Goal: Task Accomplishment & Management: Use online tool/utility

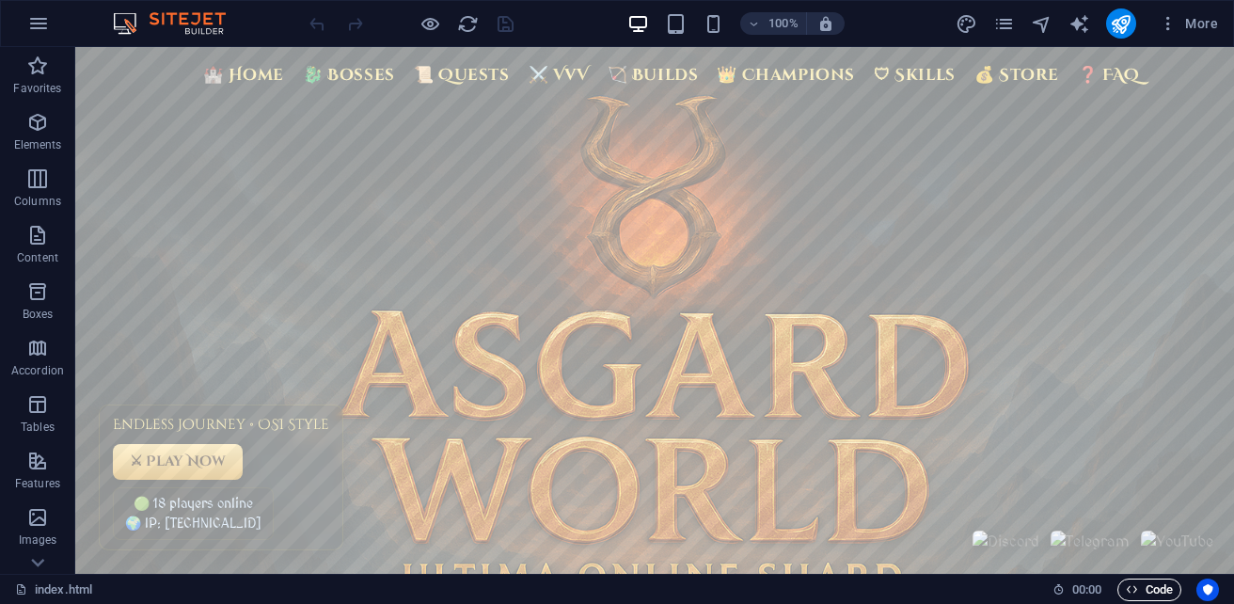
click at [1170, 591] on span "Code" at bounding box center [1149, 589] width 47 height 23
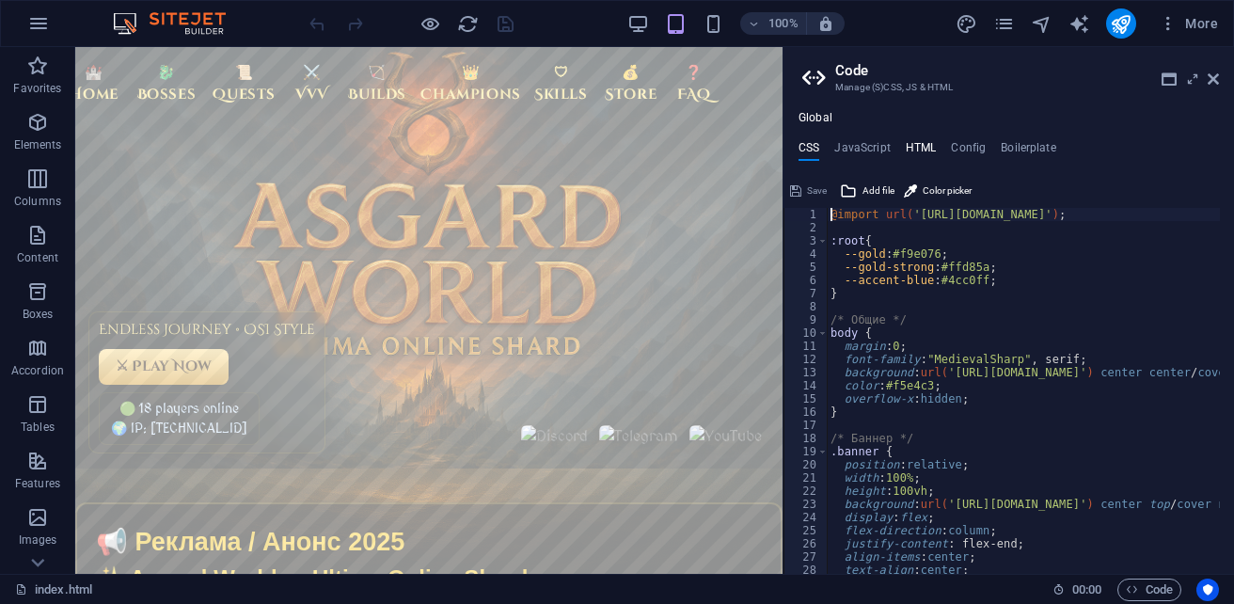
click at [927, 149] on h4 "HTML" at bounding box center [921, 151] width 31 height 21
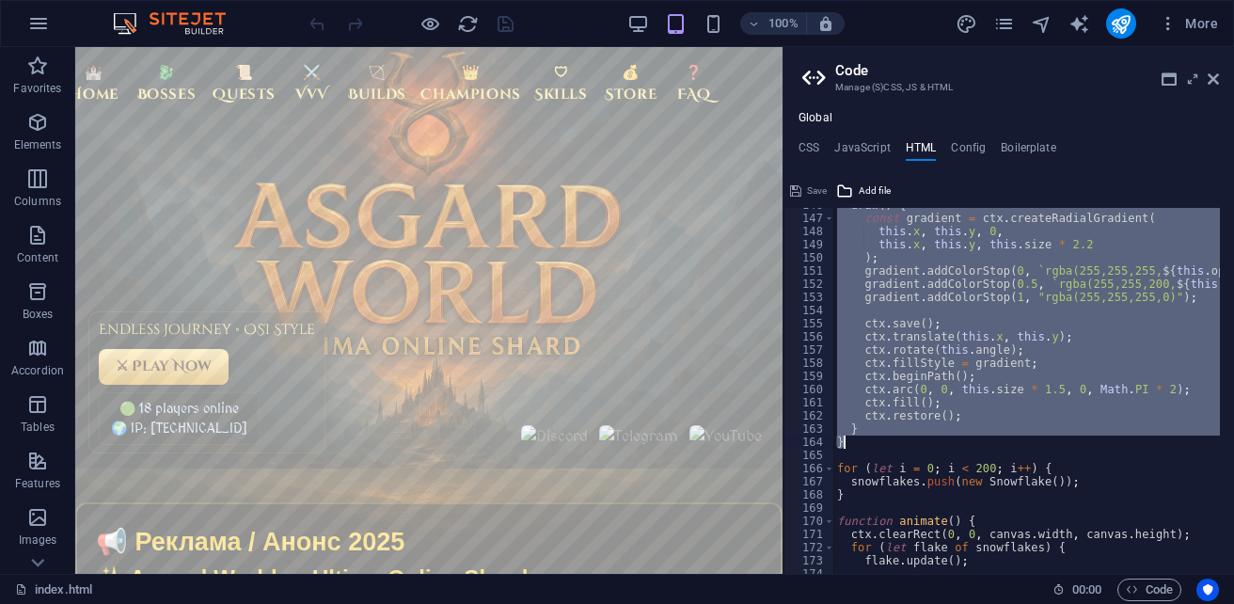
scroll to position [2084, 0]
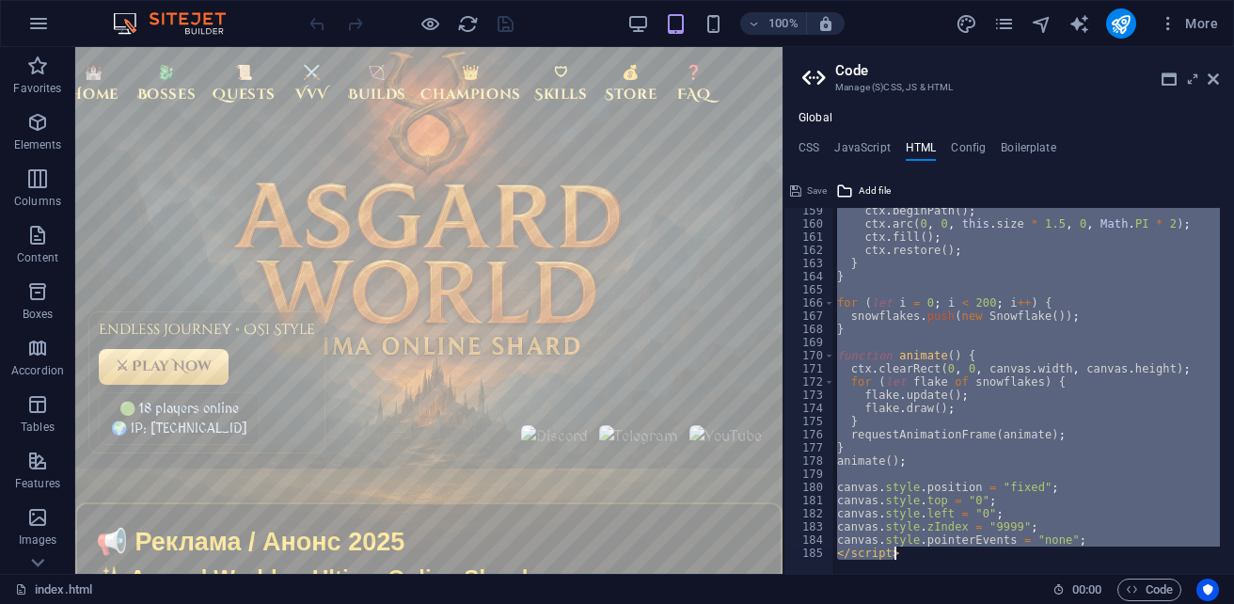
drag, startPoint x: 829, startPoint y: 230, endPoint x: 1062, endPoint y: 575, distance: 415.2
click at [1062, 574] on div "index.html (ru) Favorites Elements Columns Content Boxes Accordion Tables Featu…" at bounding box center [617, 310] width 1234 height 527
type textarea "canvas.style.pointerEvents = "none"; </script>"
click at [816, 152] on h4 "CSS" at bounding box center [808, 151] width 21 height 21
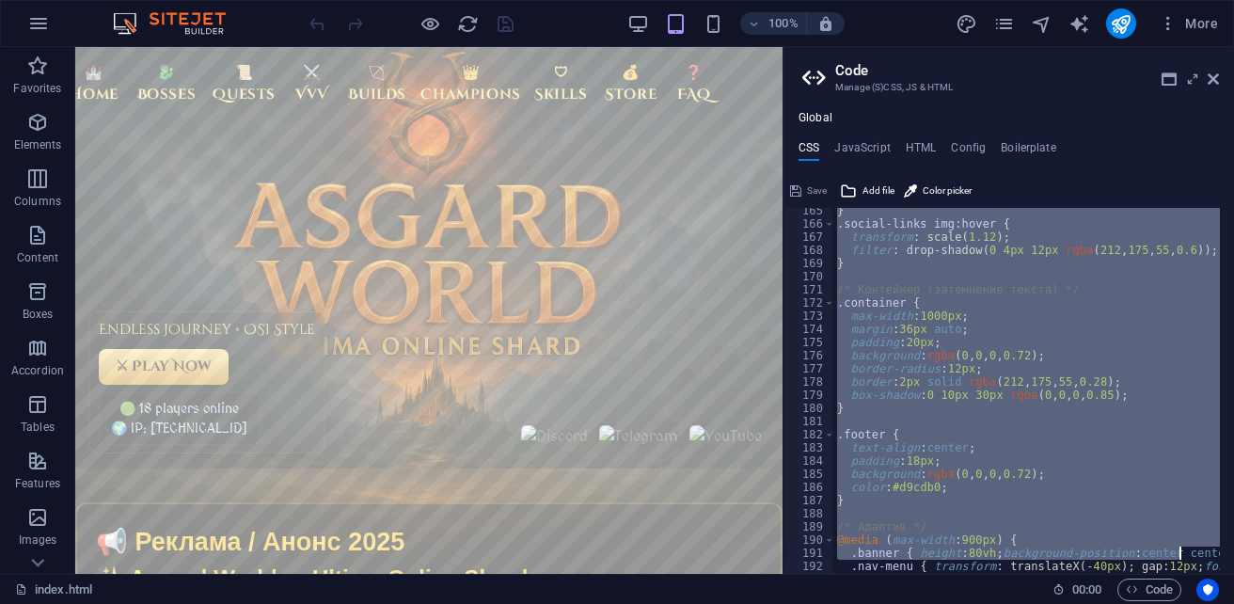
scroll to position [2321, 0]
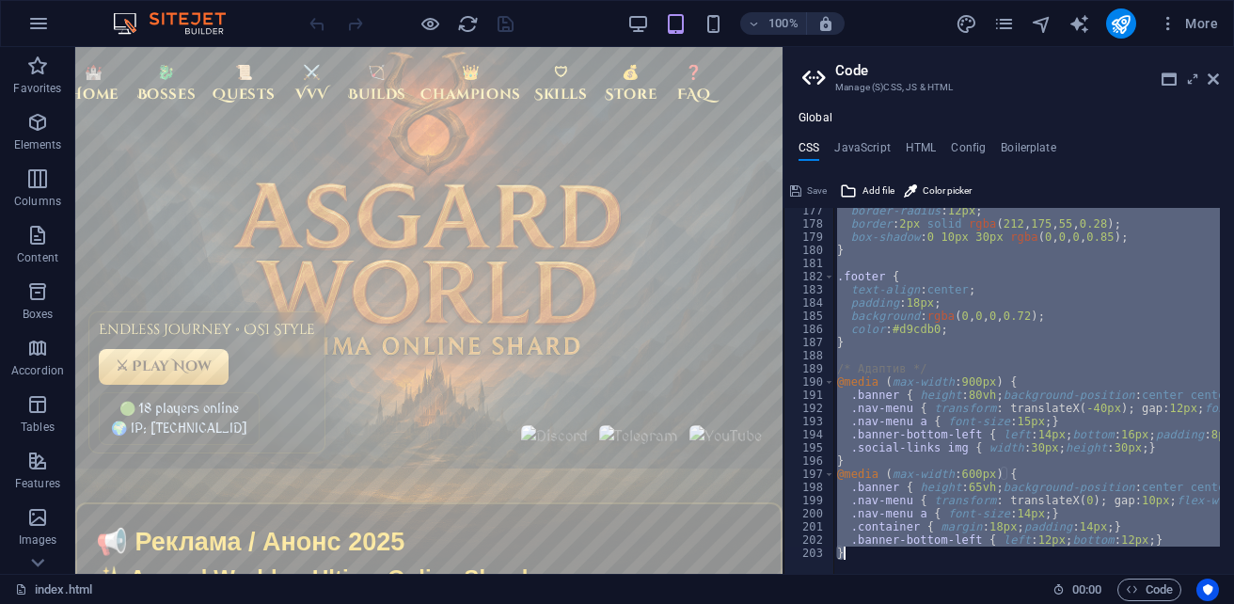
drag, startPoint x: 829, startPoint y: 218, endPoint x: 1177, endPoint y: 641, distance: 547.8
click at [1177, 602] on html "sb5985678.a.had.tf index.html (ru) Favorites Elements Columns Content Boxes Acc…" at bounding box center [617, 302] width 1234 height 604
type textarea ".banner-bottom-left { left: 12px; bottom: 12px; } }"
click at [1158, 592] on span "Code" at bounding box center [1149, 589] width 47 height 23
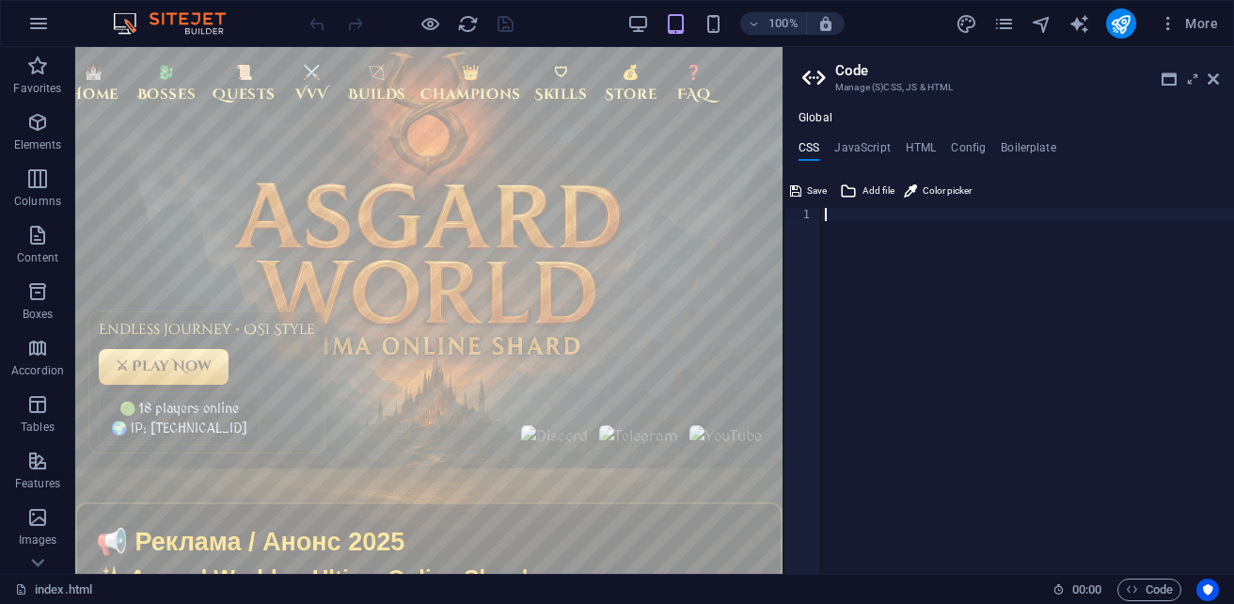
paste textarea "</style>"
type textarea "</style>"
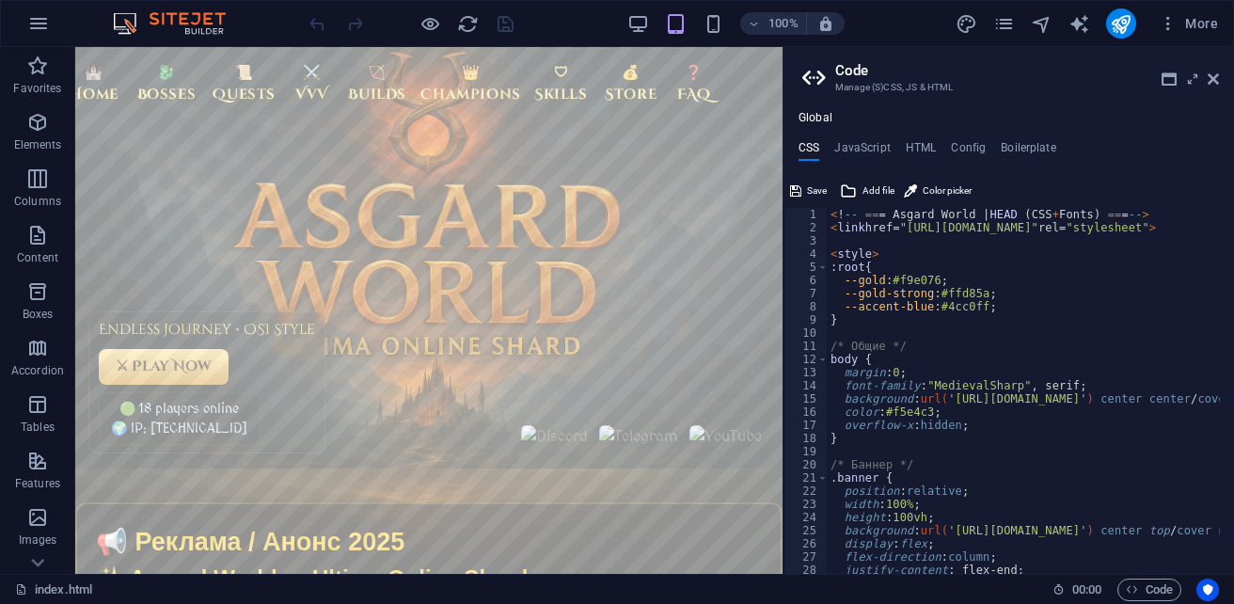
scroll to position [0, 0]
click at [823, 191] on span "Save" at bounding box center [817, 191] width 20 height 23
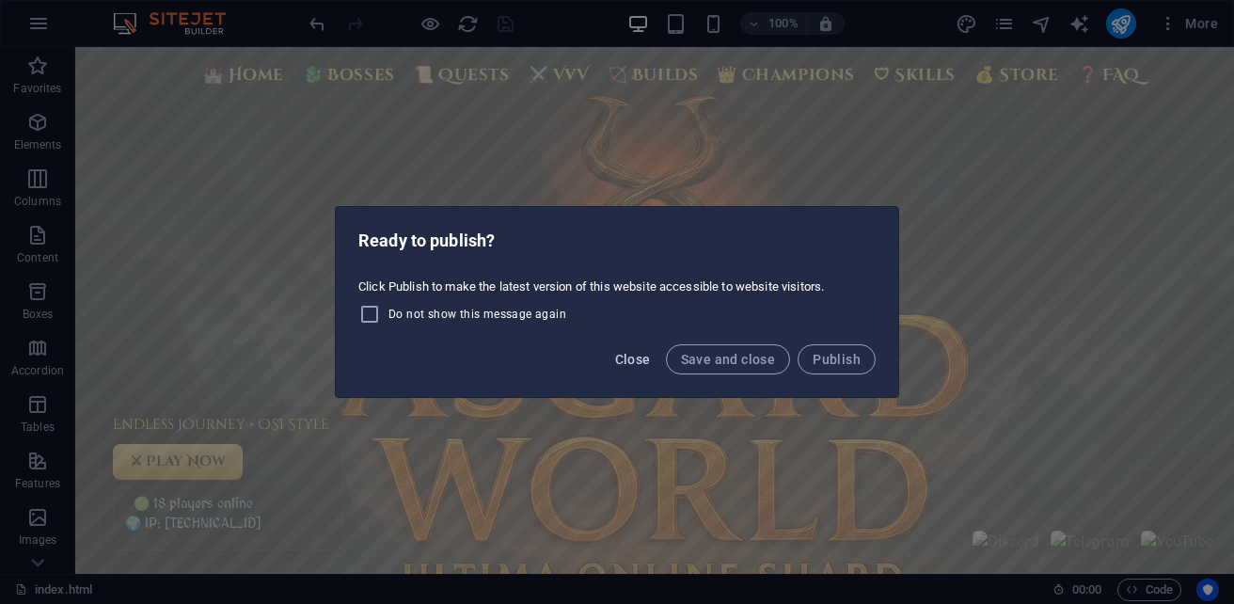
click at [644, 354] on span "Close" at bounding box center [633, 359] width 36 height 15
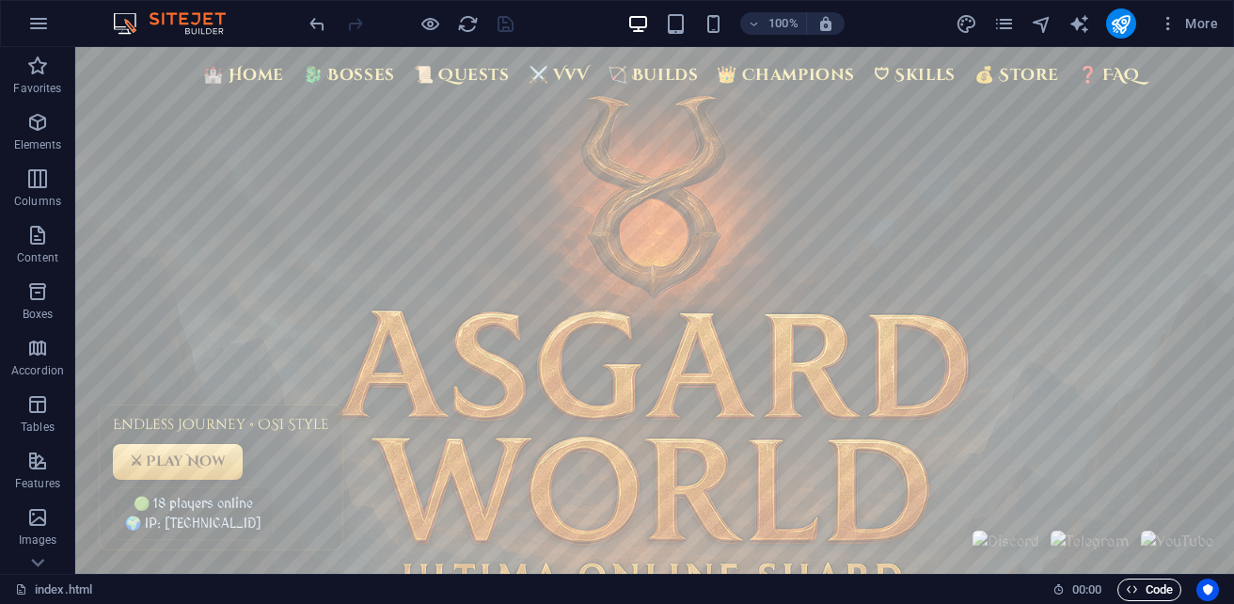
click at [1150, 586] on span "Code" at bounding box center [1149, 589] width 47 height 23
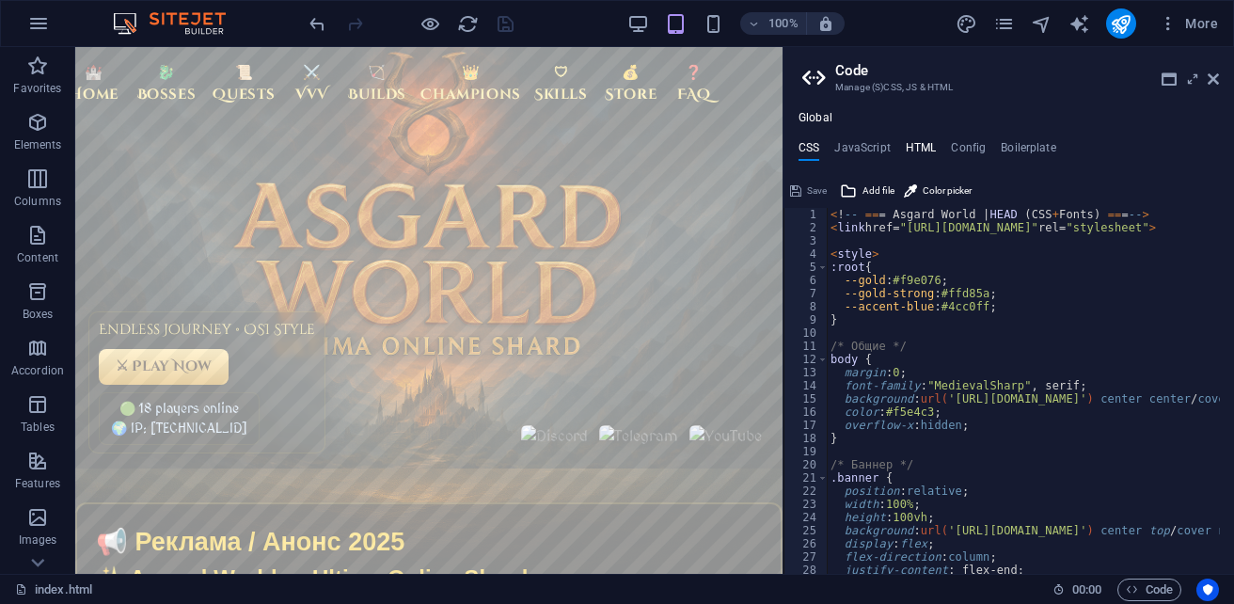
click at [919, 148] on h4 "HTML" at bounding box center [921, 151] width 31 height 21
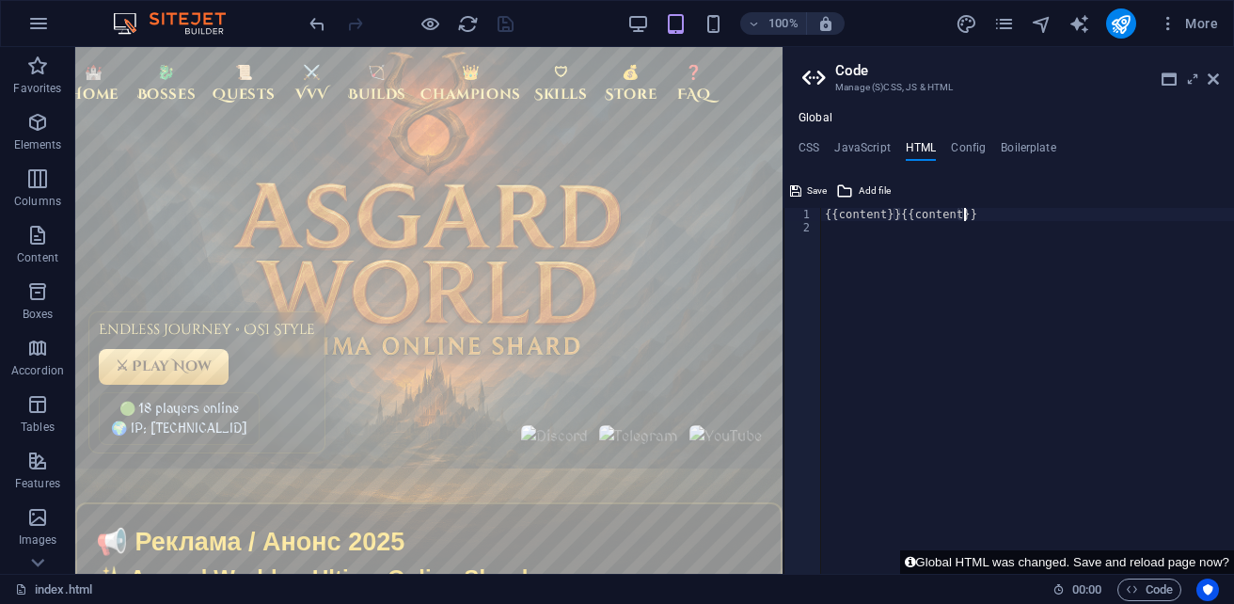
click at [981, 214] on div "{{content}}{{content}}" at bounding box center [1027, 404] width 413 height 392
paste textarea "<canvas id="snow-canvas"></canvas>"
type textarea "<canvas id="snow-canvas"></canvas>"
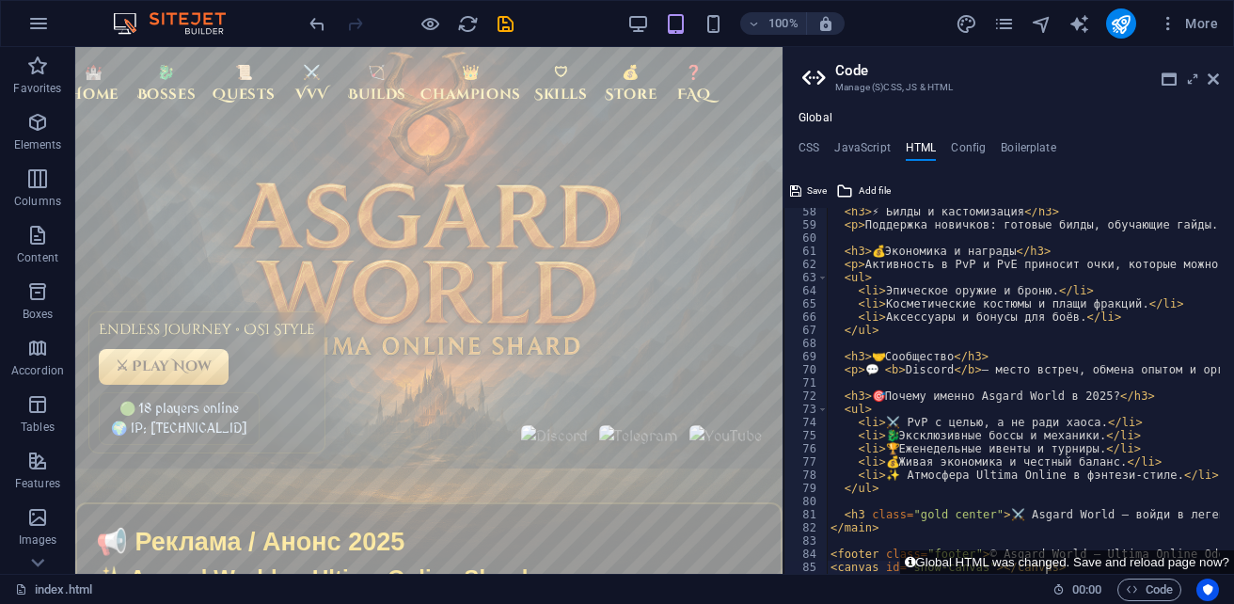
scroll to position [753, 0]
click at [819, 187] on span "Save" at bounding box center [817, 191] width 20 height 23
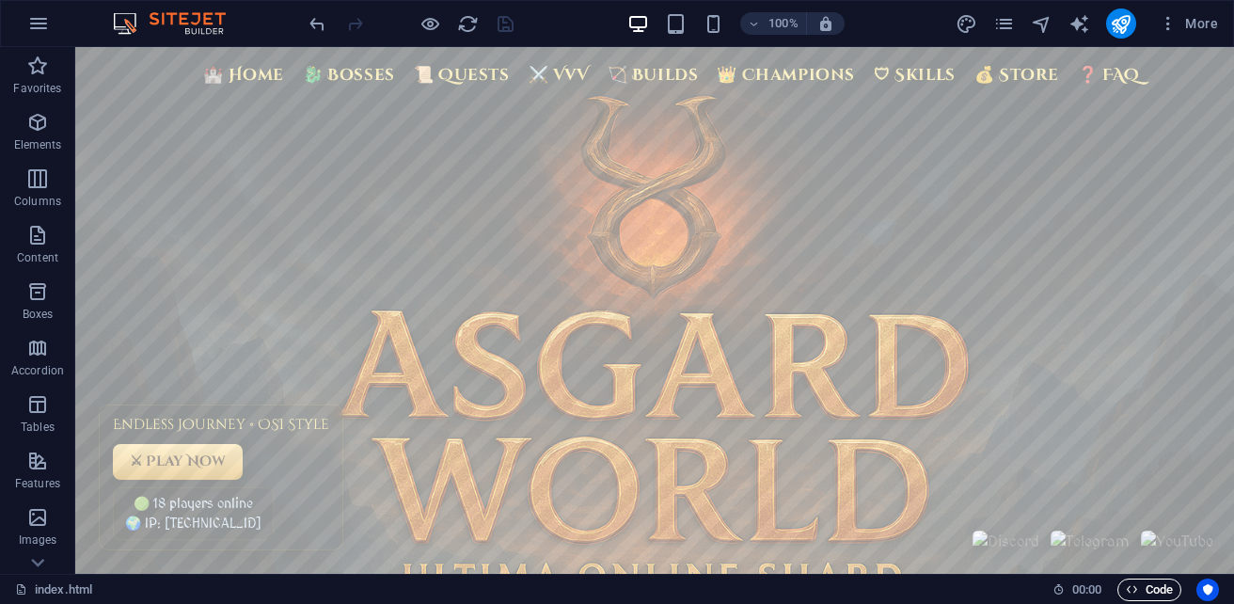
click at [1145, 586] on span "Code" at bounding box center [1149, 589] width 47 height 23
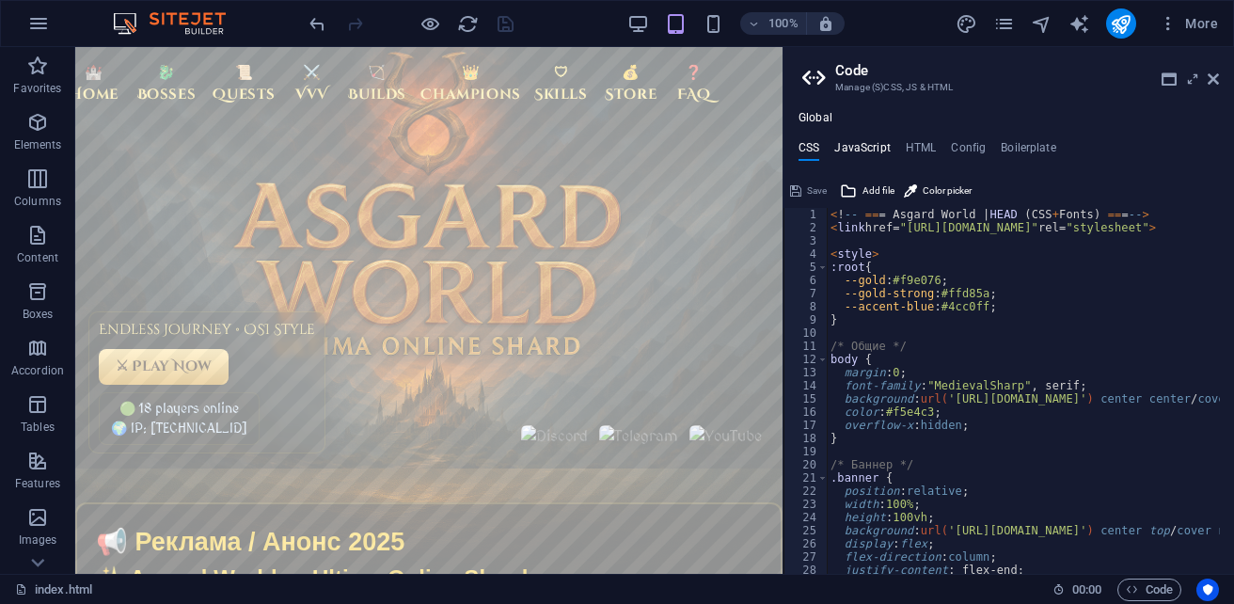
click at [845, 145] on h4 "JavaScript" at bounding box center [861, 151] width 55 height 21
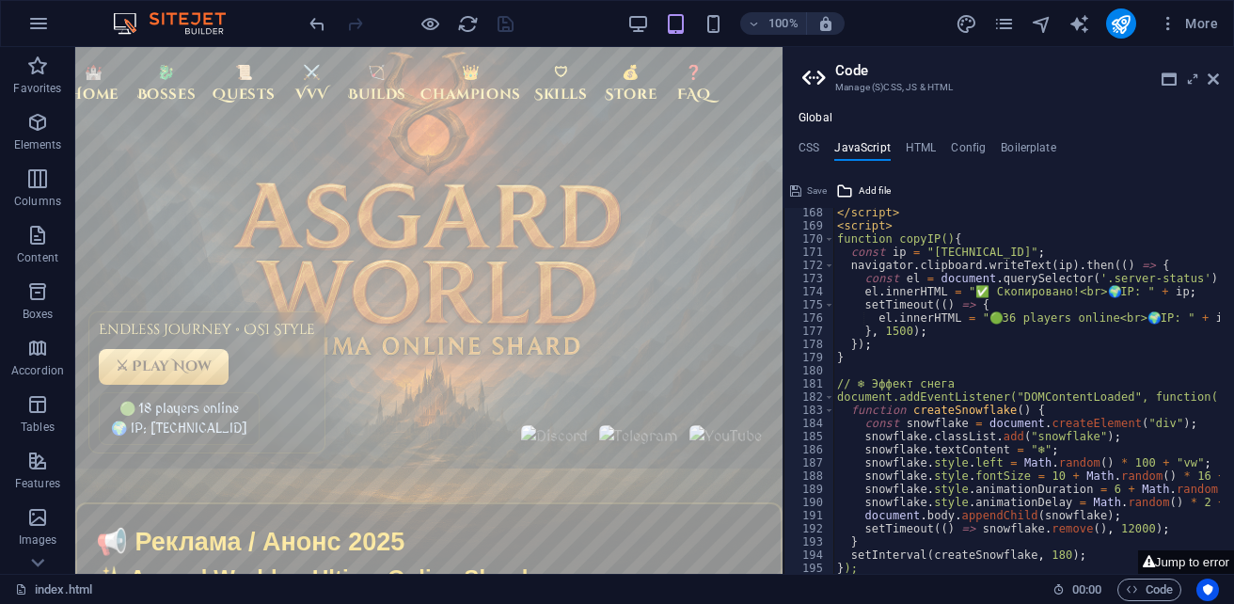
scroll to position [2229, 0]
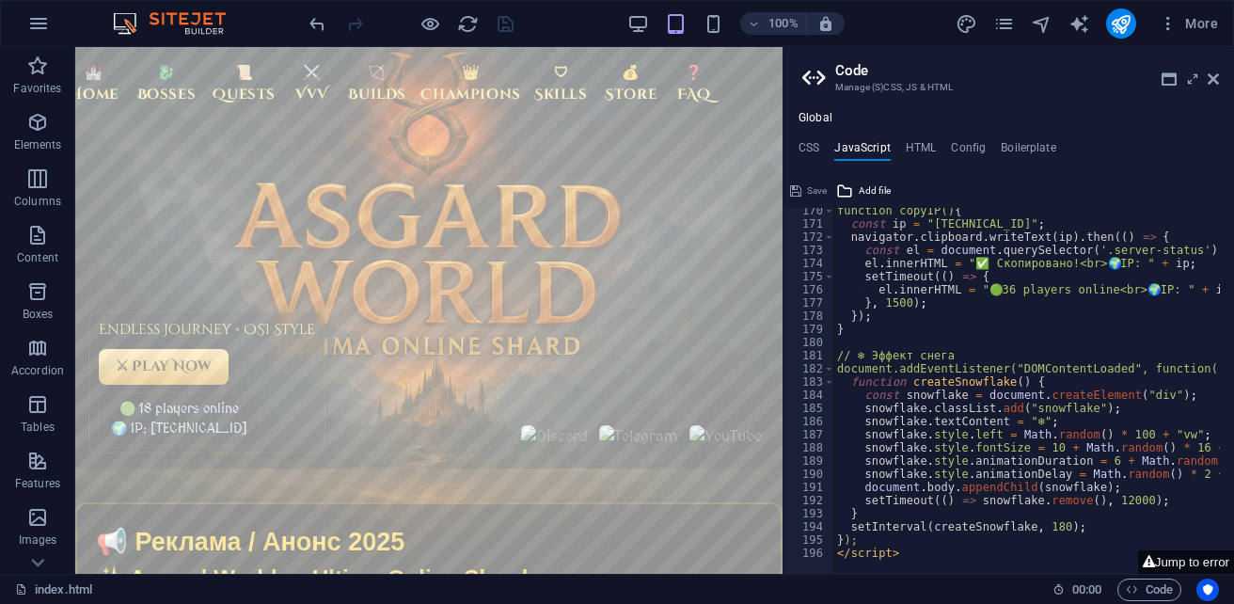
type textarea "</script>"
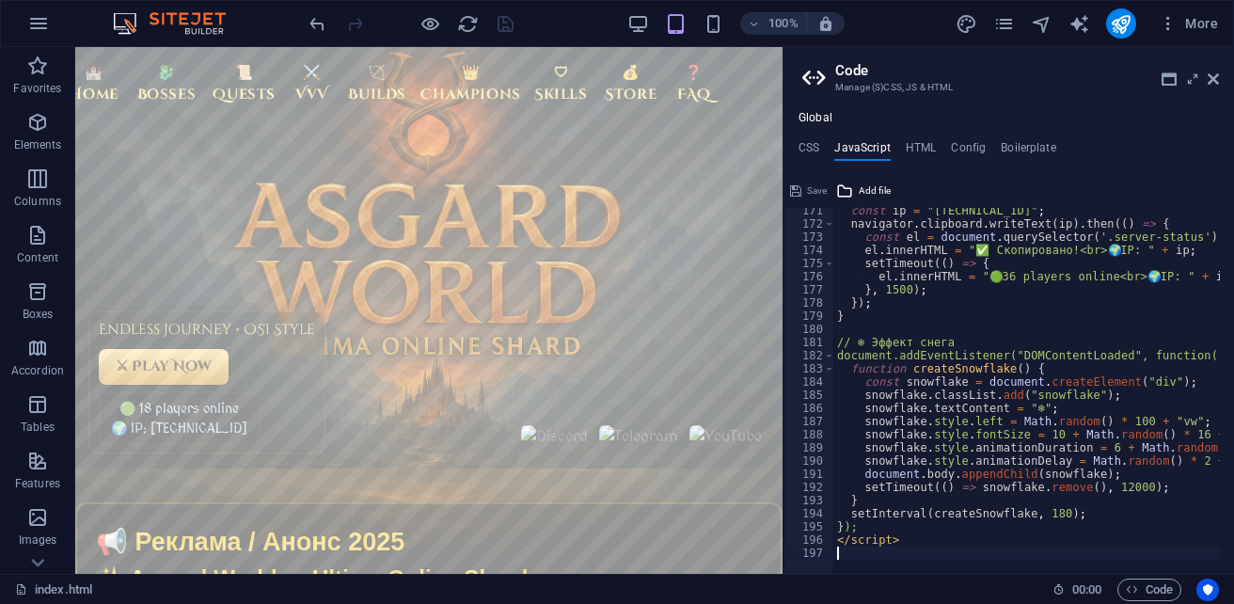
scroll to position [2242, 0]
paste textarea "</script>"
type textarea "</script>"
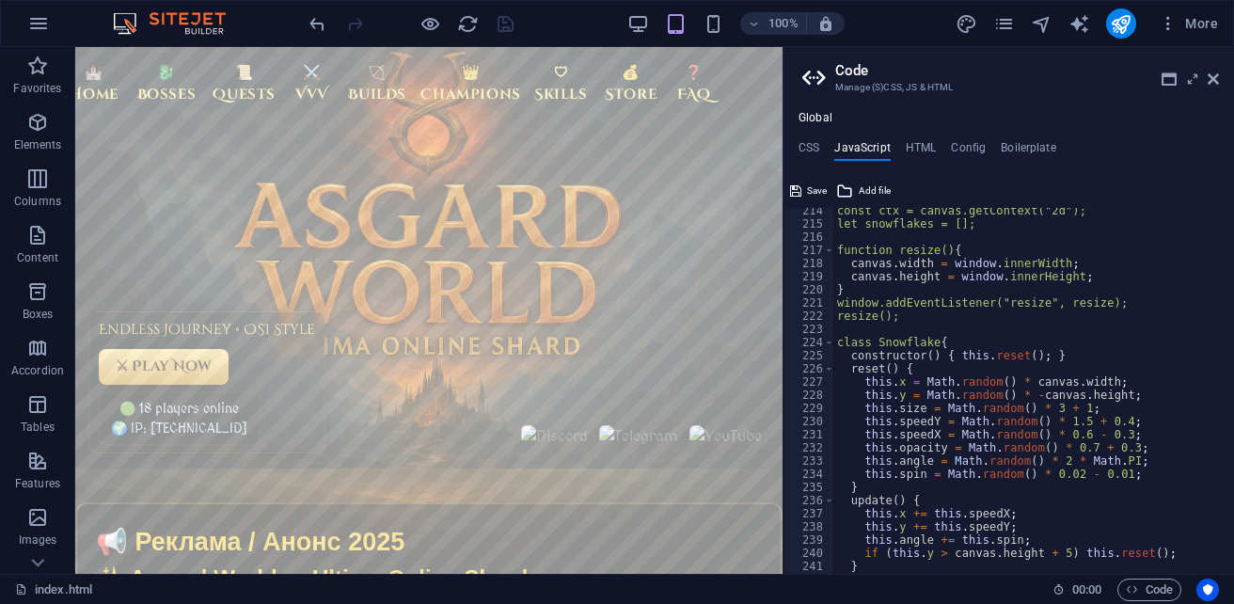
scroll to position [2695, 0]
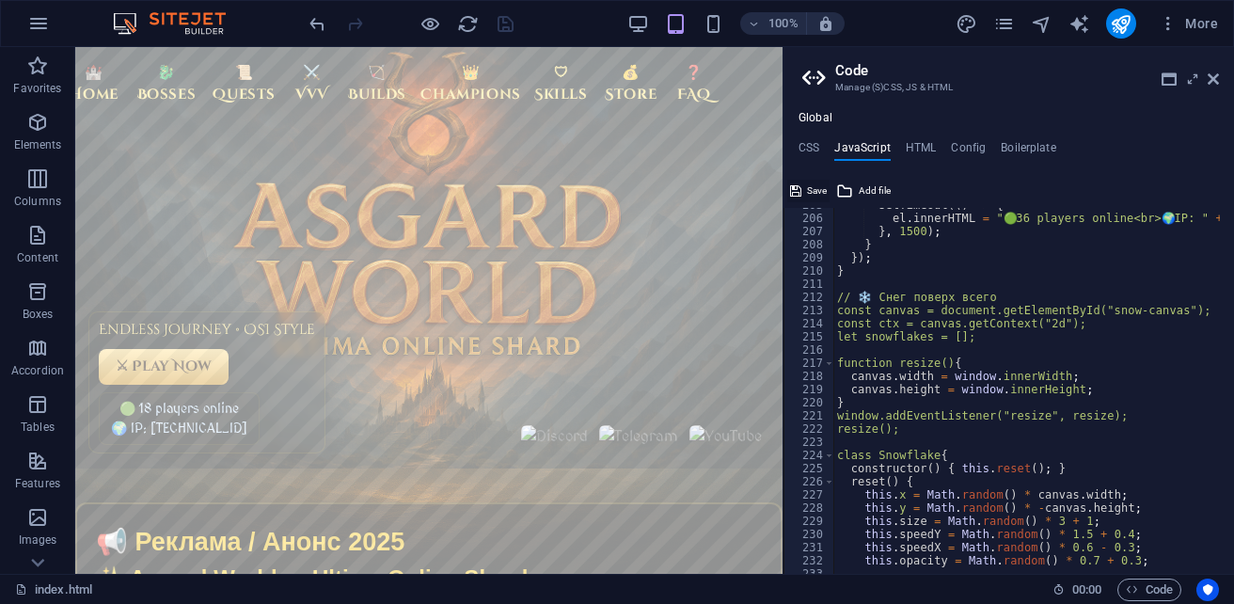
click at [808, 190] on span "Save" at bounding box center [817, 191] width 20 height 23
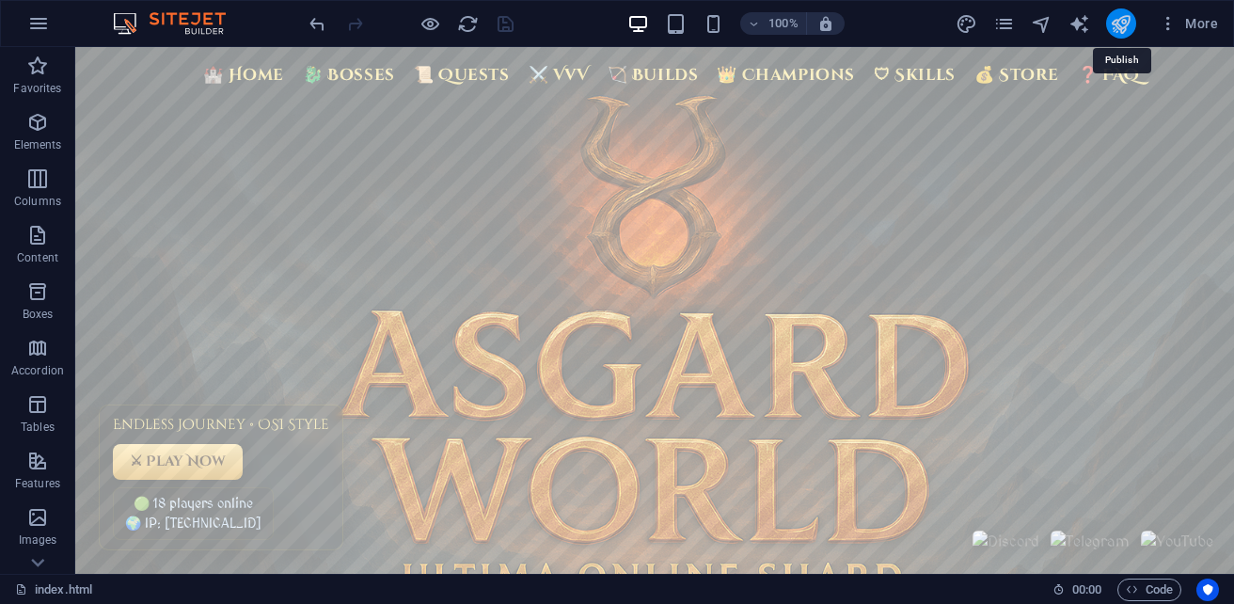
click at [1119, 26] on icon "publish" at bounding box center [1121, 24] width 22 height 22
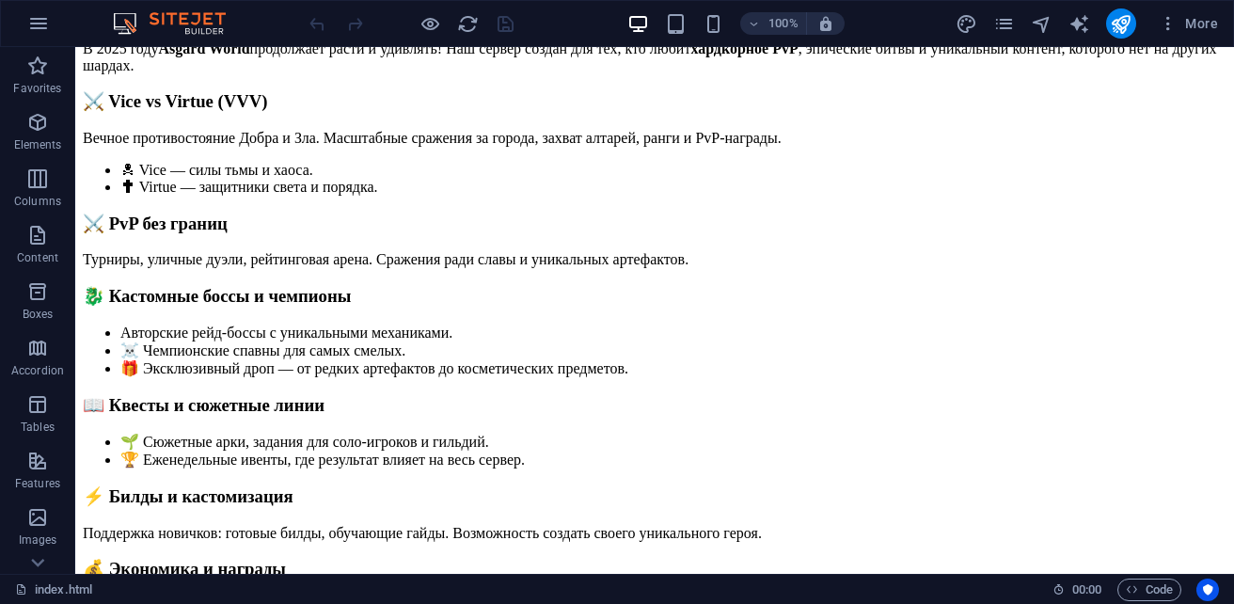
scroll to position [94, 0]
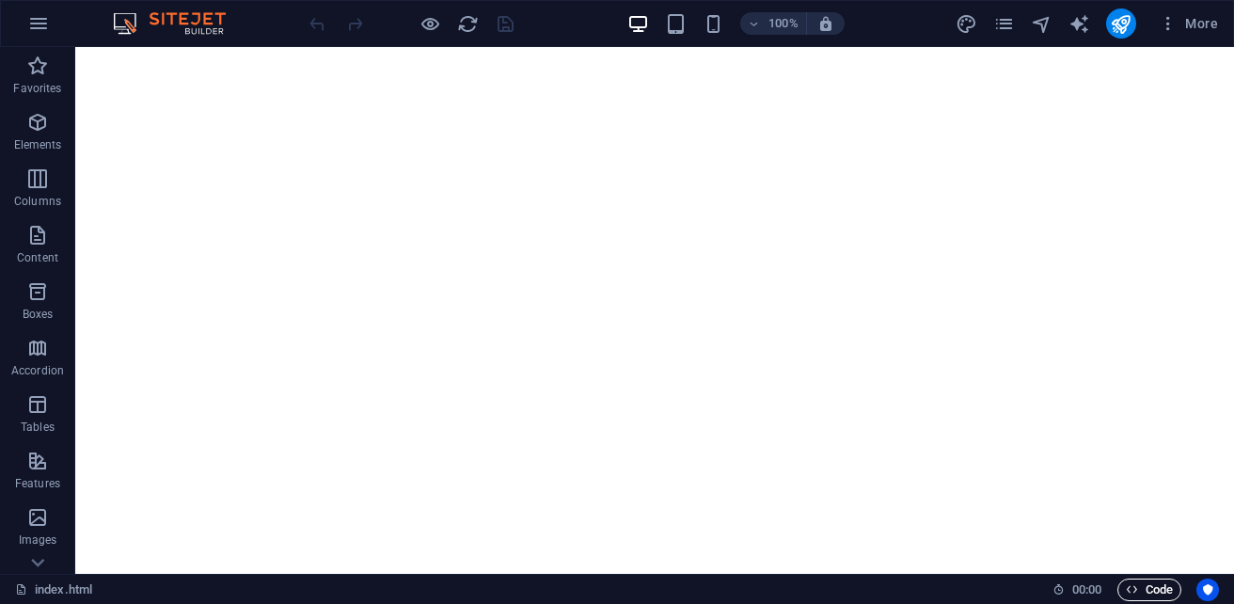
click at [1145, 582] on span "Code" at bounding box center [1149, 589] width 47 height 23
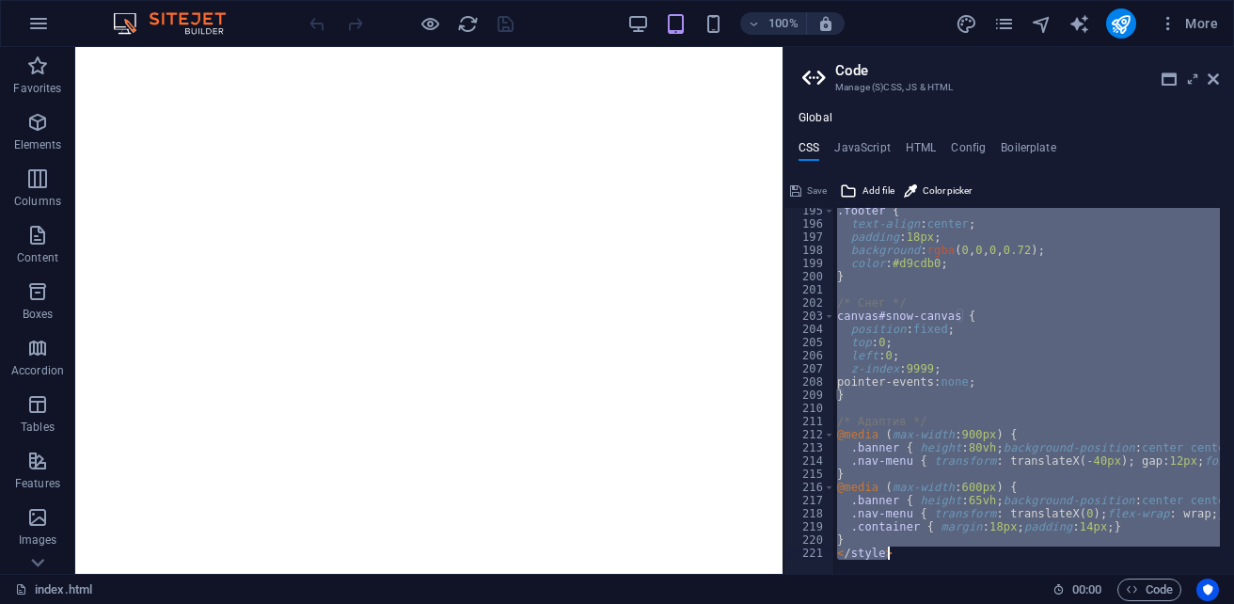
scroll to position [2558, 0]
drag, startPoint x: 832, startPoint y: 217, endPoint x: 1199, endPoint y: 641, distance: 560.7
click at [1199, 603] on html "sb5985678.a.had.tf index.html (ru) Favorites Elements Columns Content Boxes Acc…" at bounding box center [617, 302] width 1234 height 604
type textarea "} </style>"
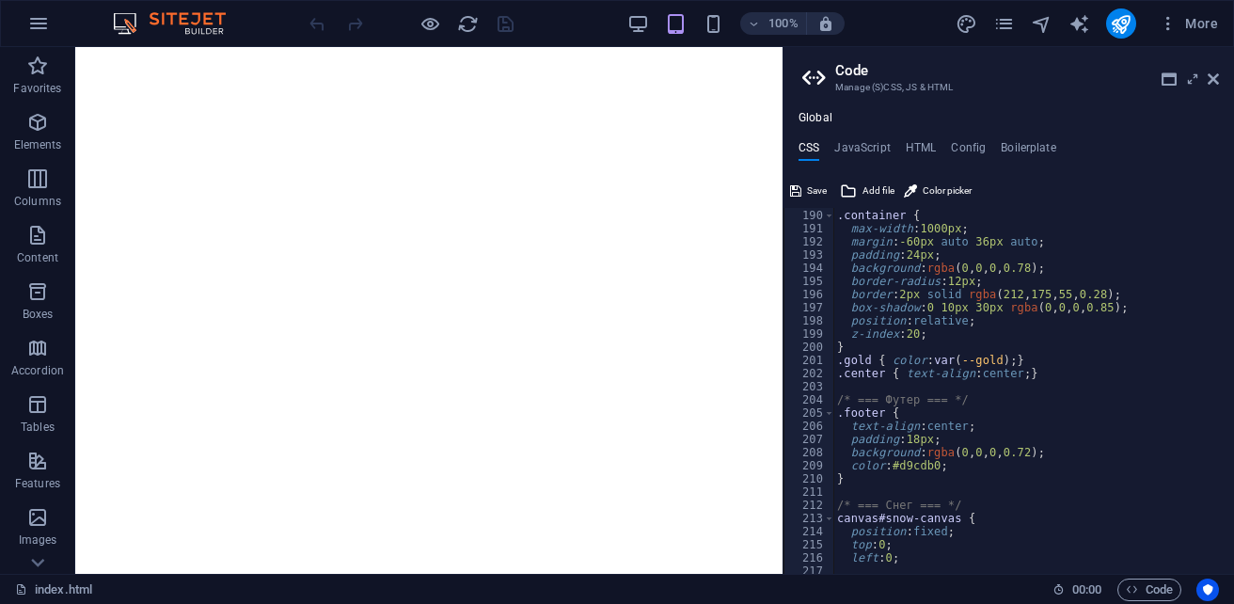
scroll to position [2374, 0]
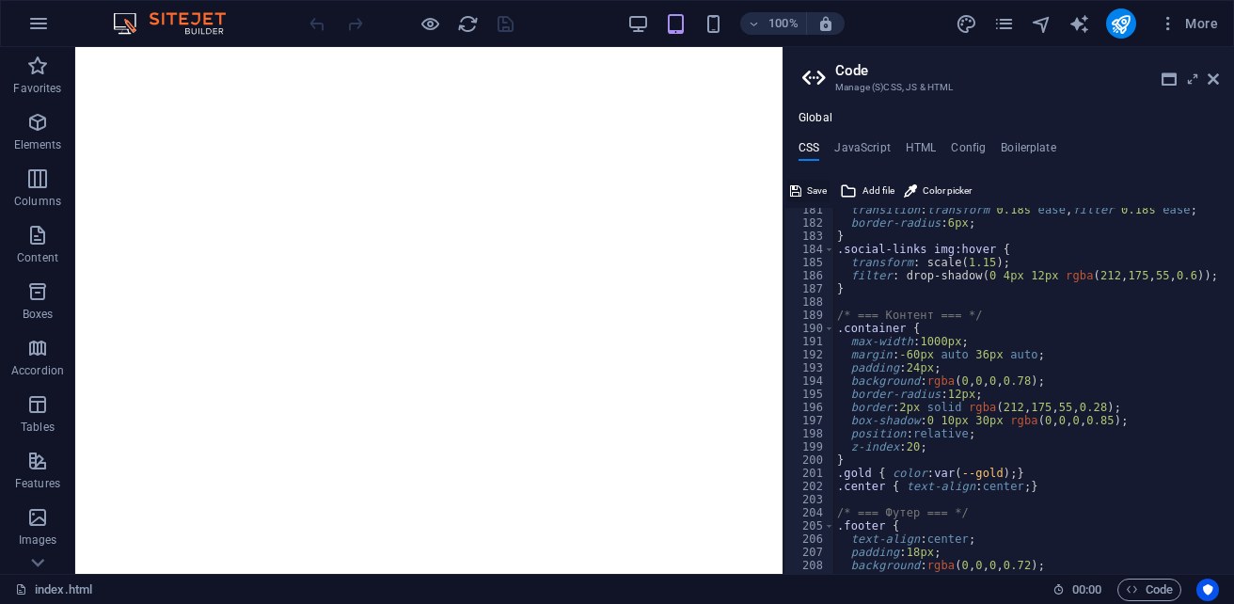
click at [817, 190] on span "Save" at bounding box center [817, 191] width 20 height 23
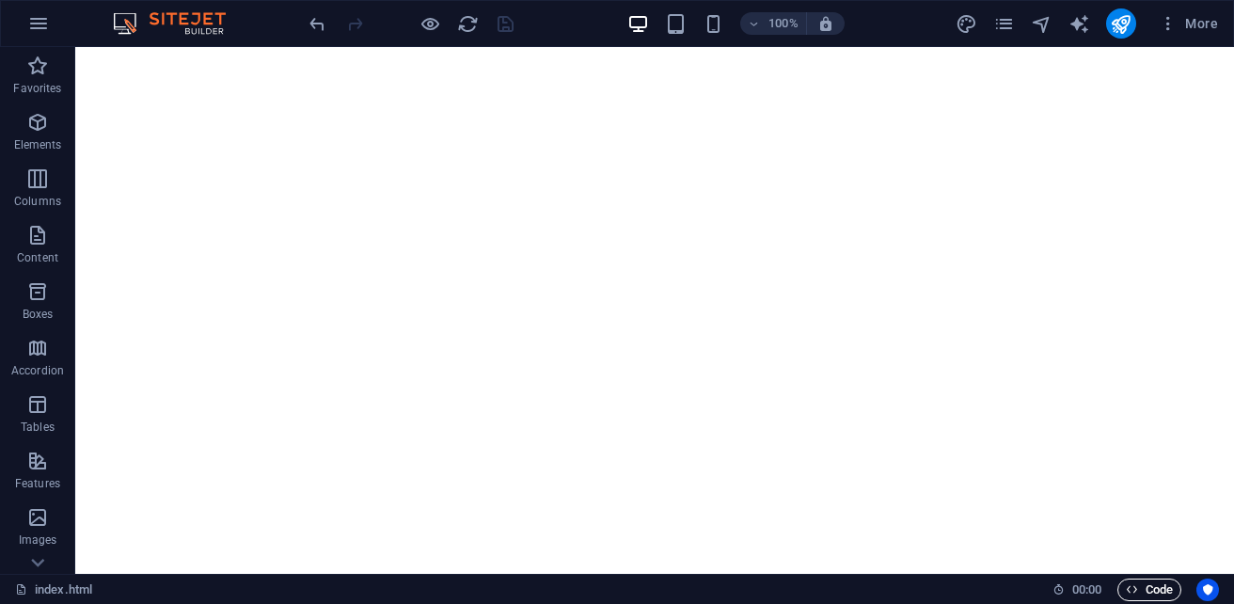
click at [1133, 592] on icon "button" at bounding box center [1132, 589] width 12 height 12
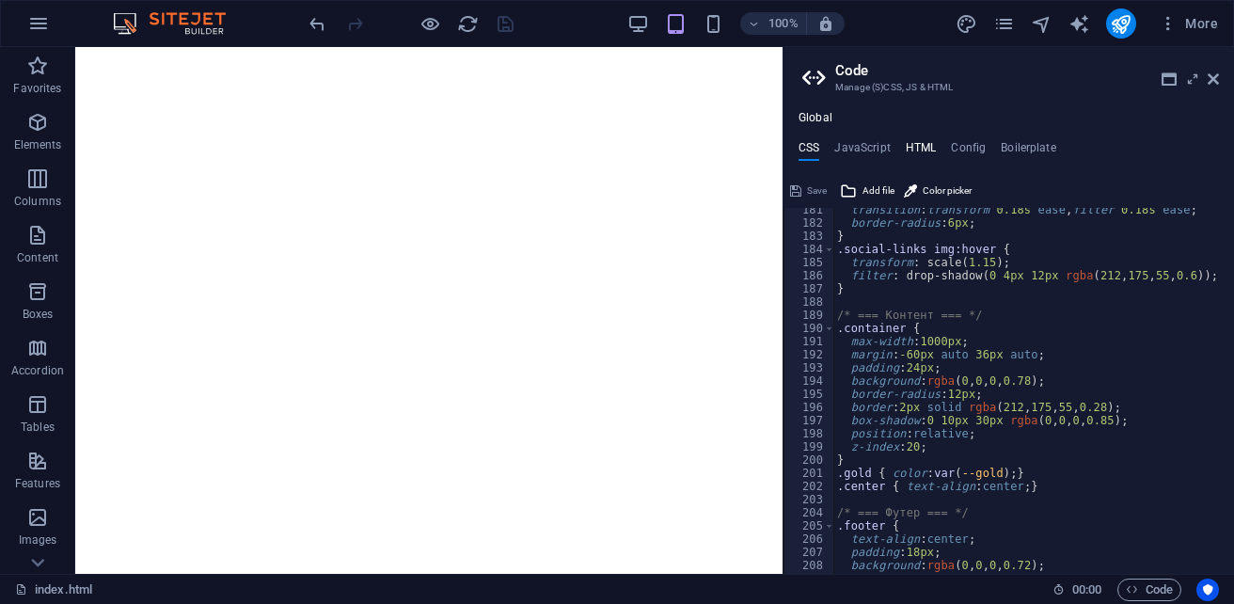
click at [927, 153] on h4 "HTML" at bounding box center [921, 151] width 31 height 21
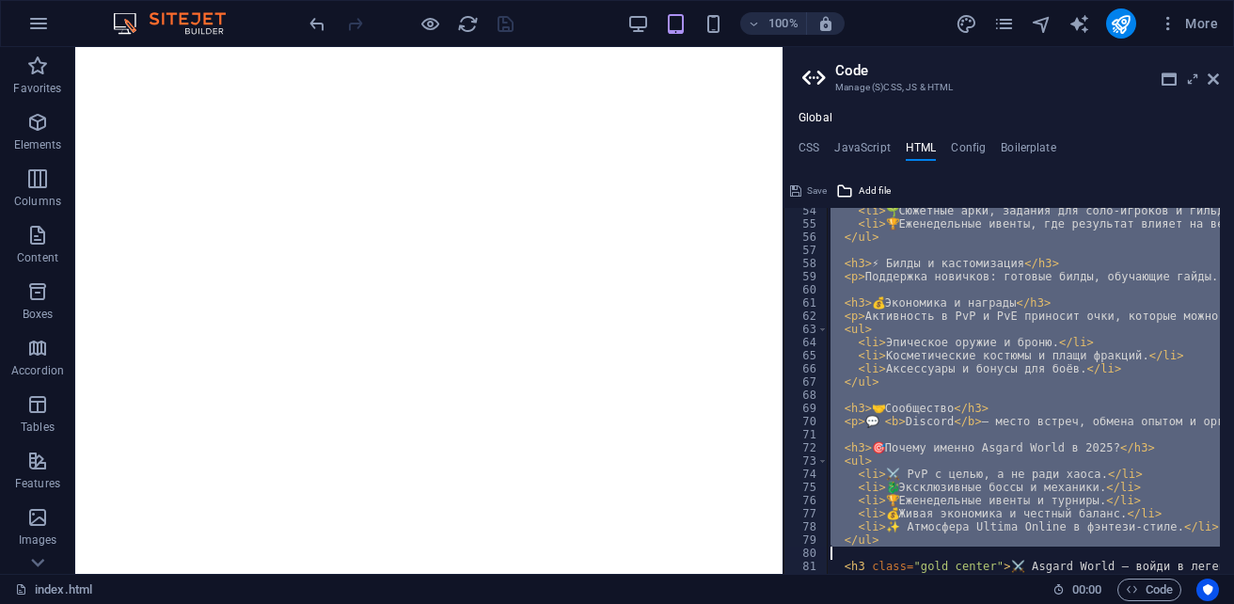
scroll to position [0, 0]
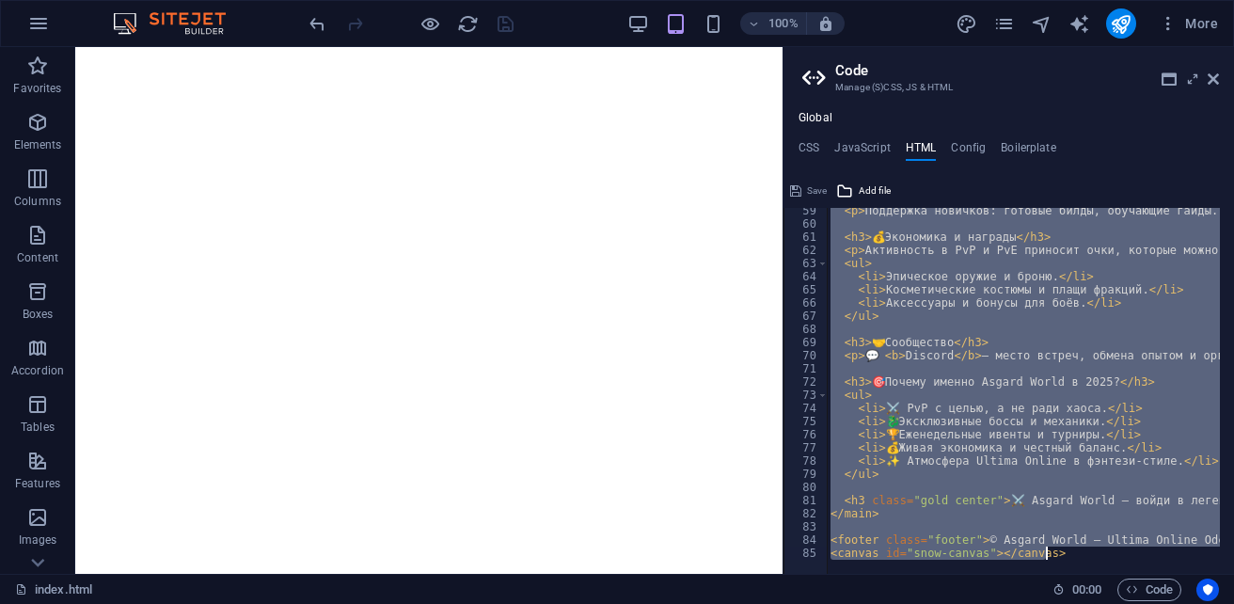
drag, startPoint x: 900, startPoint y: 216, endPoint x: 1222, endPoint y: 641, distance: 533.6
click at [1222, 603] on html "sb5985678.a.had.tf index.html (ru) Favorites Elements Columns Content Boxes Acc…" at bounding box center [617, 302] width 1234 height 604
type textarea "{{content}}"
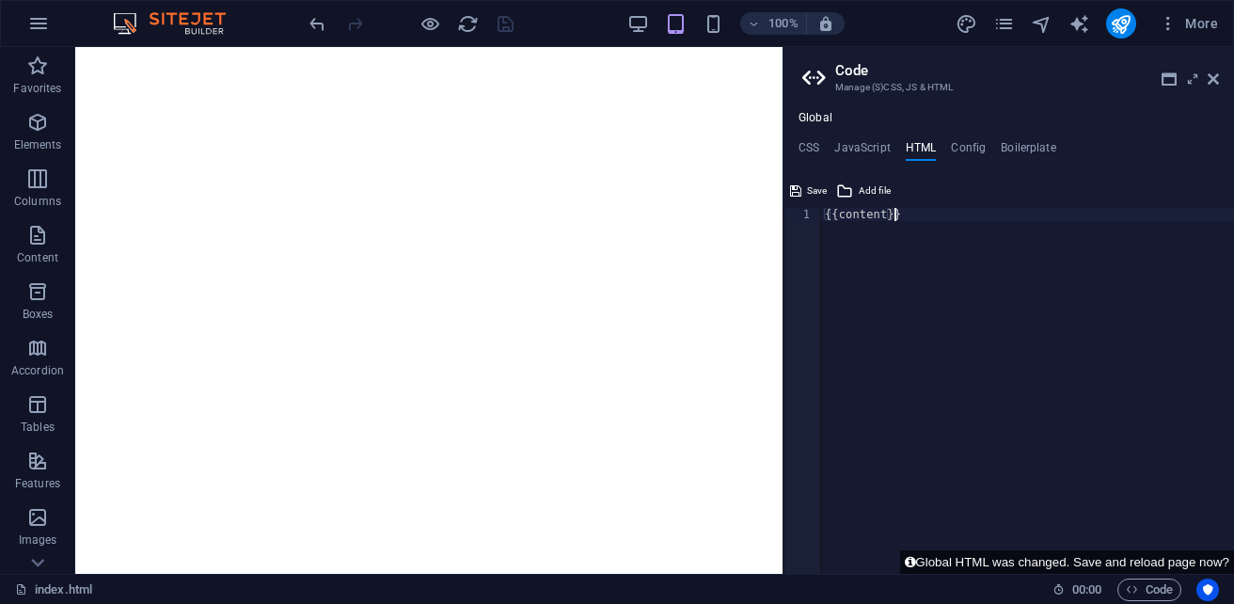
paste textarea
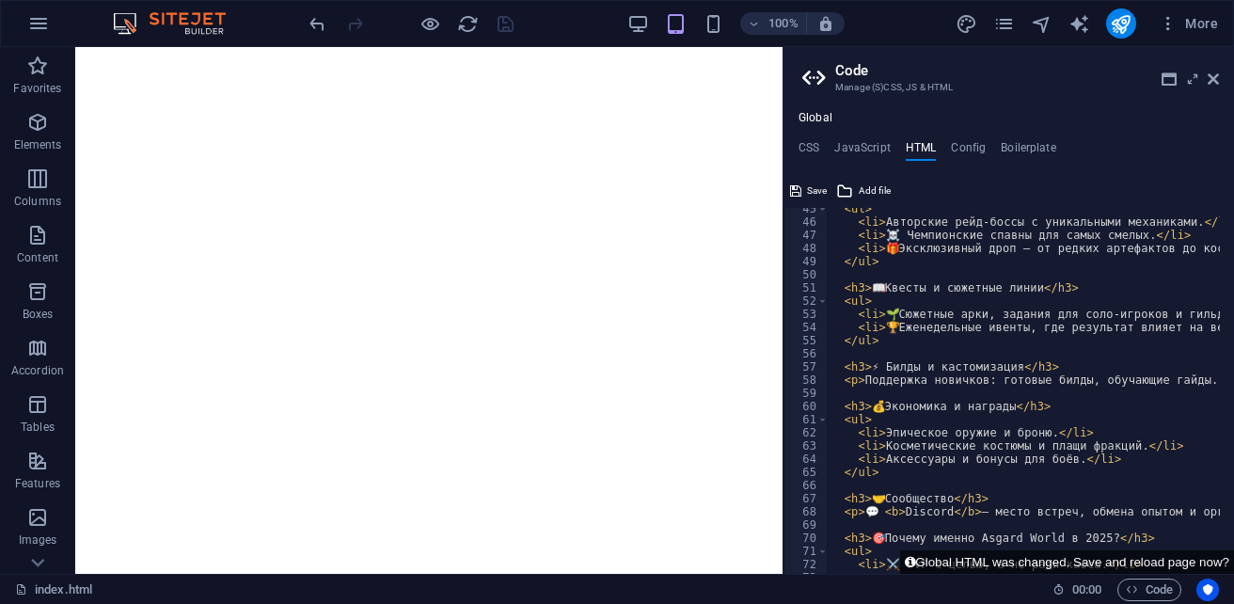
scroll to position [472, 0]
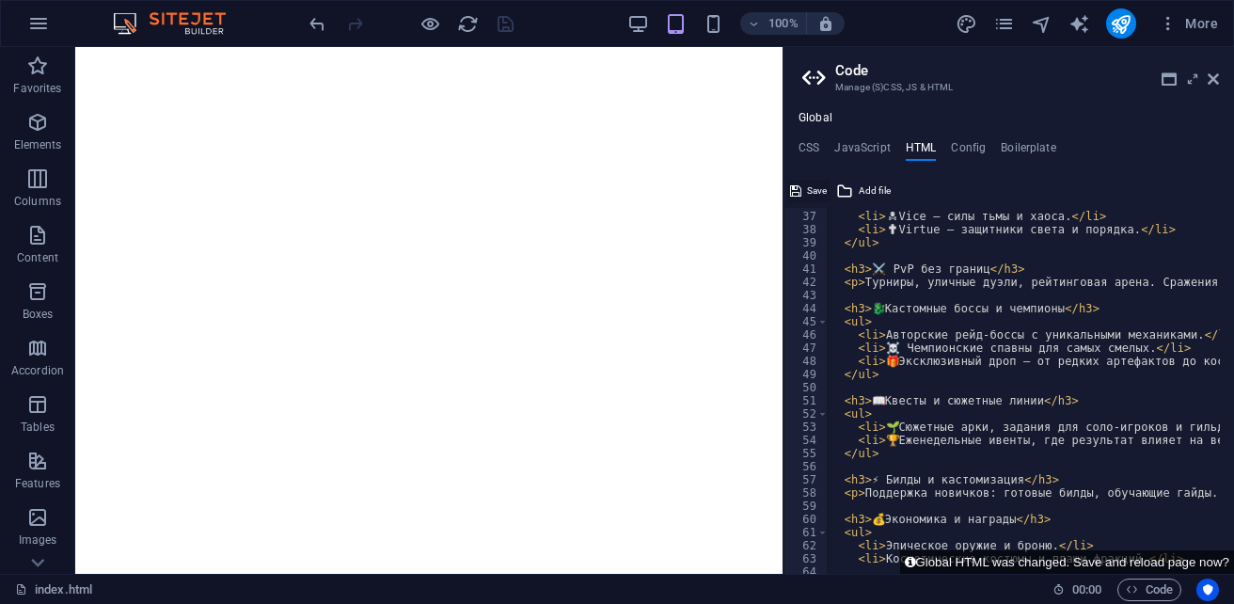
click at [816, 190] on span "Save" at bounding box center [817, 191] width 20 height 23
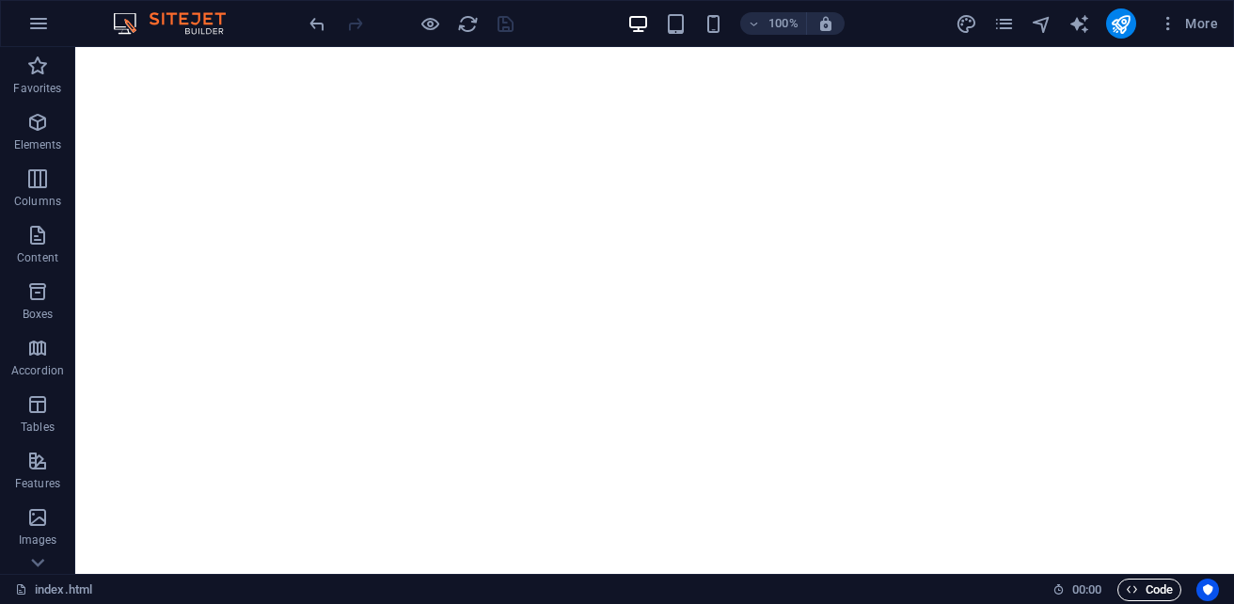
click at [1132, 585] on icon "button" at bounding box center [1132, 589] width 12 height 12
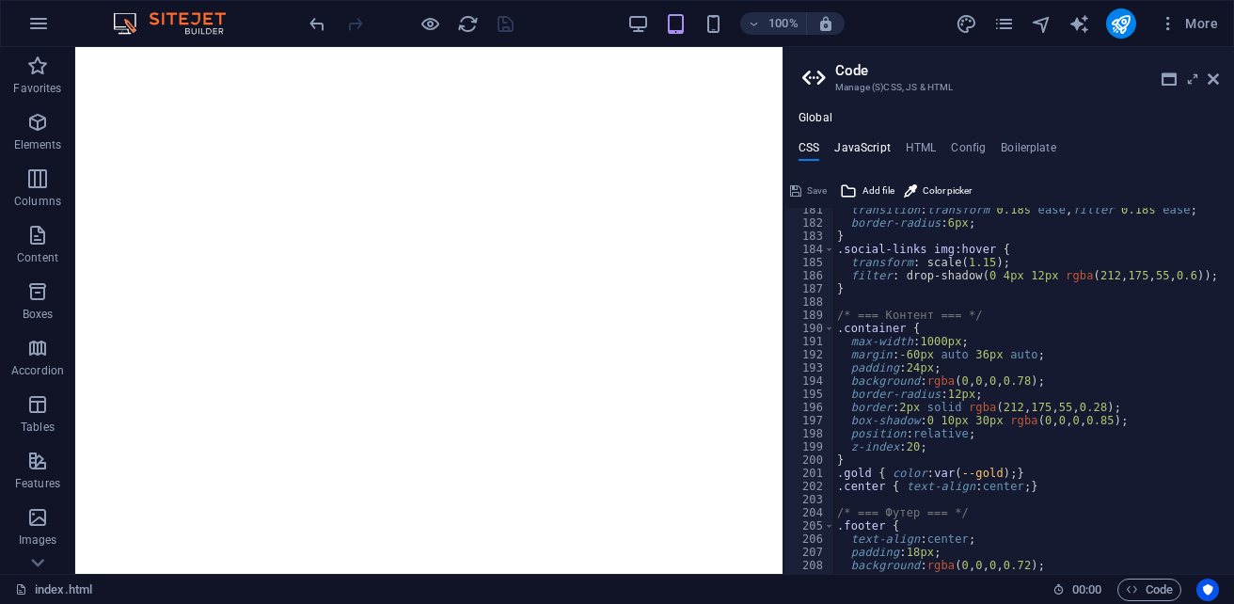
click at [880, 149] on h4 "JavaScript" at bounding box center [861, 151] width 55 height 21
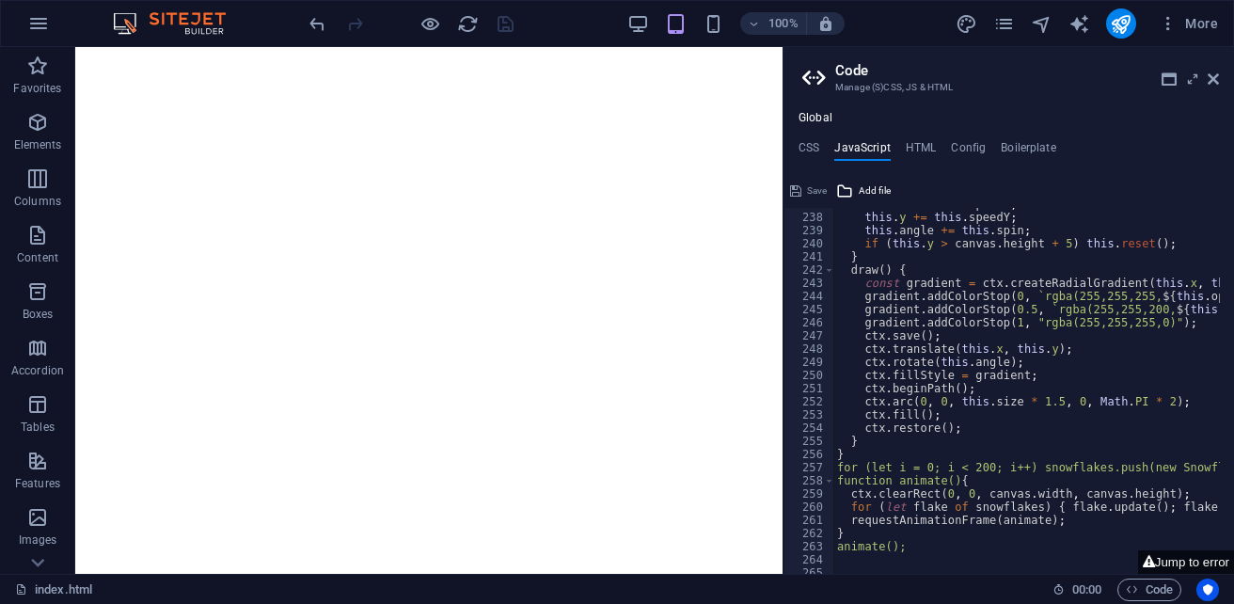
scroll to position [3203, 0]
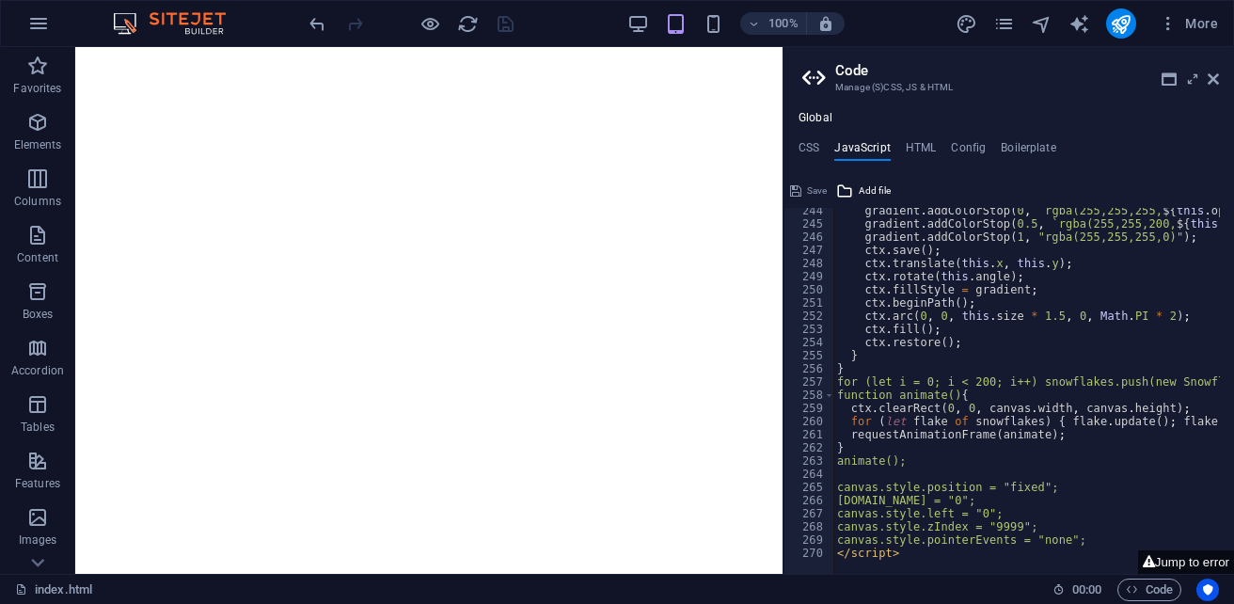
type textarea "</script>"
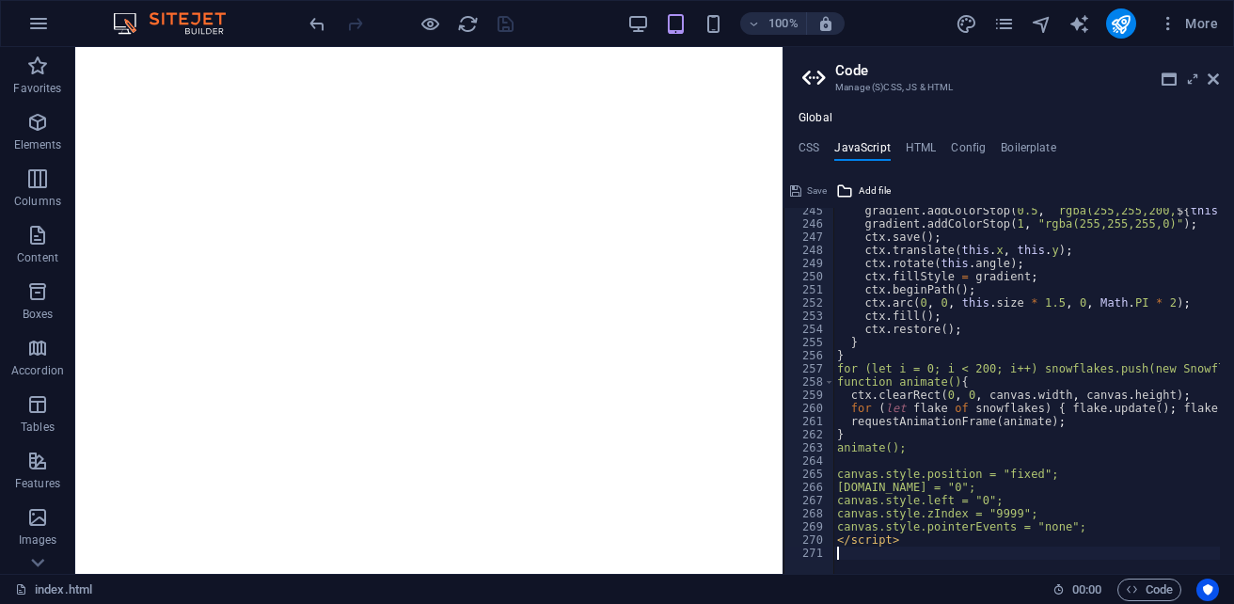
scroll to position [3216, 0]
paste textarea "</script>"
type textarea "</script>"
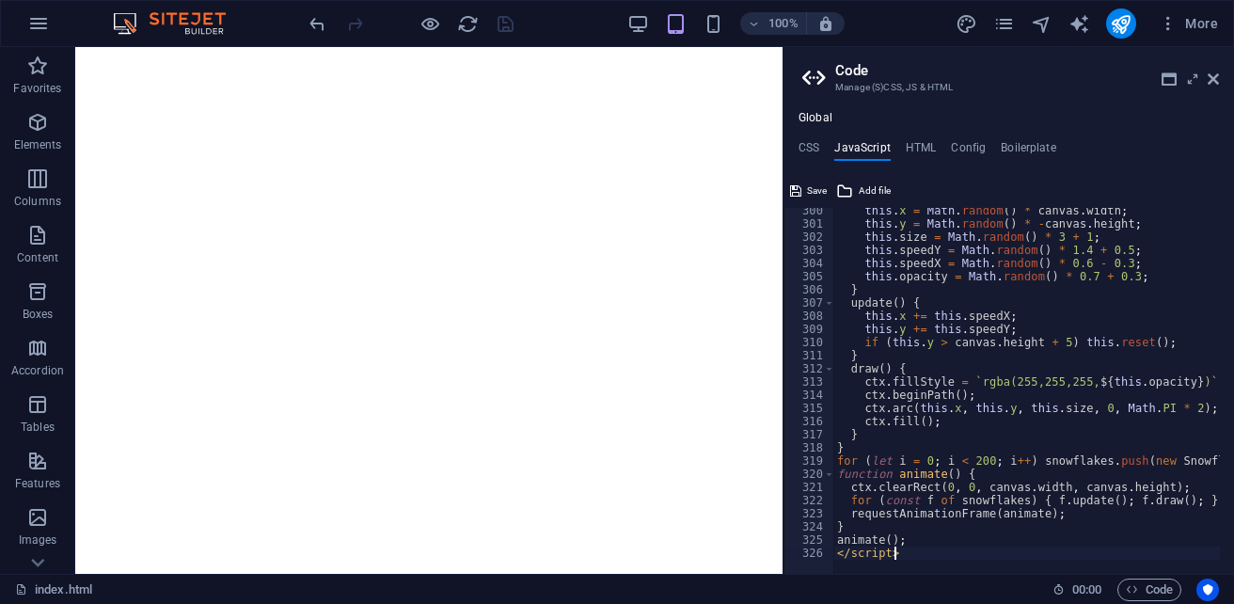
scroll to position [3940, 0]
click at [810, 191] on span "Save" at bounding box center [817, 191] width 20 height 23
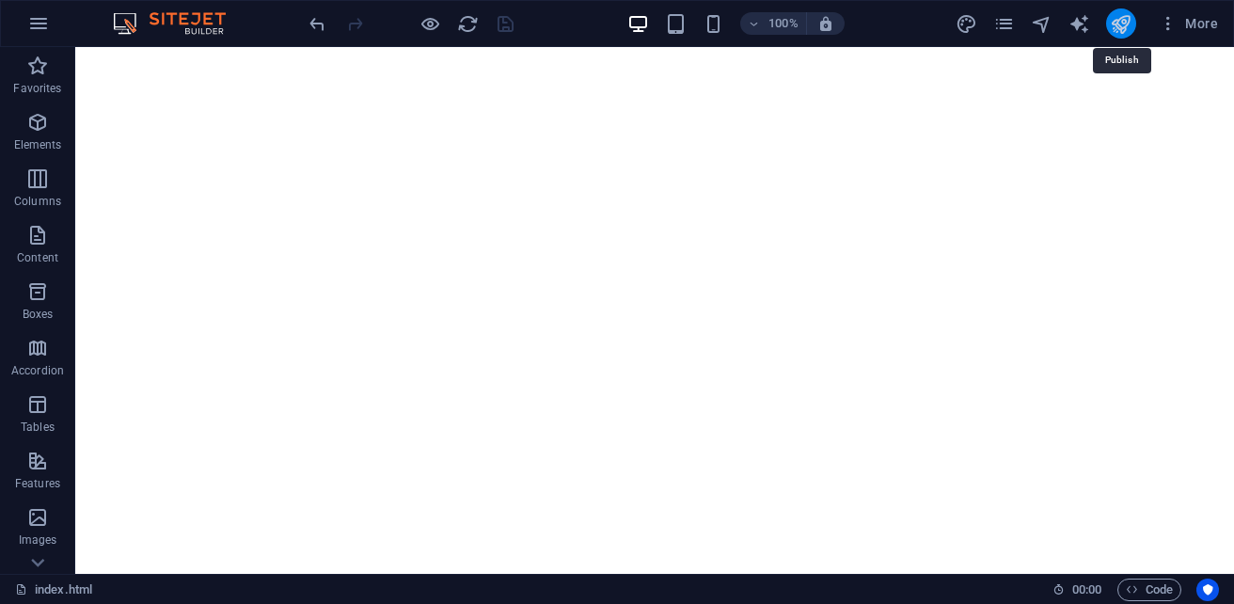
click at [1121, 25] on icon "publish" at bounding box center [1121, 24] width 22 height 22
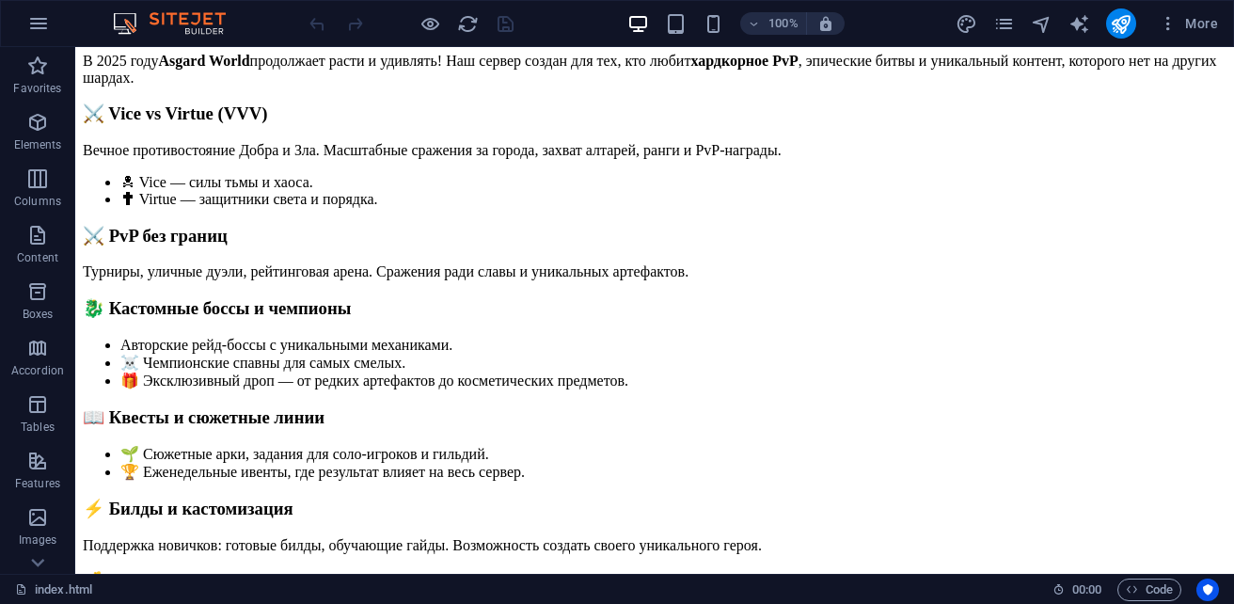
scroll to position [282, 0]
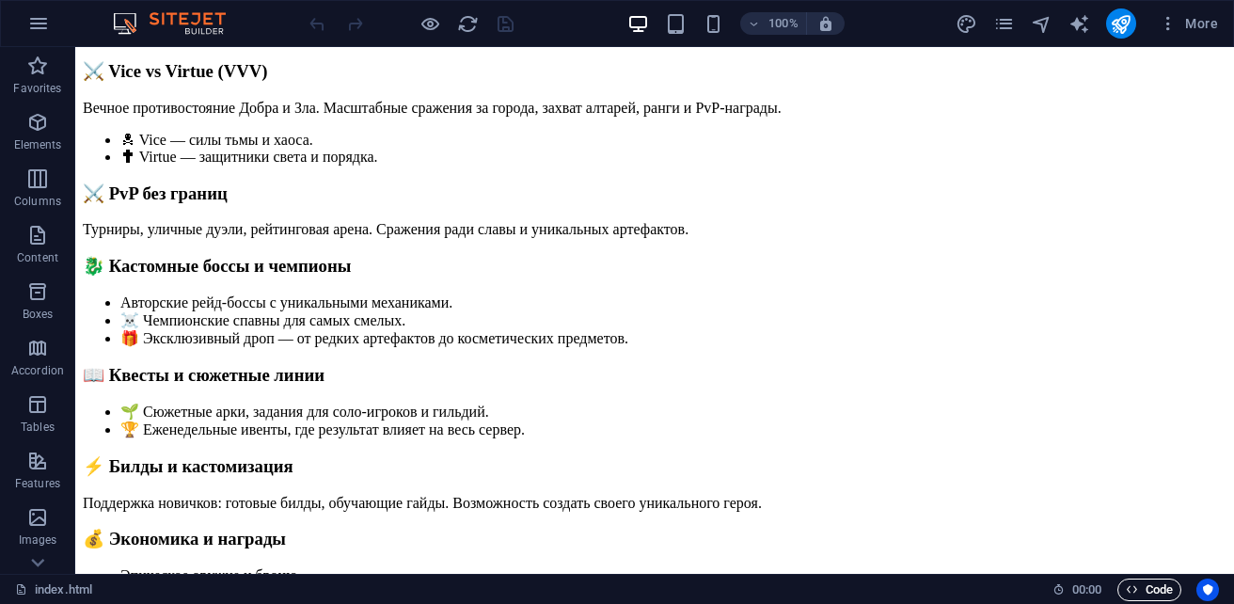
click at [1148, 584] on span "Code" at bounding box center [1149, 589] width 47 height 23
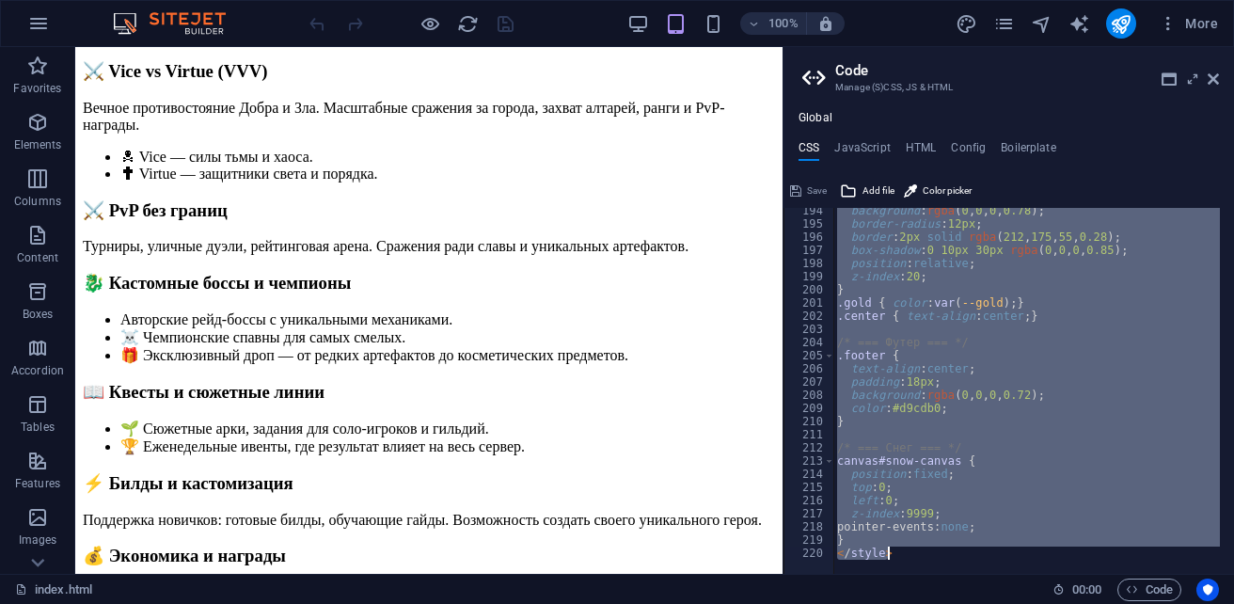
scroll to position [2545, 0]
drag, startPoint x: 828, startPoint y: 218, endPoint x: 1234, endPoint y: 641, distance: 585.9
click at [1233, 603] on html "sb5985678.a.had.tf index.html (ru) Favorites Elements Columns Content Boxes Acc…" at bounding box center [617, 302] width 1234 height 604
type textarea "} </style>"
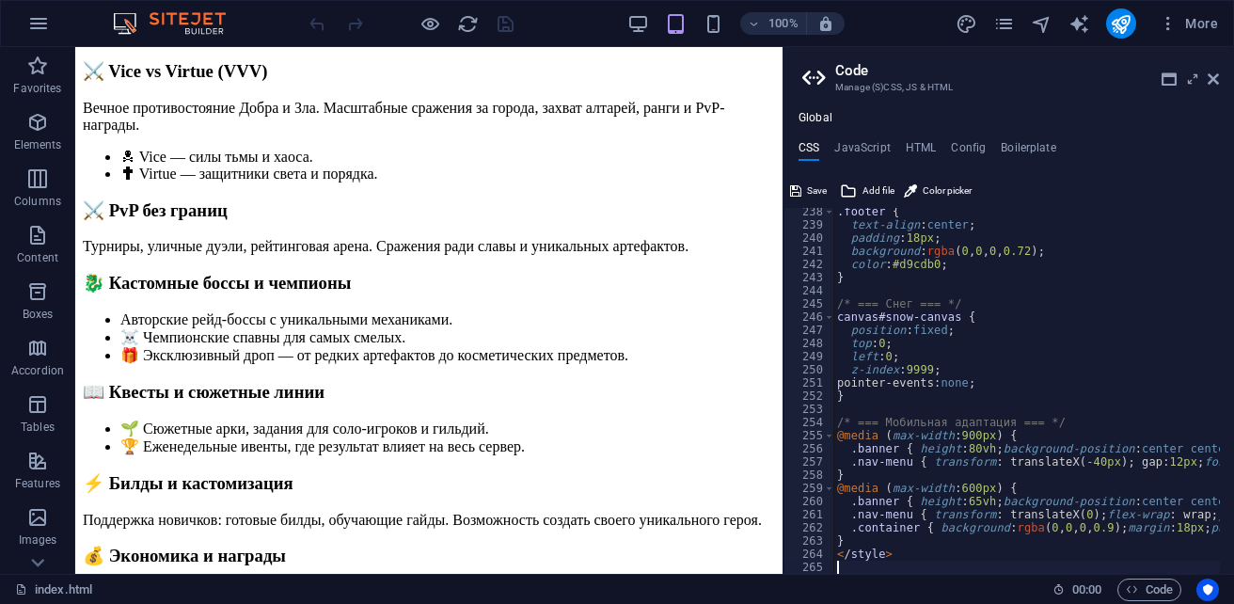
scroll to position [3123, 0]
click at [809, 192] on span "Save" at bounding box center [817, 191] width 20 height 23
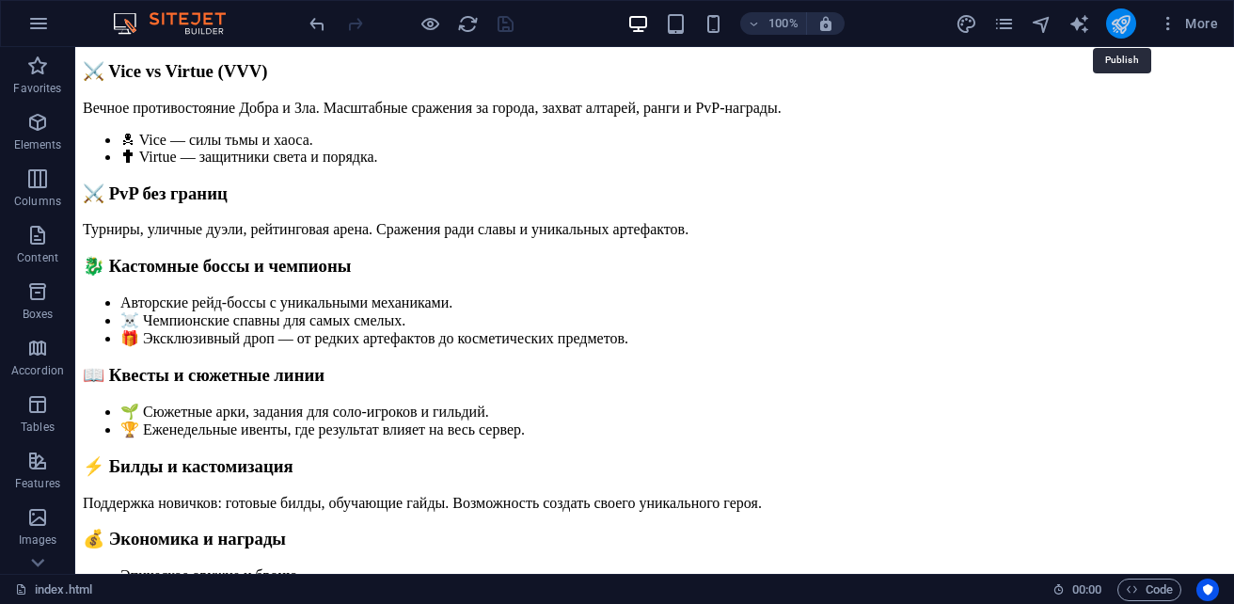
click at [1127, 23] on icon "publish" at bounding box center [1121, 24] width 22 height 22
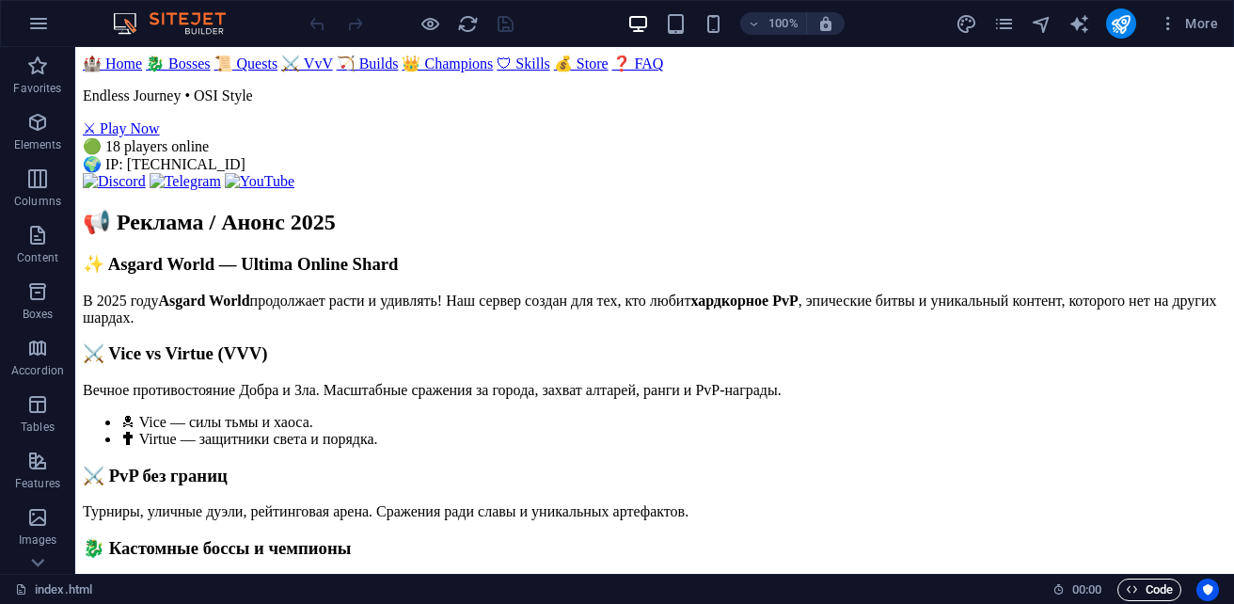
click at [1132, 592] on icon "button" at bounding box center [1132, 589] width 12 height 12
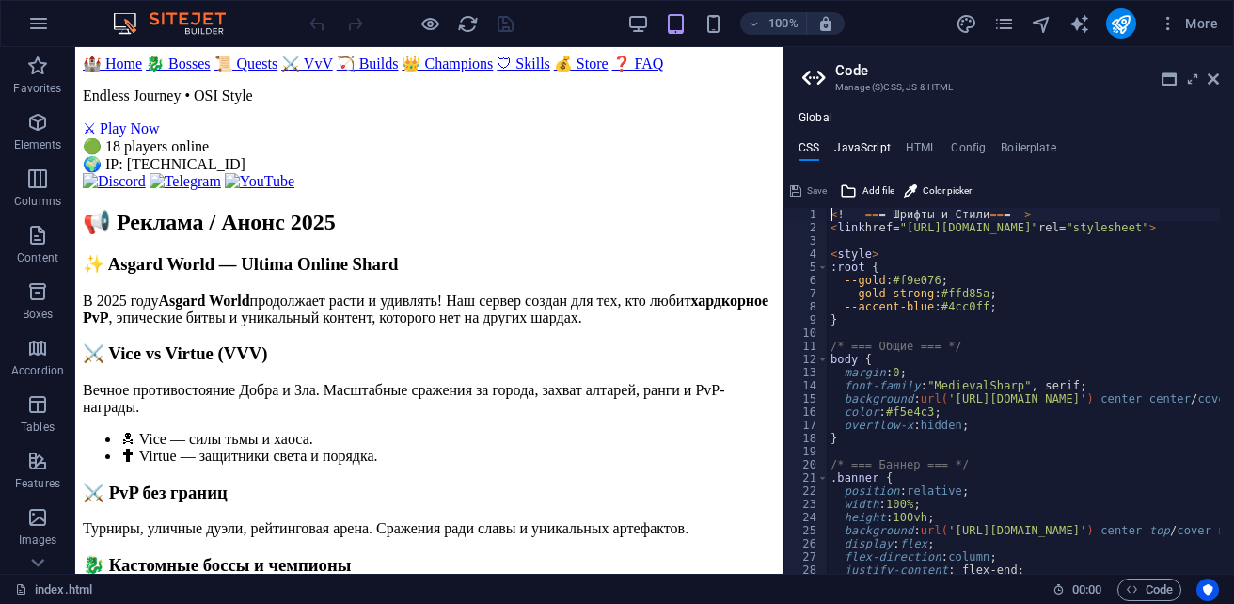
click at [847, 156] on h4 "JavaScript" at bounding box center [861, 151] width 55 height 21
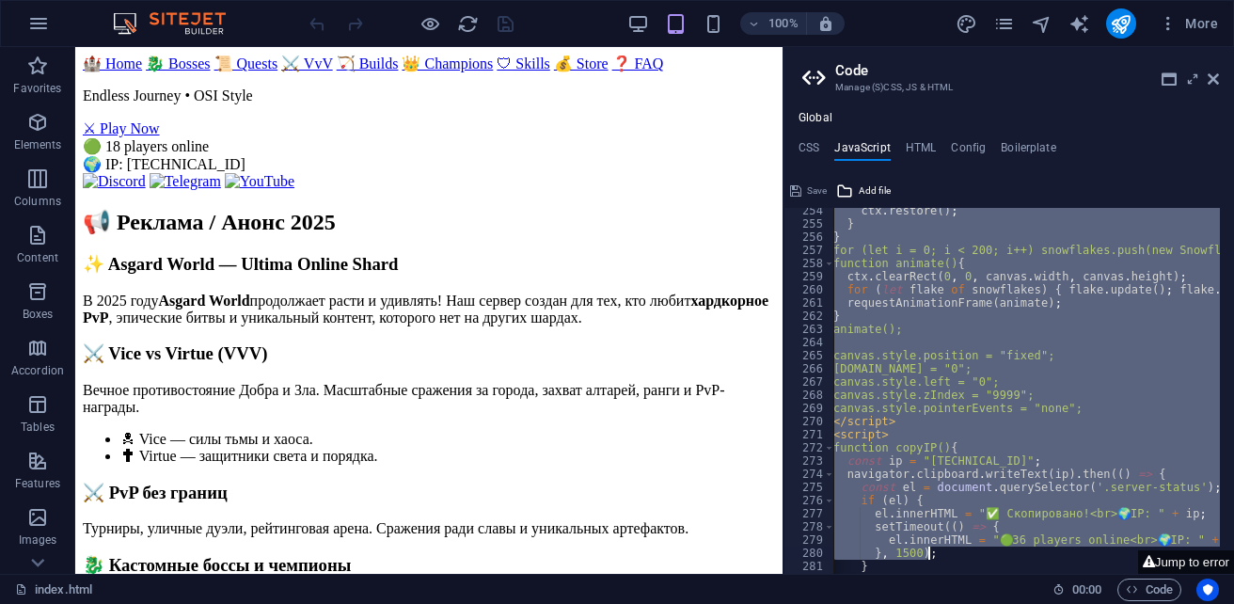
scroll to position [3940, 0]
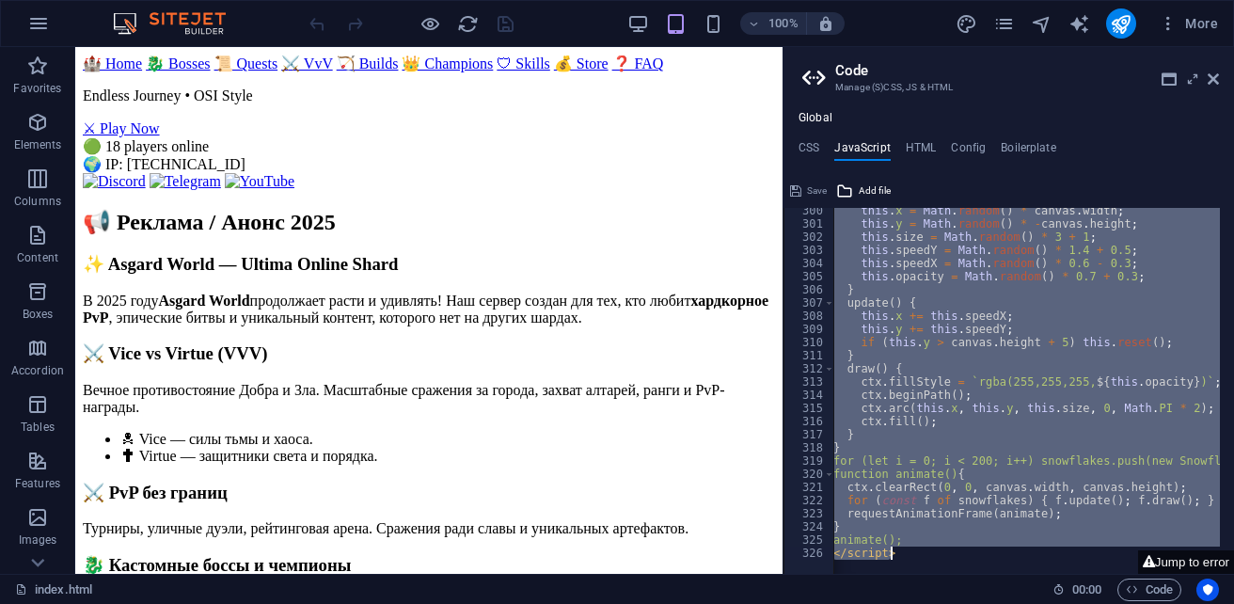
drag, startPoint x: 828, startPoint y: 214, endPoint x: 1215, endPoint y: 638, distance: 573.8
click at [1215, 603] on html "sb5985678.a.had.tf index.html (ru) Favorites Elements Columns Content Boxes Acc…" at bounding box center [617, 302] width 1234 height 604
type textarea "animate(); </script>"
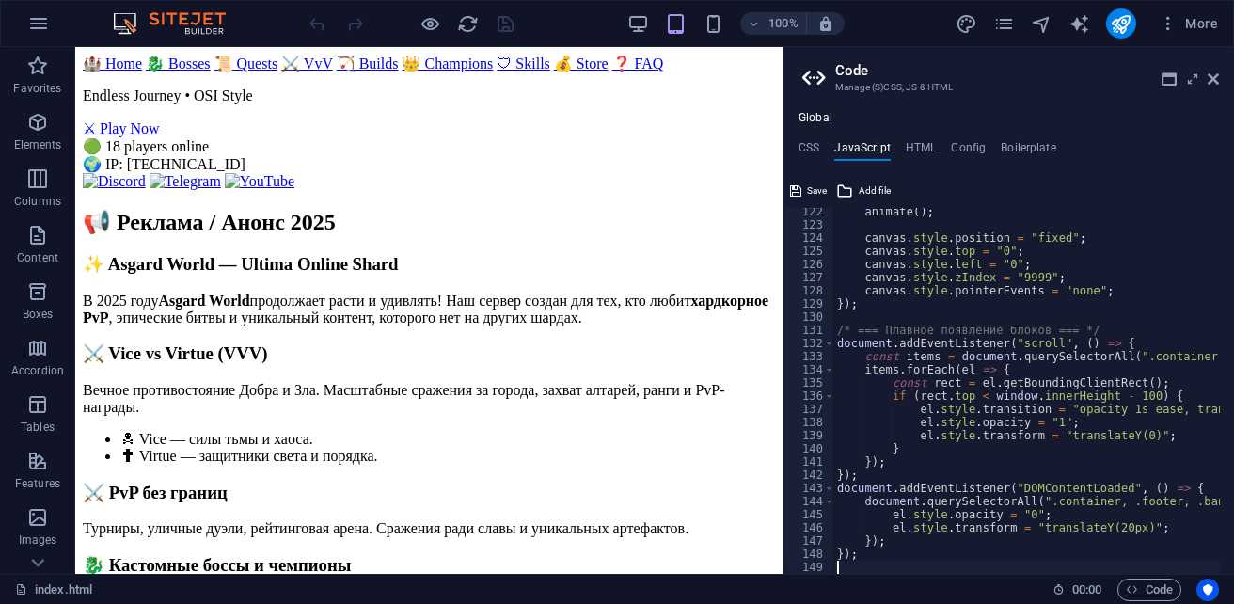
scroll to position [0, 2]
click at [812, 192] on span "Save" at bounding box center [817, 191] width 20 height 23
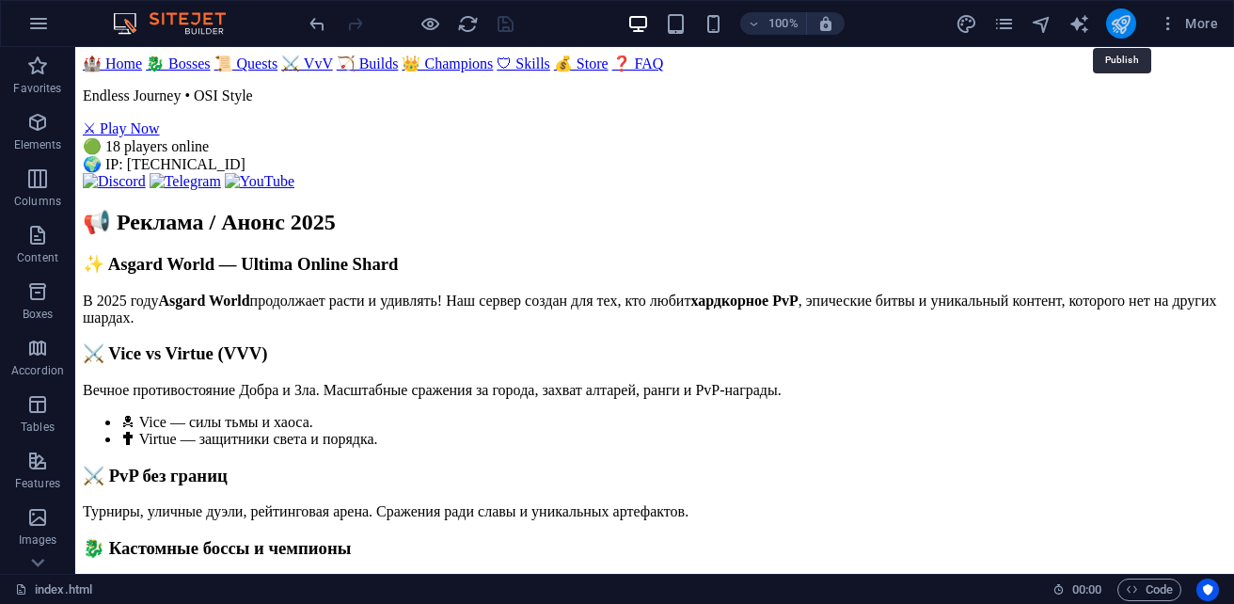
click at [1114, 32] on icon "publish" at bounding box center [1121, 24] width 22 height 22
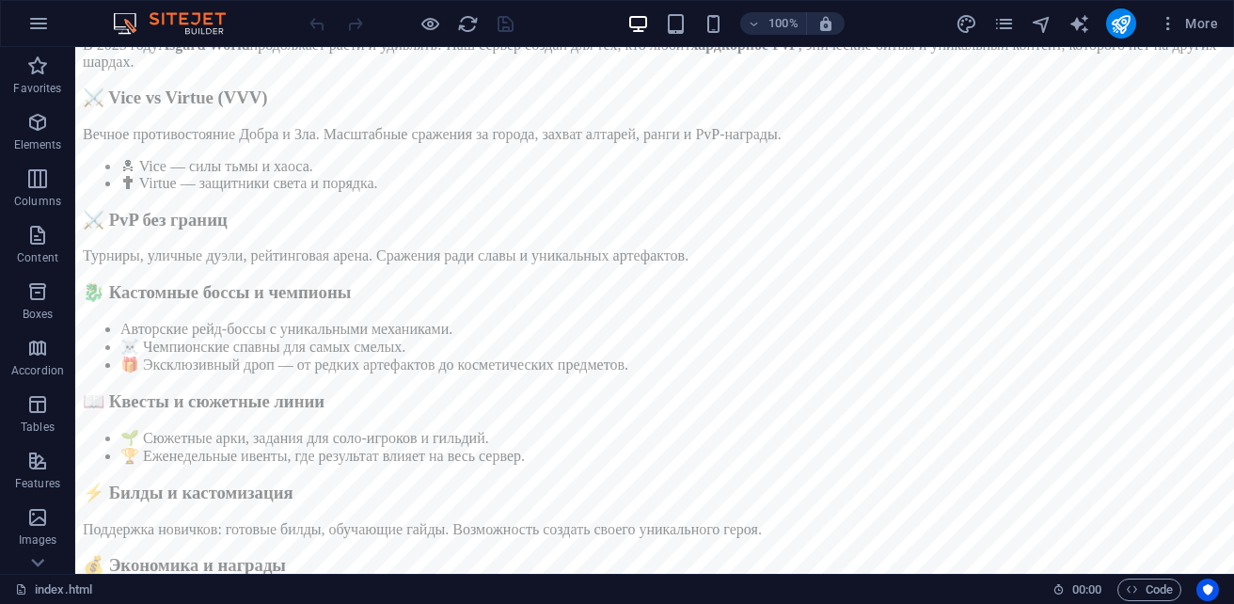
scroll to position [282, 0]
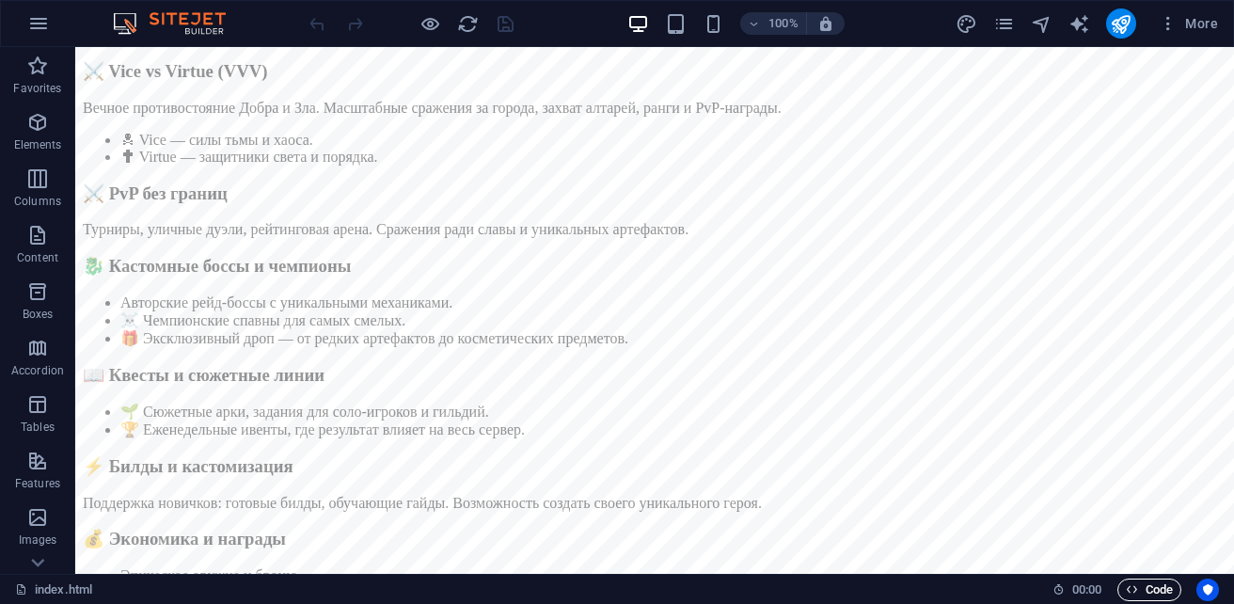
click at [1155, 591] on span "Code" at bounding box center [1149, 589] width 47 height 23
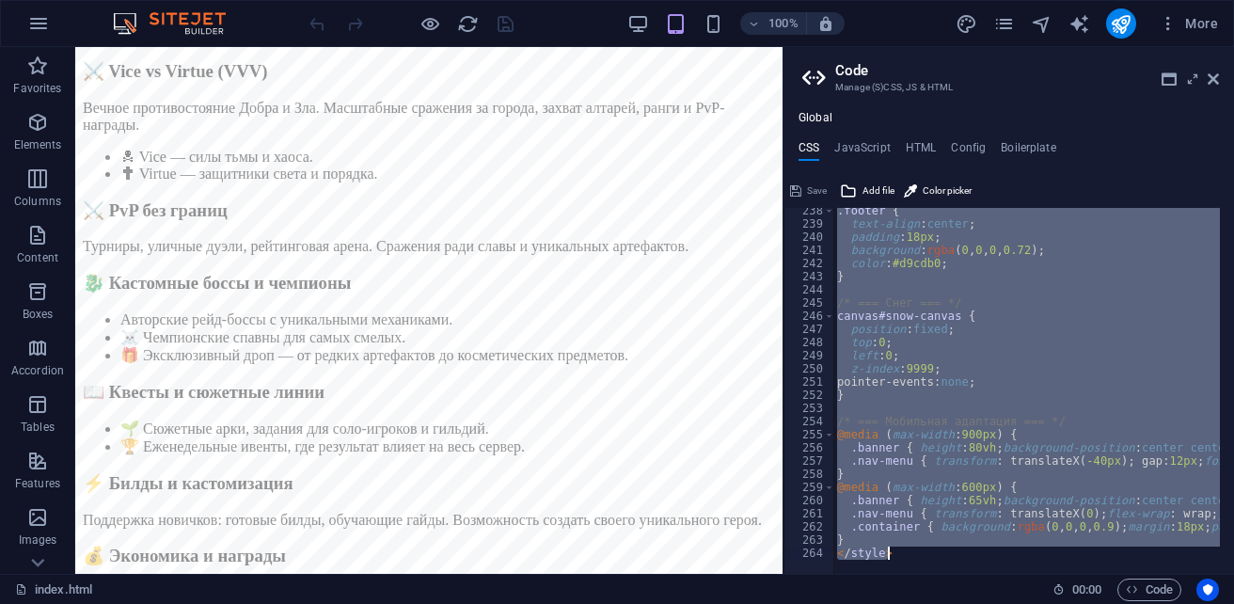
scroll to position [3124, 0]
drag, startPoint x: 831, startPoint y: 219, endPoint x: 1139, endPoint y: 641, distance: 522.3
click at [1139, 603] on html "[DOMAIN_NAME] index.html (ru) Favorites Elements Columns Content Boxes Accordio…" at bounding box center [617, 302] width 1234 height 604
type textarea "} </style>"
paste textarea
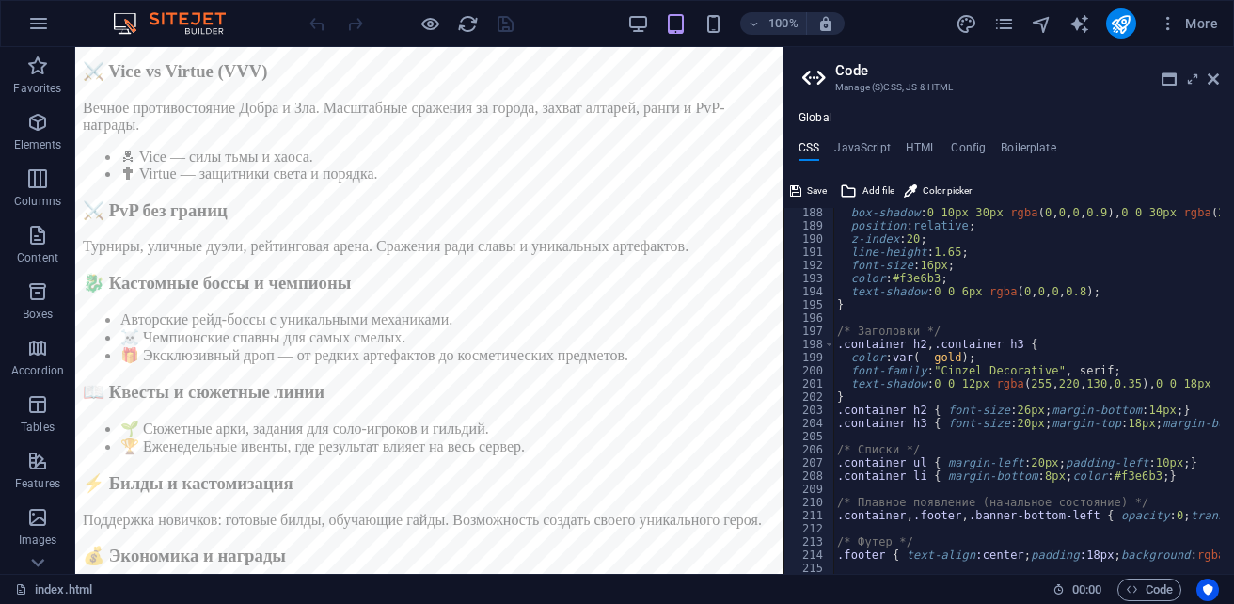
scroll to position [2294, 0]
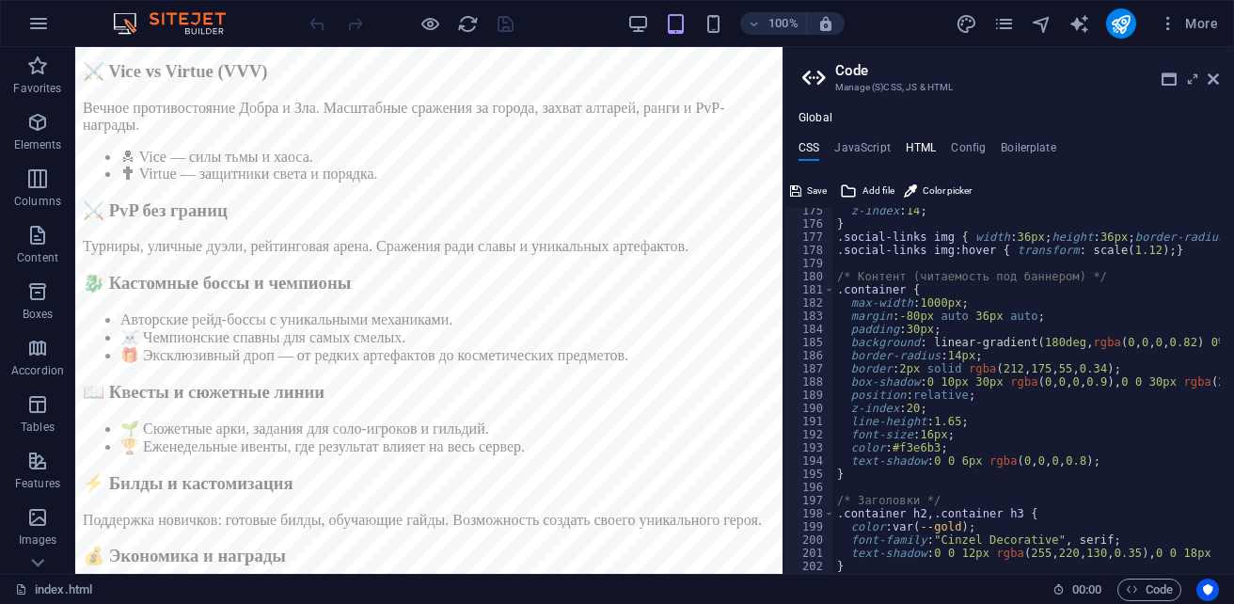
click at [914, 141] on h4 "HTML" at bounding box center [921, 151] width 31 height 21
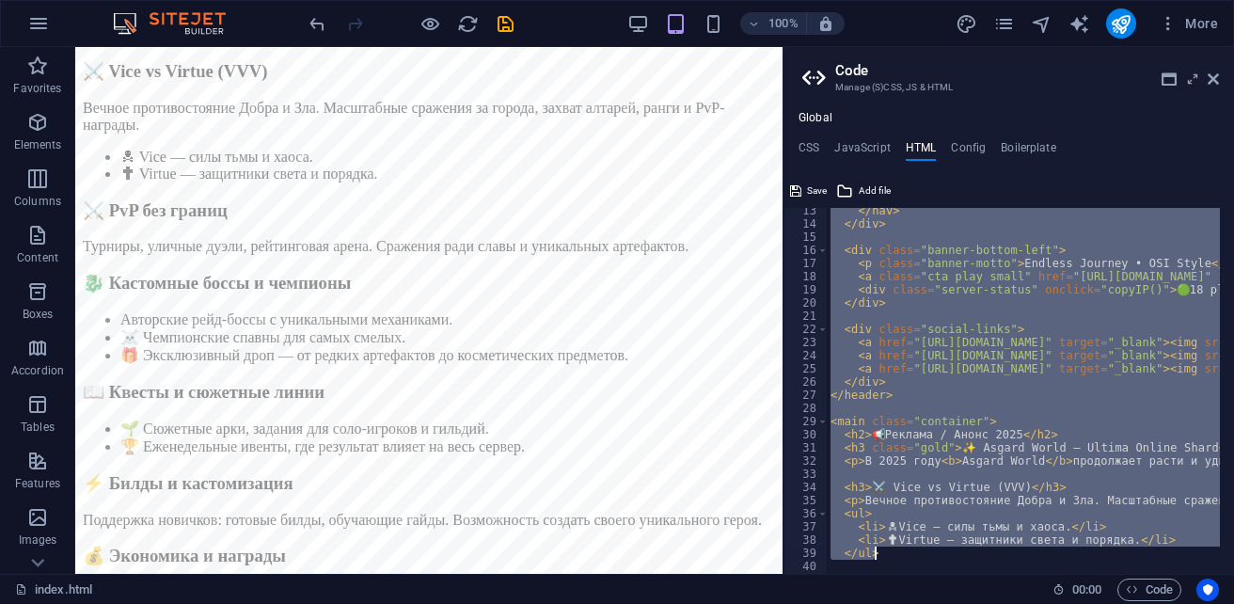
scroll to position [741, 0]
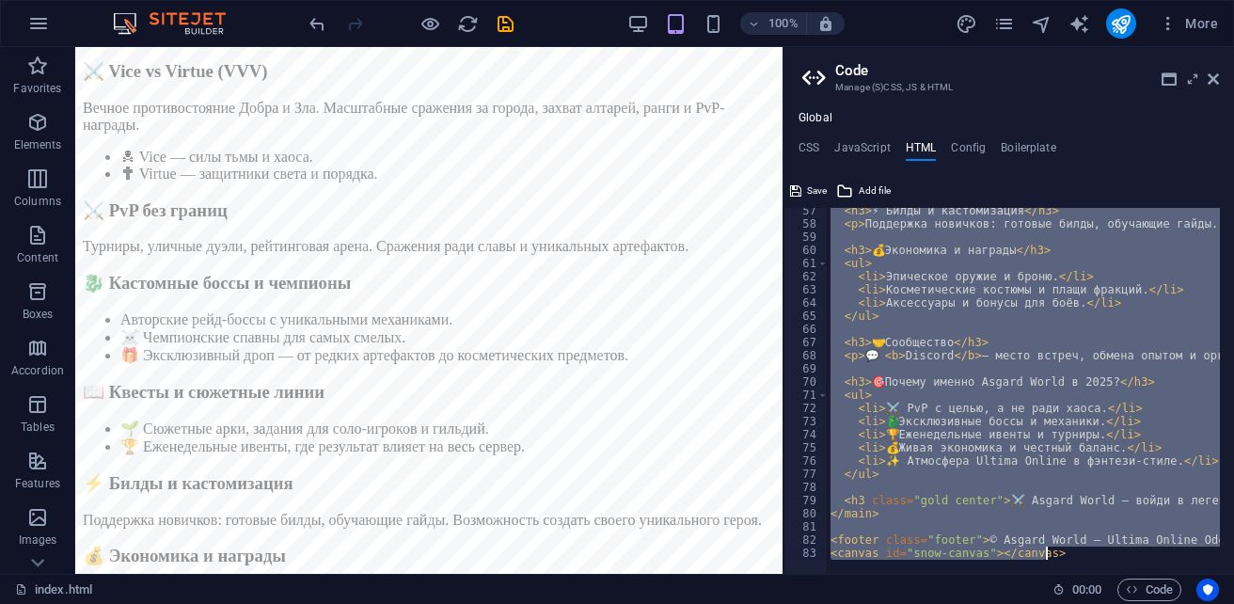
drag, startPoint x: 901, startPoint y: 221, endPoint x: 1181, endPoint y: 641, distance: 505.2
click at [1181, 603] on html "sb5985678.a.had.tf index.html (ru) Favorites Elements Columns Content Boxes Acc…" at bounding box center [617, 302] width 1234 height 604
type textarea "{{content}}"
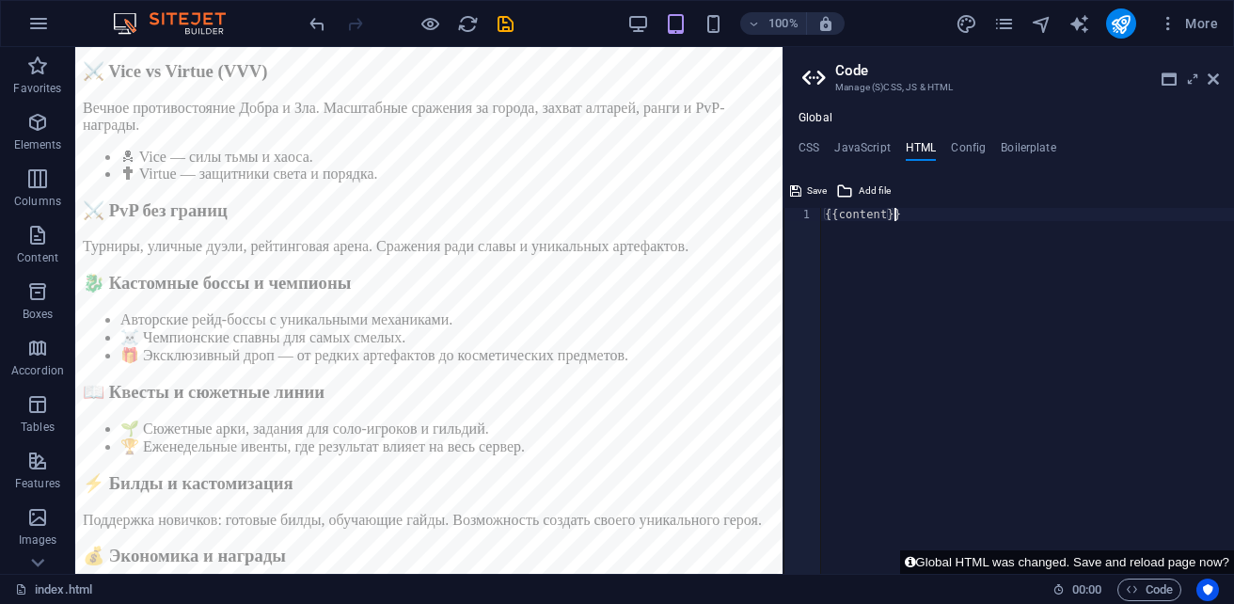
paste textarea
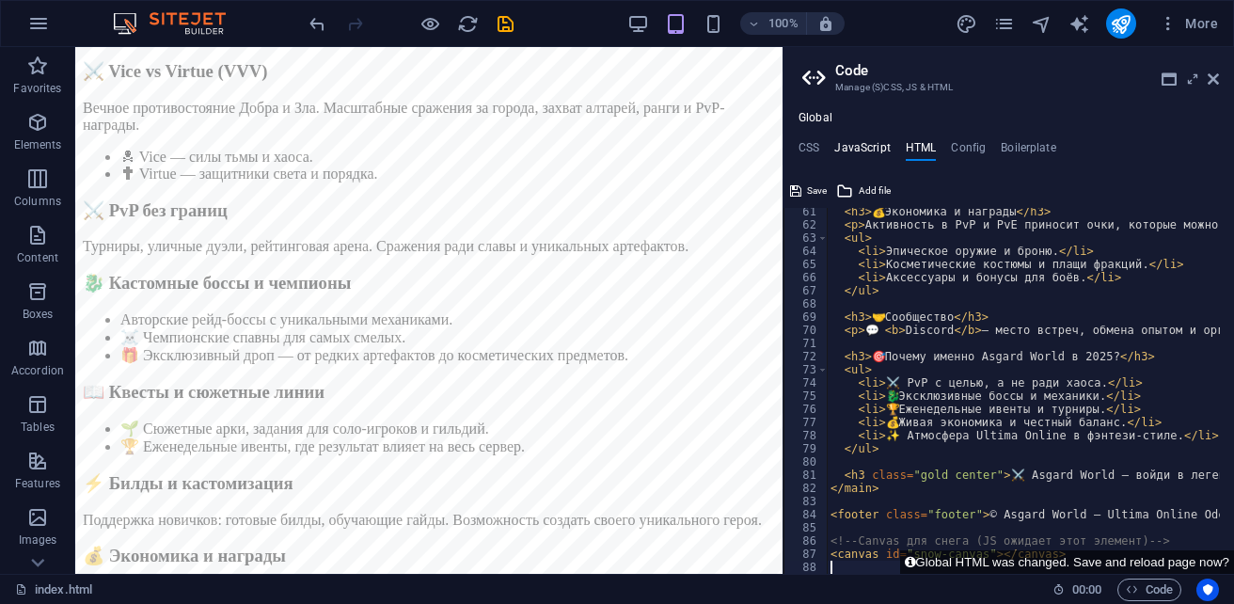
click at [872, 150] on h4 "JavaScript" at bounding box center [861, 151] width 55 height 21
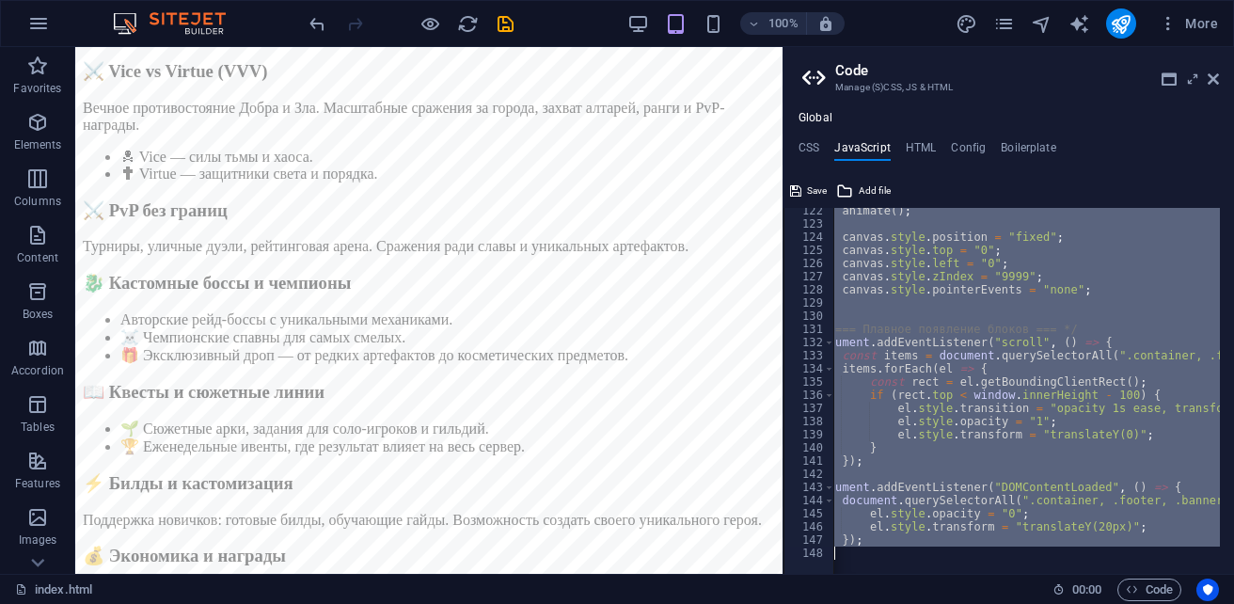
scroll to position [0, 23]
drag, startPoint x: 830, startPoint y: 217, endPoint x: 1234, endPoint y: 641, distance: 585.3
click at [1233, 603] on html "sb5985678.a.had.tf index.html (ru) Favorites Elements Columns Content Boxes Acc…" at bounding box center [617, 302] width 1234 height 604
type textarea "}); });"
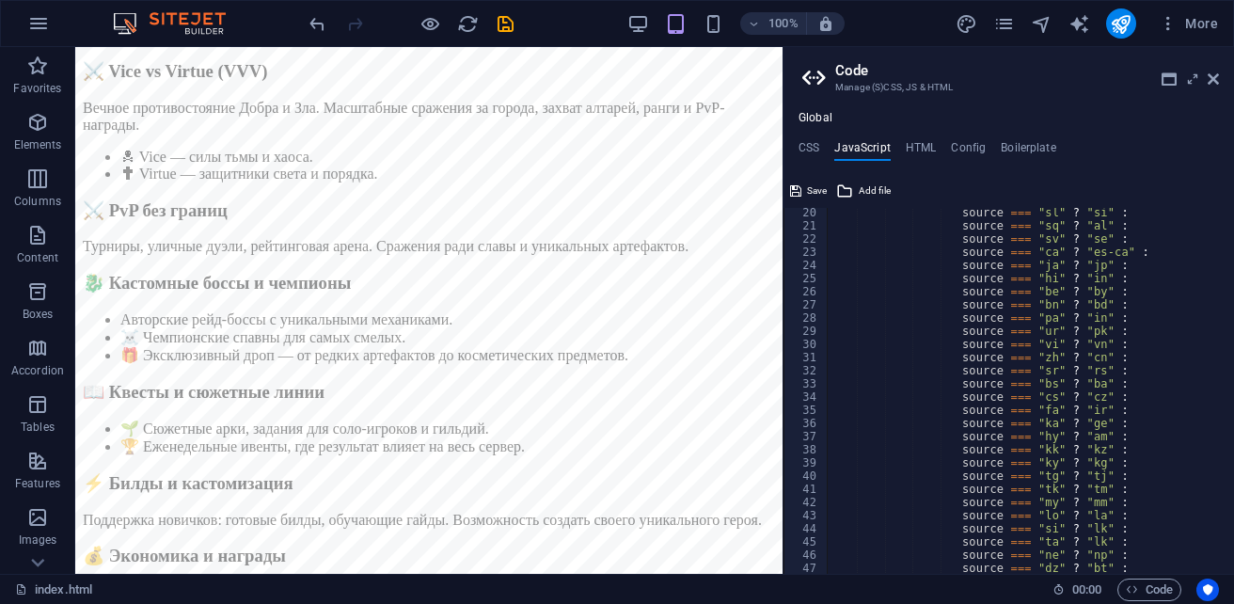
scroll to position [252, 0]
click at [815, 193] on span "Save" at bounding box center [817, 191] width 20 height 23
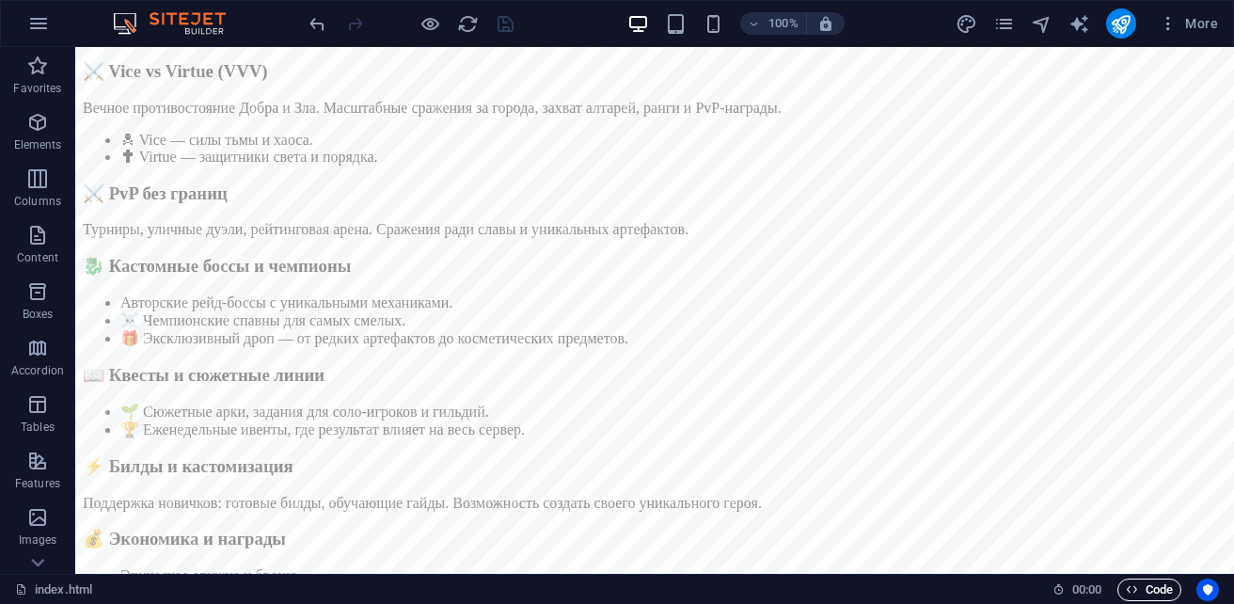
click at [1143, 588] on span "Code" at bounding box center [1149, 589] width 47 height 23
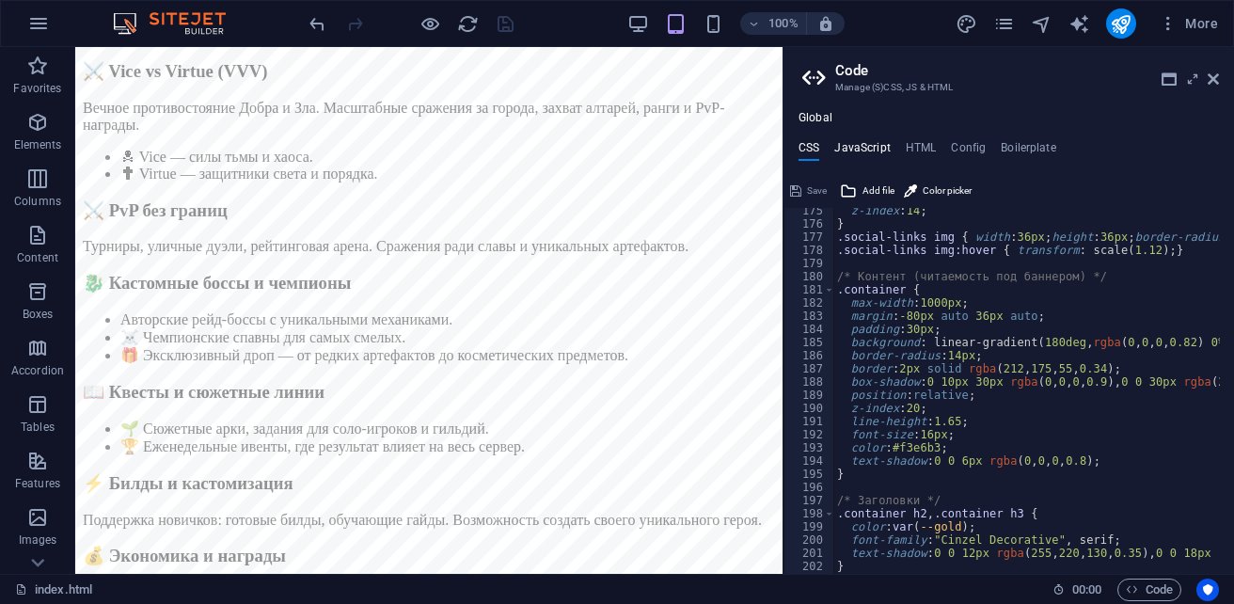
click at [869, 148] on h4 "JavaScript" at bounding box center [861, 151] width 55 height 21
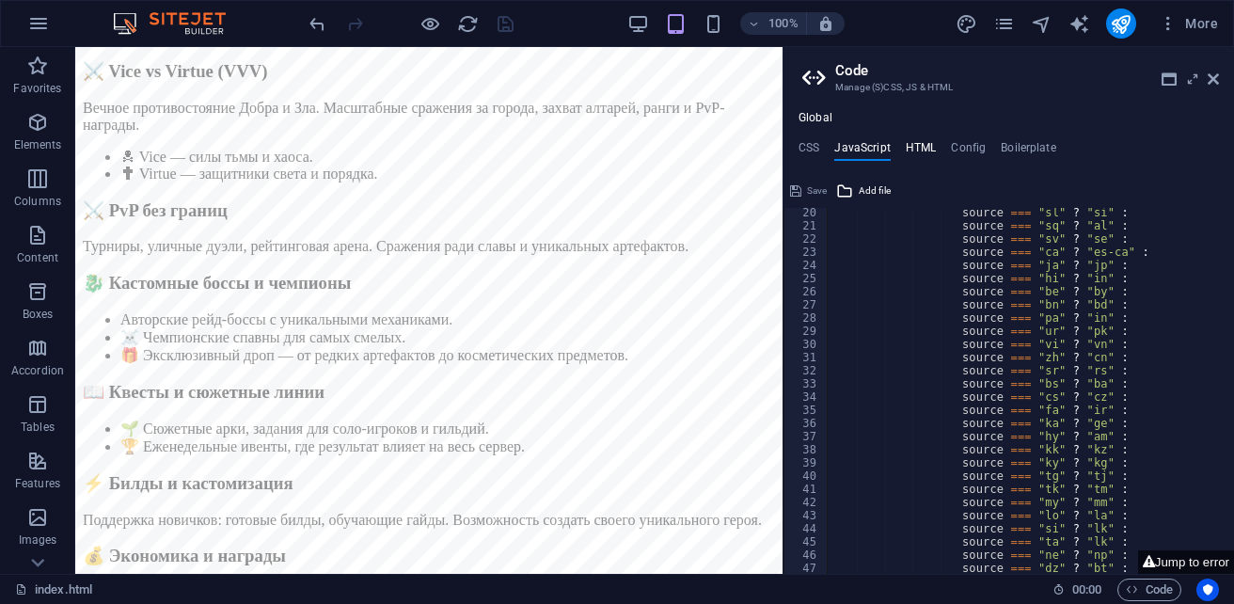
click at [915, 143] on h4 "HTML" at bounding box center [921, 151] width 31 height 21
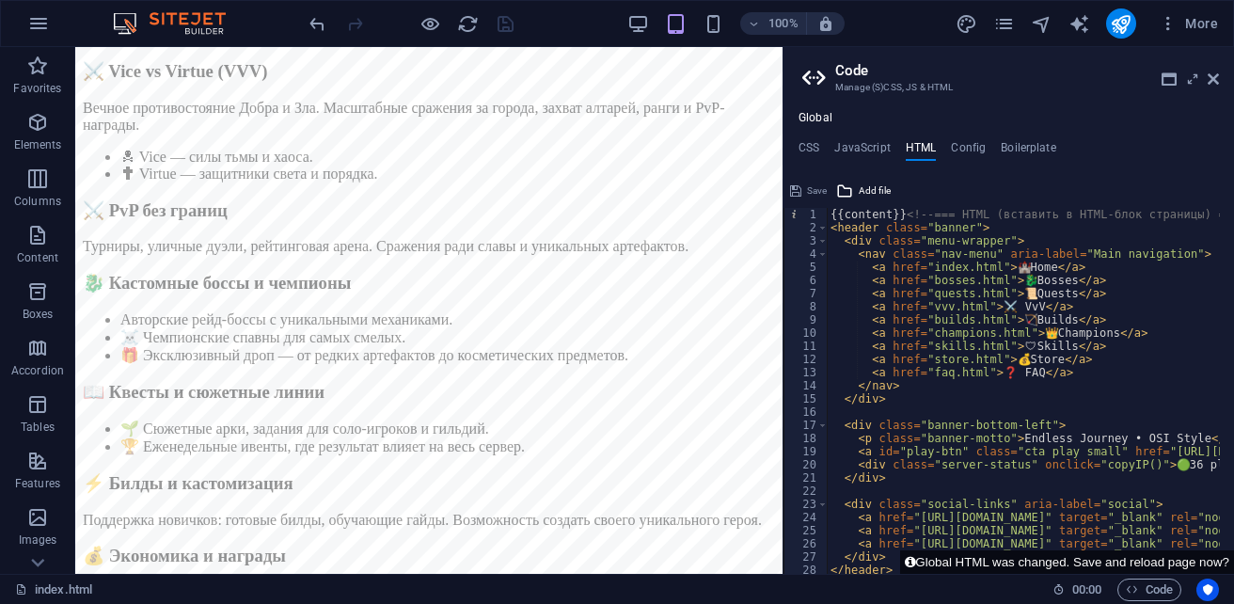
scroll to position [0, 0]
click at [849, 154] on h4 "JavaScript" at bounding box center [861, 151] width 55 height 21
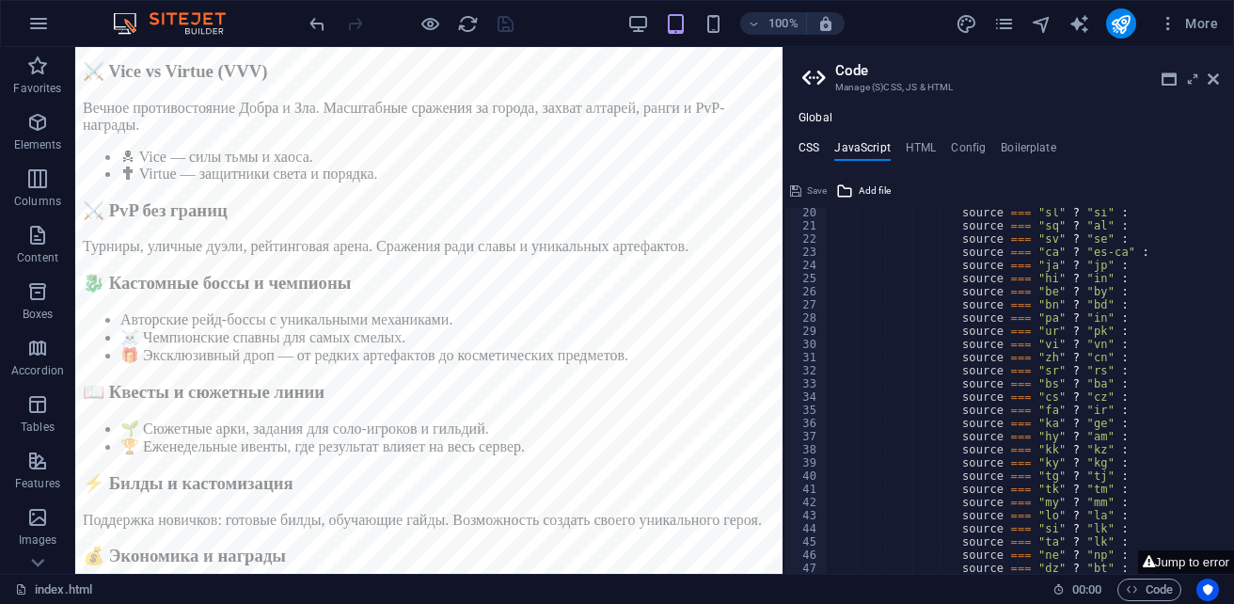
click at [810, 144] on h4 "CSS" at bounding box center [808, 151] width 21 height 21
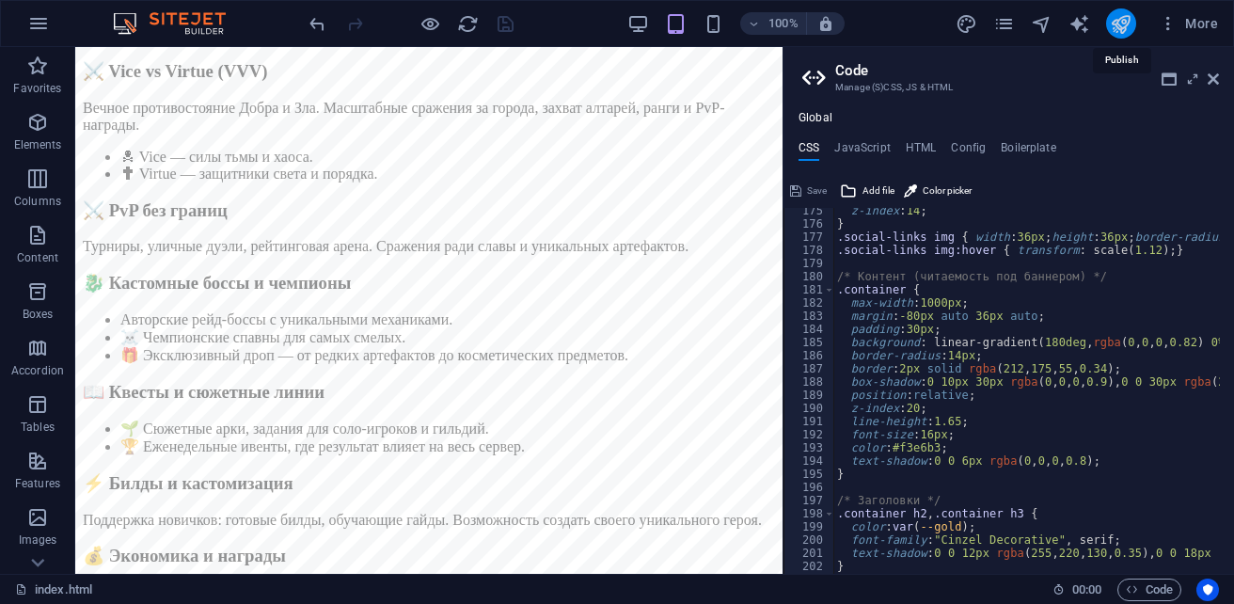
click at [1118, 27] on icon "publish" at bounding box center [1121, 24] width 22 height 22
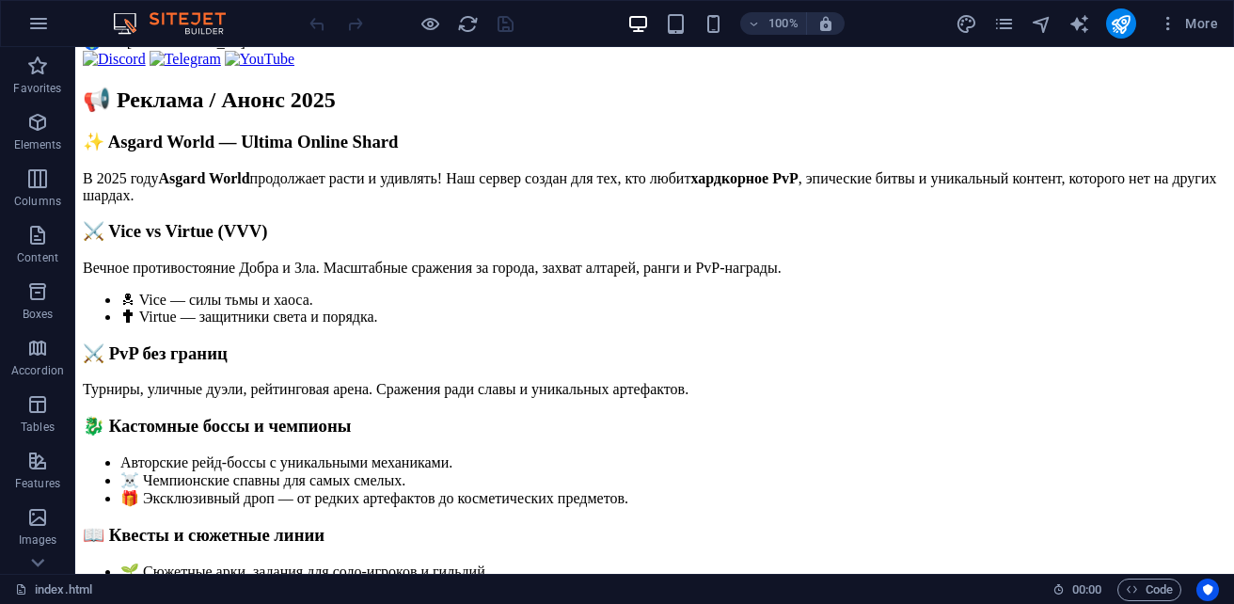
scroll to position [94, 0]
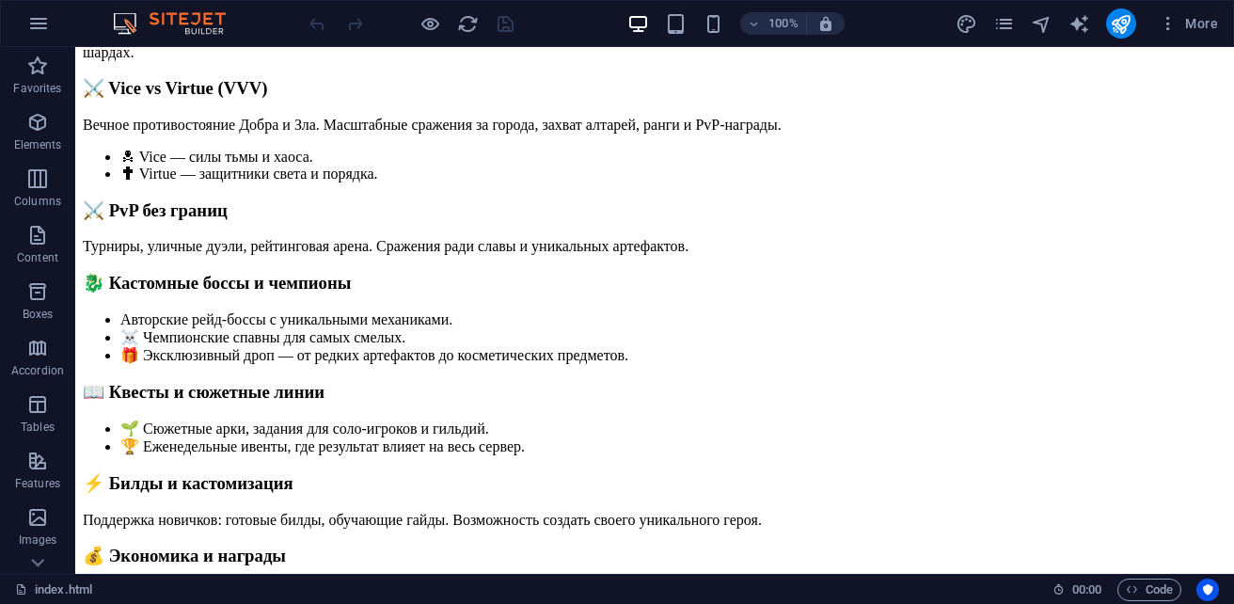
scroll to position [376, 0]
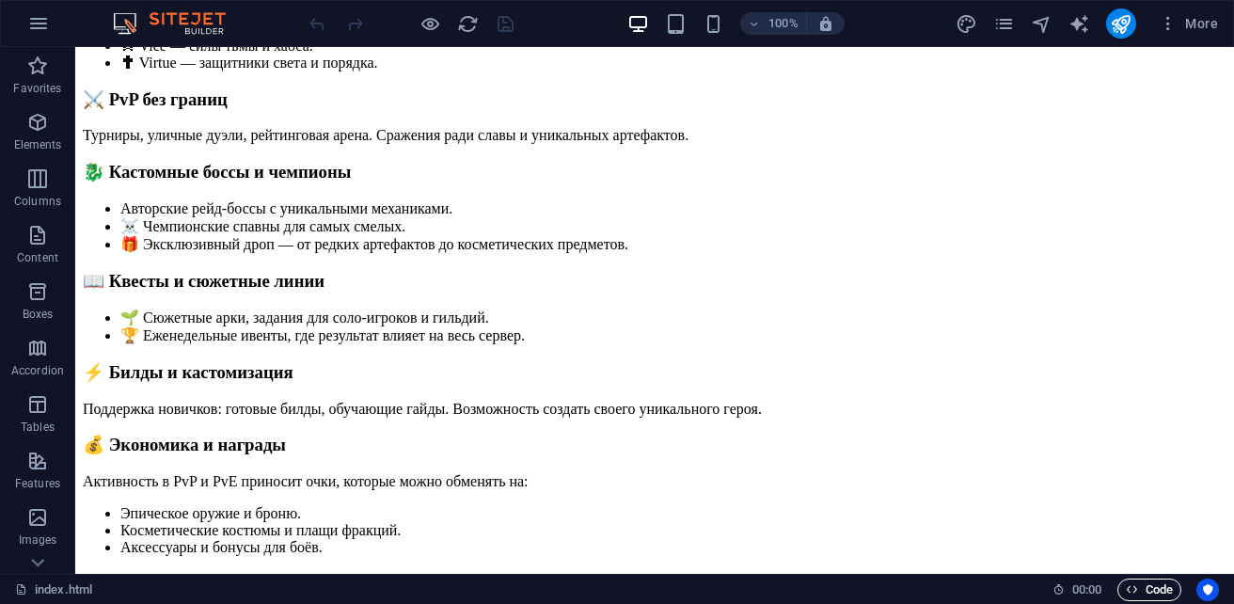
click at [1139, 586] on span "Code" at bounding box center [1149, 589] width 47 height 23
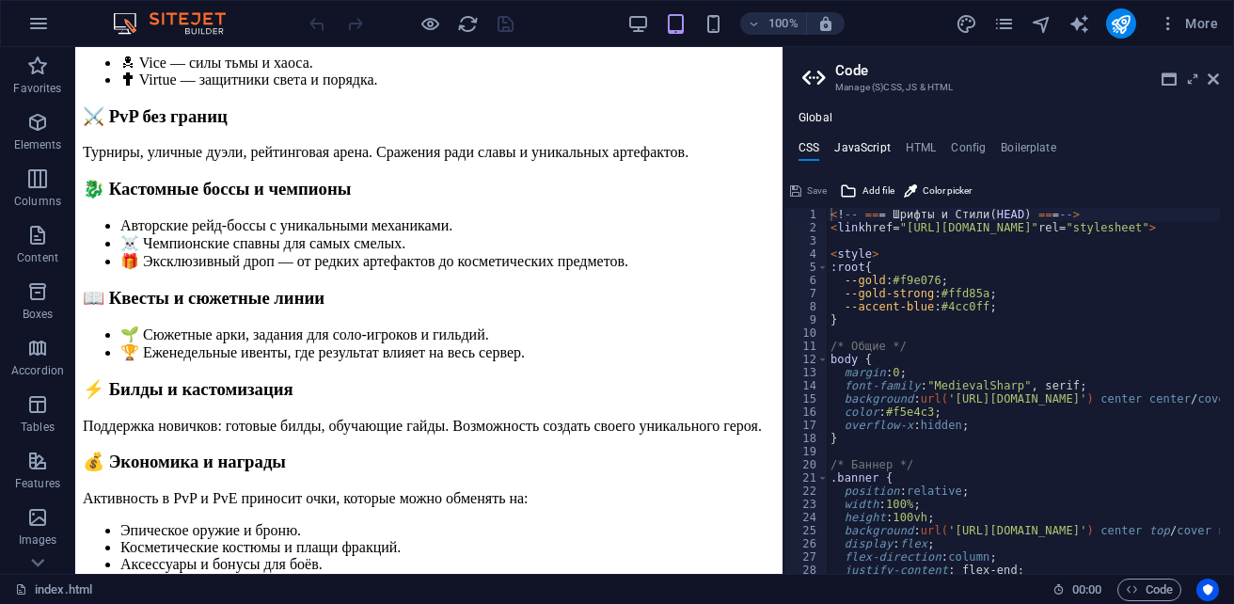
click at [846, 150] on h4 "JavaScript" at bounding box center [861, 151] width 55 height 21
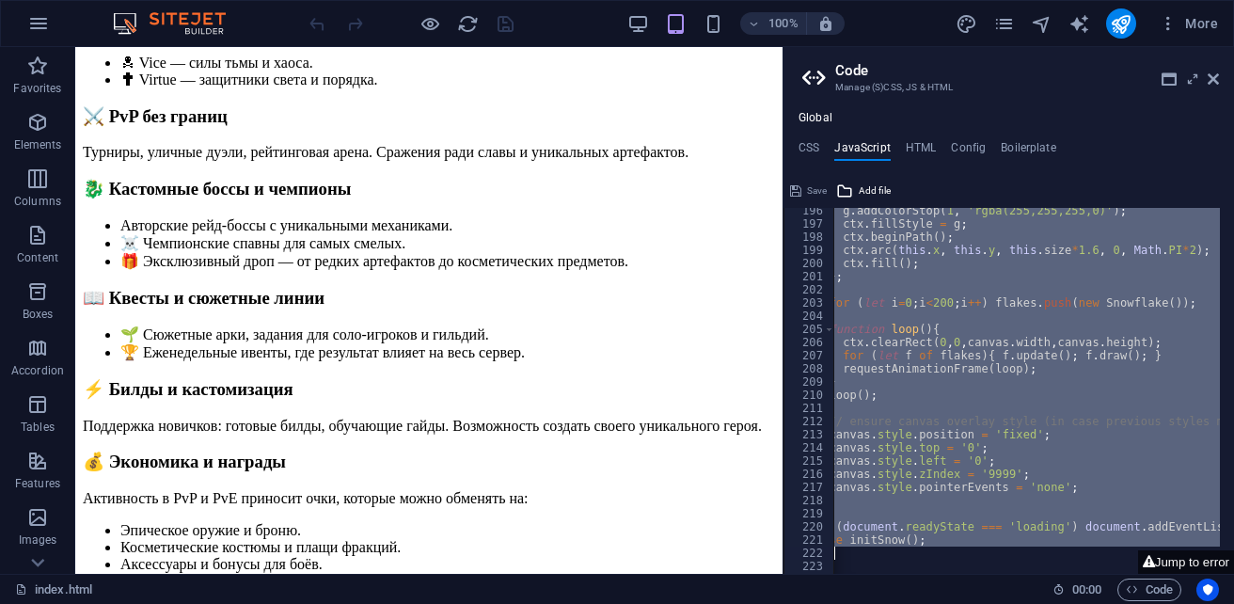
scroll to position [2834, 0]
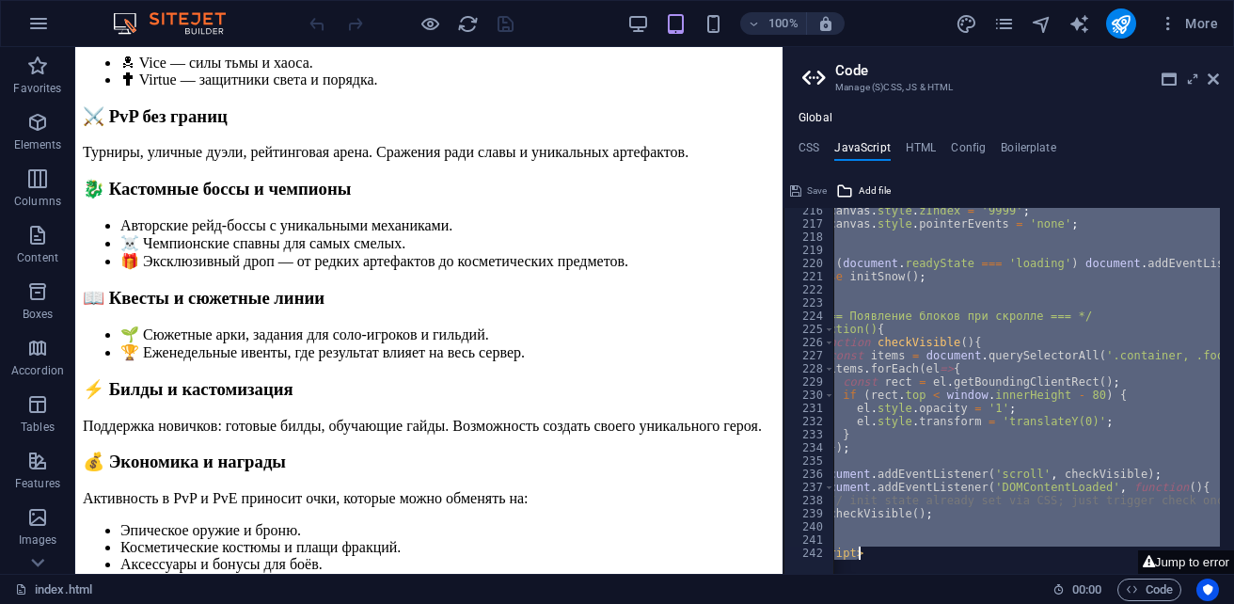
drag, startPoint x: 828, startPoint y: 213, endPoint x: 1234, endPoint y: 641, distance: 589.3
click at [1233, 603] on html "[DOMAIN_NAME] index.html (ru) Favorites Elements Columns Content Boxes Accordio…" at bounding box center [617, 302] width 1234 height 604
paste textarea
type textarea "</script>"
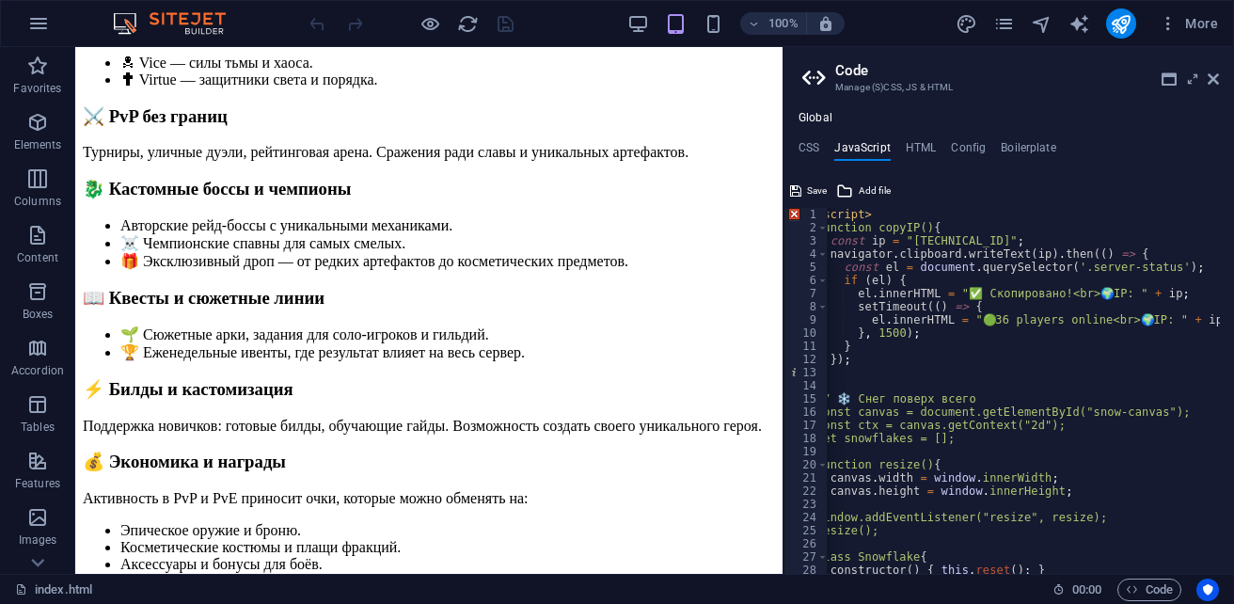
scroll to position [0, 0]
click at [810, 194] on span "Save" at bounding box center [817, 191] width 20 height 23
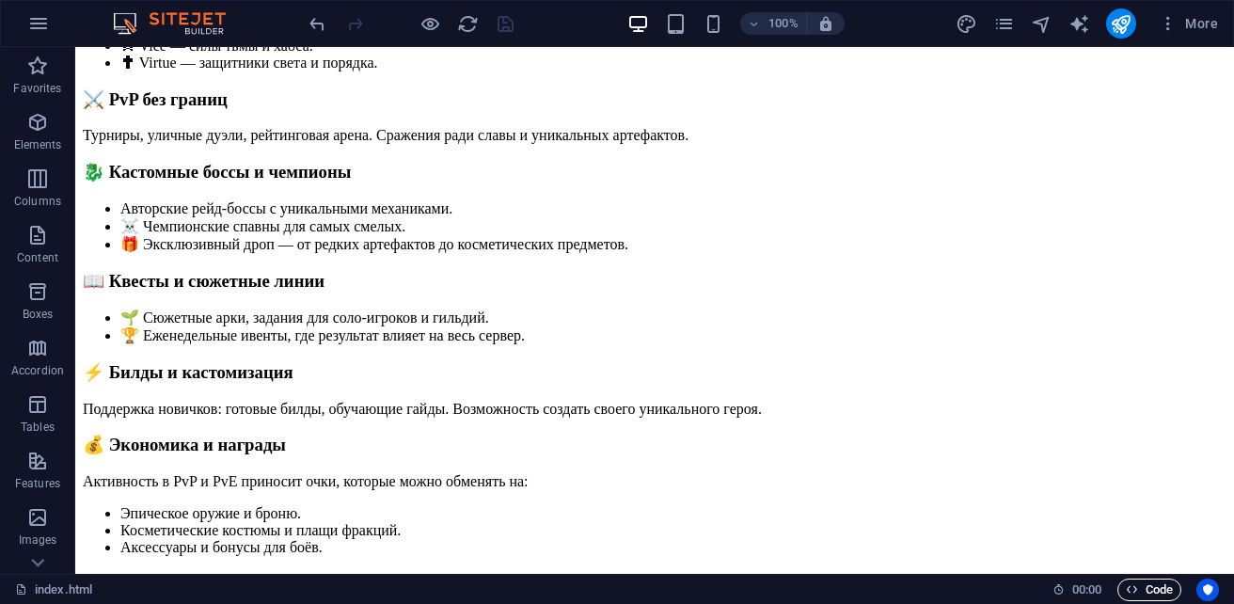
click at [1148, 589] on span "Code" at bounding box center [1149, 589] width 47 height 23
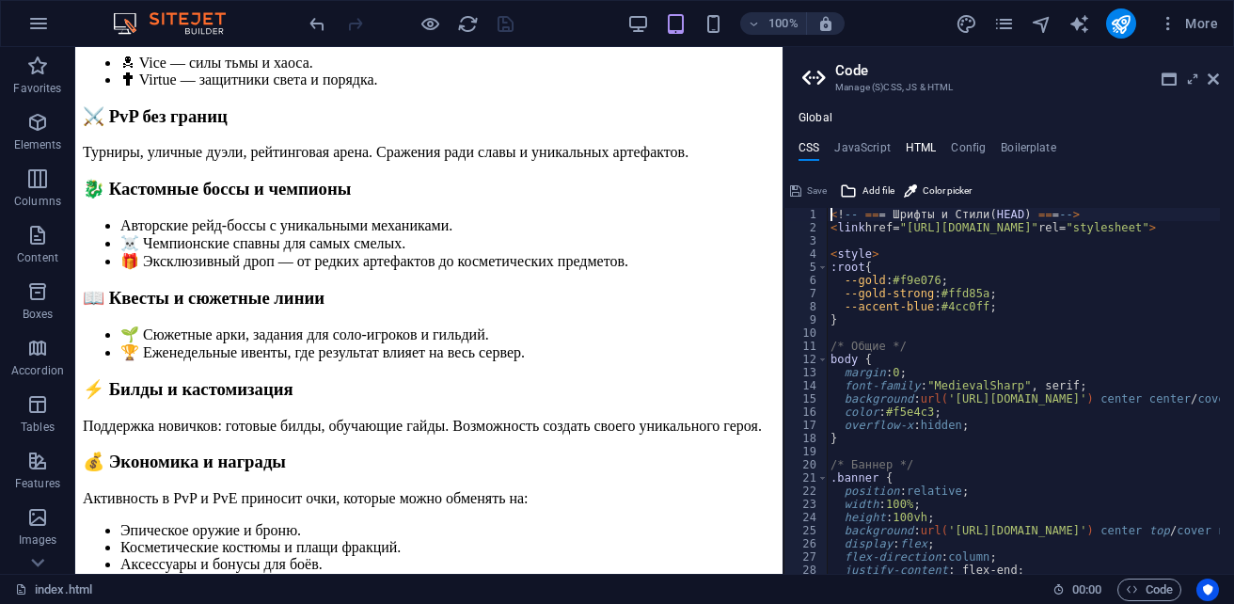
click at [919, 147] on h4 "HTML" at bounding box center [921, 151] width 31 height 21
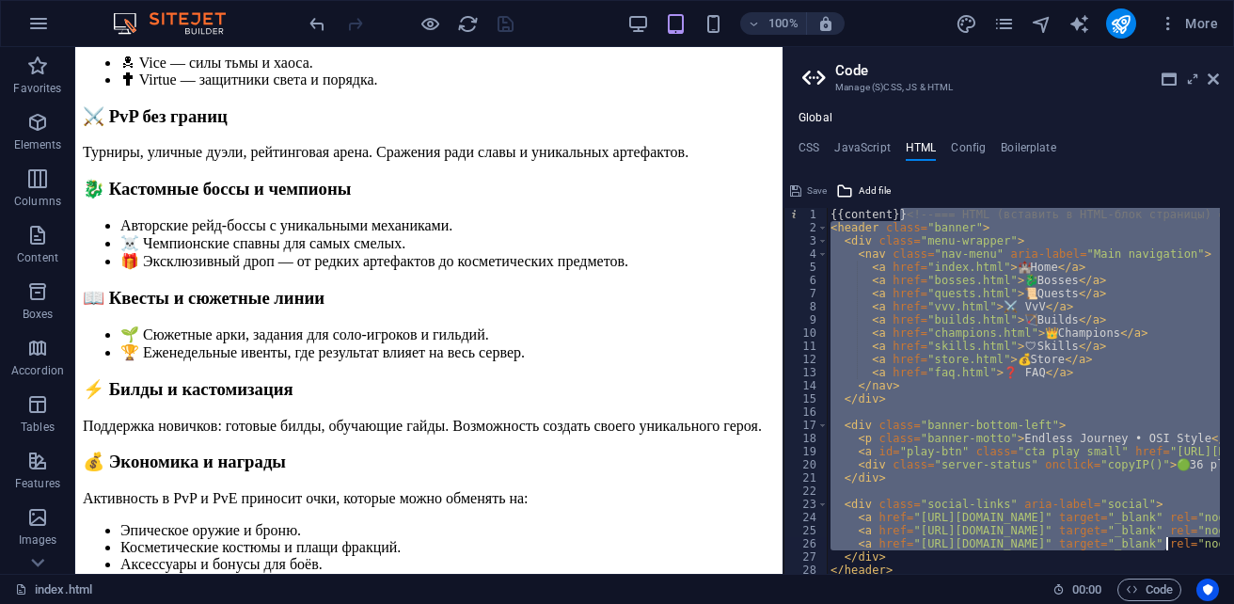
scroll to position [794, 0]
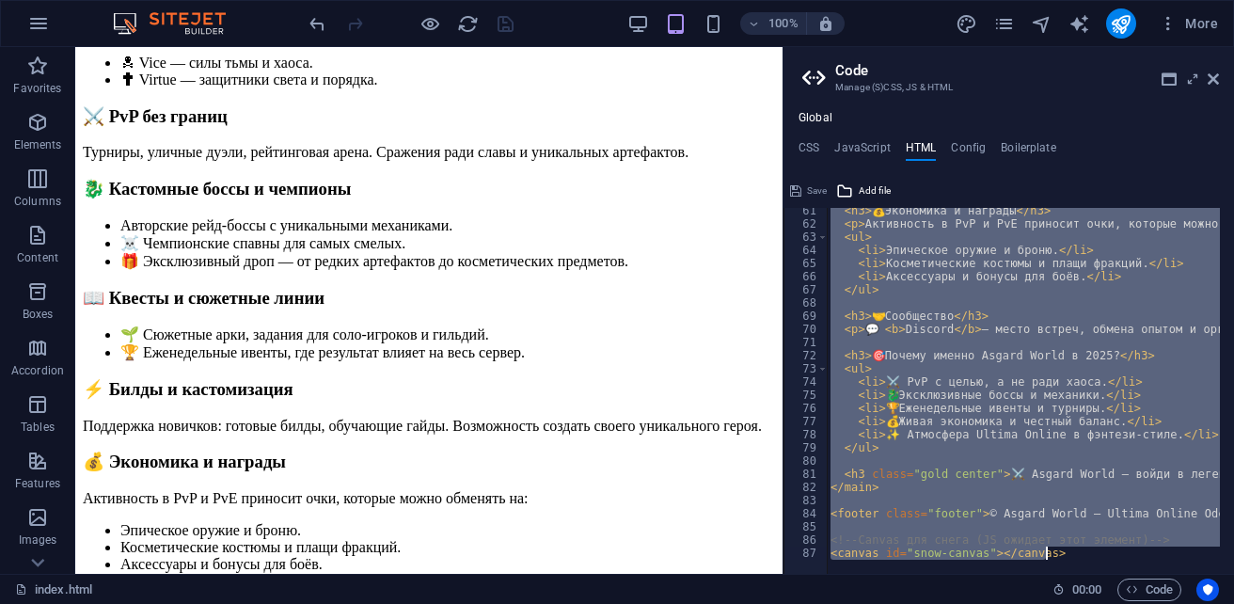
drag, startPoint x: 899, startPoint y: 217, endPoint x: 1194, endPoint y: 641, distance: 516.8
click at [1194, 603] on html "sb5985678.a.had.tf index.html (ru) Favorites Elements Columns Content Boxes Acc…" at bounding box center [617, 302] width 1234 height 604
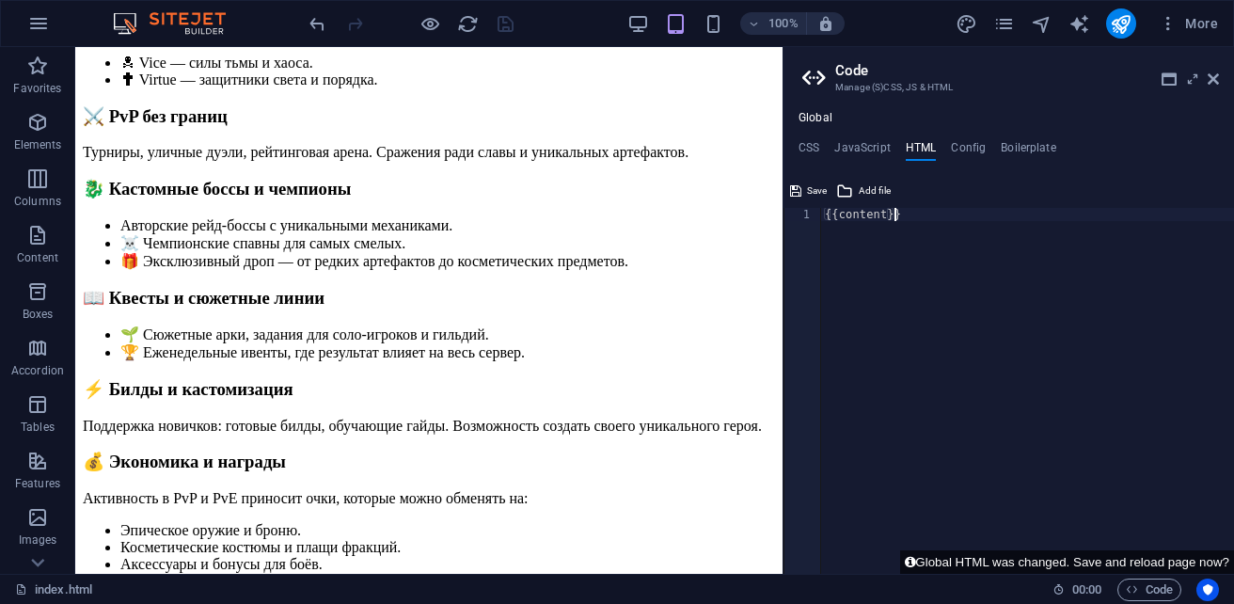
paste textarea "<canvas id="snow-canvas"></canvas>"
type textarea "<canvas id="snow-canvas"></canvas>"
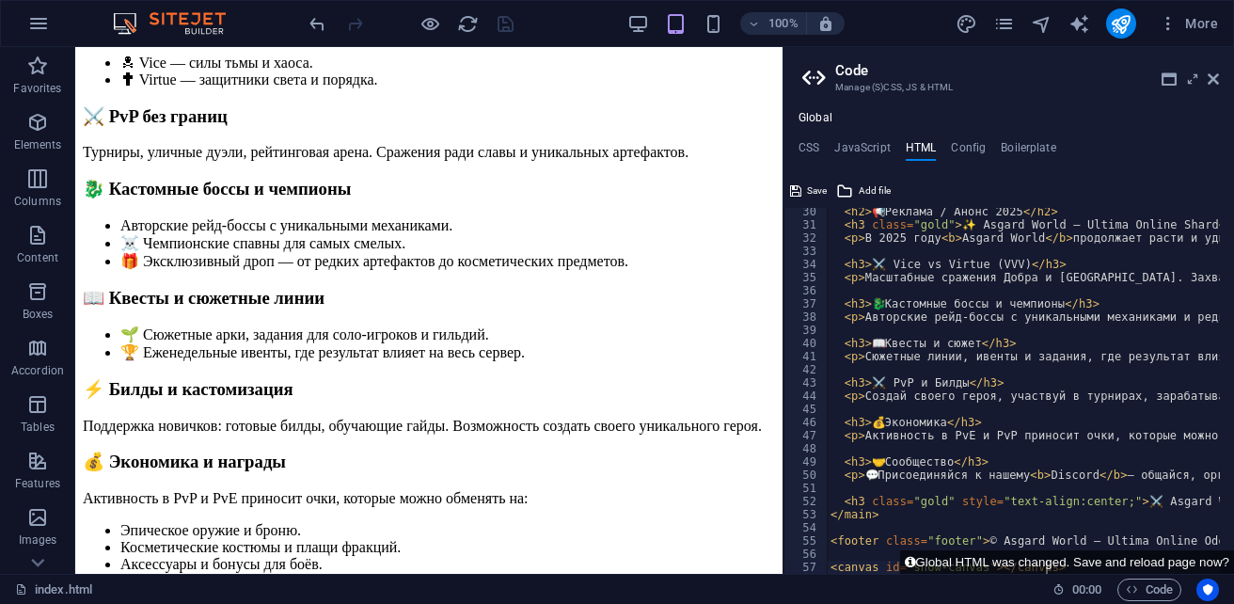
scroll to position [385, 0]
click at [811, 188] on span "Save" at bounding box center [817, 191] width 20 height 23
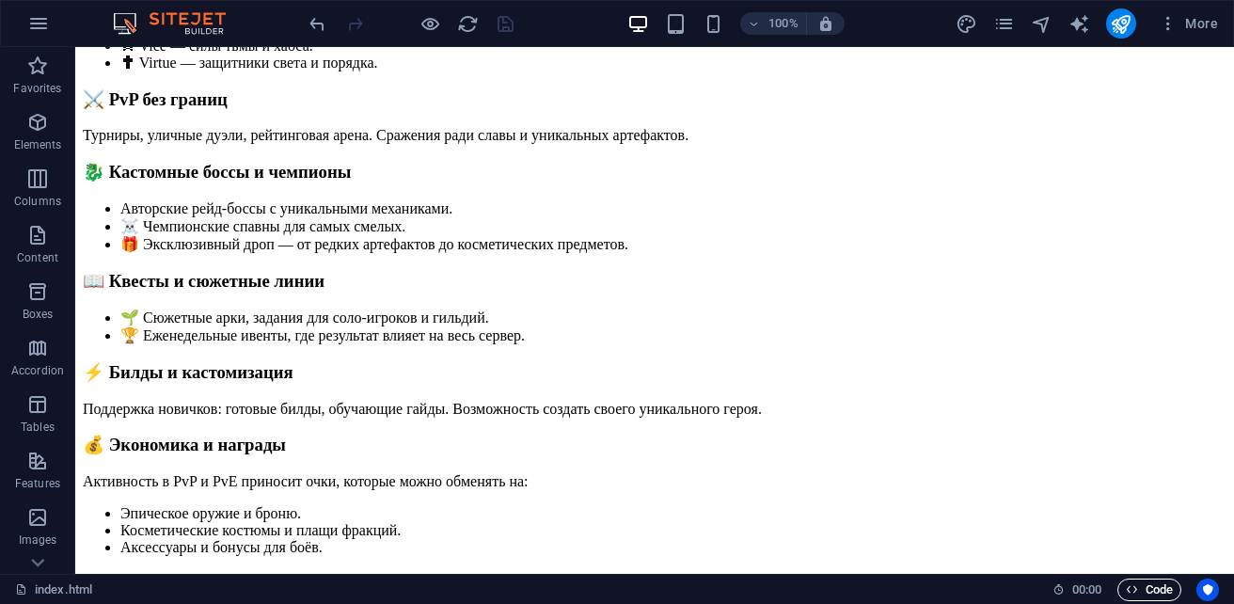
click at [1158, 591] on span "Code" at bounding box center [1149, 589] width 47 height 23
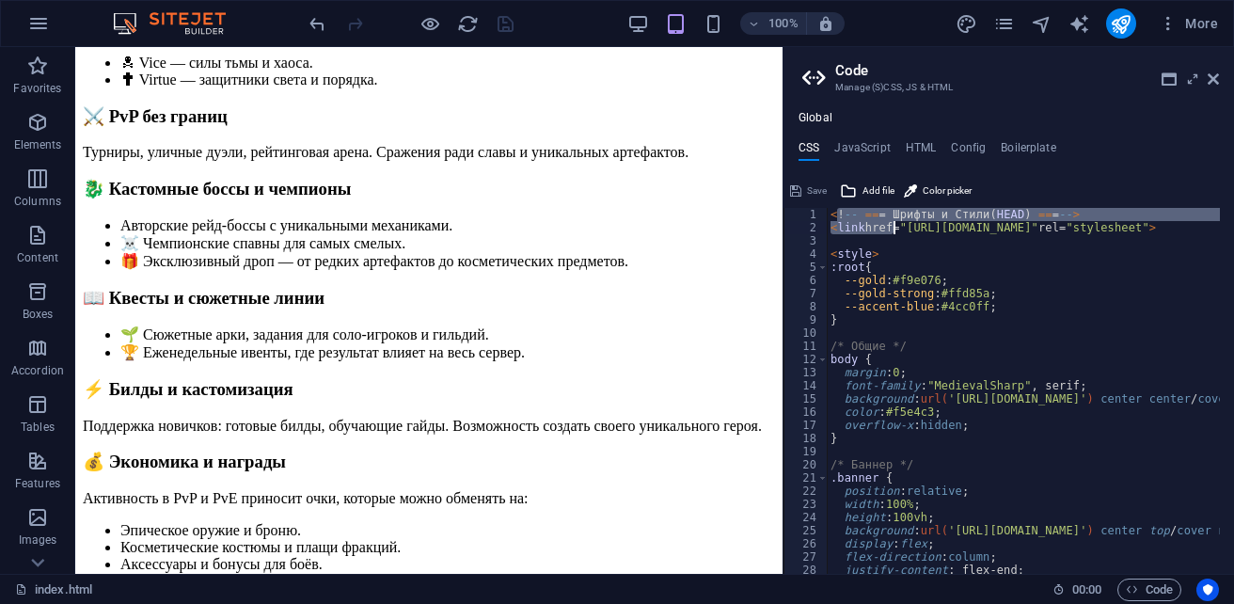
drag, startPoint x: 834, startPoint y: 215, endPoint x: 895, endPoint y: 226, distance: 62.0
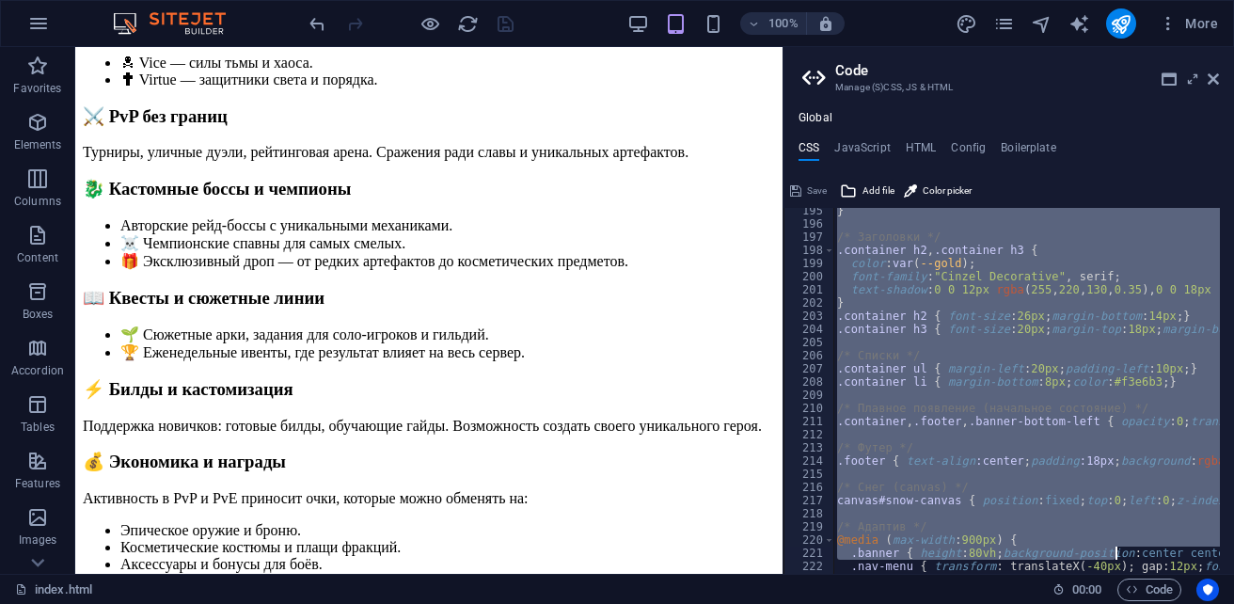
scroll to position [2676, 0]
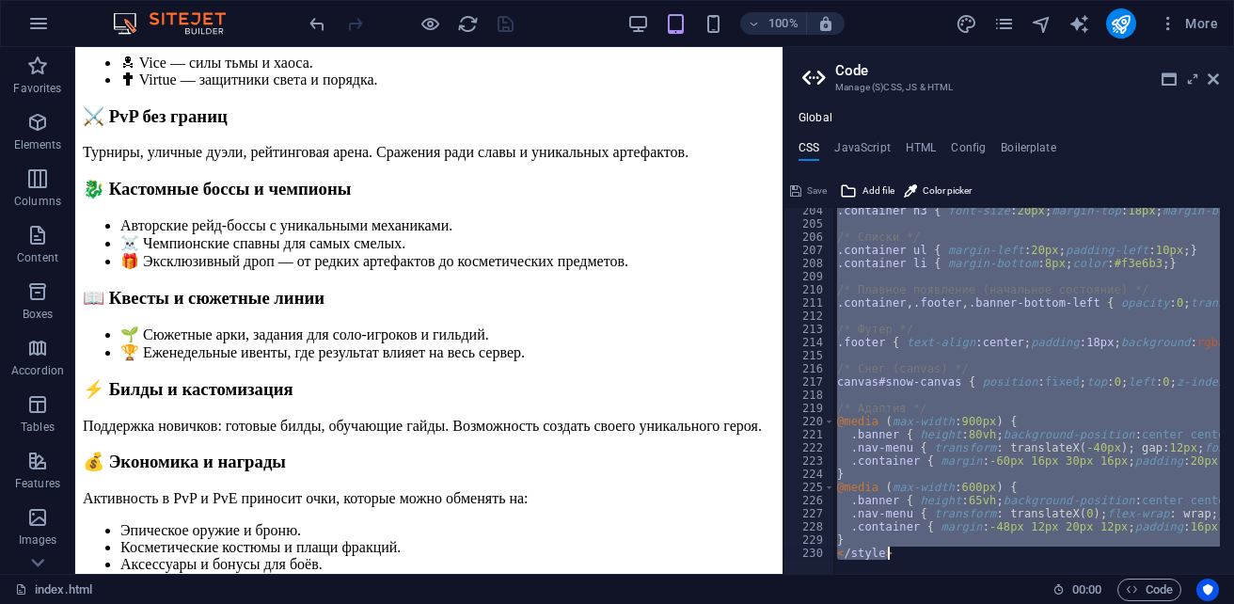
drag, startPoint x: 830, startPoint y: 216, endPoint x: 1119, endPoint y: 641, distance: 513.8
click at [1119, 603] on html "sb5985678.a.had.tf index.html (ru) Favorites Elements Columns Content Boxes Acc…" at bounding box center [617, 302] width 1234 height 604
type textarea "} </style>"
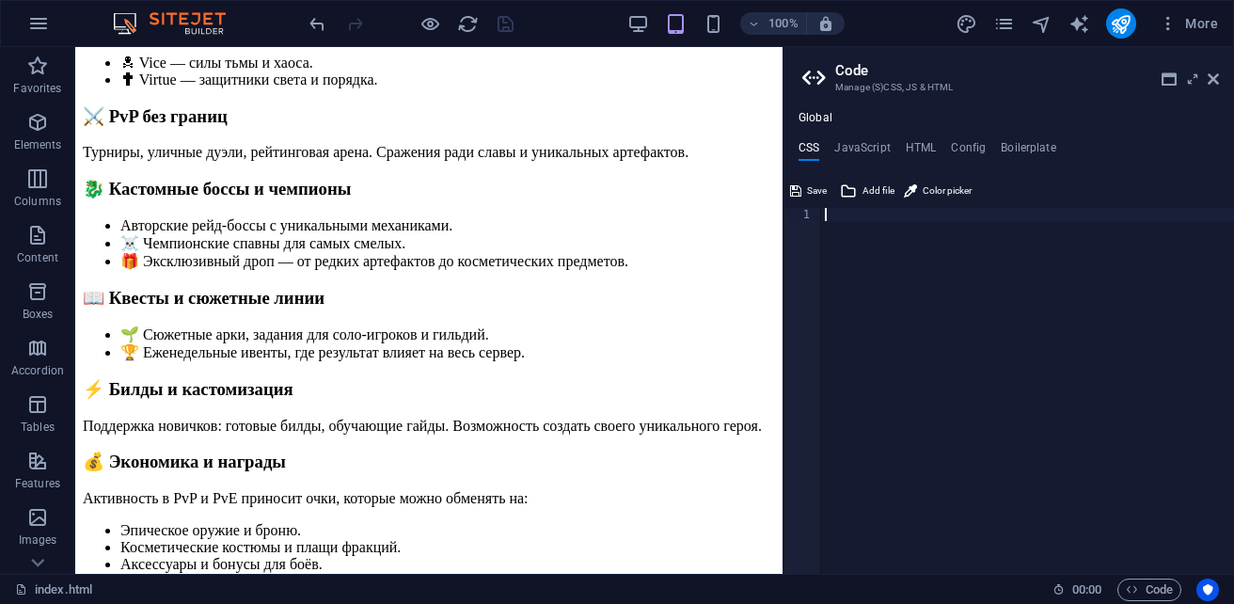
paste textarea "</style>"
type textarea "</style>"
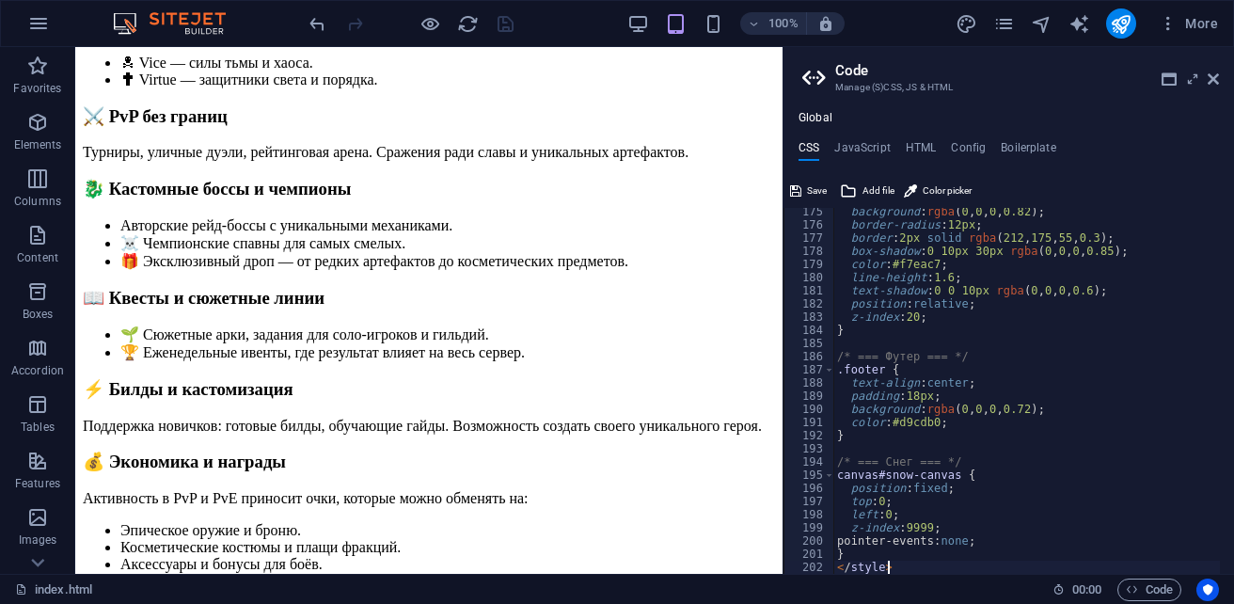
scroll to position [2293, 0]
click at [809, 192] on span "Save" at bounding box center [817, 191] width 20 height 23
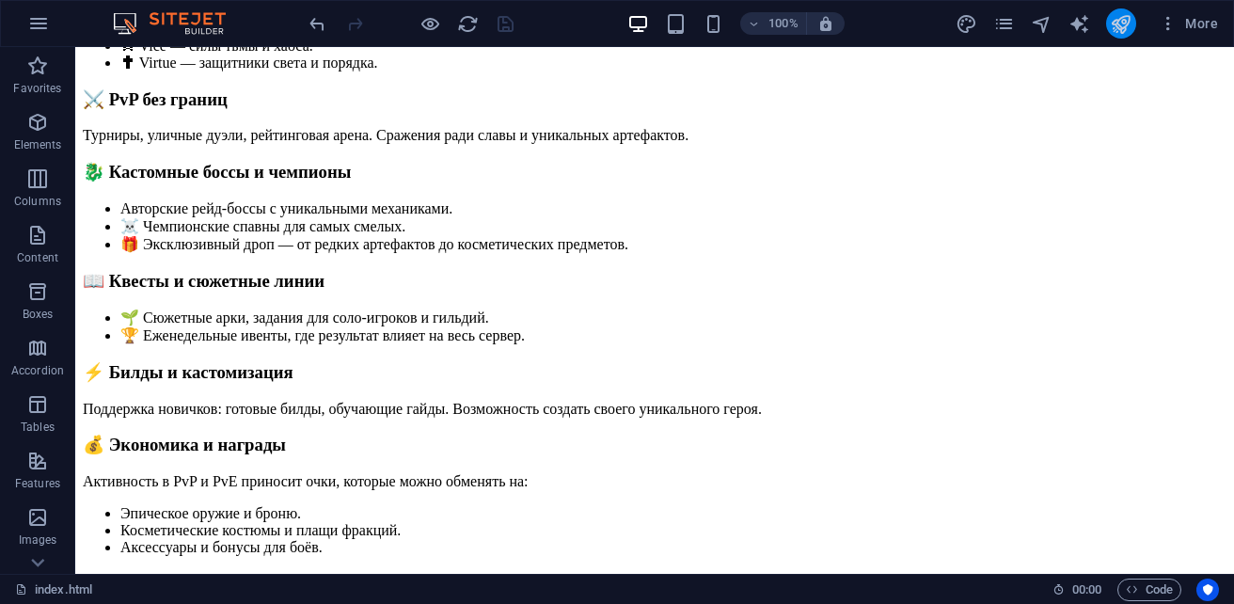
click at [1113, 35] on button "publish" at bounding box center [1121, 23] width 30 height 30
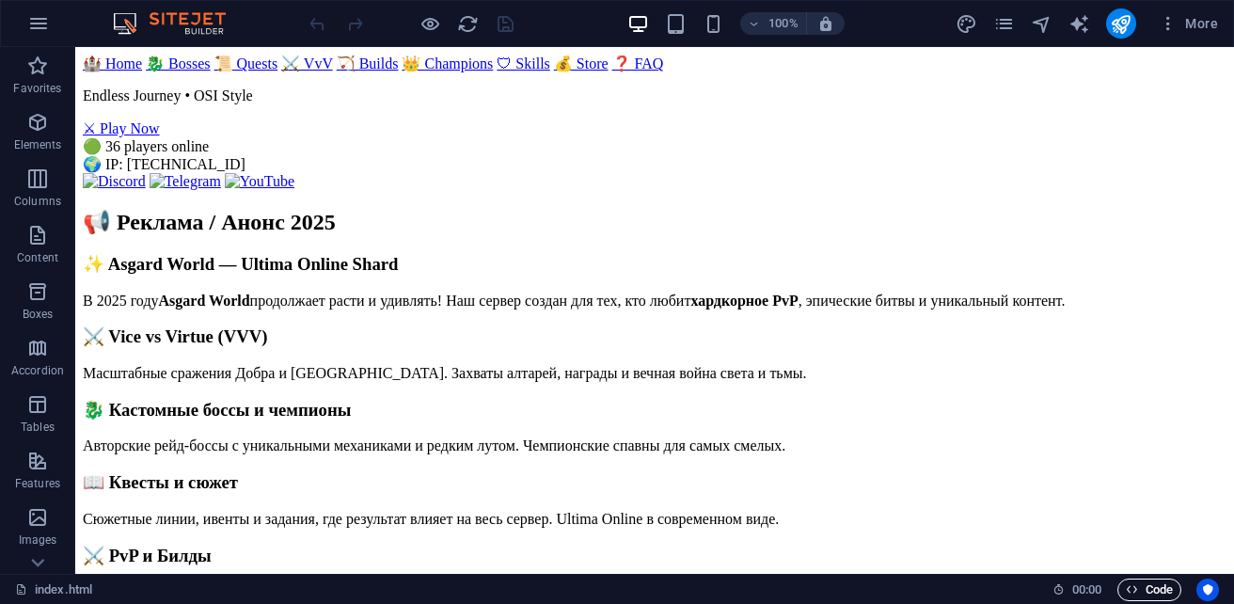
click at [1159, 598] on span "Code" at bounding box center [1149, 589] width 47 height 23
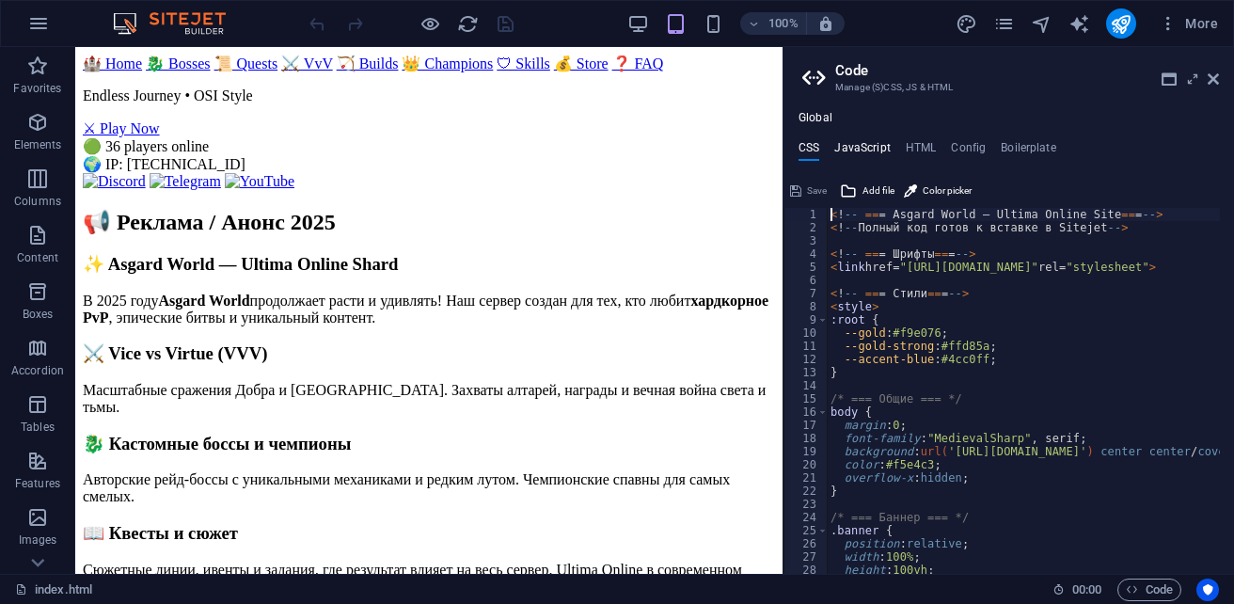
click at [854, 146] on h4 "JavaScript" at bounding box center [861, 151] width 55 height 21
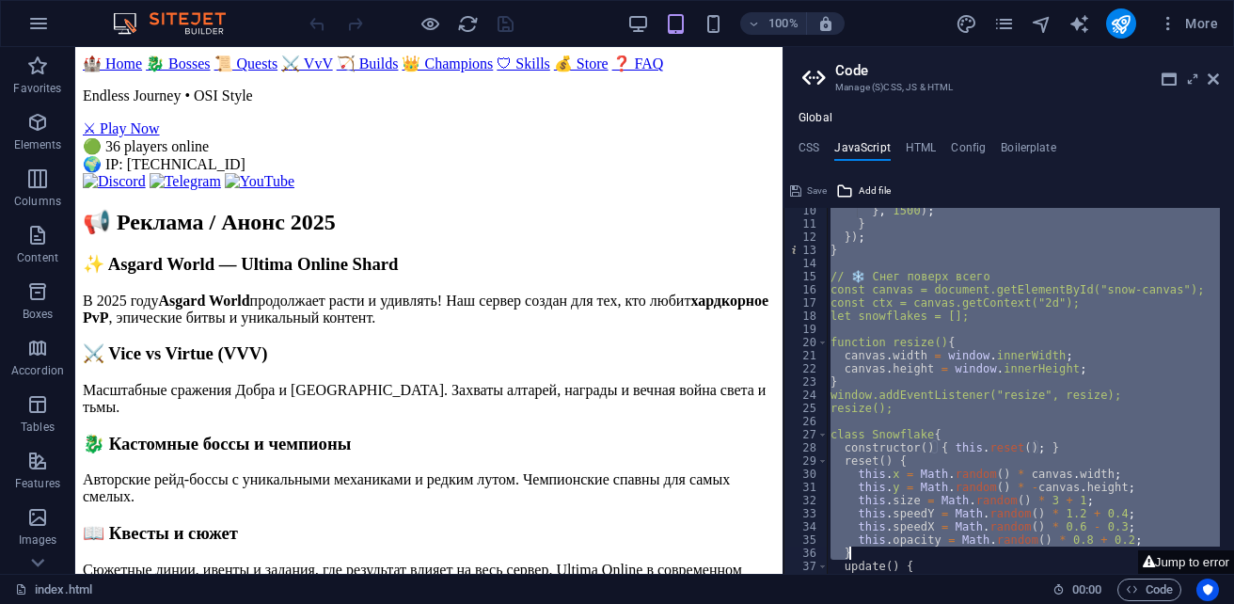
scroll to position [399, 0]
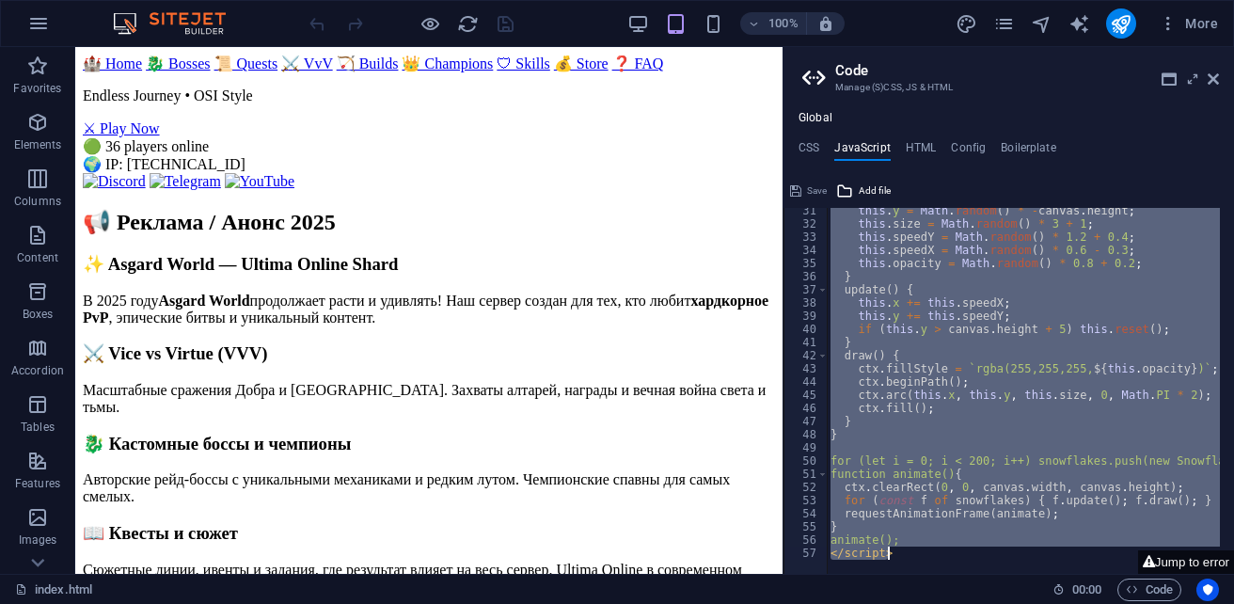
drag, startPoint x: 831, startPoint y: 217, endPoint x: 1100, endPoint y: 623, distance: 486.4
click at [1100, 603] on html "[DOMAIN_NAME] index.html (ru) Favorites Elements Columns Content Boxes Accordio…" at bounding box center [617, 302] width 1234 height 604
type textarea "animate(); </script>"
paste textarea
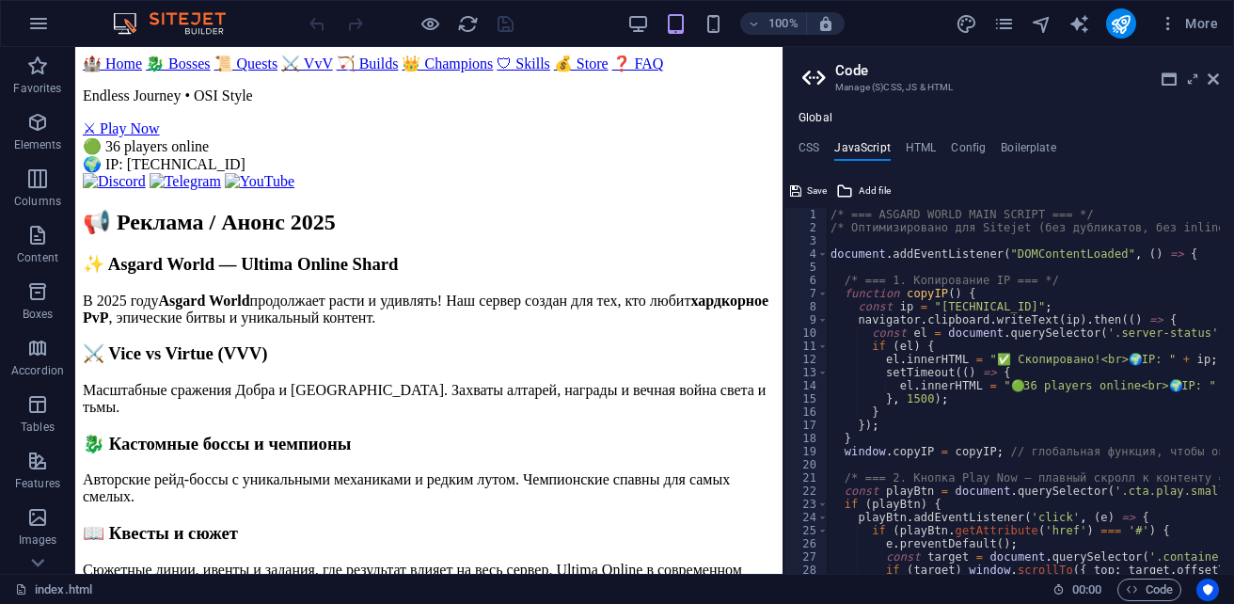
scroll to position [0, 0]
click at [806, 191] on button "Save" at bounding box center [808, 191] width 42 height 23
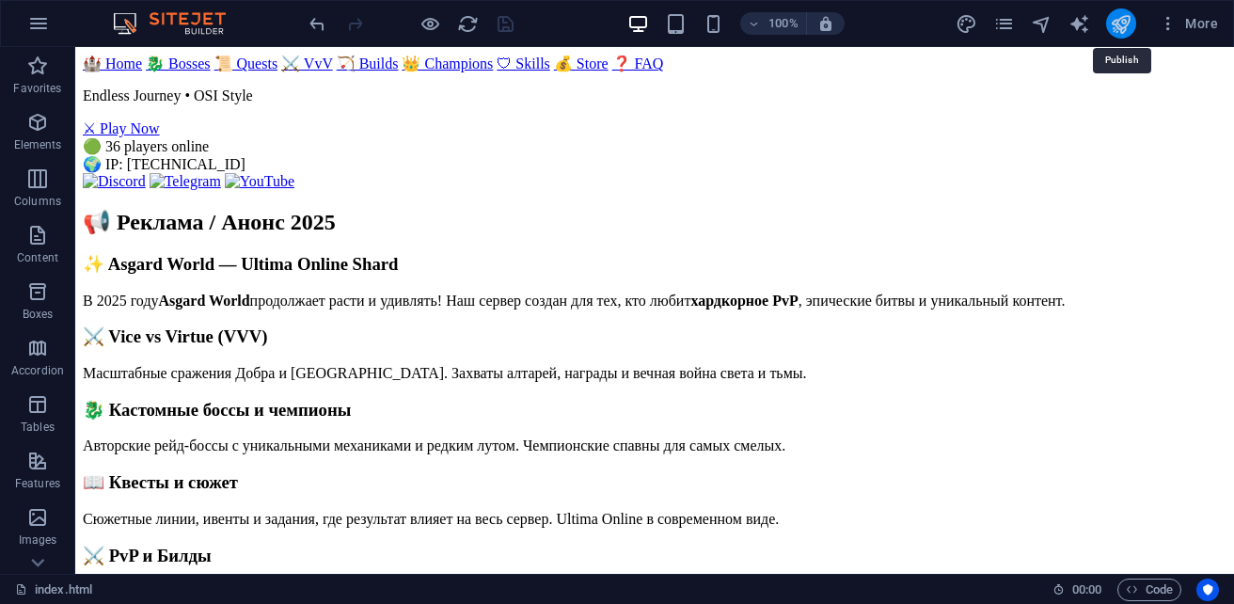
click at [1124, 25] on icon "publish" at bounding box center [1121, 24] width 22 height 22
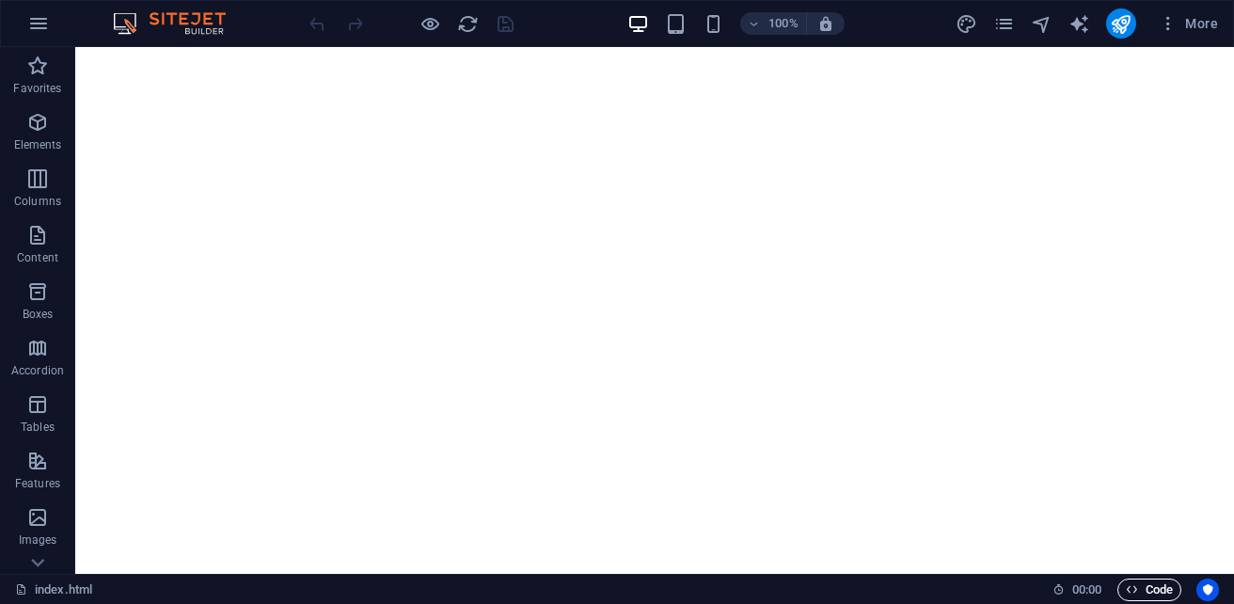
click at [1153, 583] on span "Code" at bounding box center [1149, 589] width 47 height 23
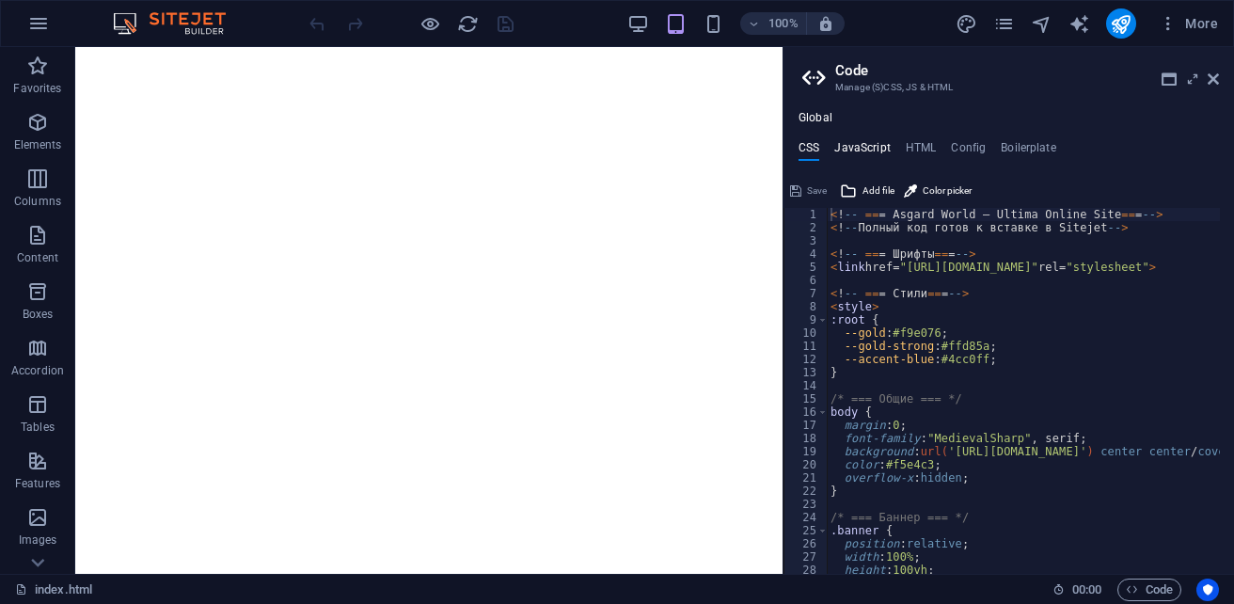
click at [870, 141] on h4 "JavaScript" at bounding box center [861, 151] width 55 height 21
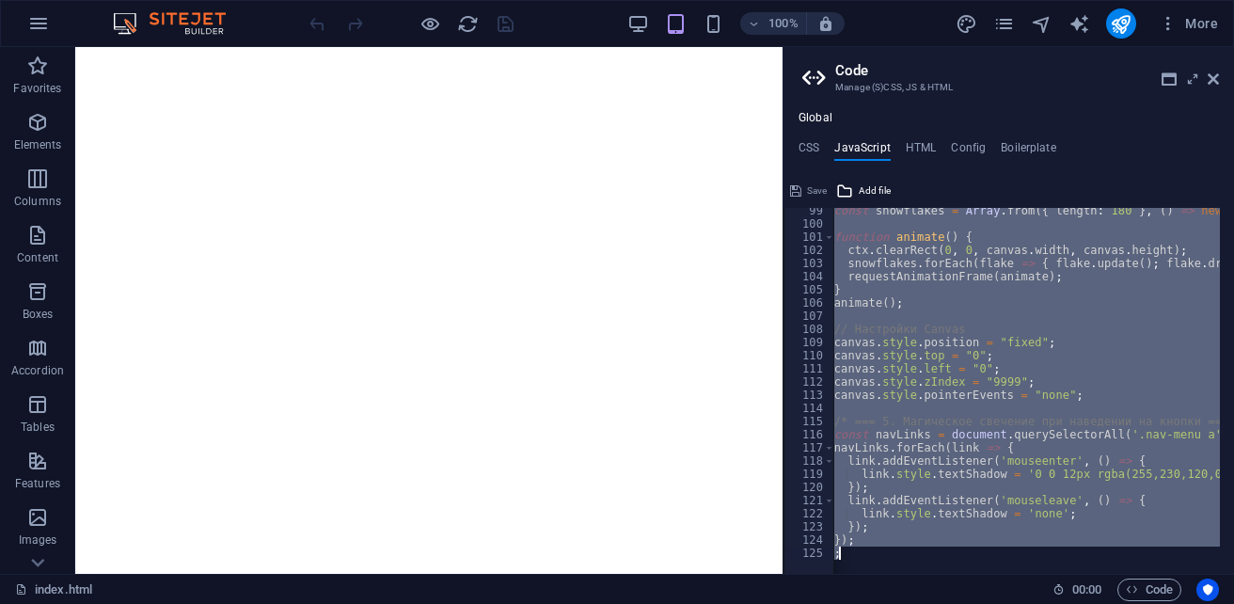
scroll to position [0, 17]
drag, startPoint x: 830, startPoint y: 217, endPoint x: 1227, endPoint y: 641, distance: 580.8
click at [1228, 603] on html "sb5985678.a.had.tf index.html (ru) Favorites Elements Columns Content Boxes Acc…" at bounding box center [617, 302] width 1234 height 604
type textarea "}); });"
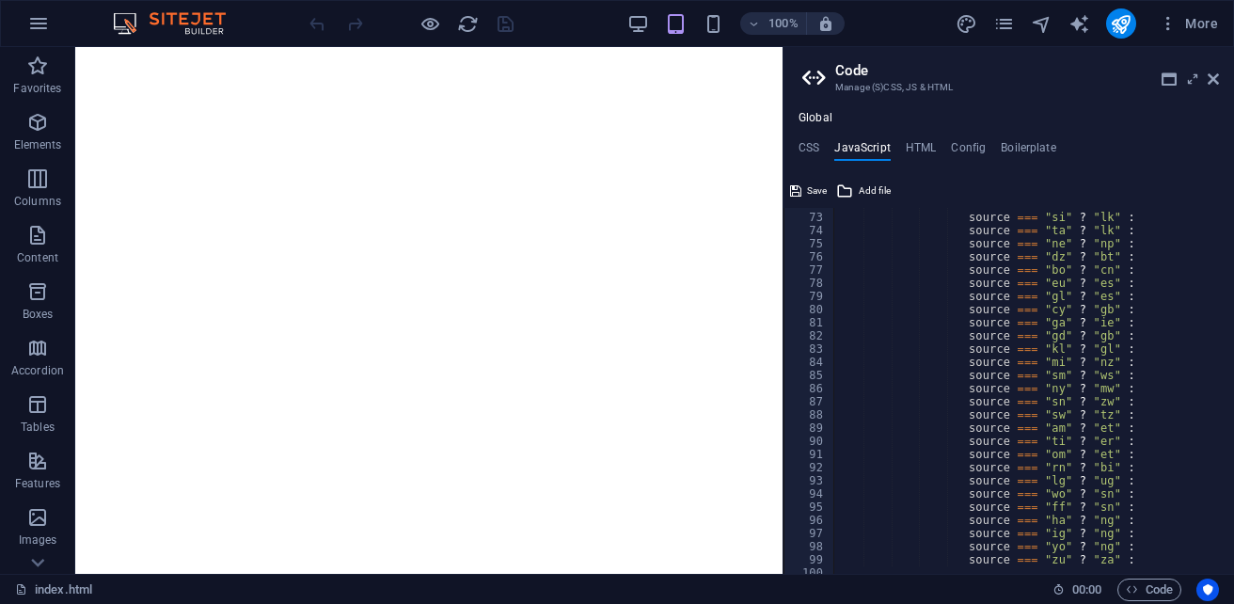
scroll to position [889, 0]
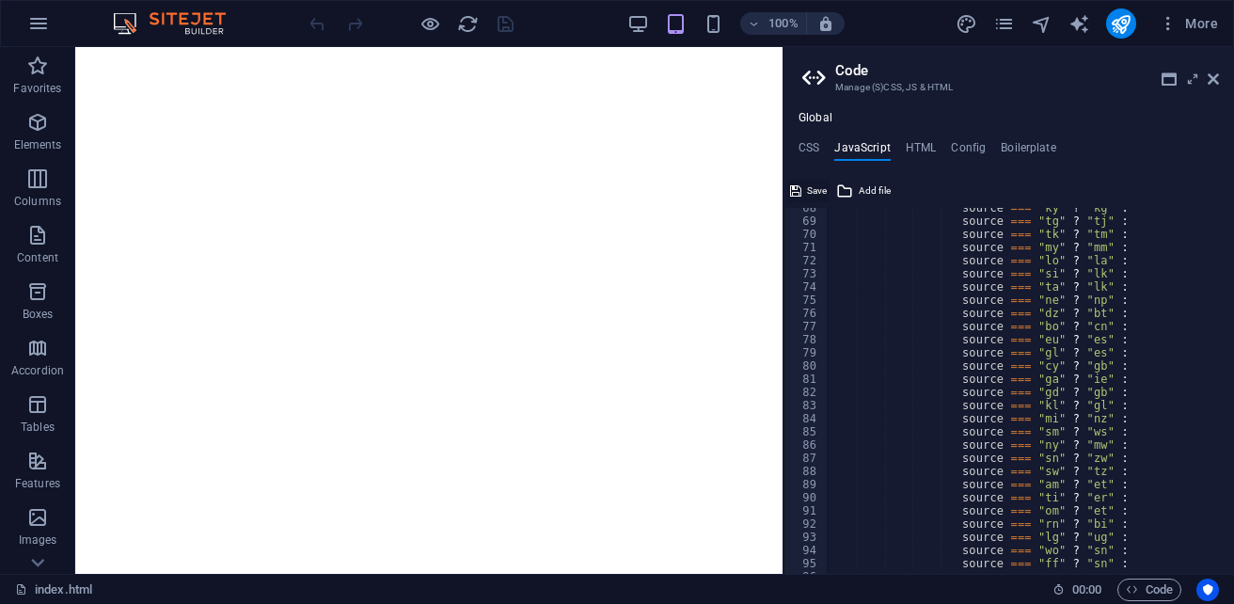
click at [813, 193] on span "Save" at bounding box center [817, 191] width 20 height 23
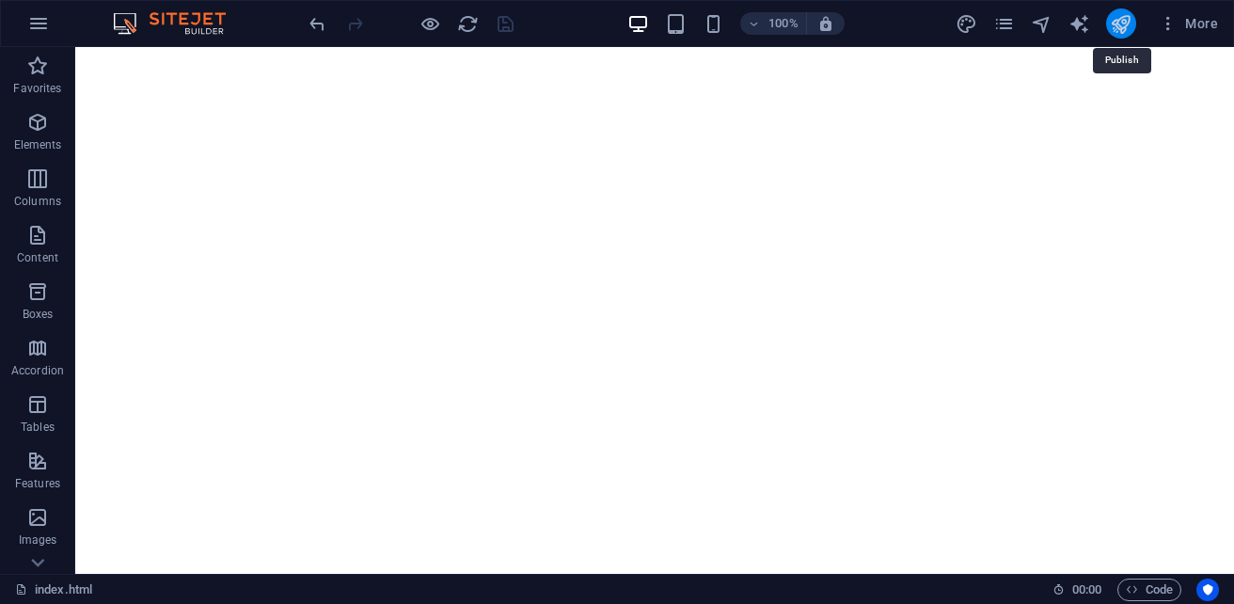
click at [1126, 25] on icon "publish" at bounding box center [1121, 24] width 22 height 22
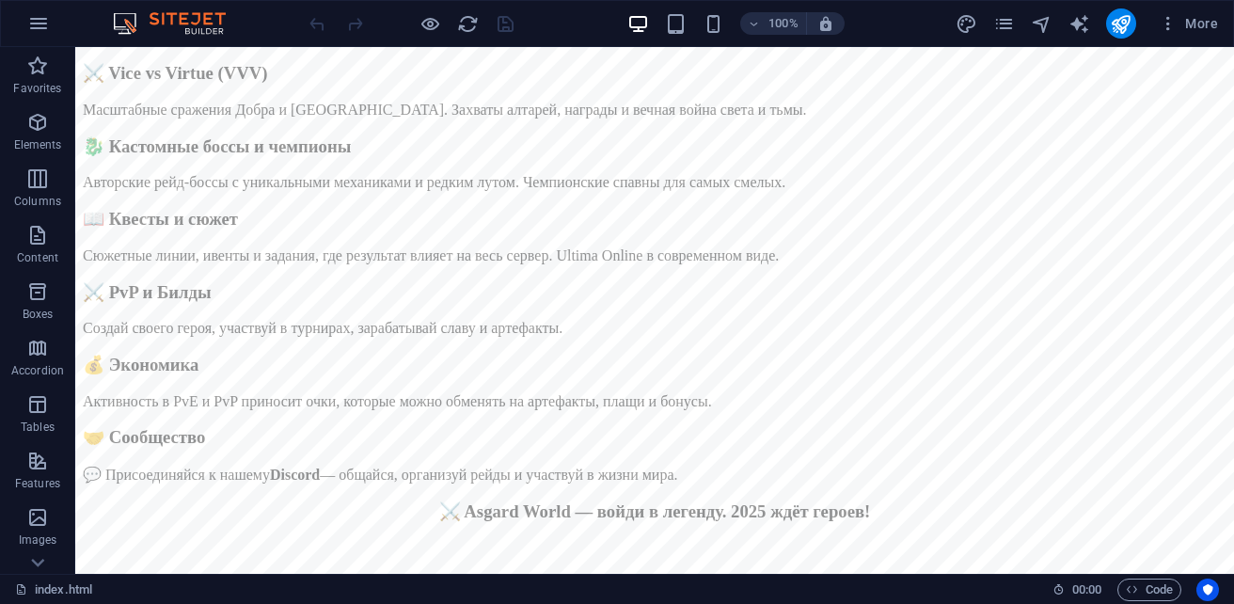
scroll to position [630, 0]
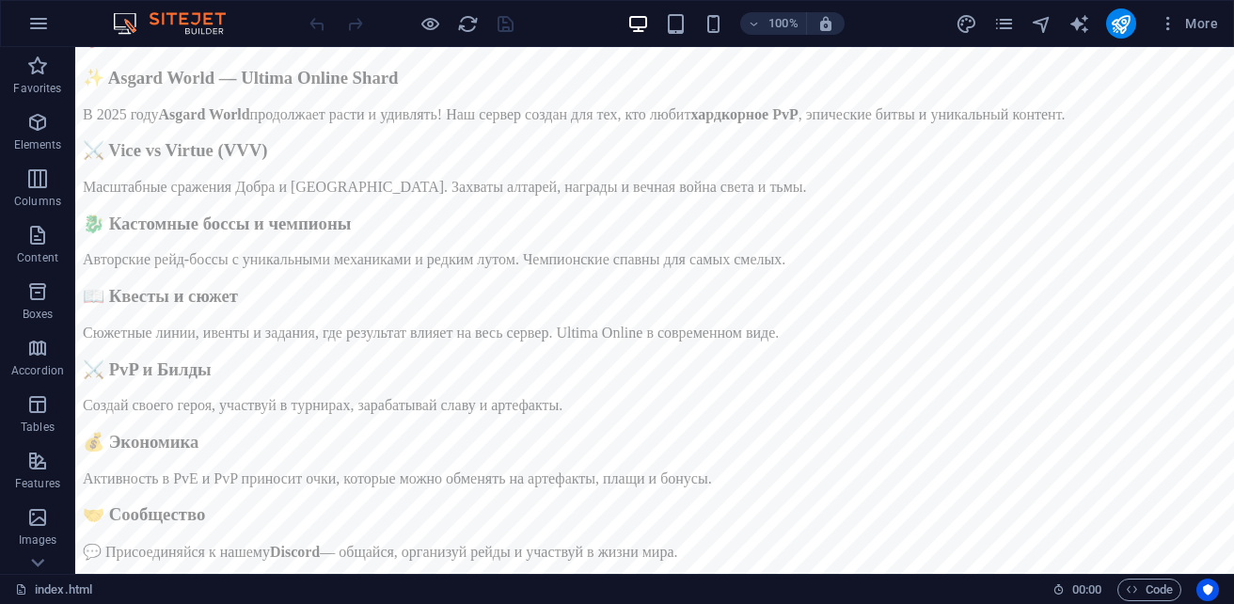
scroll to position [188, 0]
click at [1158, 584] on span "Code" at bounding box center [1149, 589] width 47 height 23
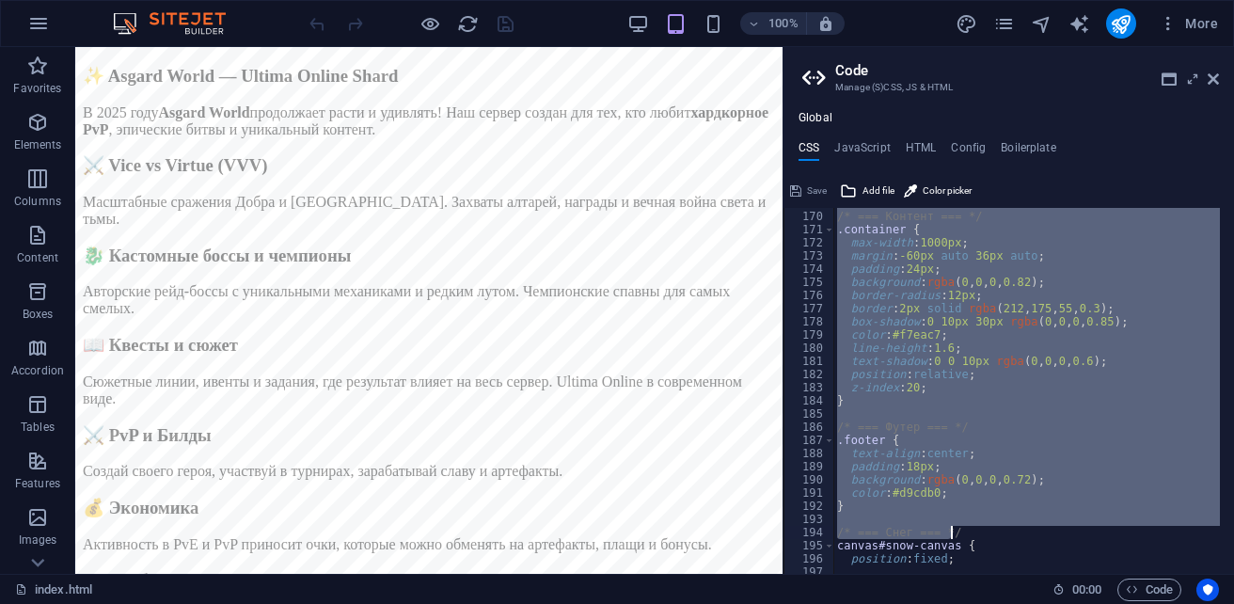
scroll to position [2308, 0]
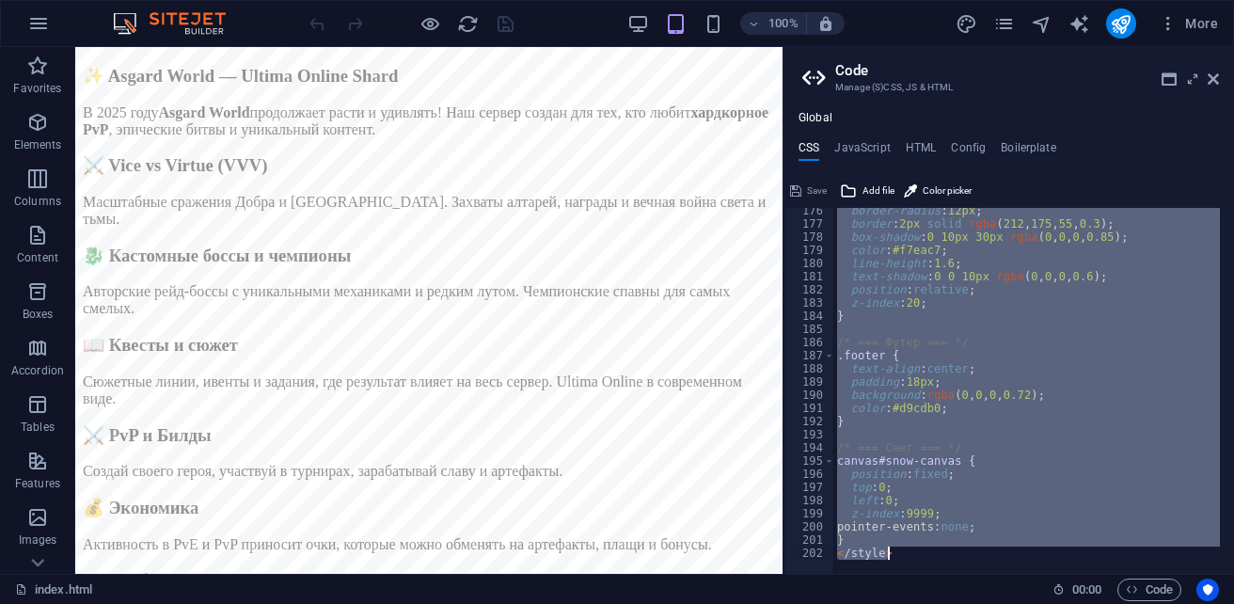
drag, startPoint x: 832, startPoint y: 217, endPoint x: 1131, endPoint y: 562, distance: 456.6
click at [1131, 562] on div "<!-- === Asgard World — Ultima Online Site === --> 176 177 178 179 180 181 182 …" at bounding box center [1008, 391] width 450 height 366
type textarea "} </style>"
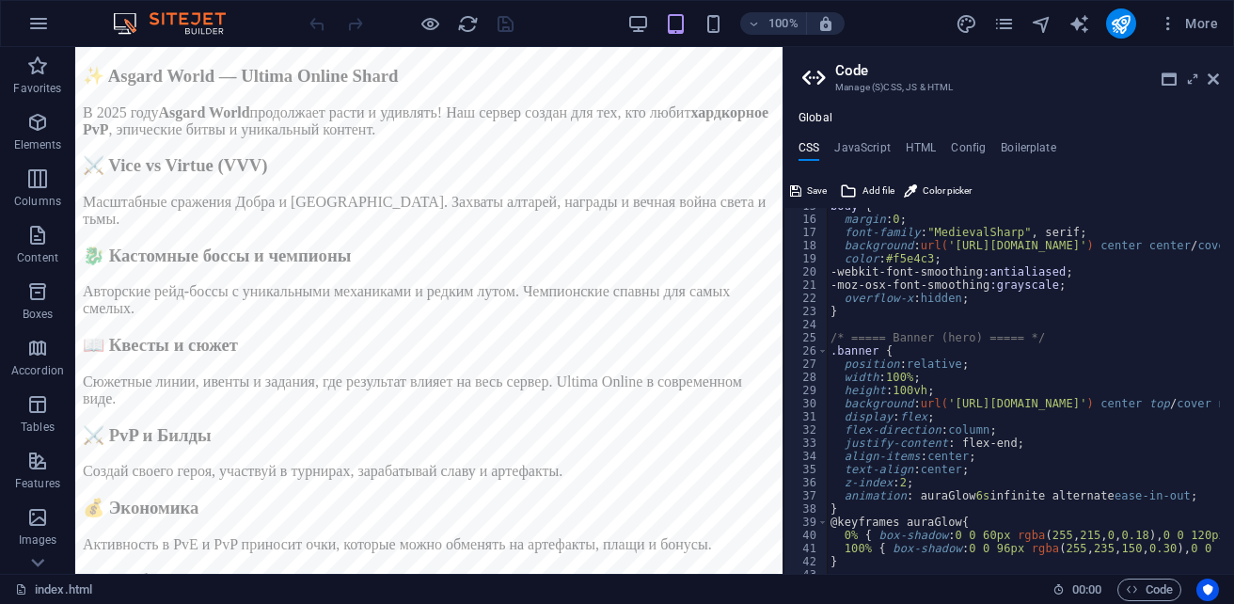
scroll to position [0, 0]
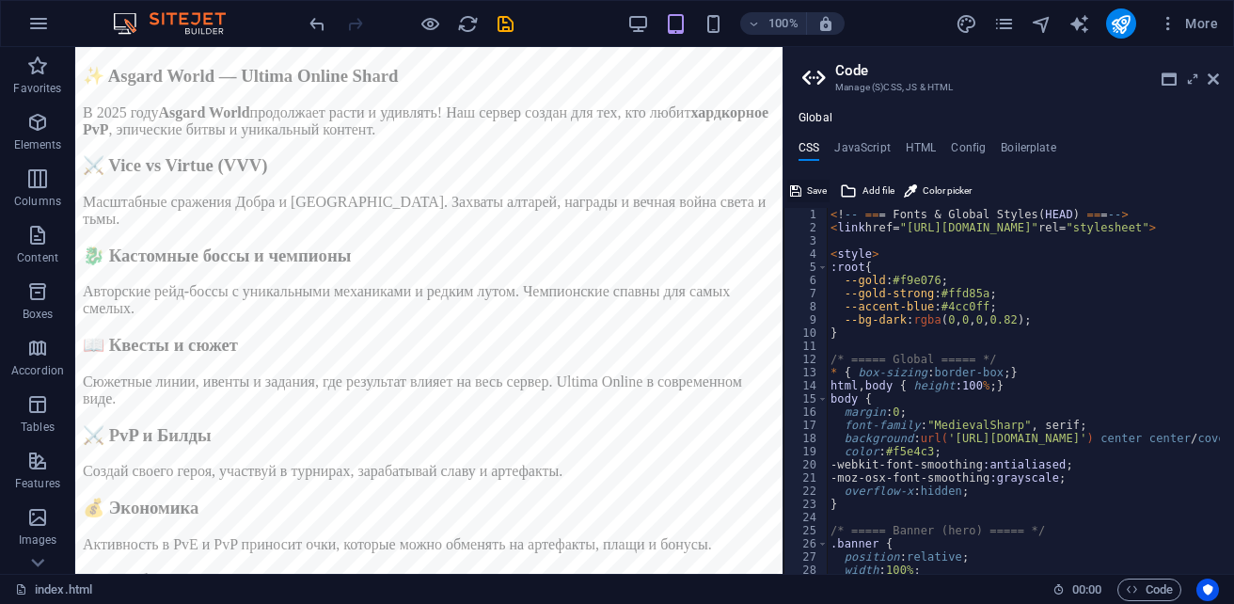
click at [812, 188] on span "Save" at bounding box center [817, 191] width 20 height 23
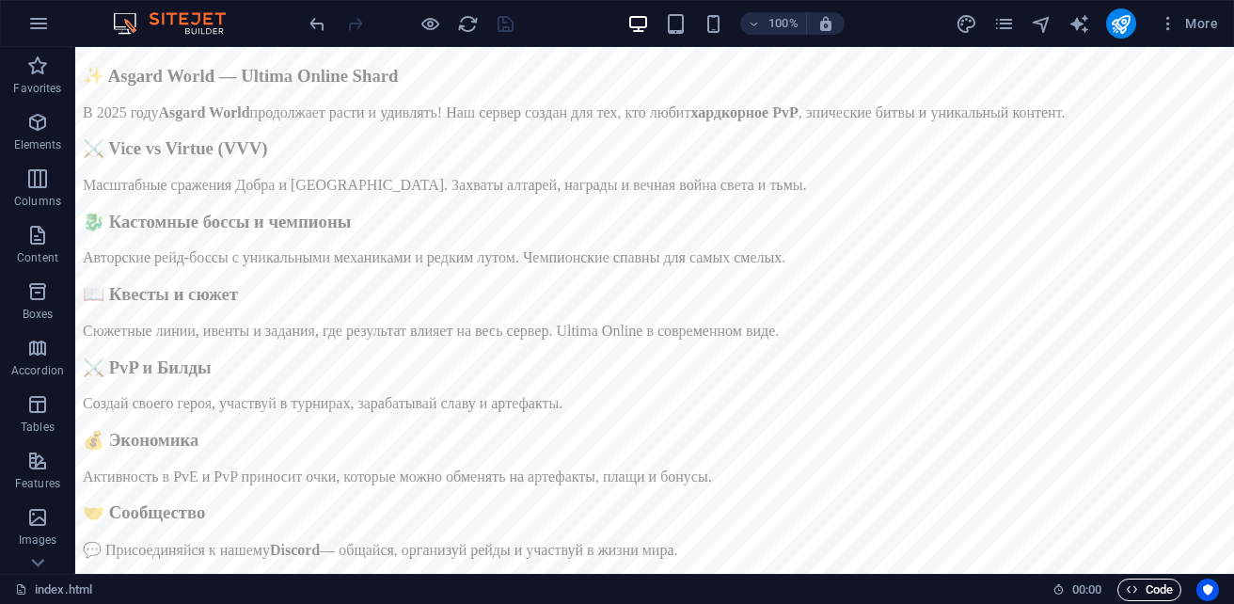
click at [1155, 589] on span "Code" at bounding box center [1149, 589] width 47 height 23
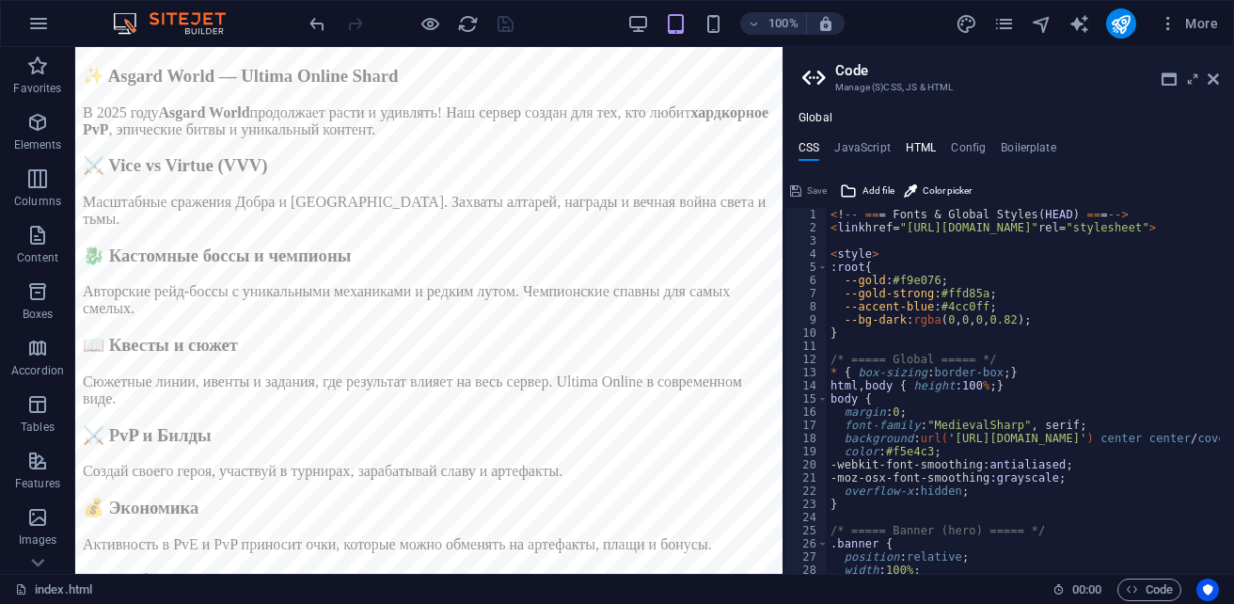
click at [922, 149] on h4 "HTML" at bounding box center [921, 151] width 31 height 21
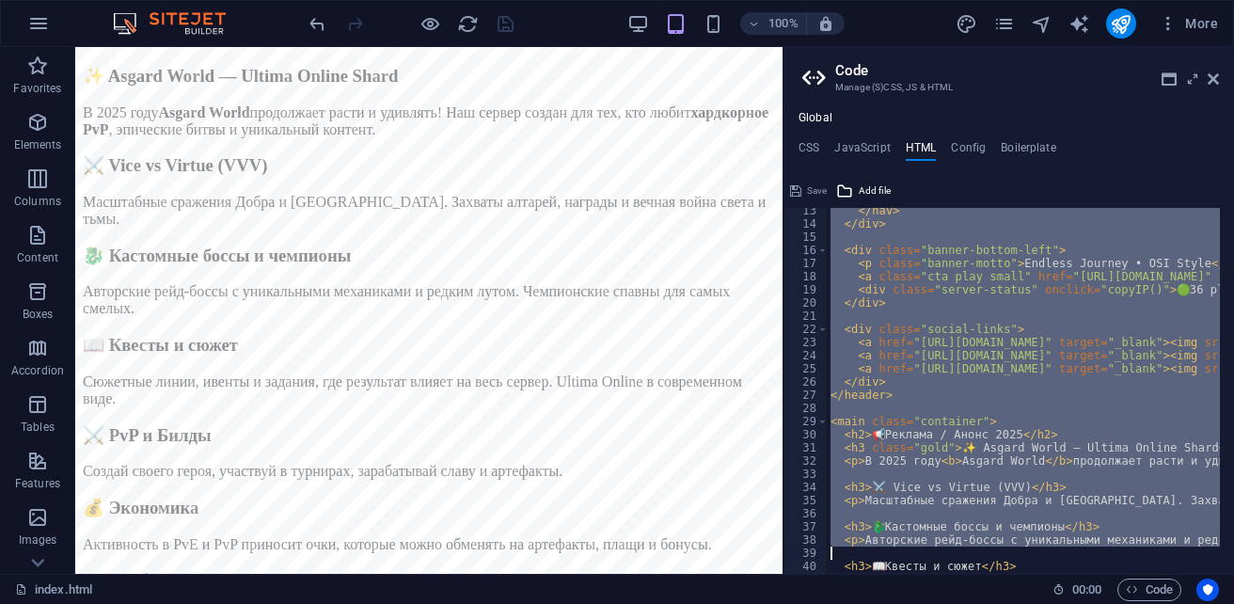
scroll to position [399, 0]
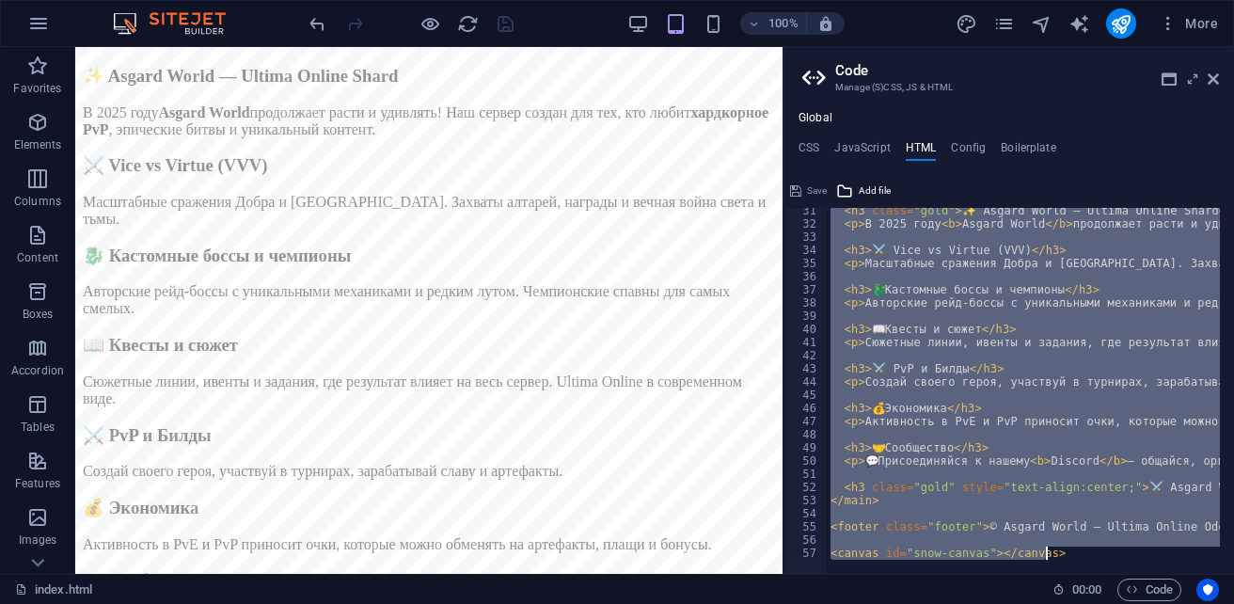
drag, startPoint x: 899, startPoint y: 217, endPoint x: 1084, endPoint y: 627, distance: 449.9
click at [1084, 603] on html "sb5985678.a.had.tf index.html (ru) Favorites Elements Columns Content Boxes Acc…" at bounding box center [617, 302] width 1234 height 604
type textarea "{{content}}"
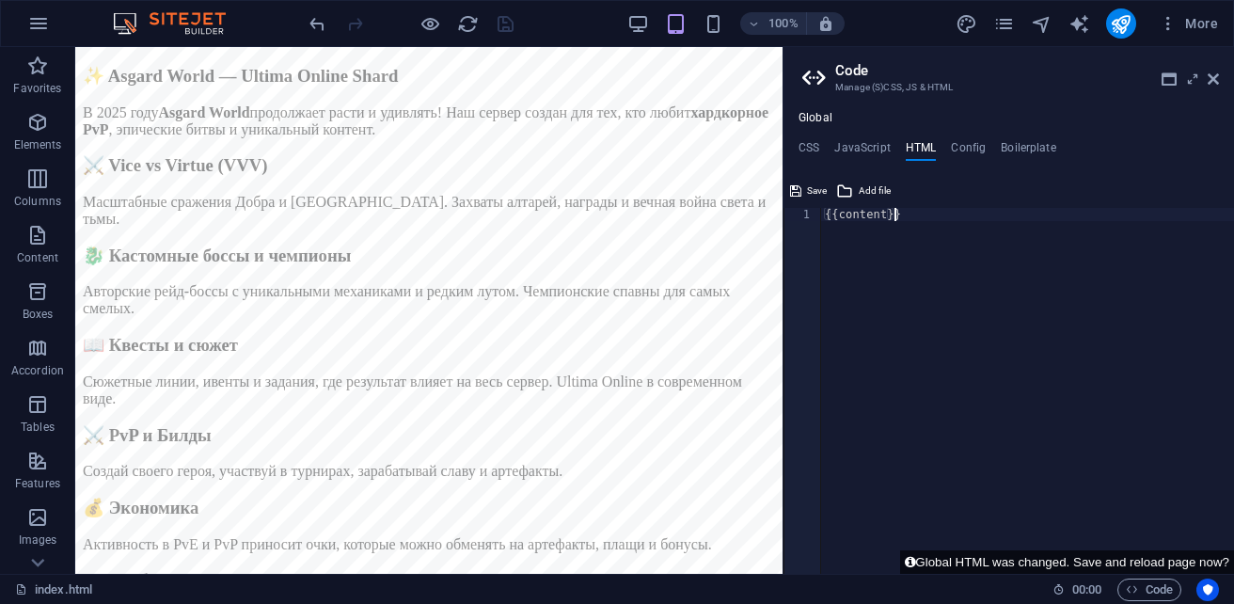
paste textarea
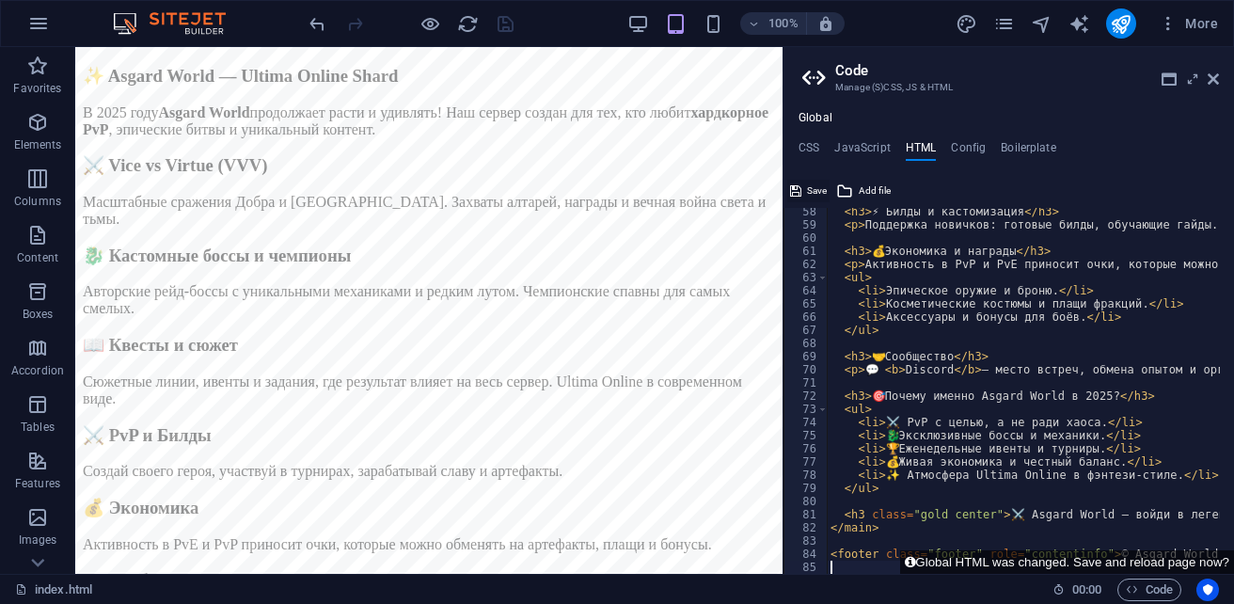
click at [811, 191] on span "Save" at bounding box center [817, 191] width 20 height 23
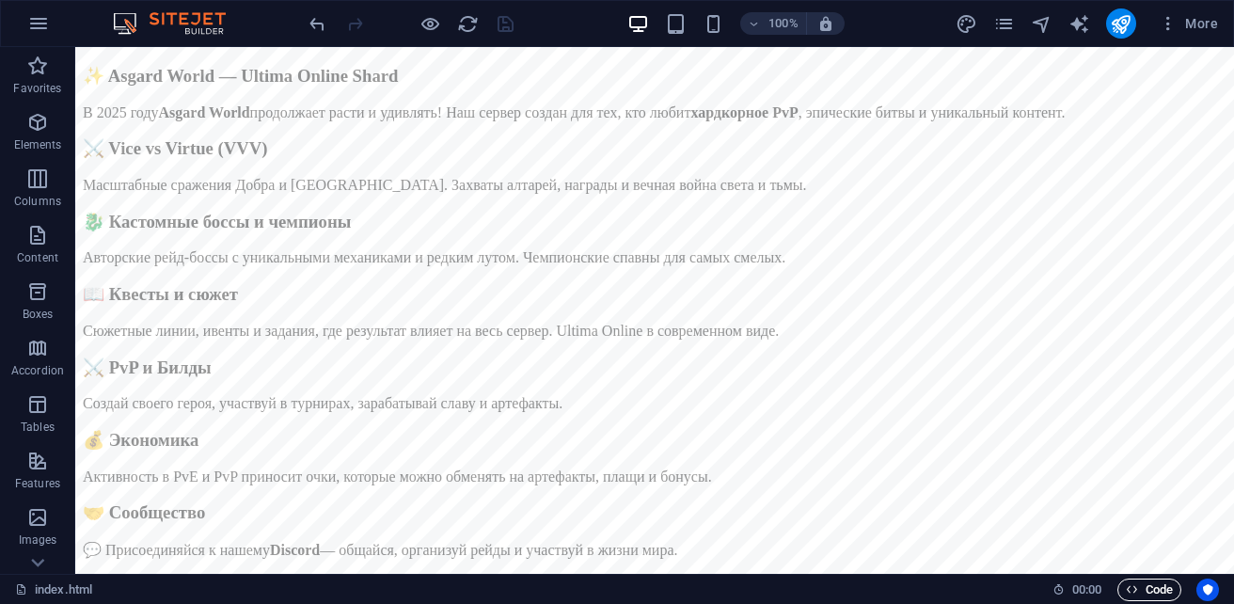
click at [1150, 584] on span "Code" at bounding box center [1149, 589] width 47 height 23
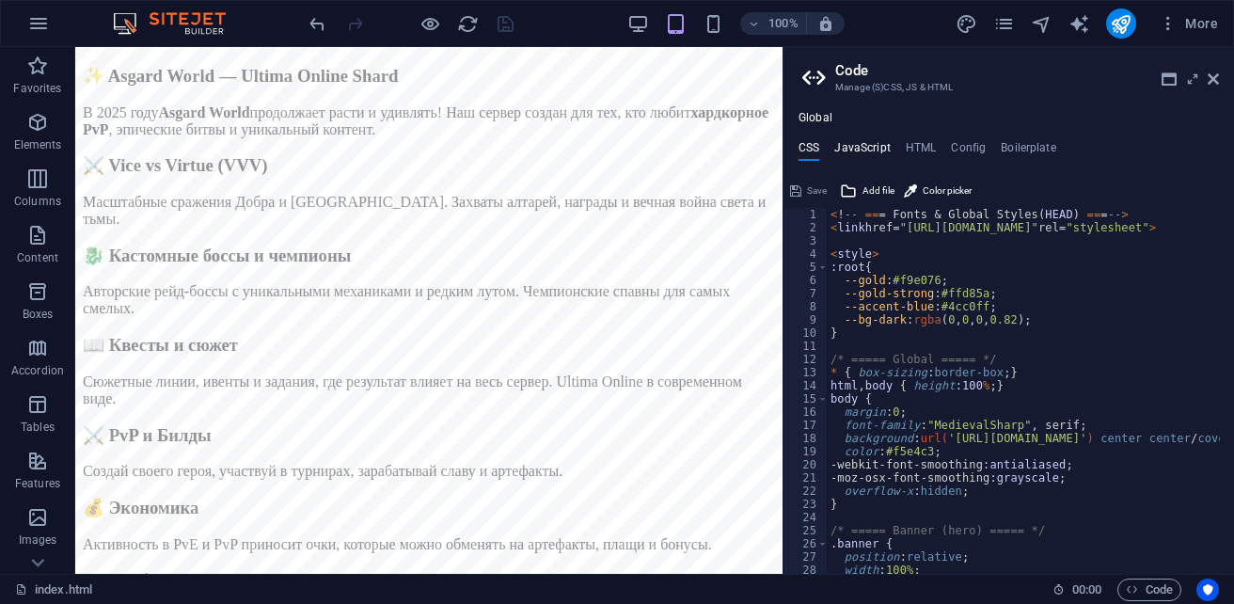
click at [875, 150] on h4 "JavaScript" at bounding box center [861, 151] width 55 height 21
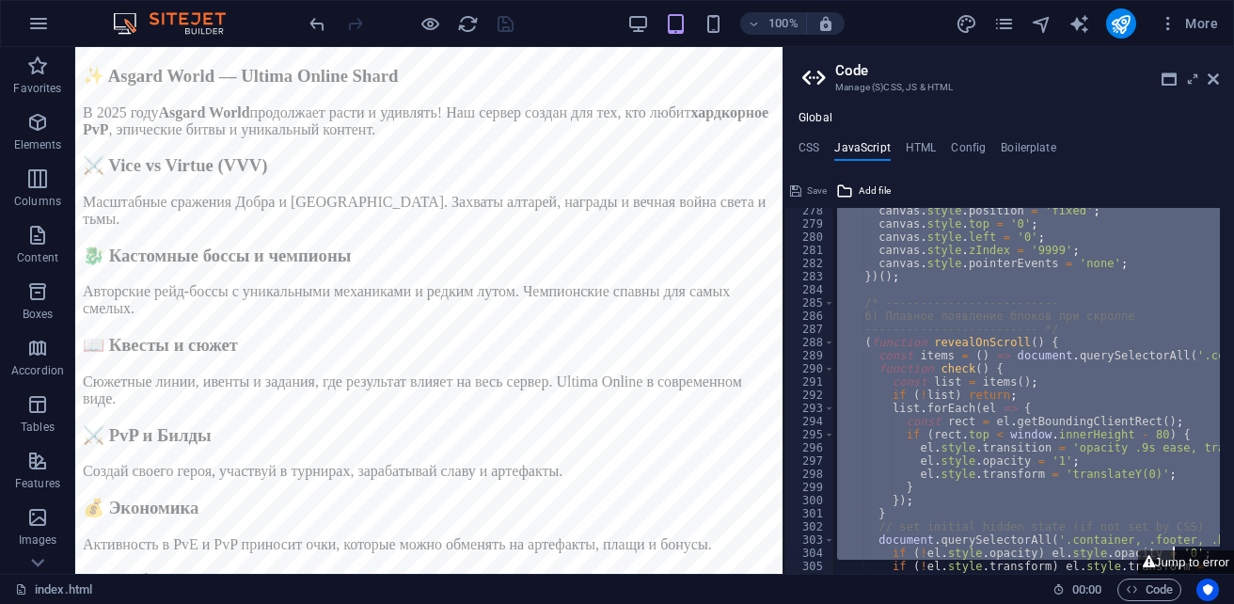
scroll to position [3993, 0]
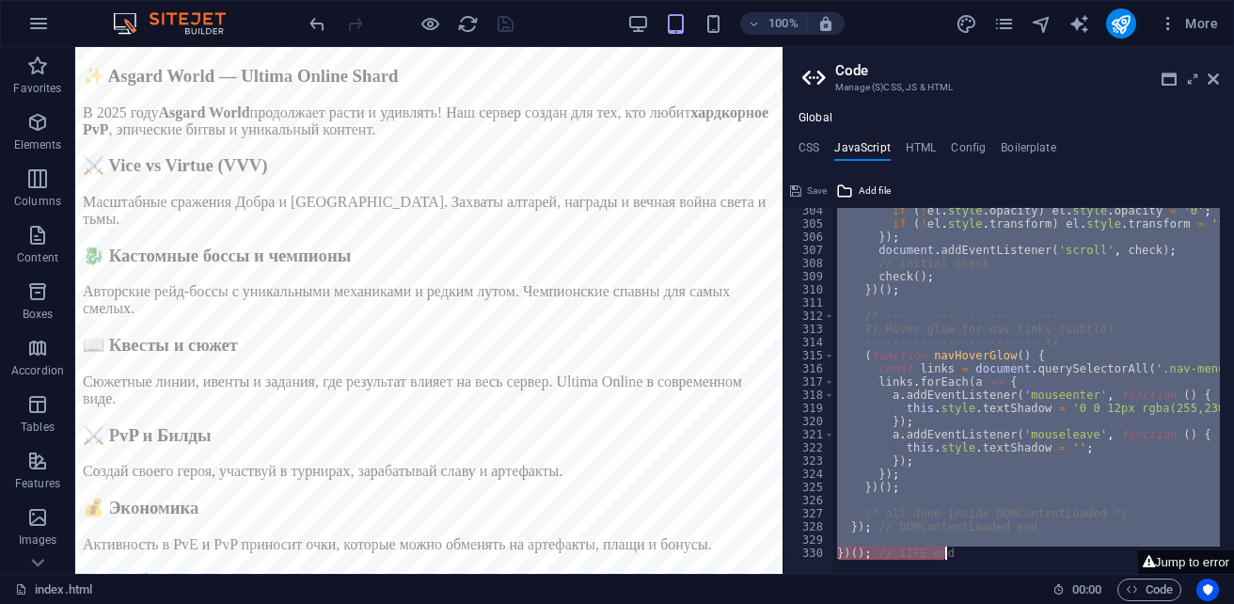
drag, startPoint x: 832, startPoint y: 217, endPoint x: 1174, endPoint y: 641, distance: 544.4
click at [1174, 603] on html "sb5985678.a.had.tf index.html (ru) Favorites Elements Columns Content Boxes Acc…" at bounding box center [617, 302] width 1234 height 604
type textarea "})(); // IIFE end"
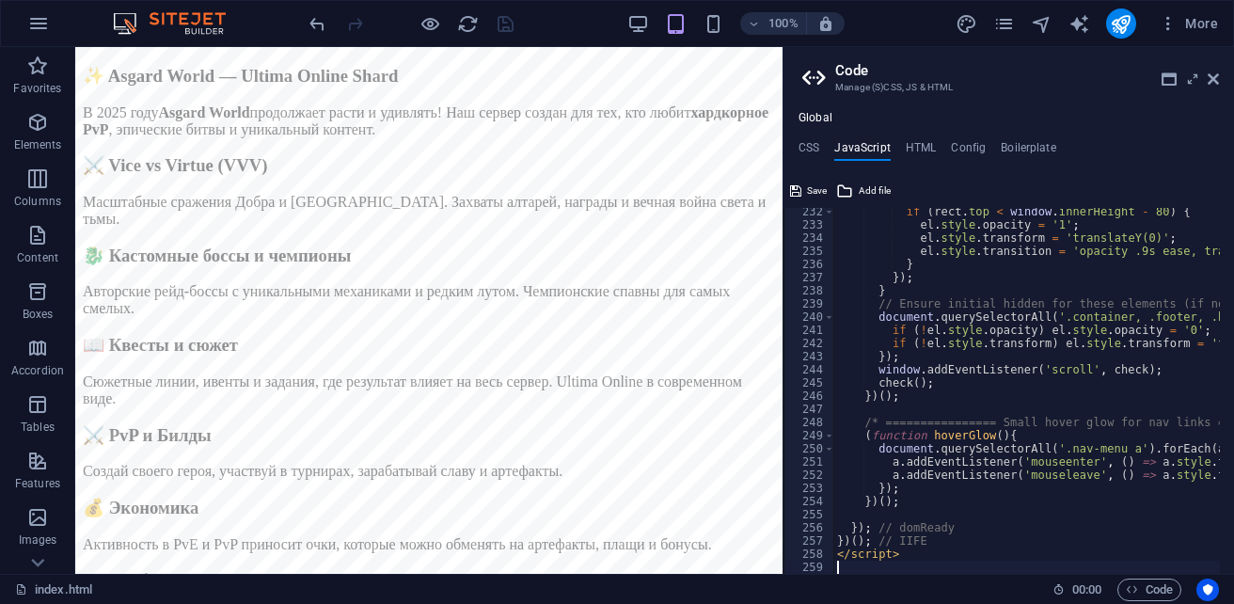
scroll to position [3044, 0]
click at [819, 188] on span "Save" at bounding box center [817, 191] width 20 height 23
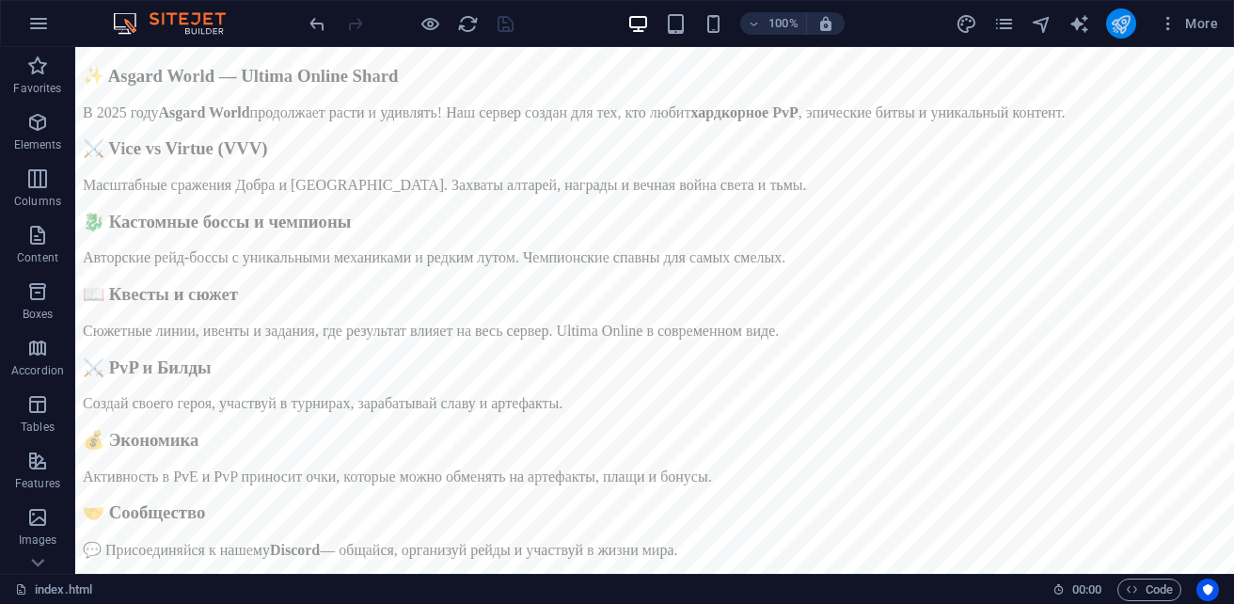
click at [1132, 32] on button "publish" at bounding box center [1121, 23] width 30 height 30
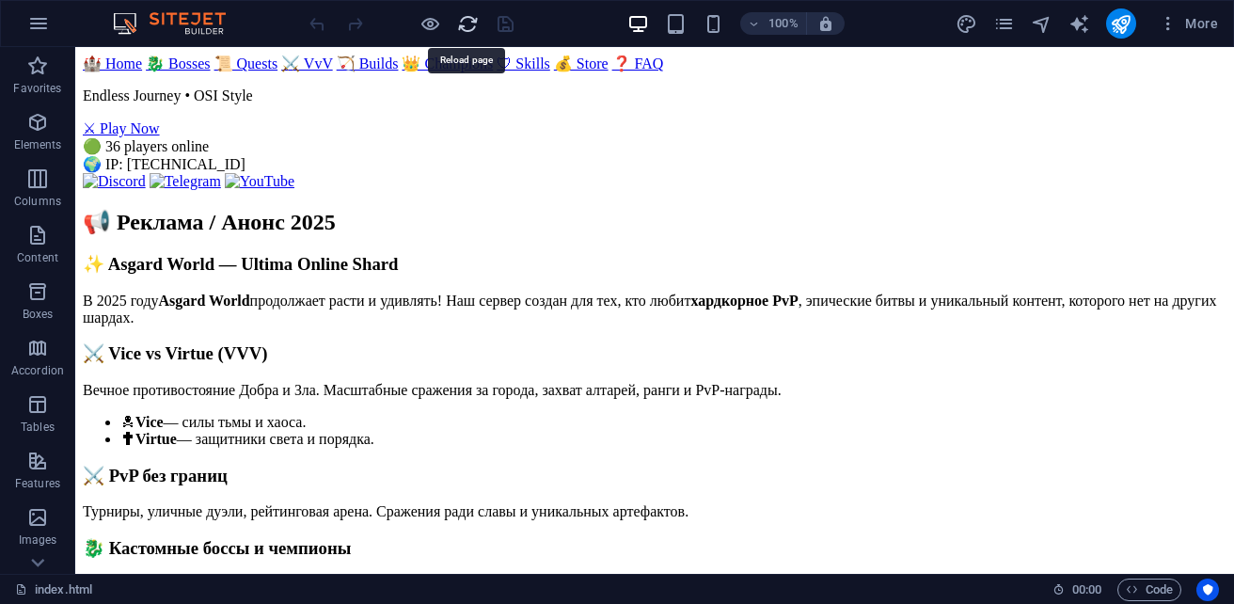
click at [469, 27] on icon "reload" at bounding box center [468, 24] width 22 height 22
click at [1161, 581] on span "Code" at bounding box center [1149, 589] width 47 height 23
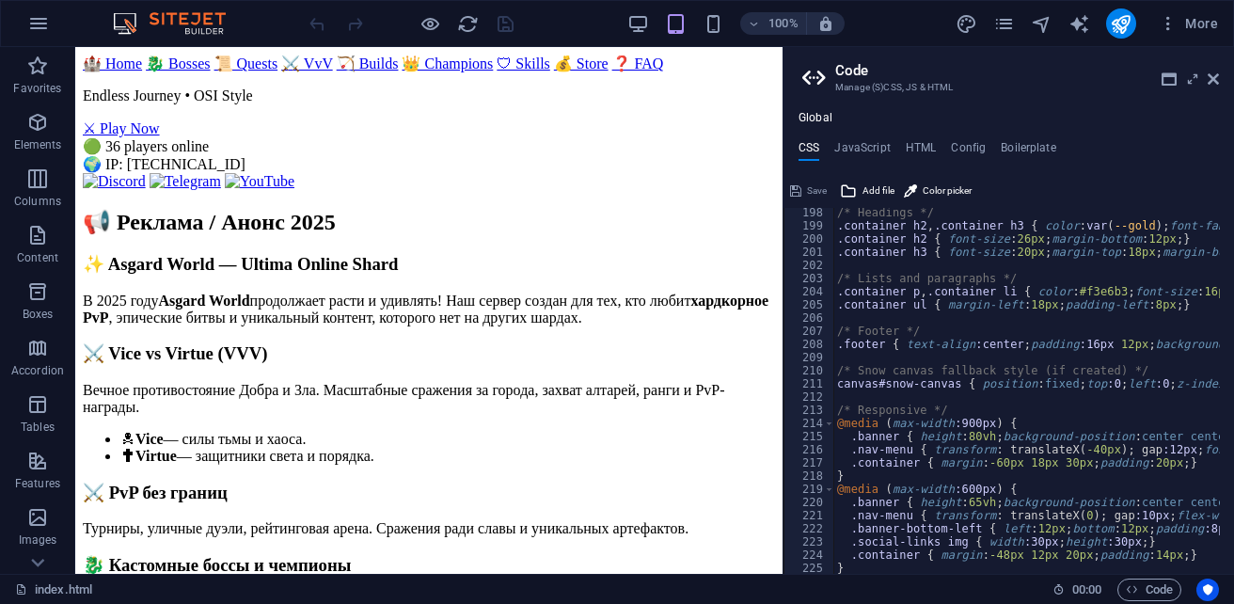
scroll to position [2676, 0]
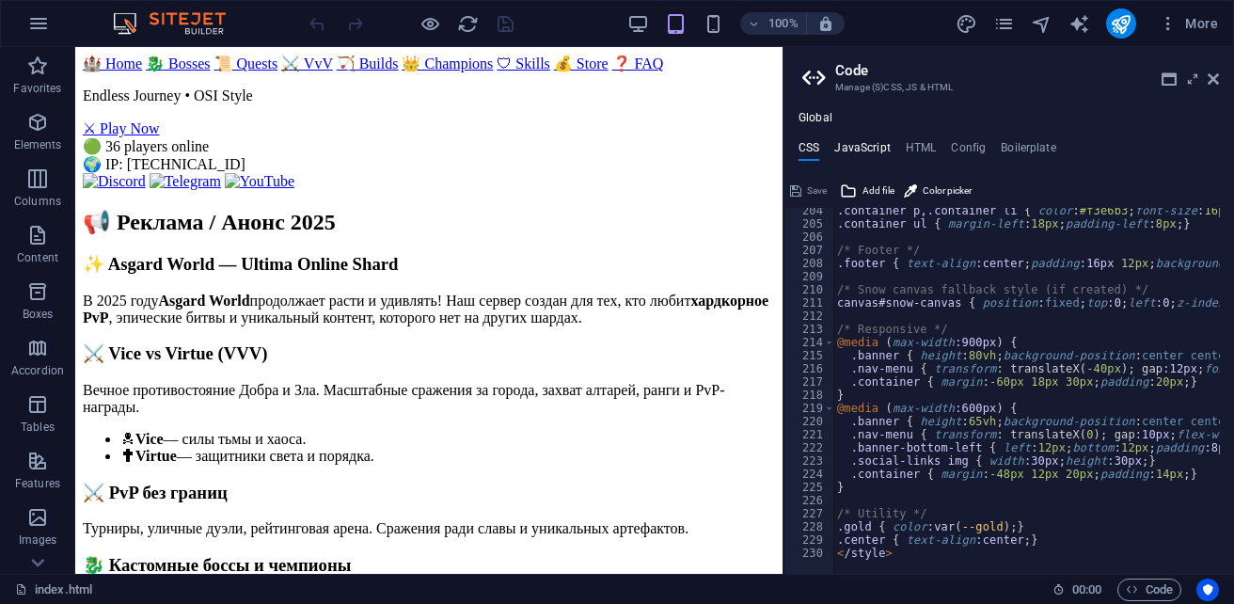
click at [871, 149] on h4 "JavaScript" at bounding box center [861, 151] width 55 height 21
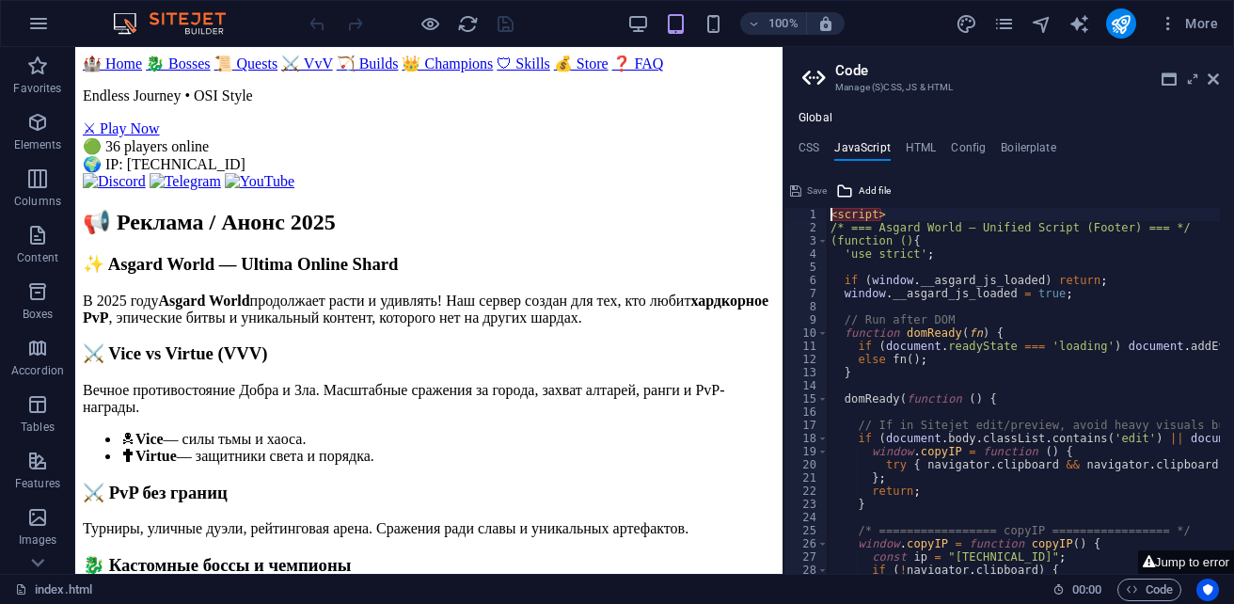
type textarea "<"
click at [816, 188] on span "Save" at bounding box center [817, 191] width 20 height 23
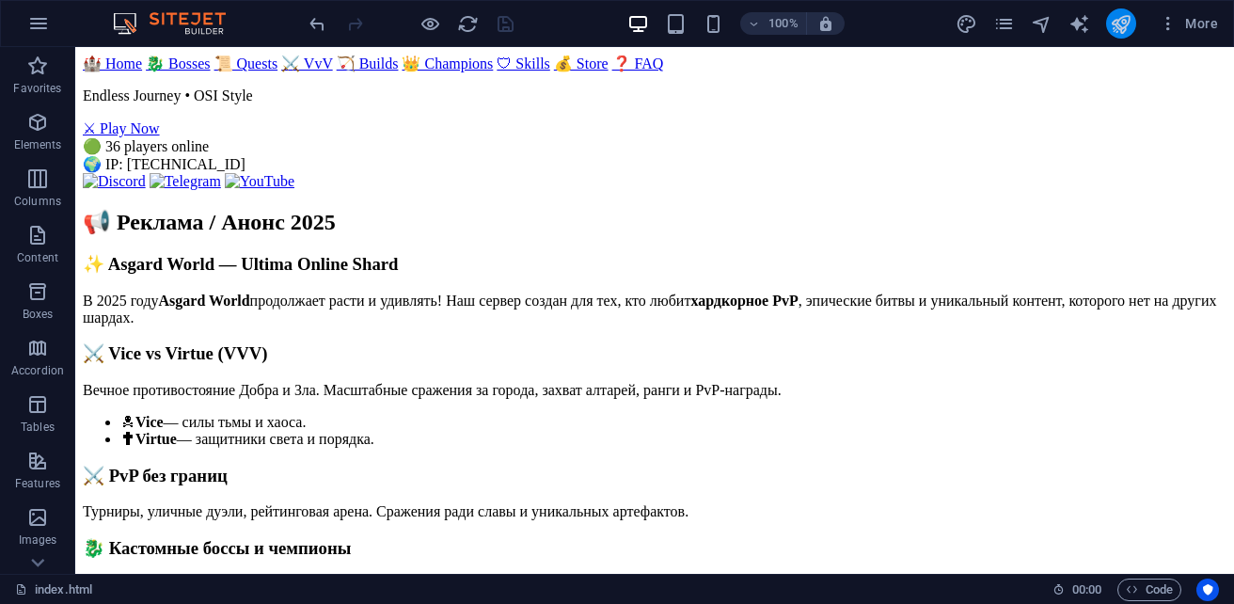
click at [1126, 35] on button "publish" at bounding box center [1121, 23] width 30 height 30
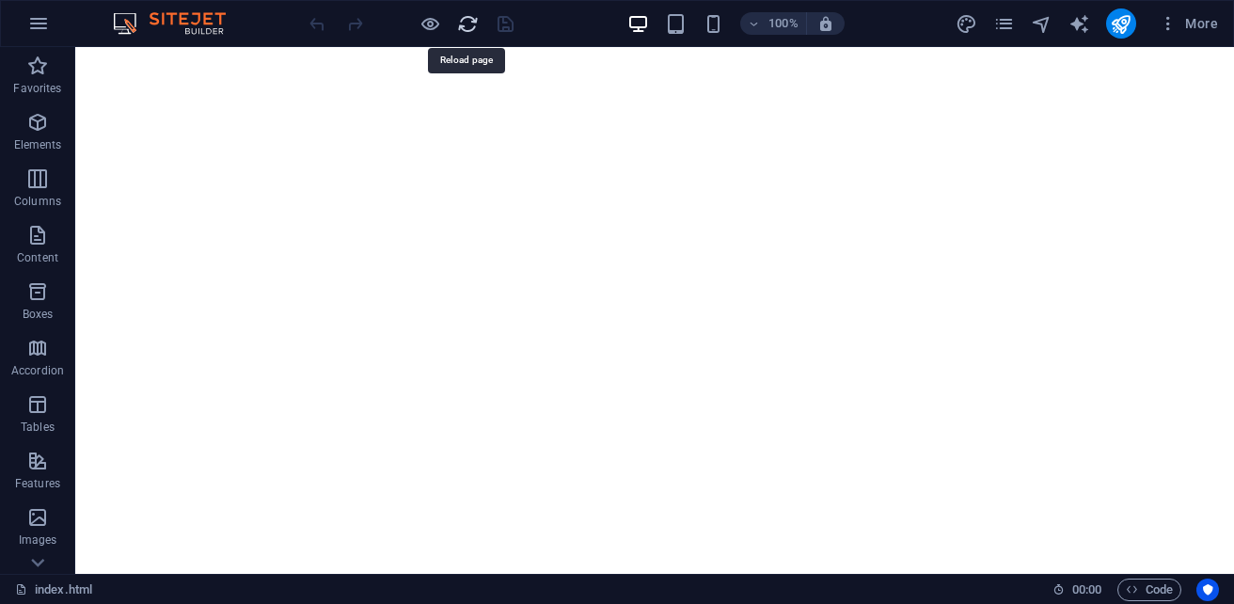
click at [475, 28] on icon "reload" at bounding box center [468, 24] width 22 height 22
click at [464, 32] on icon "reload" at bounding box center [468, 24] width 22 height 22
click at [1158, 591] on span "Code" at bounding box center [1149, 589] width 47 height 23
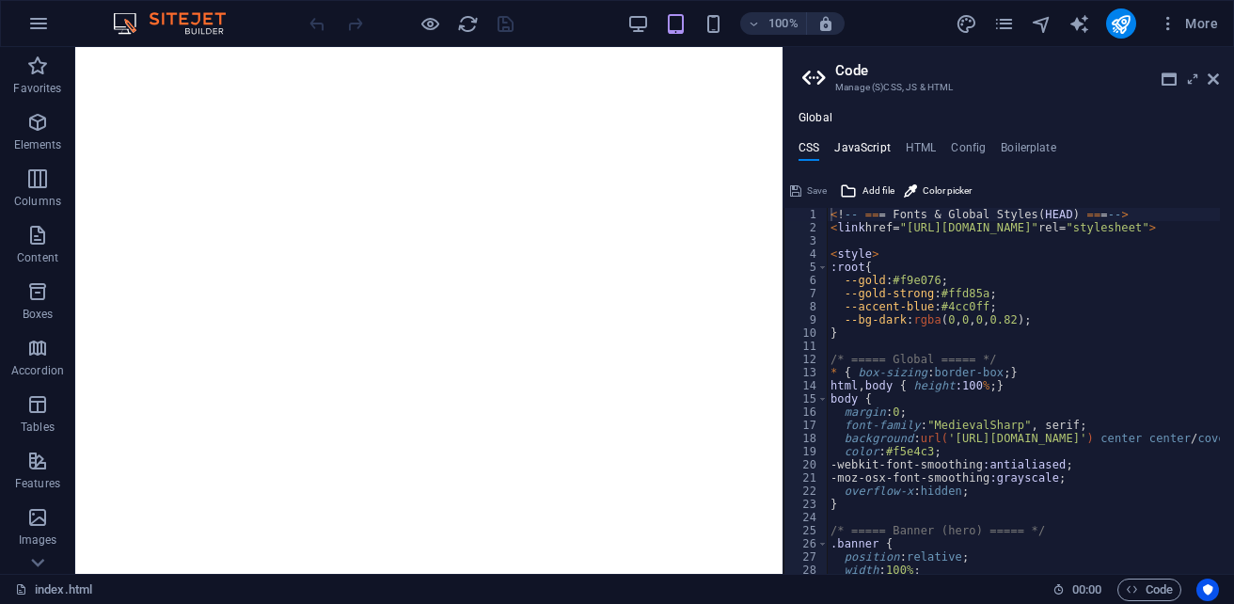
click at [855, 150] on h4 "JavaScript" at bounding box center [861, 151] width 55 height 21
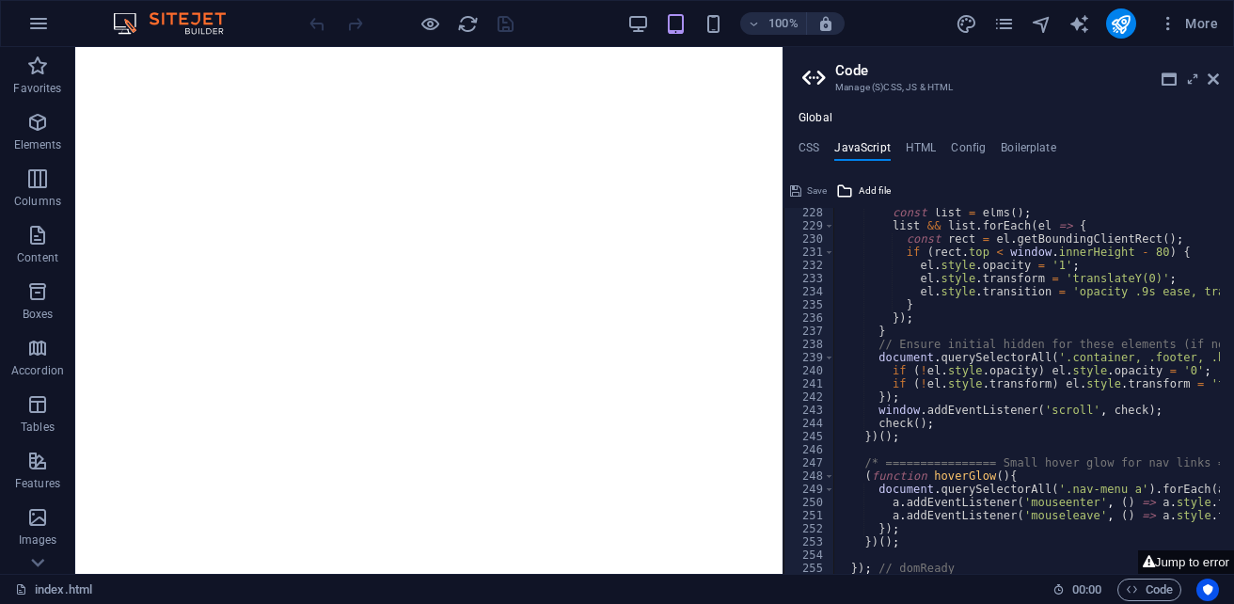
scroll to position [3032, 0]
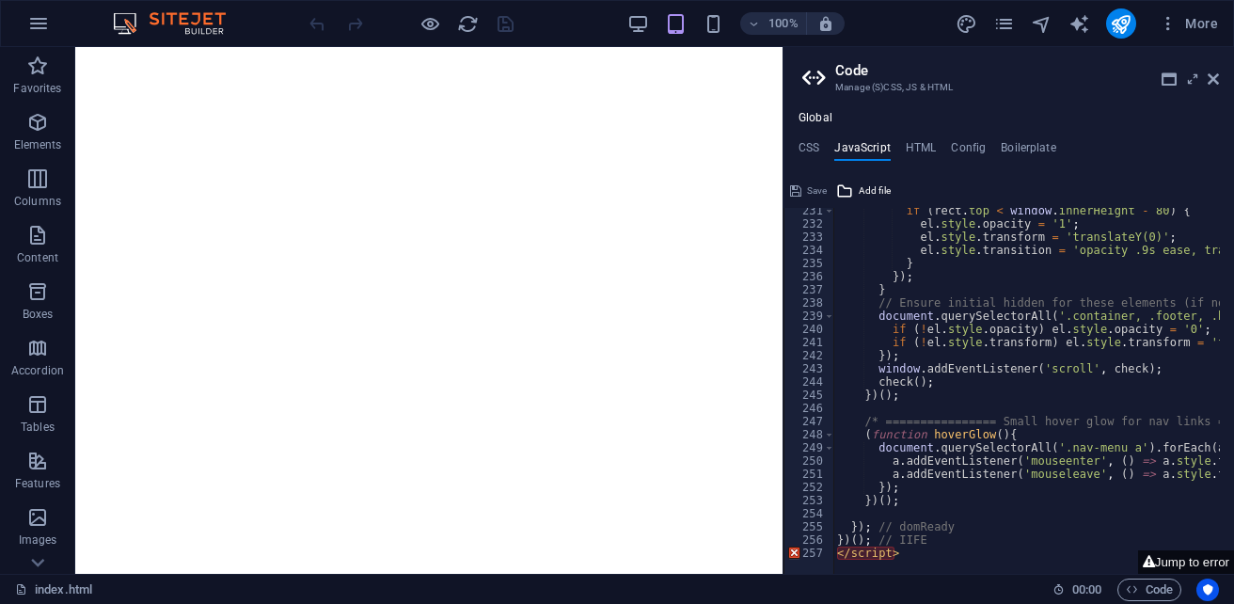
type textarea "<"
click at [809, 191] on span "Save" at bounding box center [817, 191] width 20 height 23
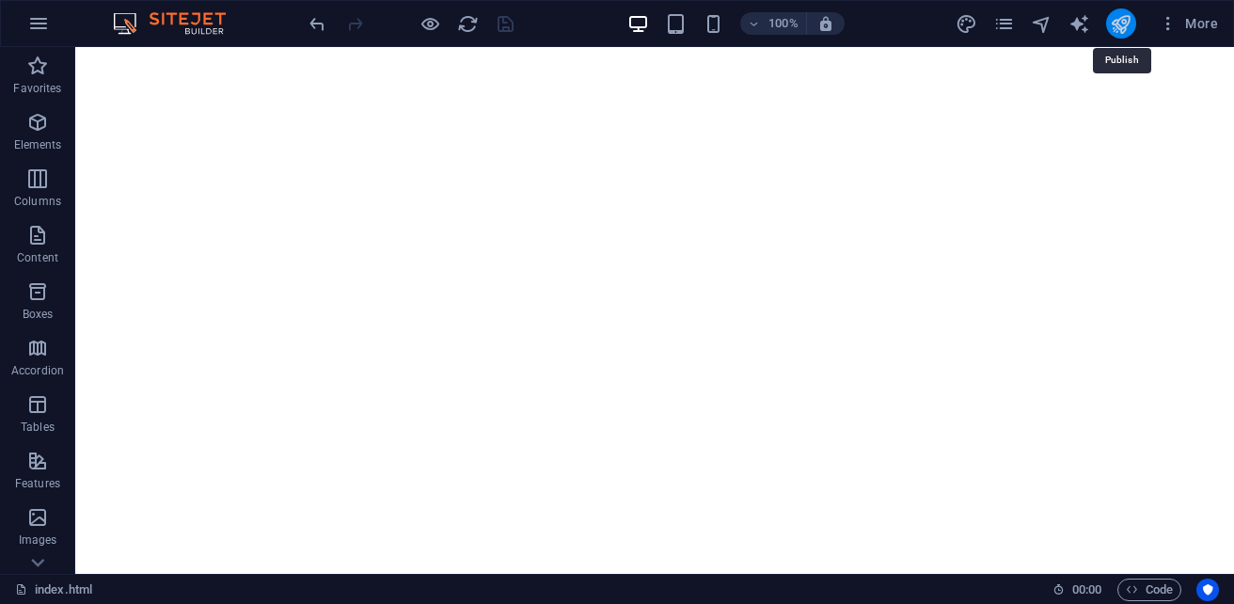
click at [1129, 21] on icon "publish" at bounding box center [1121, 24] width 22 height 22
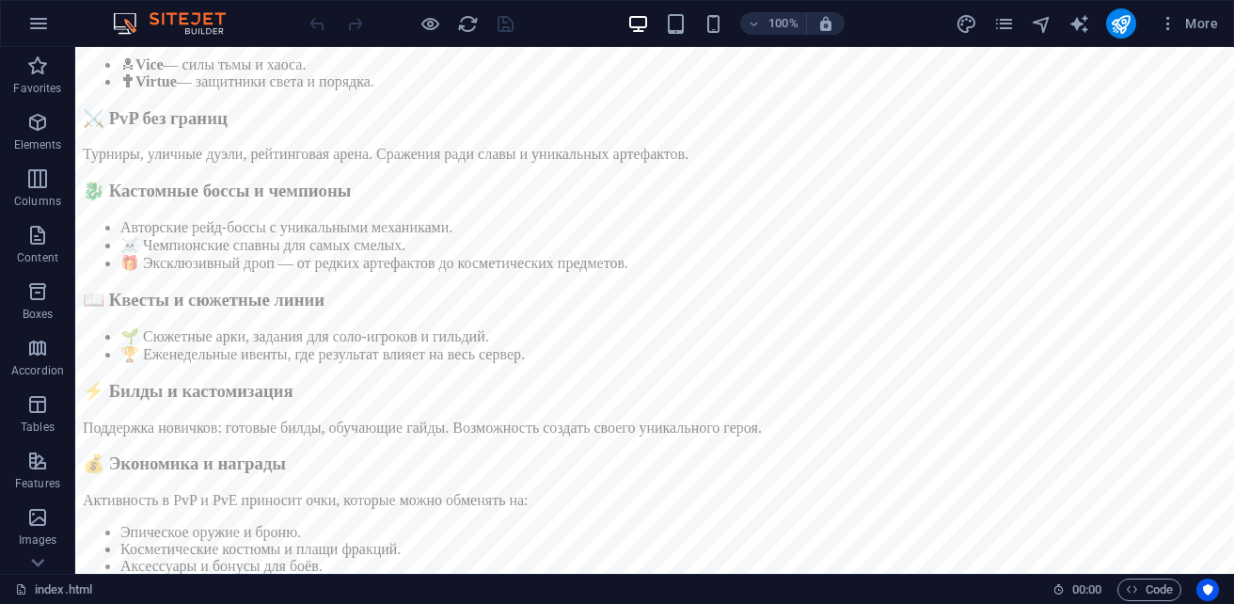
scroll to position [376, 0]
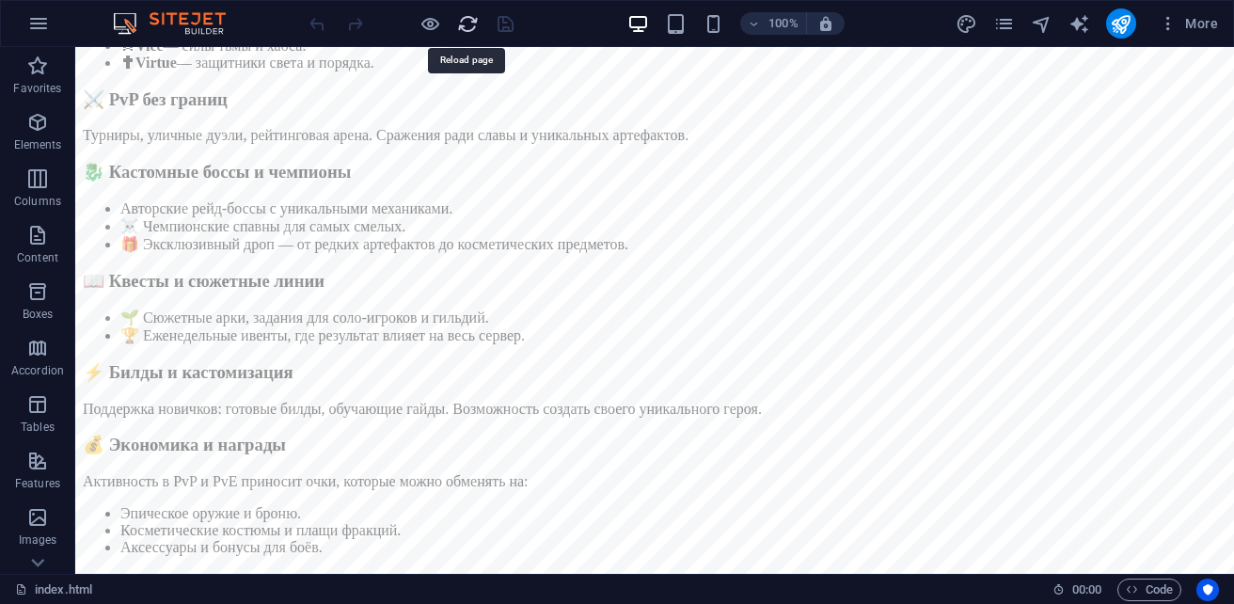
click at [467, 32] on icon "reload" at bounding box center [468, 24] width 22 height 22
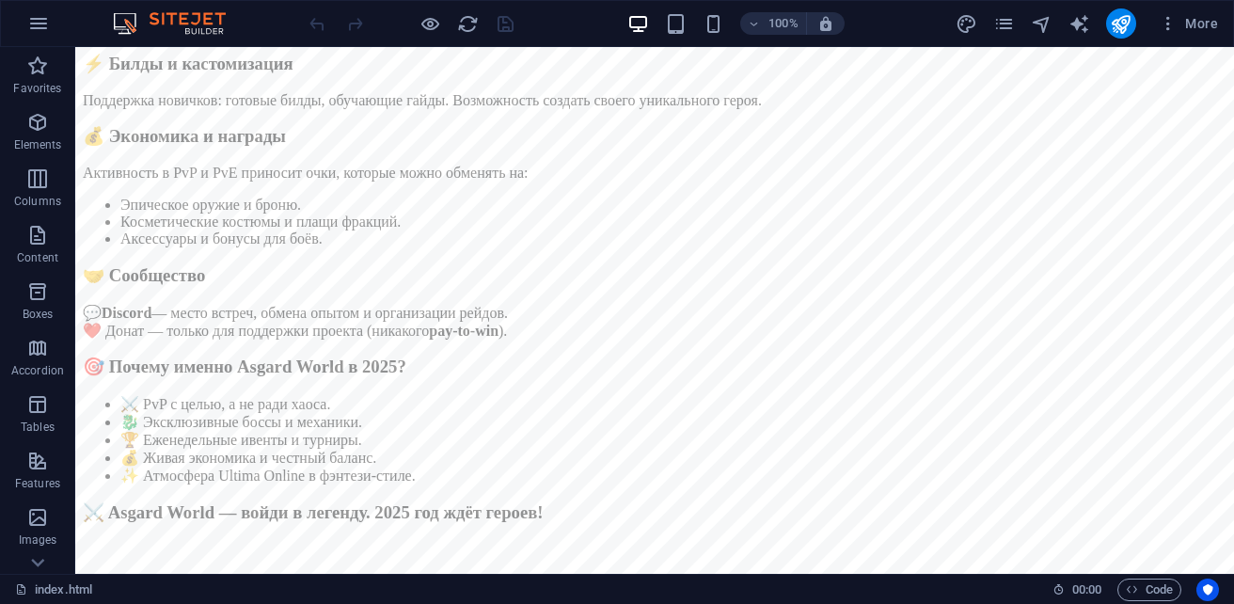
scroll to position [1048, 0]
click at [1206, 26] on span "More" at bounding box center [1188, 23] width 59 height 19
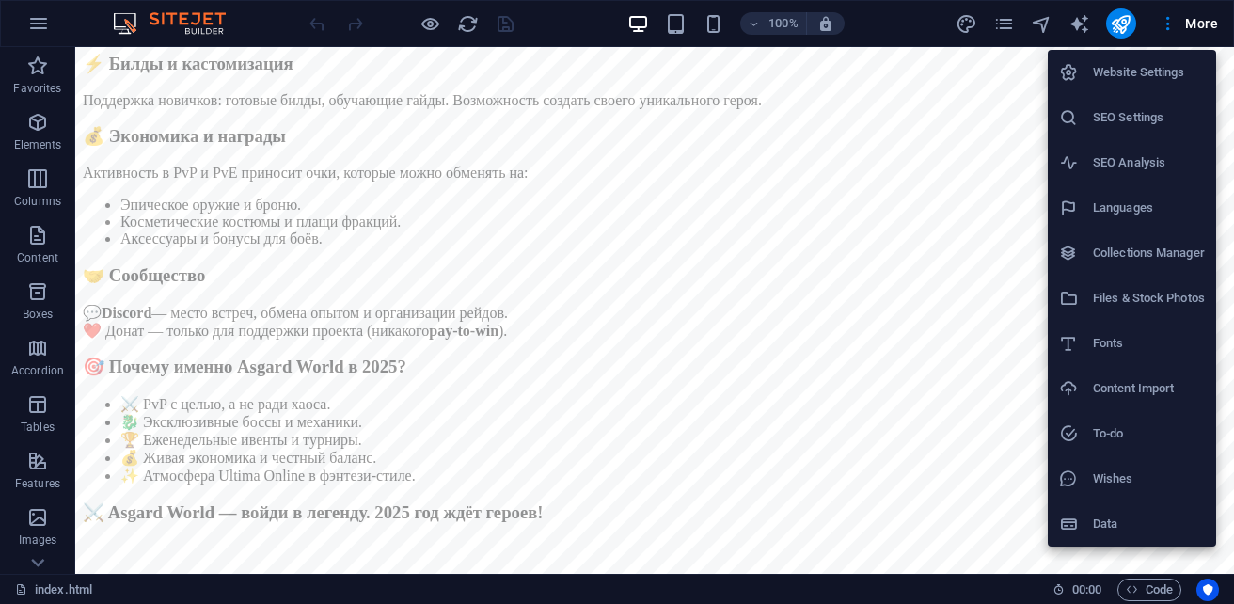
click at [1147, 283] on li "Files & Stock Photos" at bounding box center [1132, 298] width 168 height 45
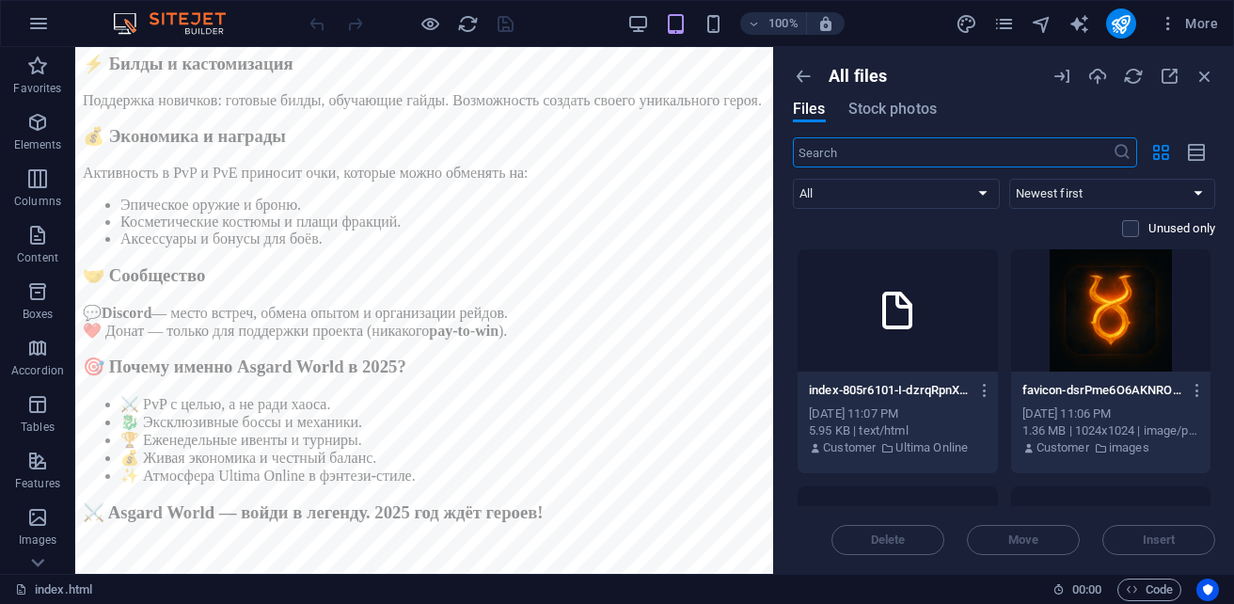
click at [938, 316] on div at bounding box center [897, 310] width 200 height 122
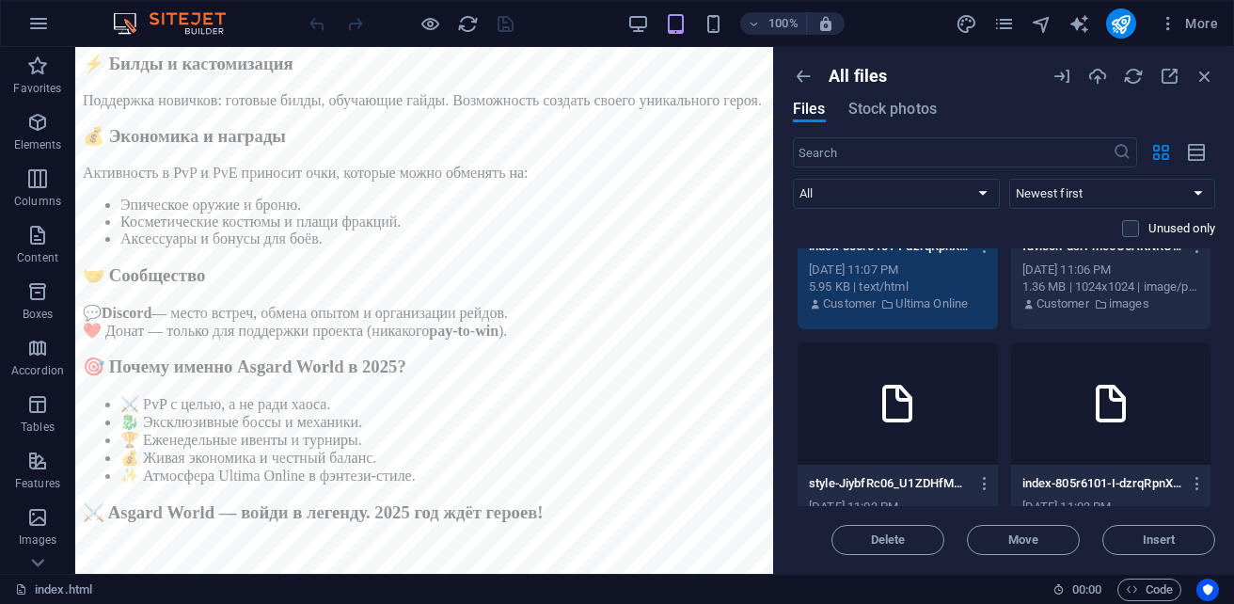
scroll to position [188, 0]
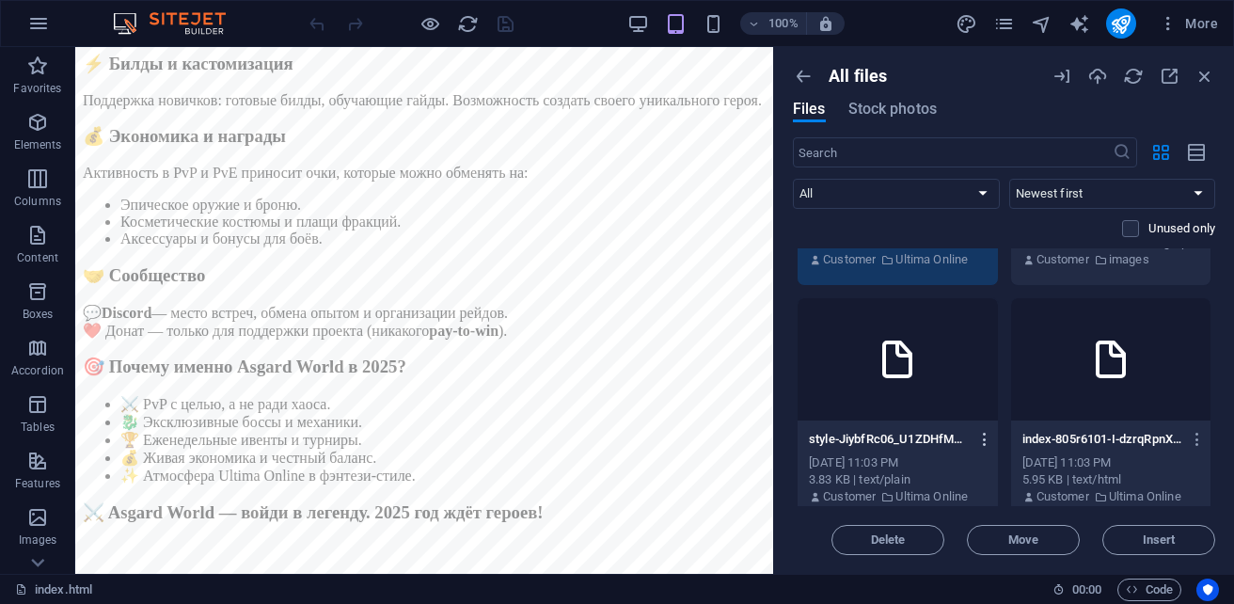
click at [985, 435] on icon "button" at bounding box center [985, 439] width 18 height 17
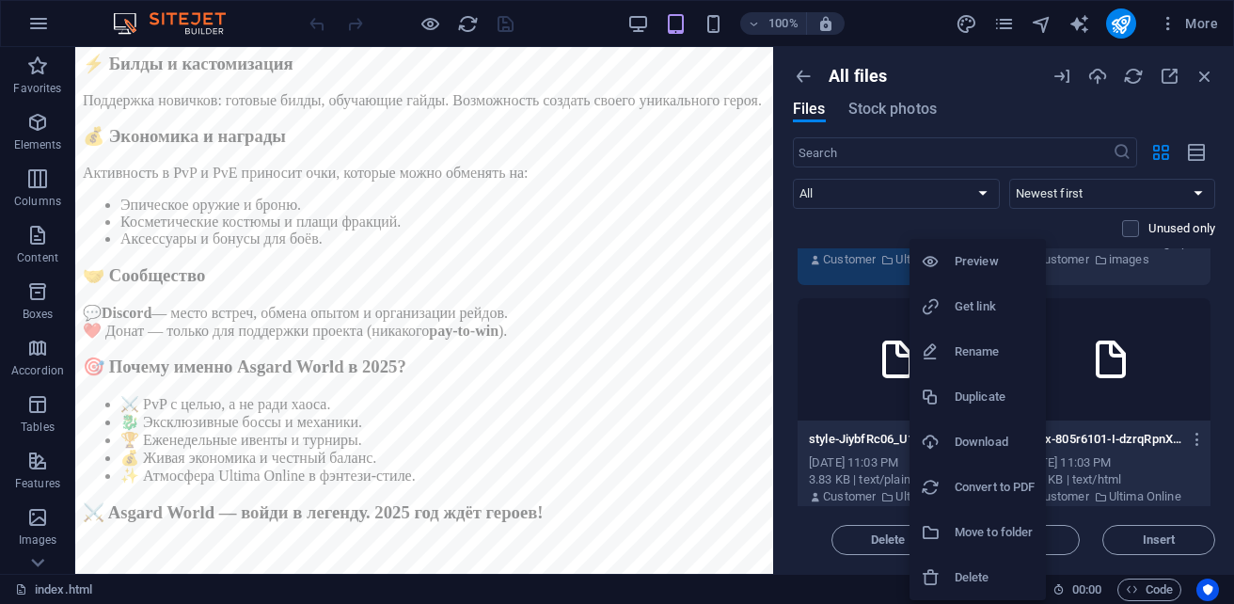
click at [969, 573] on h6 "Delete" at bounding box center [994, 577] width 80 height 23
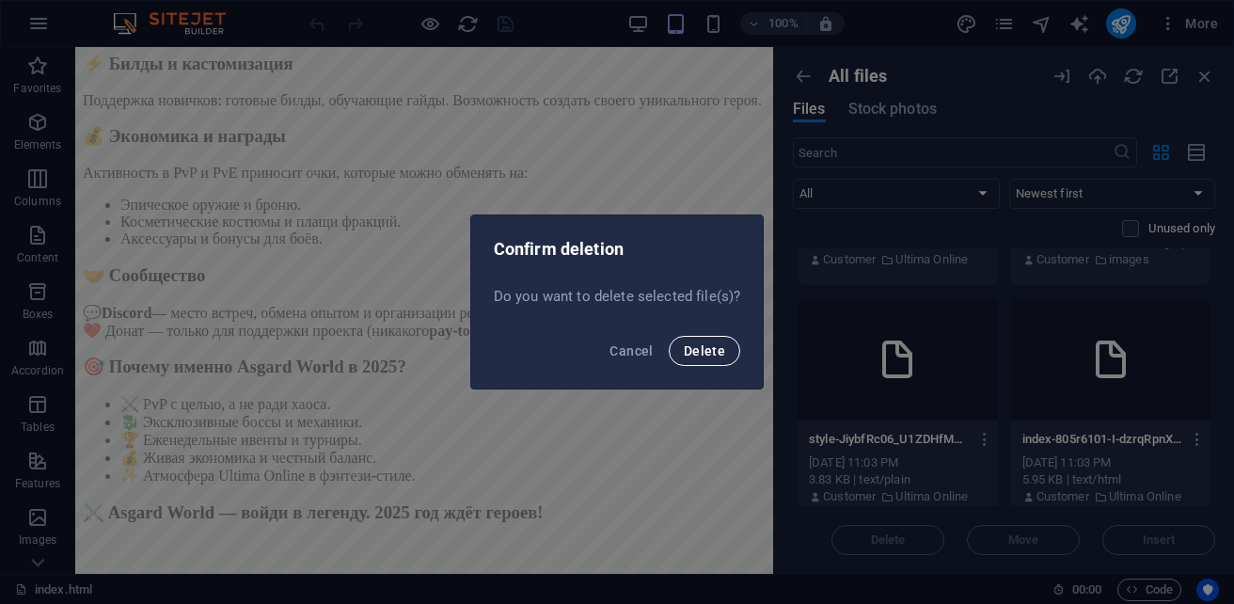
click at [717, 347] on span "Delete" at bounding box center [704, 350] width 41 height 15
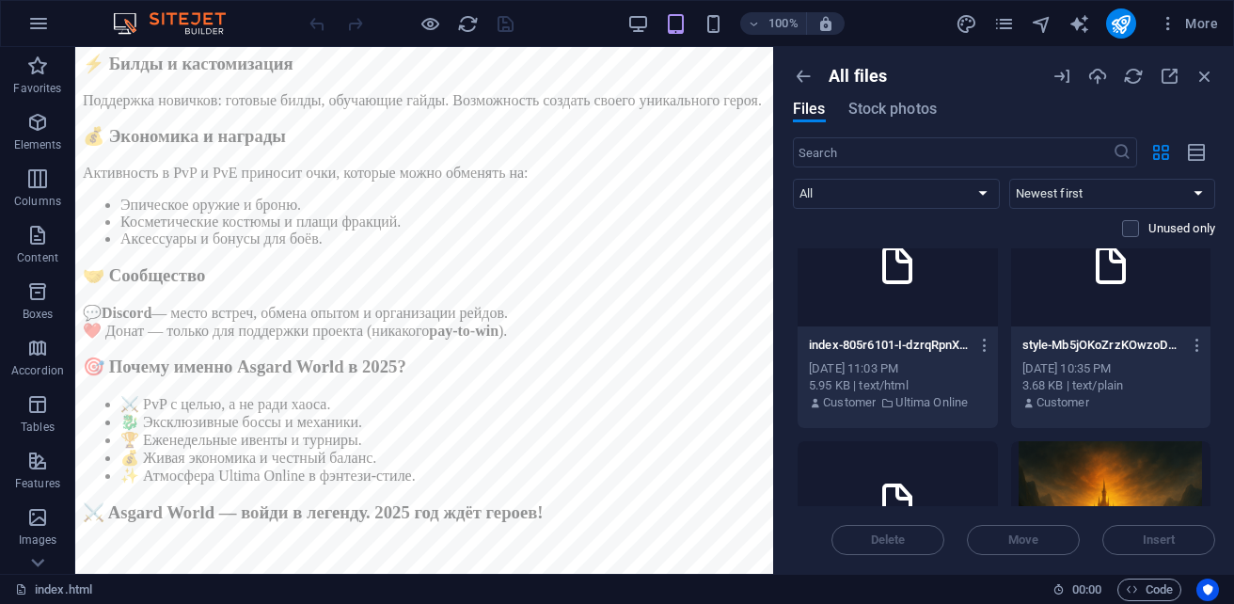
scroll to position [94, 0]
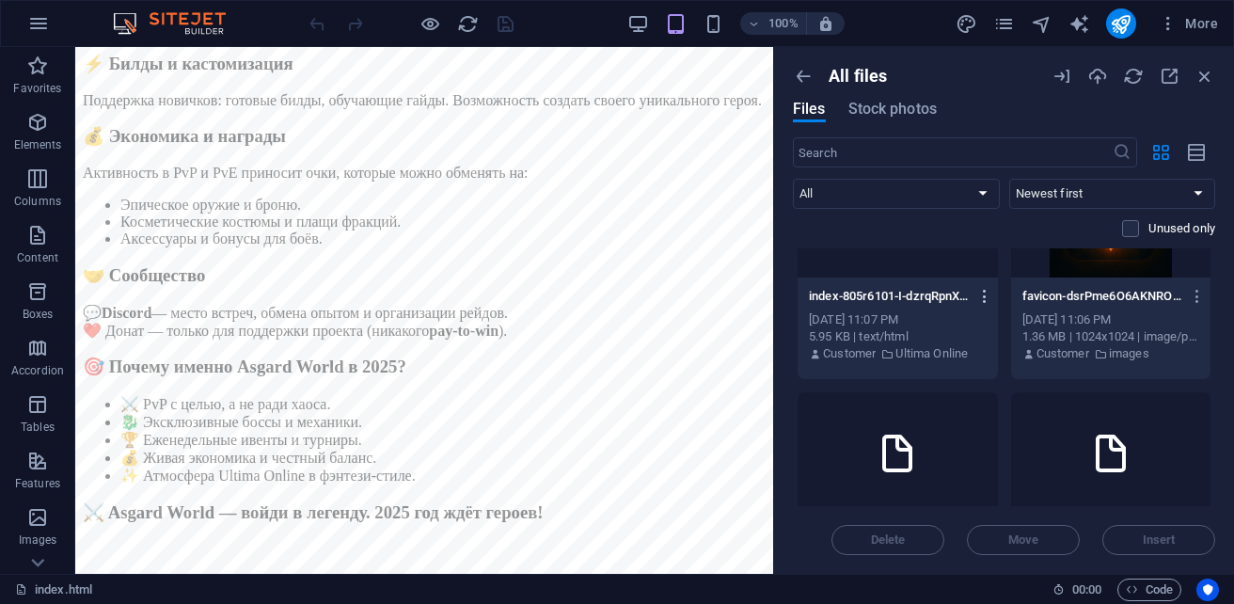
click at [983, 296] on icon "button" at bounding box center [985, 296] width 18 height 17
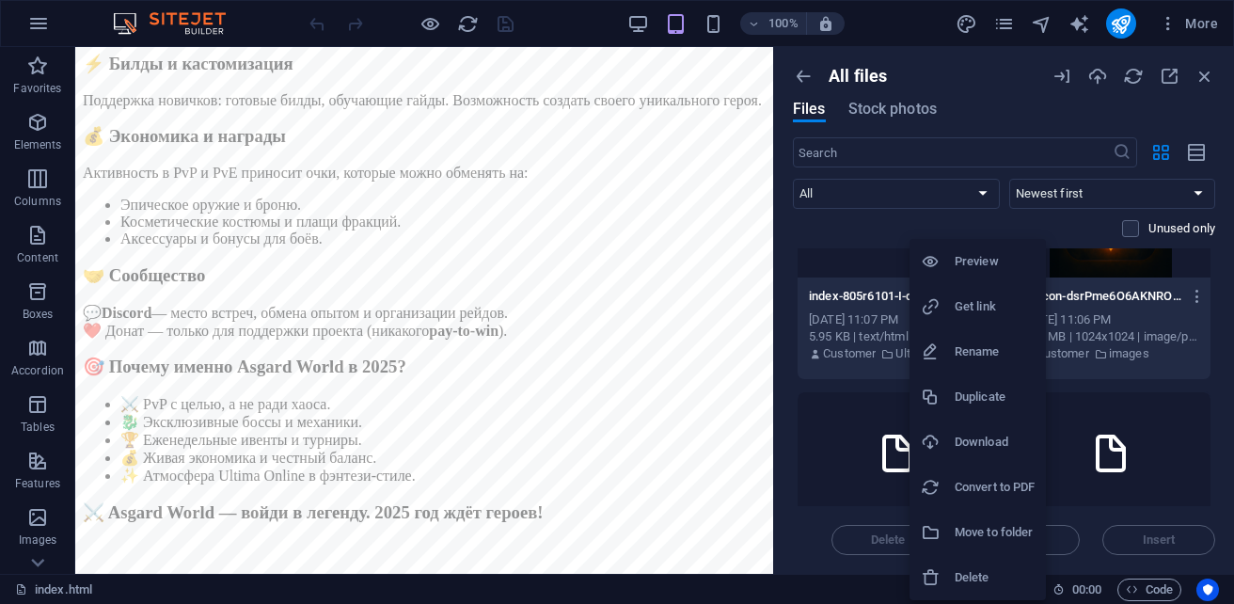
click at [985, 575] on h6 "Delete" at bounding box center [994, 577] width 80 height 23
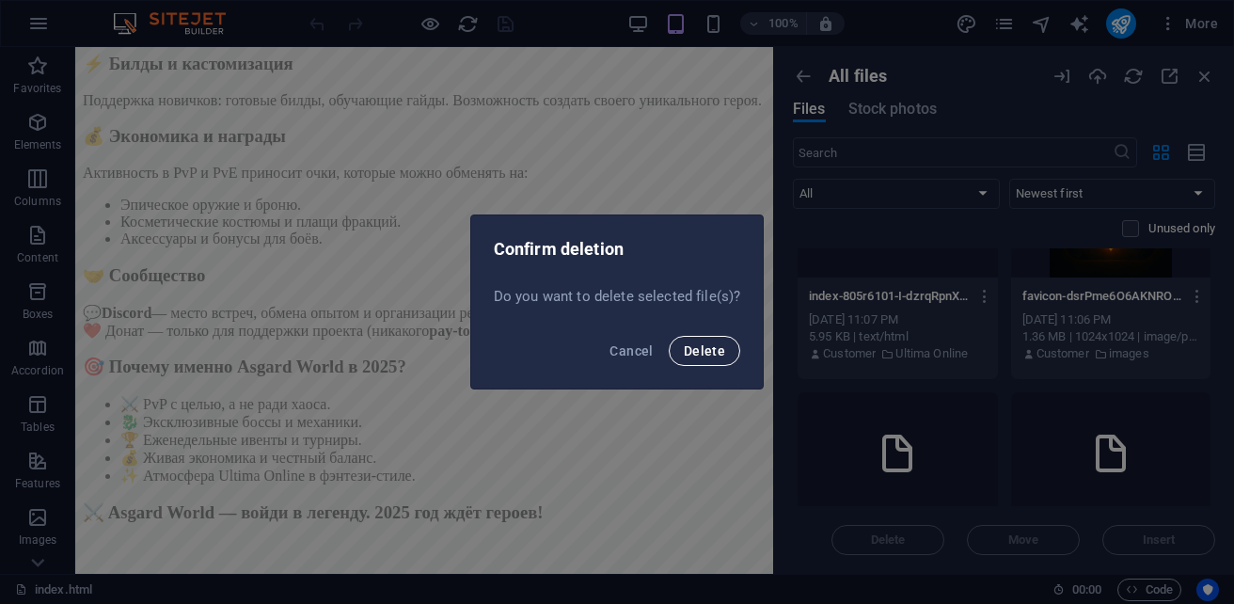
click at [703, 352] on span "Delete" at bounding box center [704, 350] width 41 height 15
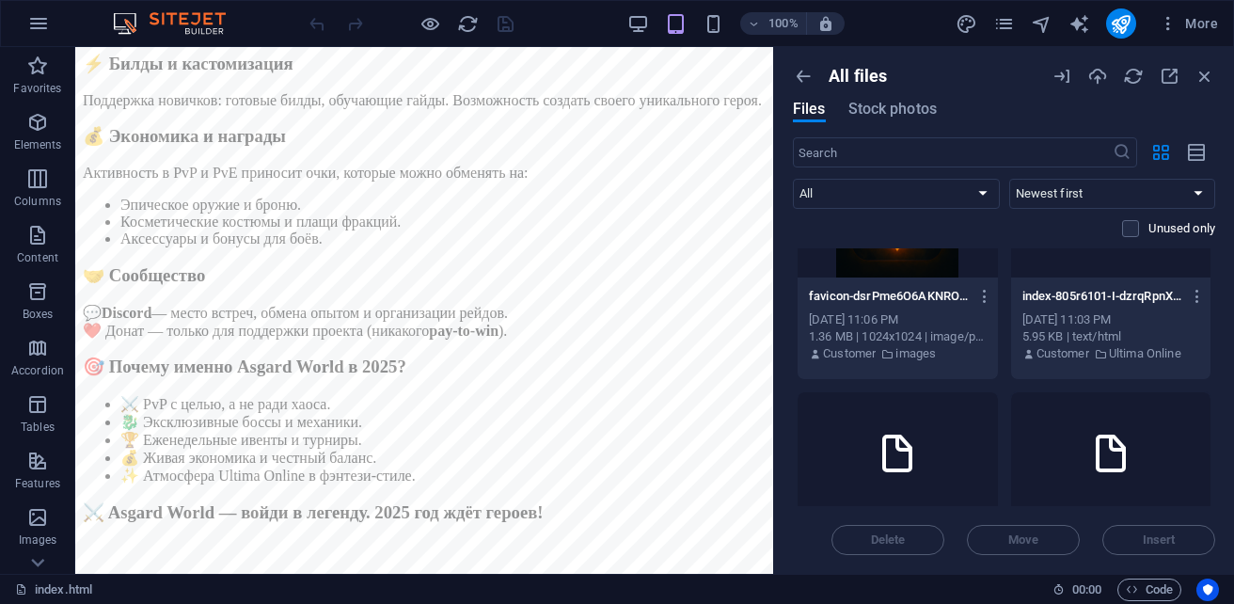
scroll to position [0, 0]
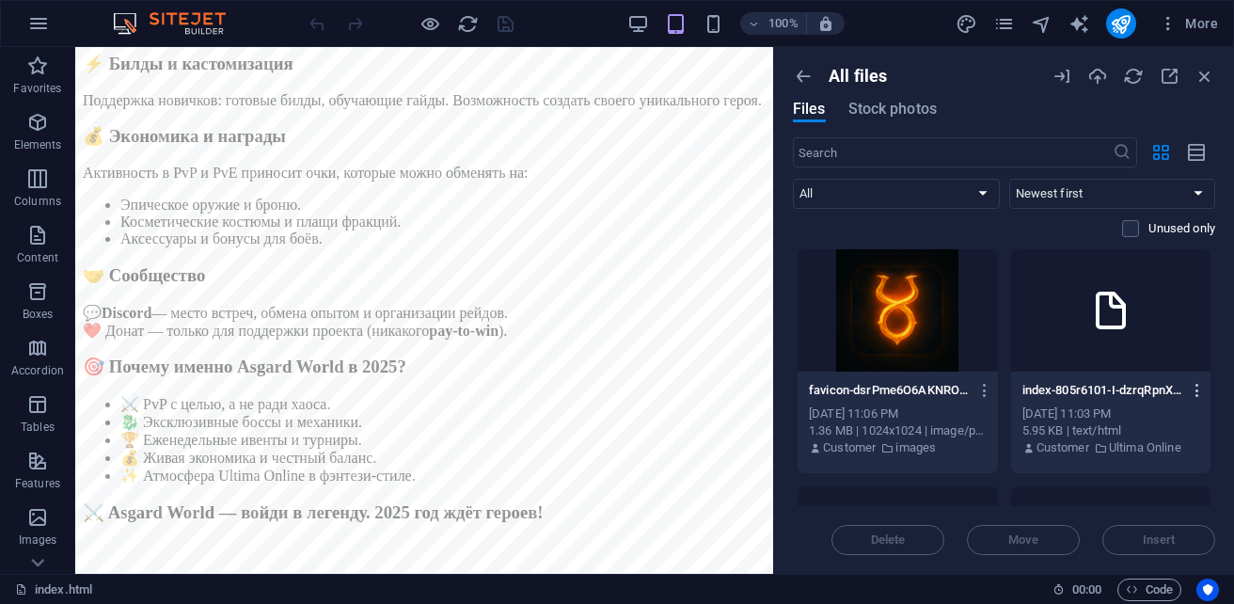
click at [1196, 395] on icon "button" at bounding box center [1198, 390] width 18 height 17
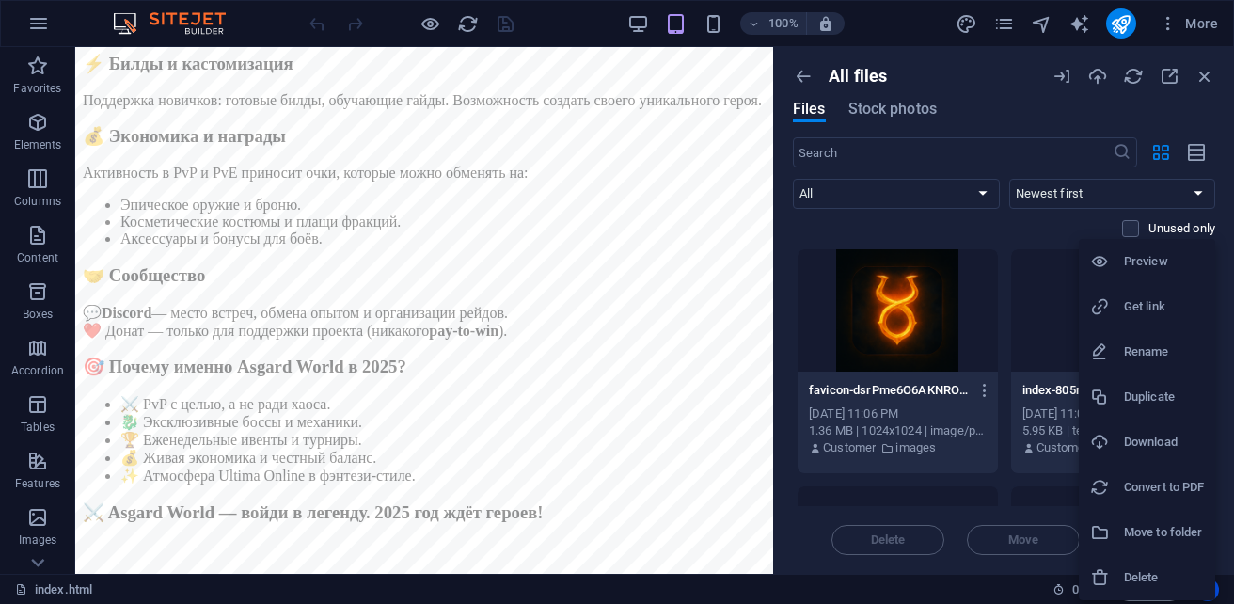
click at [1143, 563] on li "Delete" at bounding box center [1147, 577] width 136 height 45
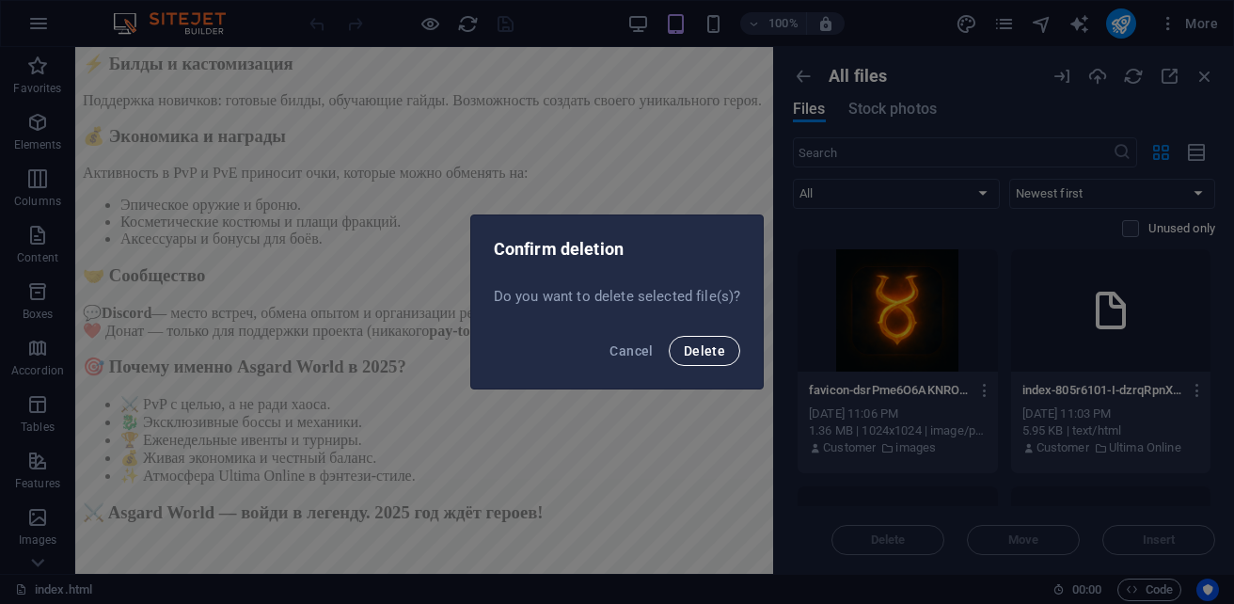
click at [715, 348] on span "Delete" at bounding box center [704, 350] width 41 height 15
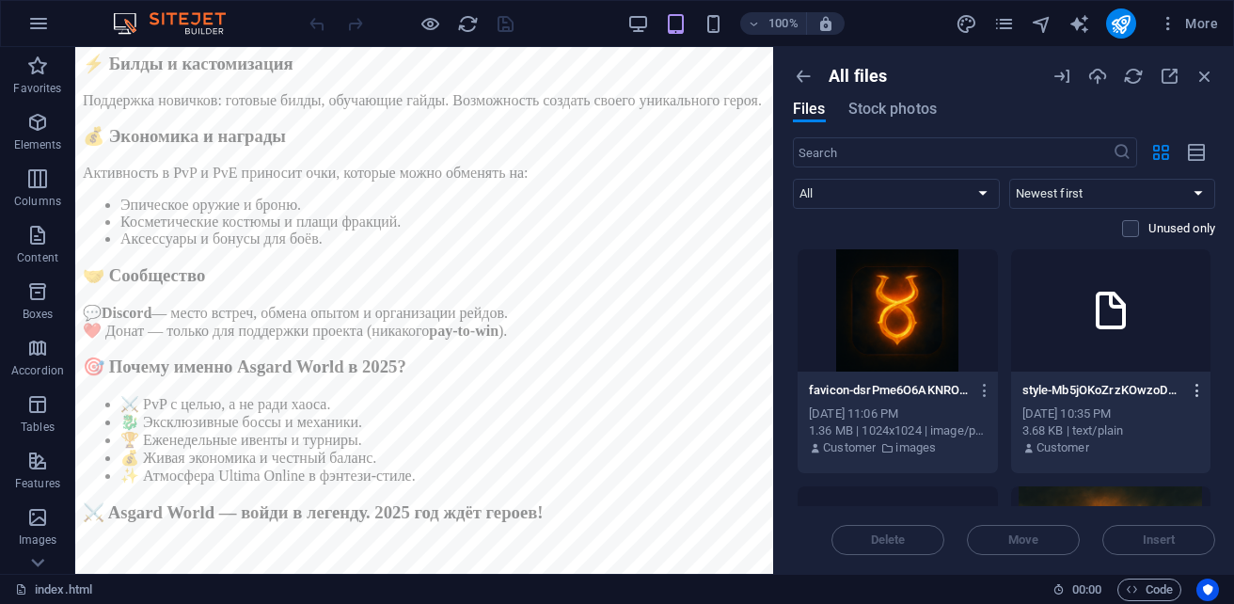
click at [1196, 394] on icon "button" at bounding box center [1198, 390] width 18 height 17
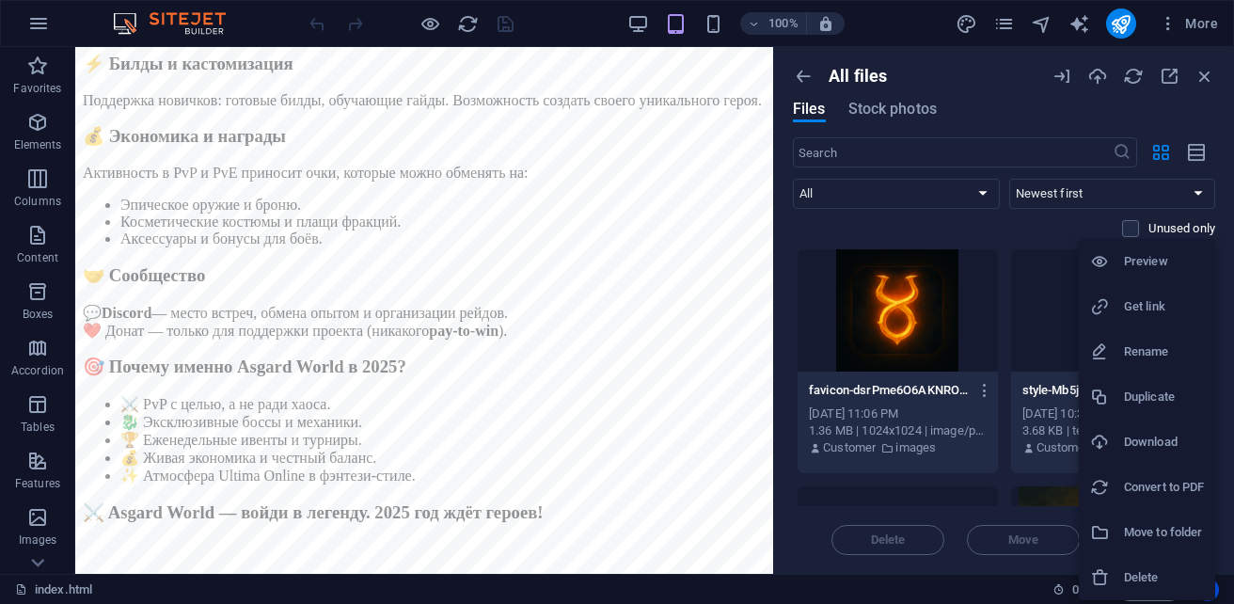
click at [1174, 574] on h6 "Delete" at bounding box center [1164, 577] width 80 height 23
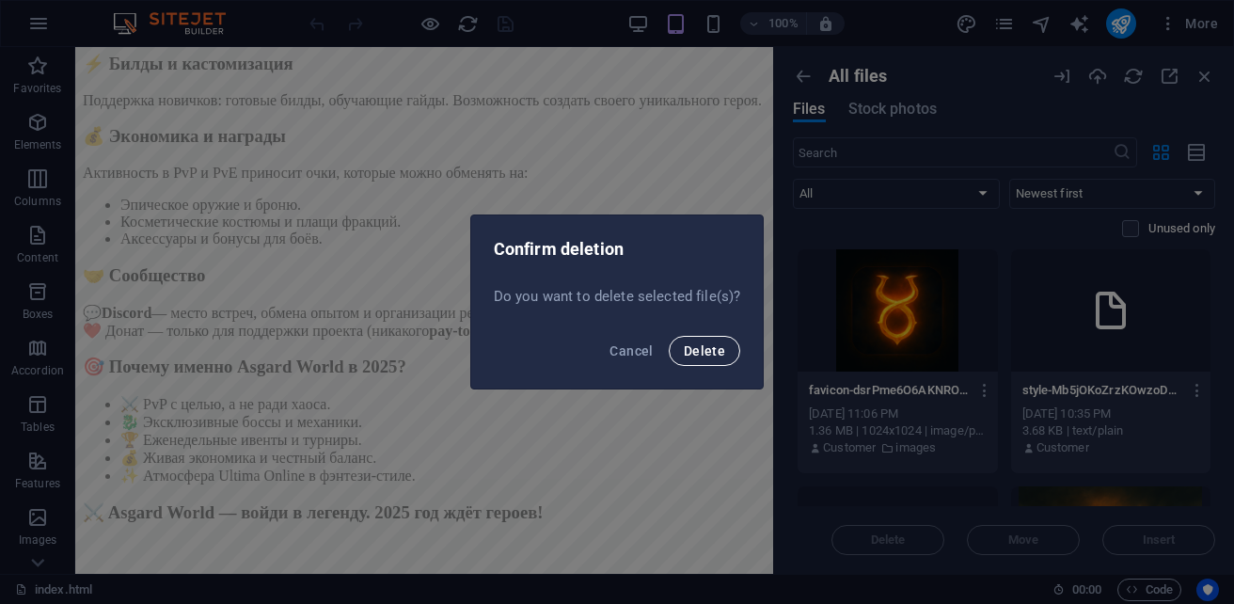
click at [697, 348] on span "Delete" at bounding box center [704, 350] width 41 height 15
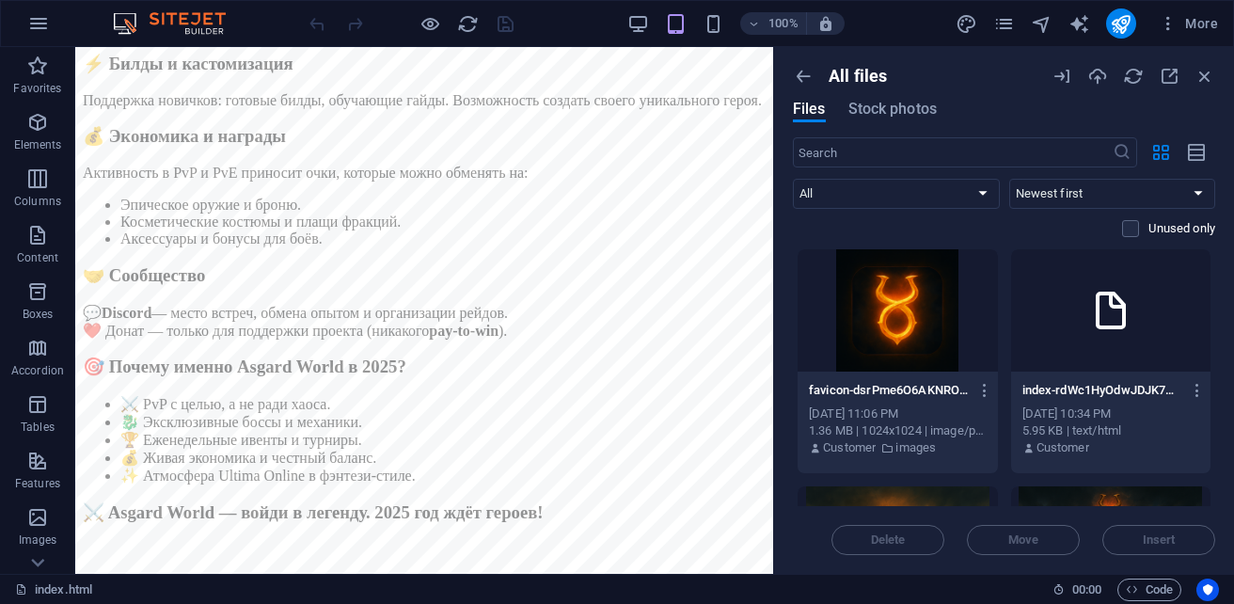
click at [1113, 346] on div at bounding box center [1111, 310] width 200 height 122
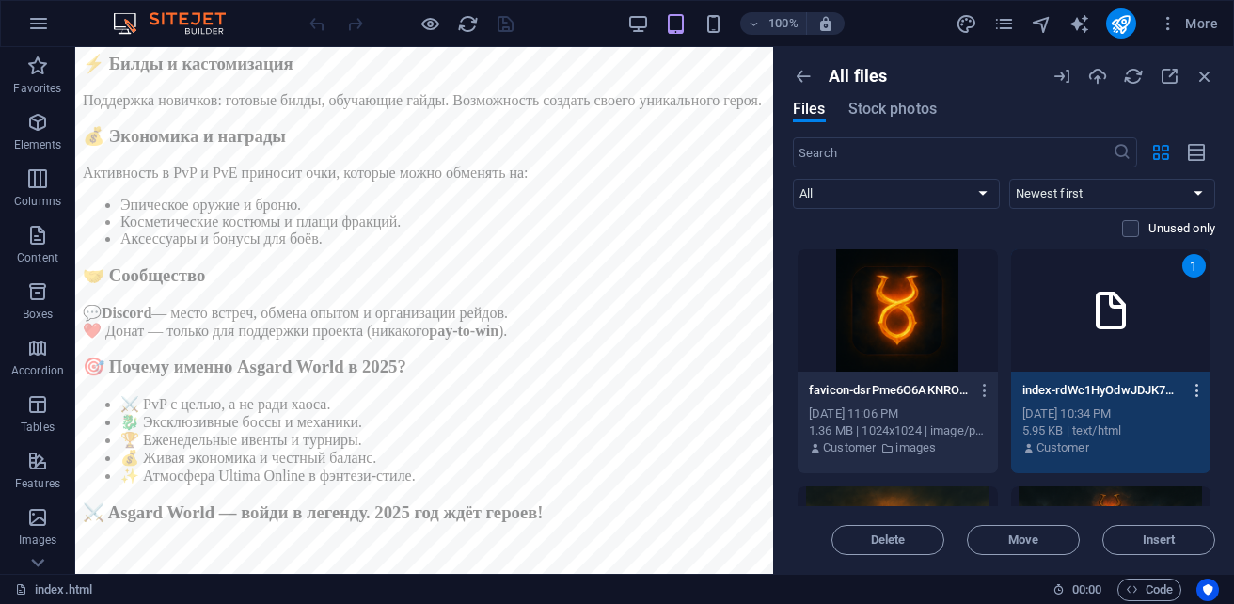
click at [1196, 394] on icon "button" at bounding box center [1198, 390] width 18 height 17
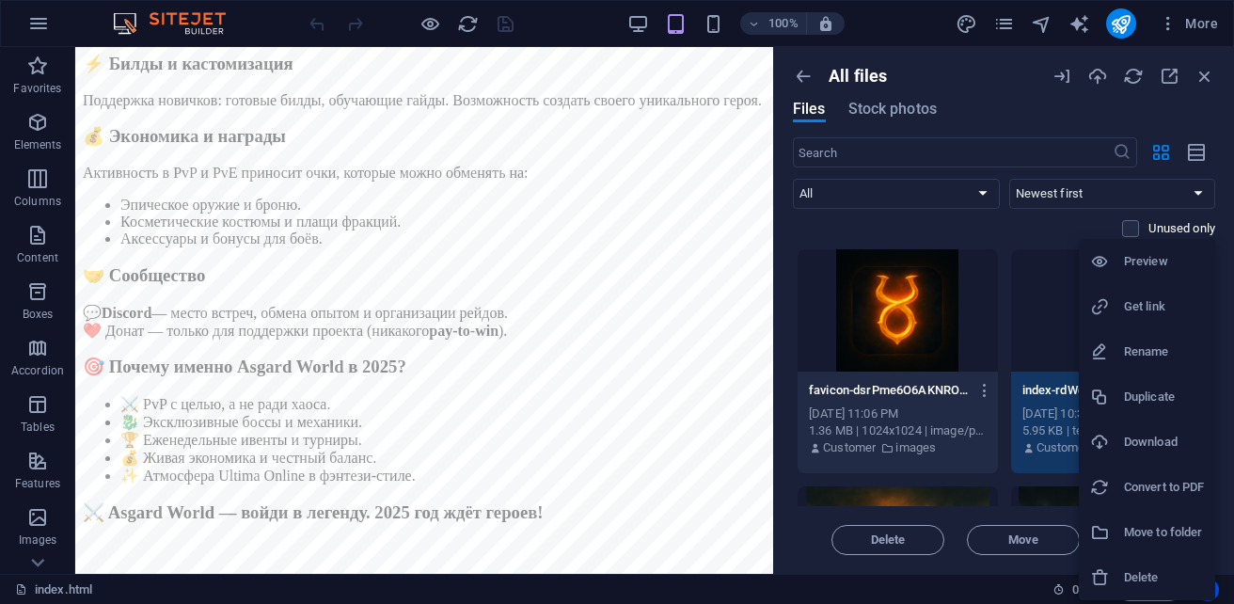
click at [1146, 585] on h6 "Delete" at bounding box center [1164, 577] width 80 height 23
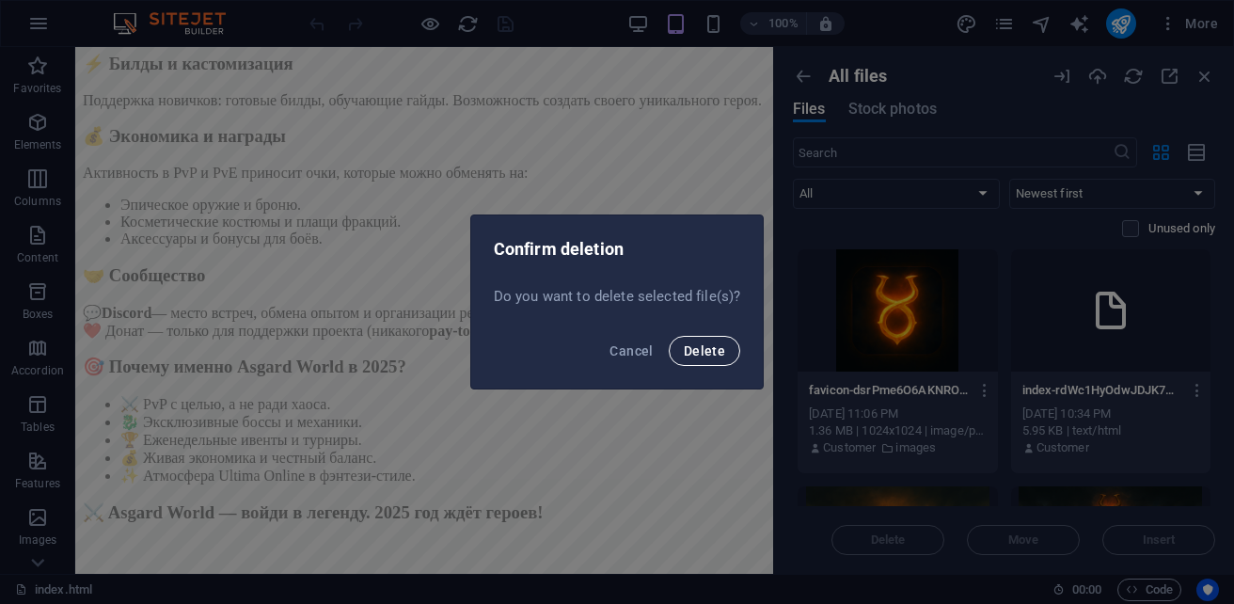
click at [697, 355] on span "Delete" at bounding box center [704, 350] width 41 height 15
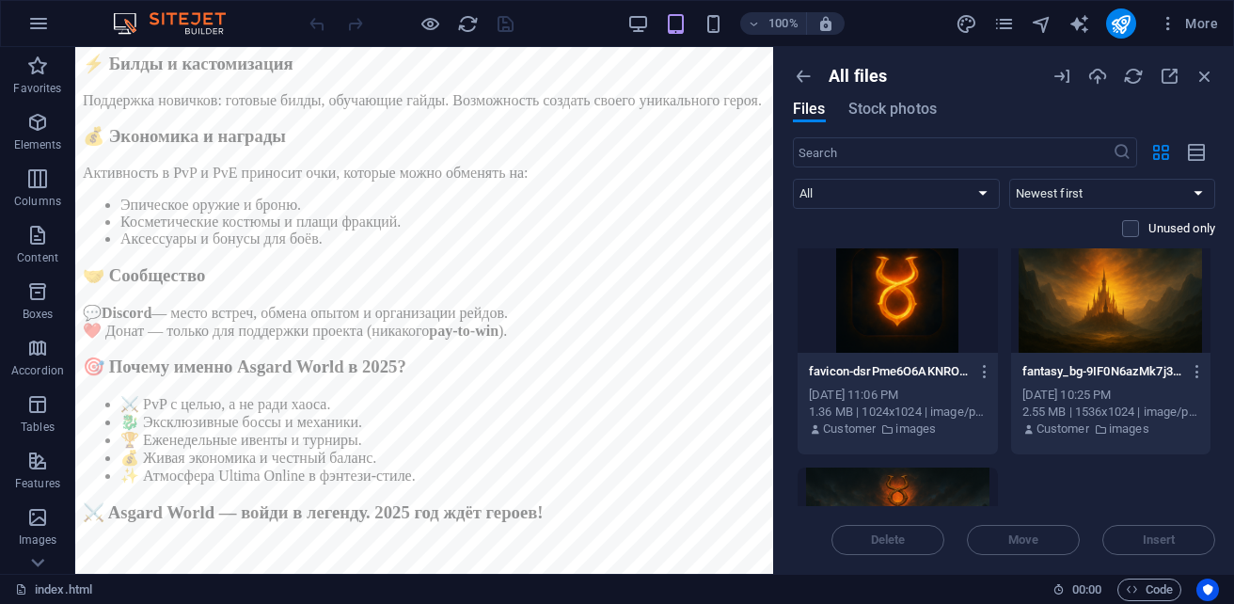
scroll to position [17, 0]
click at [1133, 585] on icon "button" at bounding box center [1132, 589] width 12 height 12
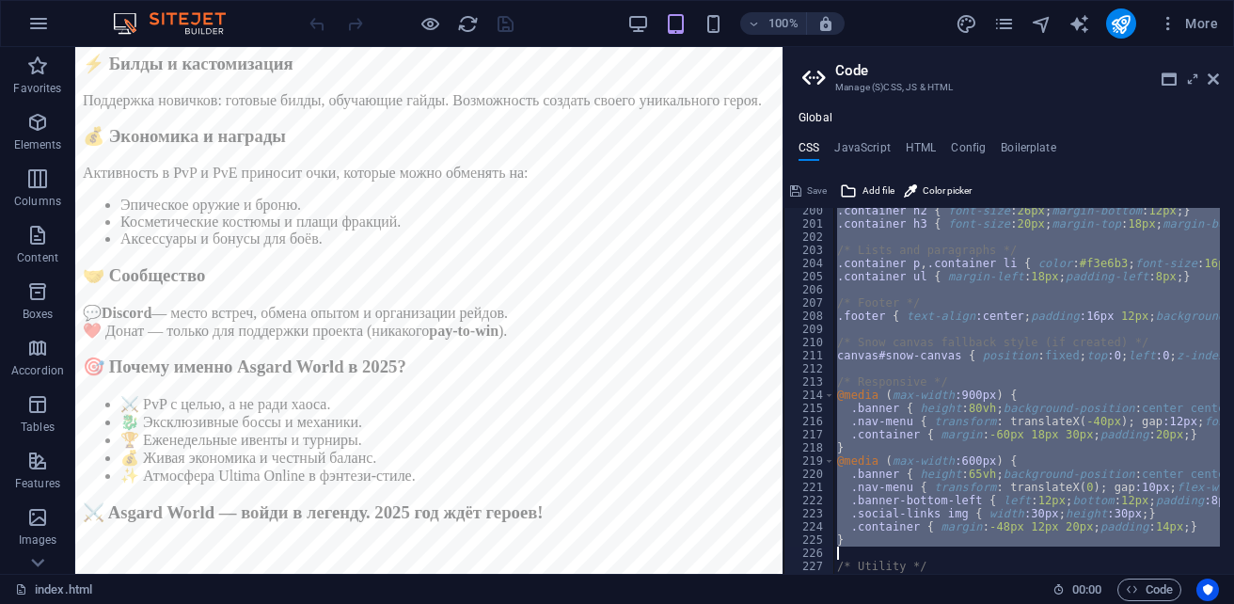
scroll to position [2676, 0]
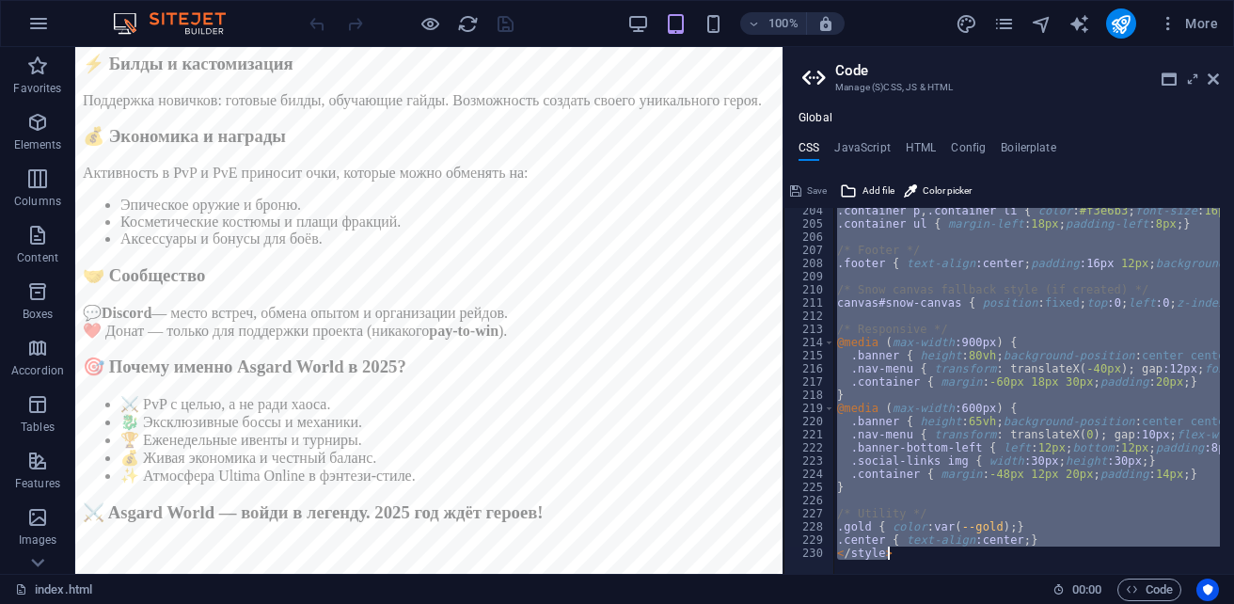
drag, startPoint x: 831, startPoint y: 217, endPoint x: 1205, endPoint y: 616, distance: 546.2
click at [1205, 603] on html "sb5985678.a.had.tf index.html (ru) Favorites Elements Columns Content Boxes Acc…" at bounding box center [617, 302] width 1234 height 604
type textarea ".center { text-align:center; } </style>"
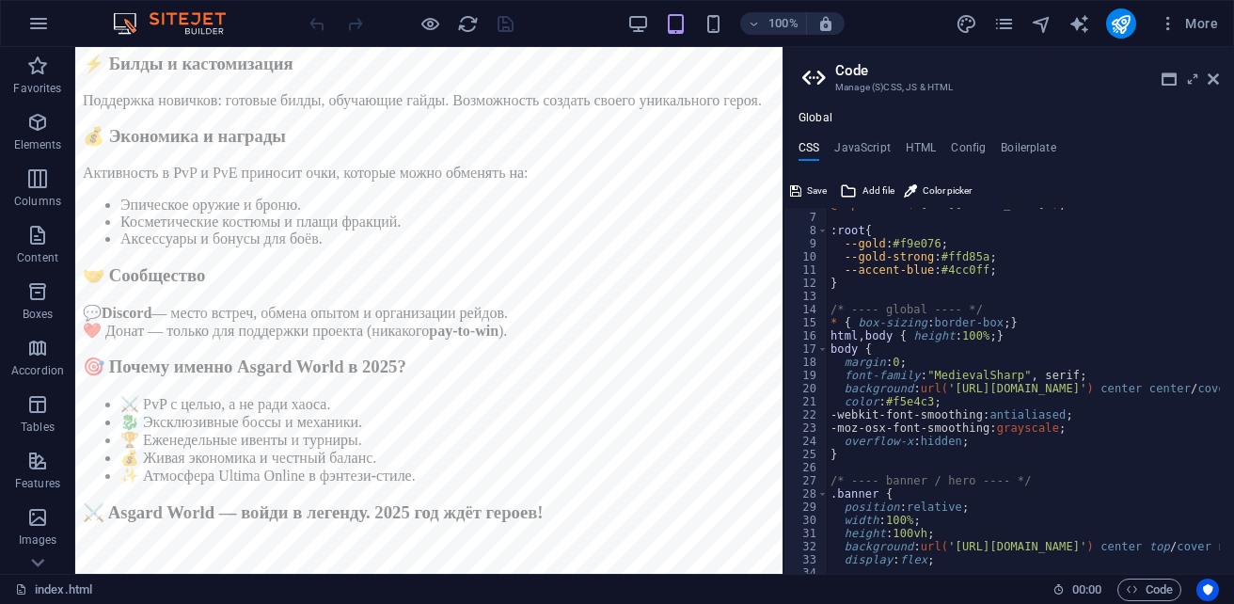
scroll to position [0, 0]
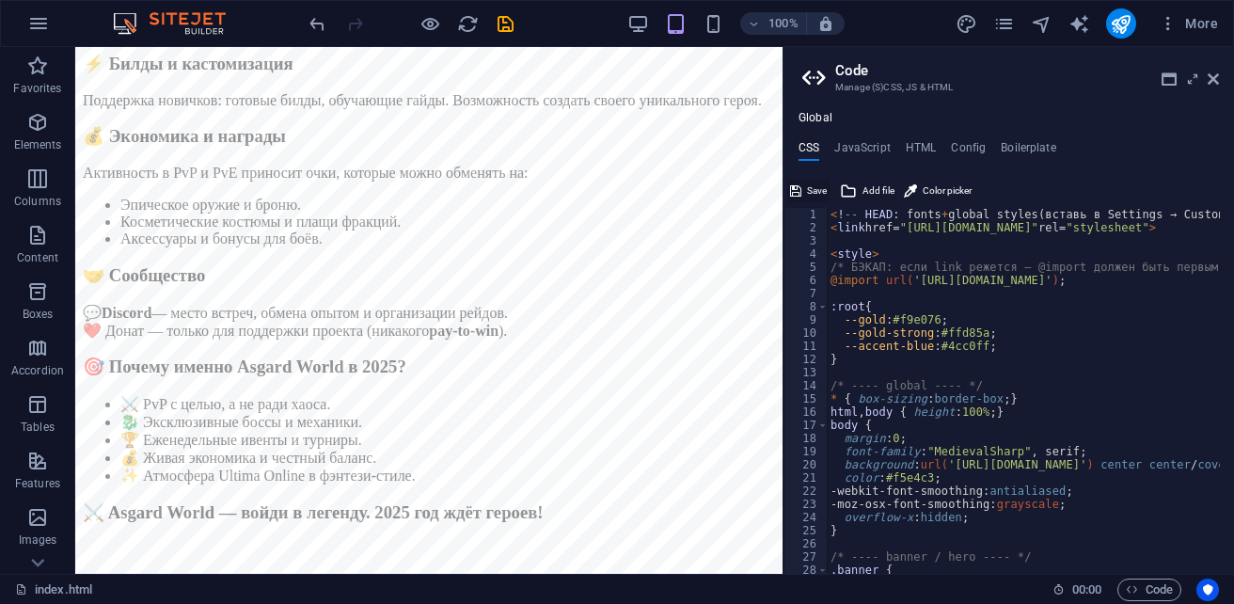
click at [816, 187] on span "Save" at bounding box center [817, 191] width 20 height 23
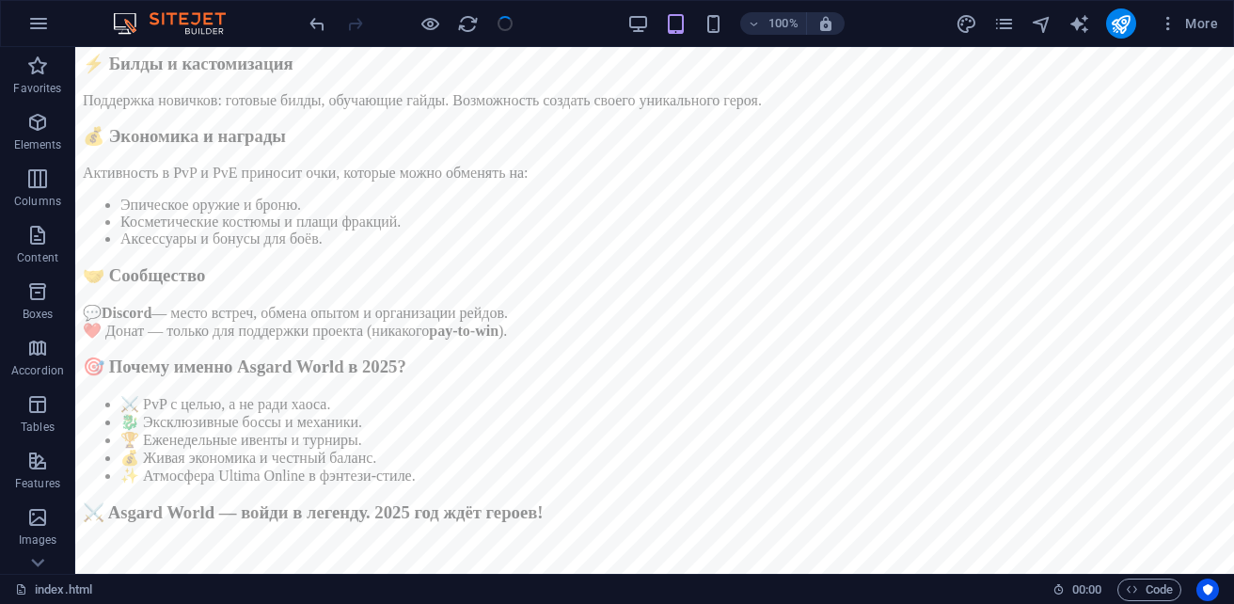
scroll to position [1142, 0]
click at [1145, 596] on span "Code" at bounding box center [1149, 589] width 47 height 23
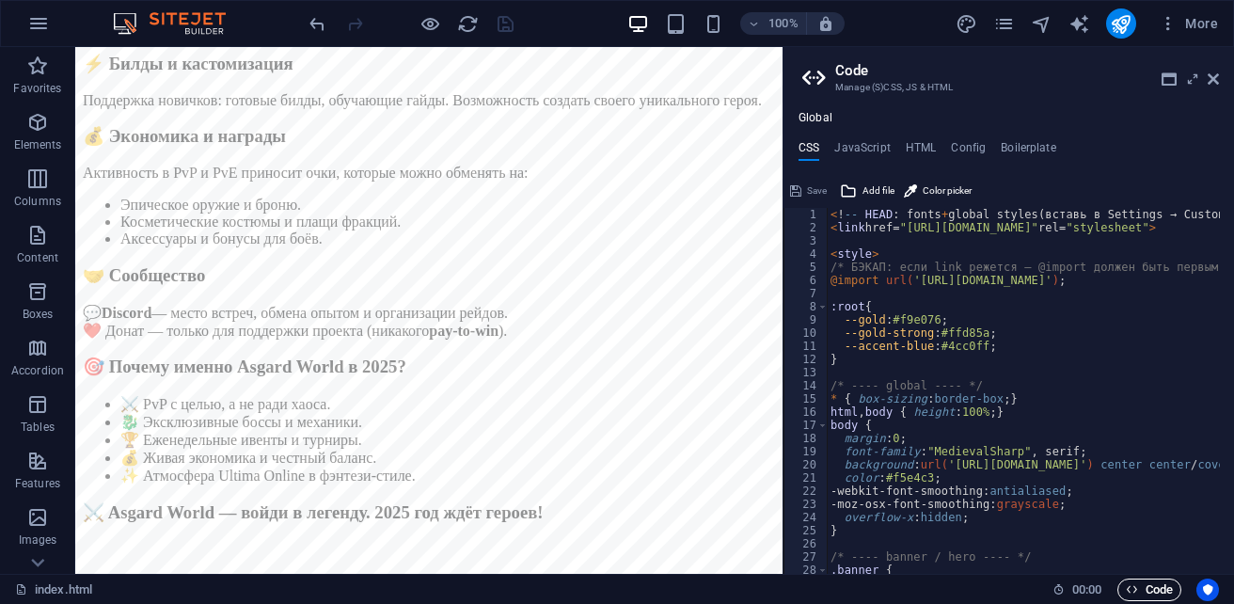
scroll to position [1048, 0]
click at [865, 151] on h4 "JavaScript" at bounding box center [861, 151] width 55 height 21
type textarea "/* === Asgard World — Unified Script (Footer) === */"
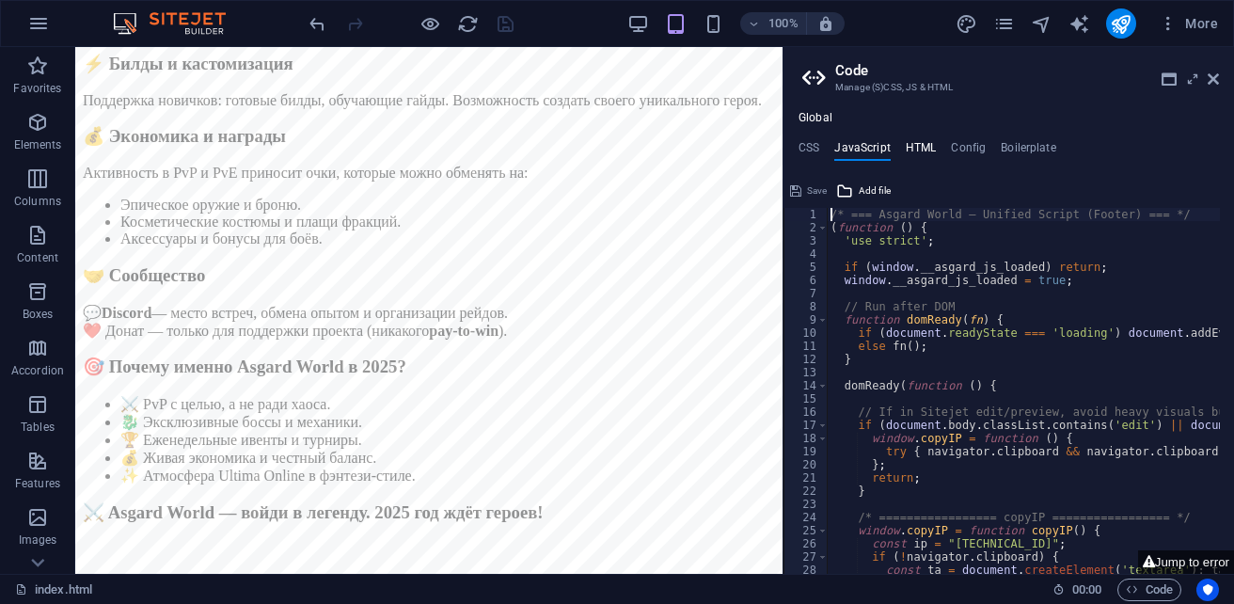
click at [919, 148] on h4 "HTML" at bounding box center [921, 151] width 31 height 21
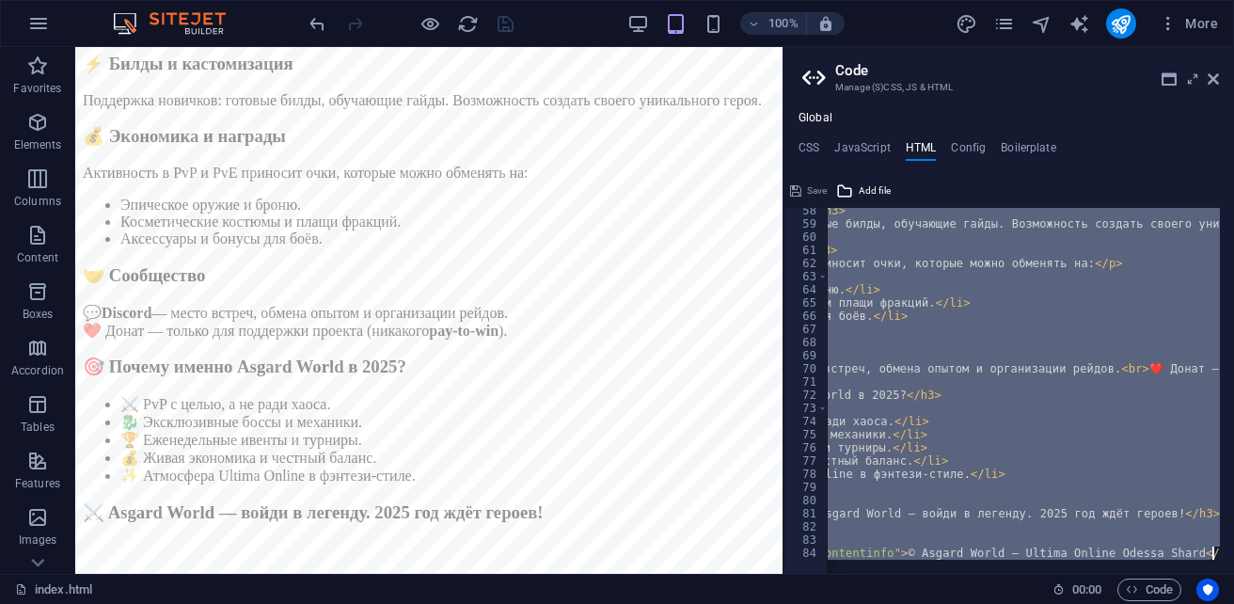
scroll to position [0, 213]
drag, startPoint x: 899, startPoint y: 215, endPoint x: 1215, endPoint y: 640, distance: 529.6
click at [1215, 603] on html "sb5985678.a.had.tf index.html (ru) Favorites Elements Columns Content Boxes Acc…" at bounding box center [617, 302] width 1234 height 604
type textarea "{{content}}"
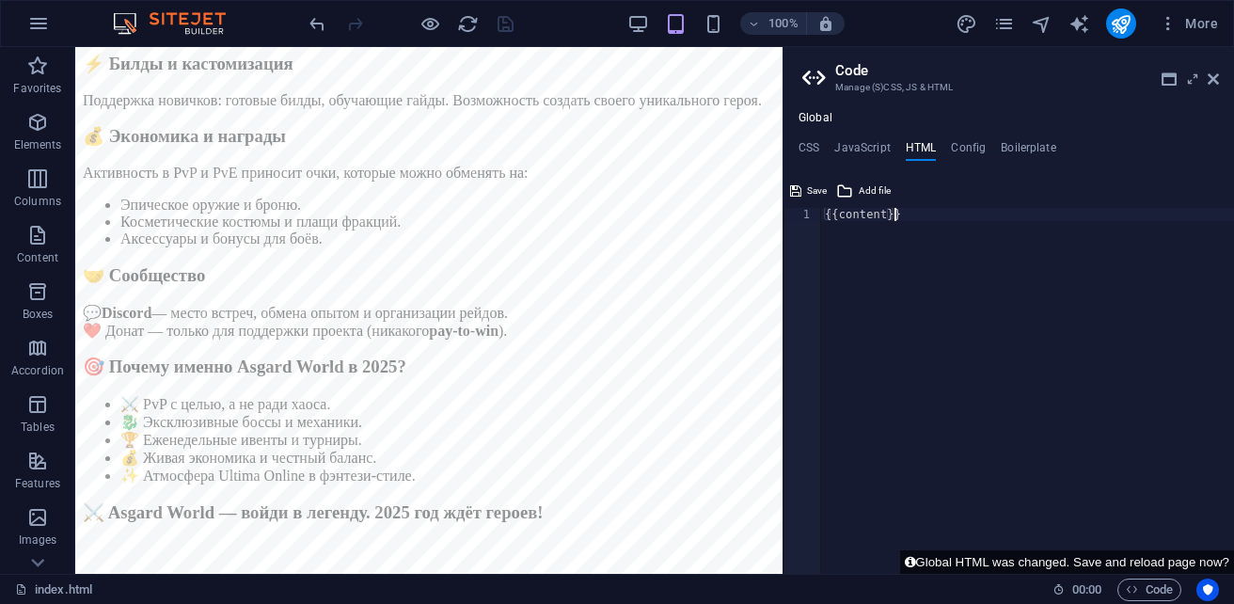
paste textarea
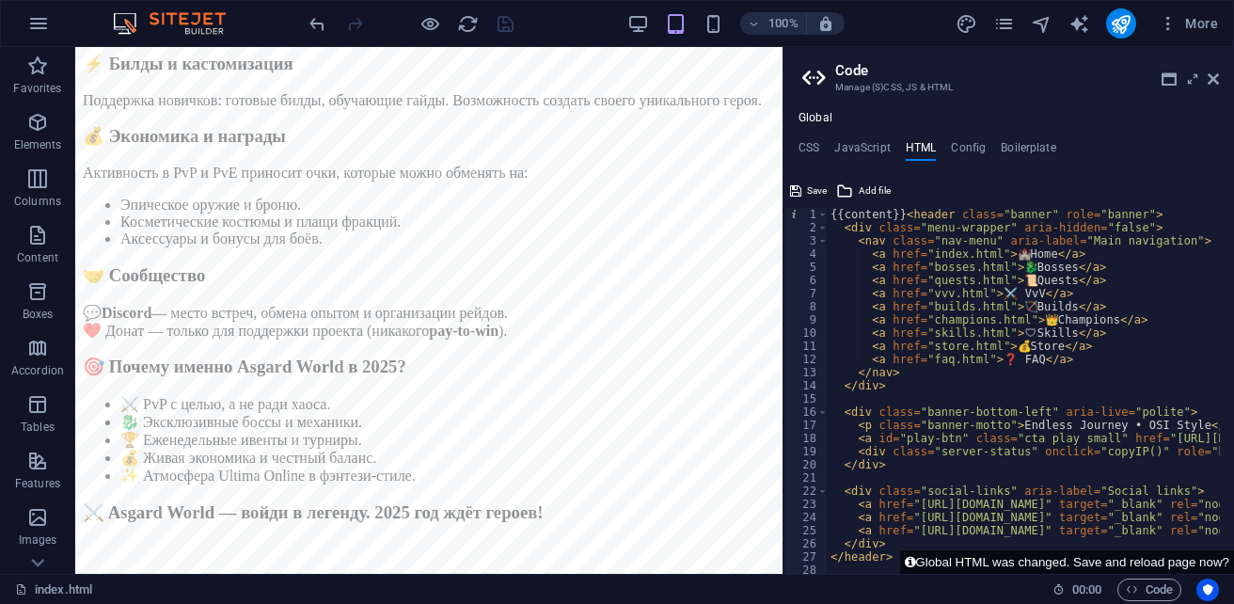
scroll to position [0, 0]
click at [816, 191] on span "Save" at bounding box center [817, 191] width 20 height 23
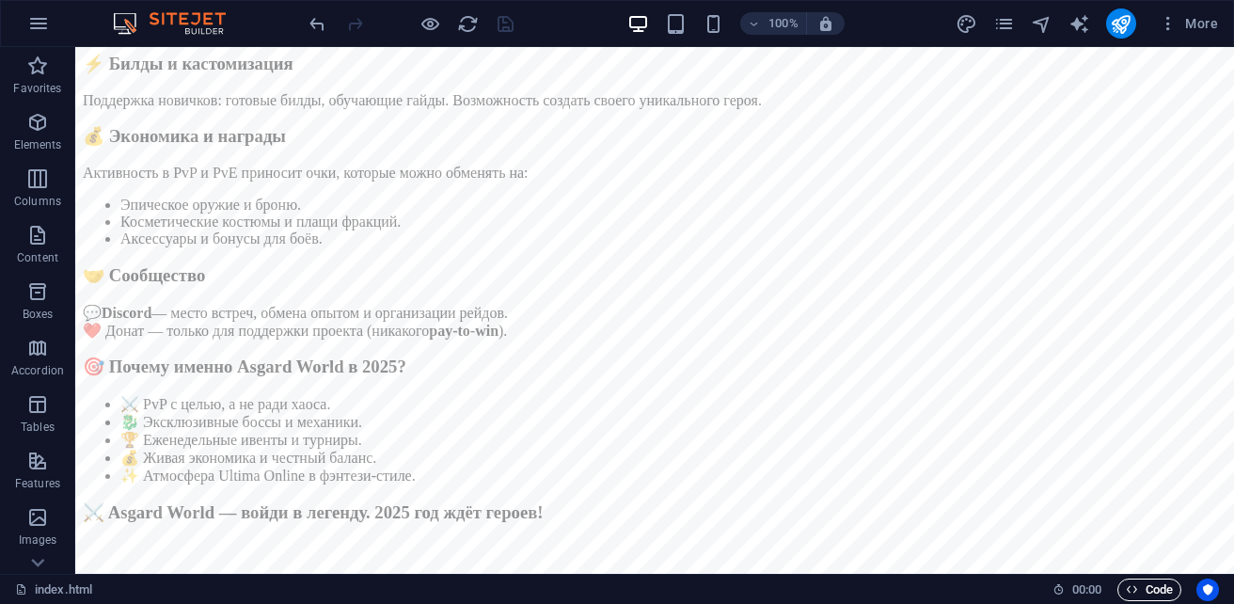
click at [1144, 587] on span "Code" at bounding box center [1149, 589] width 47 height 23
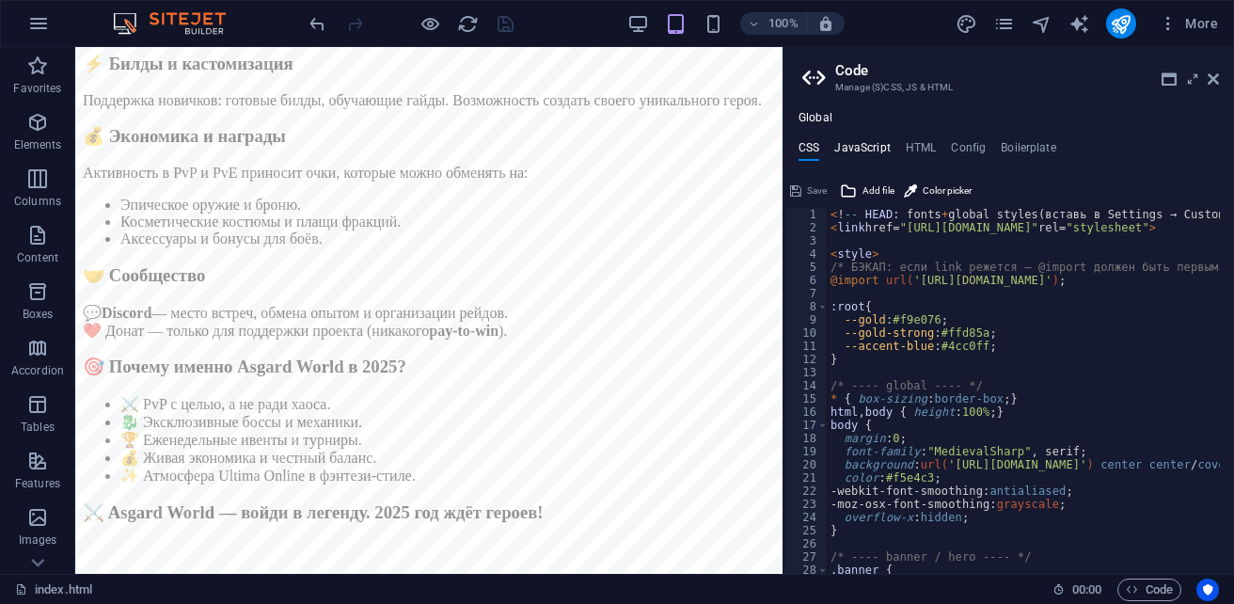
click at [871, 144] on h4 "JavaScript" at bounding box center [861, 151] width 55 height 21
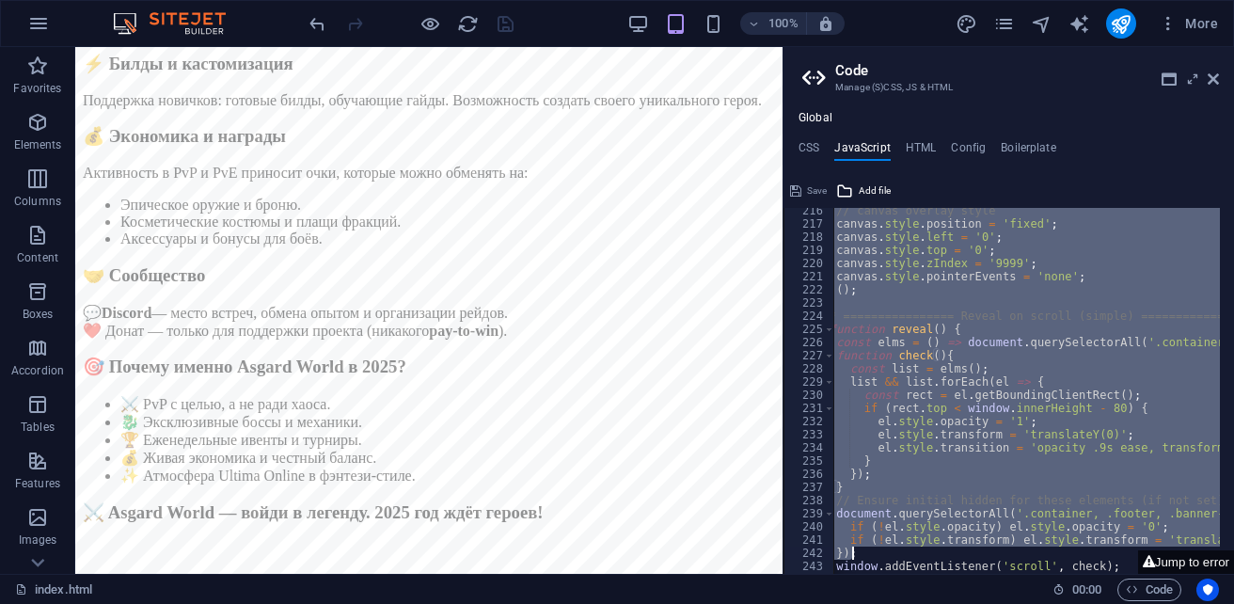
scroll to position [0, 61]
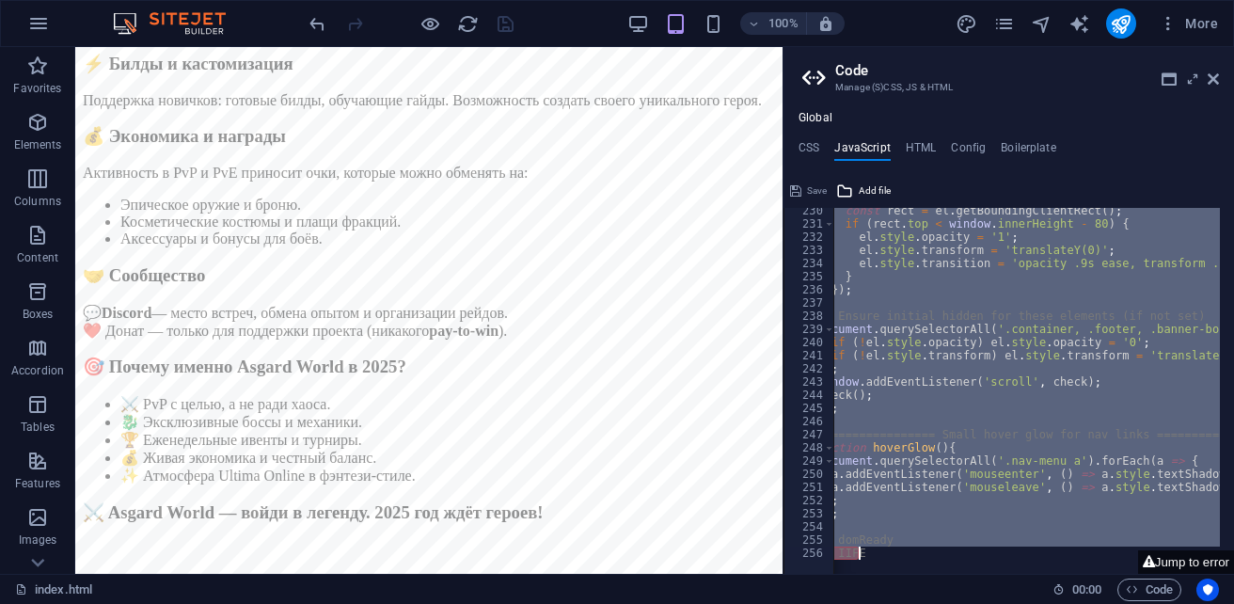
drag, startPoint x: 830, startPoint y: 216, endPoint x: 1234, endPoint y: 614, distance: 566.5
click at [1233, 603] on html "sb5985678.a.had.tf index.html (ru) Favorites Elements Columns Content Boxes Acc…" at bounding box center [617, 302] width 1234 height 604
type textarea "}); // domReady })(); // IIFE"
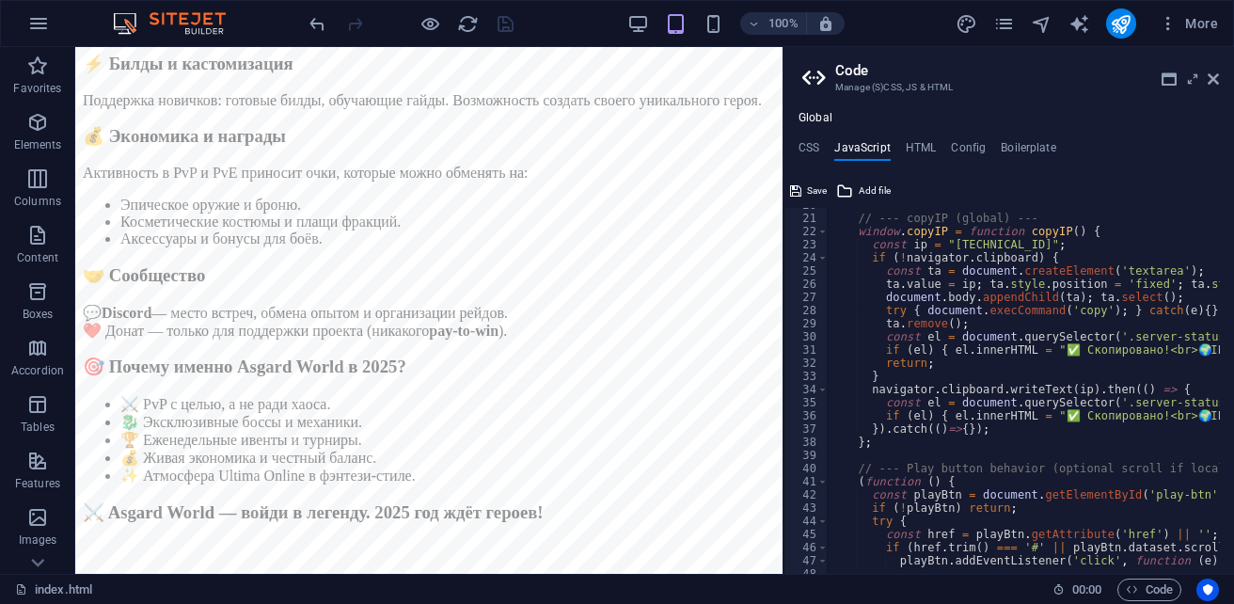
scroll to position [0, 0]
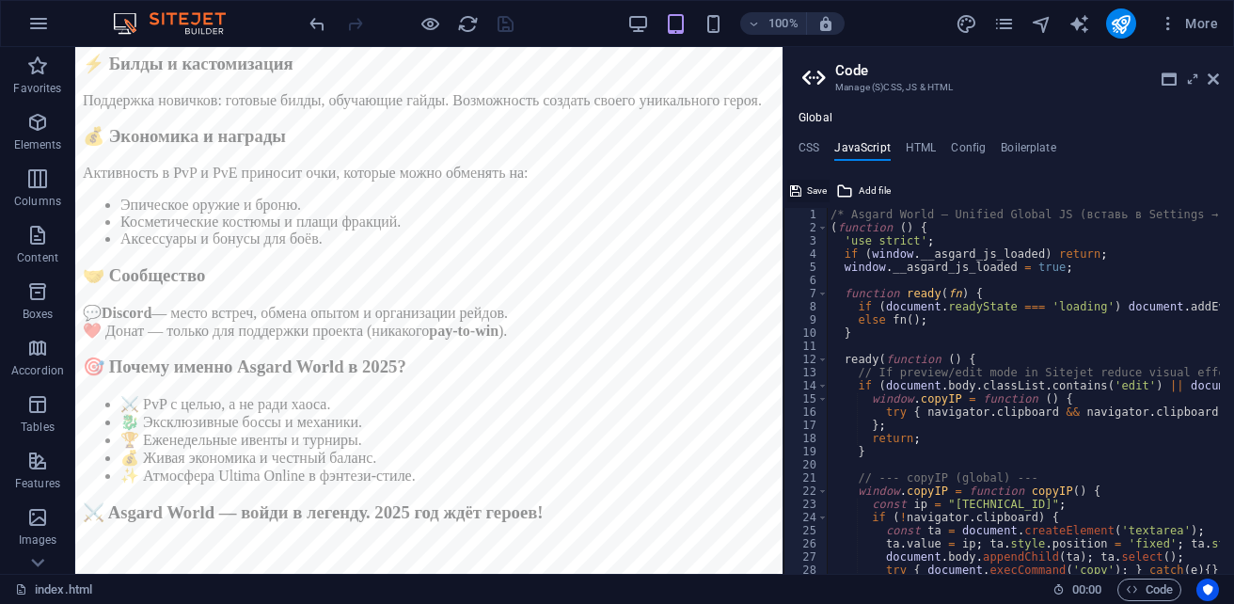
click at [811, 188] on span "Save" at bounding box center [817, 191] width 20 height 23
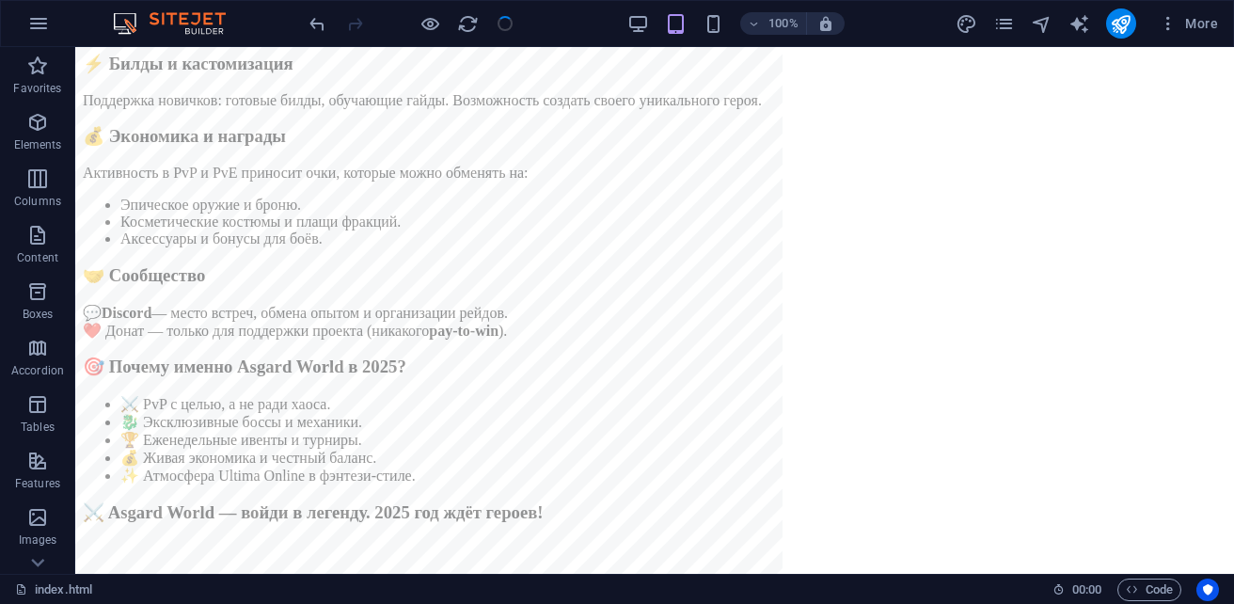
scroll to position [1142, 0]
click at [1116, 21] on icon "publish" at bounding box center [1121, 24] width 22 height 22
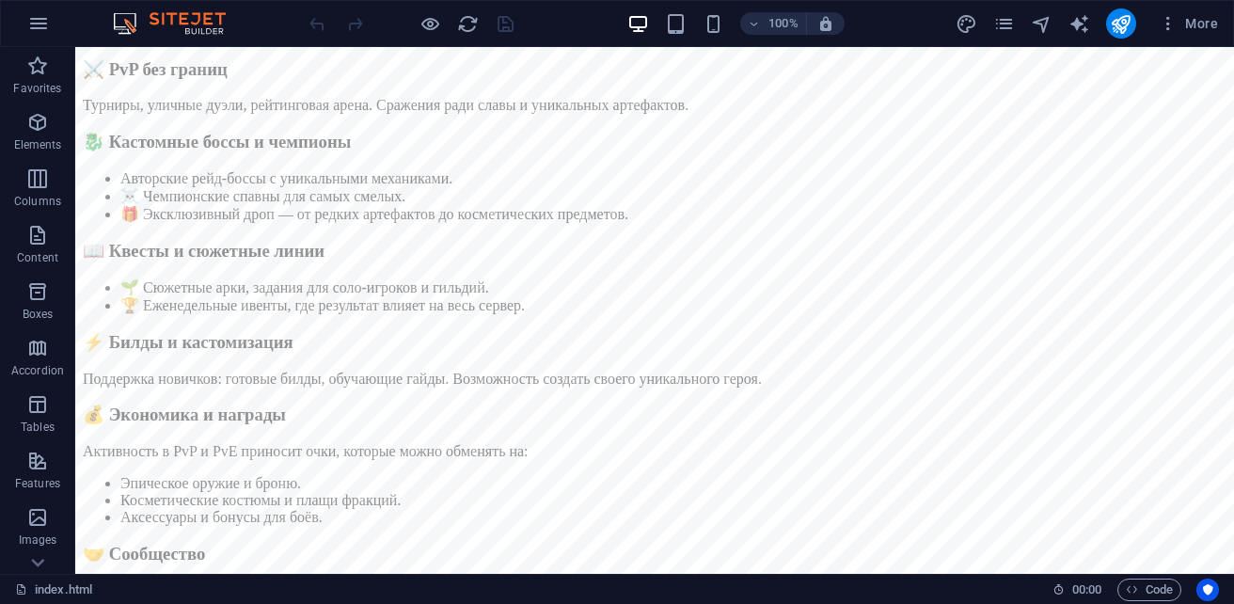
scroll to position [376, 0]
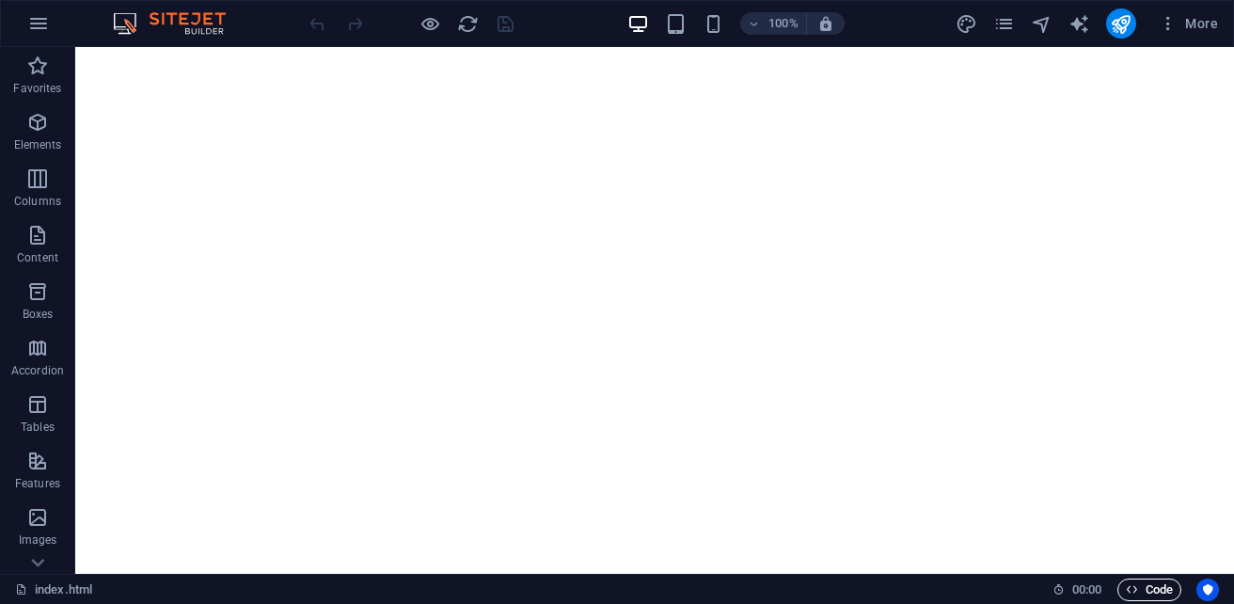
click at [1159, 583] on span "Code" at bounding box center [1149, 589] width 47 height 23
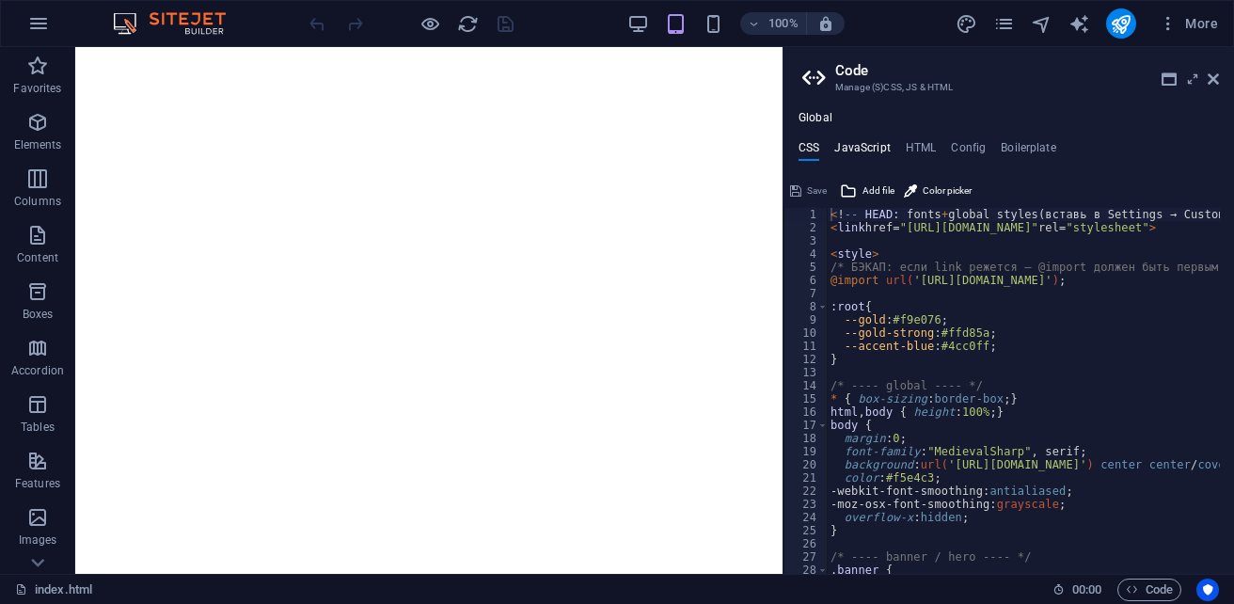
click at [859, 150] on h4 "JavaScript" at bounding box center [861, 151] width 55 height 21
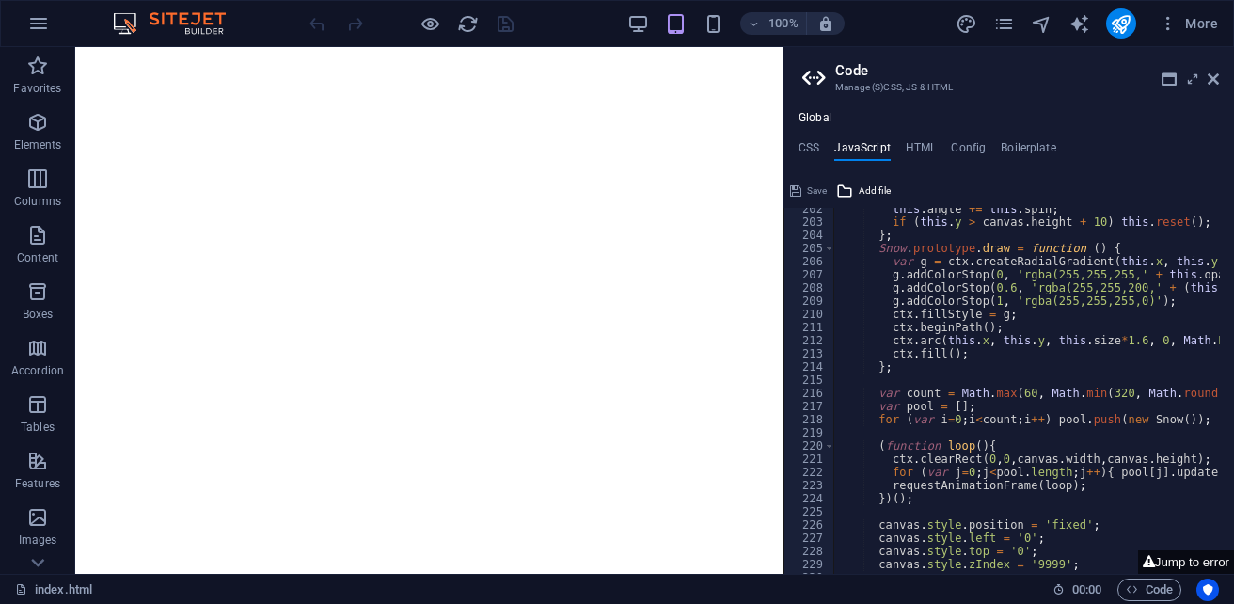
scroll to position [2729, 0]
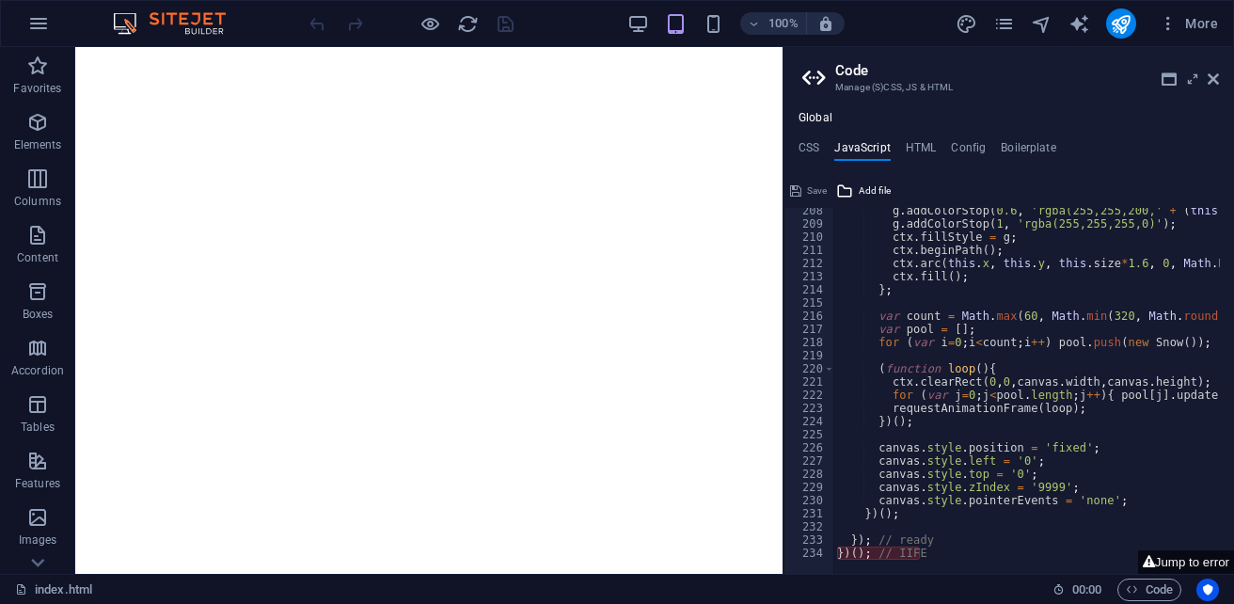
type textarea "canvas.style.pointerEvents = 'none';"
click at [817, 186] on span "Save" at bounding box center [817, 191] width 20 height 23
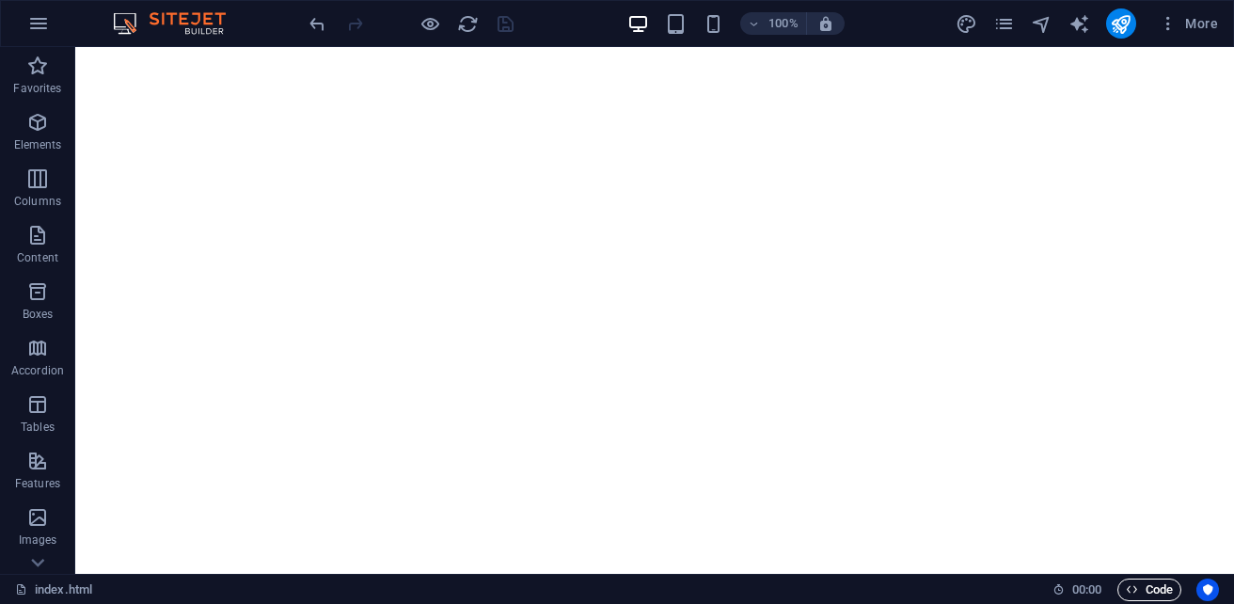
click at [1130, 585] on icon "button" at bounding box center [1132, 589] width 12 height 12
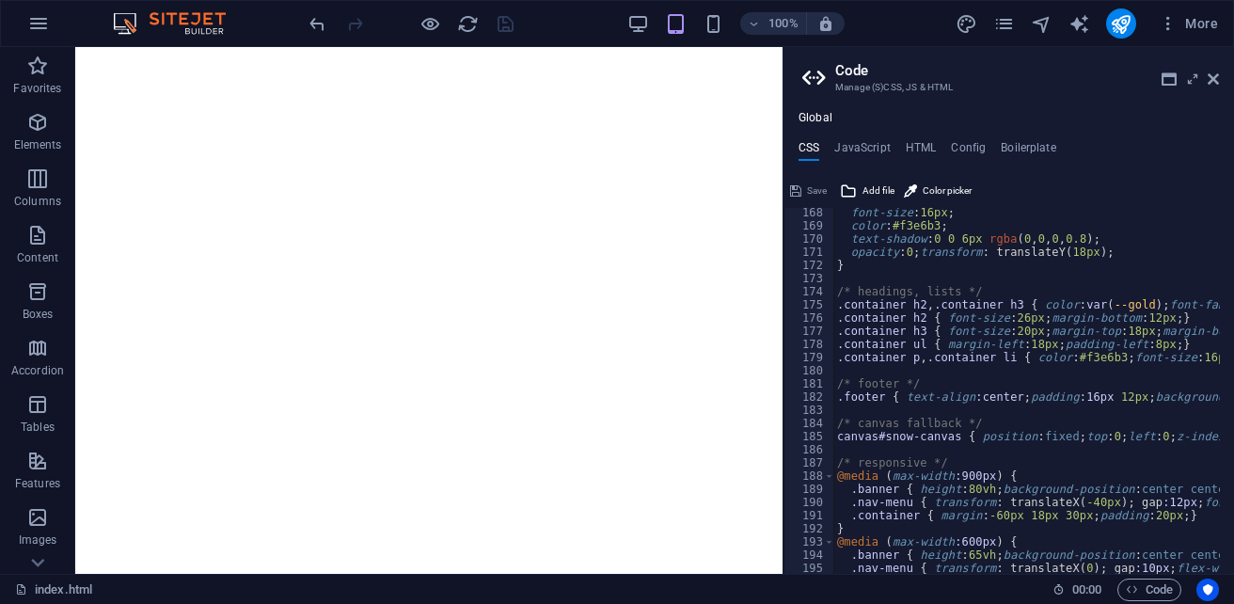
scroll to position [2334, 0]
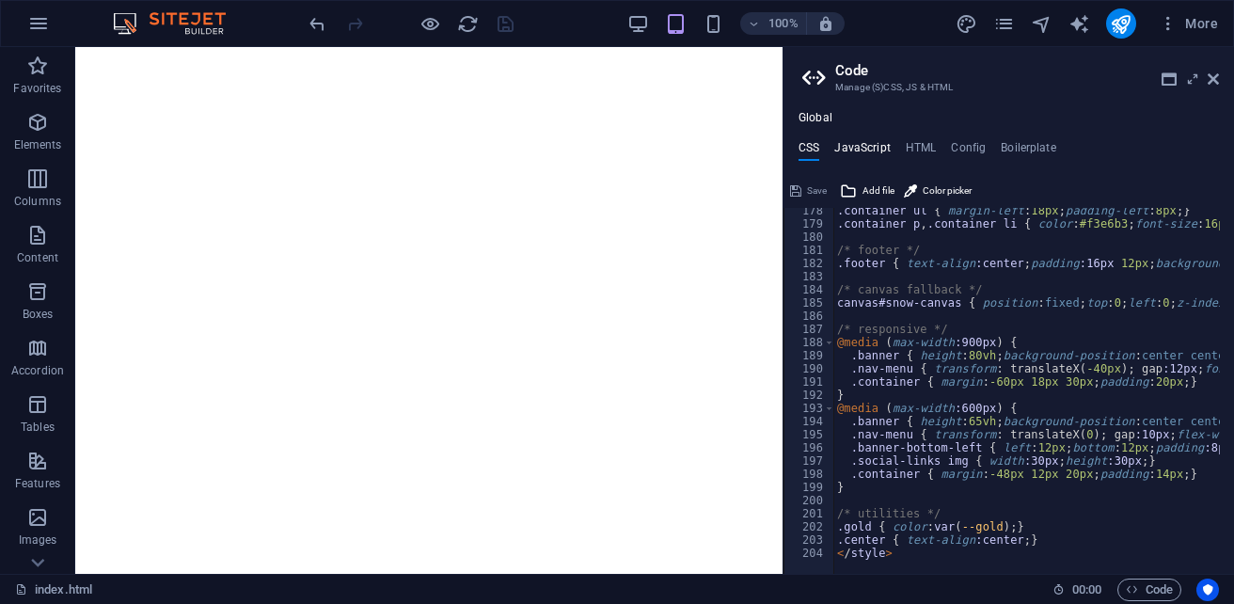
click at [871, 148] on h4 "JavaScript" at bounding box center [861, 151] width 55 height 21
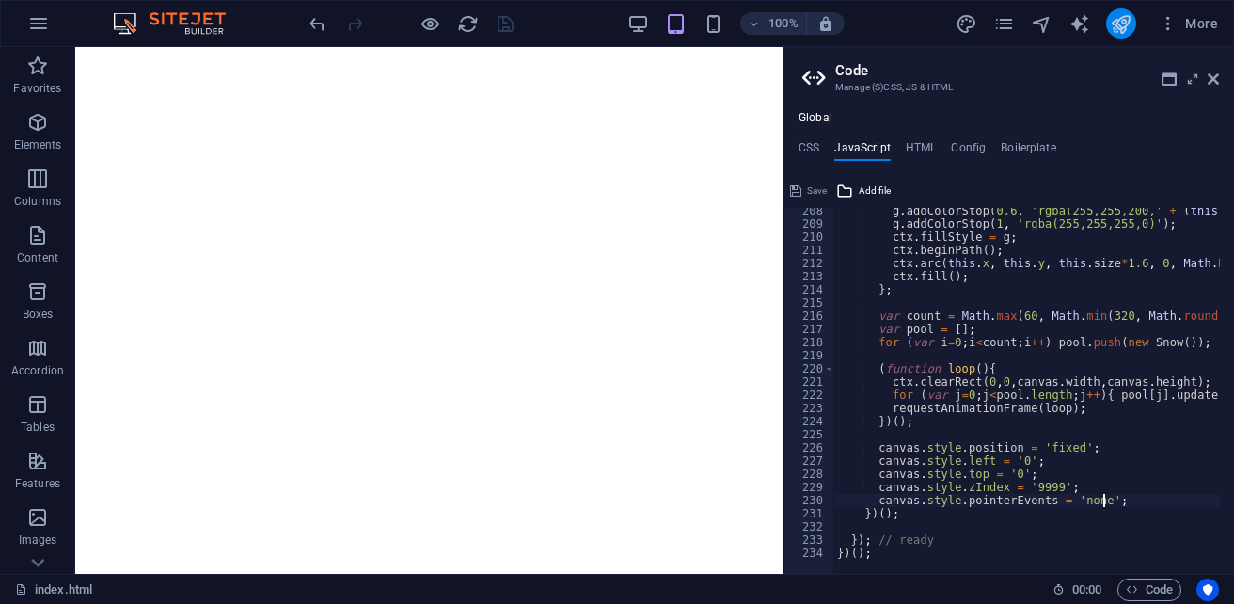
click at [1125, 28] on icon "publish" at bounding box center [1121, 24] width 22 height 22
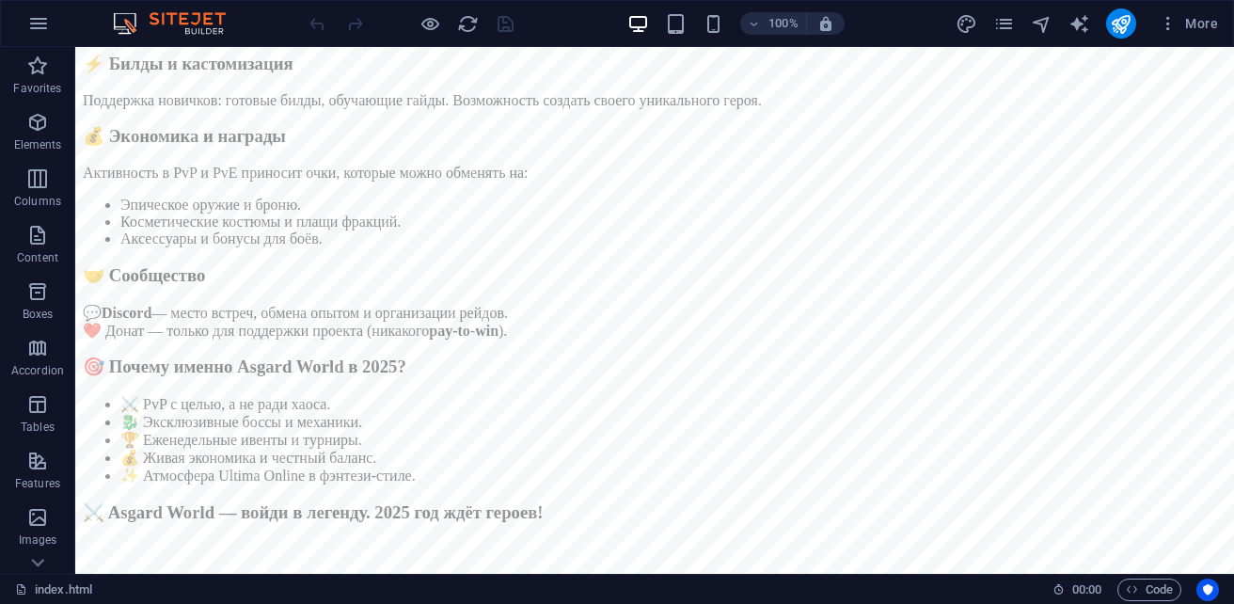
scroll to position [1034, 0]
click at [1137, 590] on span "Code" at bounding box center [1149, 589] width 47 height 23
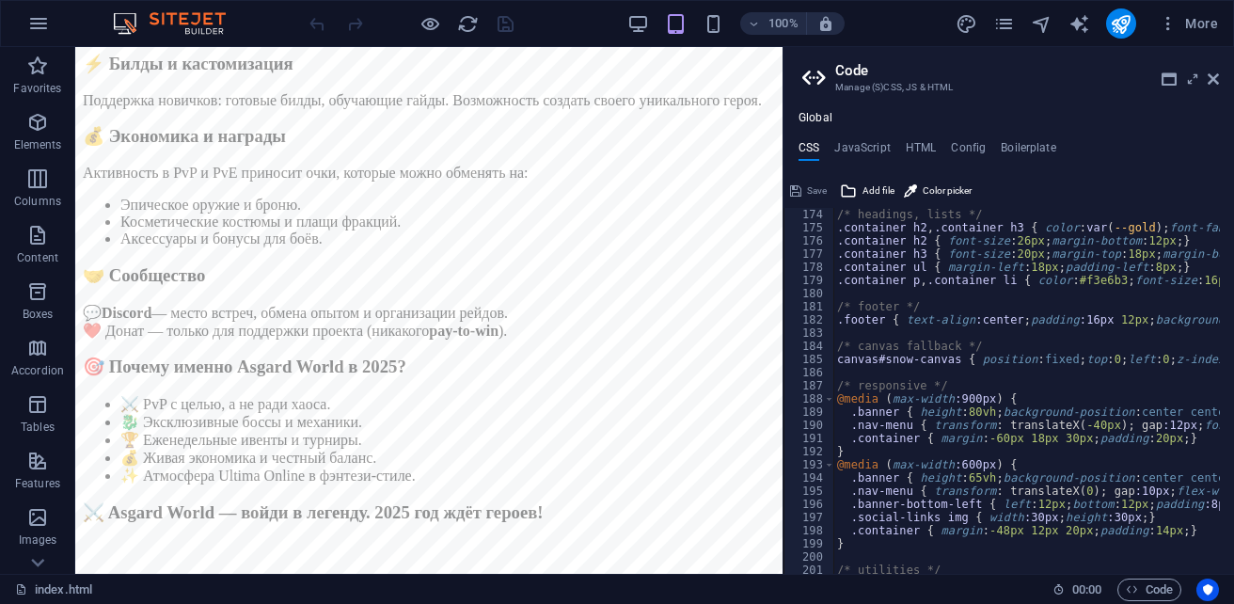
scroll to position [2278, 0]
click at [926, 149] on h4 "HTML" at bounding box center [921, 151] width 31 height 21
type textarea "{{content}}<header class="banner" role="banner">"
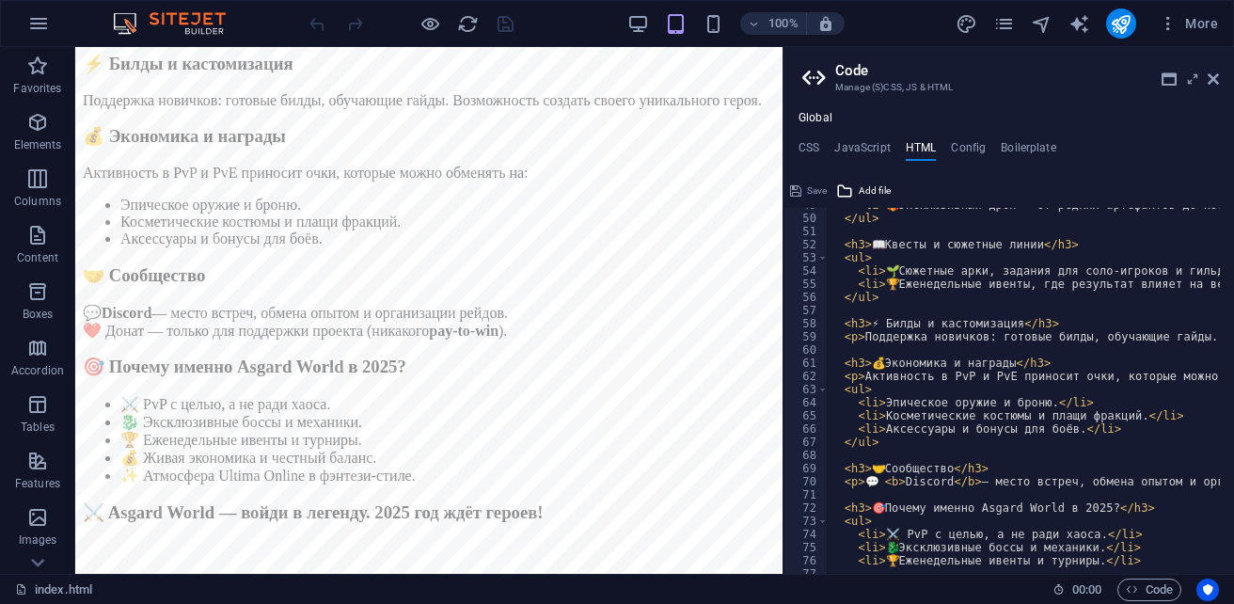
scroll to position [641, 0]
click at [810, 144] on h4 "CSS" at bounding box center [808, 151] width 21 height 21
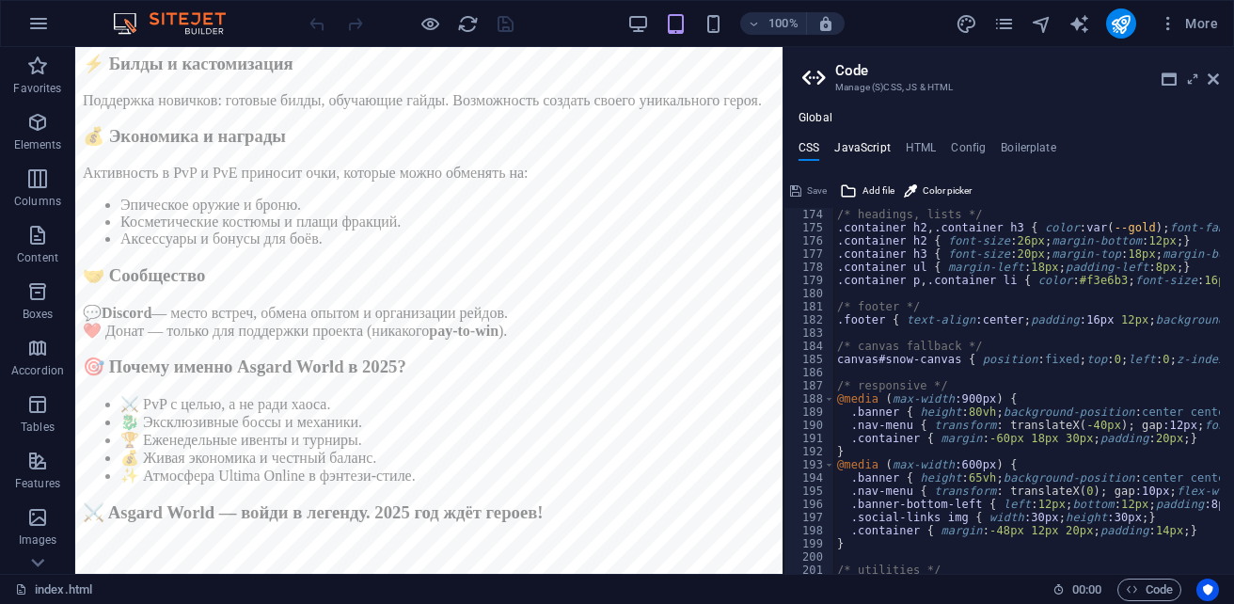
click at [870, 152] on h4 "JavaScript" at bounding box center [861, 151] width 55 height 21
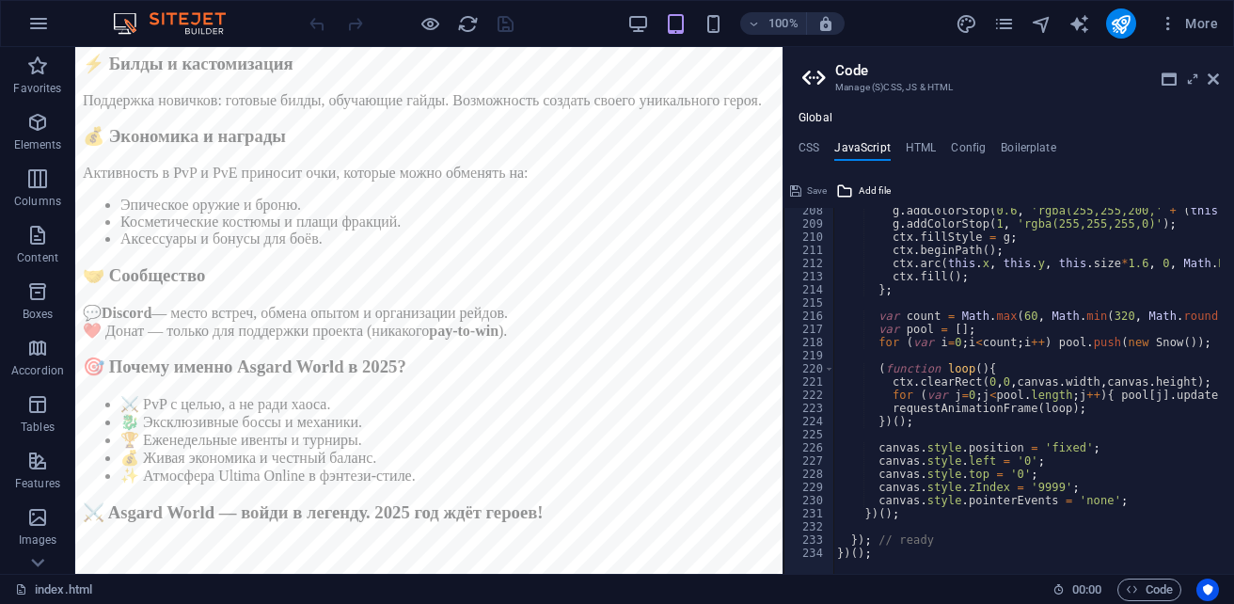
scroll to position [2729, 0]
click at [926, 151] on h4 "HTML" at bounding box center [921, 151] width 31 height 21
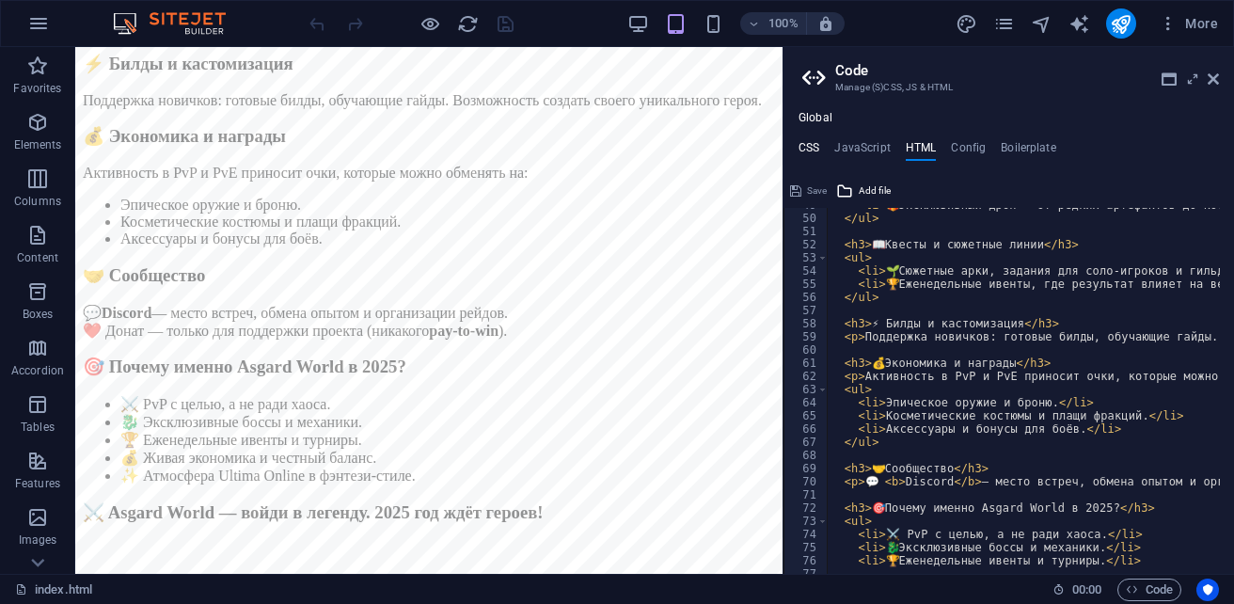
click at [806, 151] on h4 "CSS" at bounding box center [808, 151] width 21 height 21
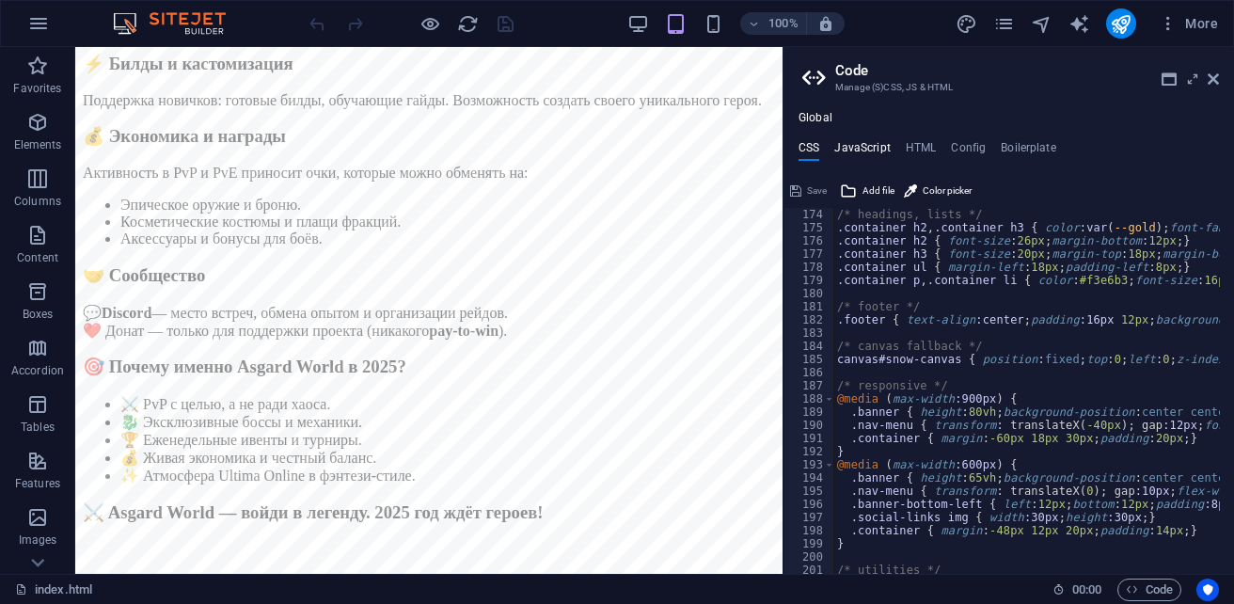
click at [871, 152] on h4 "JavaScript" at bounding box center [861, 151] width 55 height 21
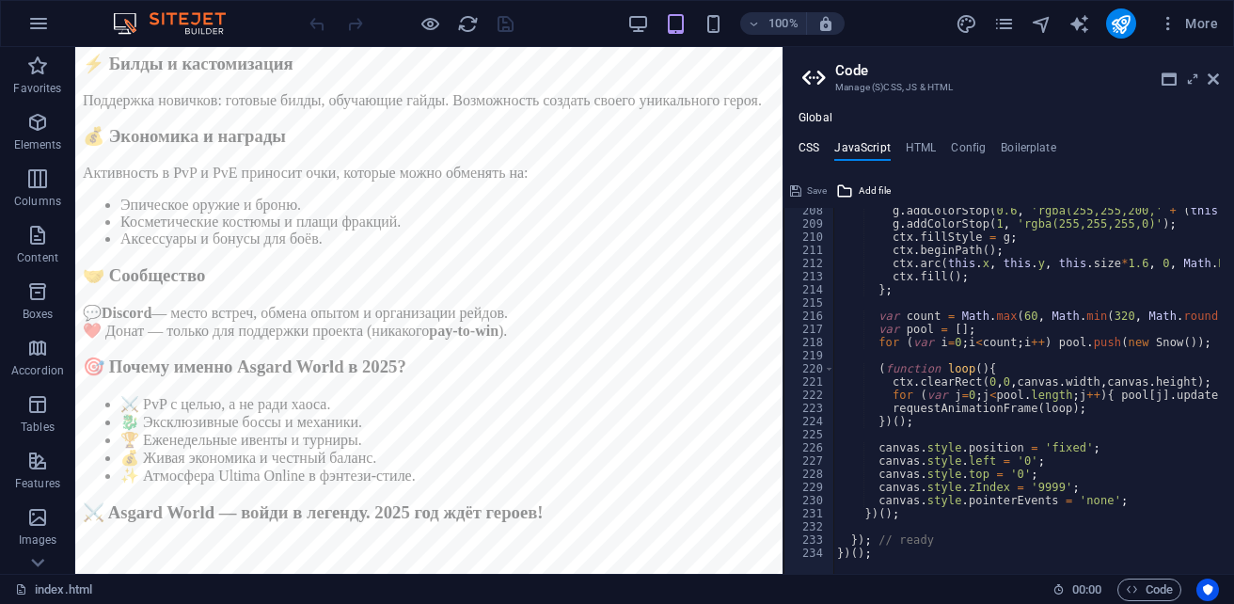
click at [819, 150] on h4 "CSS" at bounding box center [808, 151] width 21 height 21
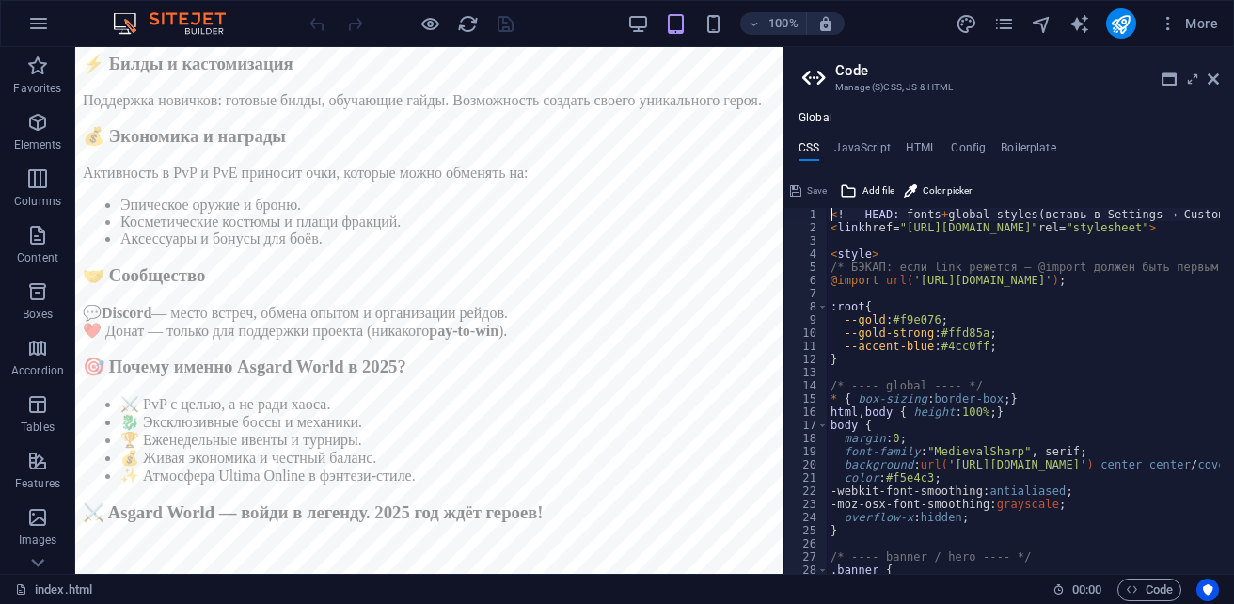
scroll to position [0, 0]
click at [865, 149] on h4 "JavaScript" at bounding box center [861, 151] width 55 height 21
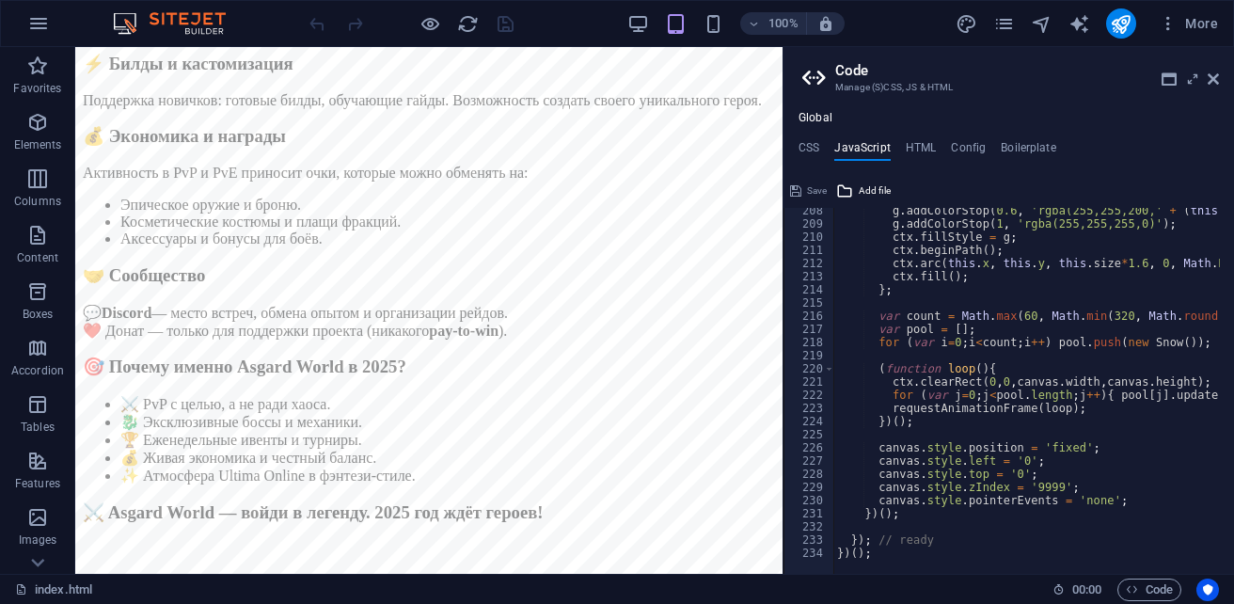
type textarea "})();"
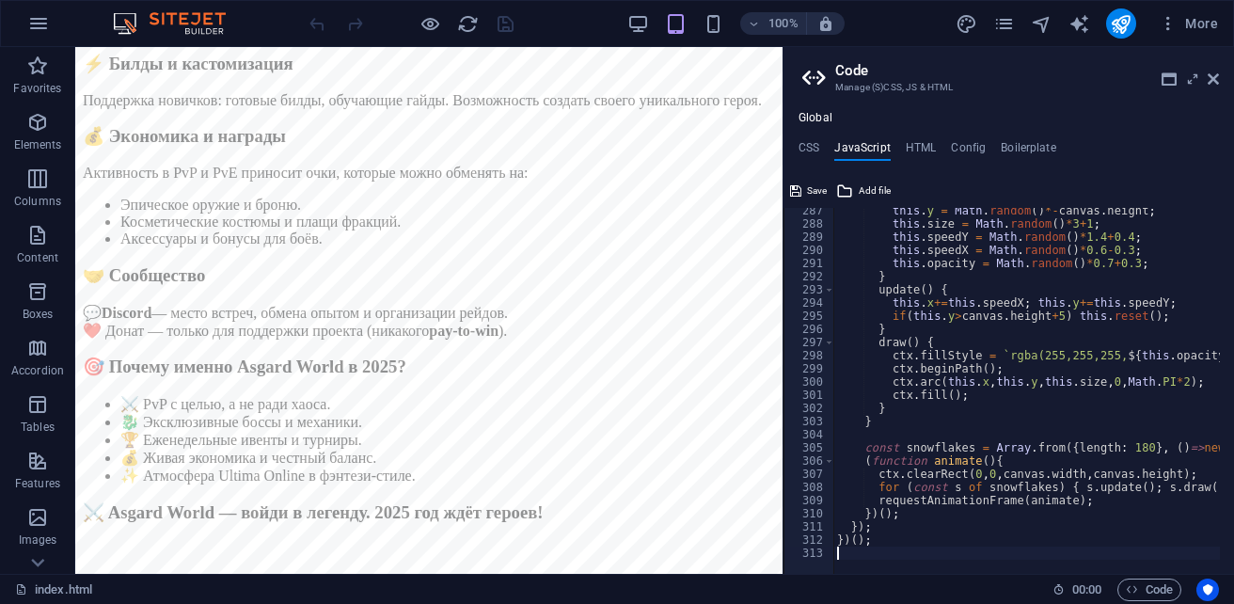
scroll to position [3769, 0]
click at [808, 192] on span "Save" at bounding box center [817, 191] width 20 height 23
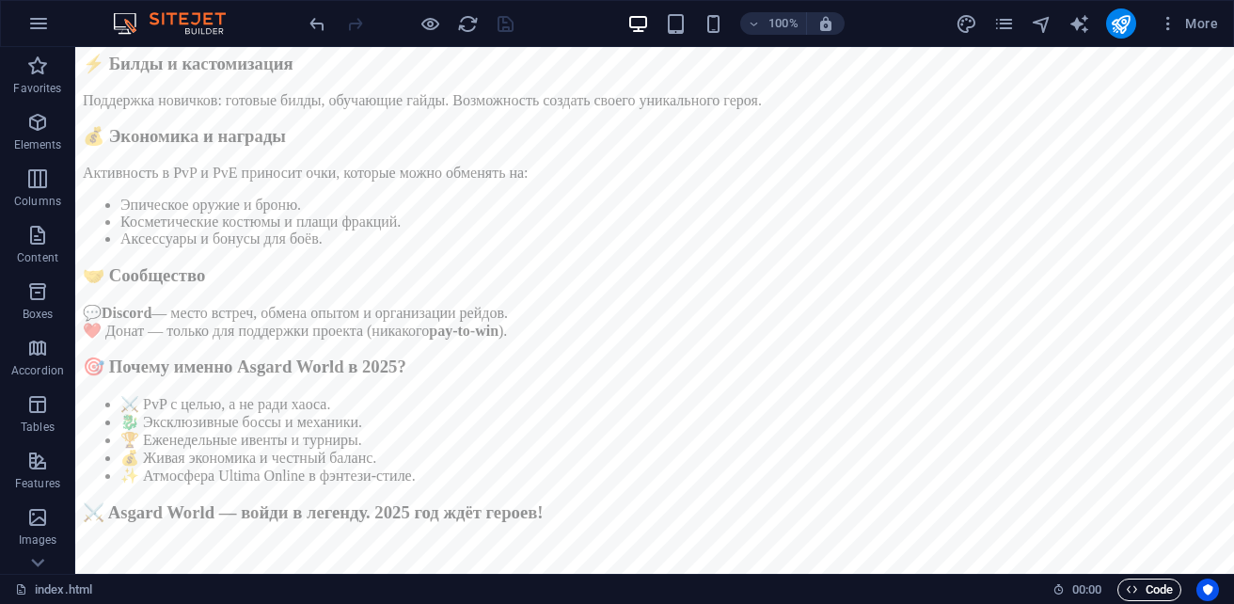
click at [1132, 598] on span "Code" at bounding box center [1149, 589] width 47 height 23
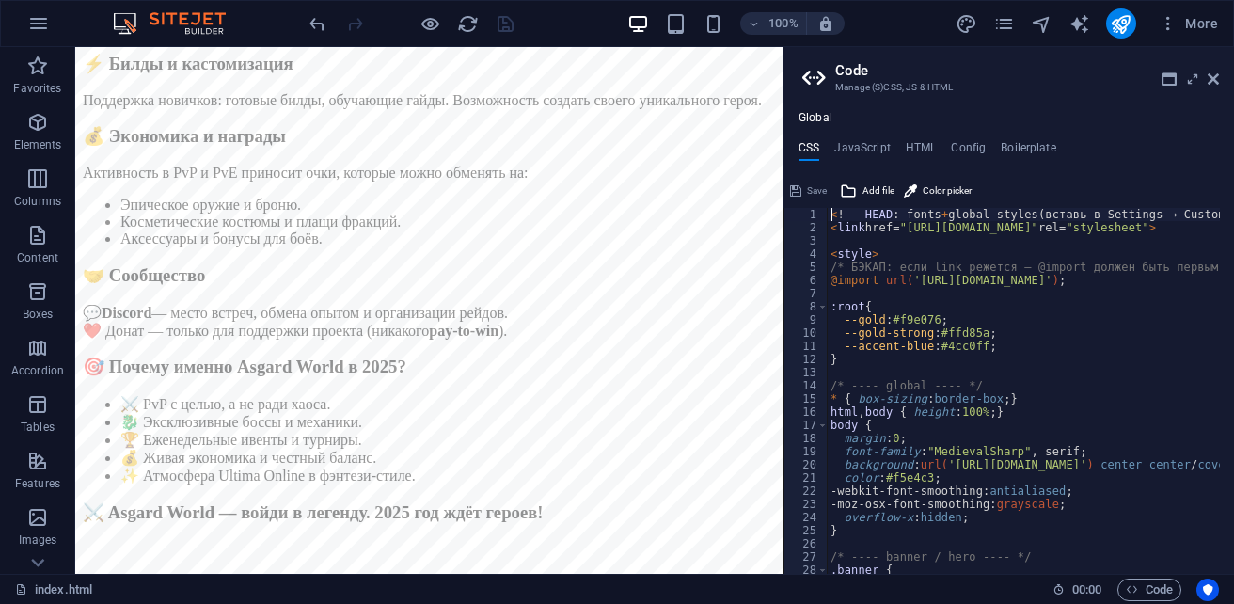
scroll to position [1034, 0]
click at [924, 143] on h4 "HTML" at bounding box center [921, 151] width 31 height 21
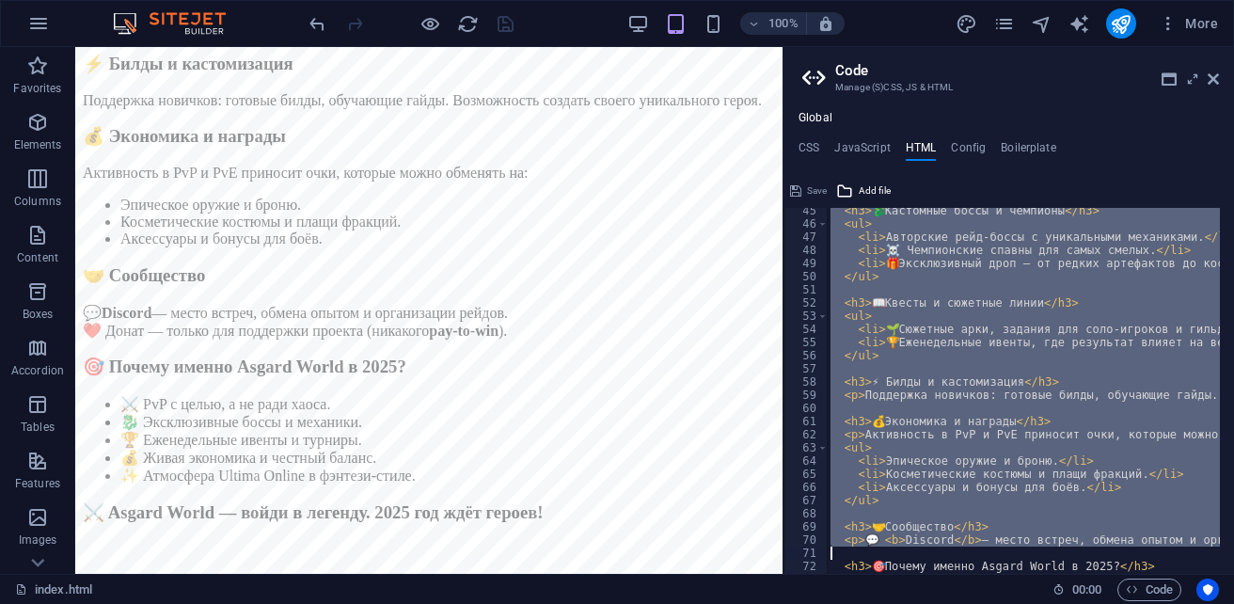
scroll to position [0, 213]
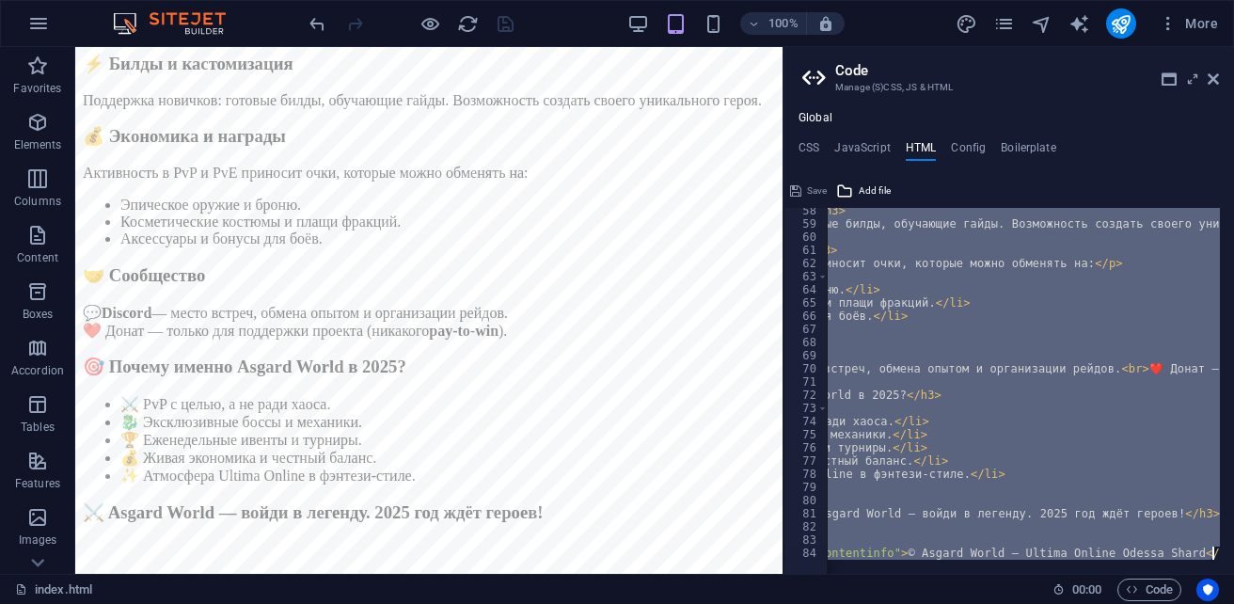
drag, startPoint x: 900, startPoint y: 218, endPoint x: 1206, endPoint y: 641, distance: 522.5
click at [1206, 603] on html "sb5985678.a.had.tf index.html (ru) Favorites Elements Columns Content Boxes Acc…" at bounding box center [617, 302] width 1234 height 604
type textarea "{{content}}"
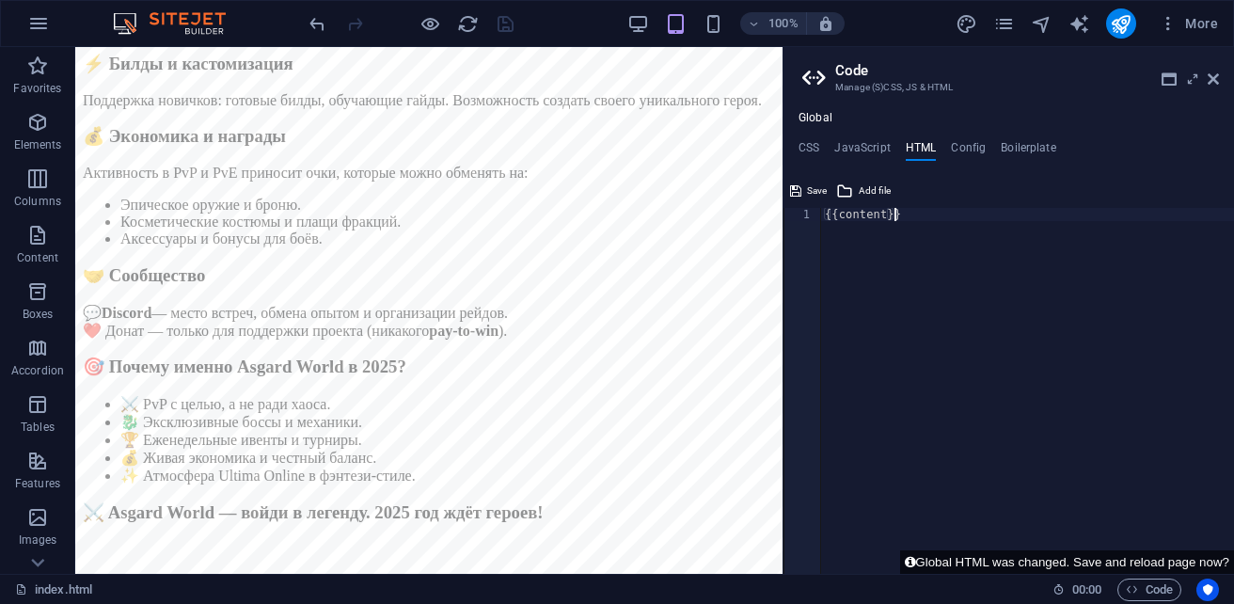
paste textarea
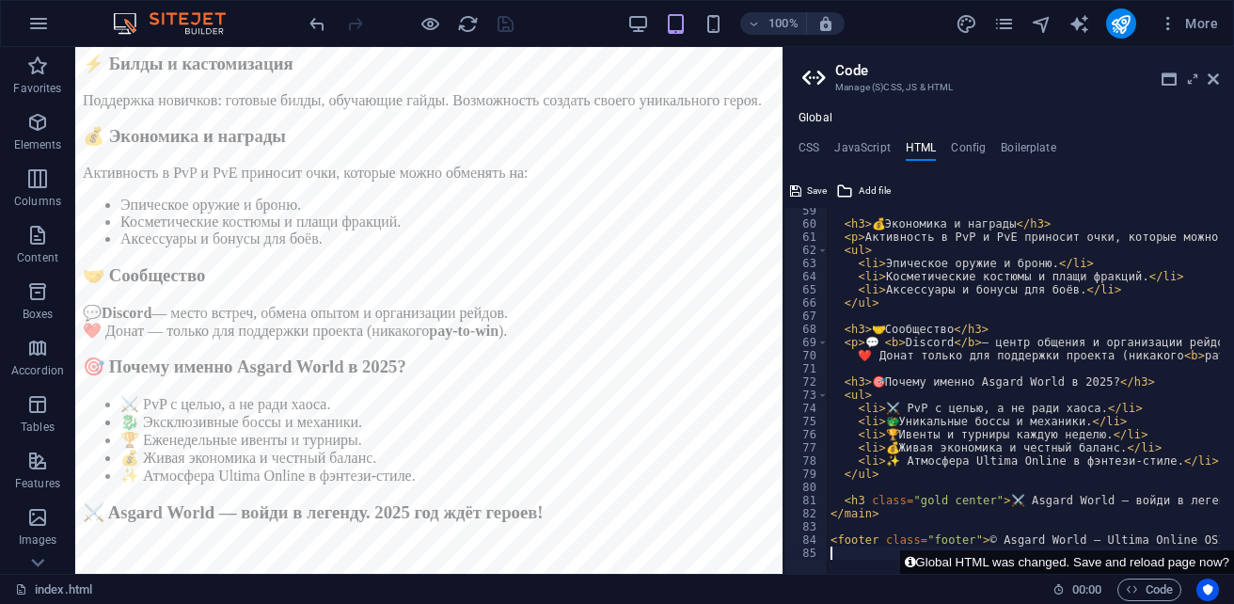
scroll to position [767, 0]
click at [813, 189] on span "Save" at bounding box center [817, 191] width 20 height 23
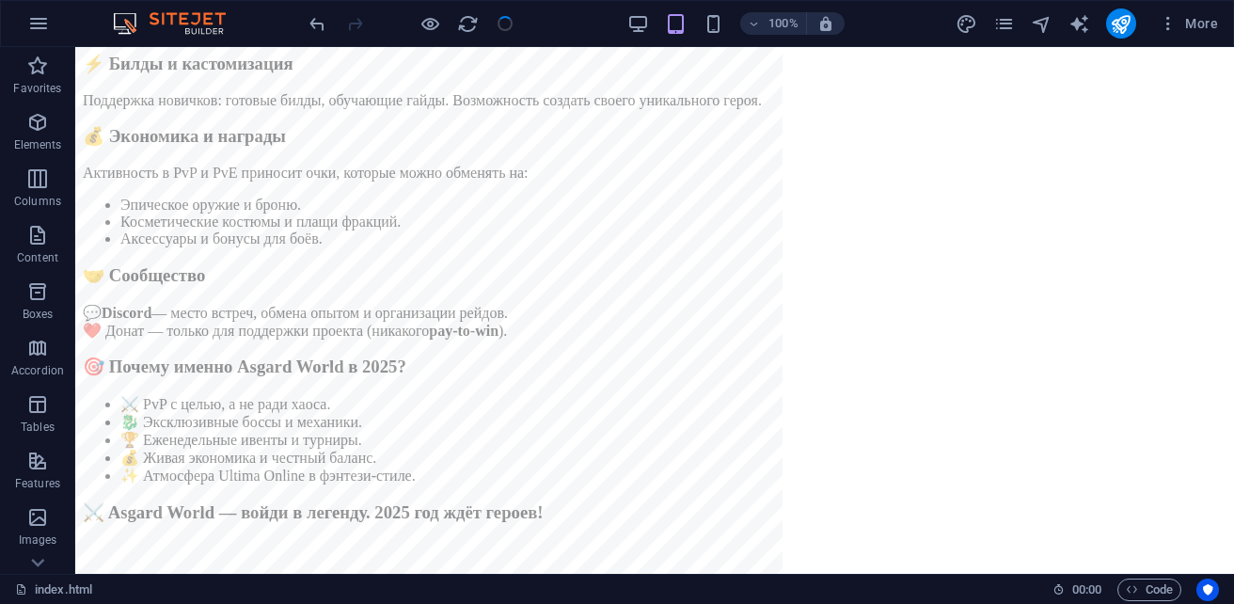
scroll to position [1136, 0]
click at [1148, 596] on span "Code" at bounding box center [1149, 589] width 47 height 23
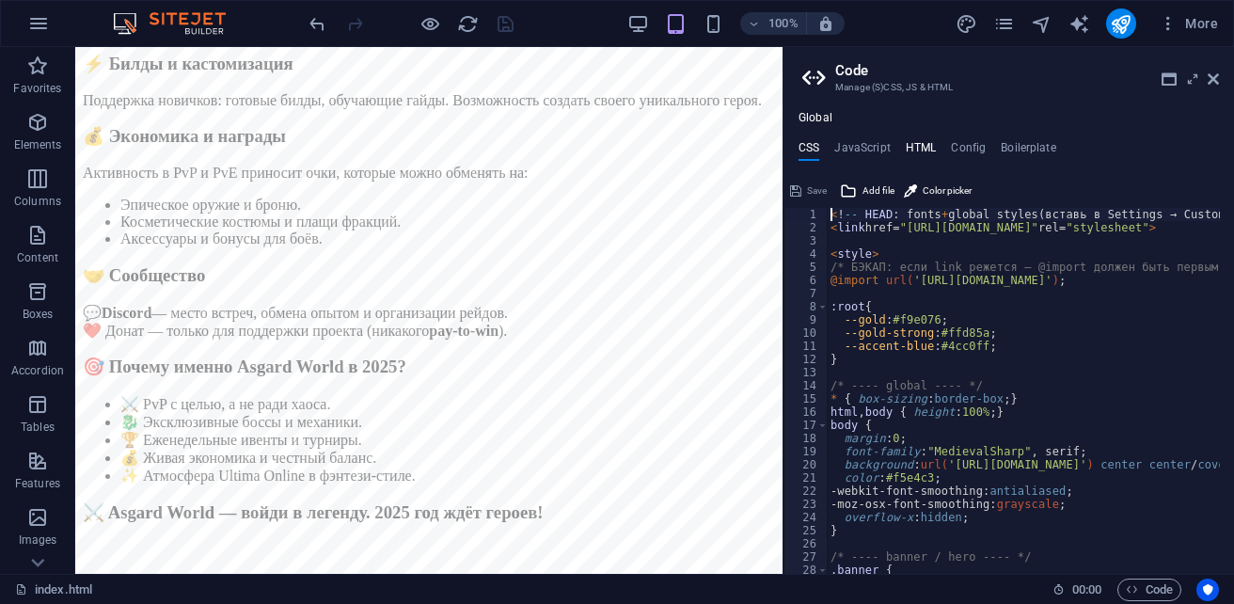
click at [908, 146] on h4 "HTML" at bounding box center [921, 151] width 31 height 21
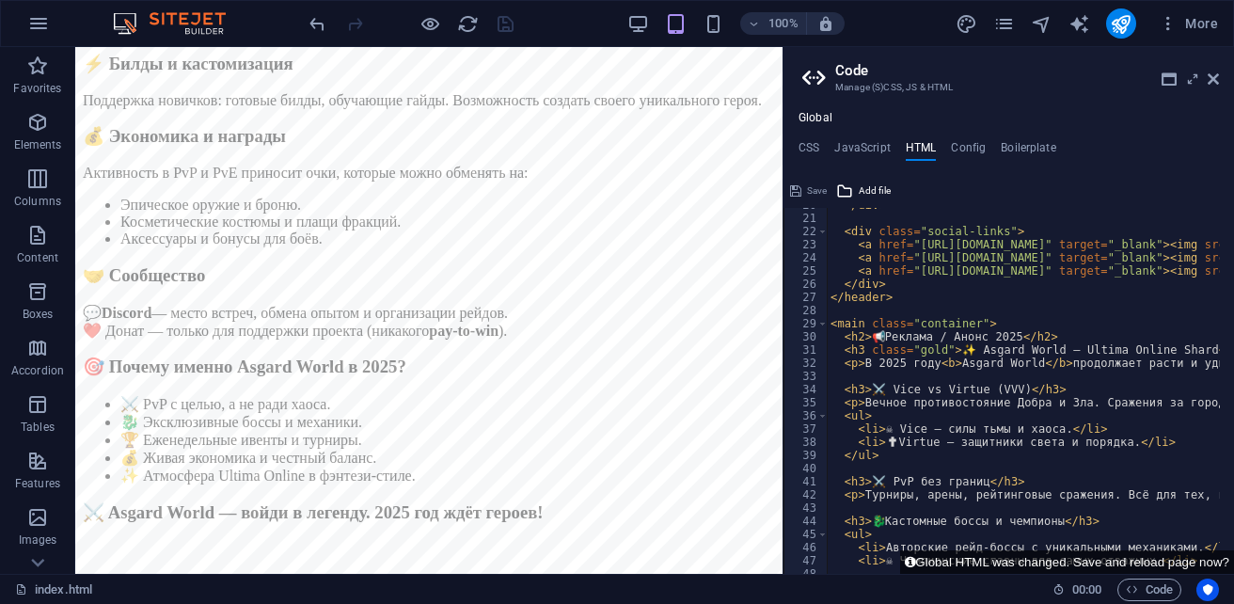
scroll to position [0, 0]
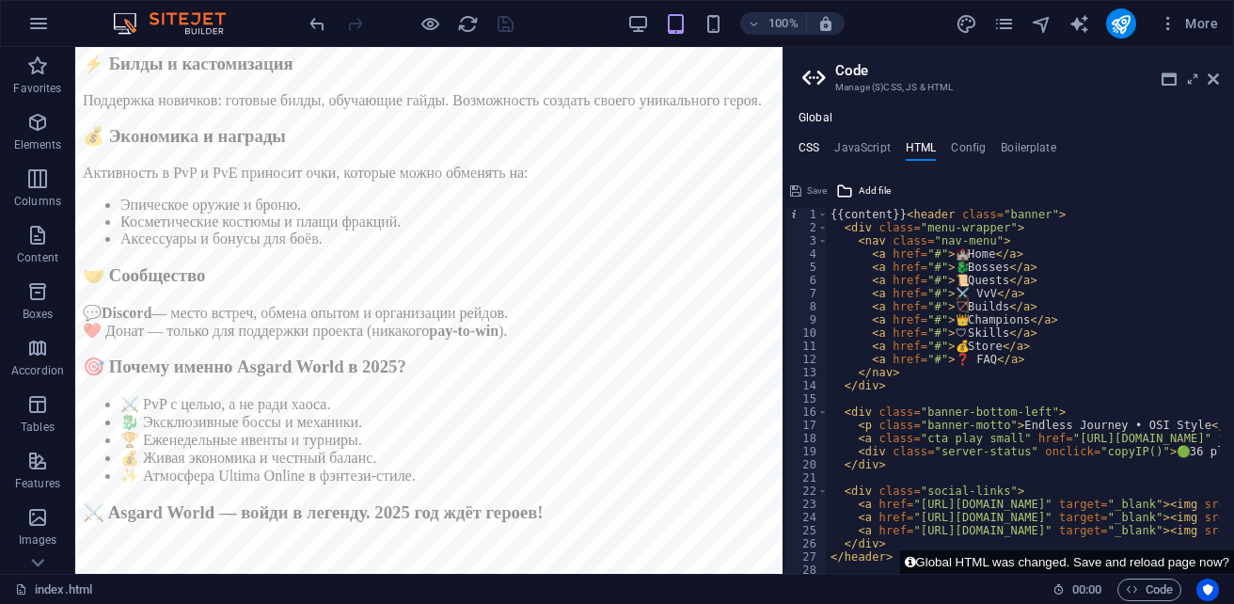
click at [812, 143] on h4 "CSS" at bounding box center [808, 151] width 21 height 21
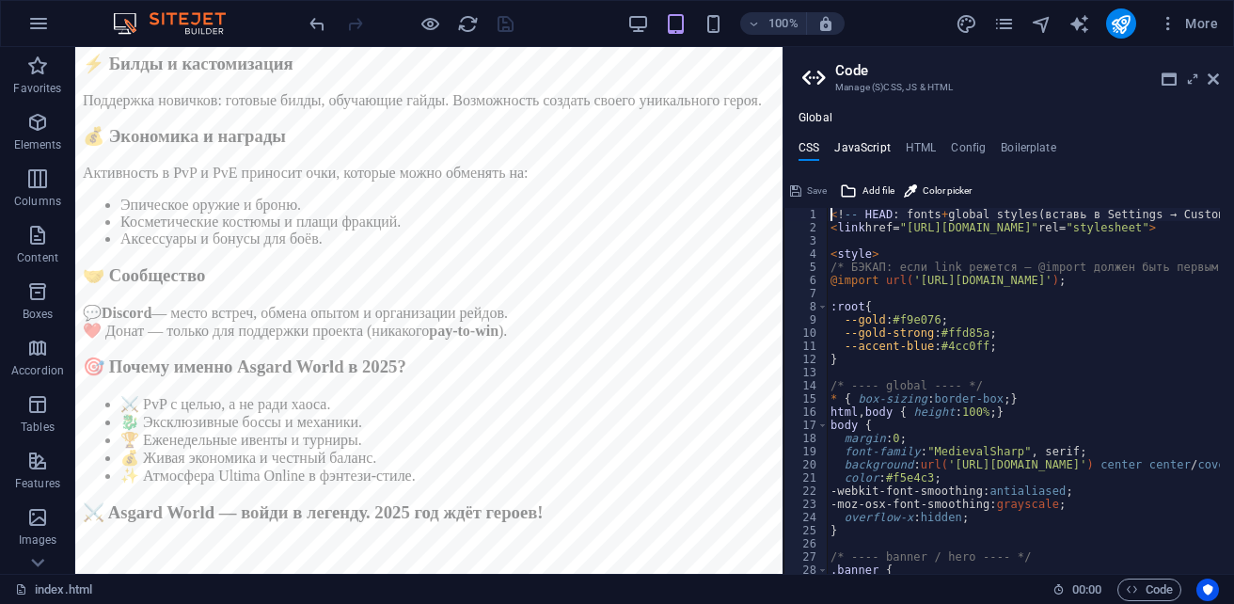
click at [868, 149] on h4 "JavaScript" at bounding box center [861, 151] width 55 height 21
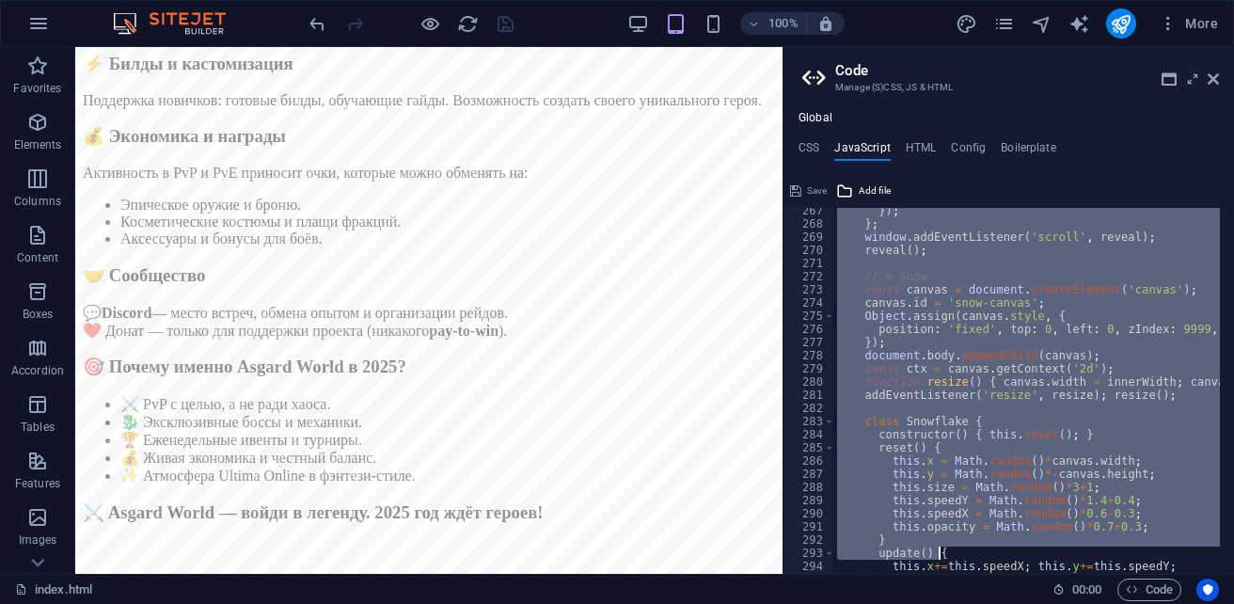
scroll to position [3769, 0]
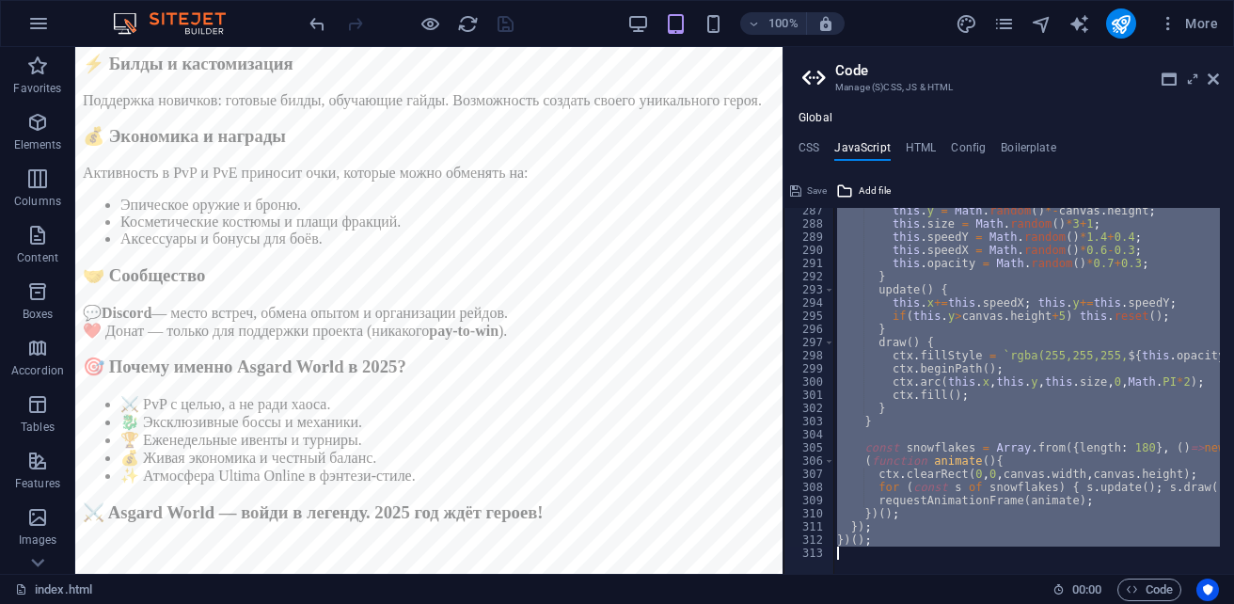
drag, startPoint x: 829, startPoint y: 216, endPoint x: 1204, endPoint y: 615, distance: 546.8
click at [1204, 603] on html "sb5985678.a.had.tf index.html (ru) Favorites Elements Columns Content Boxes Acc…" at bounding box center [617, 302] width 1234 height 604
type textarea "})();"
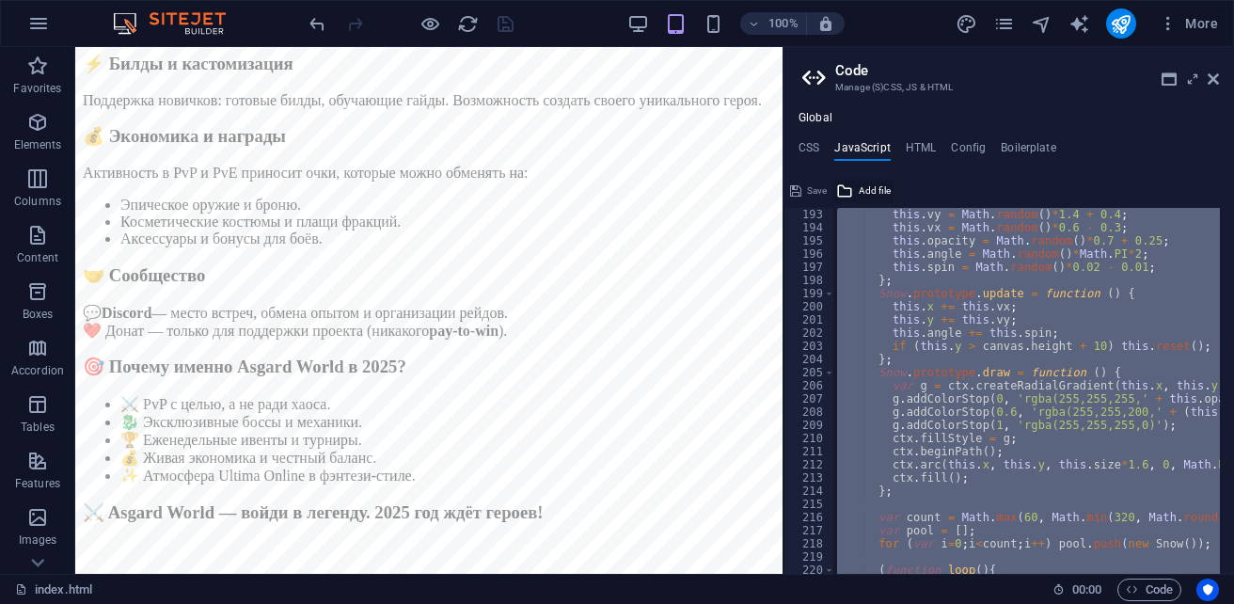
scroll to position [2528, 0]
click at [906, 147] on h4 "HTML" at bounding box center [921, 151] width 31 height 21
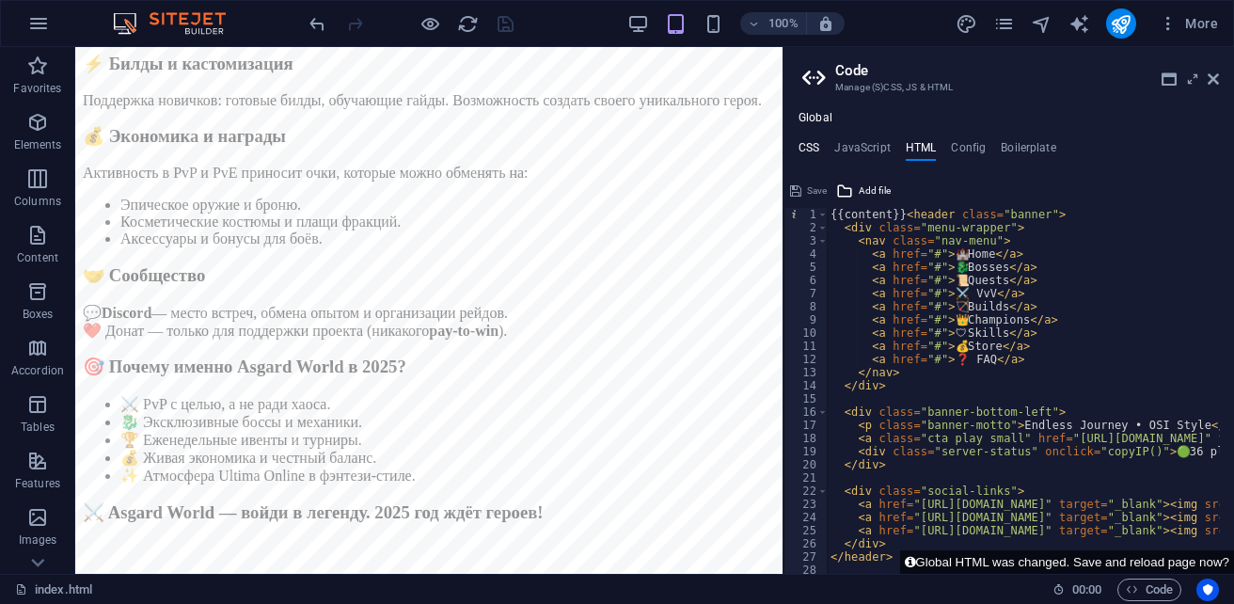
click at [813, 146] on h4 "CSS" at bounding box center [808, 151] width 21 height 21
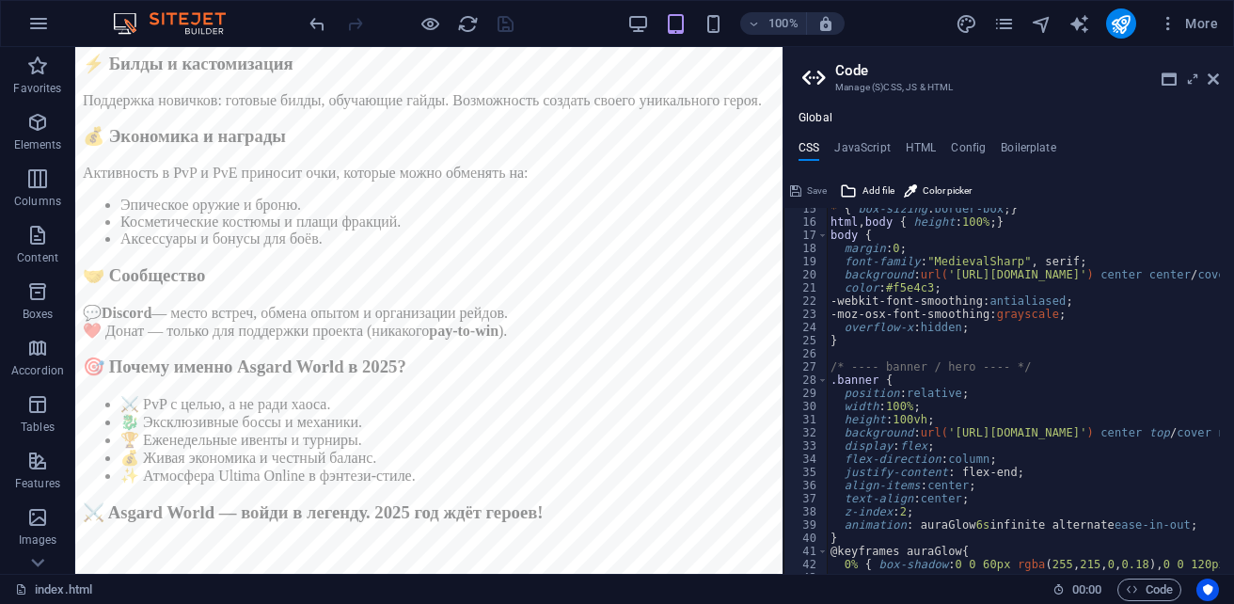
scroll to position [0, 0]
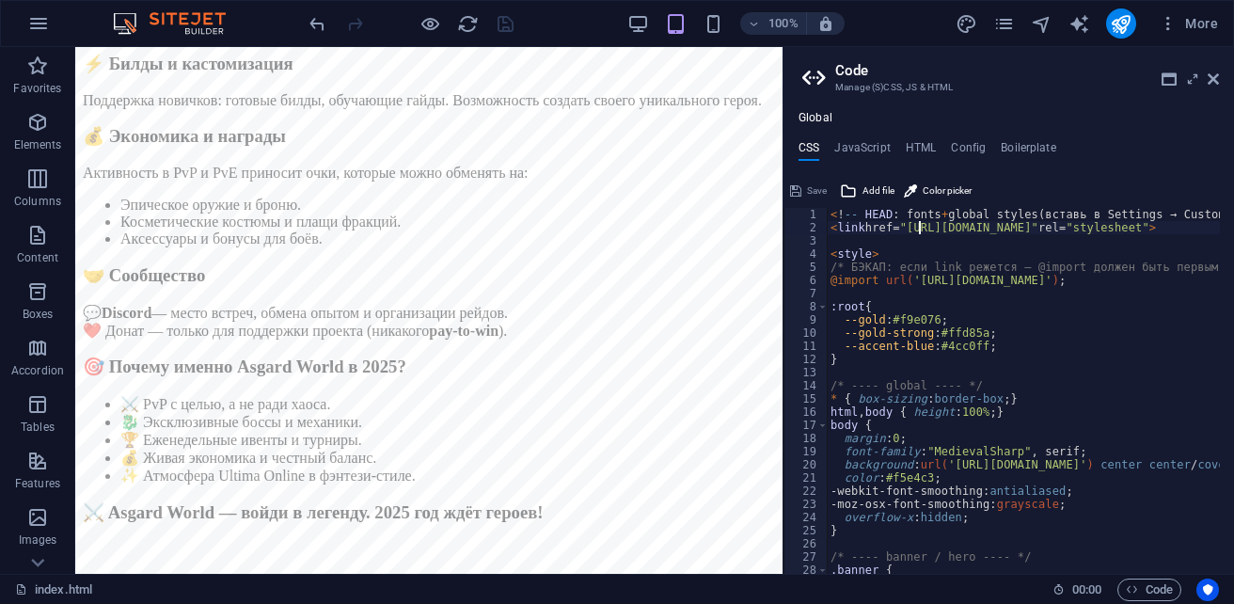
type textarea "<link href="https://fonts.googleapis.com/css2?family=Cinzel+Decorative:wght@400…"
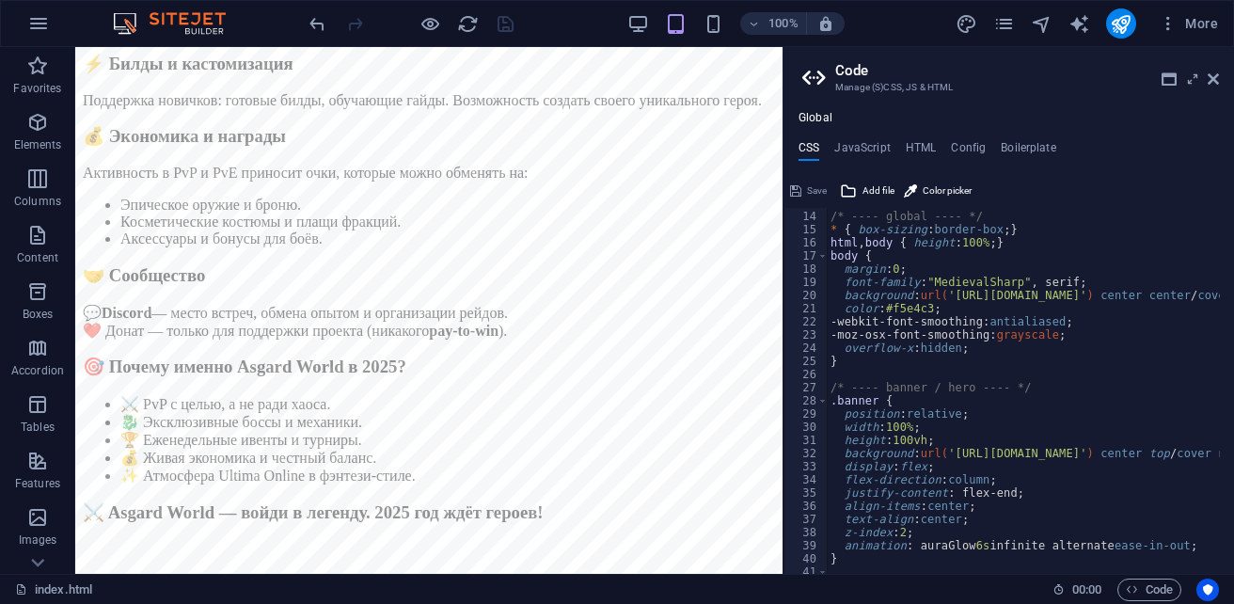
scroll to position [169, 0]
click at [867, 145] on h4 "JavaScript" at bounding box center [861, 151] width 55 height 21
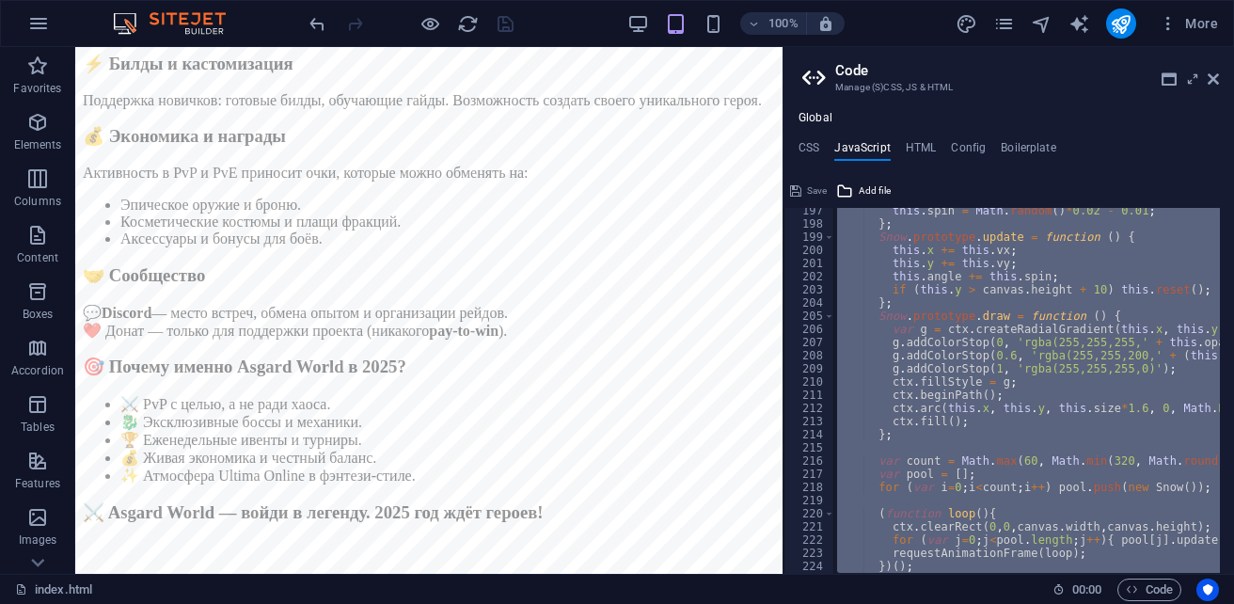
scroll to position [2584, 0]
click at [865, 324] on div "this . spin = Math . random ( ) * 0.02 - 0.01 ; } ; Snow . prototype . update =…" at bounding box center [1026, 391] width 386 height 366
type textarea "var g = ctx.createRadialGradient(this.x, this.y, 0, this.x, this.y, this.size*2…"
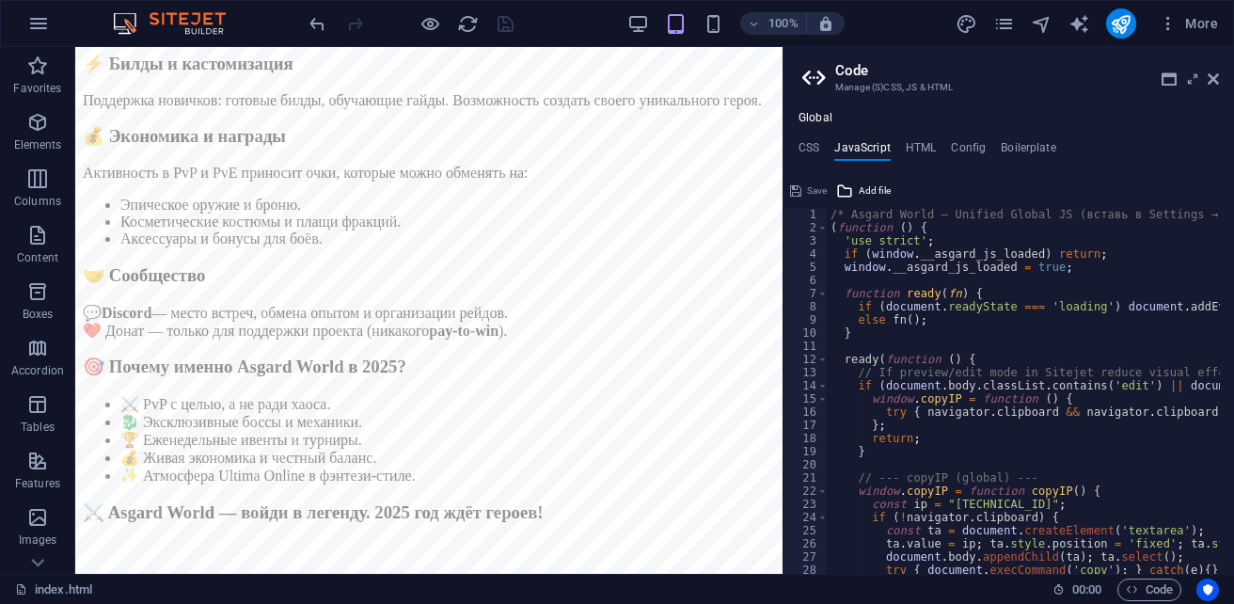
scroll to position [56, 0]
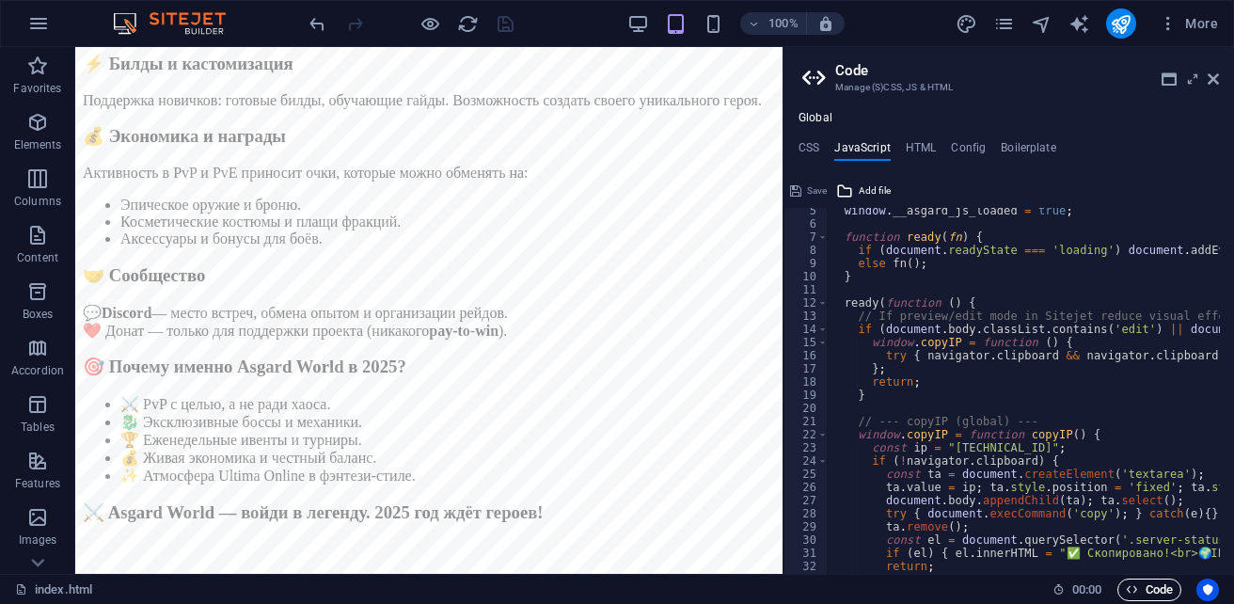
click at [1156, 591] on span "Code" at bounding box center [1149, 589] width 47 height 23
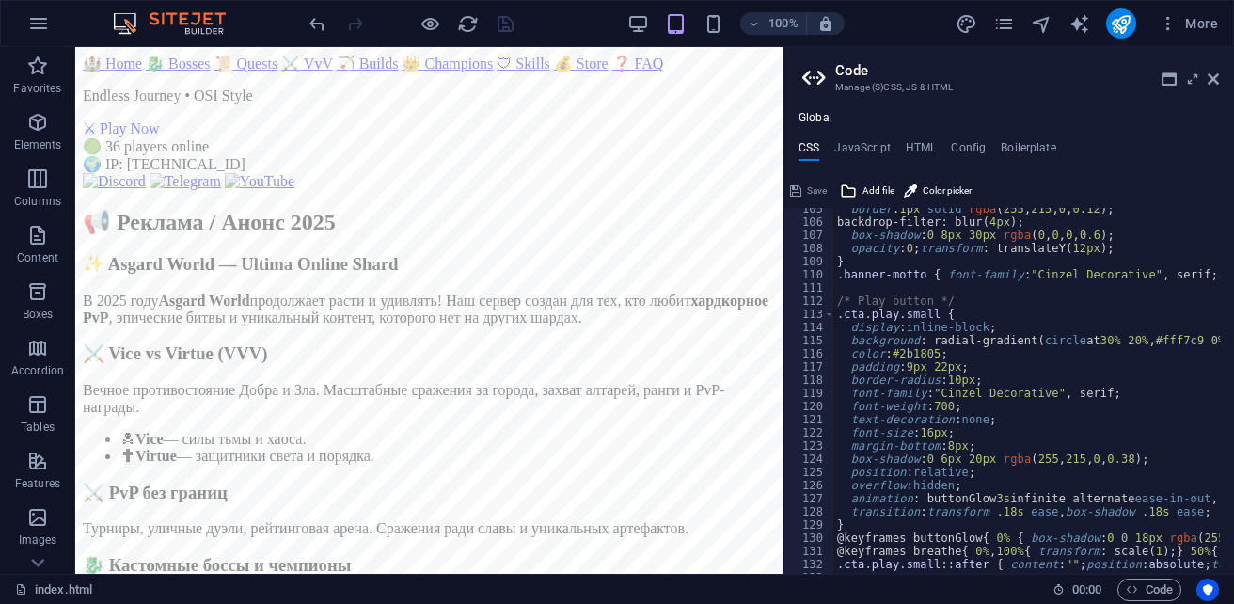
scroll to position [1036, 0]
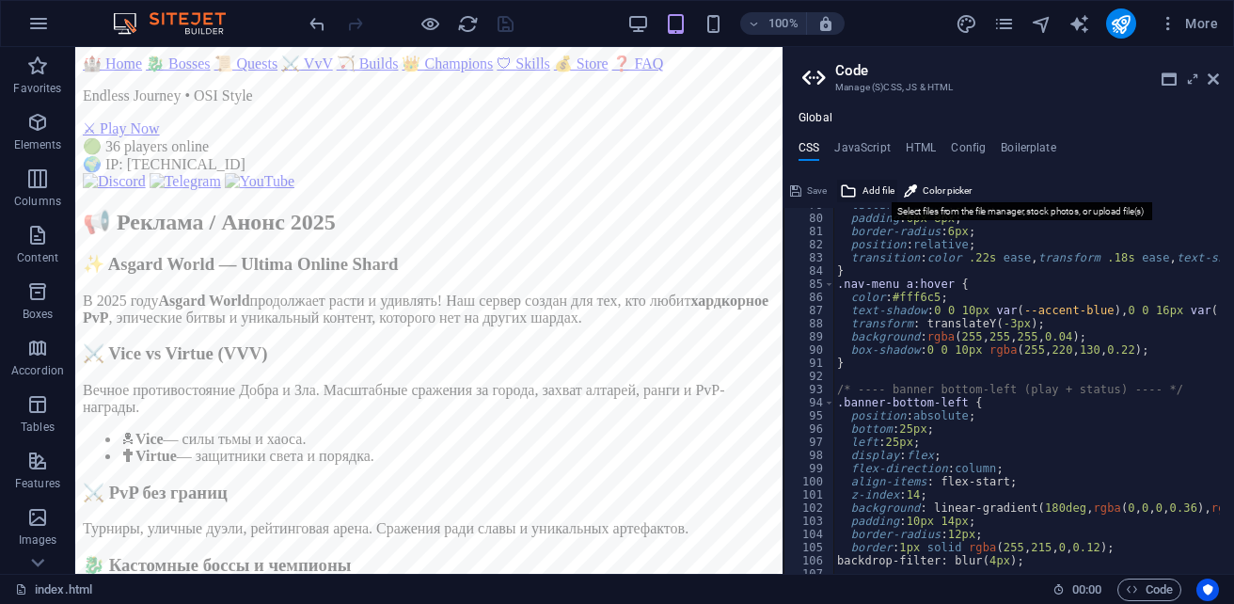
click at [880, 192] on span "Add file" at bounding box center [878, 191] width 32 height 23
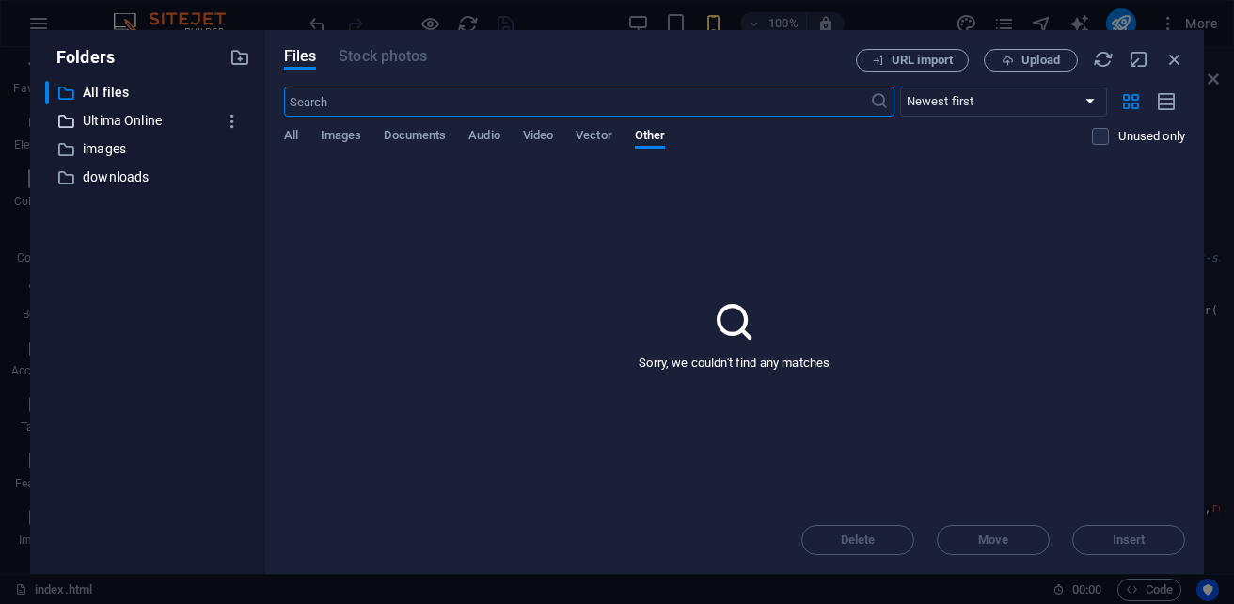
click at [115, 125] on p "Ultima Online" at bounding box center [149, 121] width 133 height 22
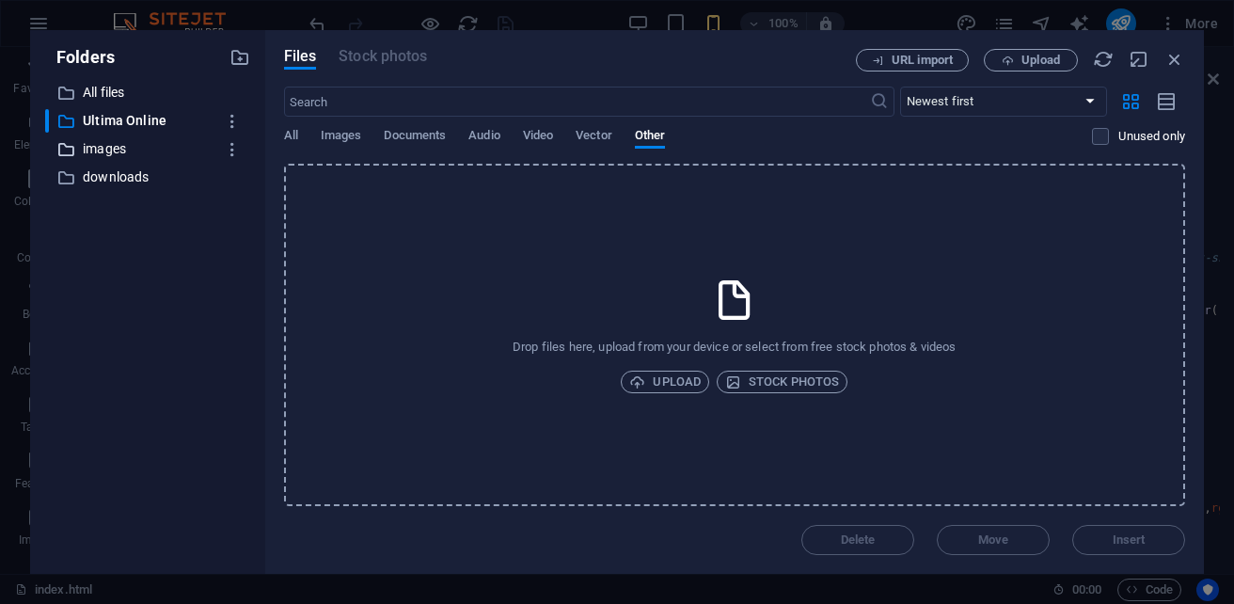
click at [107, 151] on p "images" at bounding box center [149, 149] width 133 height 22
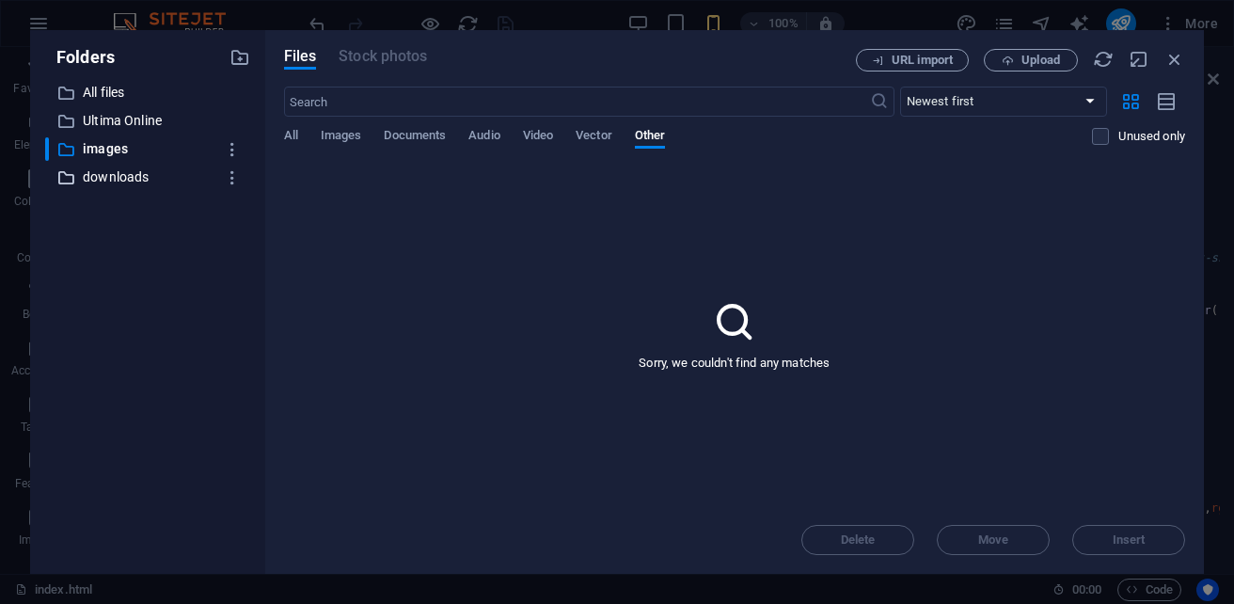
click at [119, 178] on p "downloads" at bounding box center [149, 177] width 133 height 22
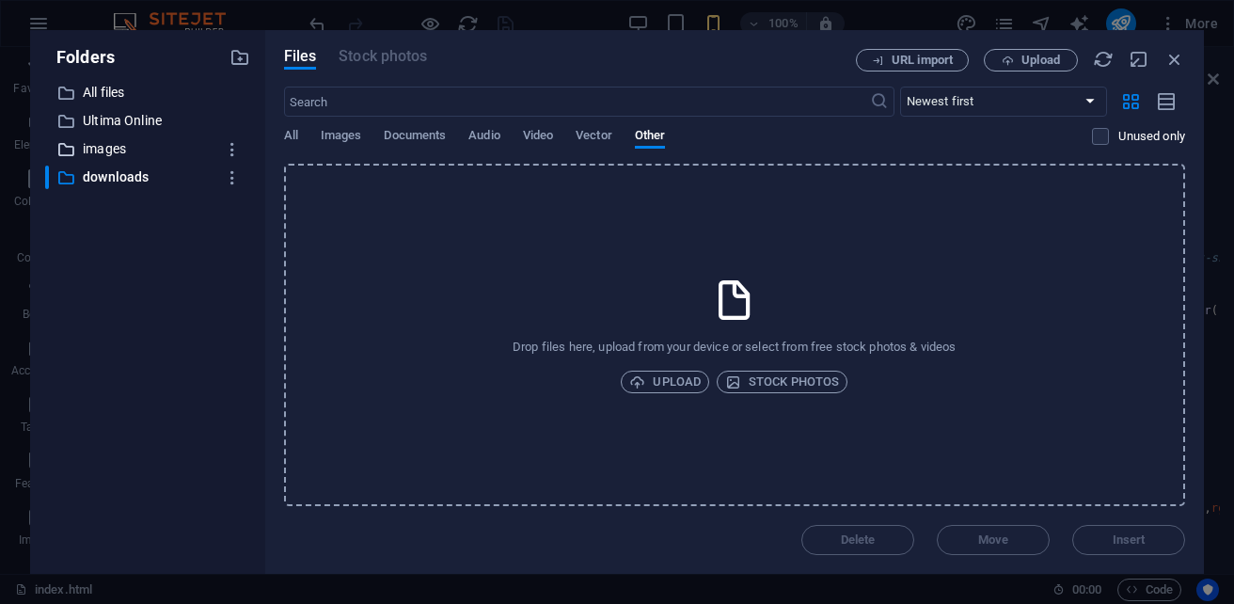
click at [111, 145] on p "images" at bounding box center [149, 149] width 133 height 22
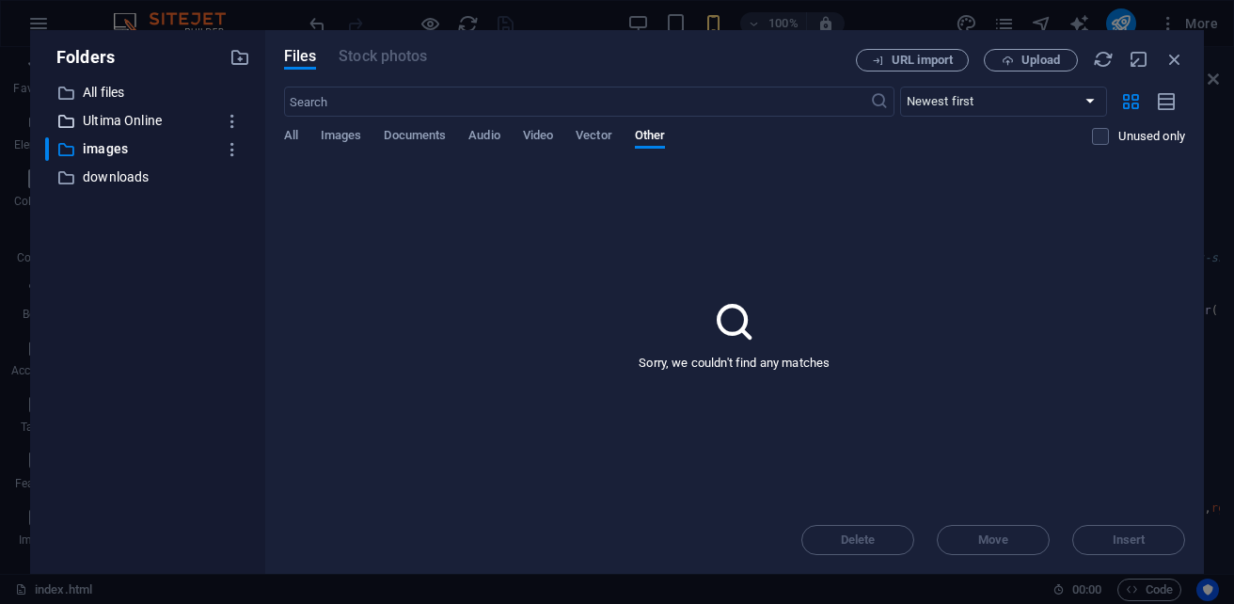
click at [116, 114] on p "Ultima Online" at bounding box center [149, 121] width 133 height 22
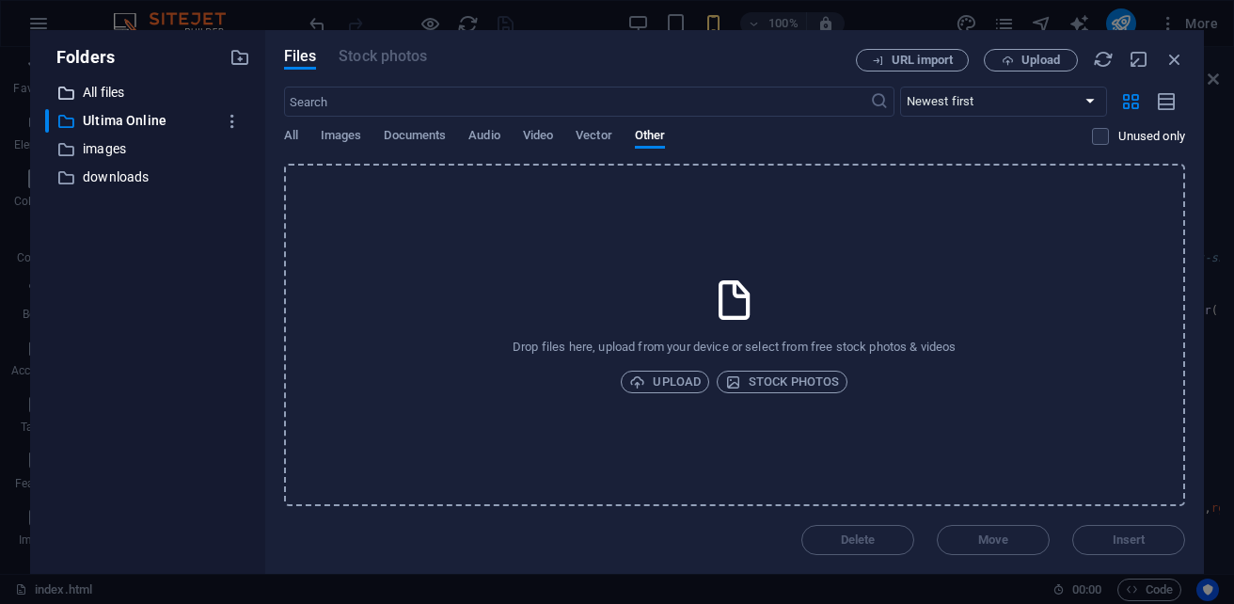
click at [109, 90] on p "All files" at bounding box center [149, 93] width 133 height 22
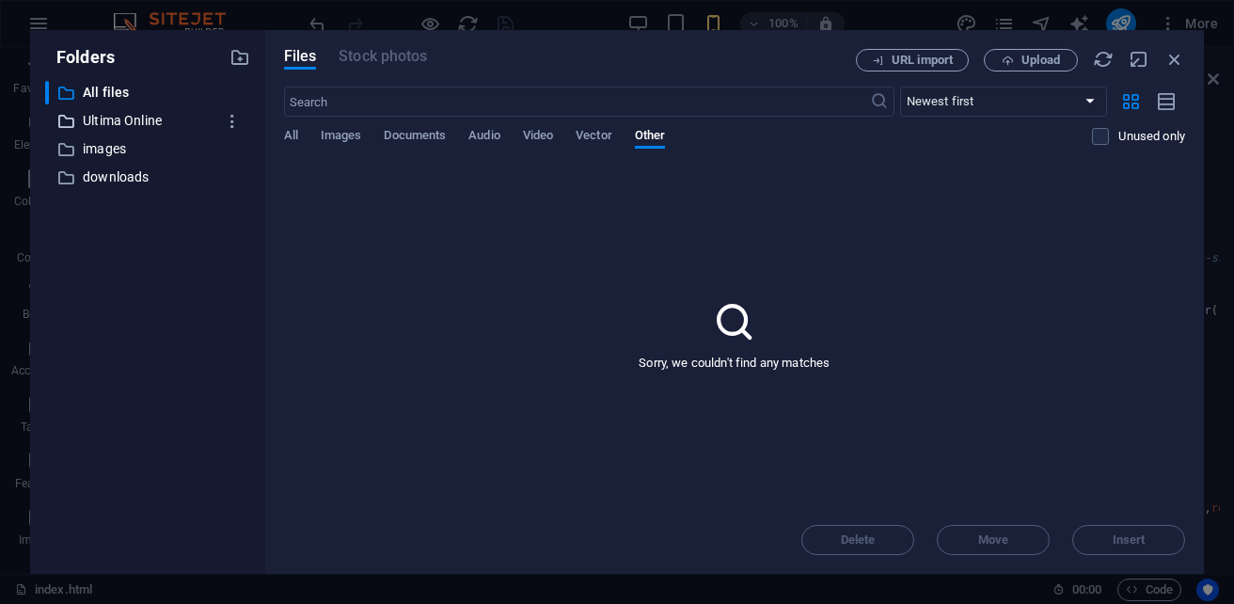
click at [107, 129] on p "Ultima Online" at bounding box center [149, 121] width 133 height 22
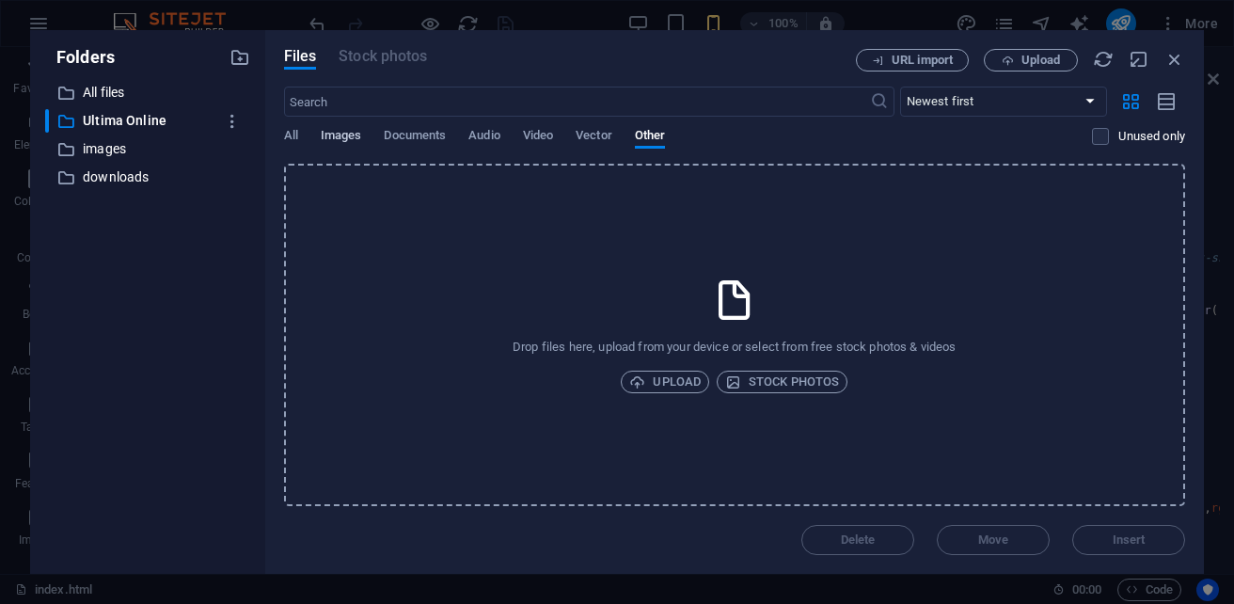
click at [337, 148] on button "Images" at bounding box center [341, 138] width 41 height 21
click at [128, 153] on p "images" at bounding box center [149, 149] width 133 height 22
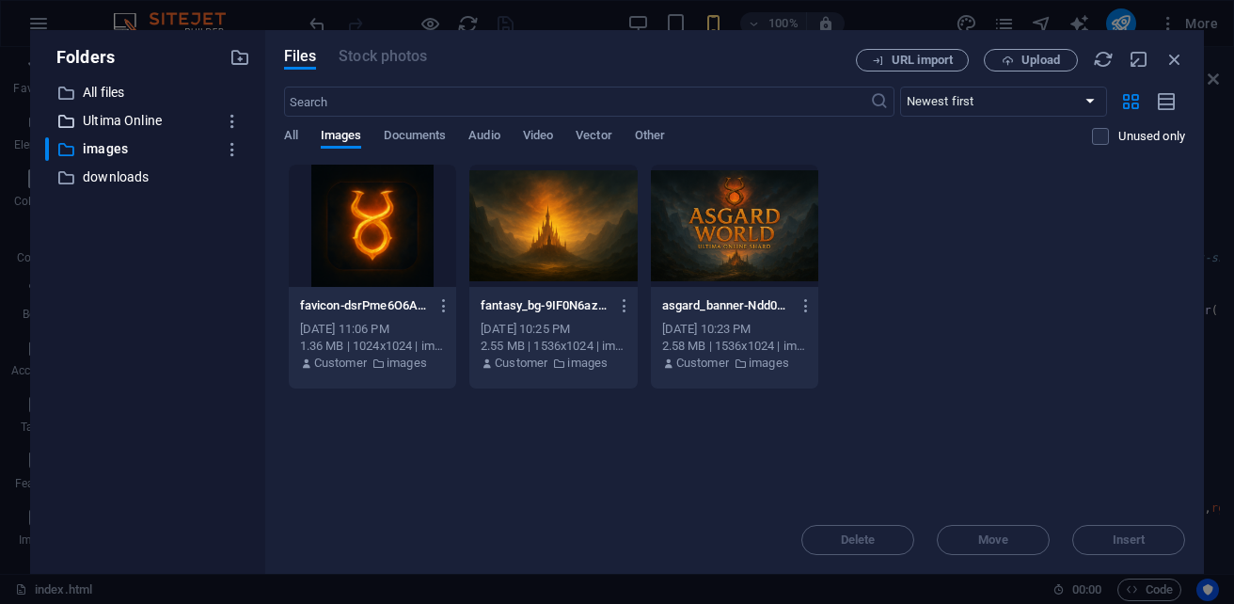
click at [116, 128] on p "Ultima Online" at bounding box center [149, 121] width 133 height 22
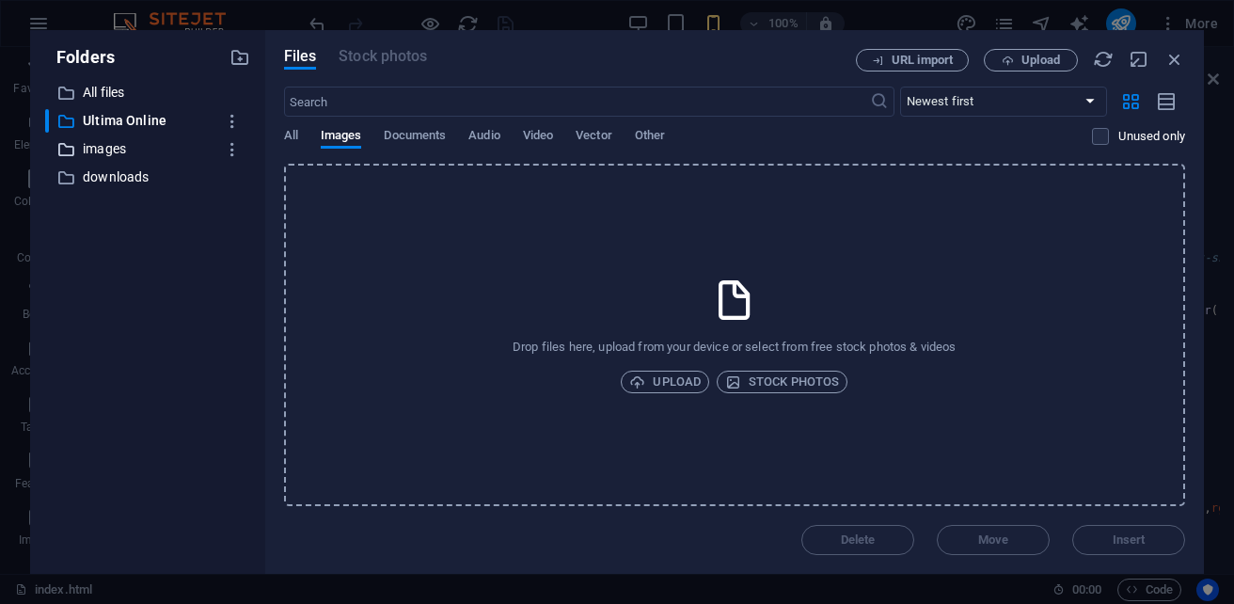
click at [111, 150] on p "images" at bounding box center [149, 149] width 133 height 22
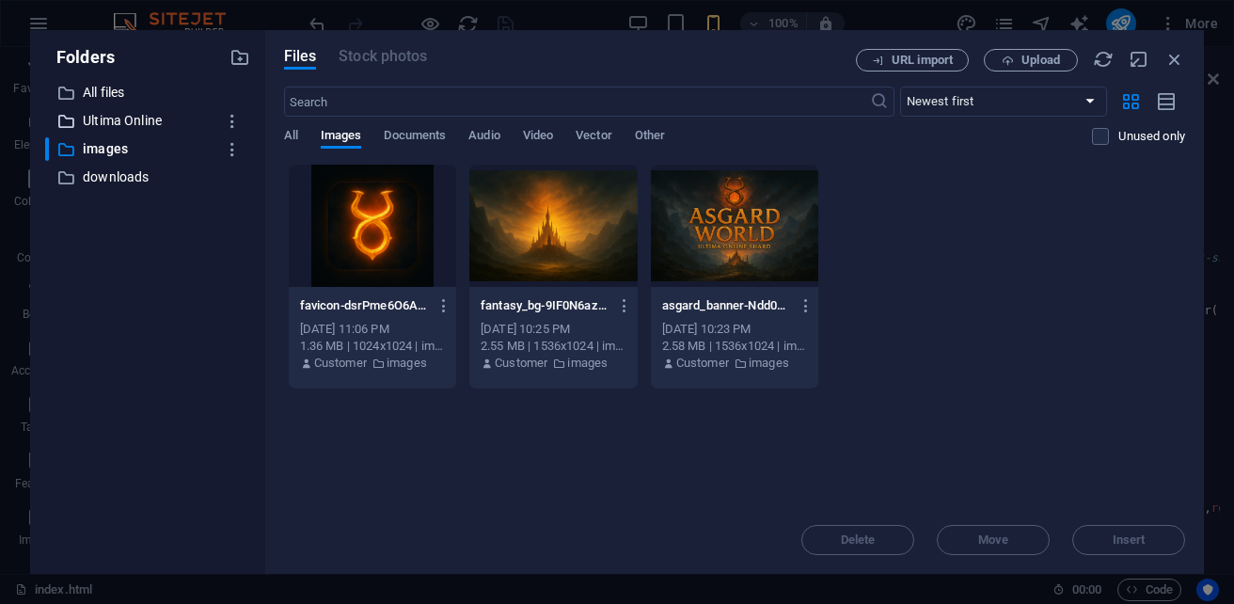
click at [123, 121] on p "Ultima Online" at bounding box center [149, 121] width 133 height 22
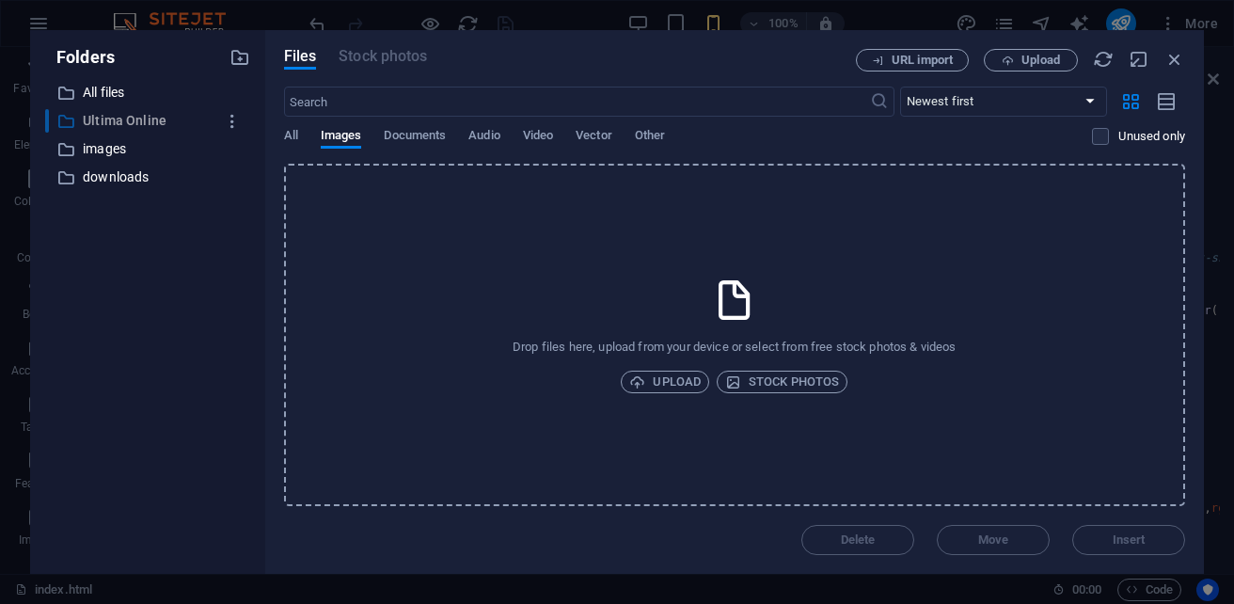
click at [132, 120] on p "Ultima Online" at bounding box center [149, 121] width 133 height 22
click at [433, 136] on span "Documents" at bounding box center [415, 137] width 62 height 26
click at [296, 136] on span "All" at bounding box center [291, 137] width 14 height 26
click at [413, 141] on span "Documents" at bounding box center [415, 137] width 62 height 26
click at [295, 139] on span "All" at bounding box center [291, 137] width 14 height 26
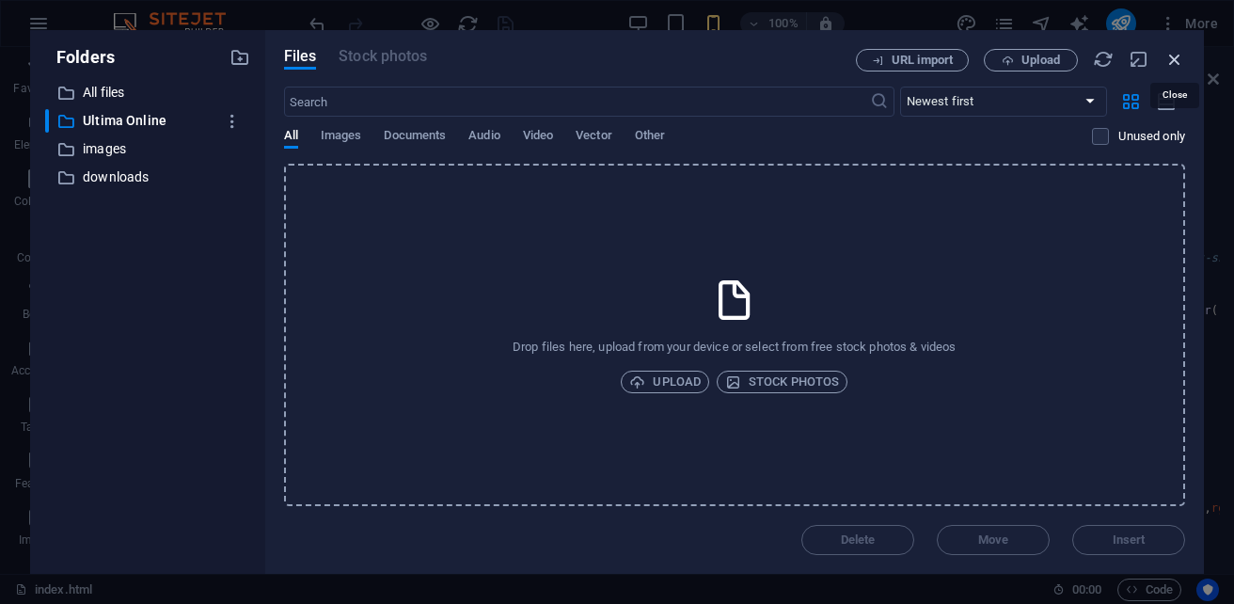
click at [1173, 63] on icon "button" at bounding box center [1174, 59] width 21 height 21
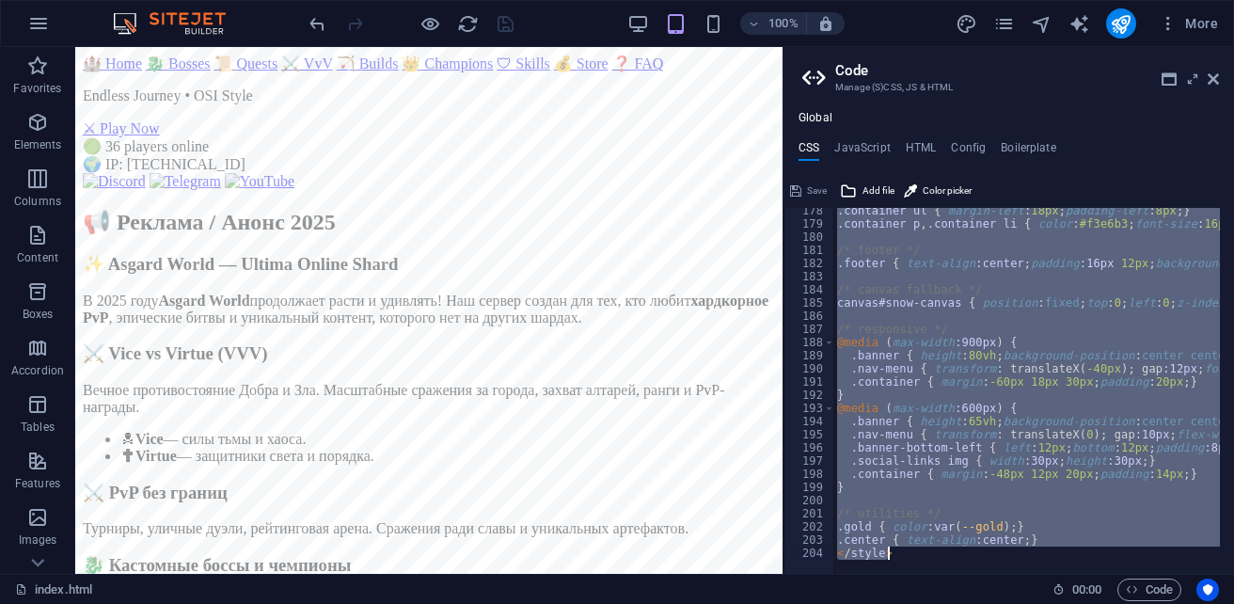
scroll to position [2334, 0]
drag, startPoint x: 831, startPoint y: 219, endPoint x: 991, endPoint y: 578, distance: 393.2
click at [991, 574] on div "index.html (ru) Favorites Elements Columns Content Boxes Accordion Tables Featu…" at bounding box center [617, 310] width 1234 height 527
type textarea ".center { text-align:center; } </style>"
click at [851, 150] on h4 "JavaScript" at bounding box center [861, 151] width 55 height 21
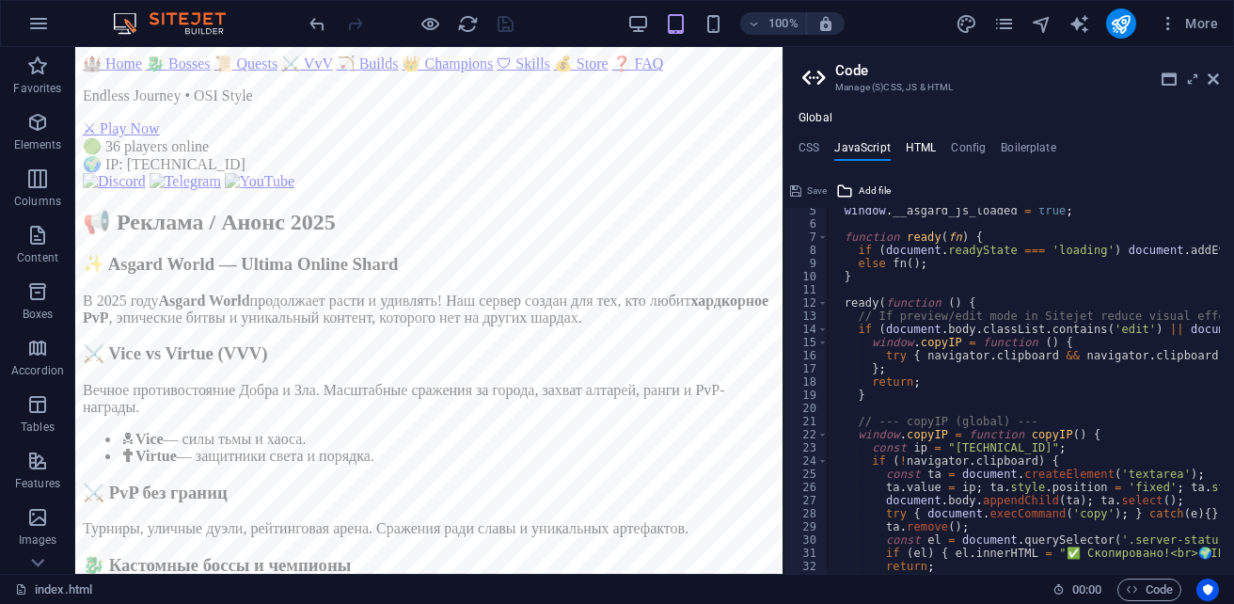
click at [921, 147] on h4 "HTML" at bounding box center [921, 151] width 31 height 21
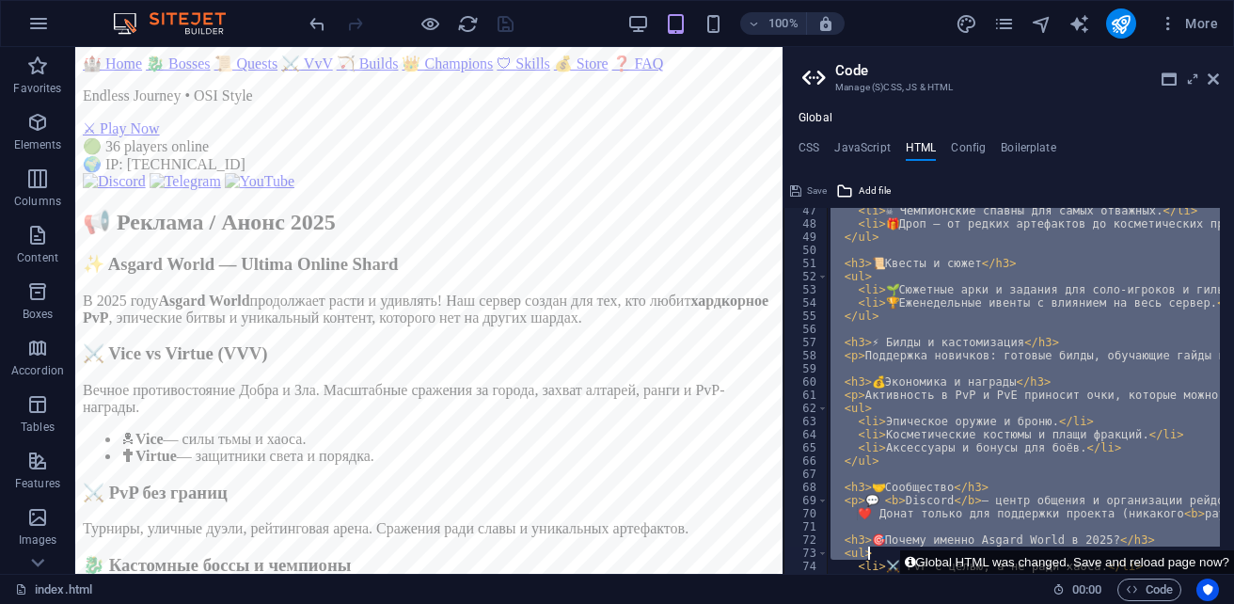
scroll to position [767, 0]
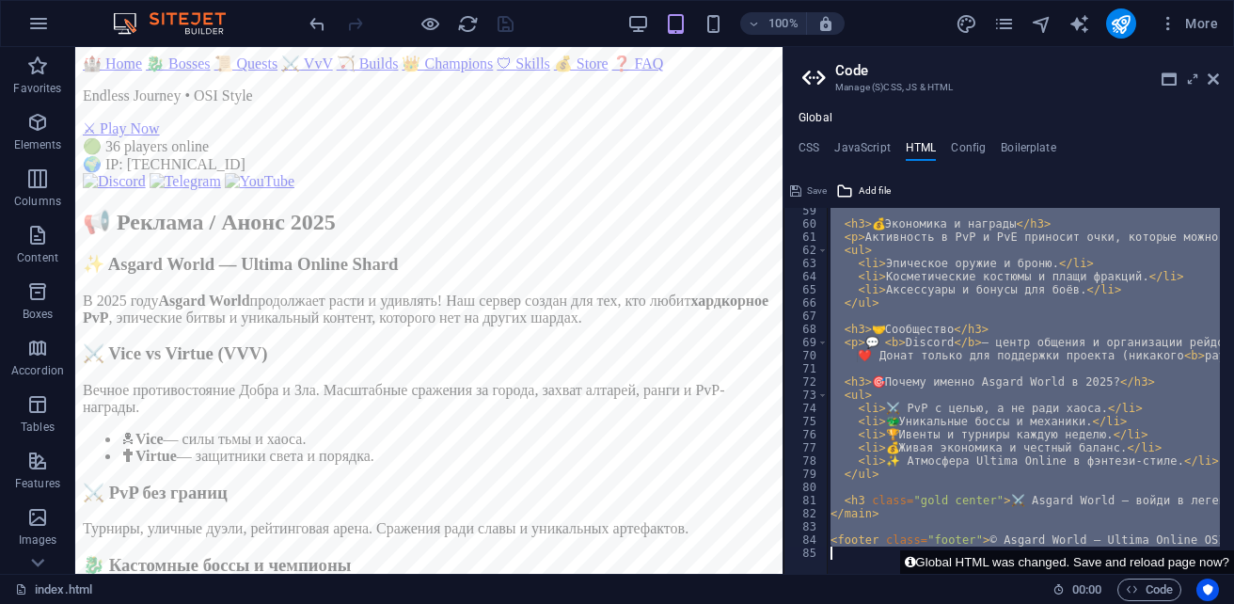
drag, startPoint x: 831, startPoint y: 215, endPoint x: 1197, endPoint y: 576, distance: 514.0
click at [1197, 574] on div "index.html (ru) Favorites Elements Columns Content Boxes Accordion Tables Featu…" at bounding box center [617, 310] width 1234 height 527
type textarea "<footer class="footer">© Asgard World — Ultima Online OSI Style Shard</footer>"
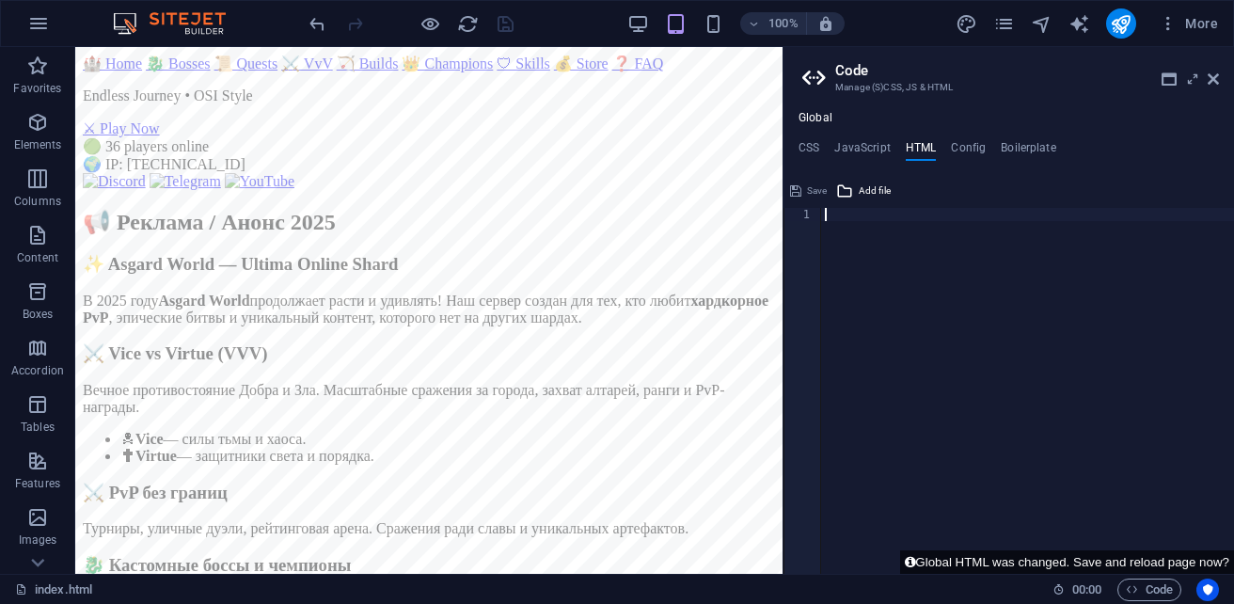
scroll to position [0, 0]
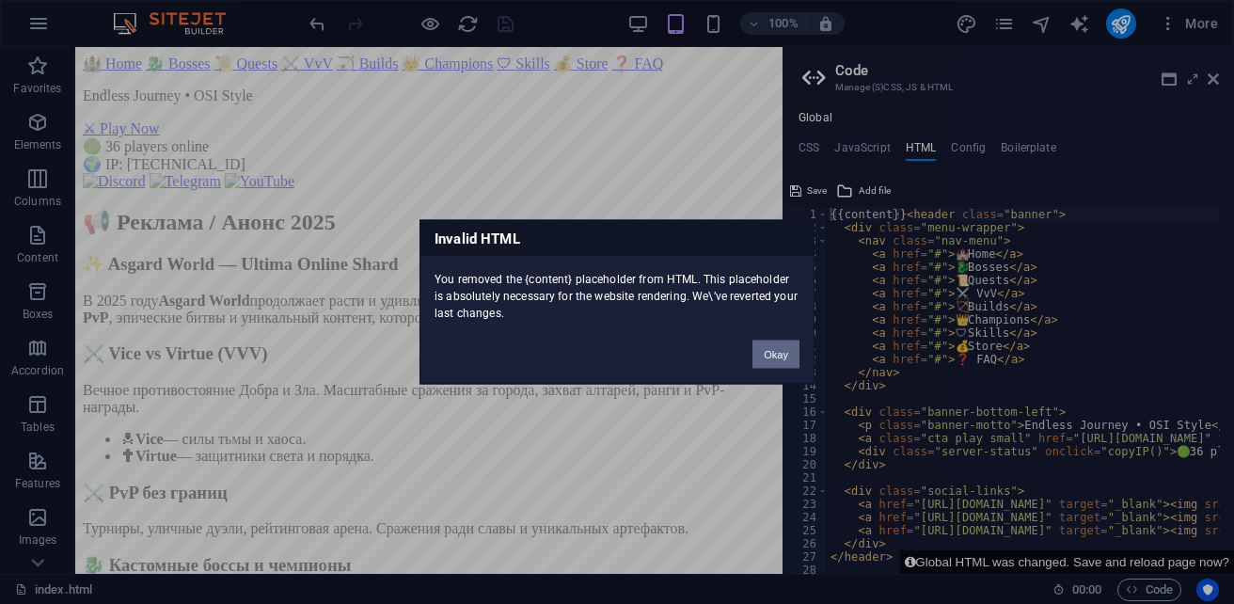
click at [791, 356] on button "Okay" at bounding box center [775, 354] width 47 height 28
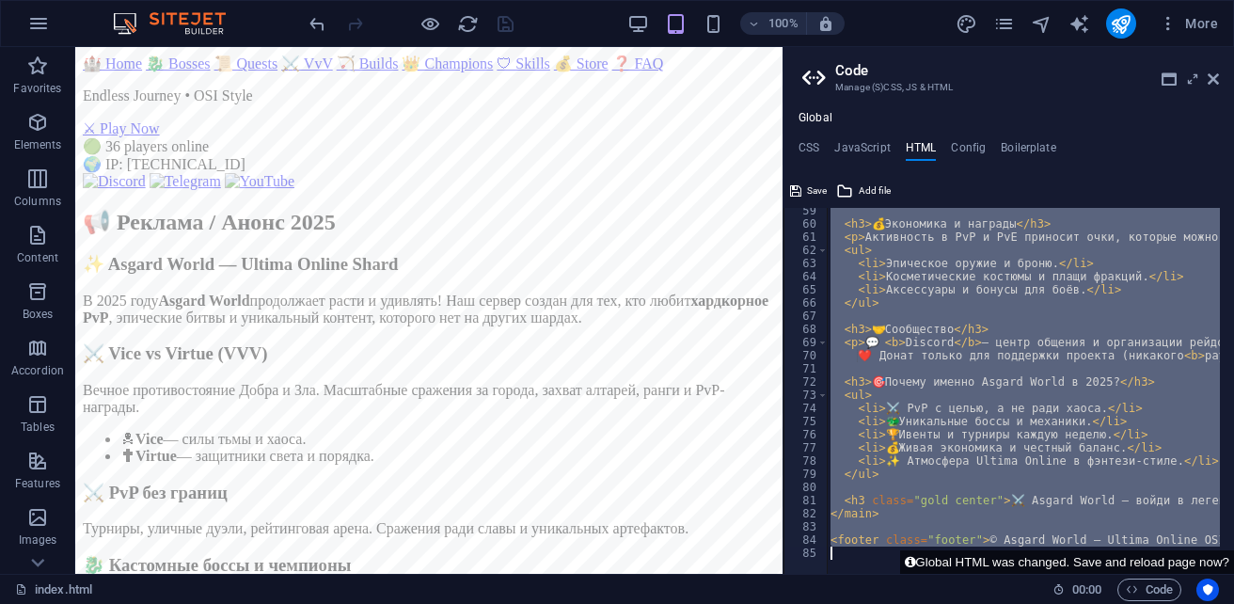
drag, startPoint x: 901, startPoint y: 216, endPoint x: 1234, endPoint y: 641, distance: 539.9
click at [1233, 603] on html "sb5985678.a.had.tf index.html (ru) Favorites Elements Columns Content Boxes Acc…" at bounding box center [617, 302] width 1234 height 604
type textarea "{{content}}"
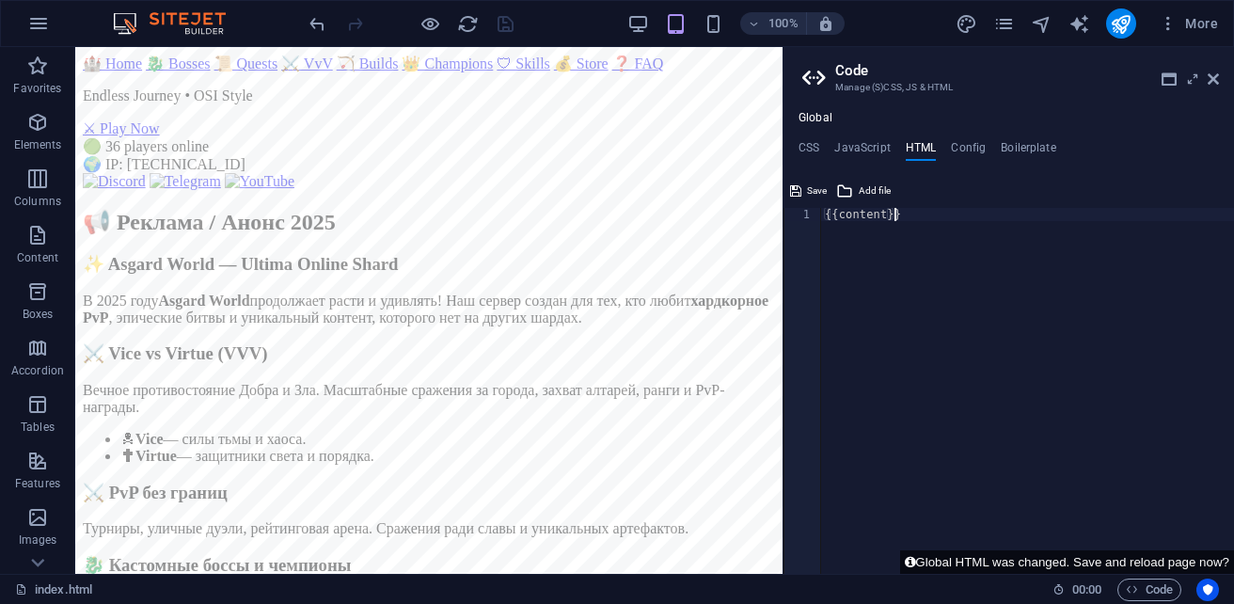
paste textarea
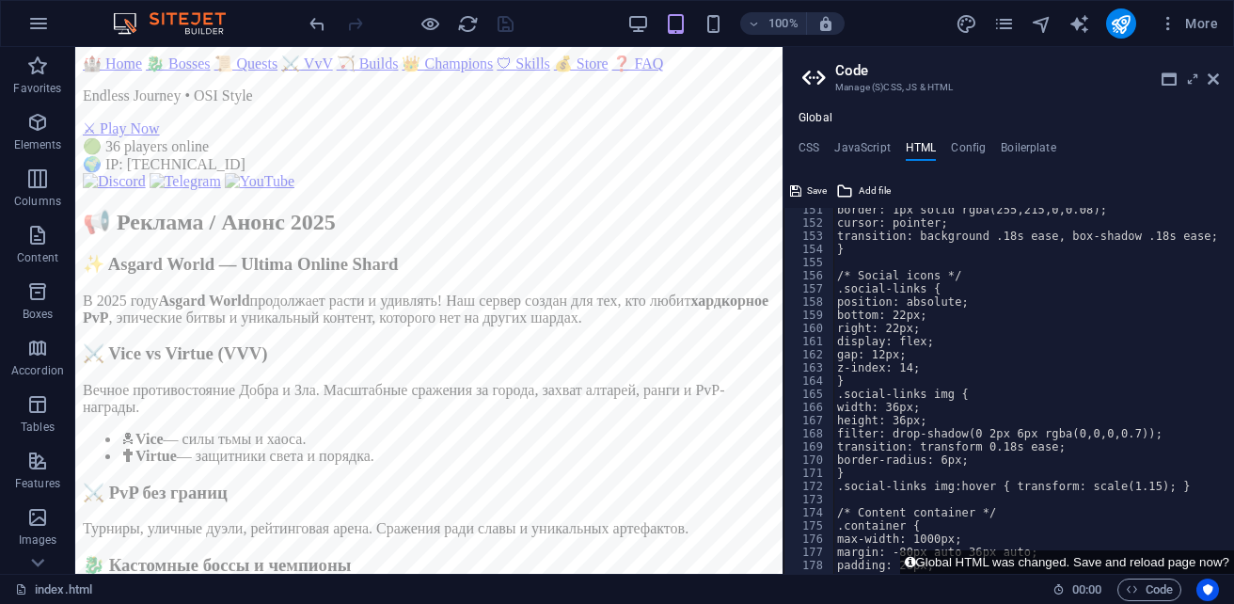
scroll to position [2036, 0]
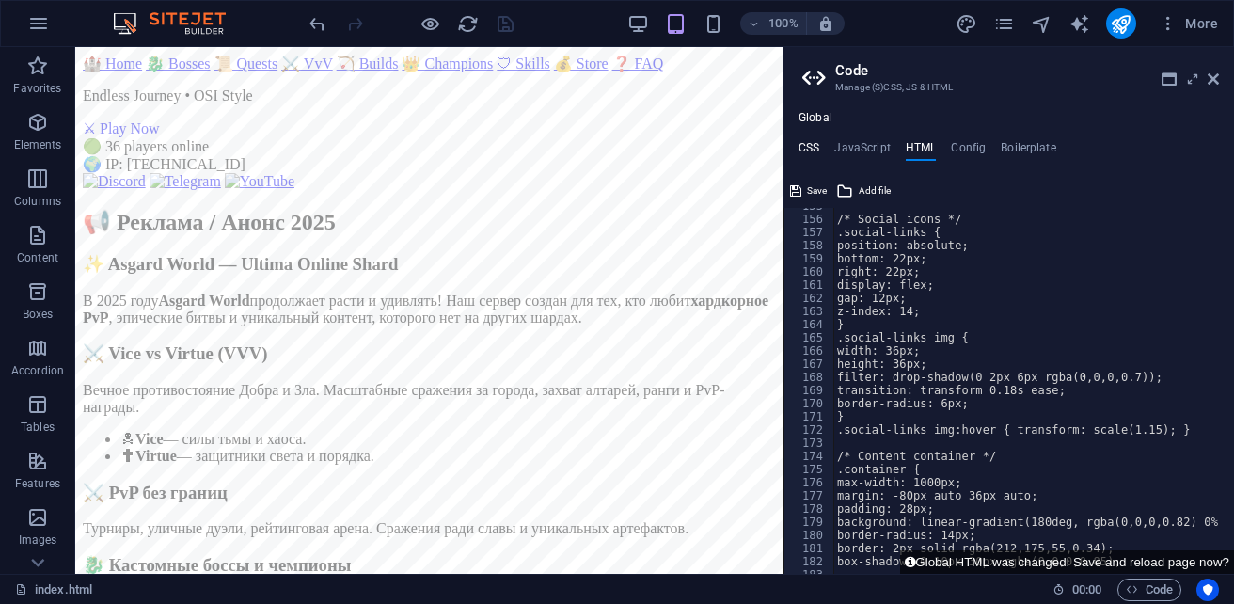
click at [812, 155] on h4 "CSS" at bounding box center [808, 151] width 21 height 21
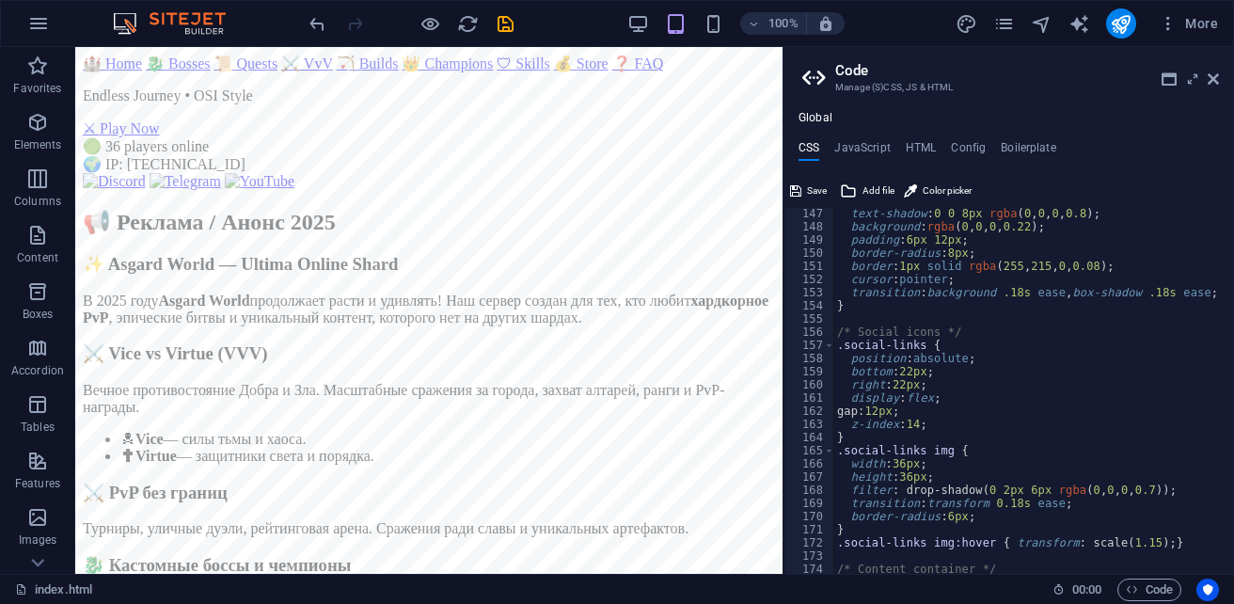
scroll to position [1867, 0]
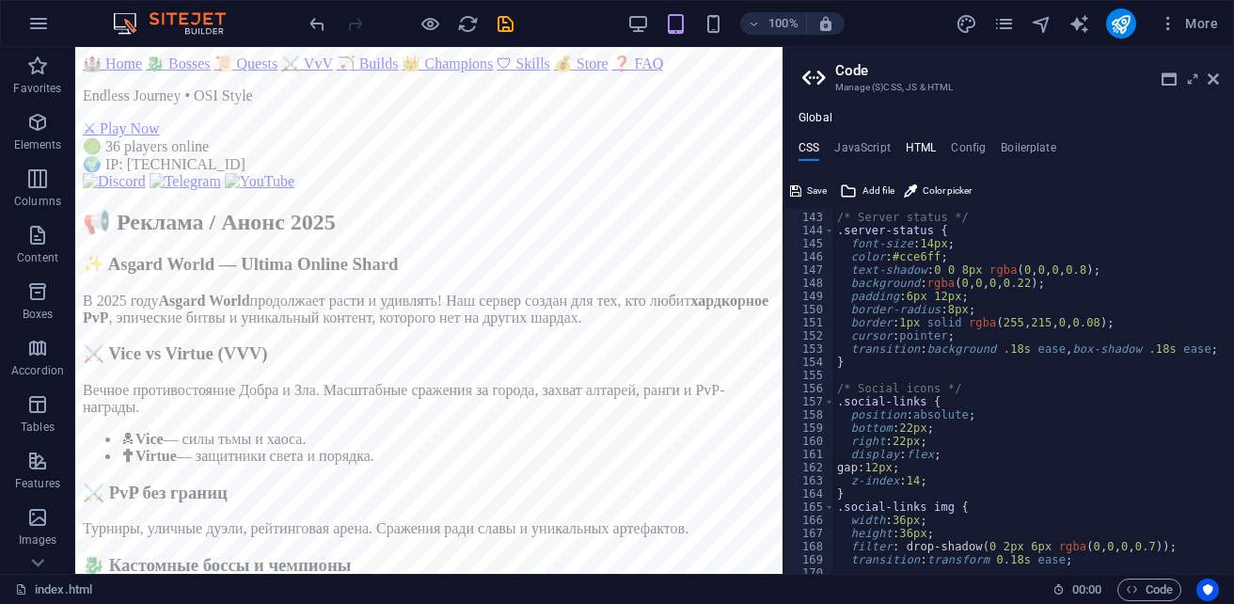
click at [910, 147] on h4 "HTML" at bounding box center [921, 151] width 31 height 21
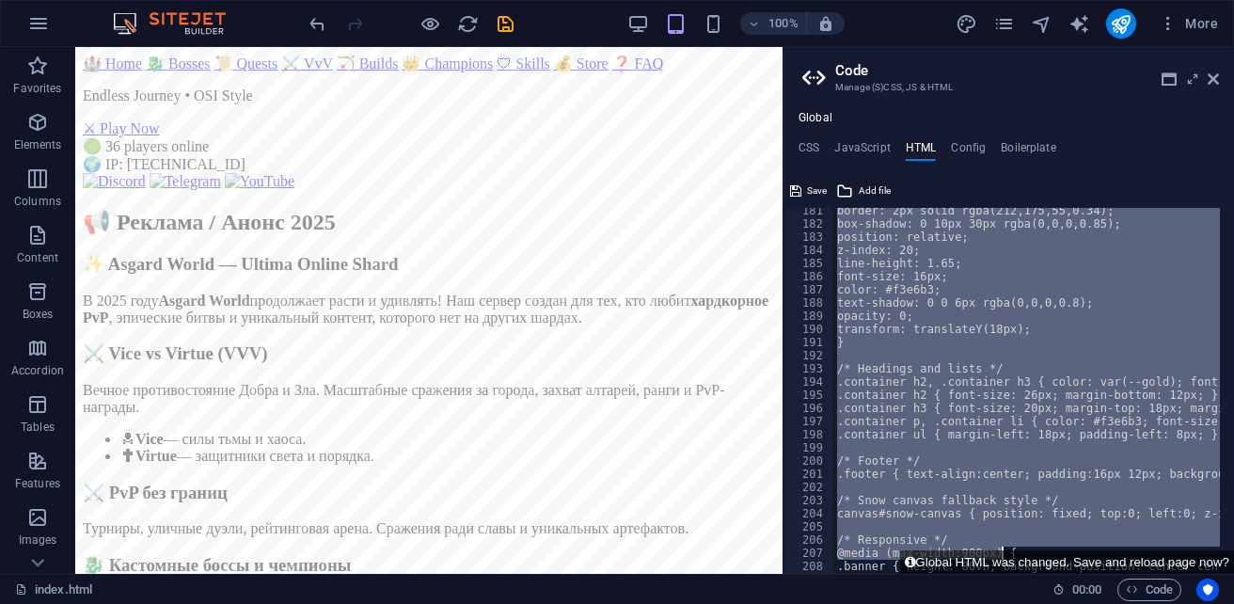
scroll to position [0, 0]
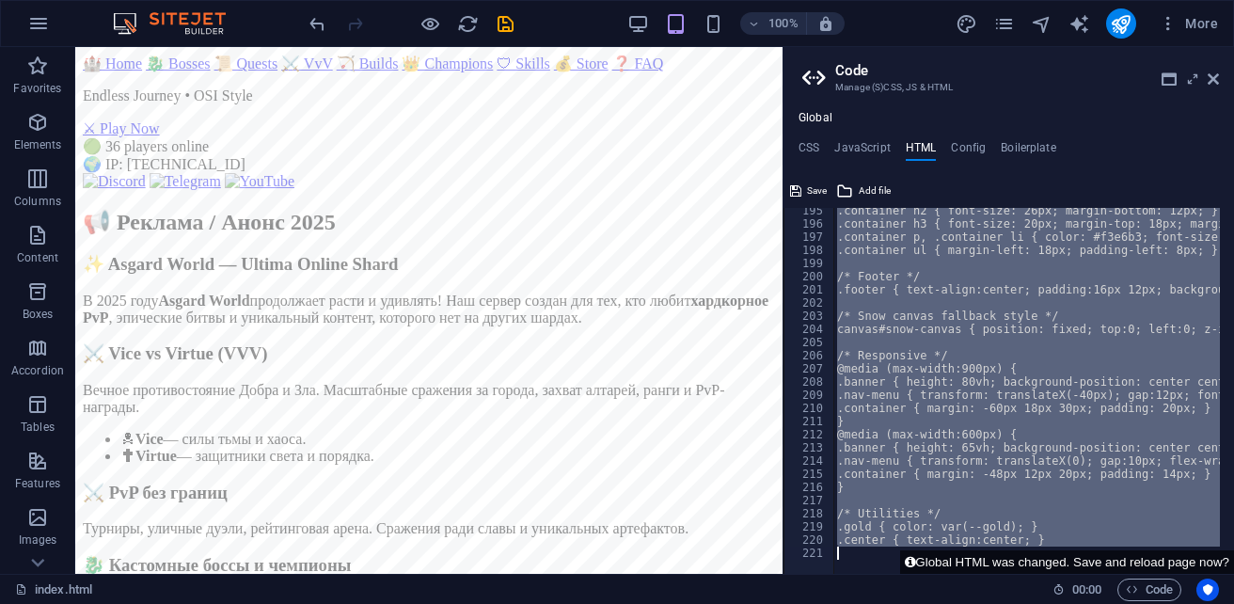
drag, startPoint x: 900, startPoint y: 215, endPoint x: 1234, endPoint y: 617, distance: 522.2
click at [1233, 603] on html "sb5985678.a.had.tf index.html (ru) Favorites Elements Columns Content Boxes Acc…" at bounding box center [617, 302] width 1234 height 604
type textarea "{{content}}"
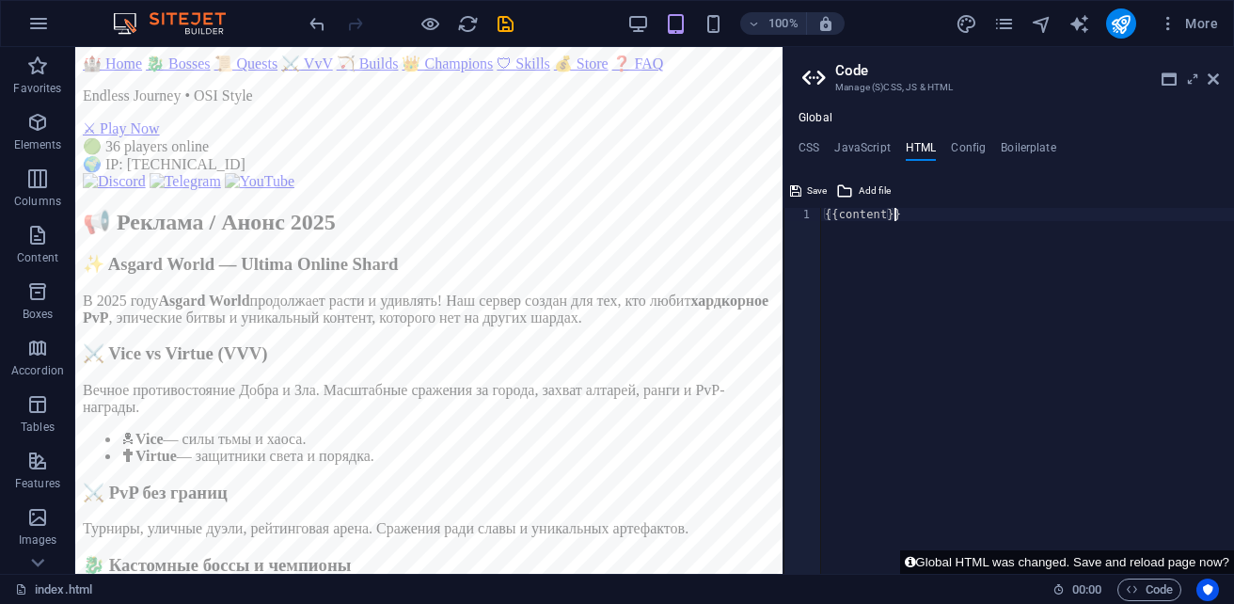
paste textarea
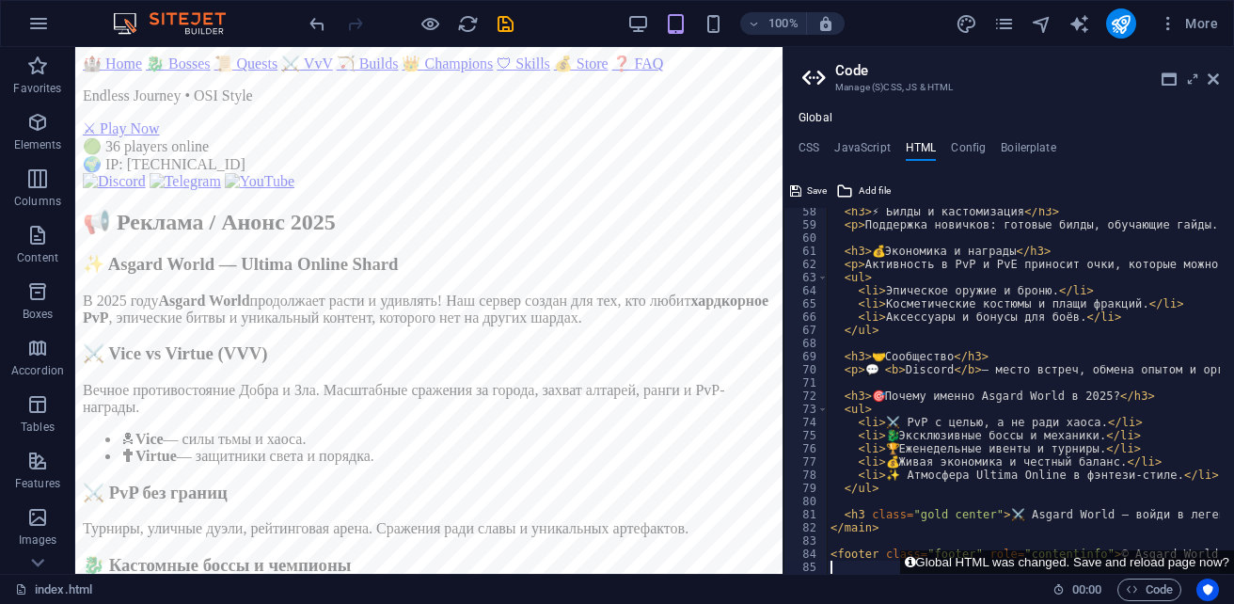
scroll to position [753, 0]
click at [812, 192] on span "Save" at bounding box center [817, 191] width 20 height 23
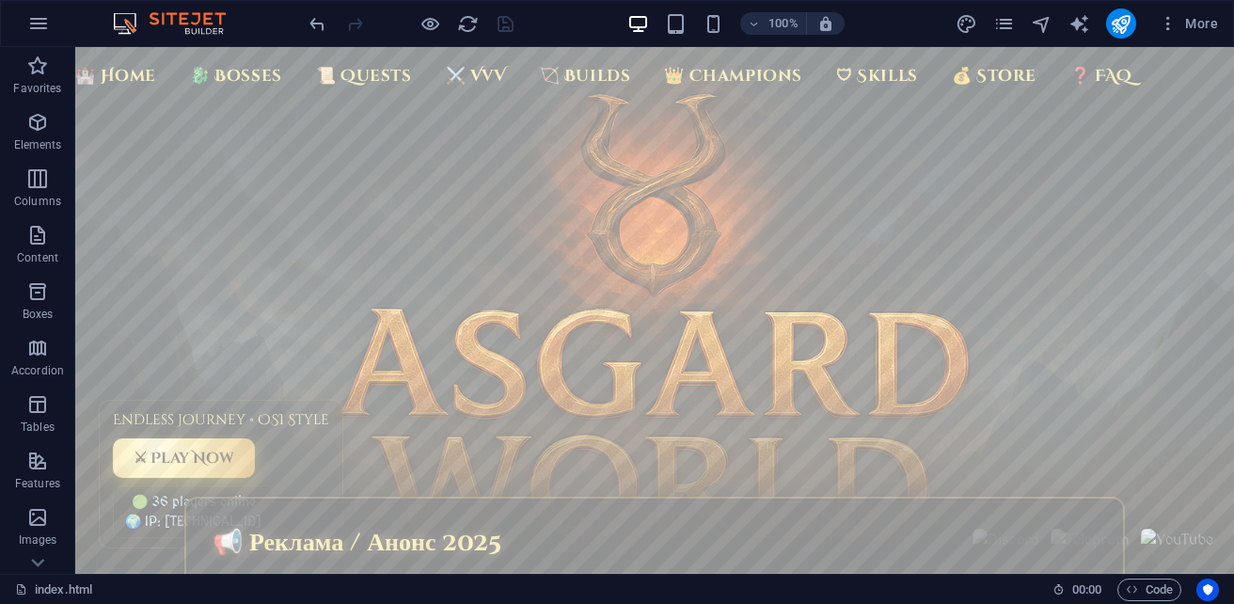
scroll to position [0, 0]
click at [1168, 587] on span "Code" at bounding box center [1149, 589] width 47 height 23
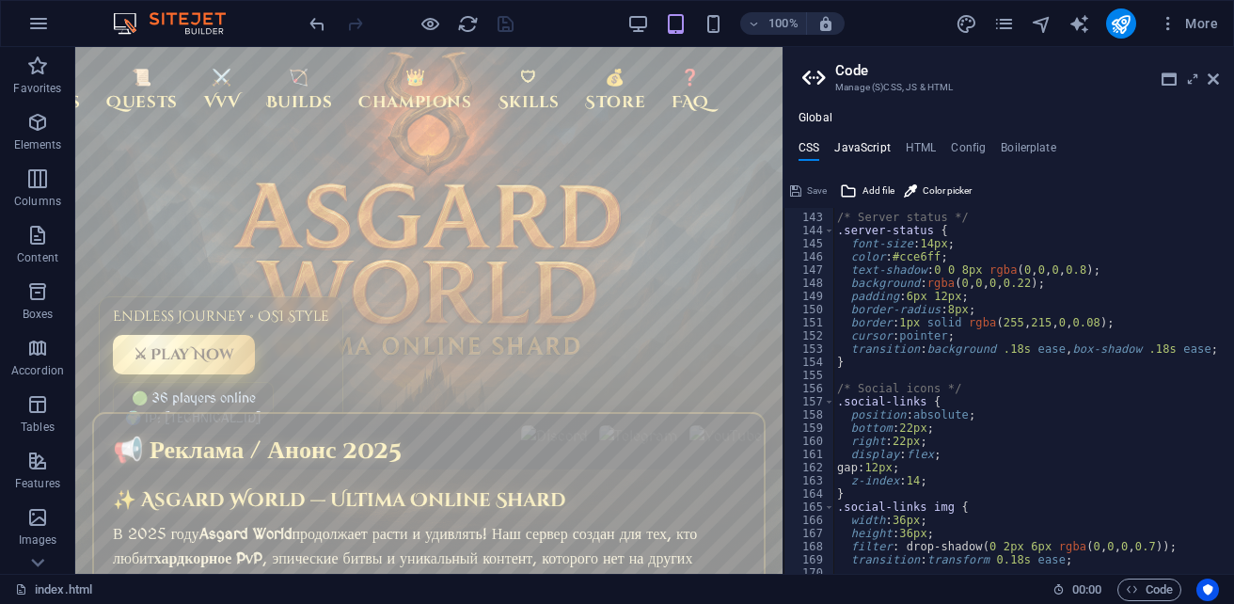
click at [850, 141] on h4 "JavaScript" at bounding box center [861, 151] width 55 height 21
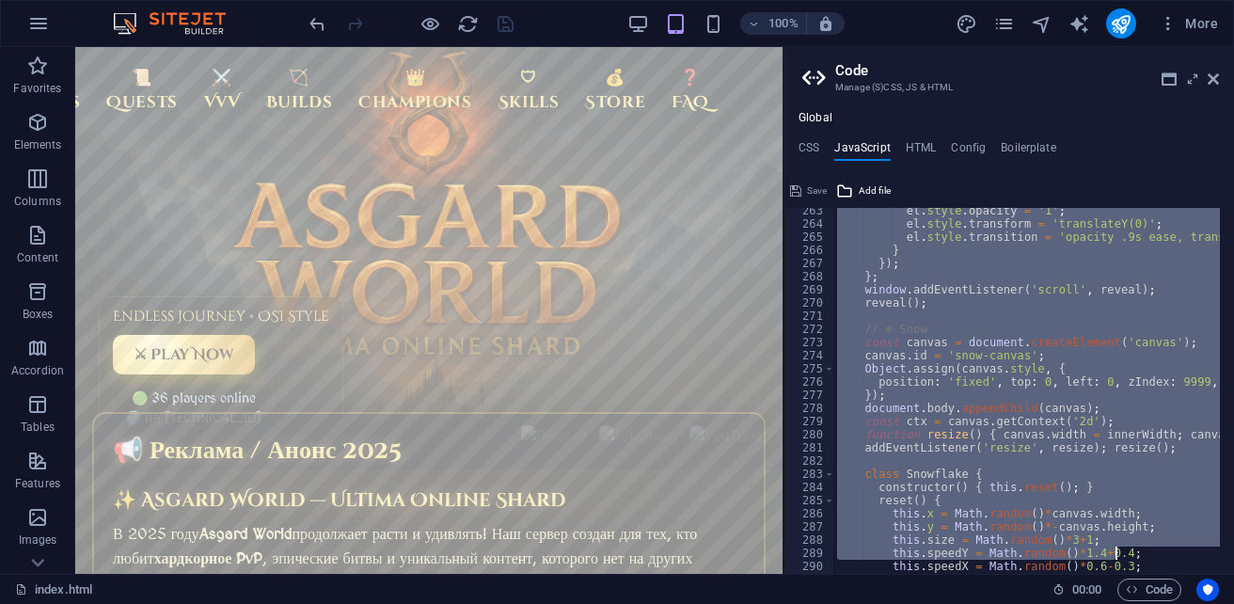
scroll to position [3769, 0]
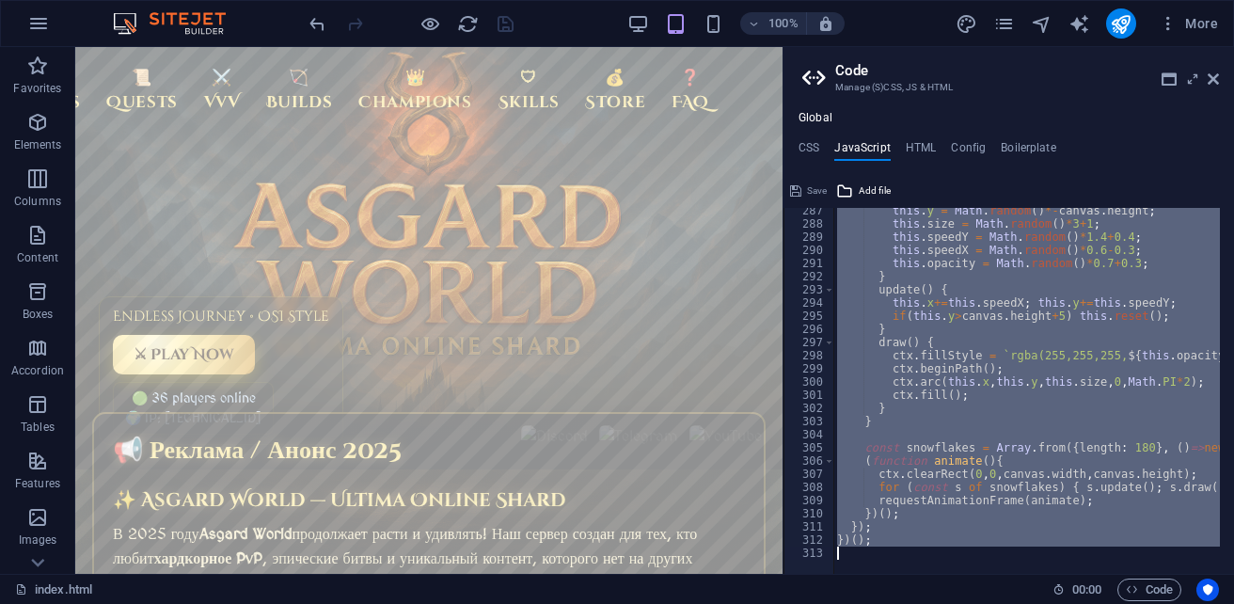
drag, startPoint x: 832, startPoint y: 217, endPoint x: 1205, endPoint y: 627, distance: 553.9
click at [1205, 603] on html "sb5985678.a.had.tf index.html (ru) Favorites Elements Columns Content Boxes Acc…" at bounding box center [617, 302] width 1234 height 604
type textarea "})();"
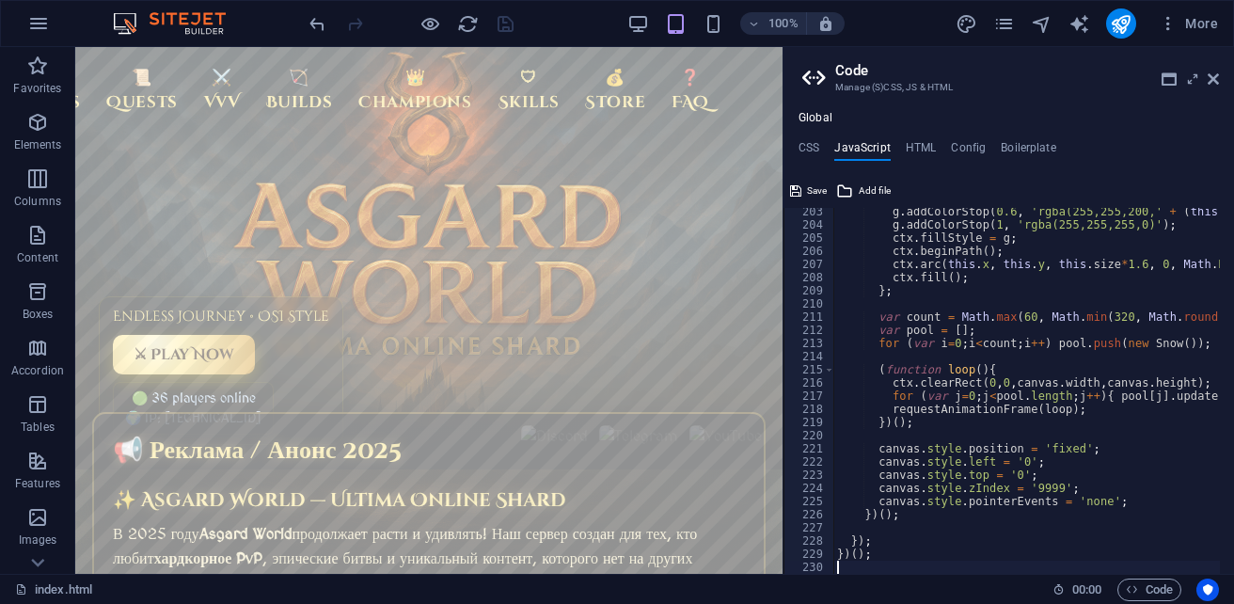
scroll to position [2662, 0]
click at [815, 191] on span "Save" at bounding box center [817, 191] width 20 height 23
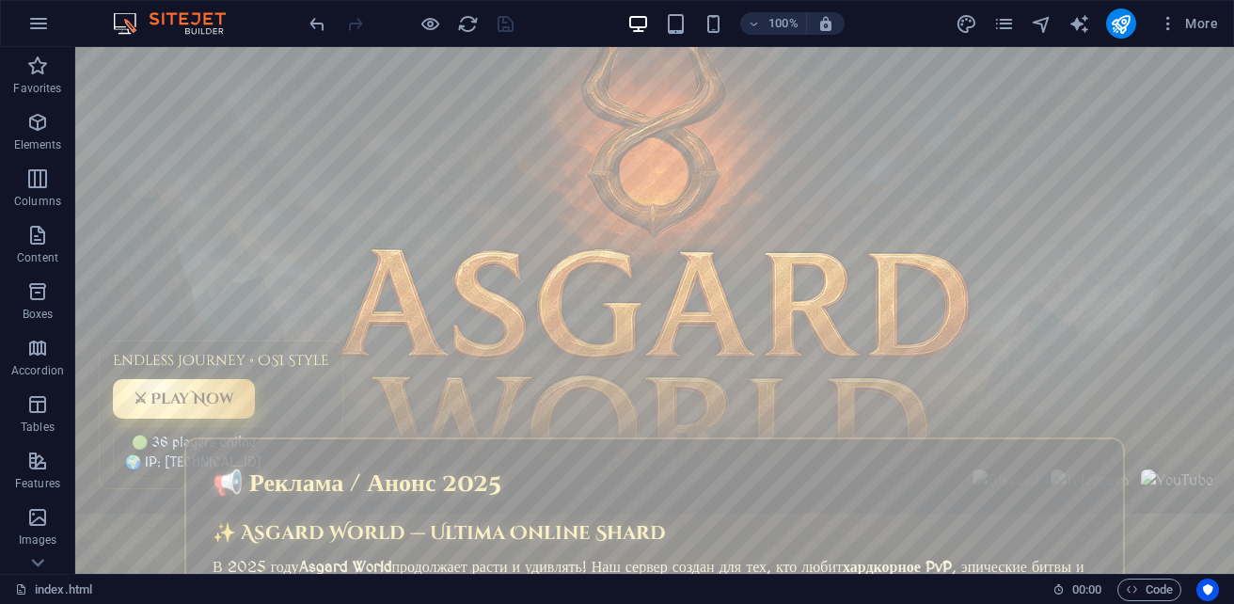
scroll to position [0, 0]
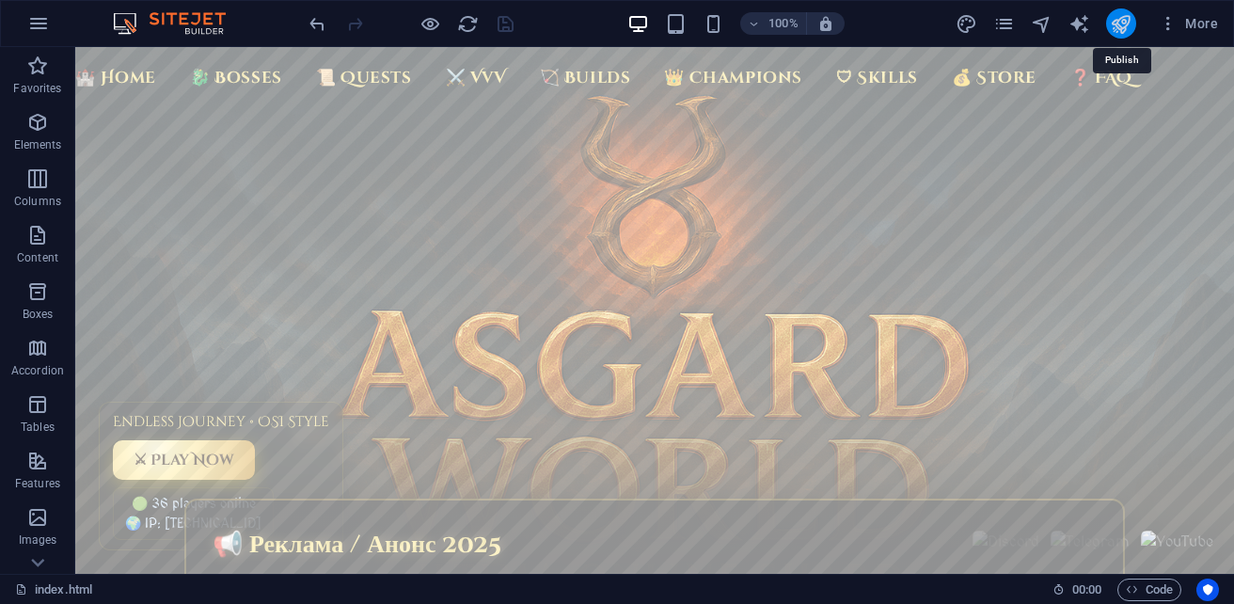
click at [1131, 27] on icon "publish" at bounding box center [1121, 24] width 22 height 22
click at [826, 32] on button "button" at bounding box center [826, 23] width 38 height 23
click at [827, 32] on button "button" at bounding box center [826, 23] width 38 height 23
click at [676, 35] on div "100%" at bounding box center [735, 23] width 217 height 30
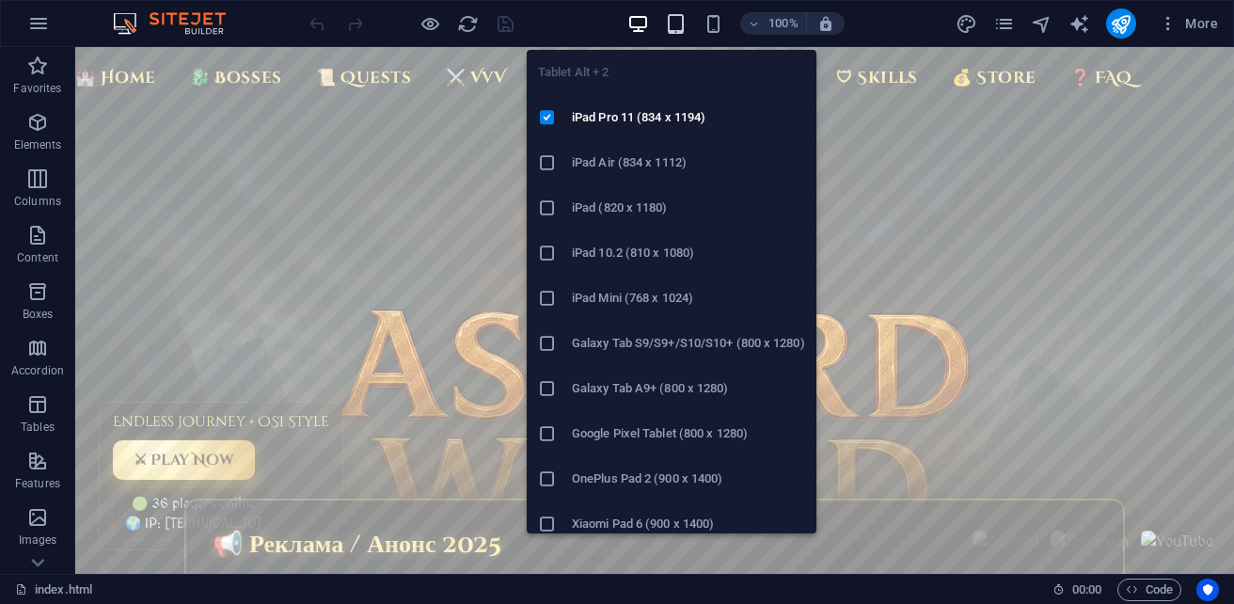
click at [676, 25] on icon "button" at bounding box center [676, 24] width 22 height 22
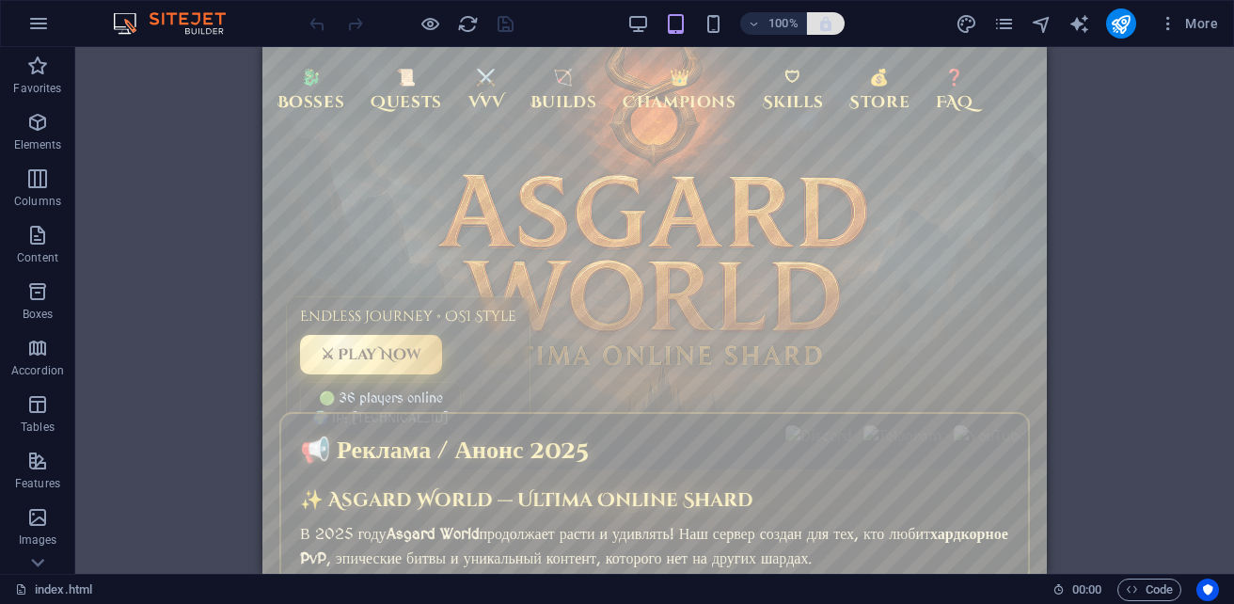
click at [828, 32] on button "button" at bounding box center [826, 23] width 38 height 23
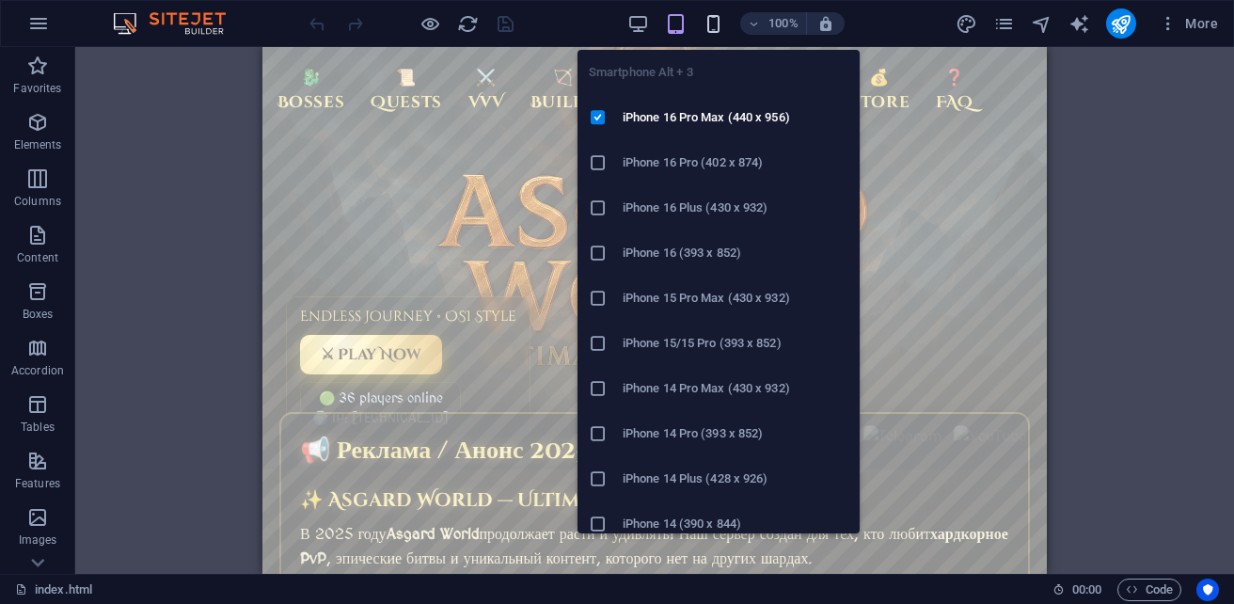
click at [708, 32] on icon "button" at bounding box center [713, 24] width 22 height 22
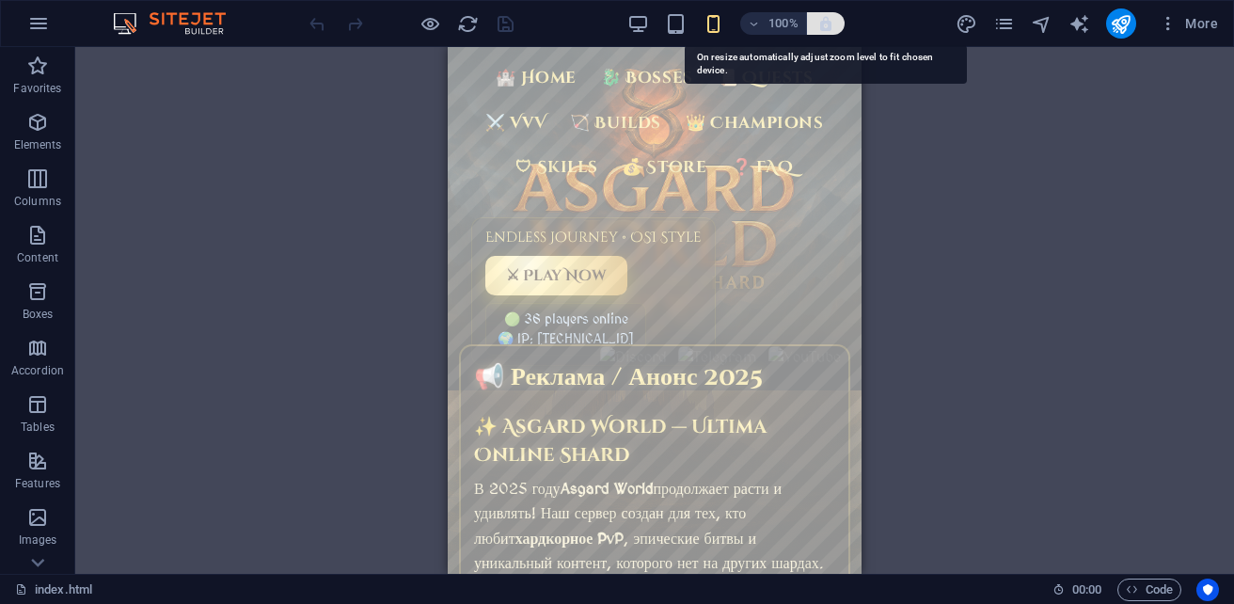
click at [824, 28] on icon "button" at bounding box center [825, 23] width 17 height 17
click at [827, 30] on icon "button" at bounding box center [825, 23] width 17 height 17
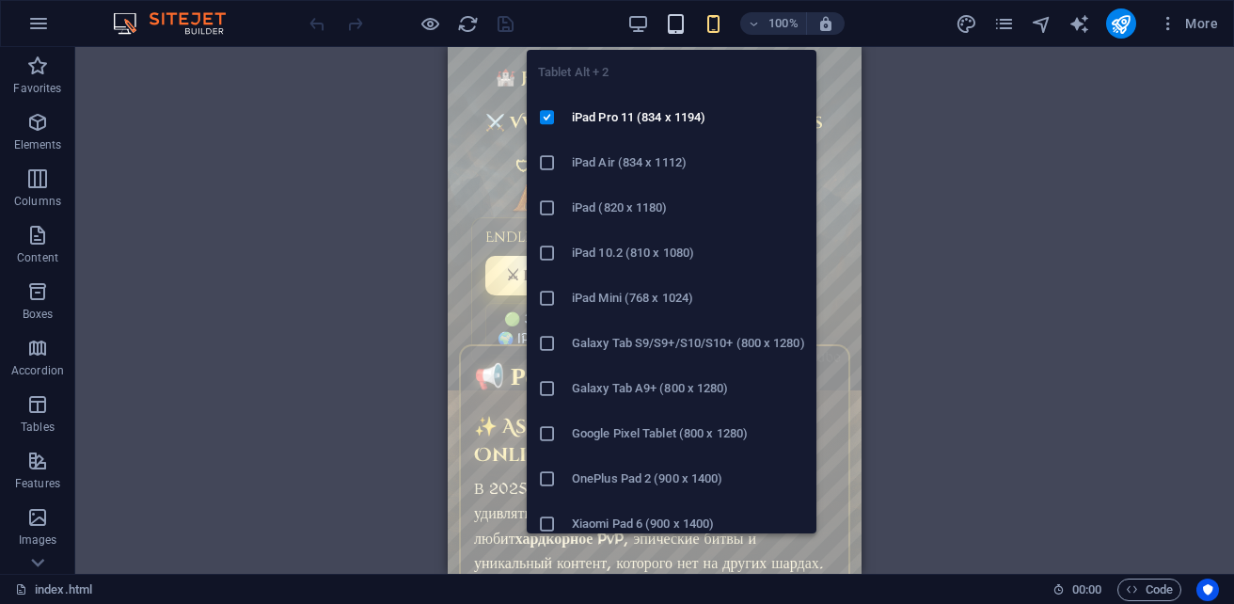
click at [677, 19] on icon "button" at bounding box center [676, 24] width 22 height 22
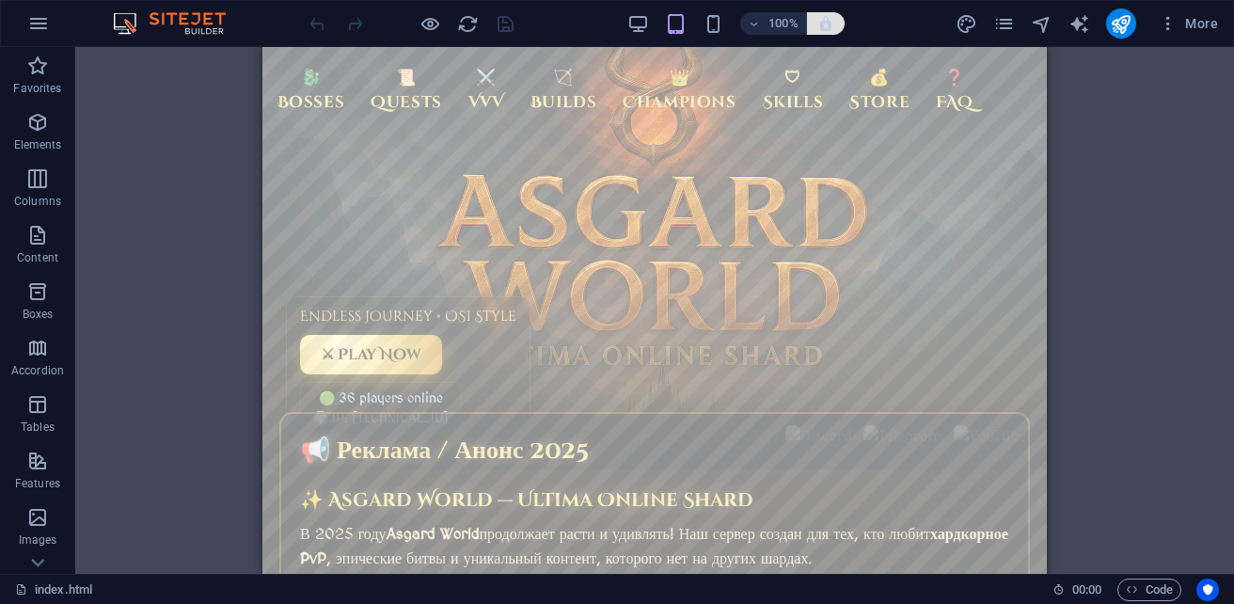
click at [822, 32] on button "button" at bounding box center [826, 23] width 38 height 23
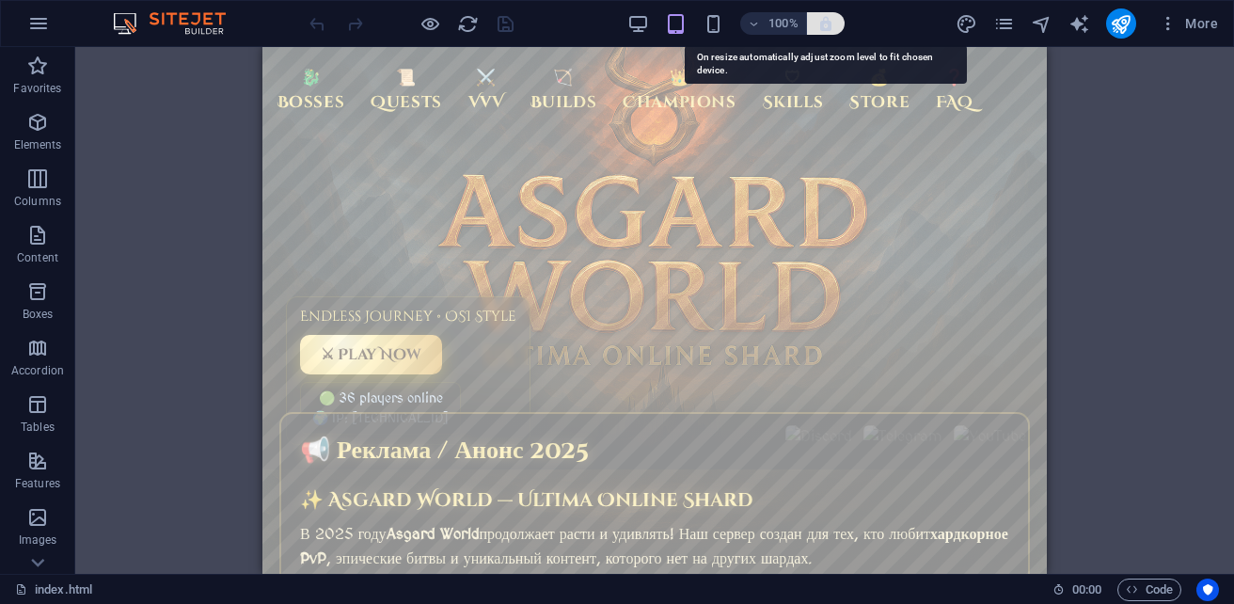
click at [825, 26] on icon "button" at bounding box center [825, 23] width 17 height 17
click at [823, 21] on icon "button" at bounding box center [825, 23] width 17 height 17
click at [820, 22] on icon "button" at bounding box center [825, 23] width 17 height 17
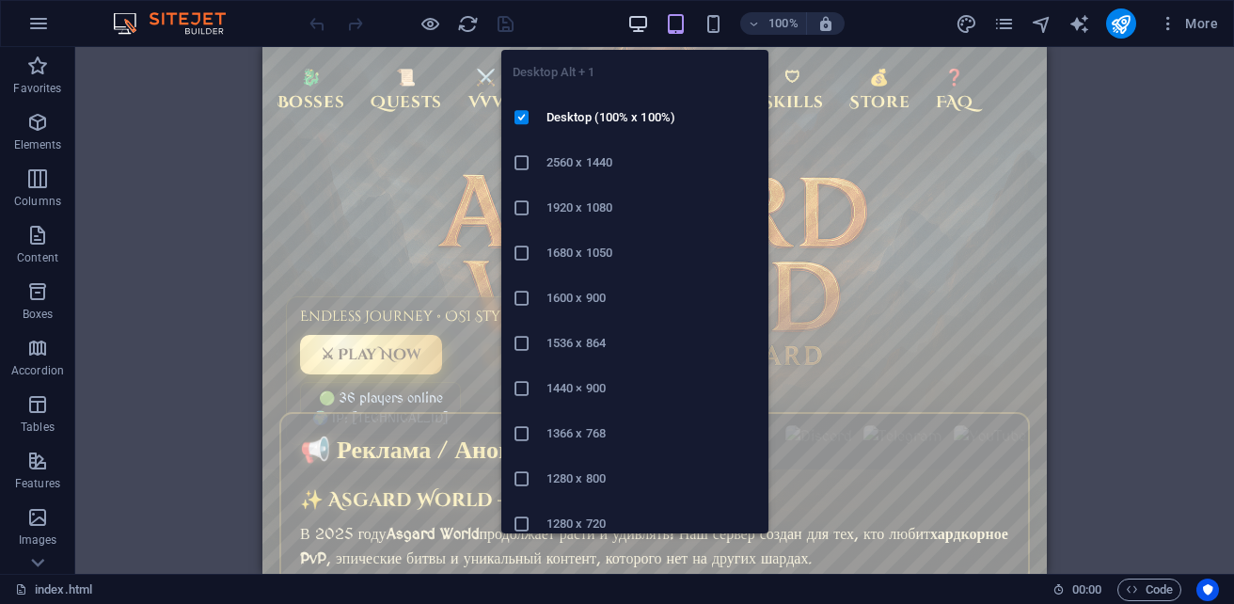
click at [638, 30] on icon "button" at bounding box center [638, 24] width 22 height 22
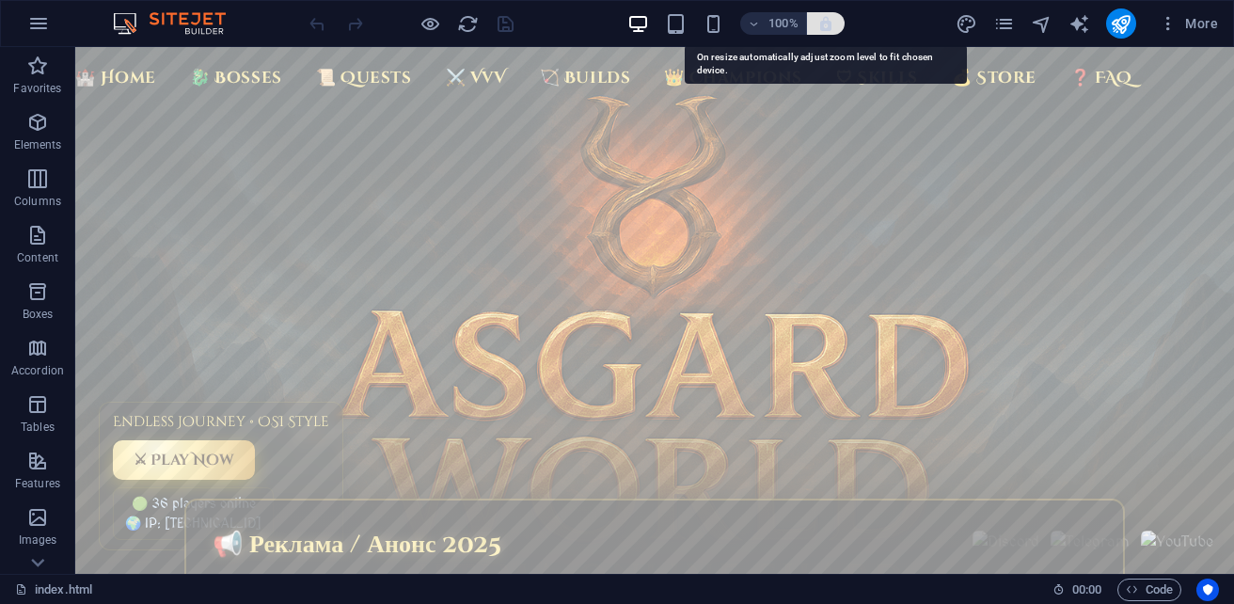
click at [821, 27] on icon "button" at bounding box center [825, 23] width 17 height 17
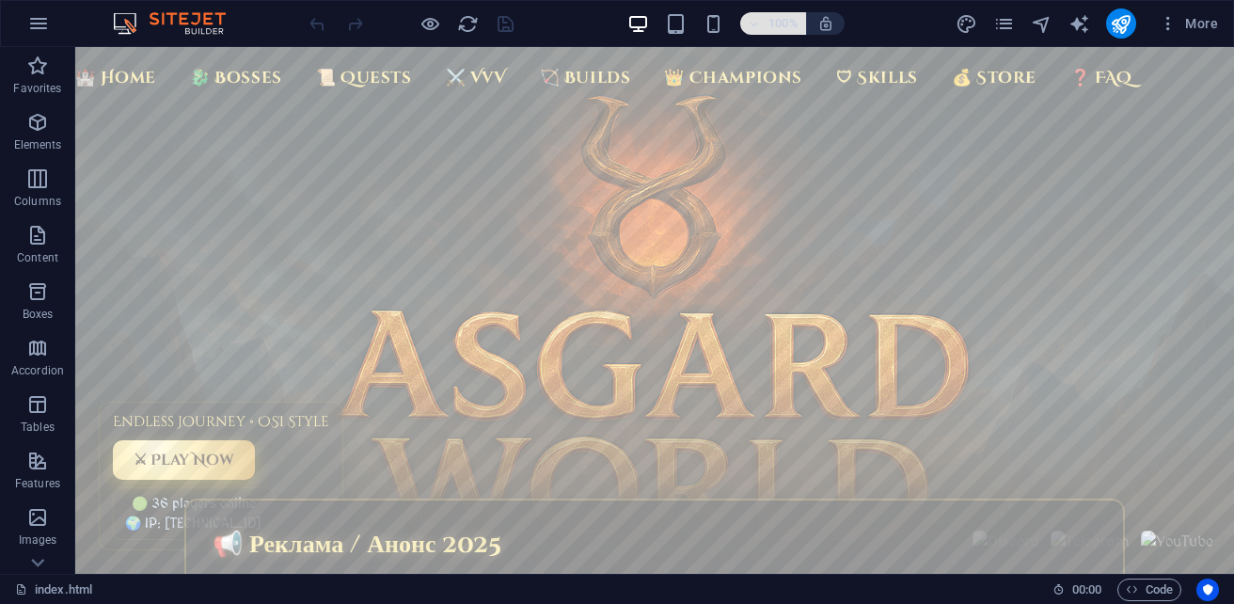
click at [751, 28] on icon "button" at bounding box center [754, 24] width 13 height 12
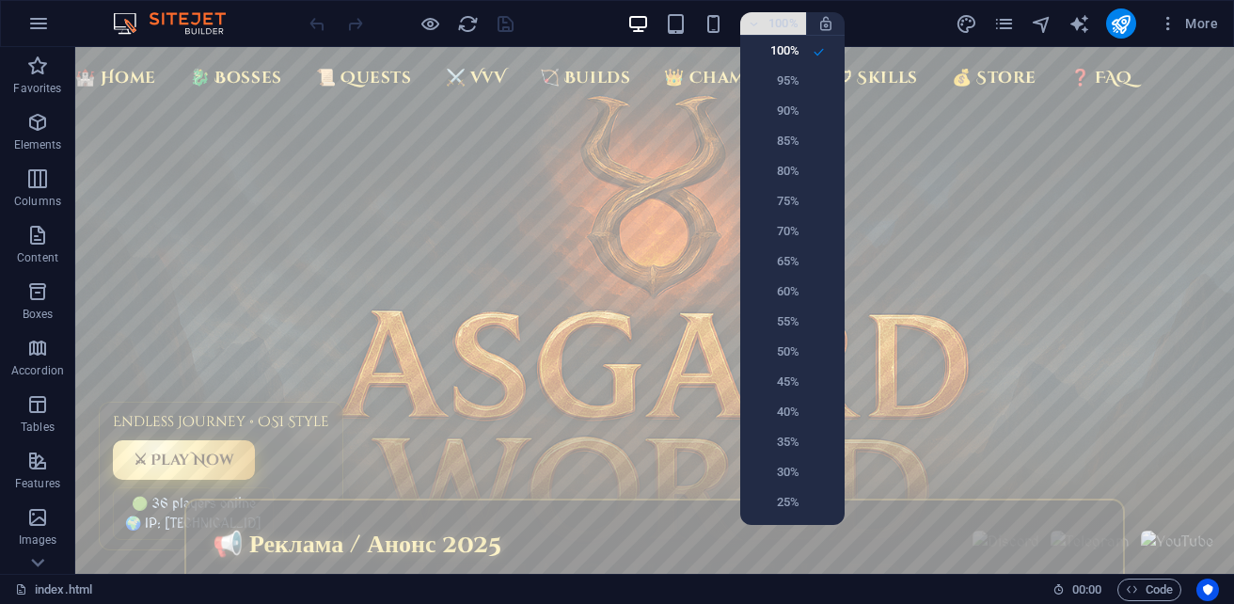
click at [751, 28] on div at bounding box center [617, 302] width 1234 height 604
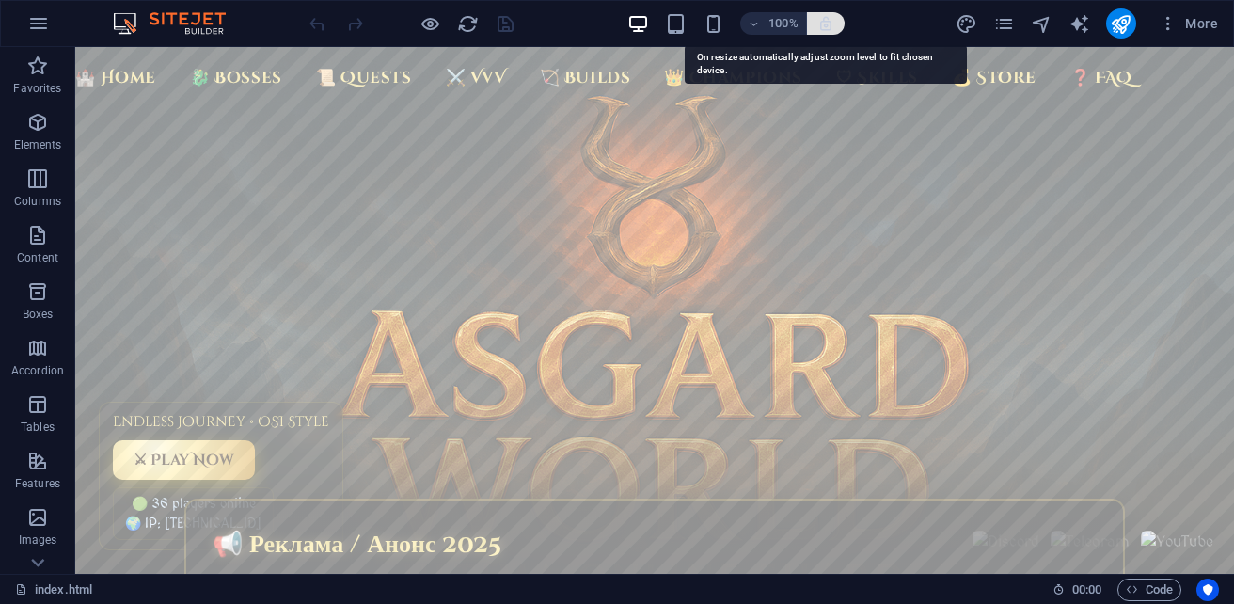
click at [824, 25] on icon "button" at bounding box center [825, 23] width 17 height 17
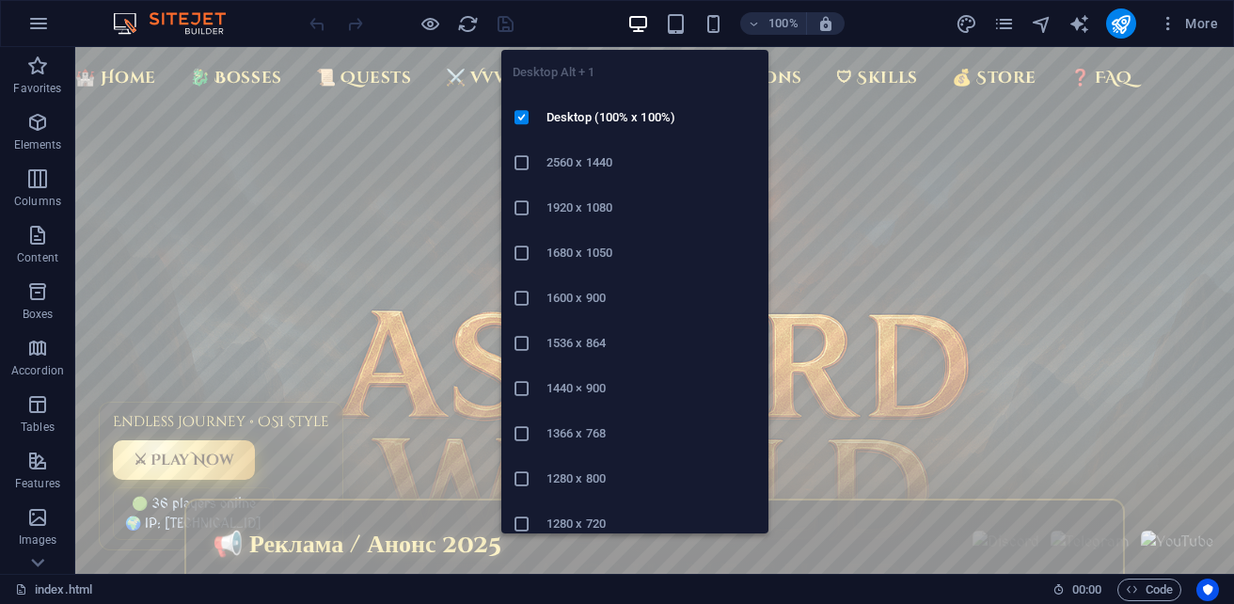
click at [639, 26] on icon "button" at bounding box center [638, 24] width 22 height 22
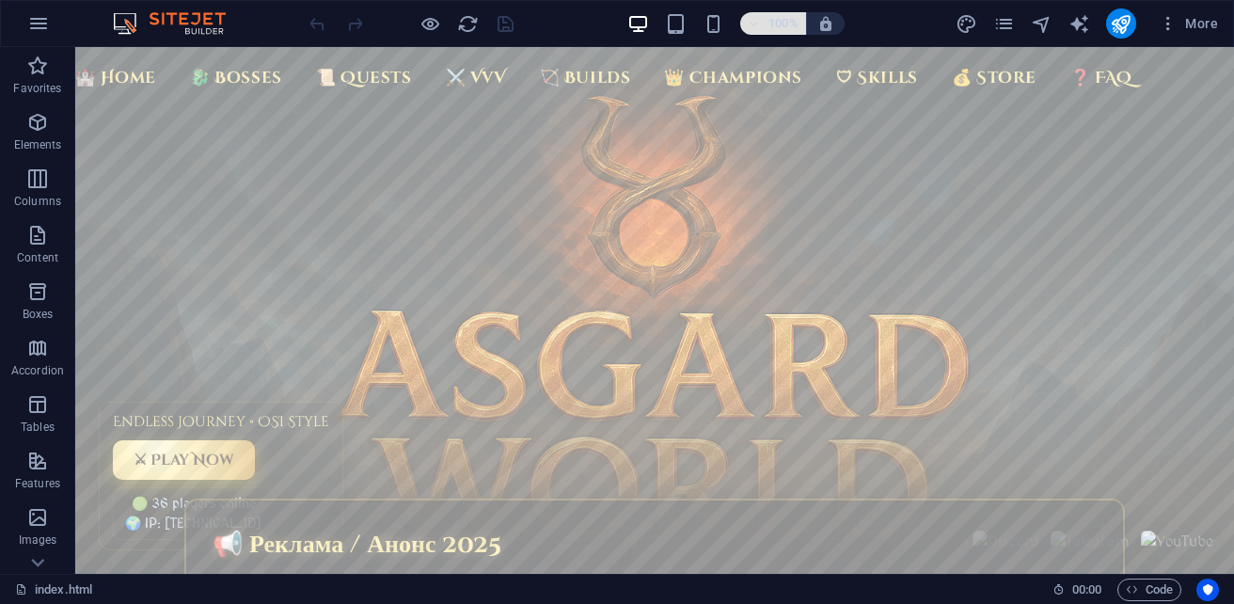
click at [753, 25] on icon "button" at bounding box center [754, 24] width 13 height 12
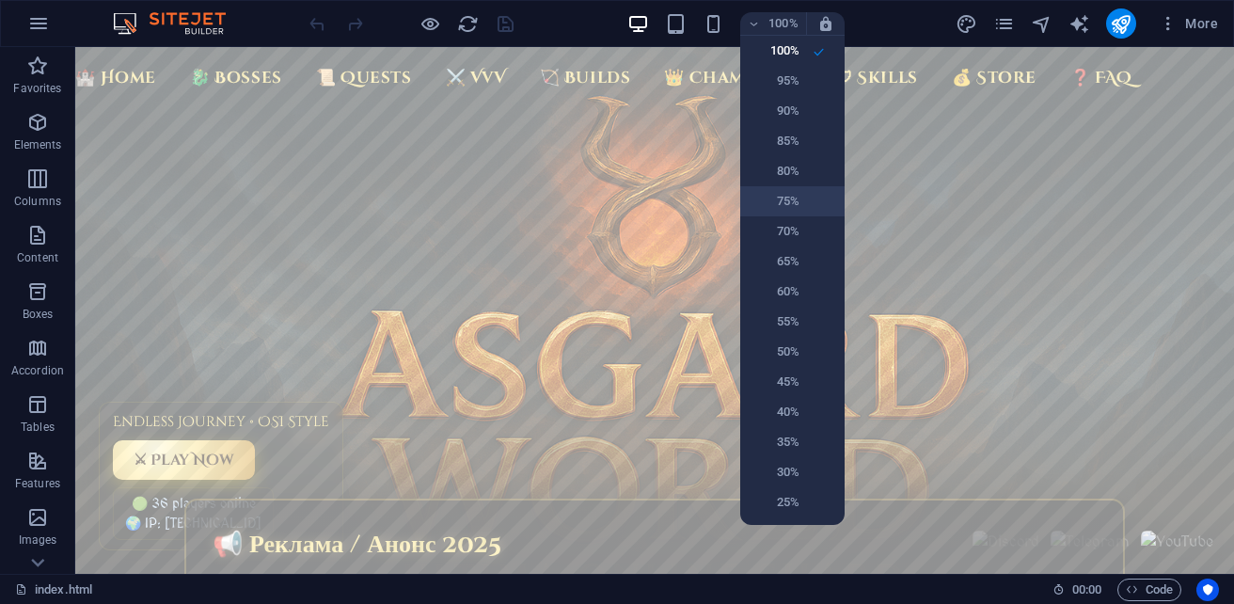
click at [796, 197] on h6 "75%" at bounding box center [775, 201] width 48 height 23
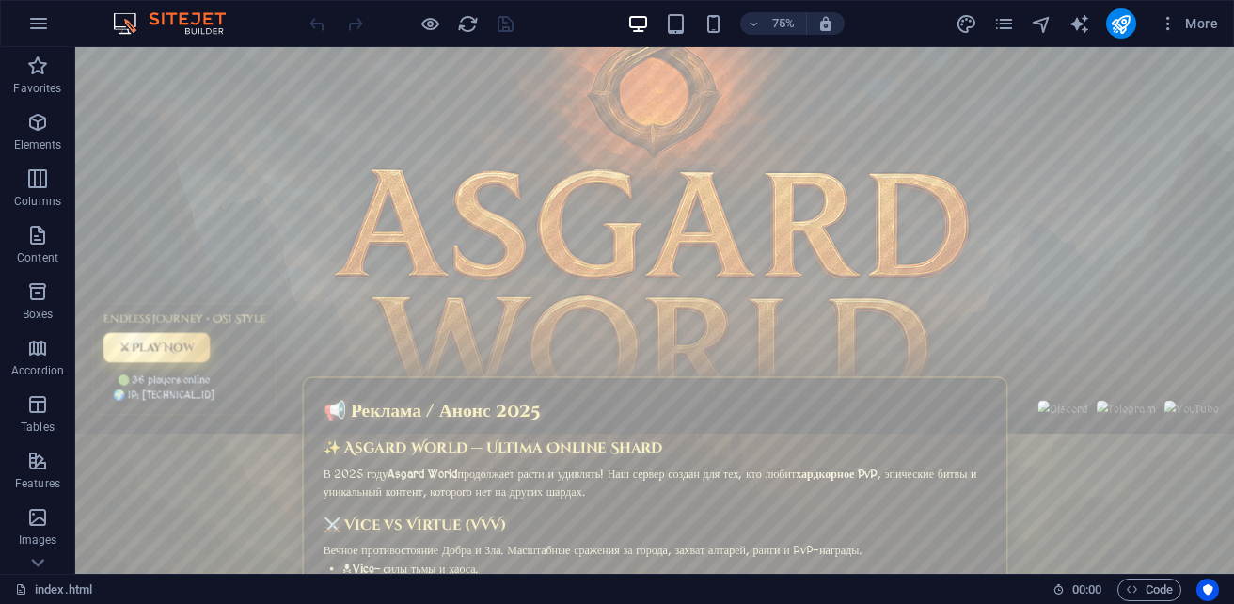
scroll to position [94, 0]
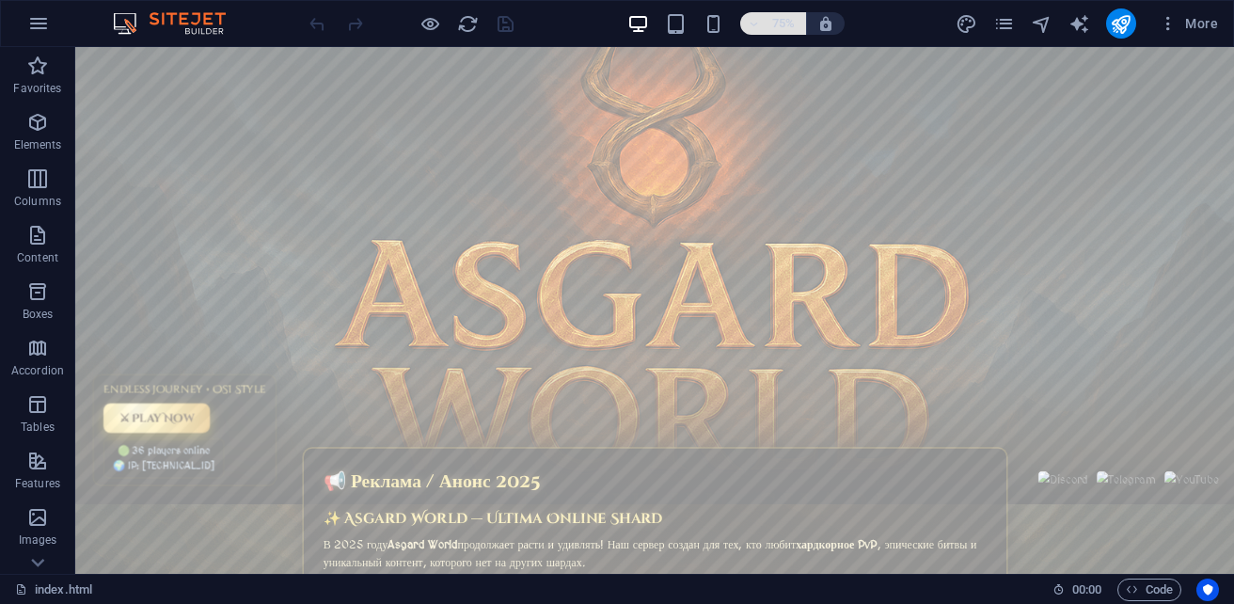
click at [750, 24] on icon "button" at bounding box center [754, 24] width 13 height 12
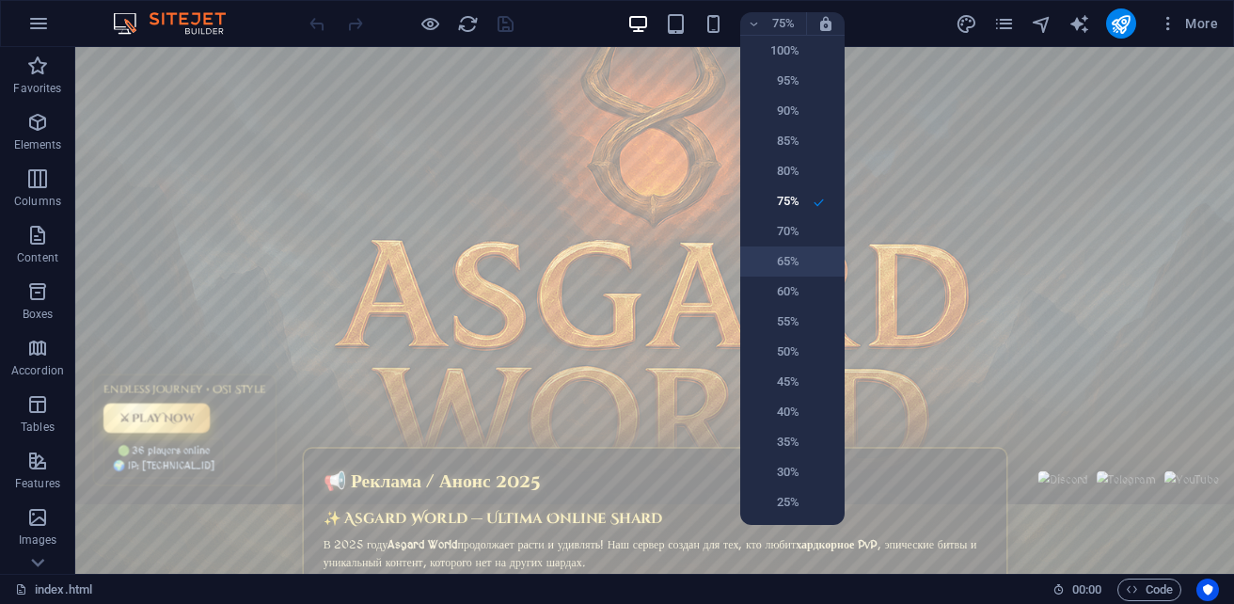
click at [790, 262] on h6 "65%" at bounding box center [775, 261] width 48 height 23
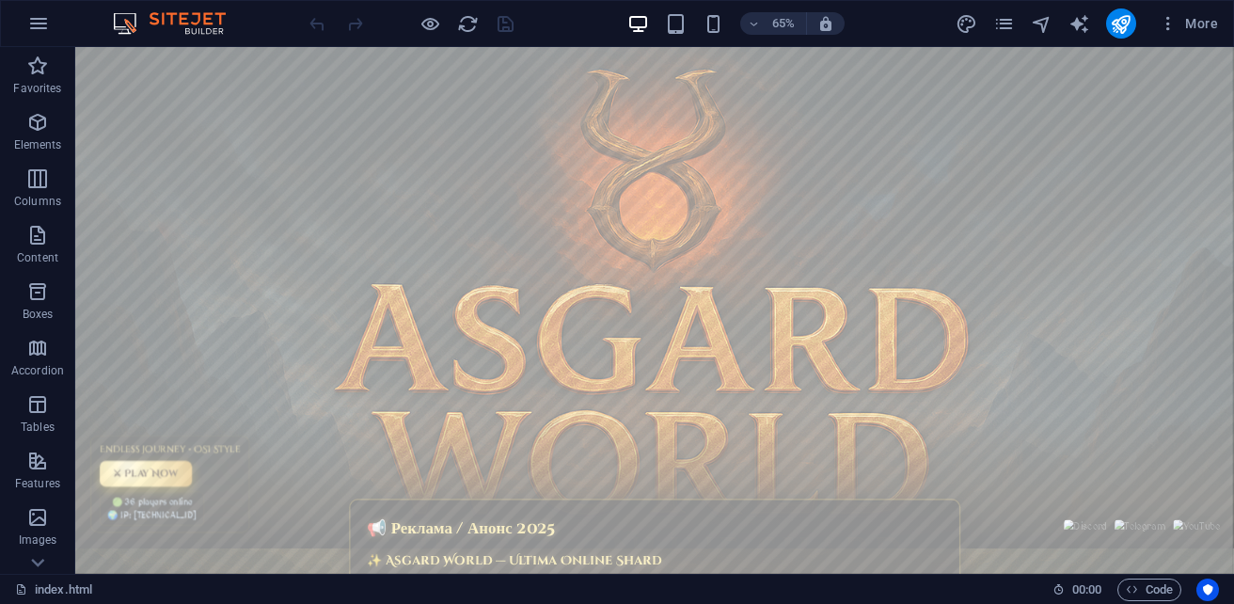
scroll to position [0, 0]
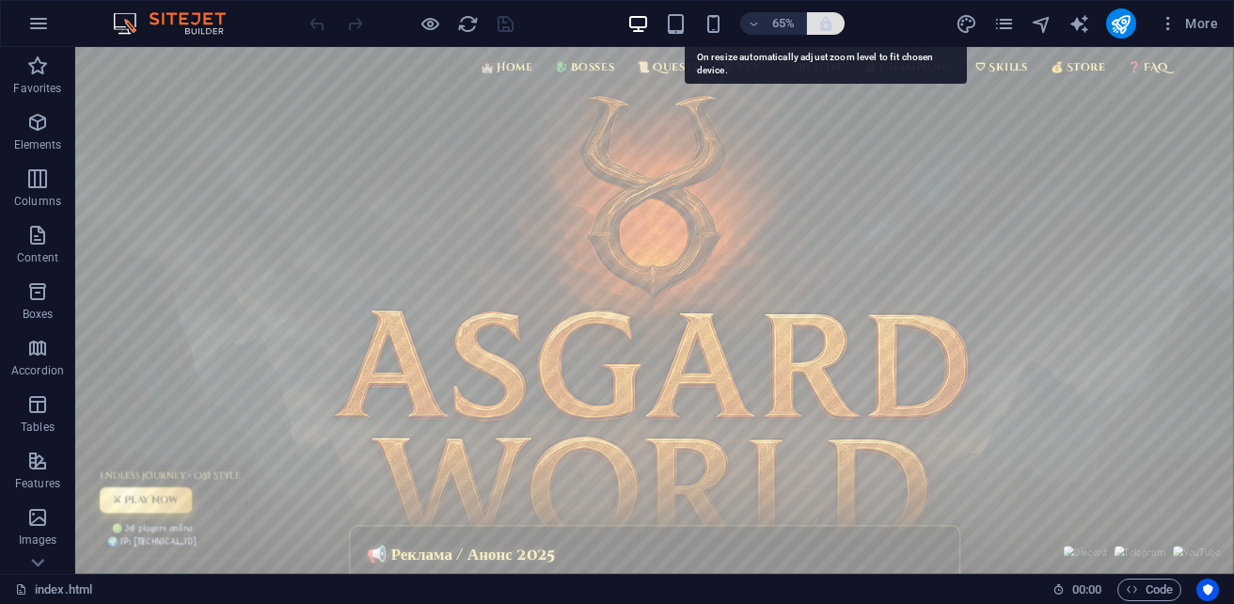
click at [821, 29] on icon "button" at bounding box center [825, 23] width 17 height 17
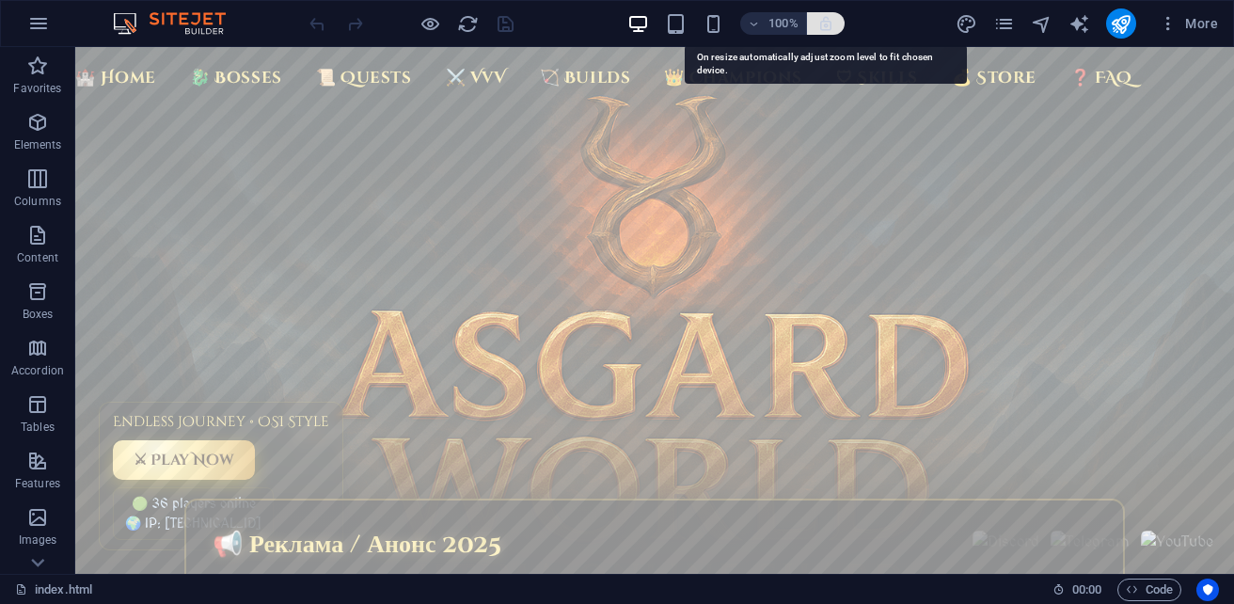
click at [821, 29] on icon "button" at bounding box center [825, 23] width 17 height 17
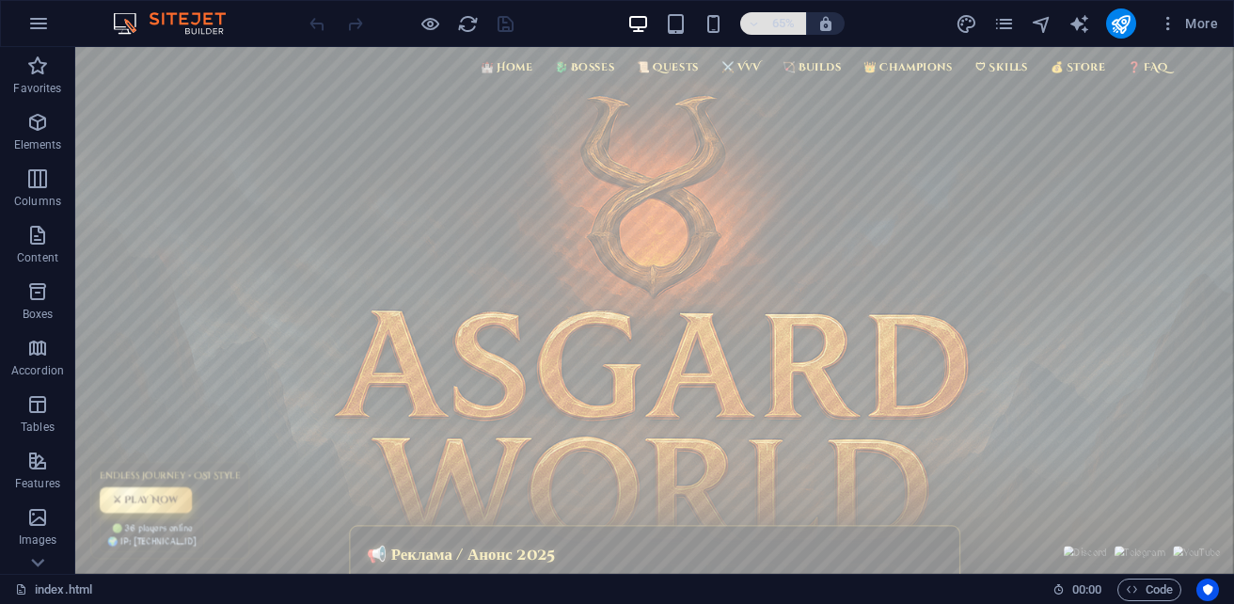
click at [757, 24] on icon "button" at bounding box center [754, 24] width 13 height 12
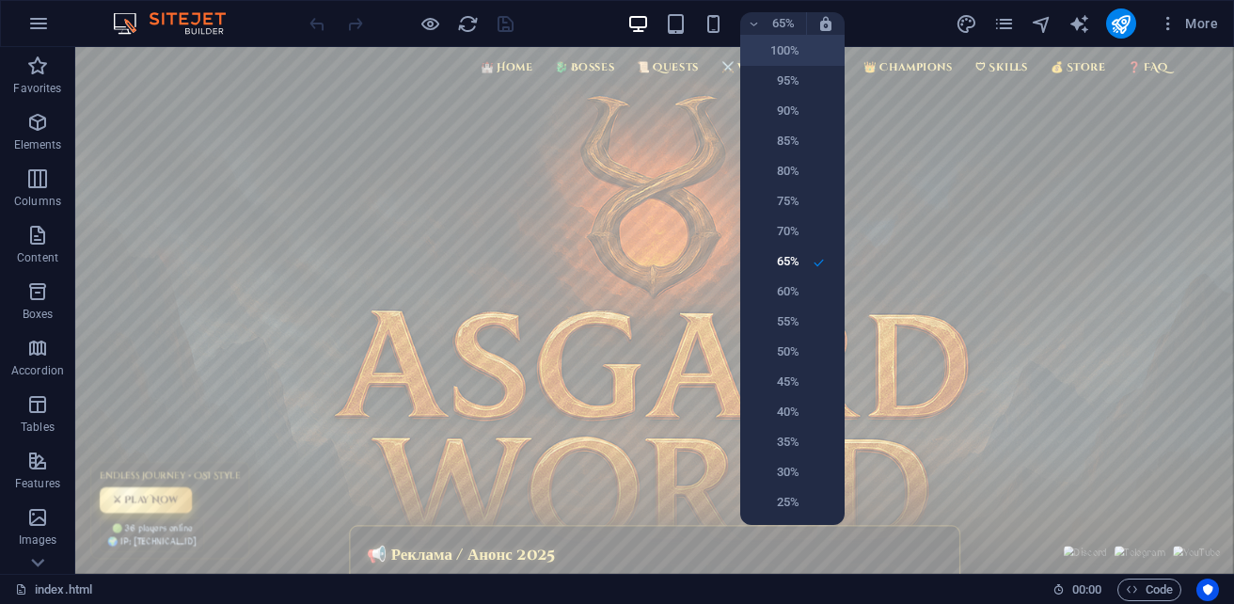
click at [785, 55] on h6 "100%" at bounding box center [775, 50] width 48 height 23
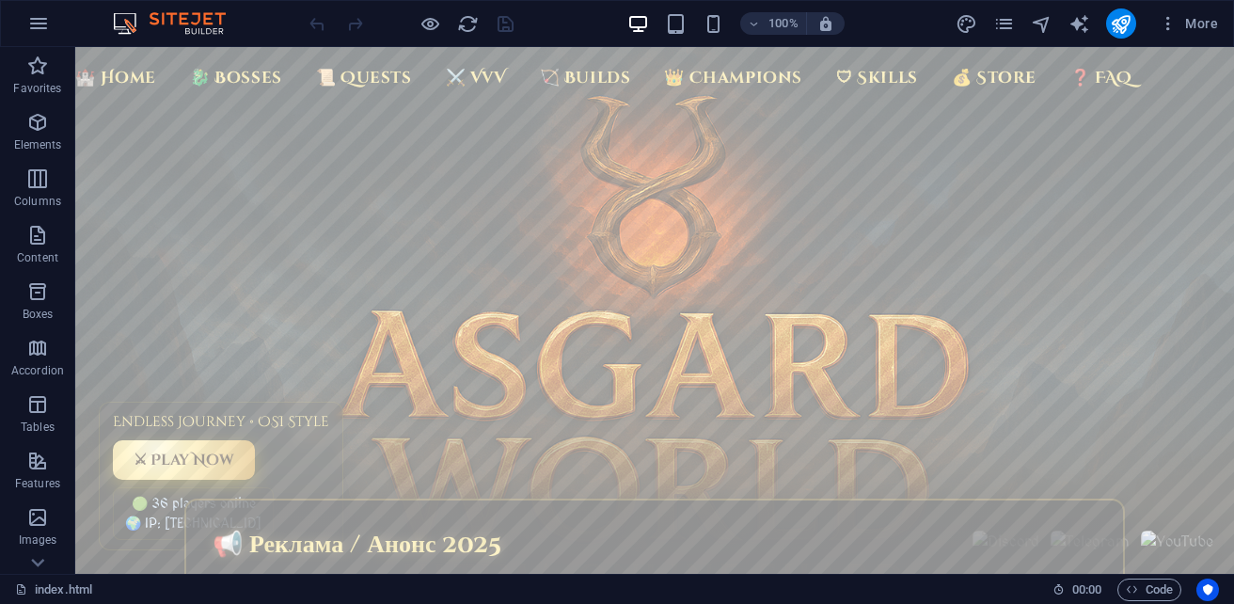
scroll to position [94, 0]
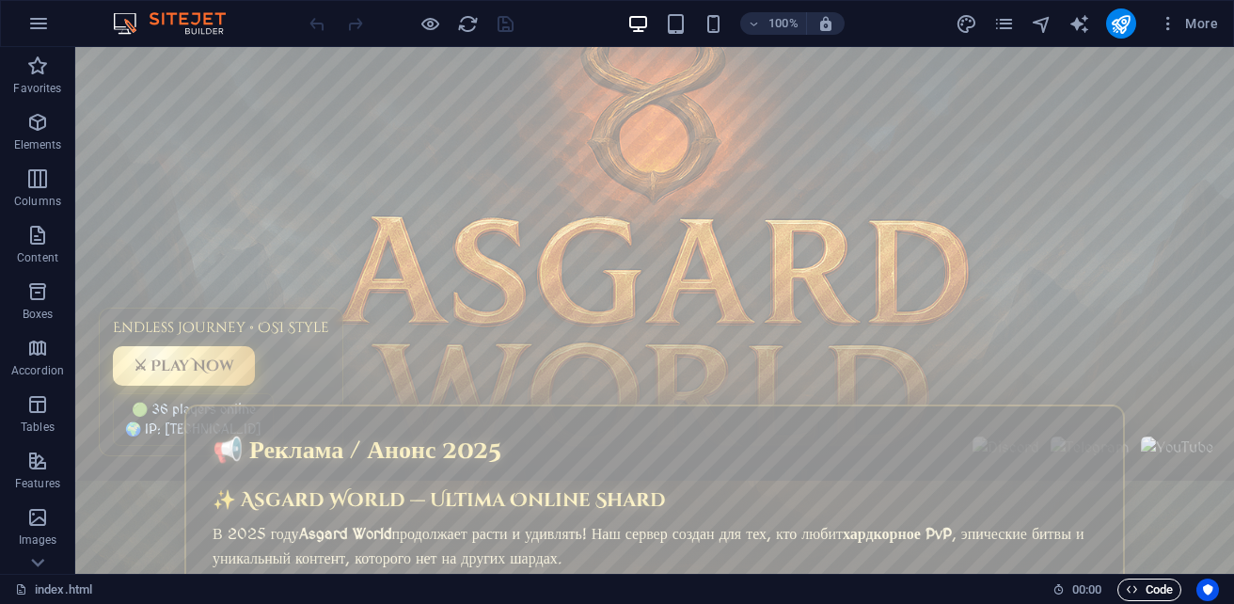
click at [1136, 595] on span "Code" at bounding box center [1149, 589] width 47 height 23
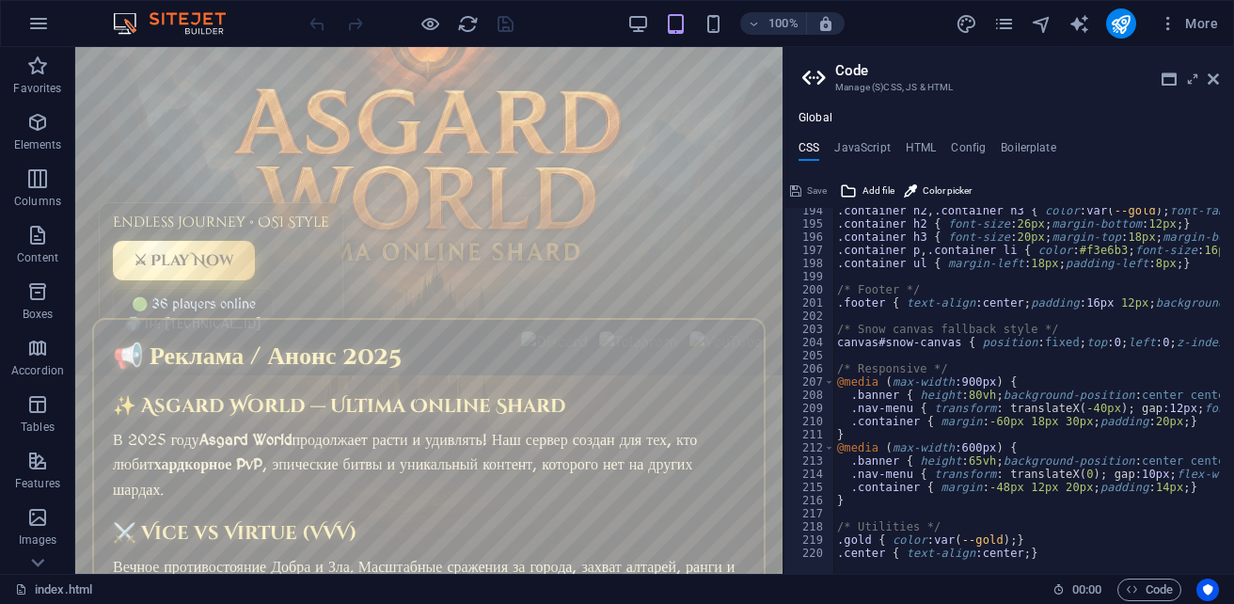
scroll to position [2545, 0]
type textarea ".center { text-align:center; }"
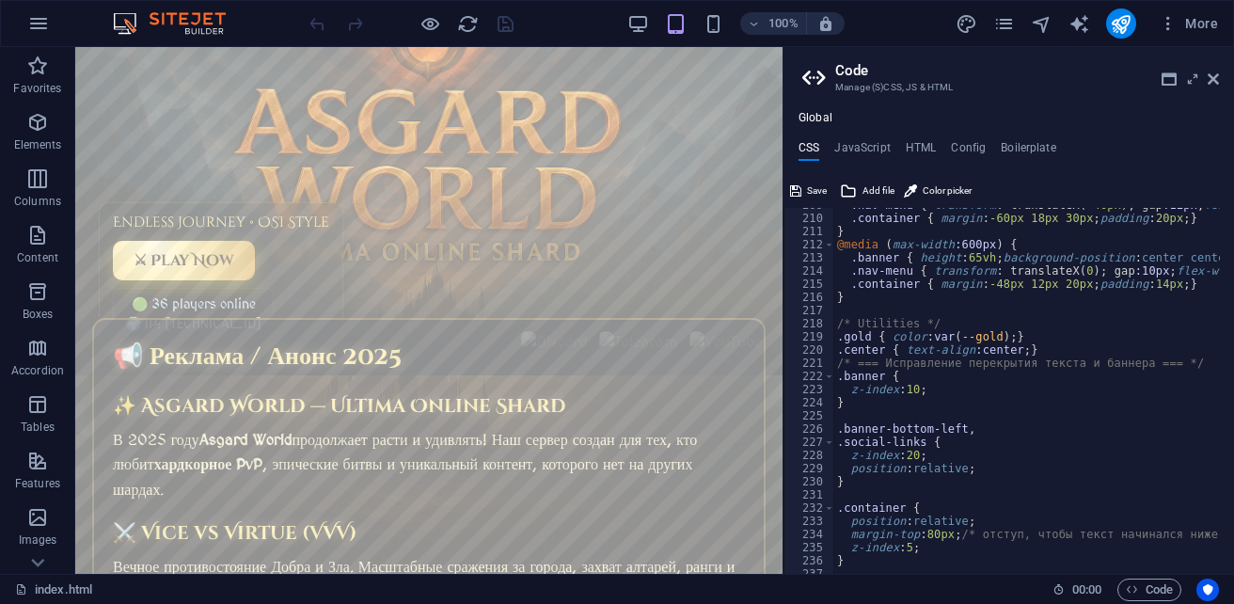
scroll to position [2748, 0]
click at [819, 191] on span "Save" at bounding box center [817, 191] width 20 height 23
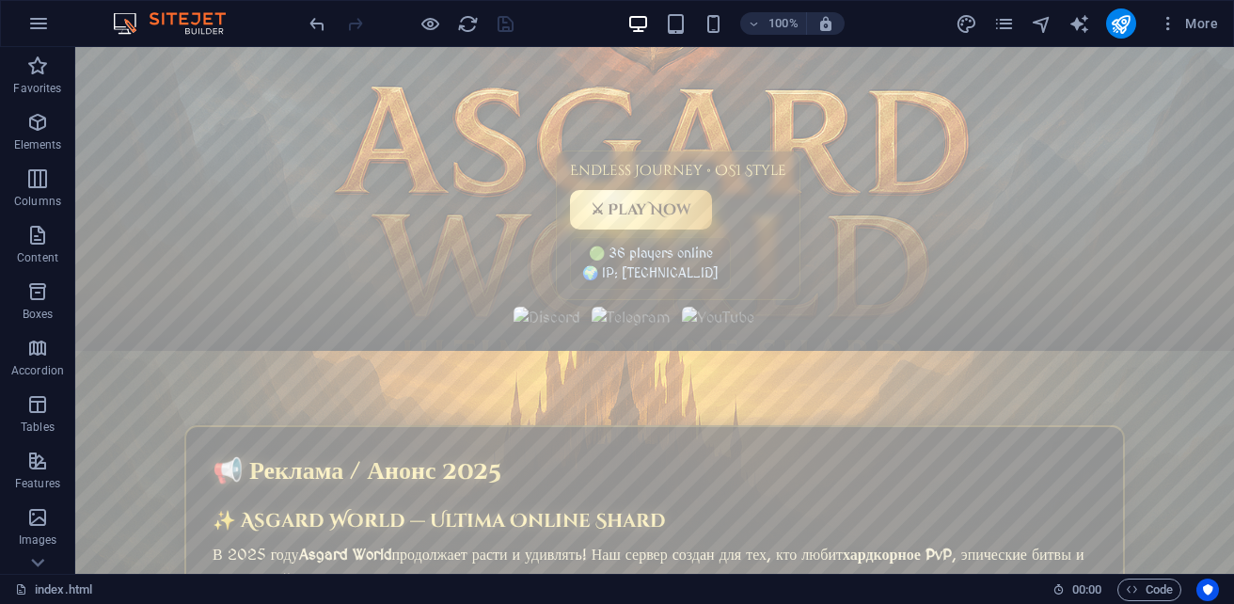
scroll to position [53, 0]
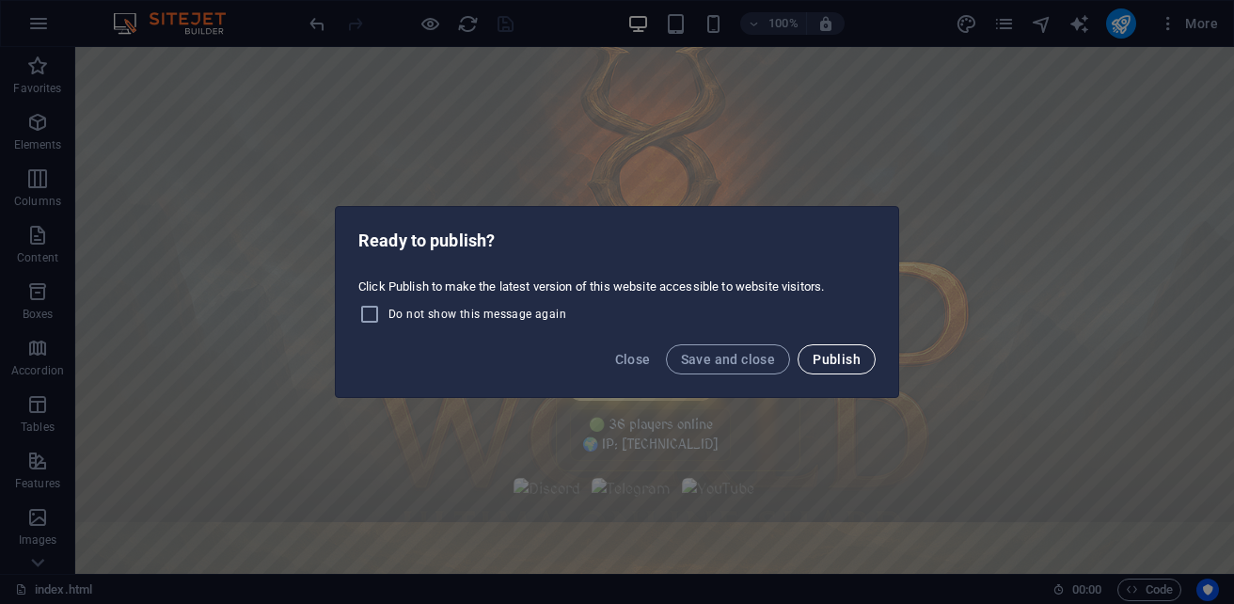
click at [841, 362] on span "Publish" at bounding box center [836, 359] width 48 height 15
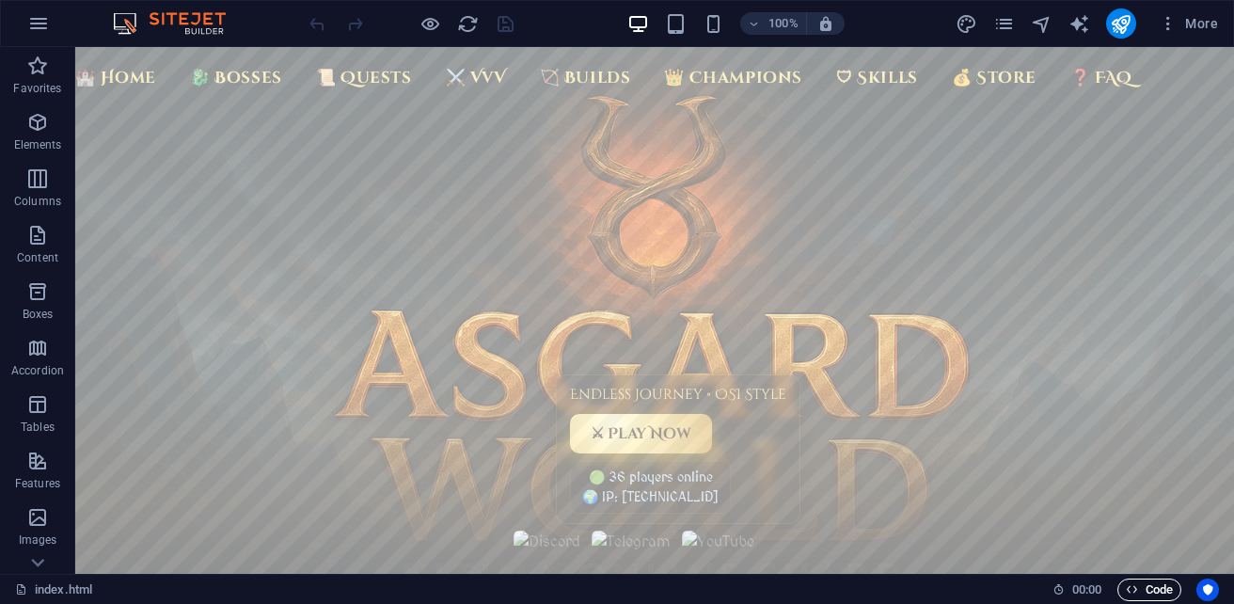
drag, startPoint x: 1135, startPoint y: 592, endPoint x: 469, endPoint y: 151, distance: 798.6
click at [1135, 592] on icon "button" at bounding box center [1132, 589] width 12 height 12
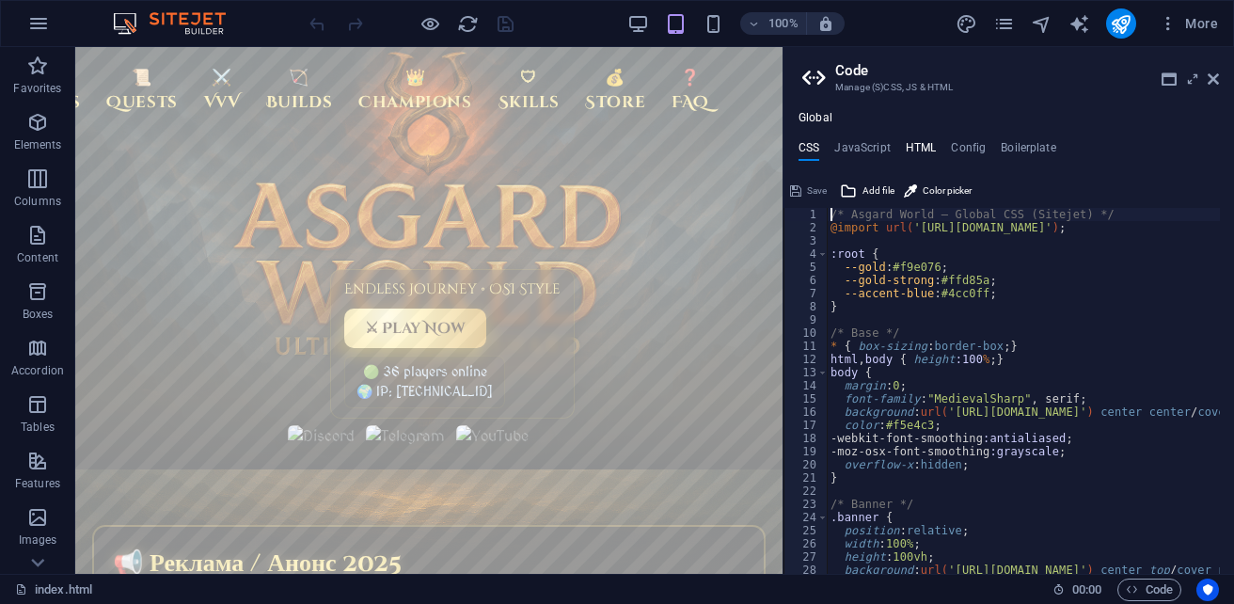
click at [906, 150] on h4 "HTML" at bounding box center [921, 151] width 31 height 21
type textarea "{{content}}<header class="banner" role="banner">"
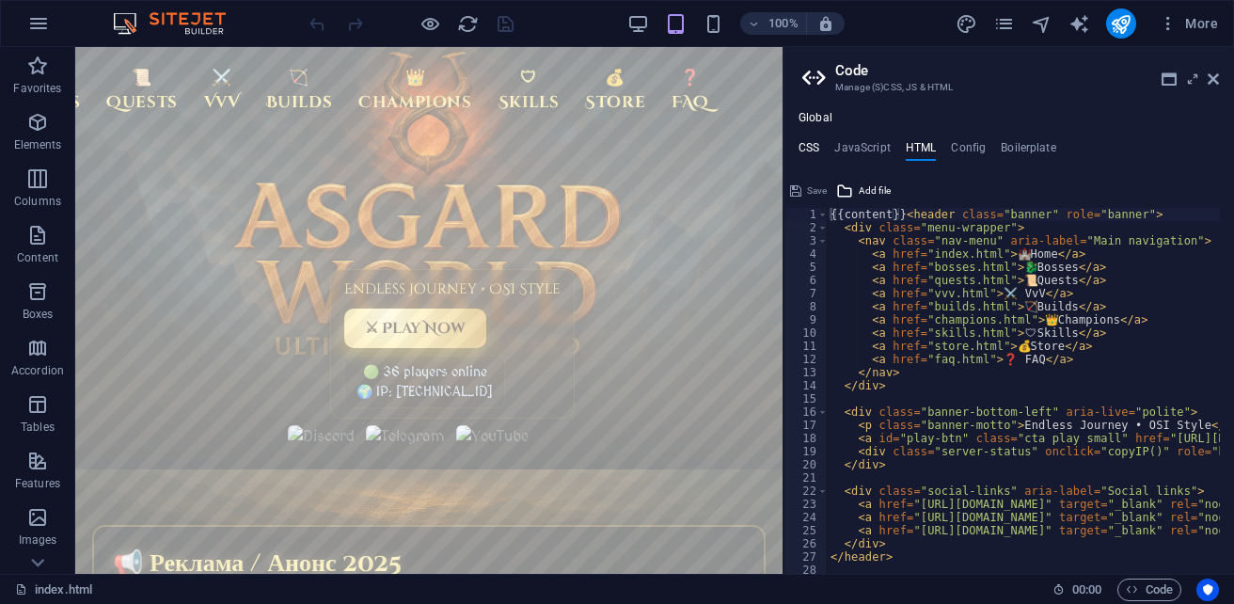
click at [804, 151] on h4 "CSS" at bounding box center [808, 151] width 21 height 21
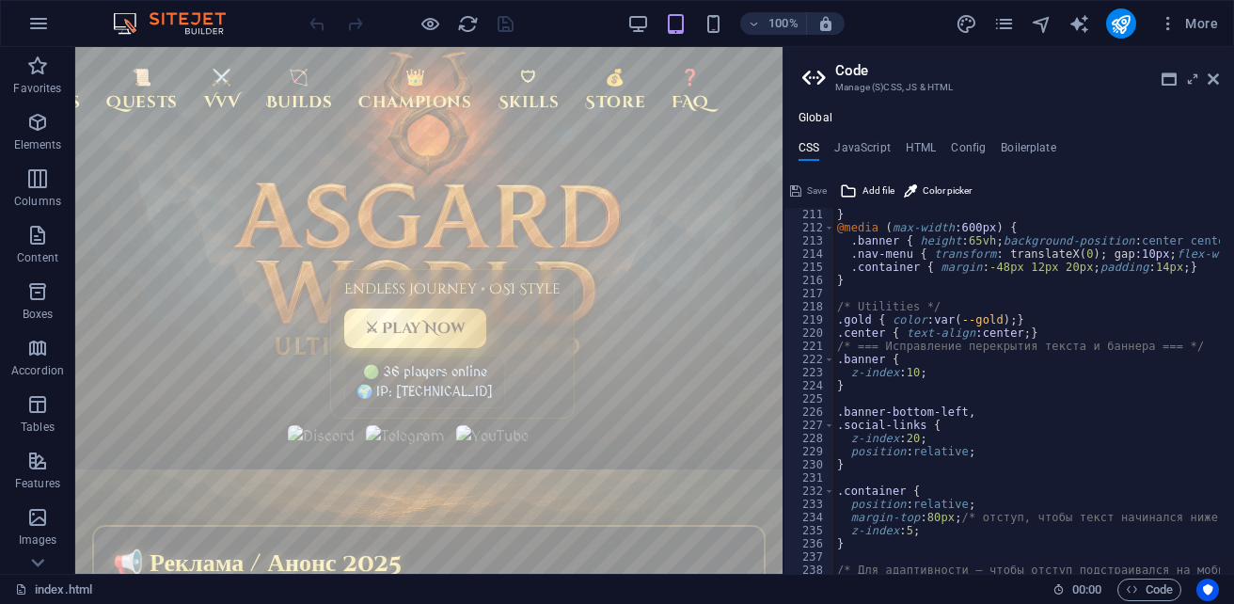
scroll to position [2847, 0]
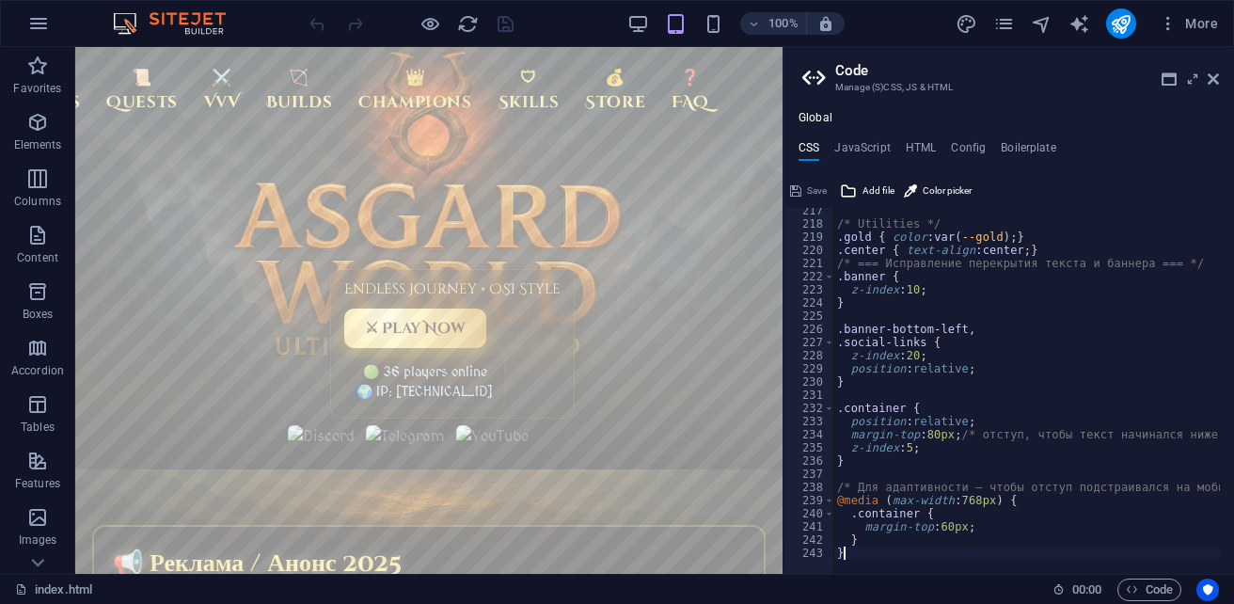
type textarea "}"
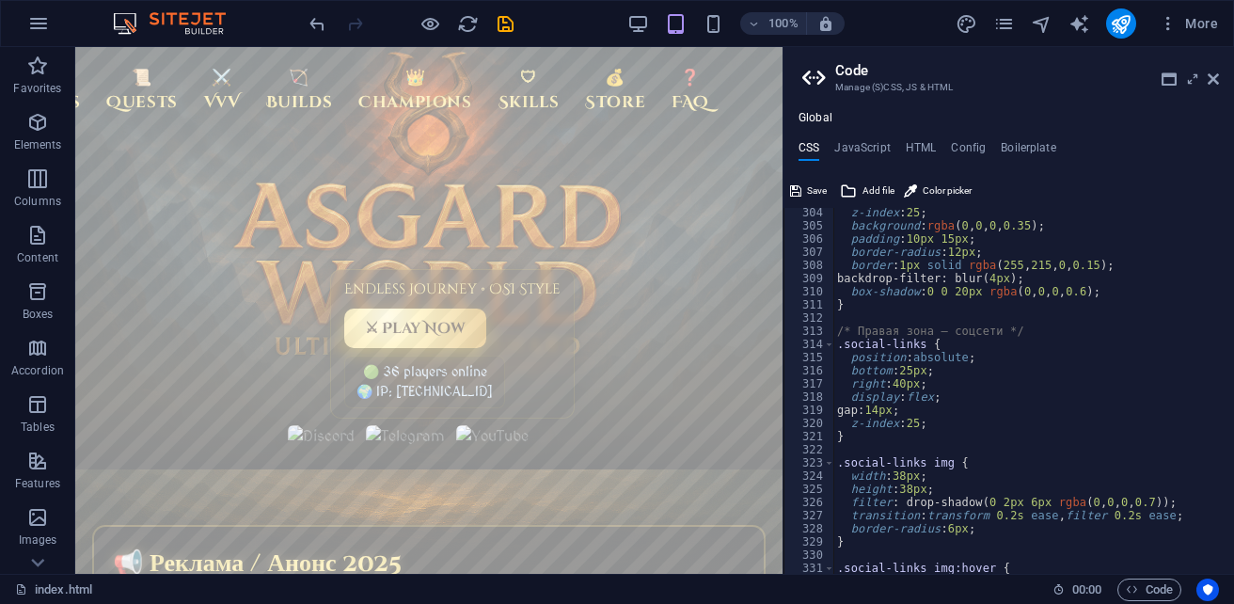
scroll to position [3878, 0]
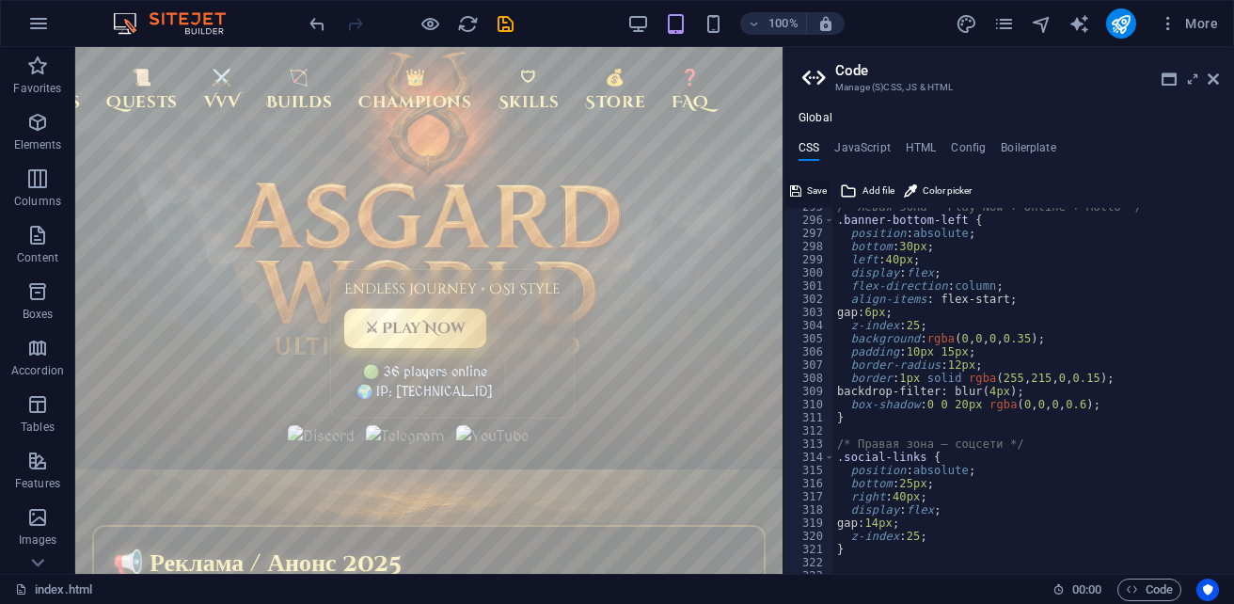
click at [812, 187] on span "Save" at bounding box center [817, 191] width 20 height 23
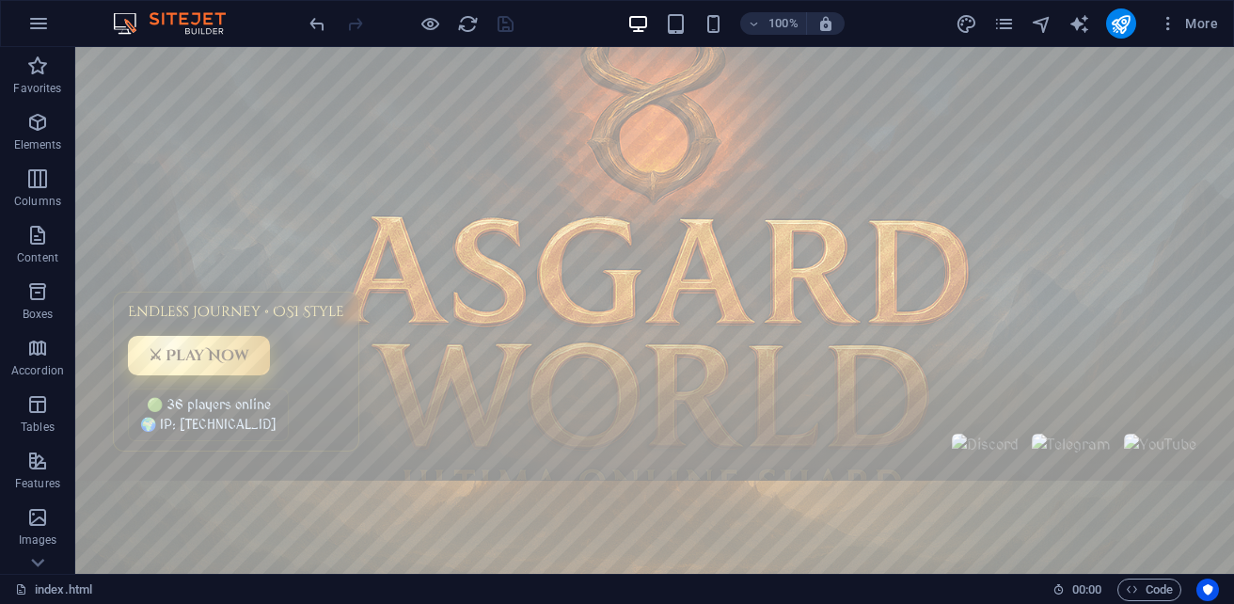
scroll to position [0, 0]
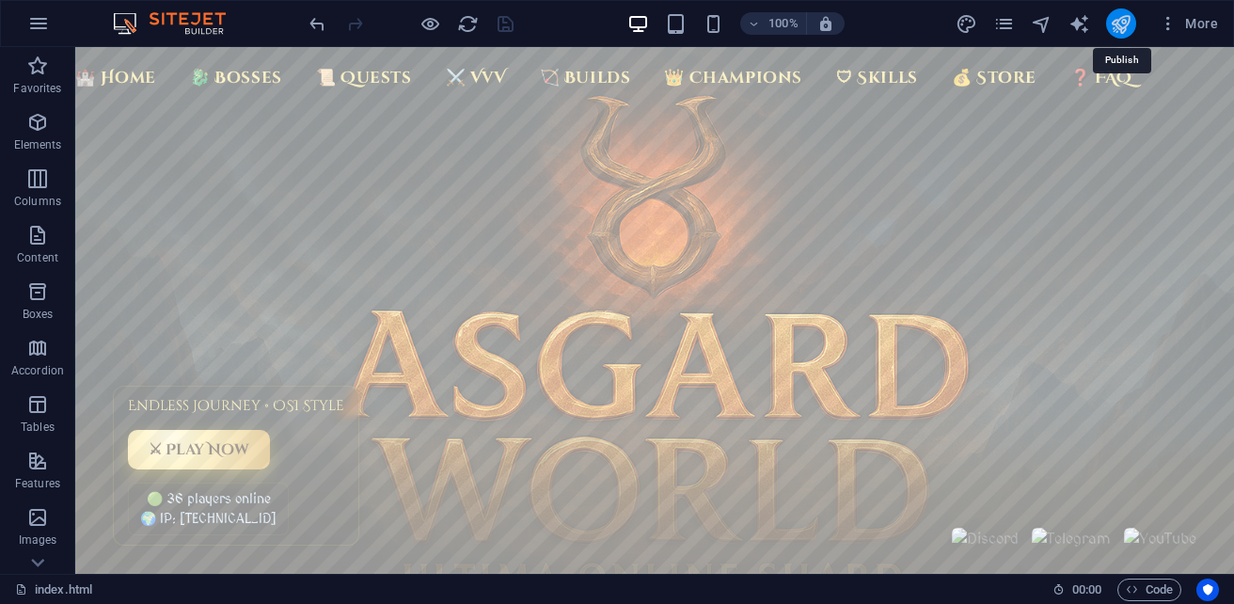
click at [1116, 29] on icon "publish" at bounding box center [1121, 24] width 22 height 22
click at [1146, 595] on span "Code" at bounding box center [1149, 589] width 47 height 23
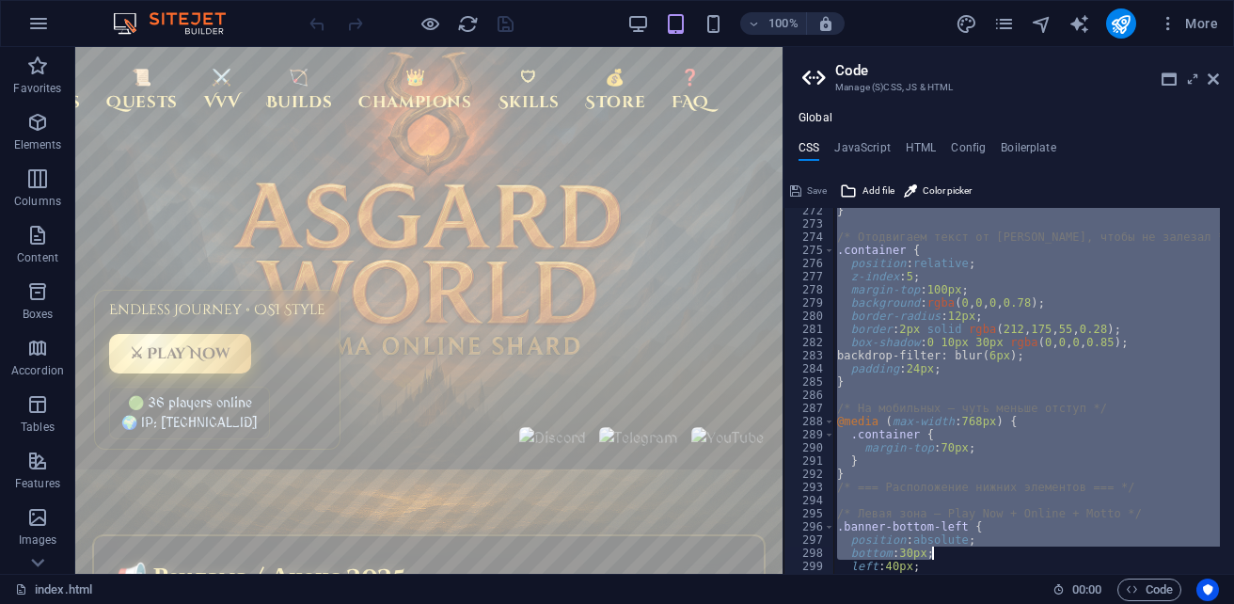
scroll to position [4203, 0]
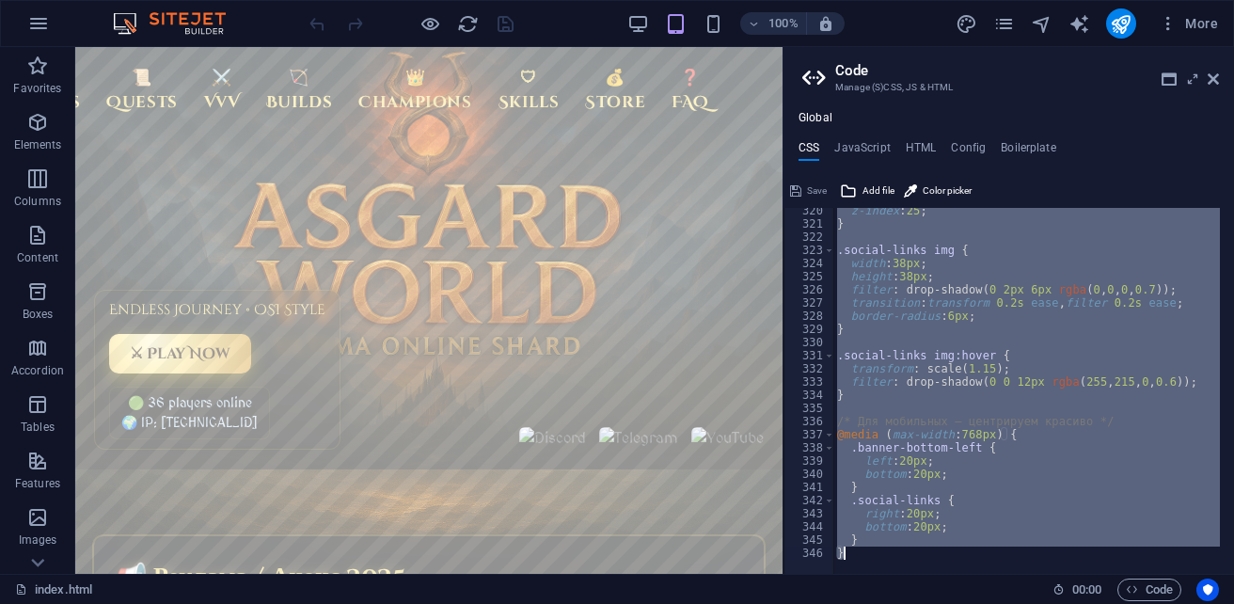
drag, startPoint x: 828, startPoint y: 213, endPoint x: 1234, endPoint y: 614, distance: 569.8
click at [1233, 603] on html "sb5985678.a.had.tf index.html (ru) Favorites Elements Columns Content Boxes Acc…" at bounding box center [617, 302] width 1234 height 604
type textarea "} }"
click at [922, 144] on h4 "HTML" at bounding box center [921, 151] width 31 height 21
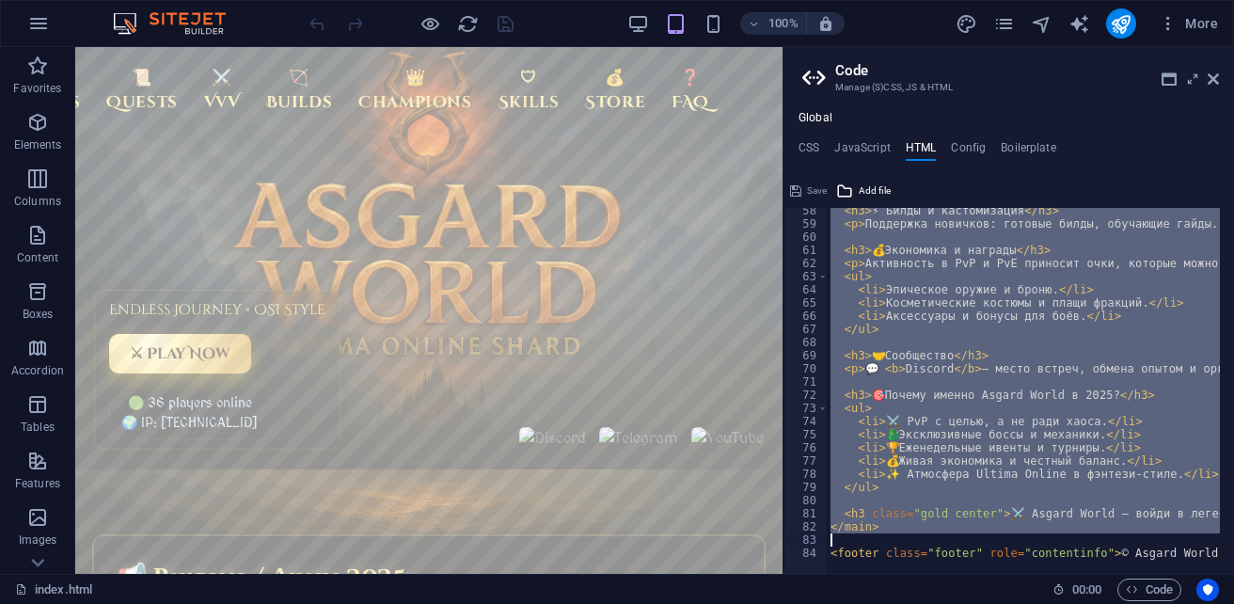
scroll to position [0, 213]
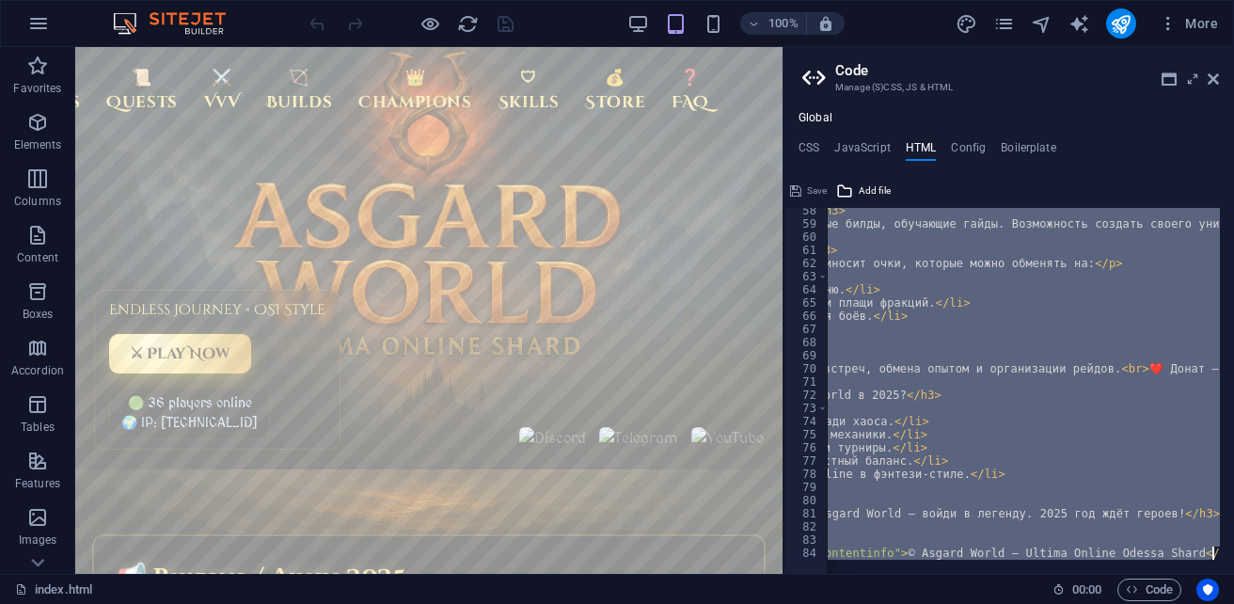
drag, startPoint x: 898, startPoint y: 215, endPoint x: 1234, endPoint y: 607, distance: 516.2
click at [1233, 603] on html "sb5985678.a.had.tf index.html (ru) Favorites Elements Columns Content Boxes Acc…" at bounding box center [617, 302] width 1234 height 604
type textarea "<footer class="footer" role="contentinfo">© Asgard World — Ultima Online Odessa…"
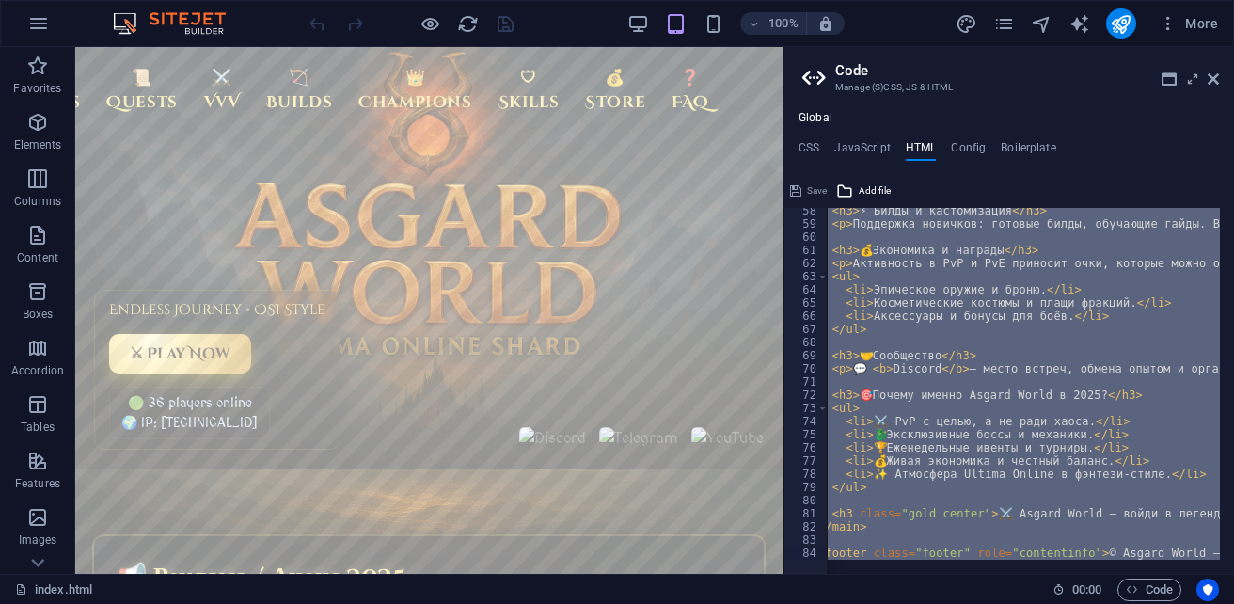
scroll to position [0, 0]
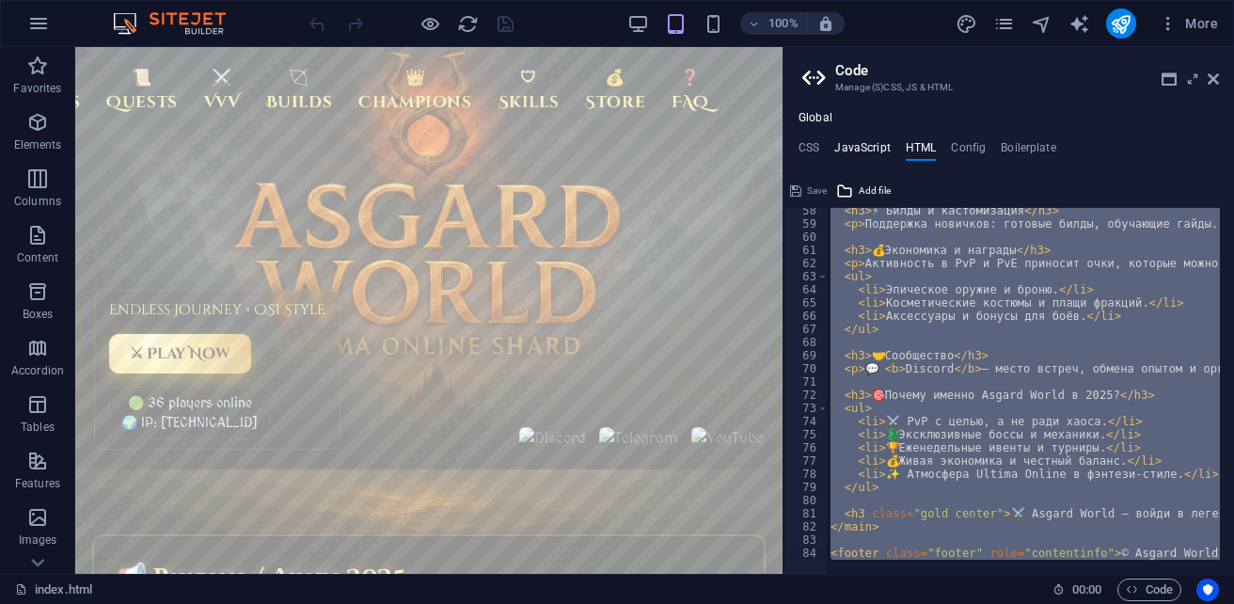
click at [849, 149] on h4 "JavaScript" at bounding box center [861, 151] width 55 height 21
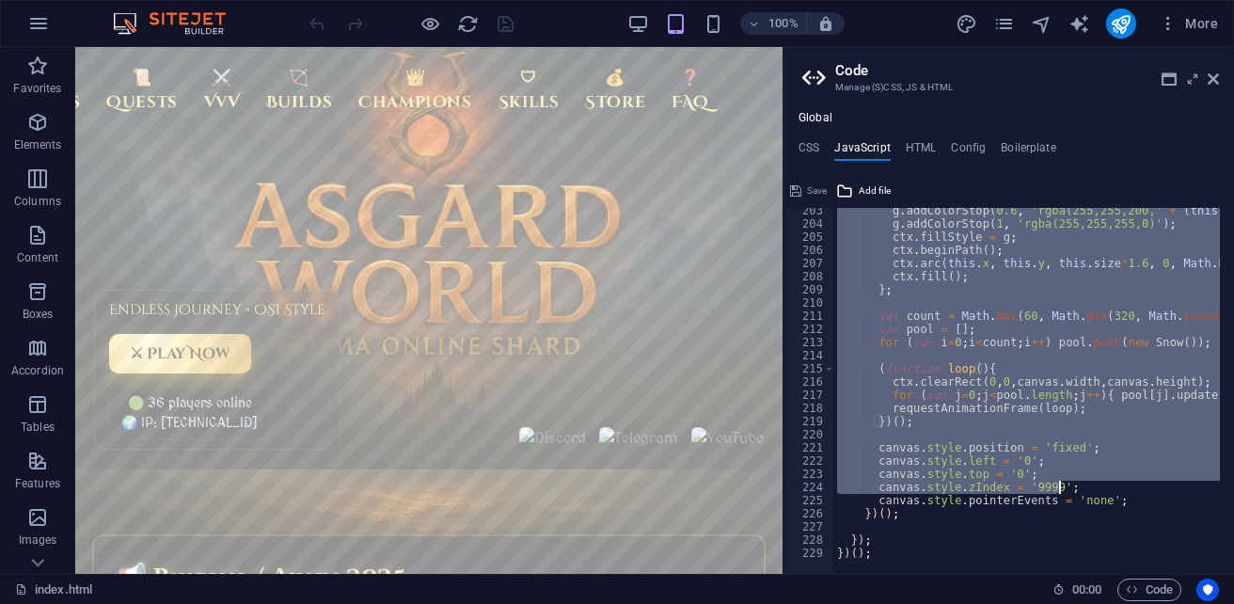
scroll to position [2663, 0]
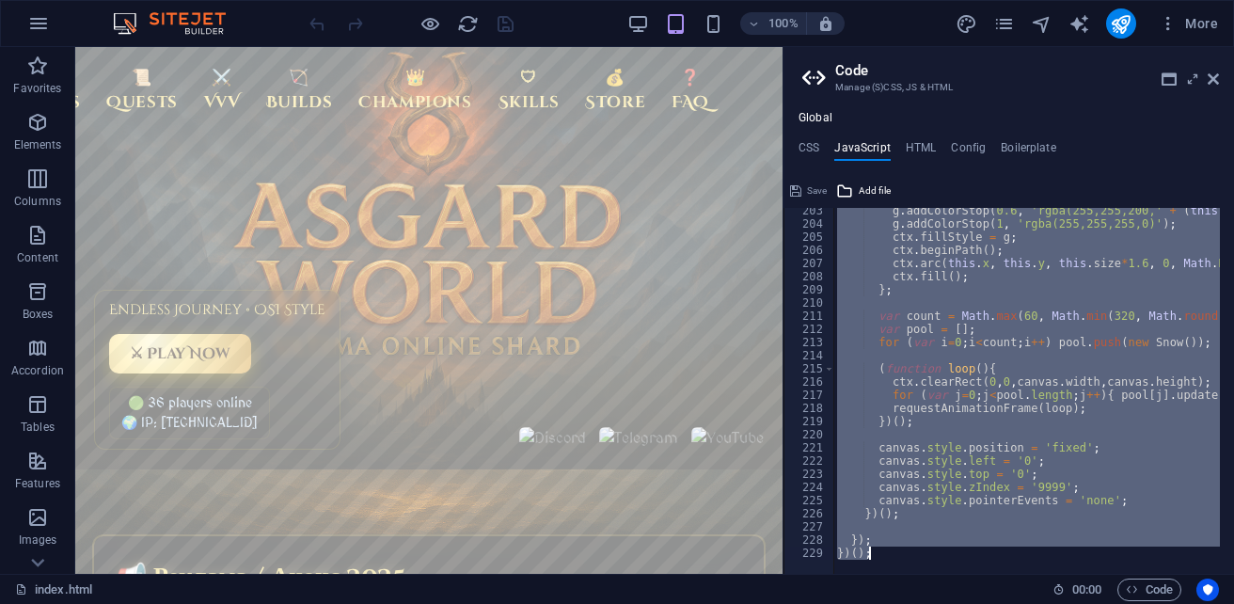
drag, startPoint x: 832, startPoint y: 213, endPoint x: 1161, endPoint y: 575, distance: 488.6
click at [1161, 574] on div "index.html (ru) Favorites Elements Columns Content Boxes Accordion Tables Featu…" at bounding box center [617, 310] width 1234 height 527
type textarea "}); })();"
click at [1215, 80] on icon at bounding box center [1212, 78] width 11 height 15
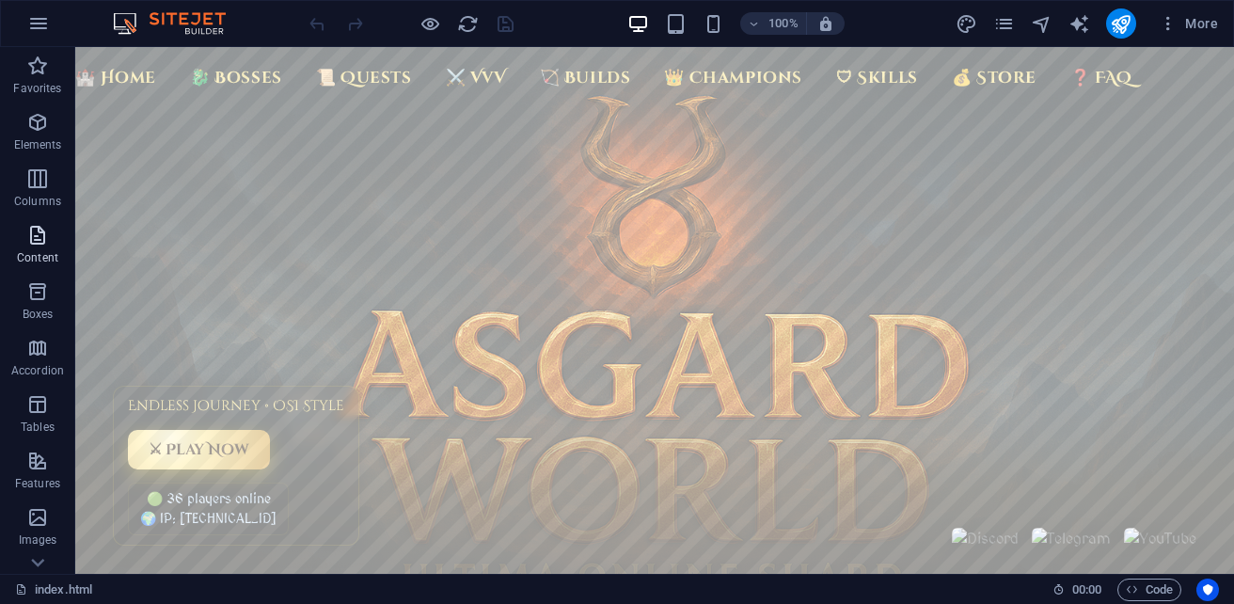
click at [37, 244] on icon "button" at bounding box center [37, 235] width 23 height 23
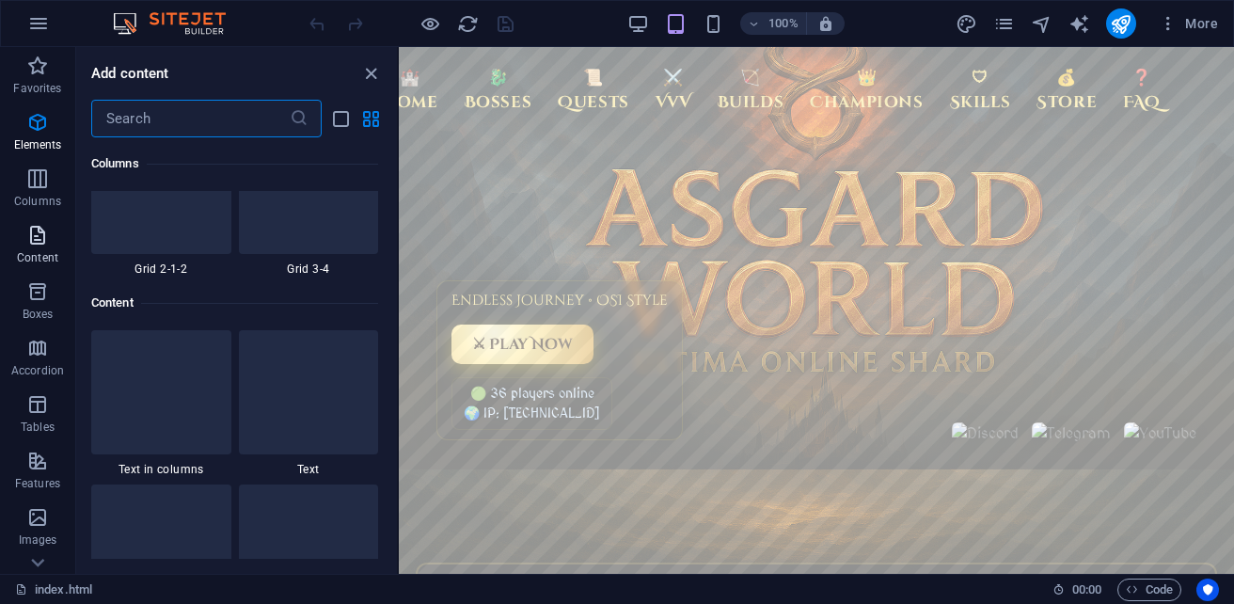
scroll to position [3444, 0]
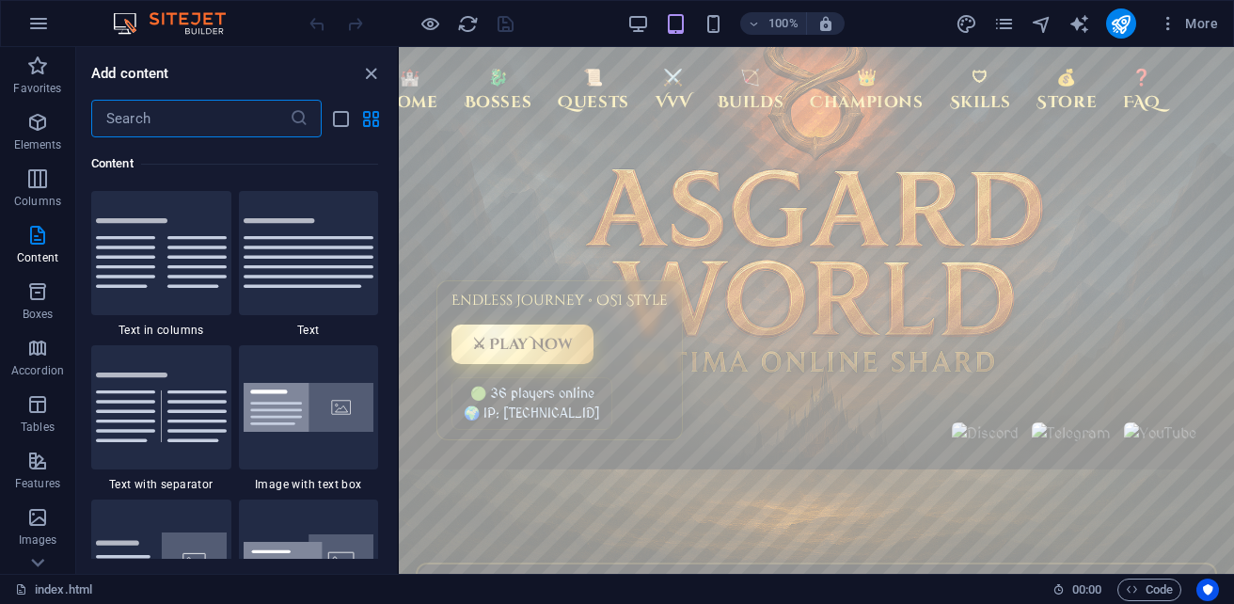
click at [161, 116] on input "text" at bounding box center [190, 119] width 198 height 38
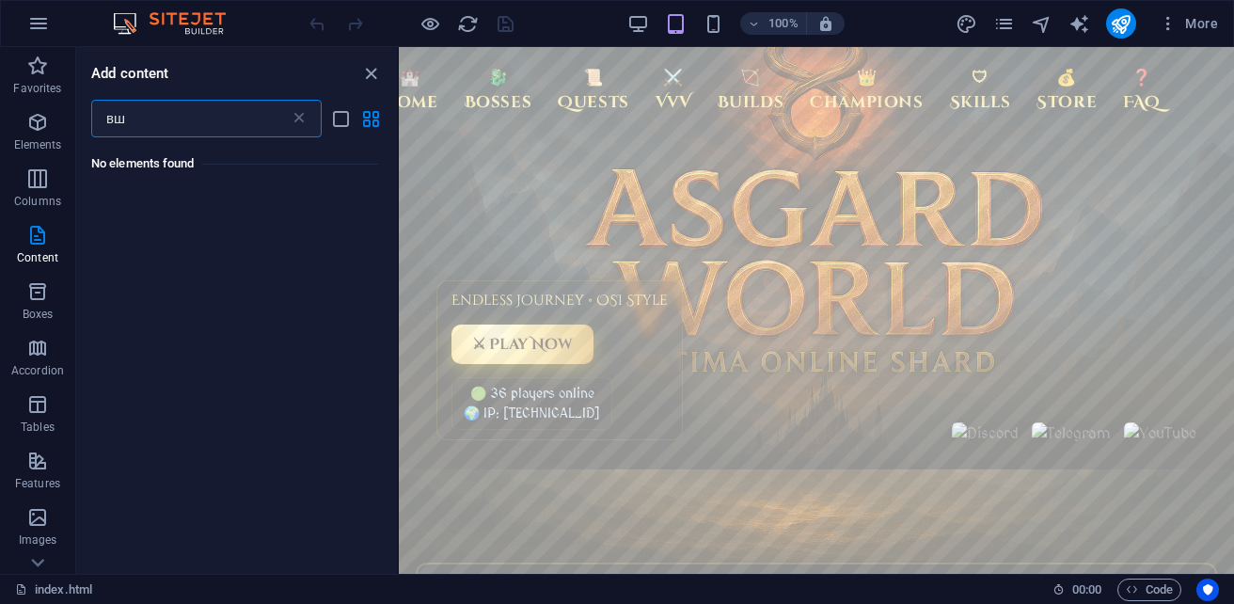
scroll to position [0, 0]
type input "в"
type input "d"
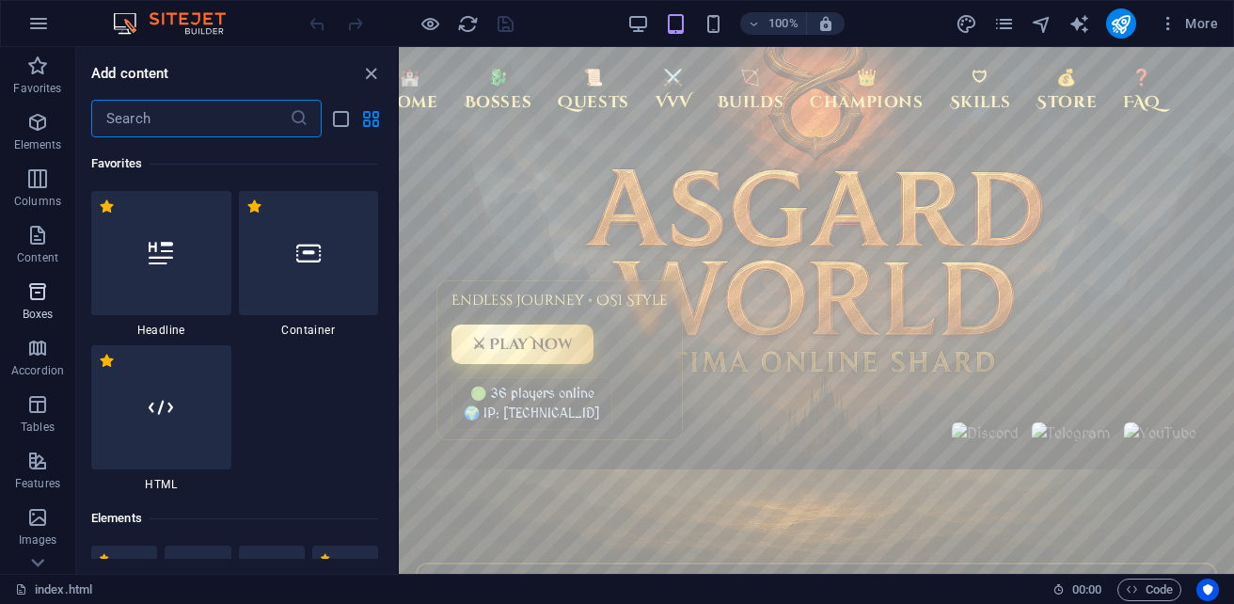
click at [23, 305] on span "Boxes" at bounding box center [37, 302] width 75 height 45
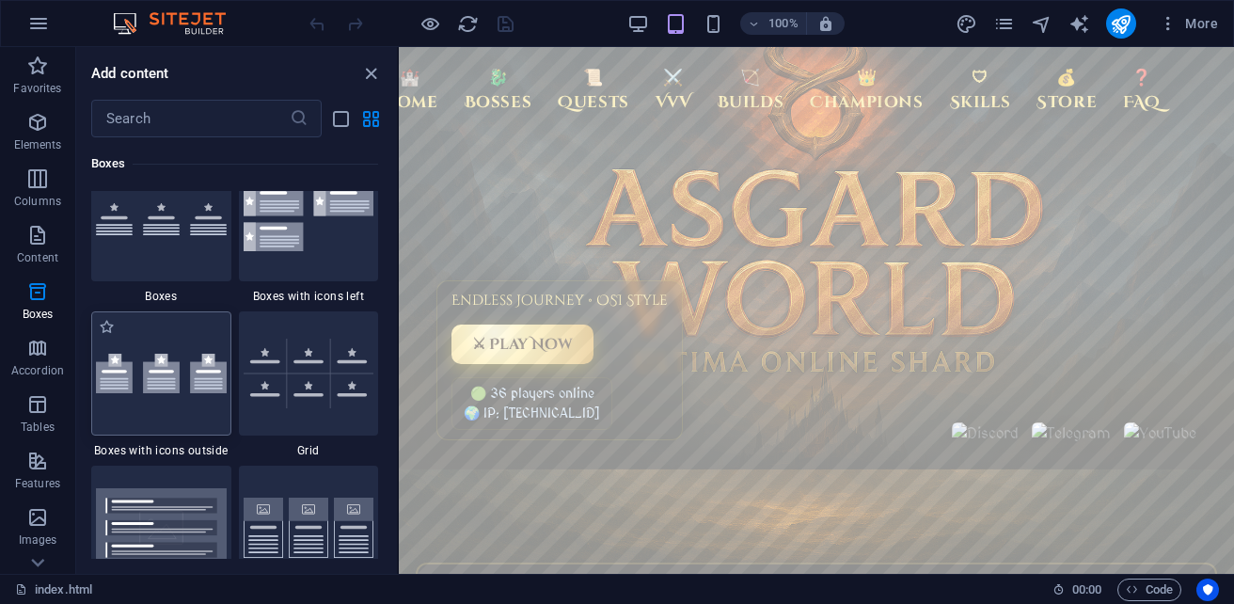
scroll to position [5341, 0]
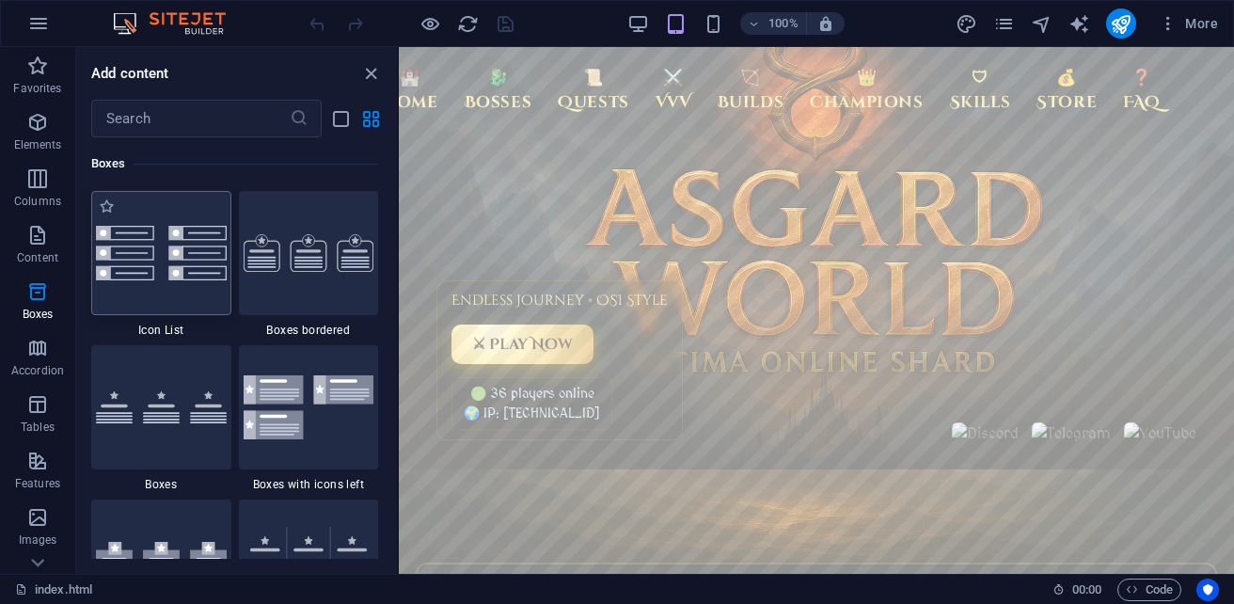
click at [163, 291] on div at bounding box center [161, 253] width 140 height 124
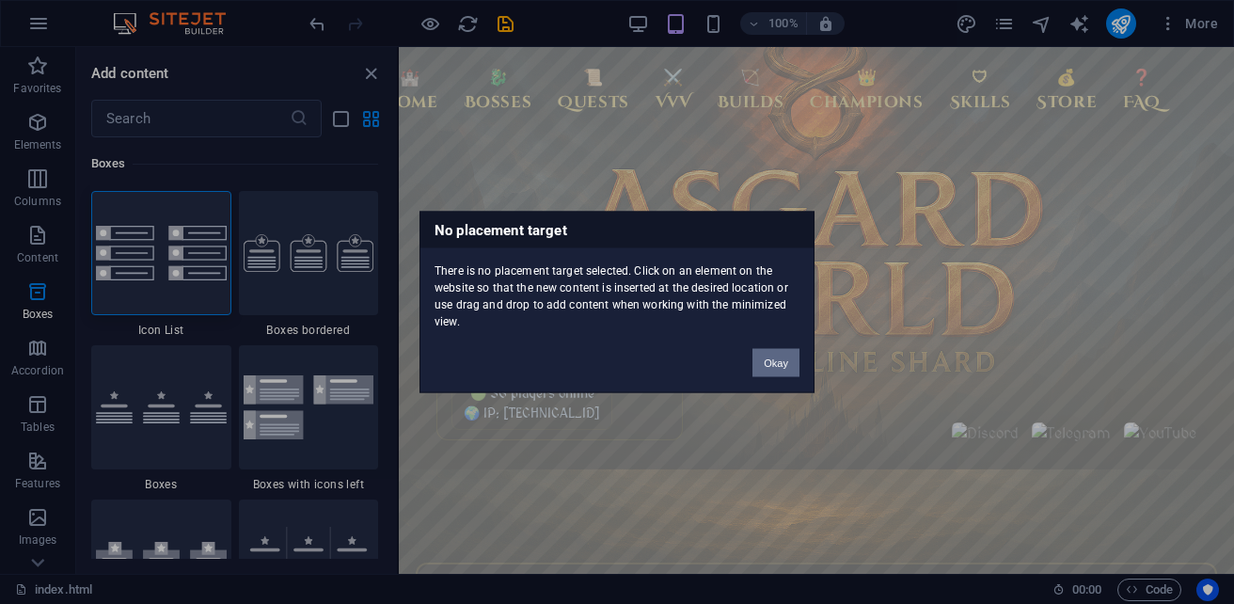
click at [767, 355] on button "Okay" at bounding box center [775, 363] width 47 height 28
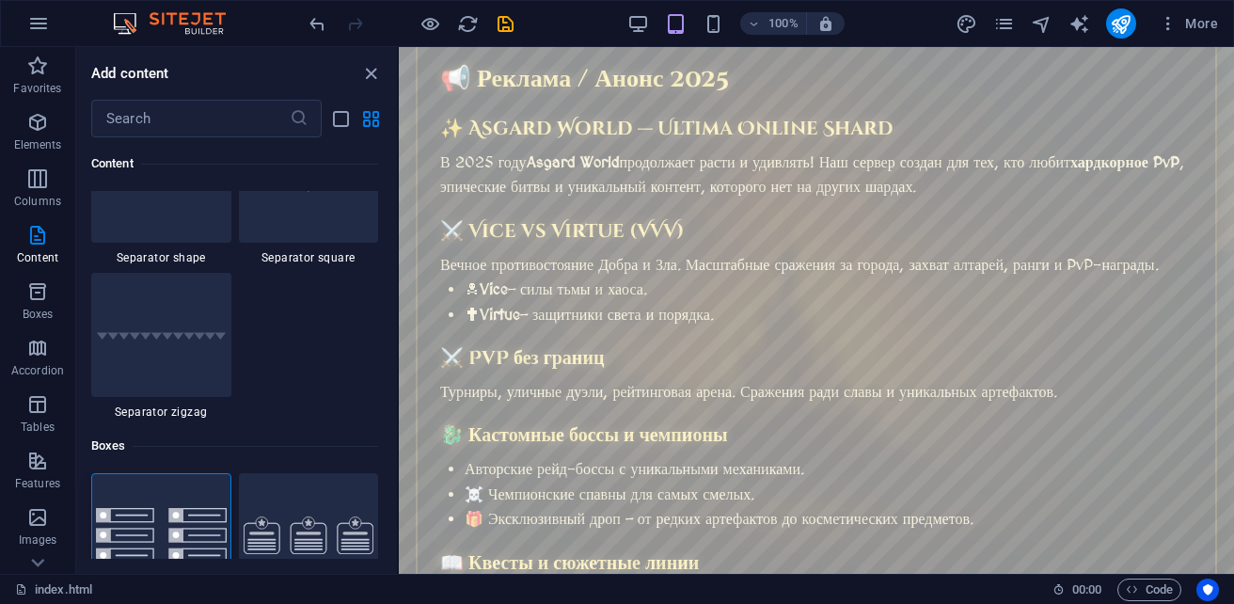
scroll to position [517, 0]
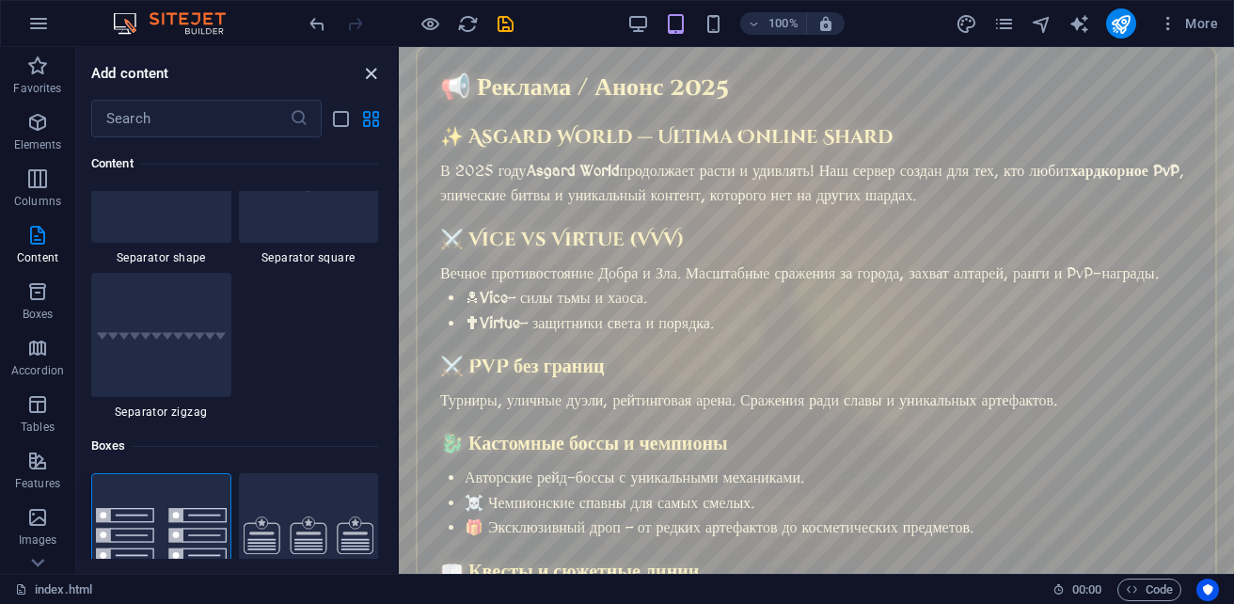
click at [369, 71] on icon "close panel" at bounding box center [371, 74] width 22 height 22
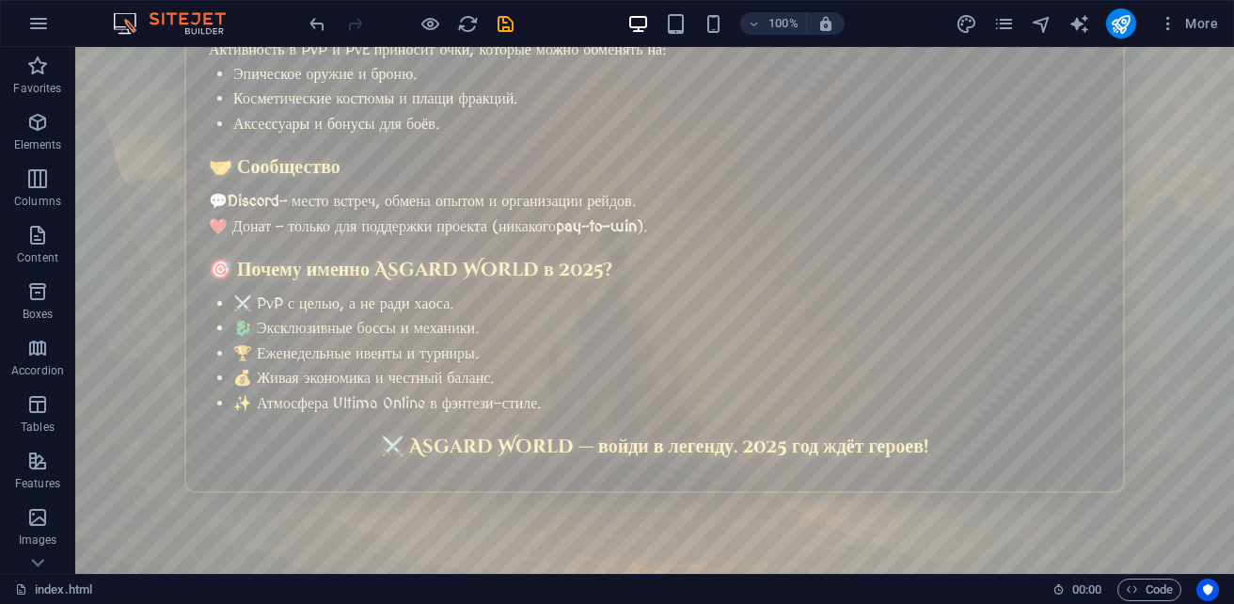
scroll to position [1380, 0]
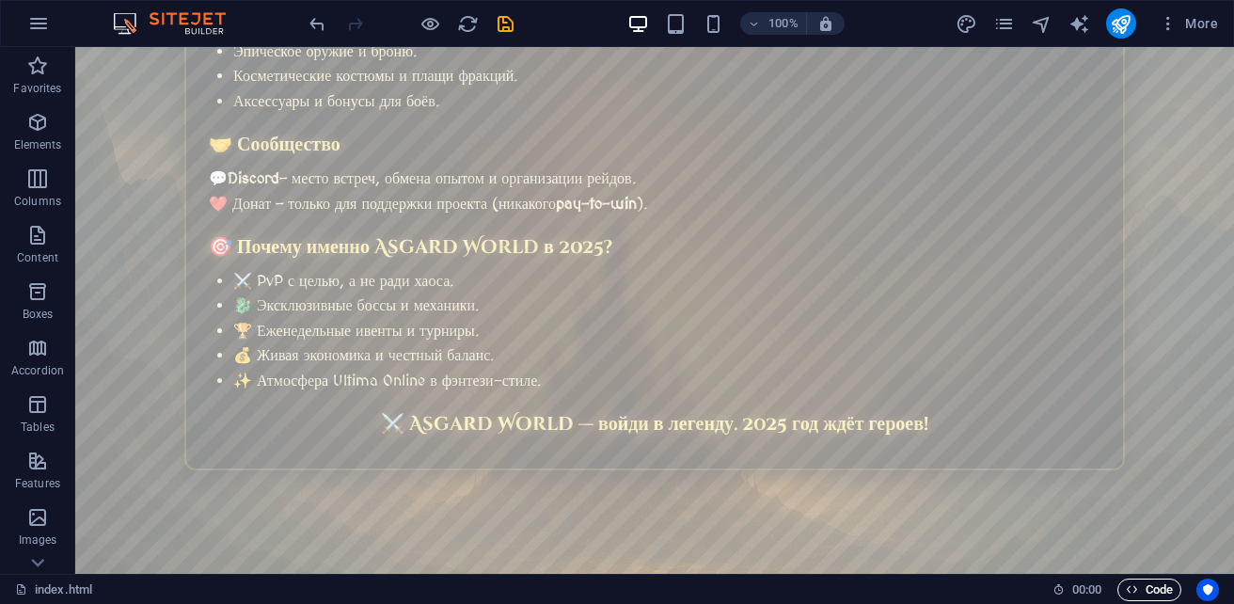
click at [1164, 585] on span "Code" at bounding box center [1149, 589] width 47 height 23
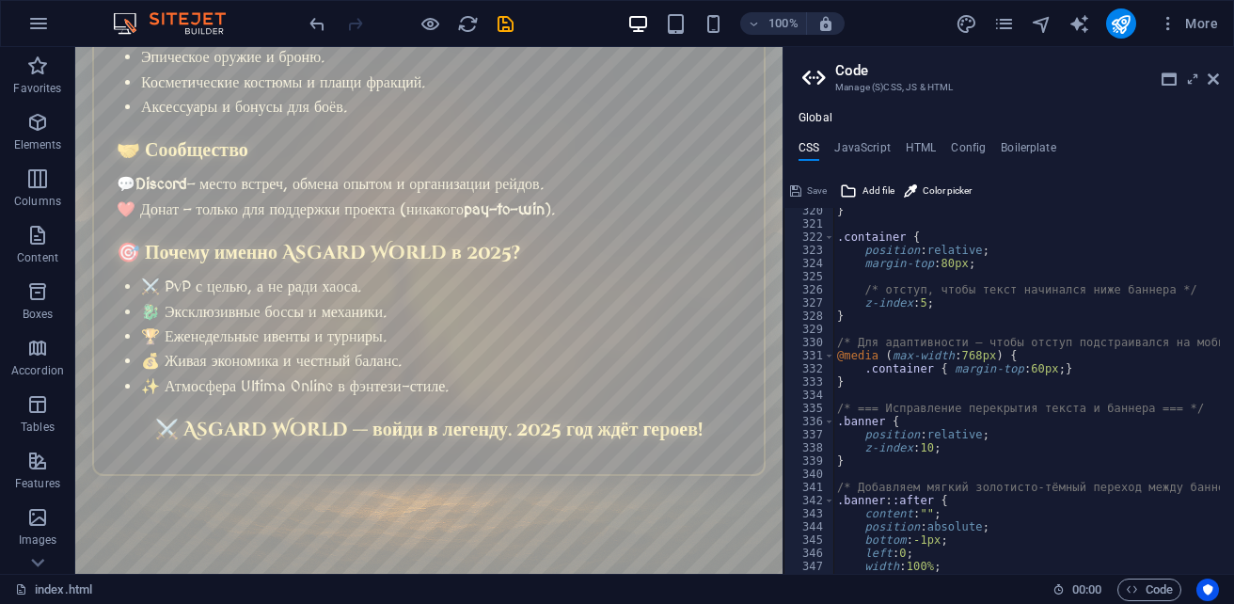
scroll to position [4203, 0]
click at [912, 148] on h4 "HTML" at bounding box center [921, 151] width 31 height 21
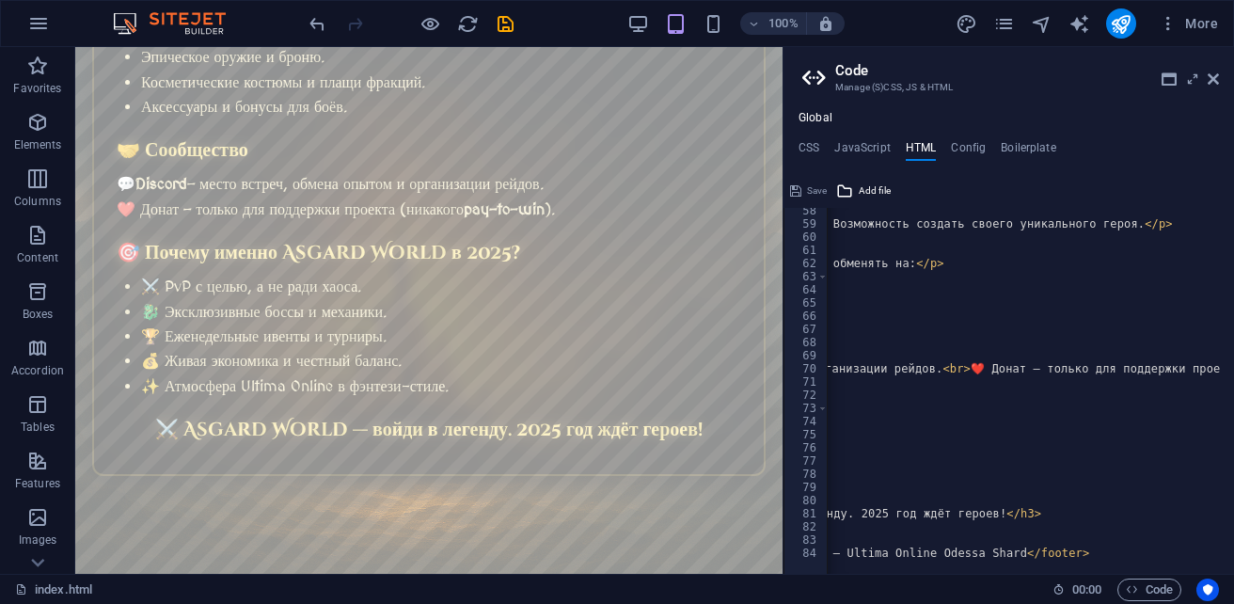
scroll to position [0, 392]
click at [1040, 552] on div "< h3 > ⚡ Билды и кастомизация </ h3 > < p > Поддержка новичков: готовые билды, …" at bounding box center [1065, 393] width 1262 height 378
type textarea "<footer class="footer" role="contentinfo">© Asgard World — Ultima Online Odessa…"
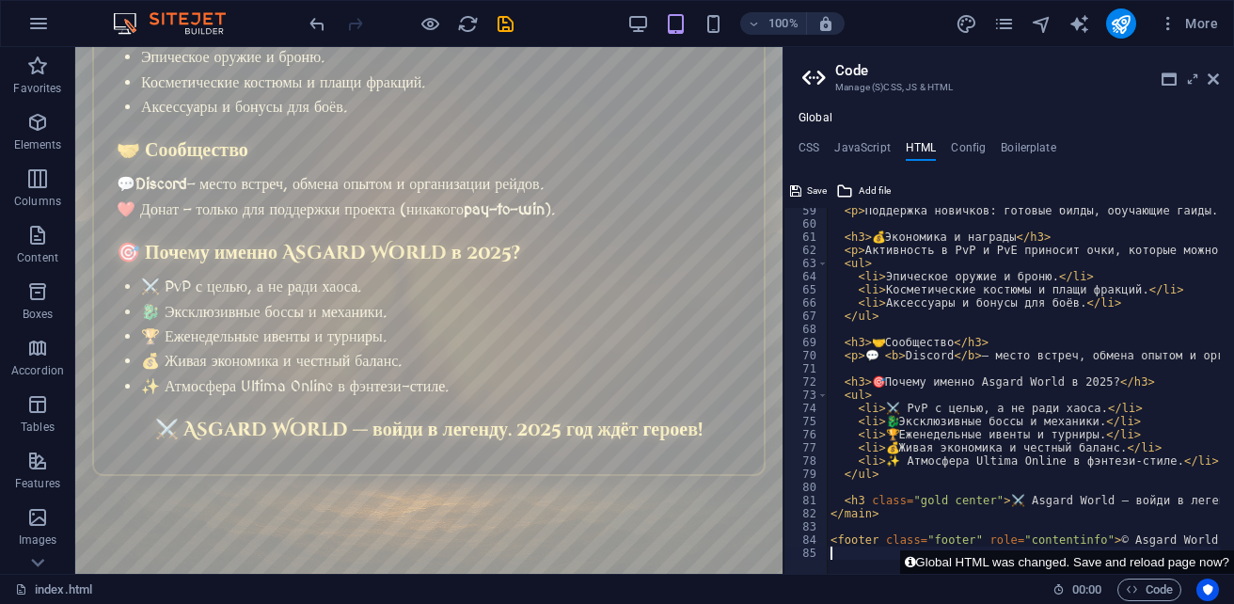
scroll to position [807, 0]
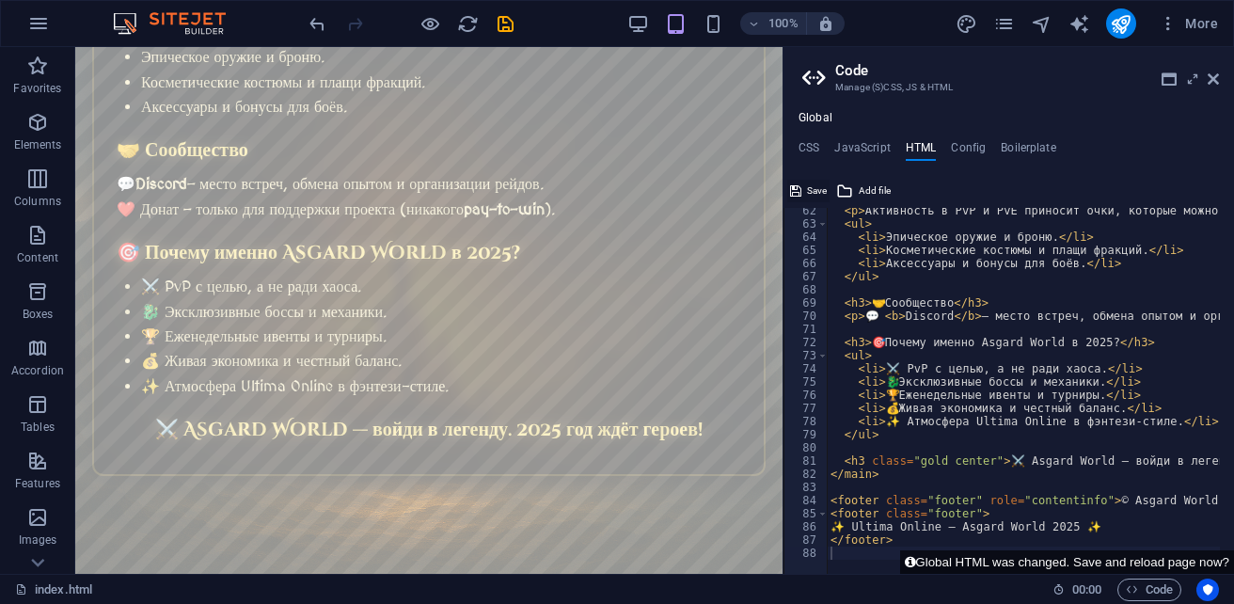
click at [820, 187] on span "Save" at bounding box center [817, 191] width 20 height 23
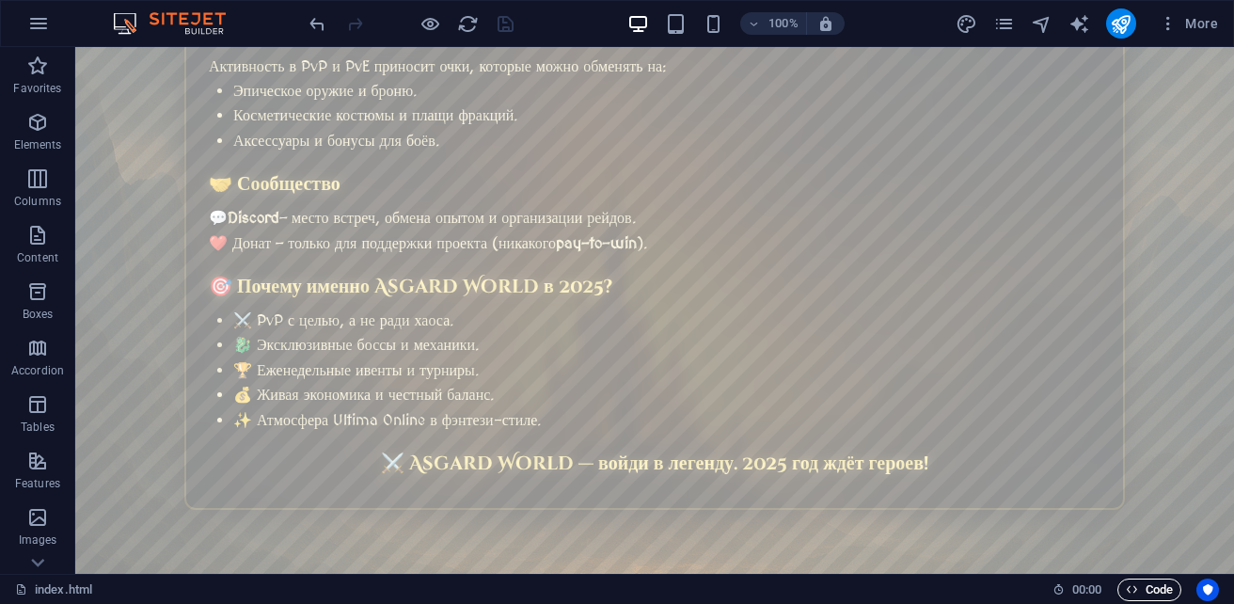
click at [1157, 583] on span "Code" at bounding box center [1149, 589] width 47 height 23
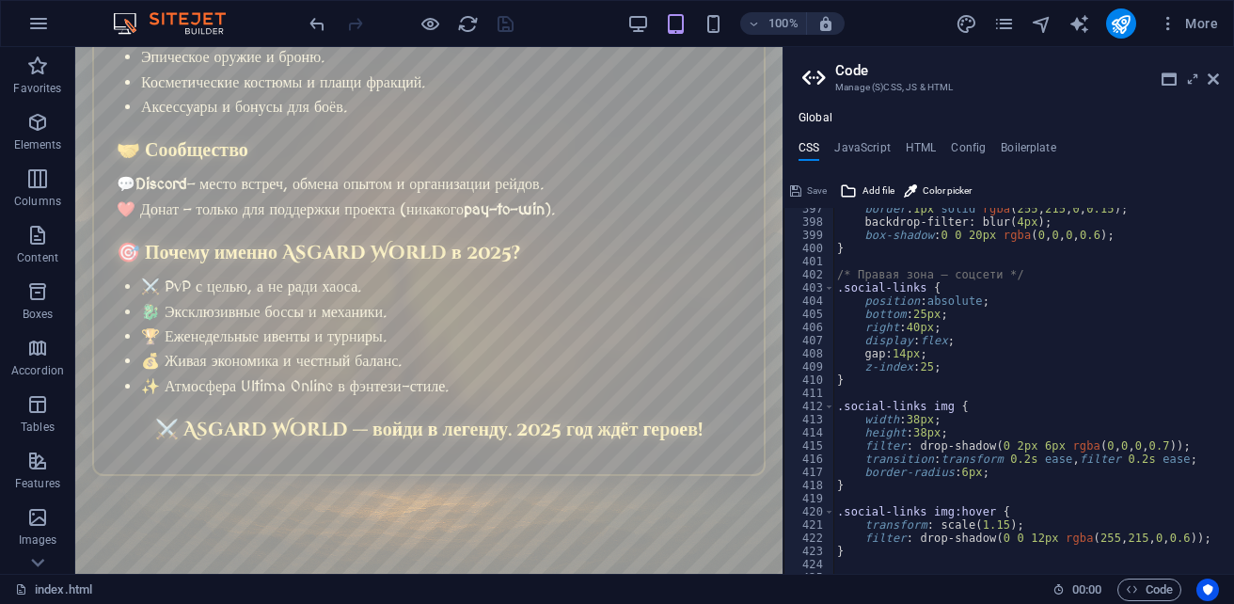
scroll to position [5414, 0]
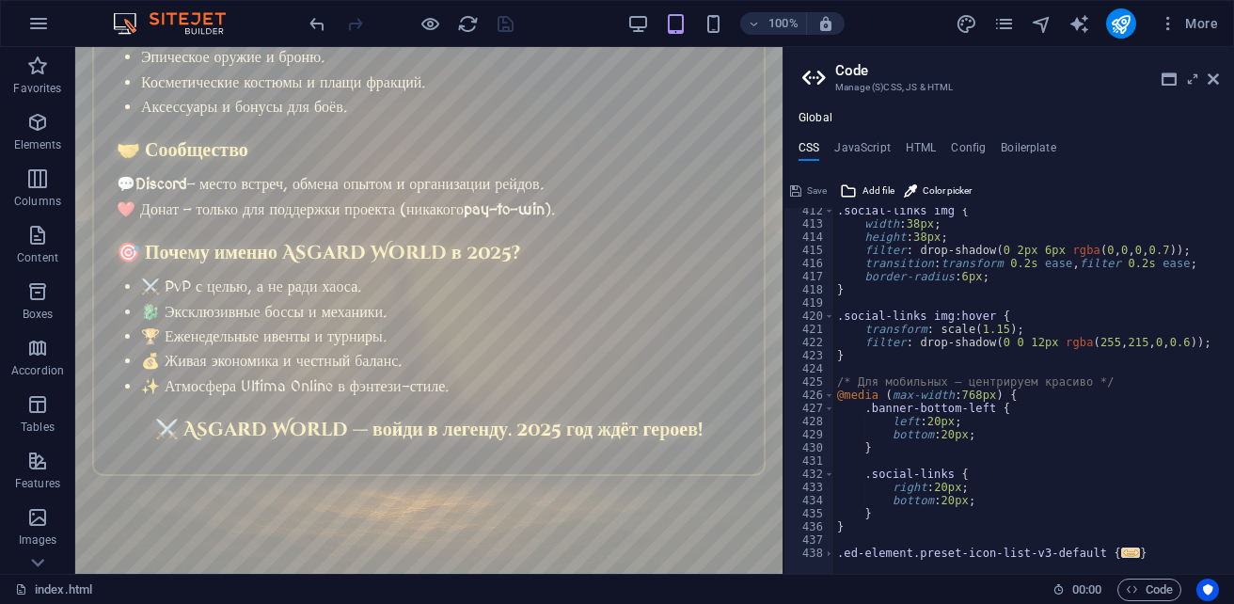
type textarea "}"
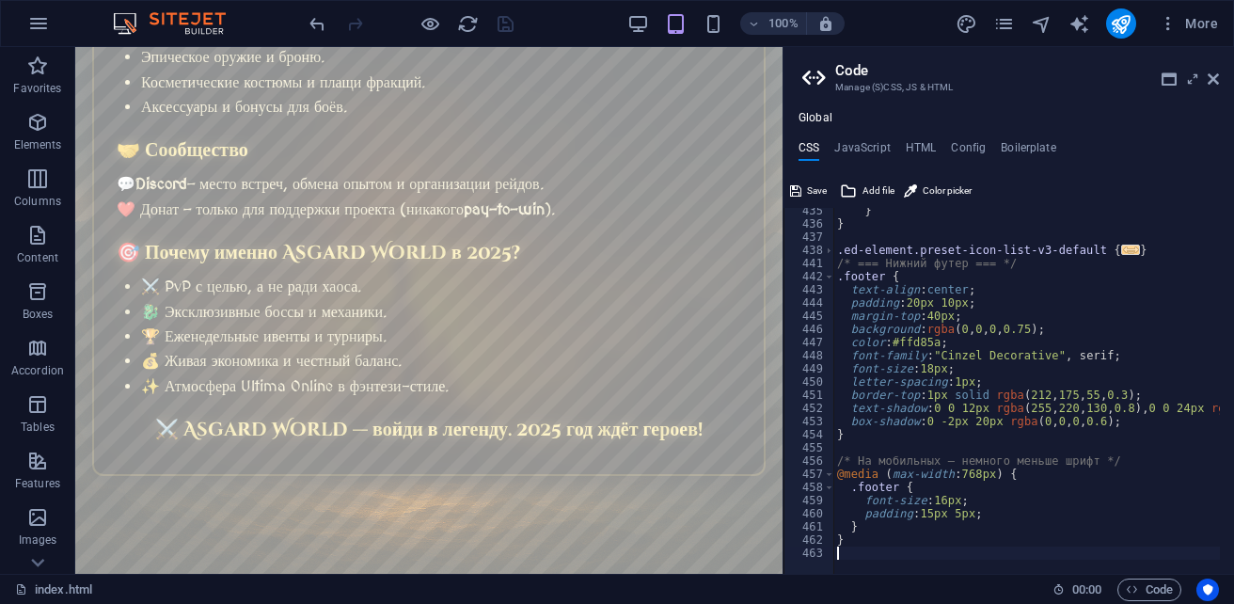
scroll to position [5717, 0]
click at [819, 188] on span "Save" at bounding box center [817, 191] width 20 height 23
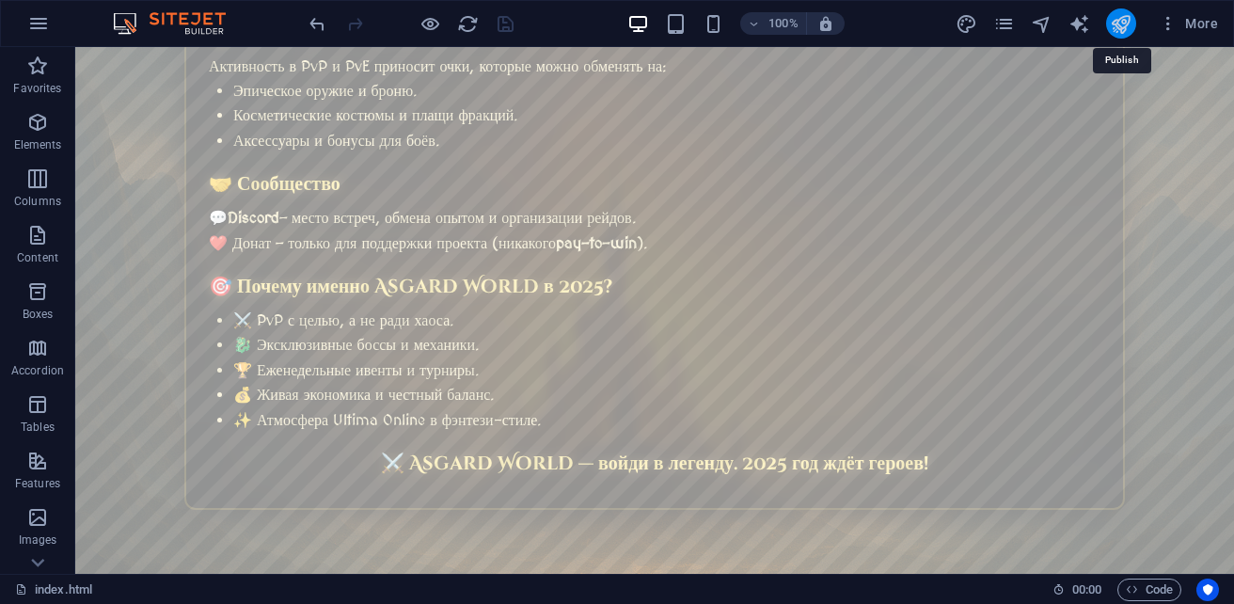
click at [1122, 29] on icon "publish" at bounding box center [1121, 24] width 22 height 22
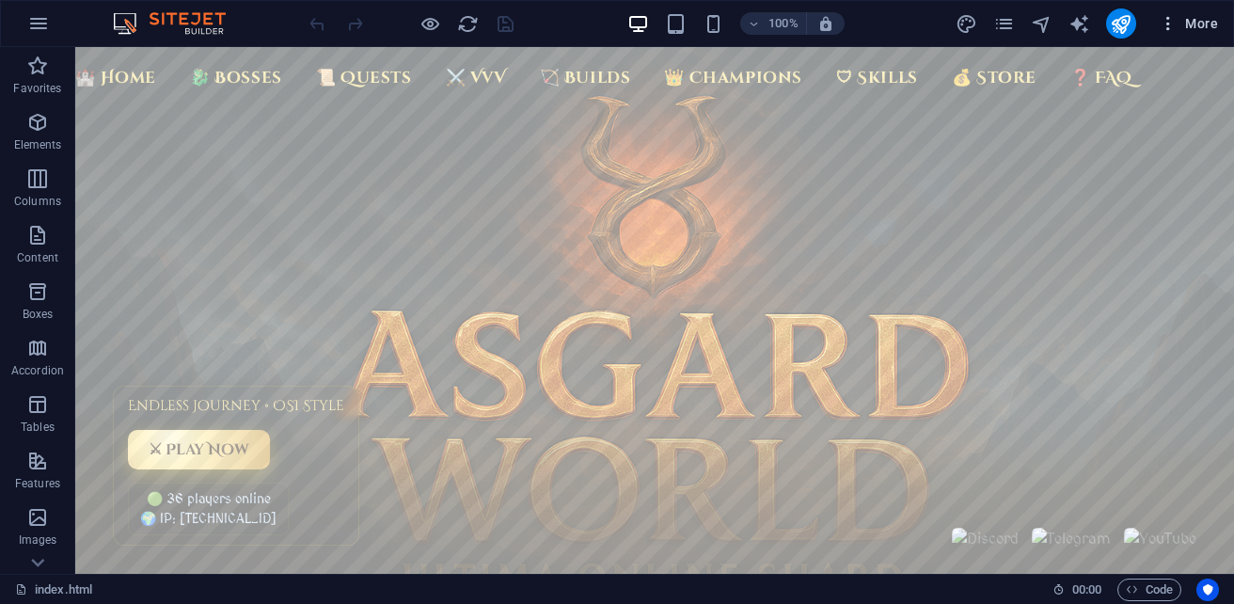
click at [1204, 27] on span "More" at bounding box center [1188, 23] width 59 height 19
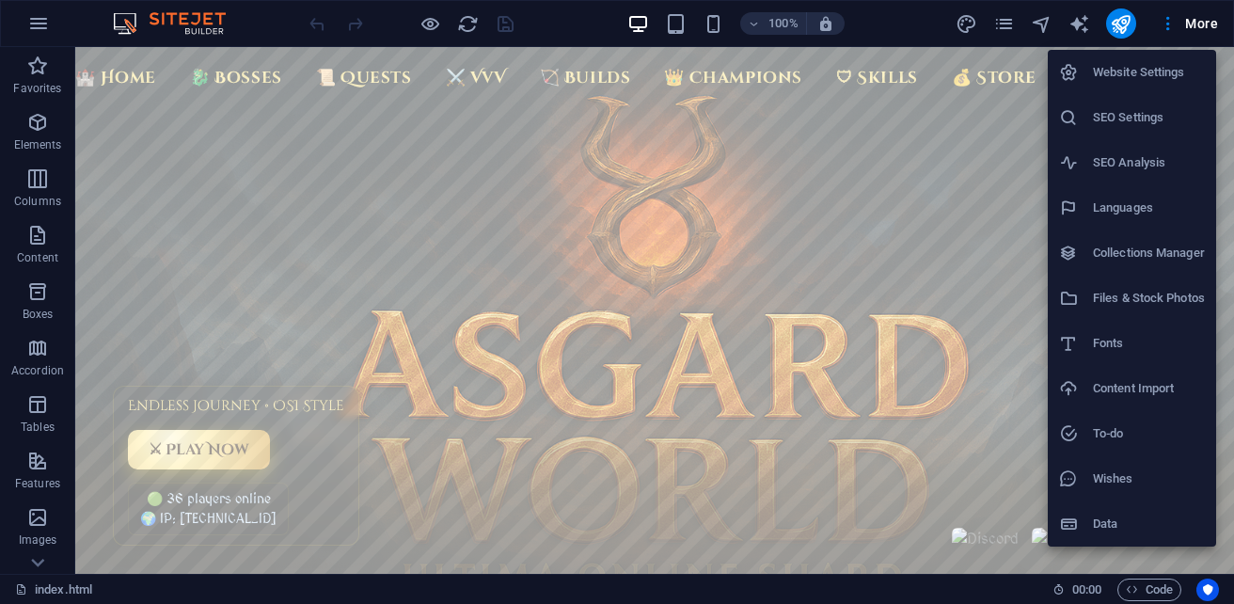
click at [1093, 300] on h6 "Files & Stock Photos" at bounding box center [1149, 298] width 112 height 23
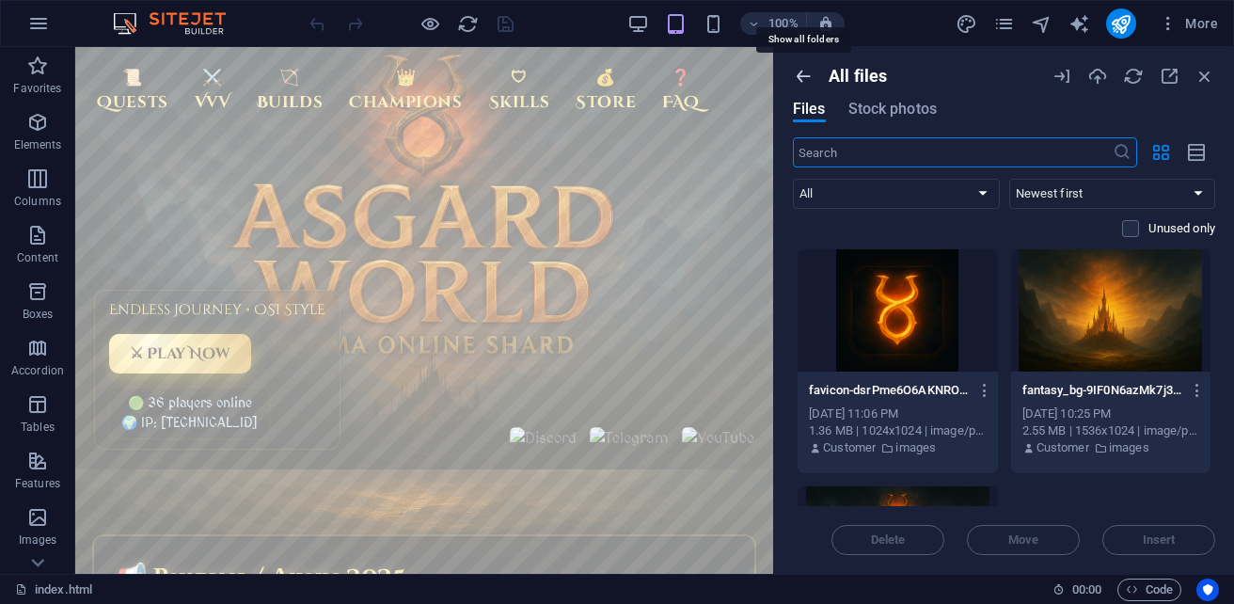
click at [798, 77] on icon "button" at bounding box center [803, 76] width 21 height 21
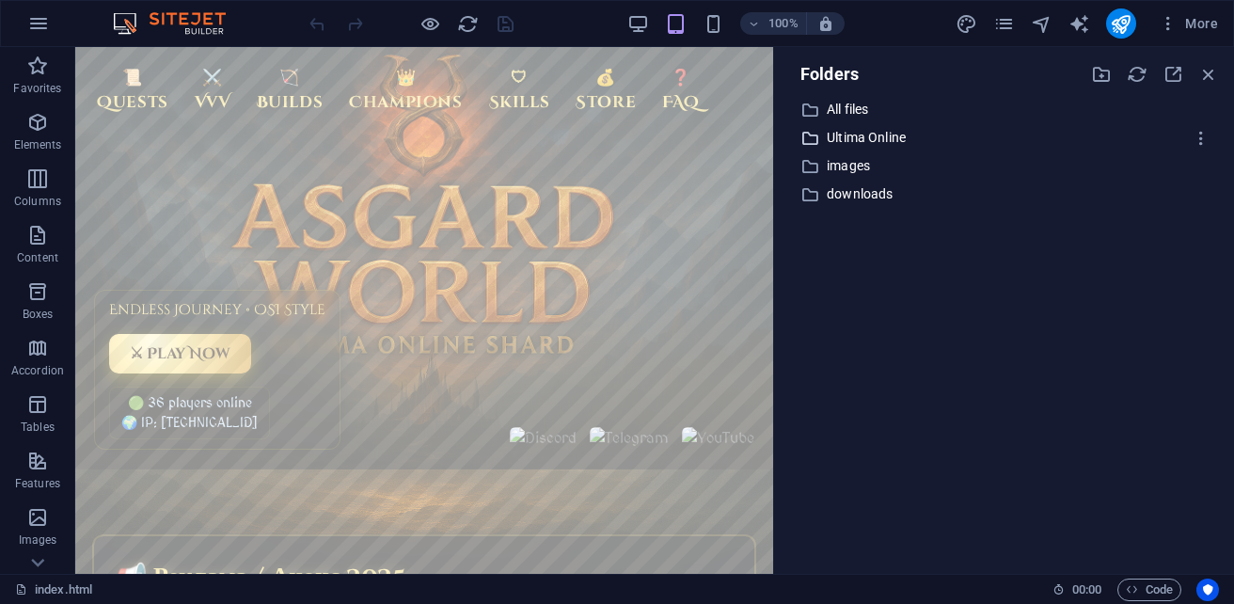
click at [838, 138] on p "Ultima Online" at bounding box center [1005, 138] width 357 height 22
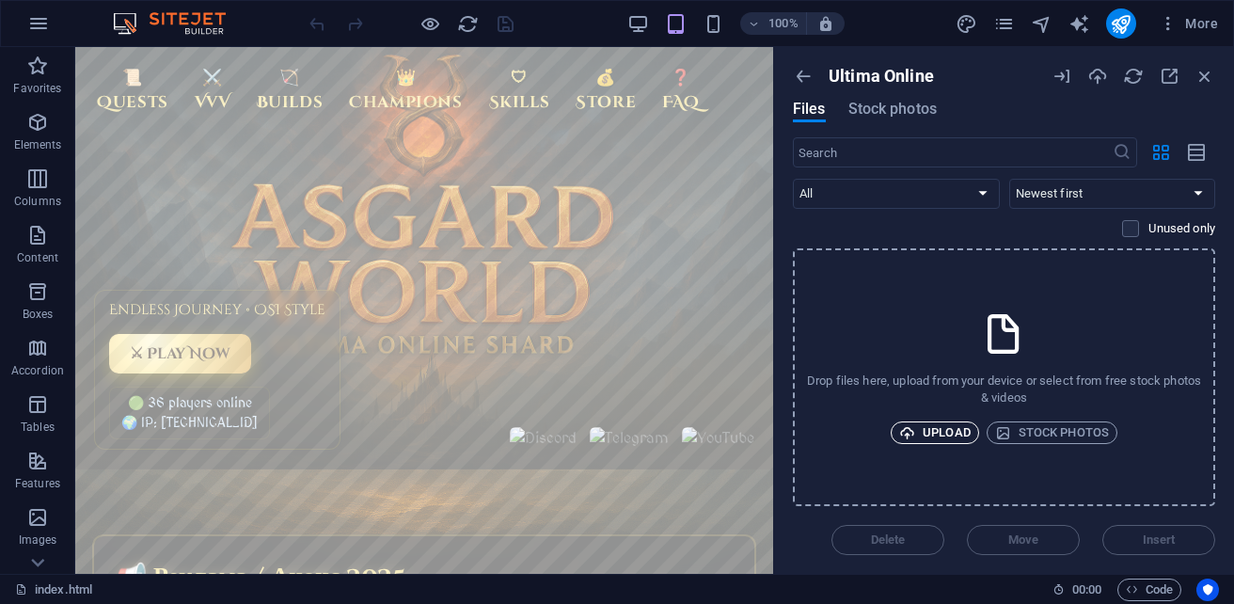
click at [960, 439] on span "Upload" at bounding box center [934, 432] width 71 height 23
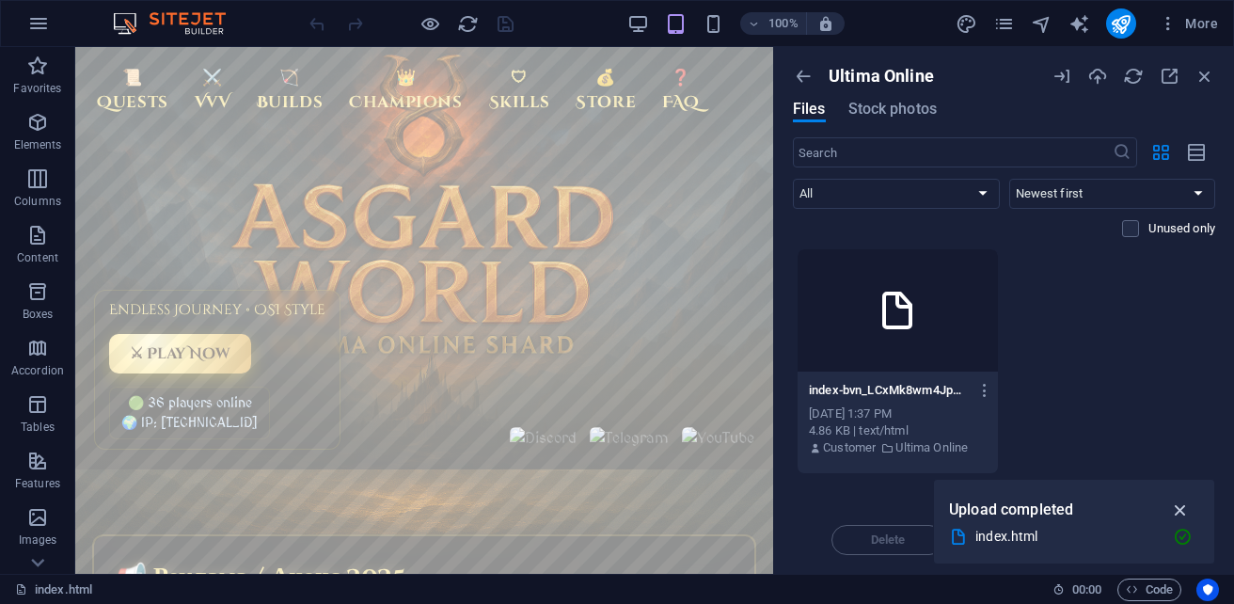
click at [1183, 514] on icon "button" at bounding box center [1181, 509] width 22 height 21
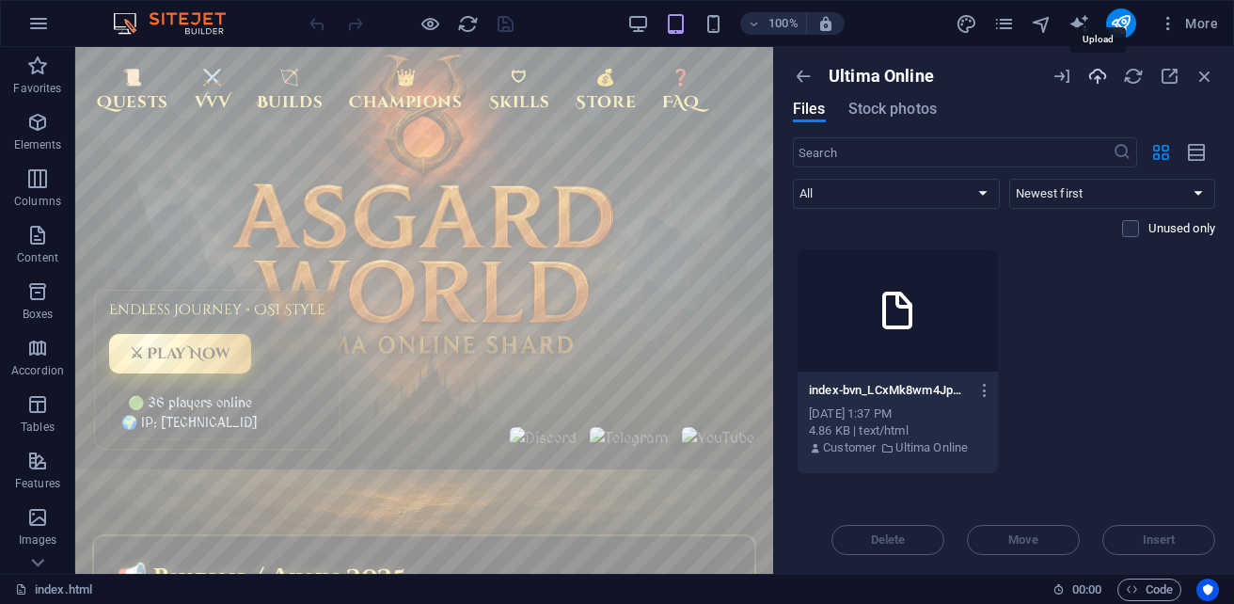
click at [1093, 79] on icon "button" at bounding box center [1097, 76] width 21 height 21
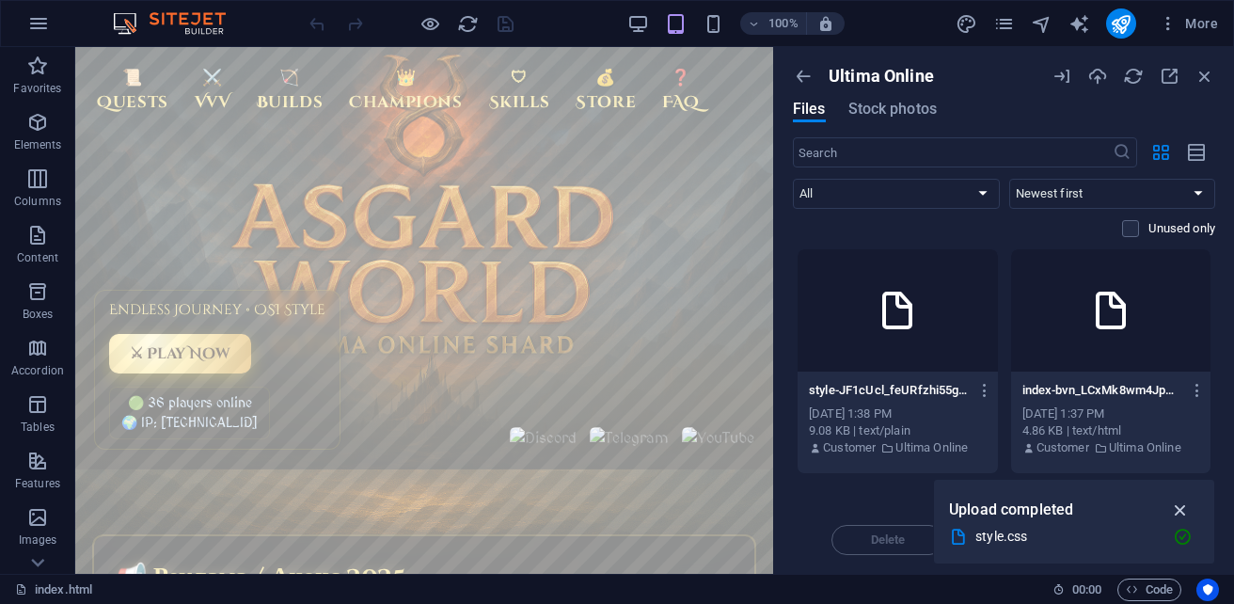
click at [1181, 513] on icon "button" at bounding box center [1181, 509] width 22 height 21
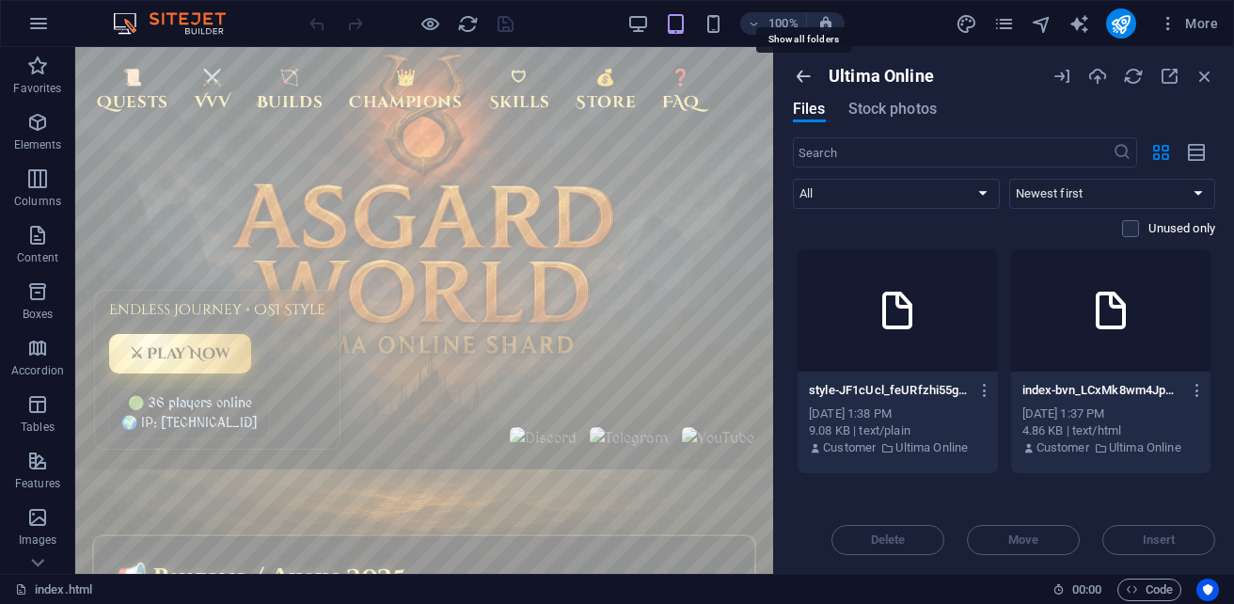
click at [802, 71] on icon "button" at bounding box center [803, 76] width 21 height 21
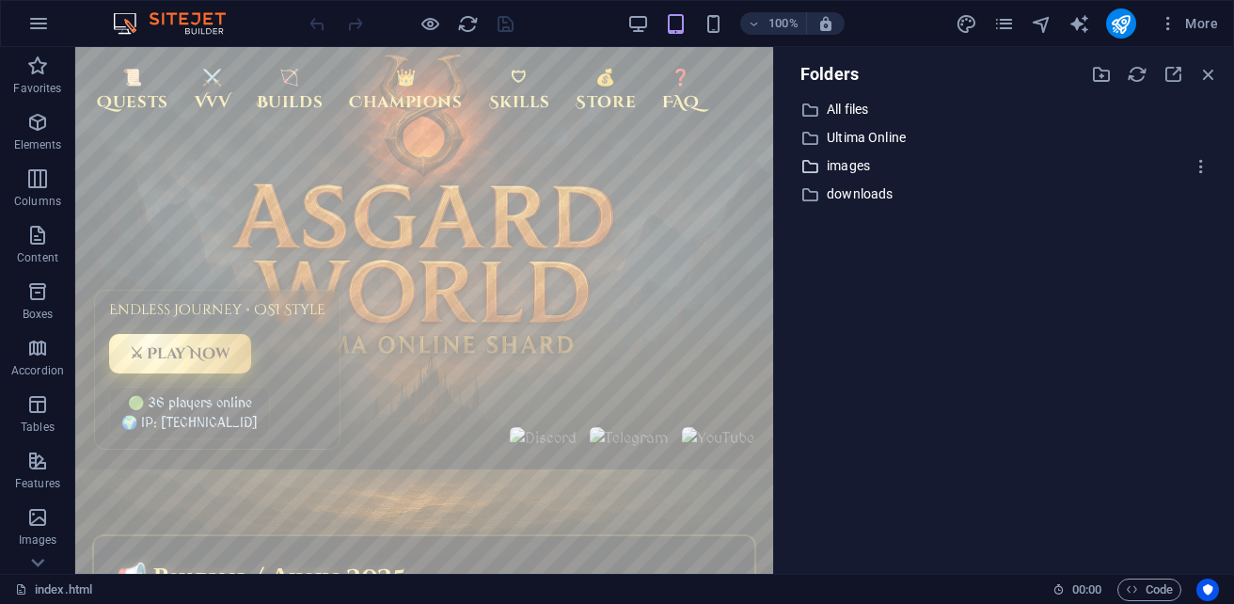
click at [847, 164] on p "images" at bounding box center [1005, 166] width 357 height 22
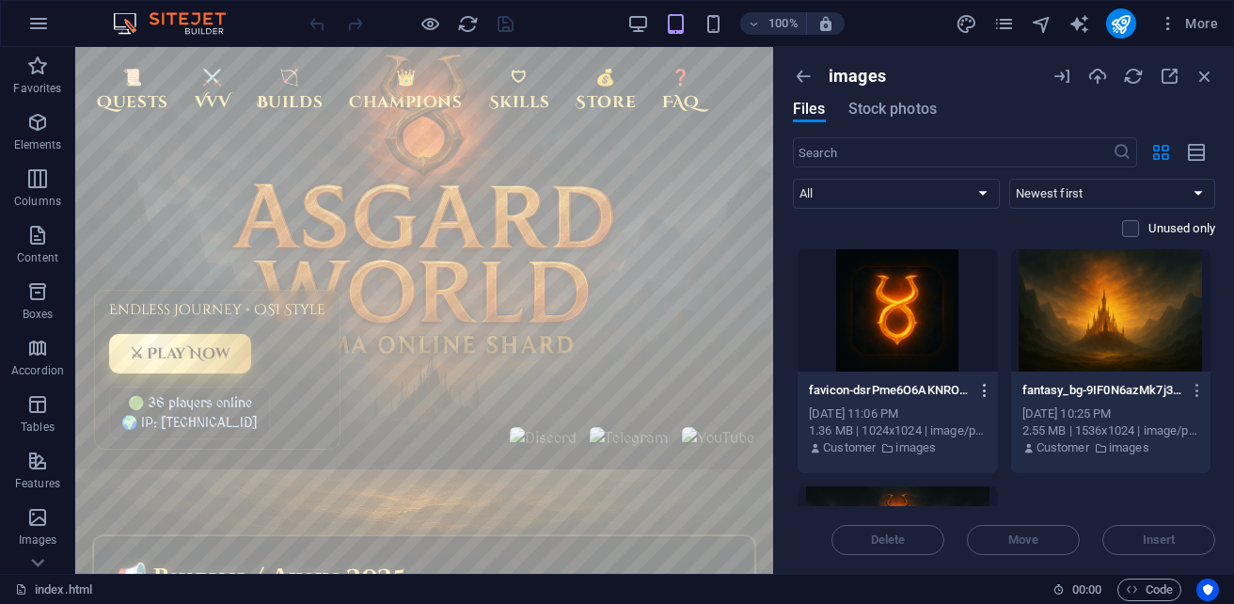
click at [982, 392] on icon "button" at bounding box center [985, 390] width 18 height 17
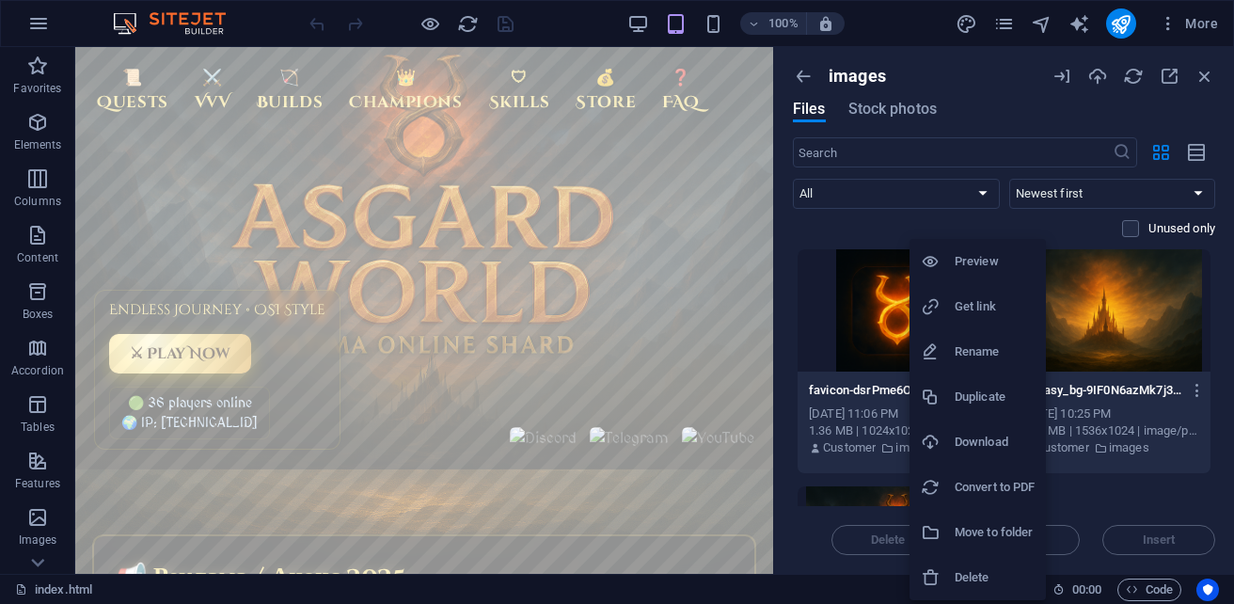
click at [982, 263] on h6 "Preview" at bounding box center [994, 261] width 80 height 23
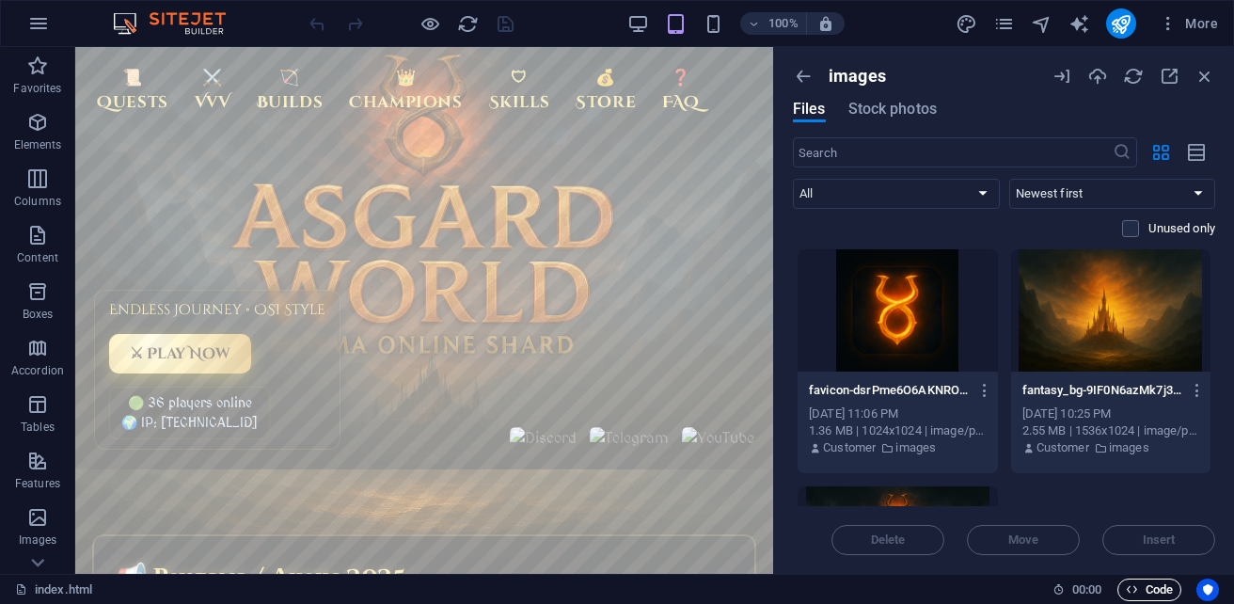
click at [1154, 584] on span "Code" at bounding box center [1149, 589] width 47 height 23
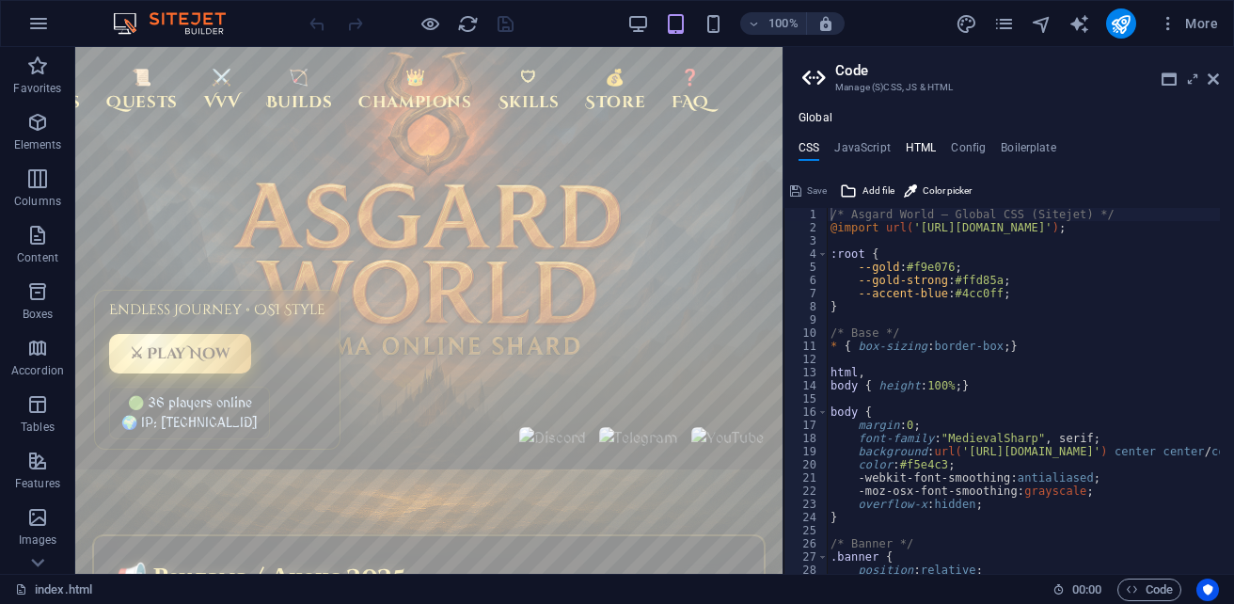
click at [917, 145] on h4 "HTML" at bounding box center [921, 151] width 31 height 21
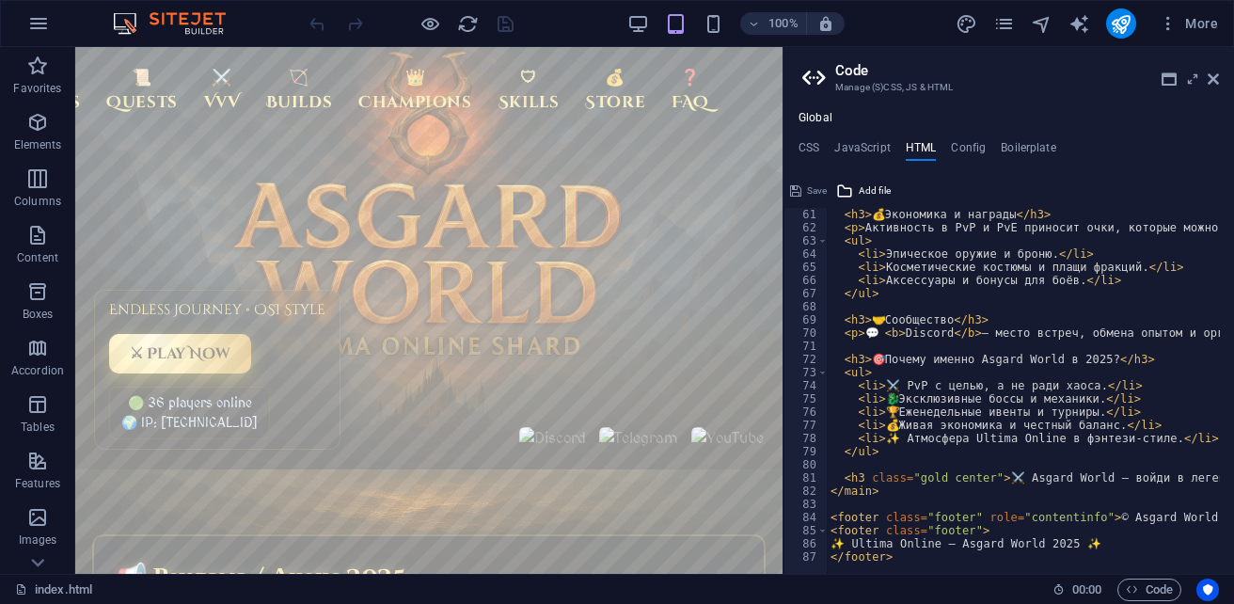
scroll to position [794, 0]
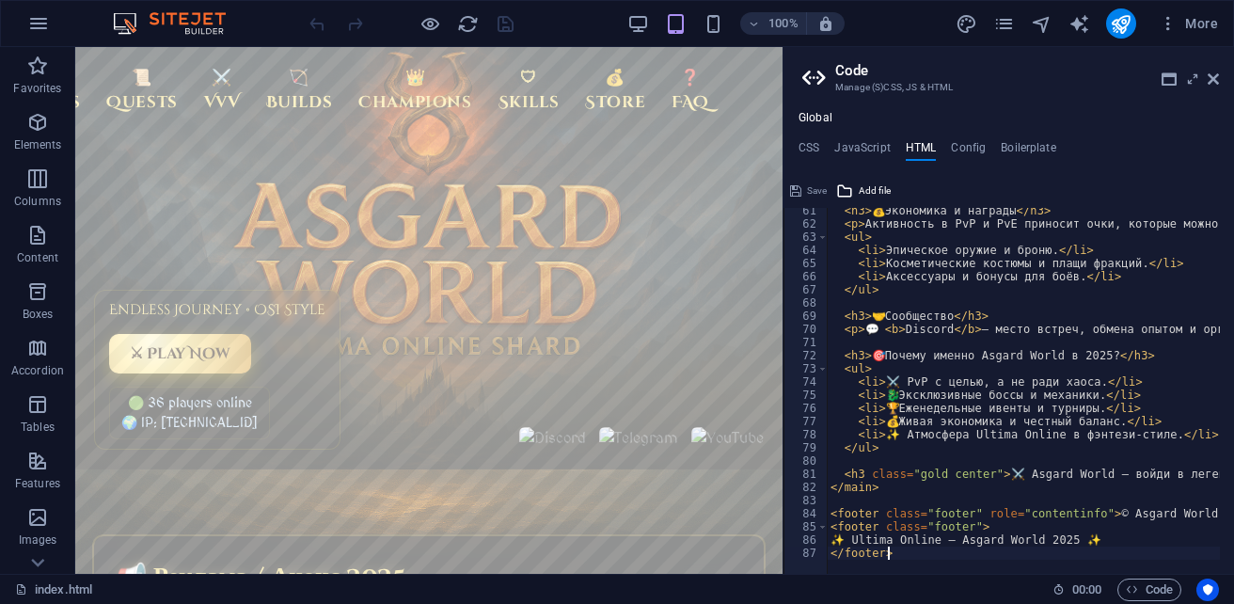
type textarea "</footer>"
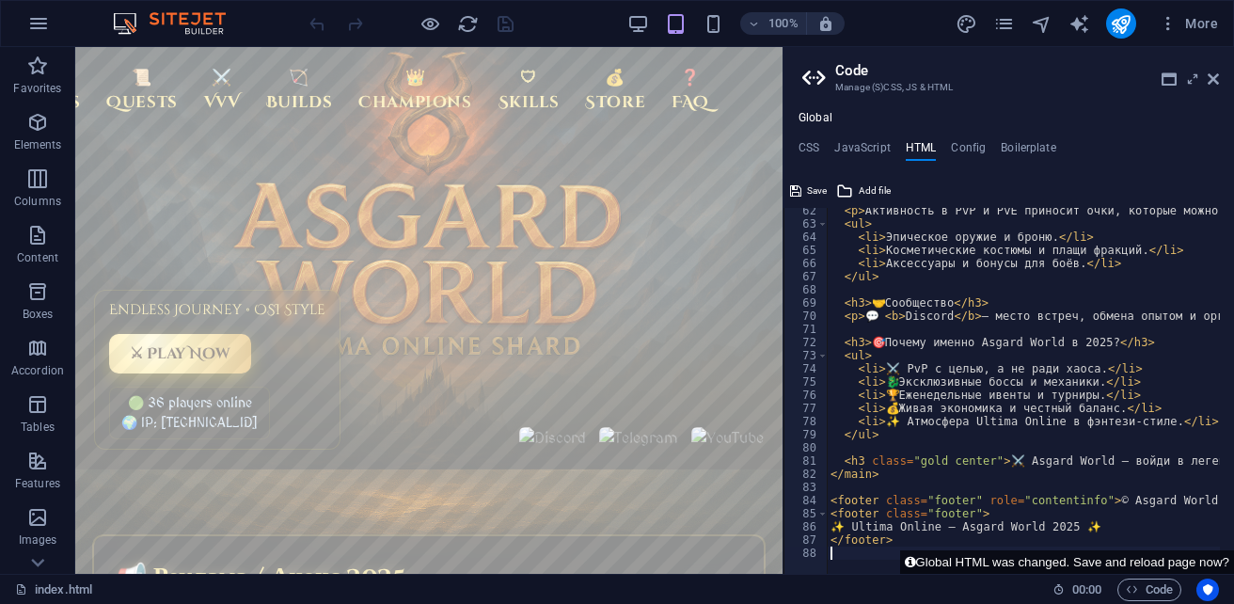
scroll to position [859, 0]
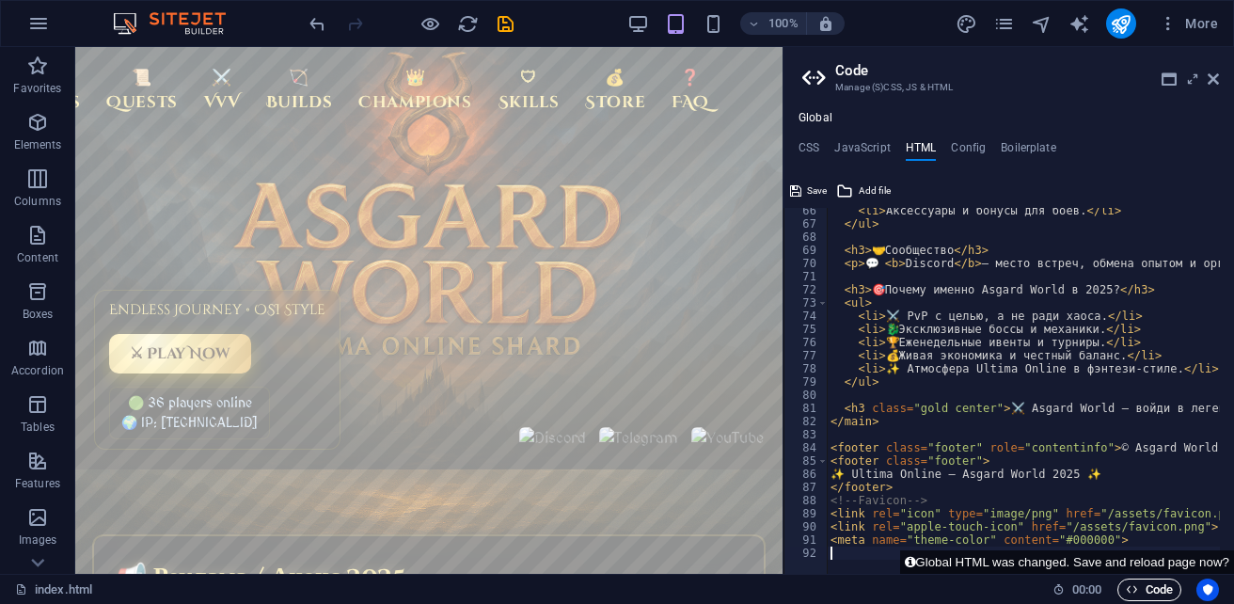
click at [1146, 583] on span "Code" at bounding box center [1149, 589] width 47 height 23
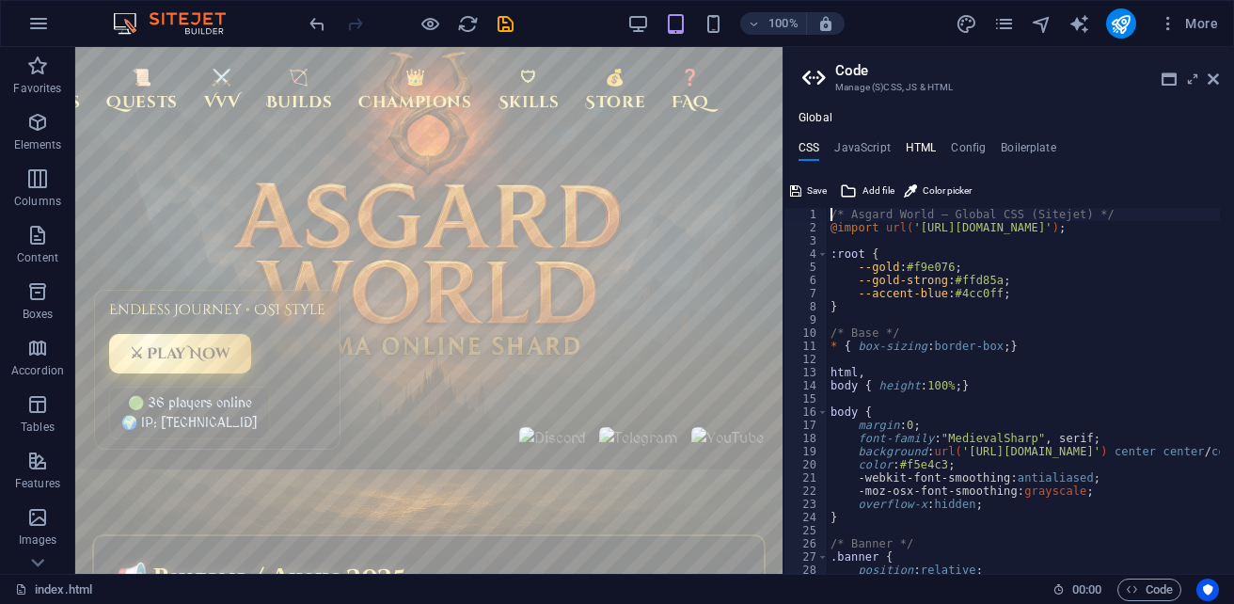
click at [919, 149] on h4 "HTML" at bounding box center [921, 151] width 31 height 21
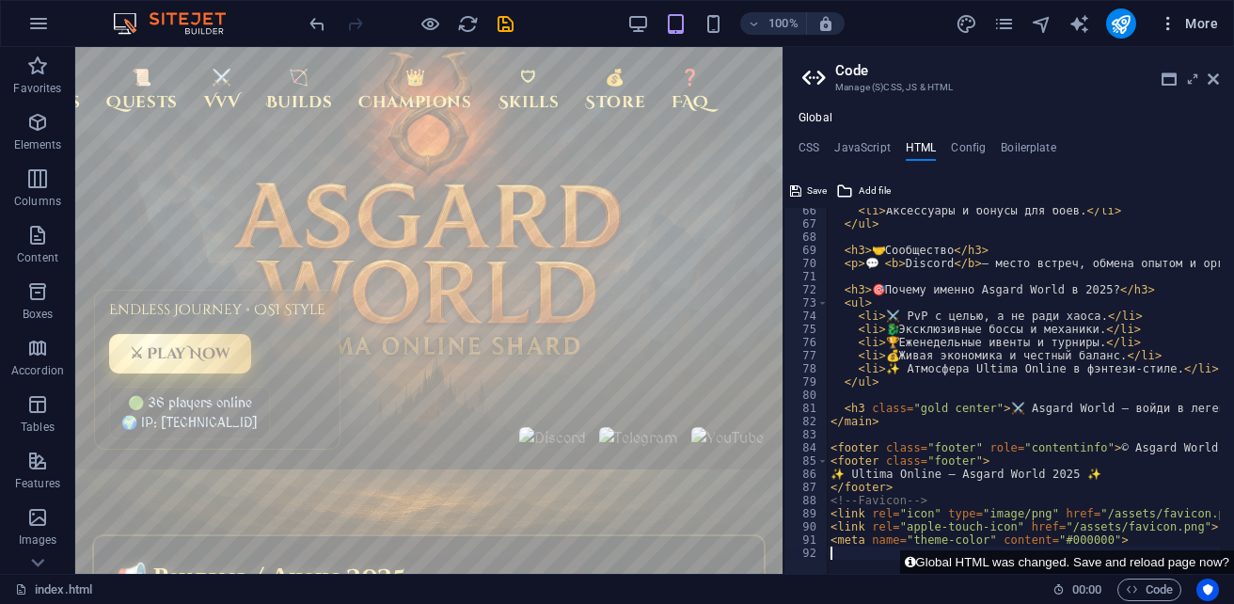
click at [1199, 24] on span "More" at bounding box center [1188, 23] width 59 height 19
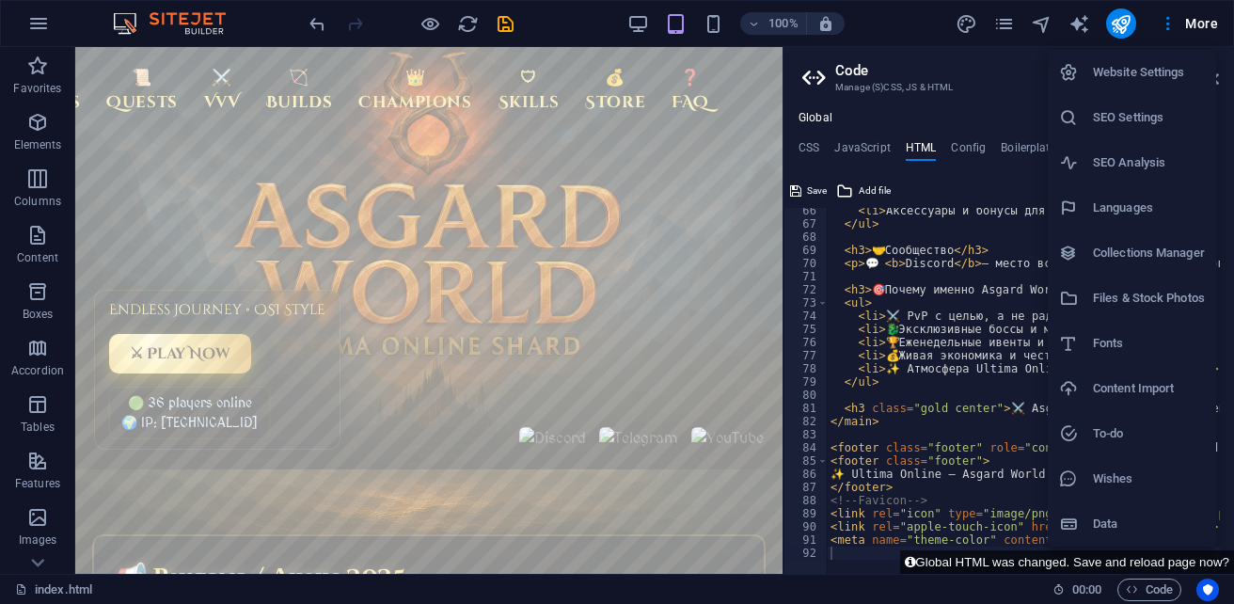
click at [1153, 300] on h6 "Files & Stock Photos" at bounding box center [1149, 298] width 112 height 23
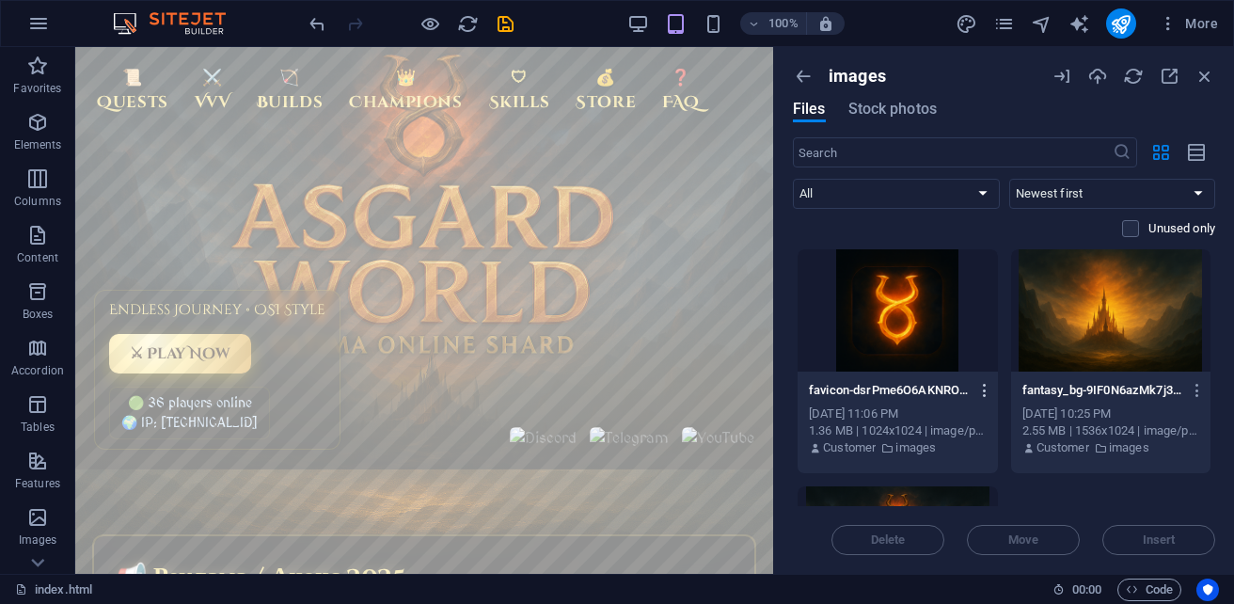
click at [980, 390] on icon "button" at bounding box center [985, 390] width 18 height 17
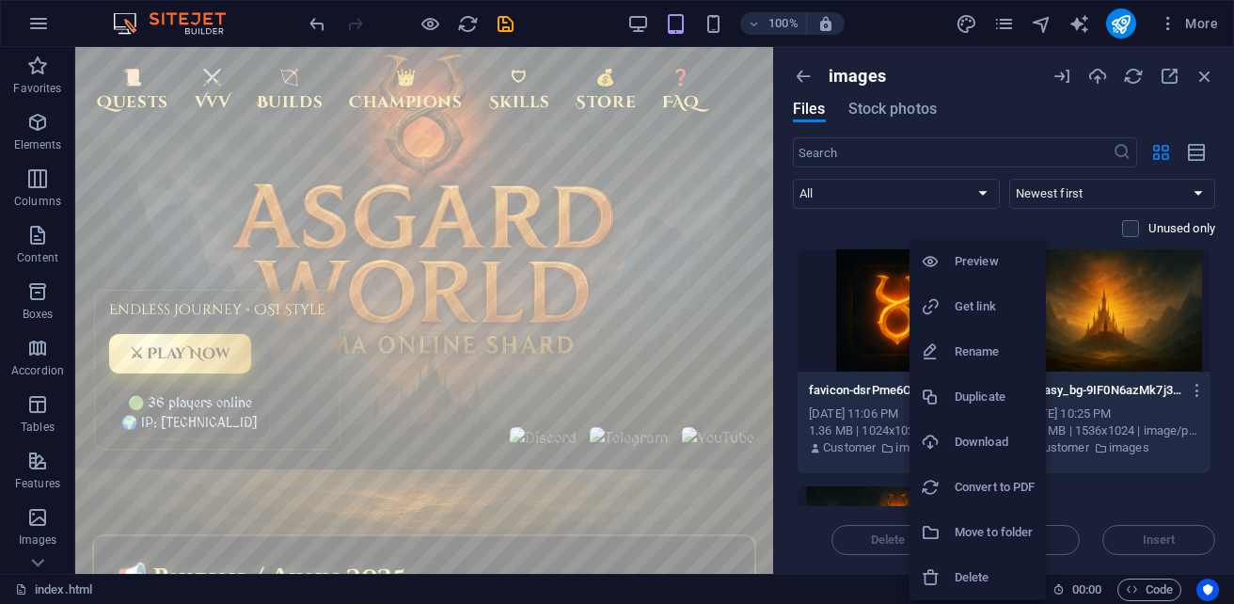
click at [991, 250] on h6 "Preview" at bounding box center [994, 261] width 80 height 23
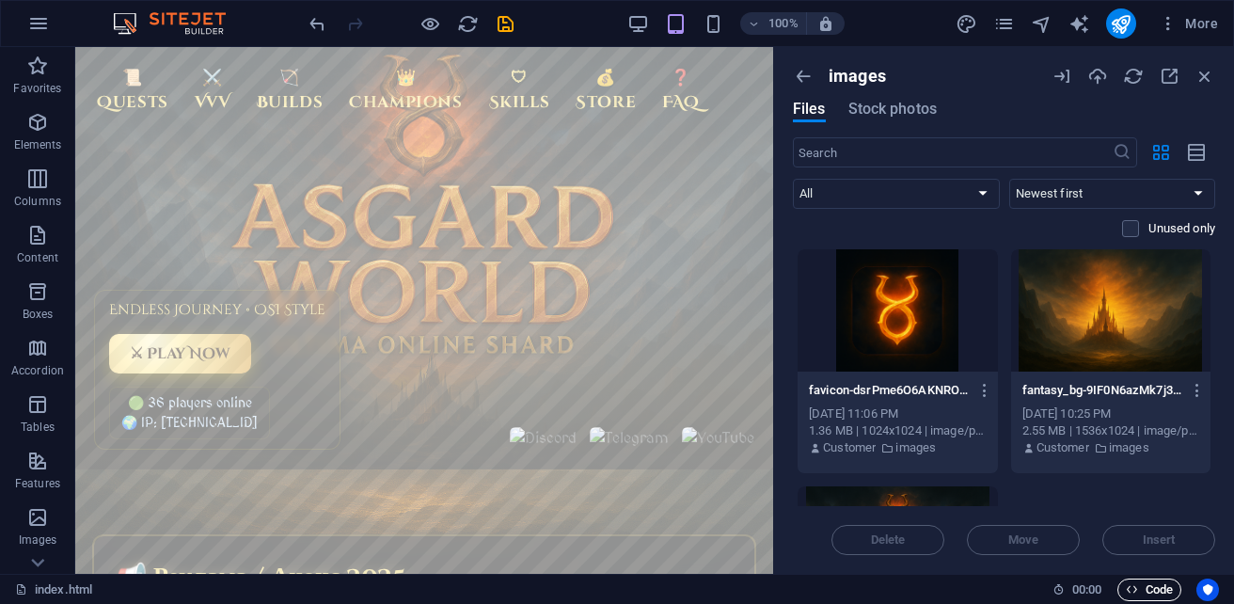
click at [1147, 592] on span "Code" at bounding box center [1149, 589] width 47 height 23
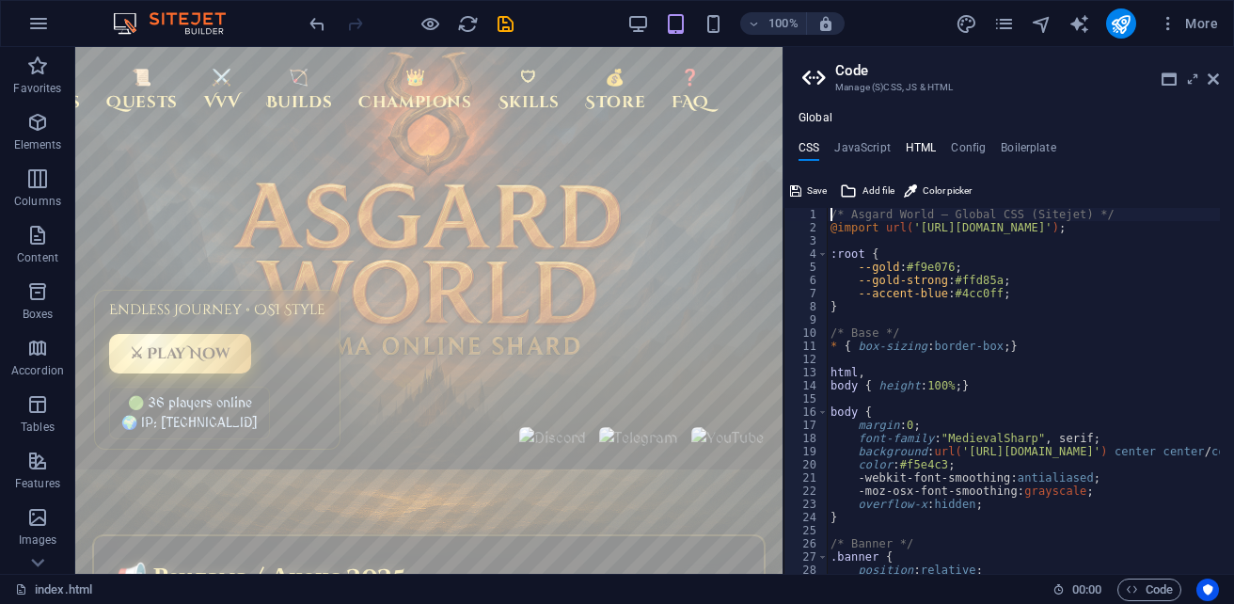
click at [922, 153] on h4 "HTML" at bounding box center [921, 151] width 31 height 21
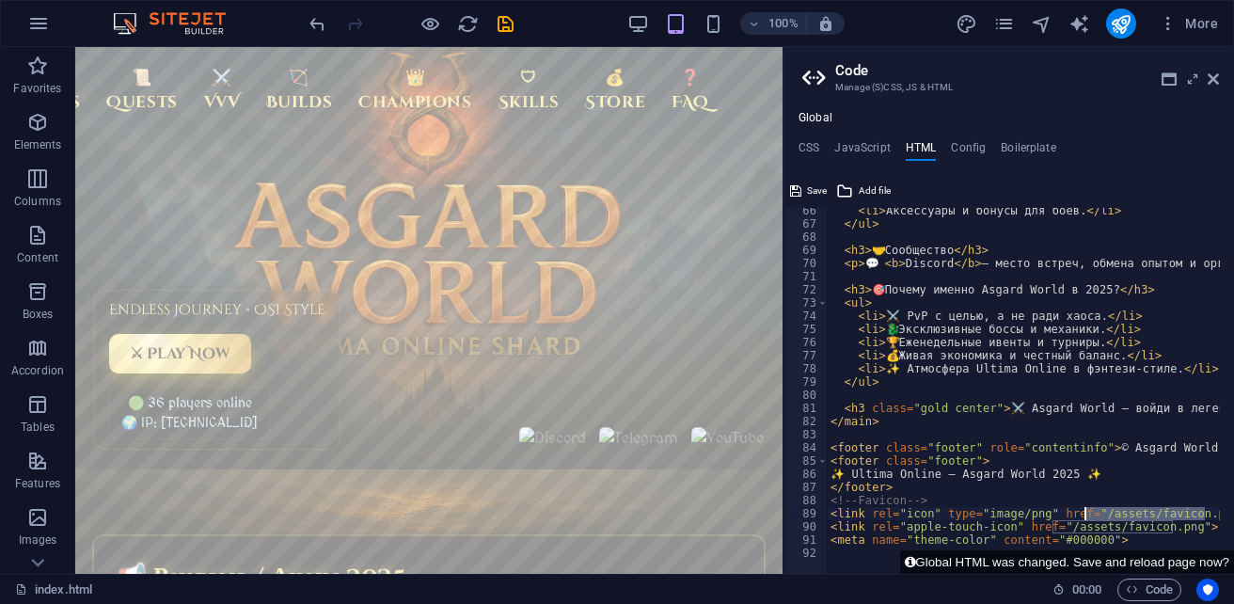
drag, startPoint x: 1203, startPoint y: 514, endPoint x: 1087, endPoint y: 512, distance: 115.7
paste textarea "https://cdn1.site-media.eu/images/0/19721730/favicon-dsrPme6O6AKNROnzlZqUAw"
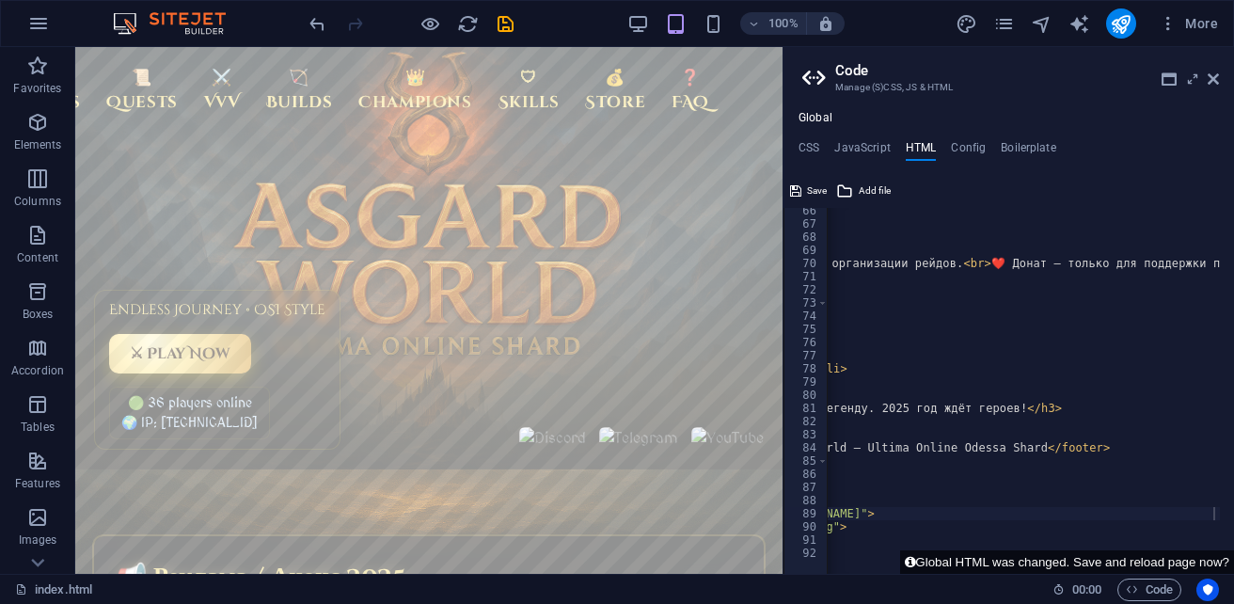
drag, startPoint x: 1007, startPoint y: 573, endPoint x: 852, endPoint y: 571, distance: 155.2
click at [852, 571] on div "<link rel="icon" type="image/png" href="https://cdn1.site-media.eu/images/0/197…" at bounding box center [1008, 375] width 450 height 398
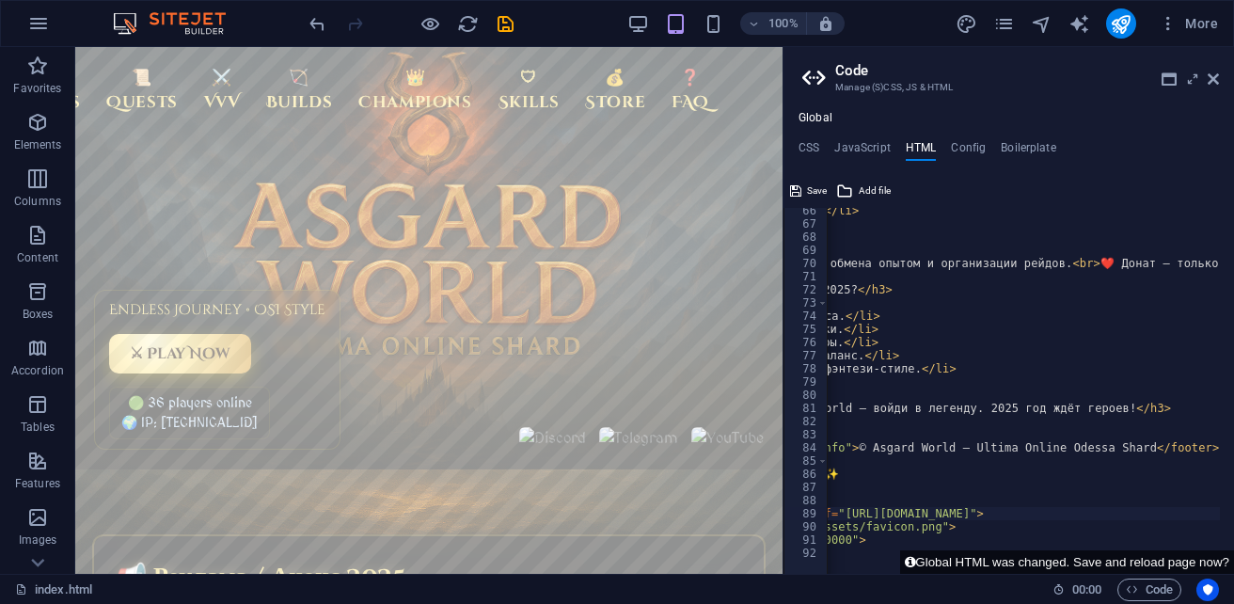
scroll to position [0, 27]
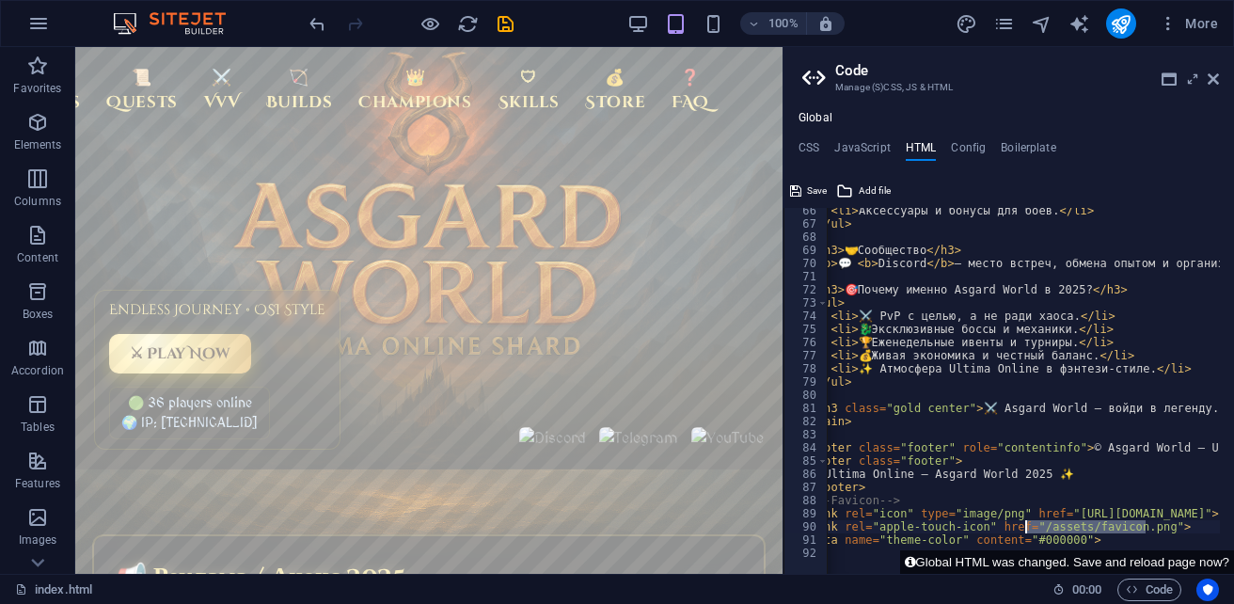
drag, startPoint x: 1146, startPoint y: 528, endPoint x: 1024, endPoint y: 527, distance: 122.2
paste textarea "https://cdn1.site-media.eu/images/0/19721730/favicon-dsrPme6O6AKNROnzlZqUAw"
type textarea "<link rel="apple-touch-icon" href="https://cdn1.site-media.eu/images/0/19721730…"
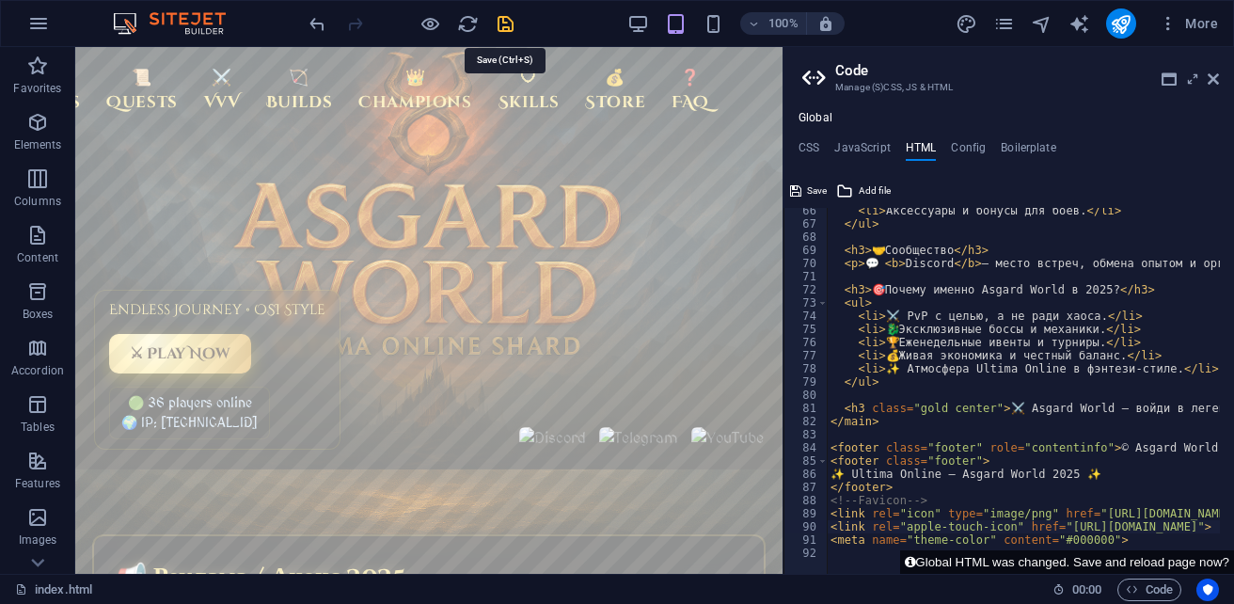
click at [505, 27] on icon "save" at bounding box center [506, 24] width 22 height 22
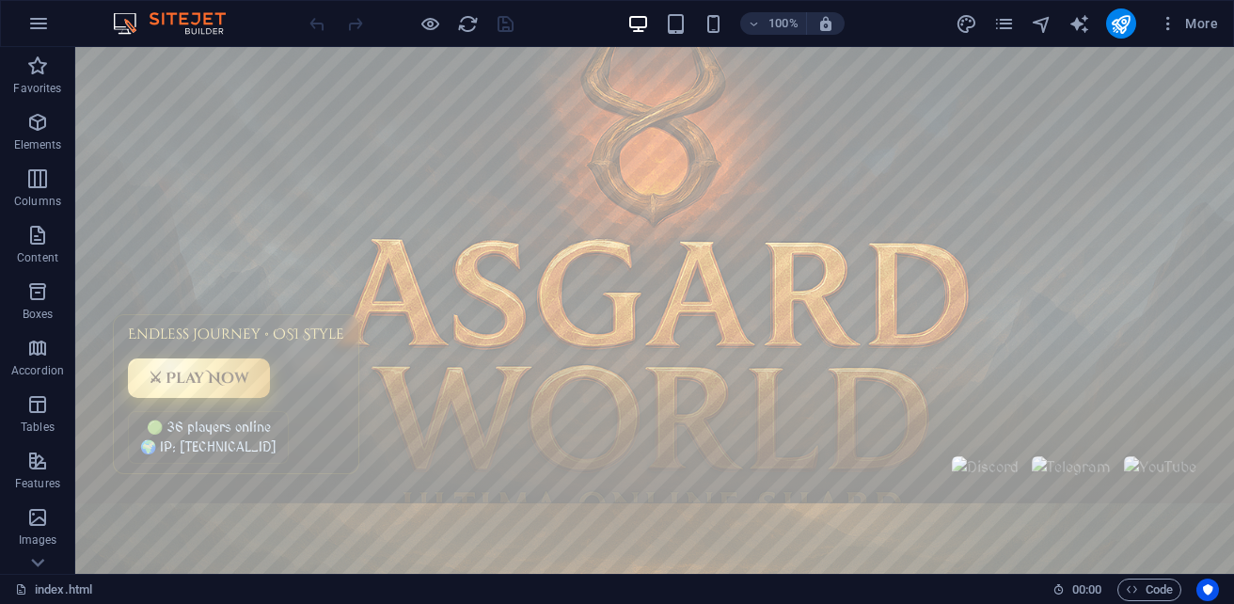
scroll to position [94, 0]
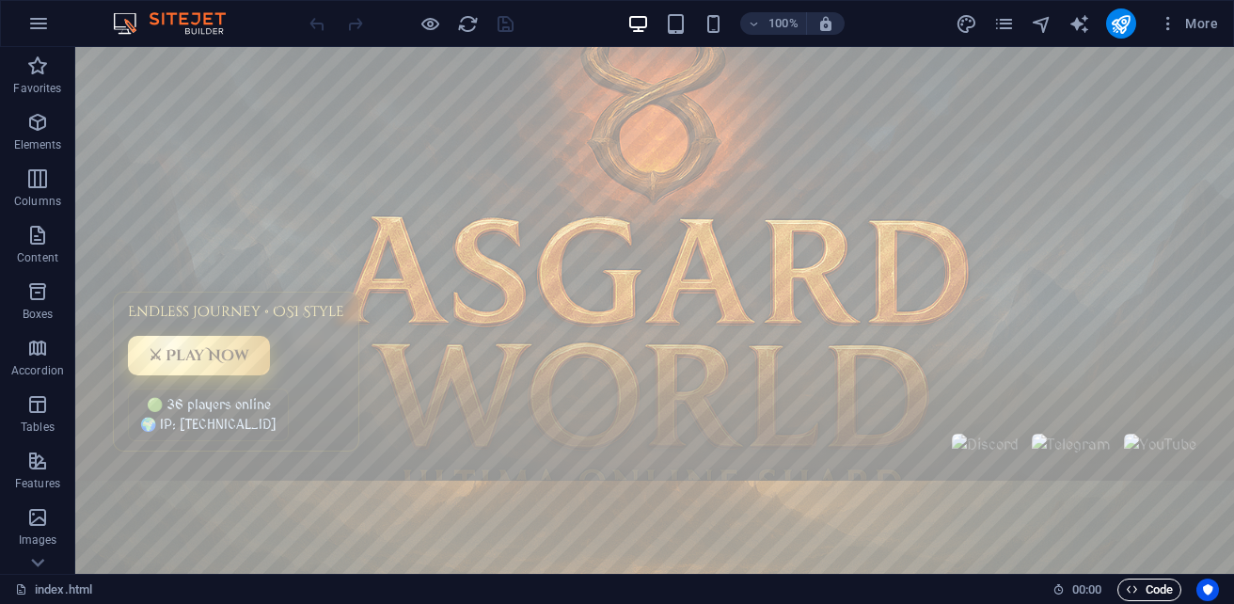
click at [1154, 591] on span "Code" at bounding box center [1149, 589] width 47 height 23
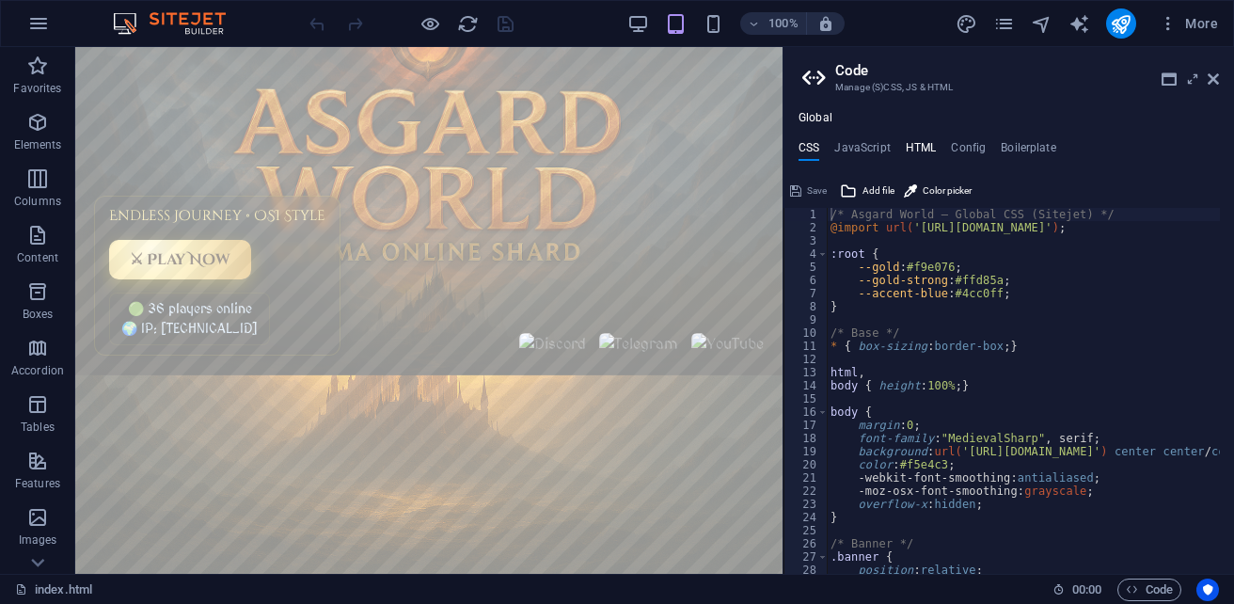
click at [927, 150] on h4 "HTML" at bounding box center [921, 151] width 31 height 21
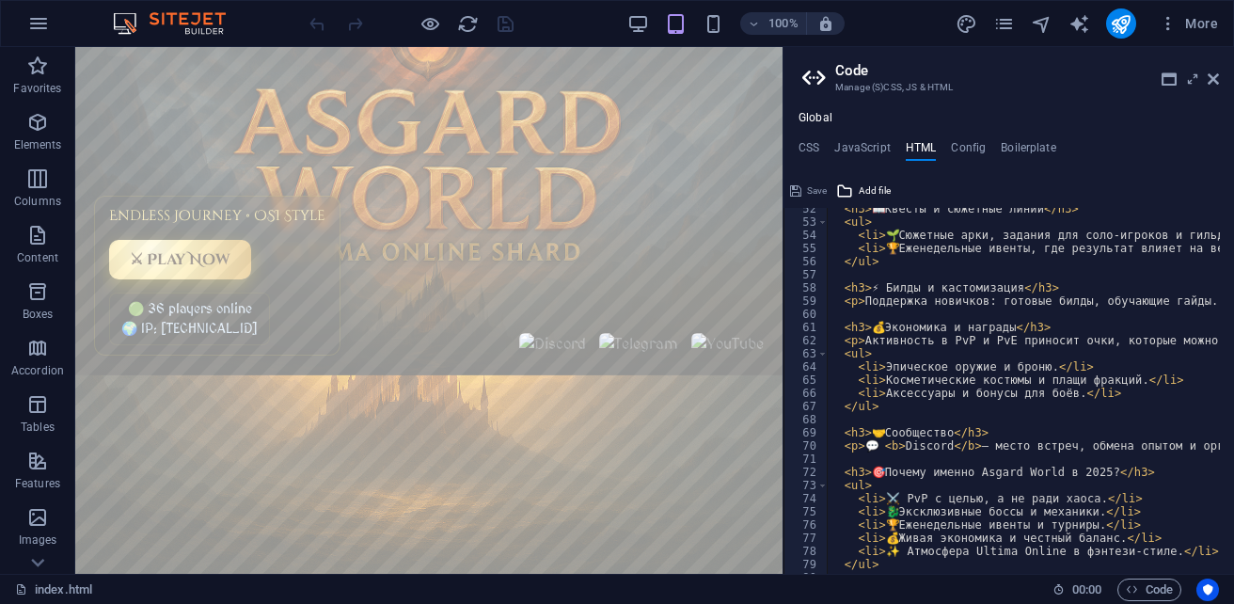
scroll to position [846, 0]
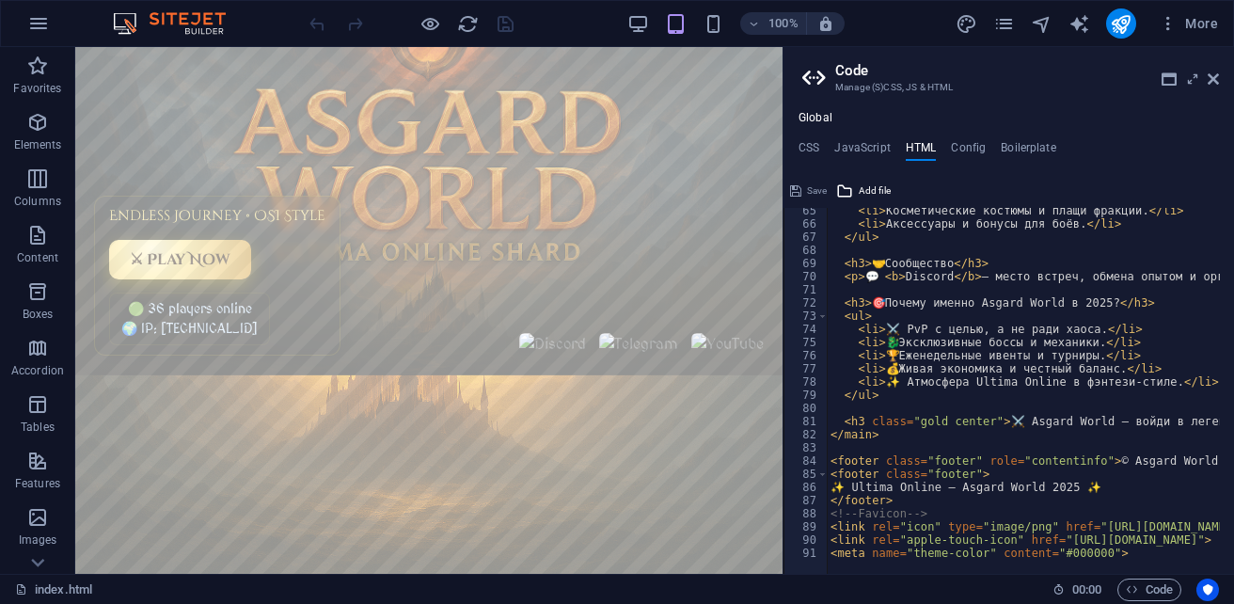
type textarea "<meta name="theme-color" content="#000000">"
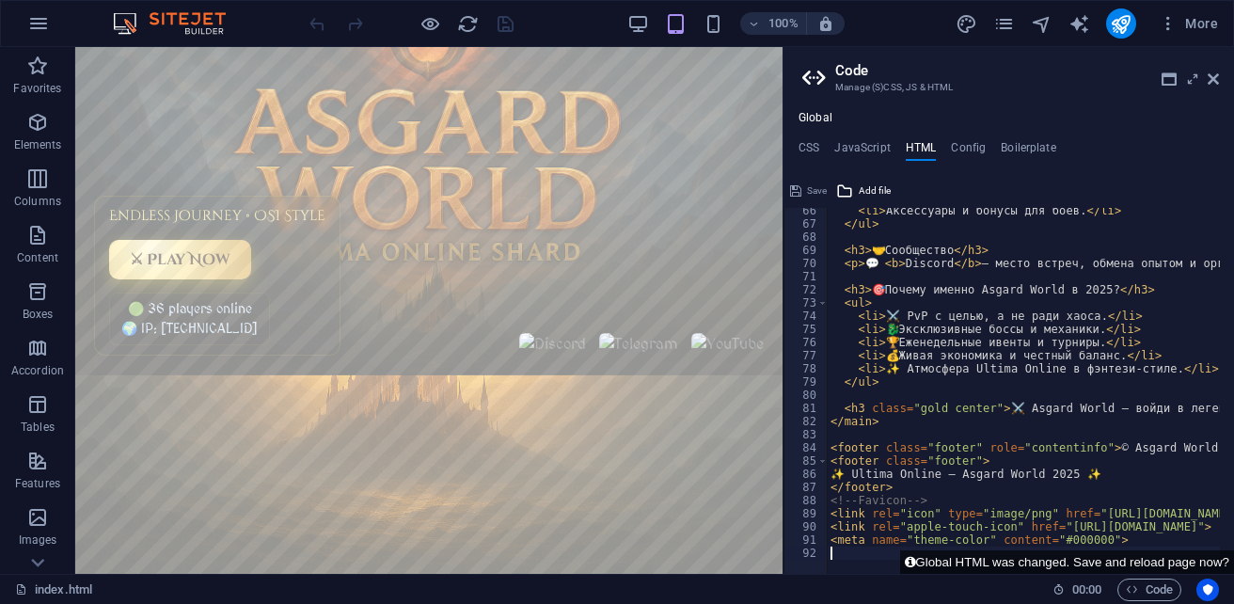
scroll to position [859, 0]
paste textarea "[DOMAIN_NAME][URL]">"
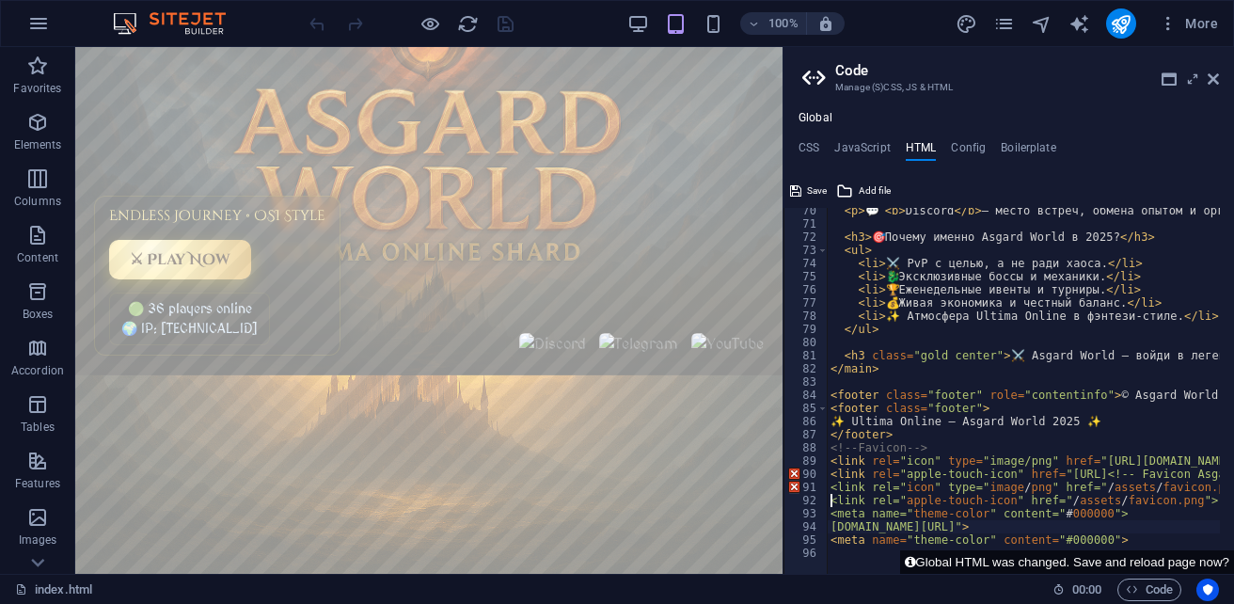
scroll to position [912, 0]
type textarea "[DOMAIN_NAME][URL]">"
click at [799, 193] on icon at bounding box center [795, 191] width 11 height 23
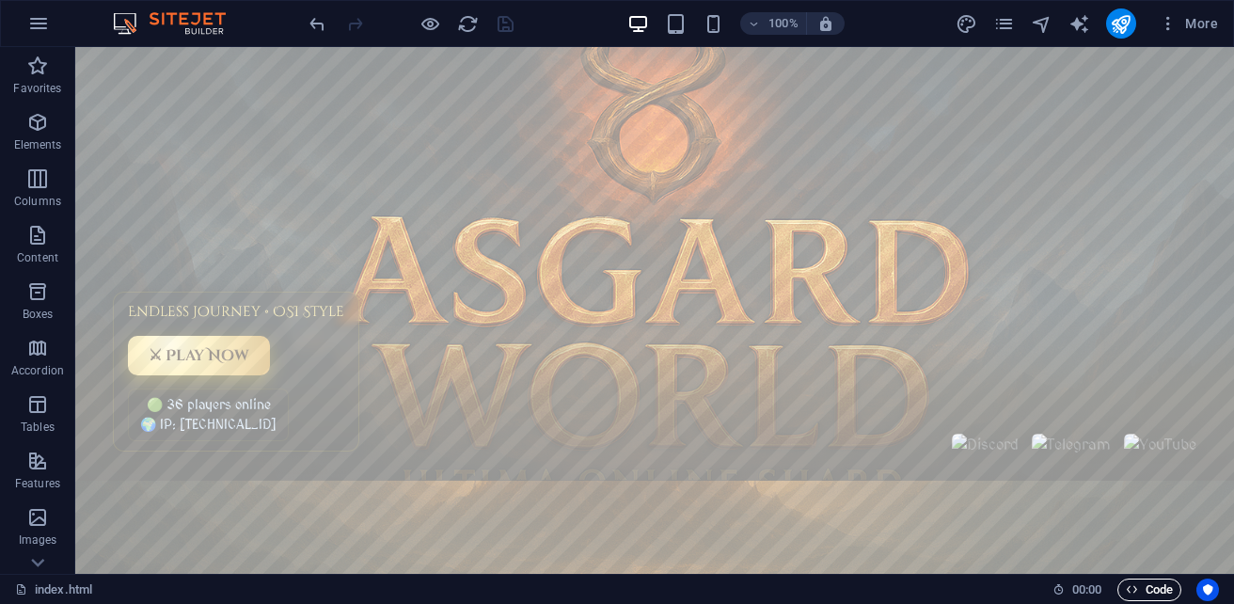
click at [1167, 586] on span "Code" at bounding box center [1149, 589] width 47 height 23
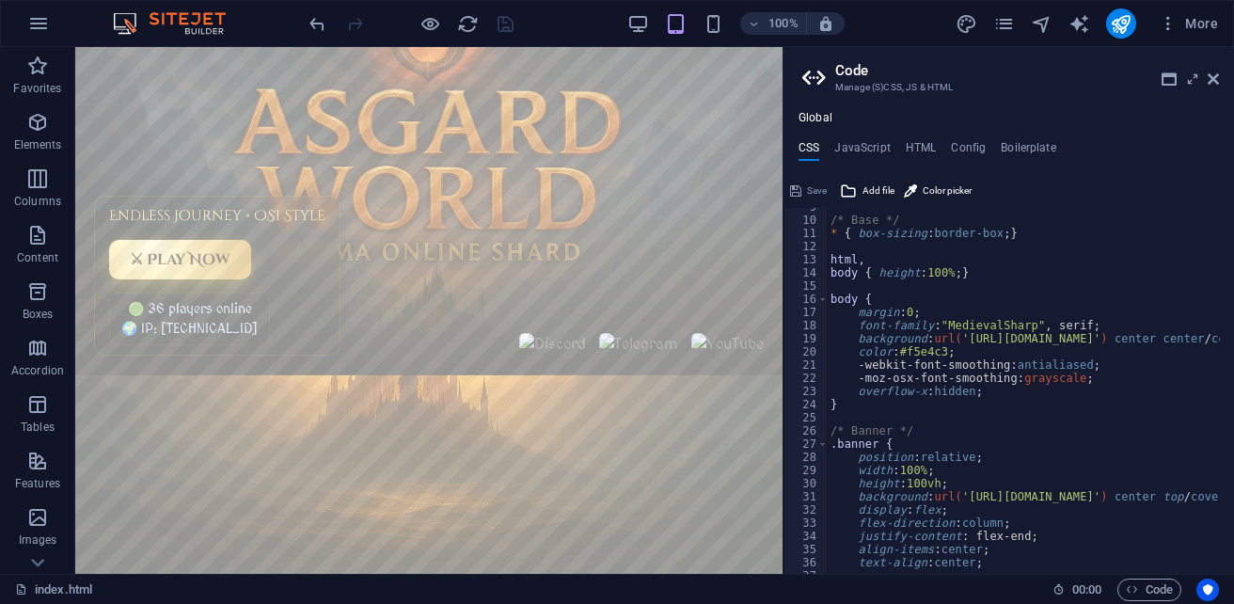
scroll to position [226, 0]
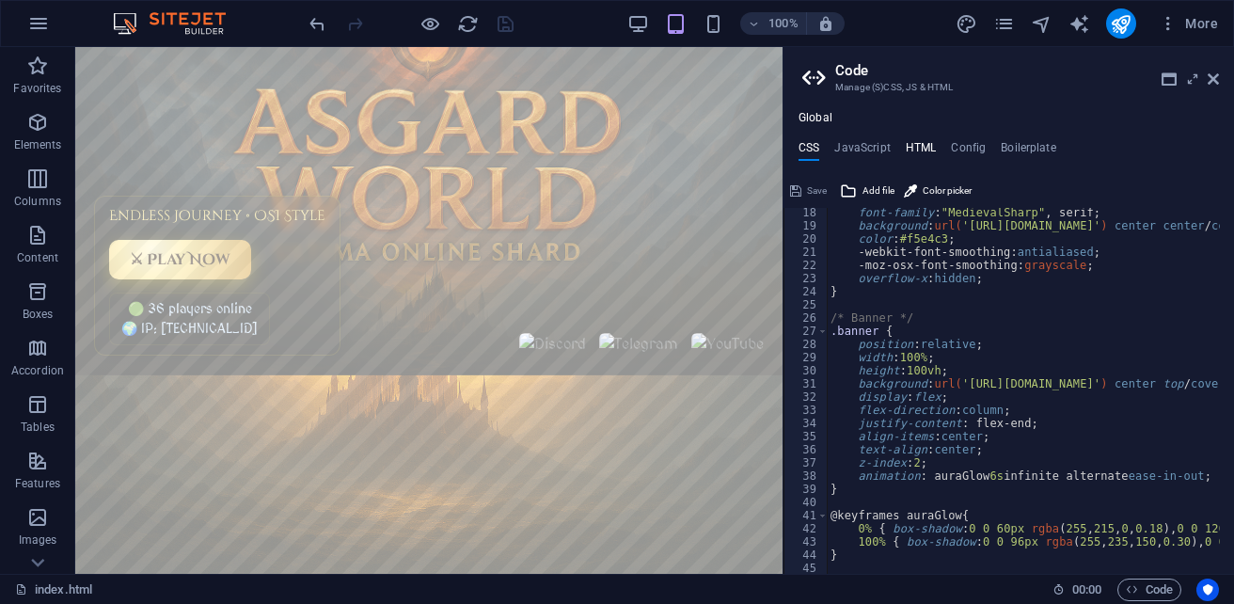
click at [918, 146] on h4 "HTML" at bounding box center [921, 151] width 31 height 21
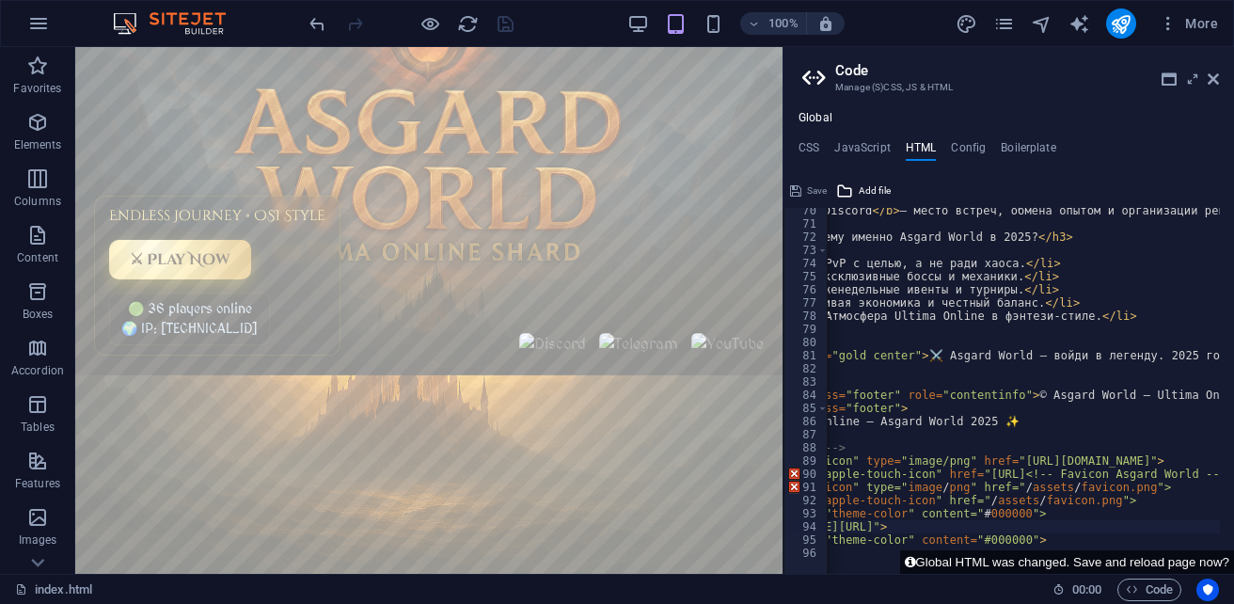
scroll to position [0, 78]
drag, startPoint x: 1128, startPoint y: 489, endPoint x: 1009, endPoint y: 483, distance: 119.6
paste textarea "[URL][DOMAIN_NAME]"
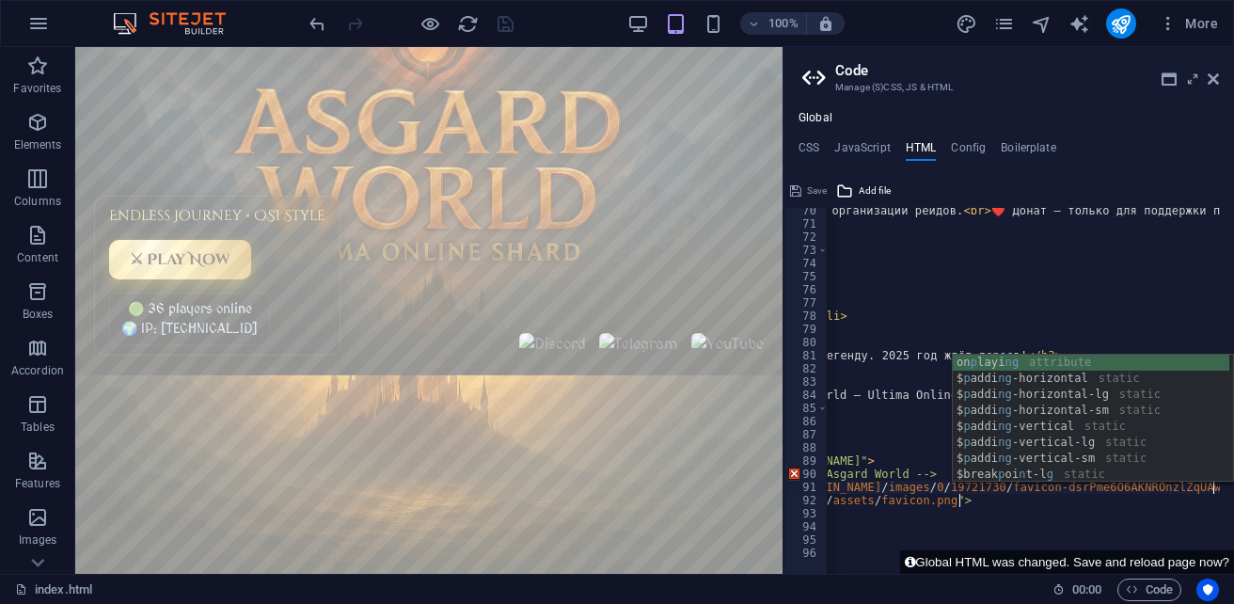
scroll to position [0, 371]
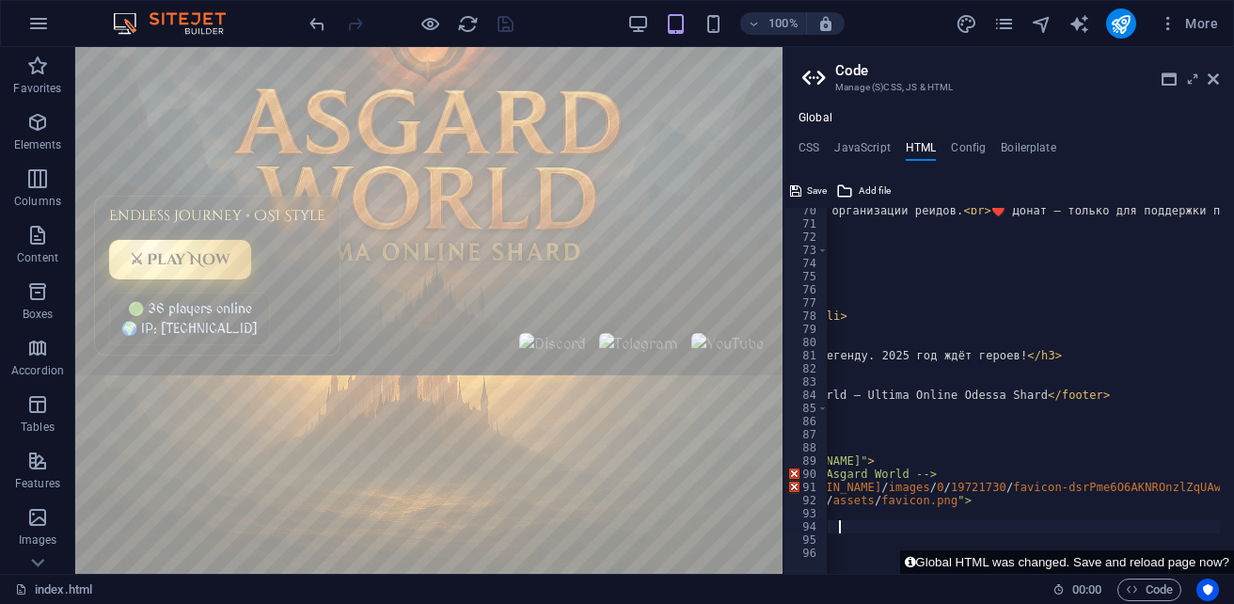
click at [969, 529] on div "< p > 💬 < b > Discord </ b > — место встреч, обмена опытом и организации рейдов…" at bounding box center [1086, 393] width 1262 height 378
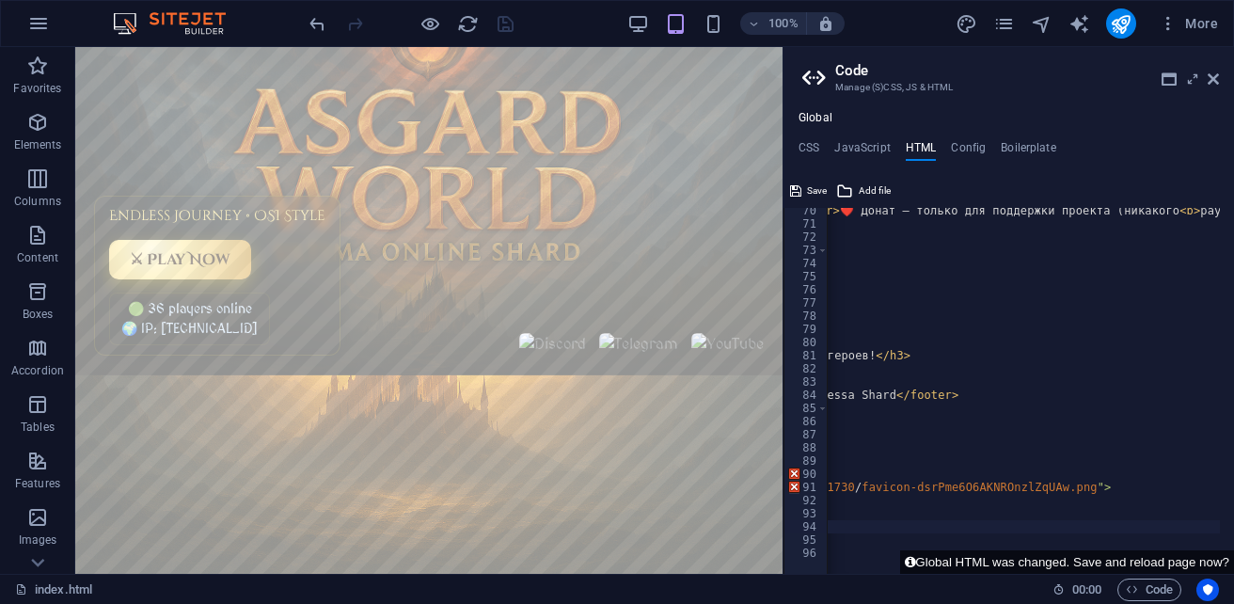
scroll to position [0, 525]
drag, startPoint x: 1150, startPoint y: 500, endPoint x: 1030, endPoint y: 504, distance: 120.4
click at [1030, 504] on div "< p > 💬 < b > Discord </ b > — место встреч, обмена опытом и организации рейдов…" at bounding box center [933, 393] width 1262 height 378
paste textarea "[URL][DOMAIN_NAME]"
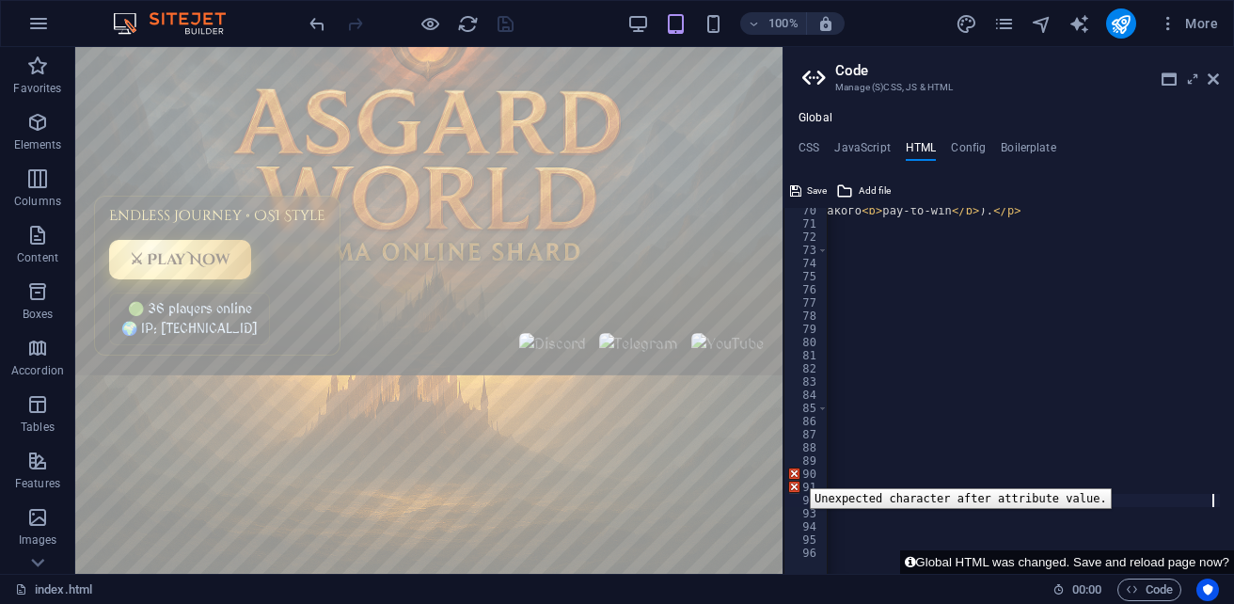
click at [796, 474] on div "90" at bounding box center [806, 473] width 44 height 13
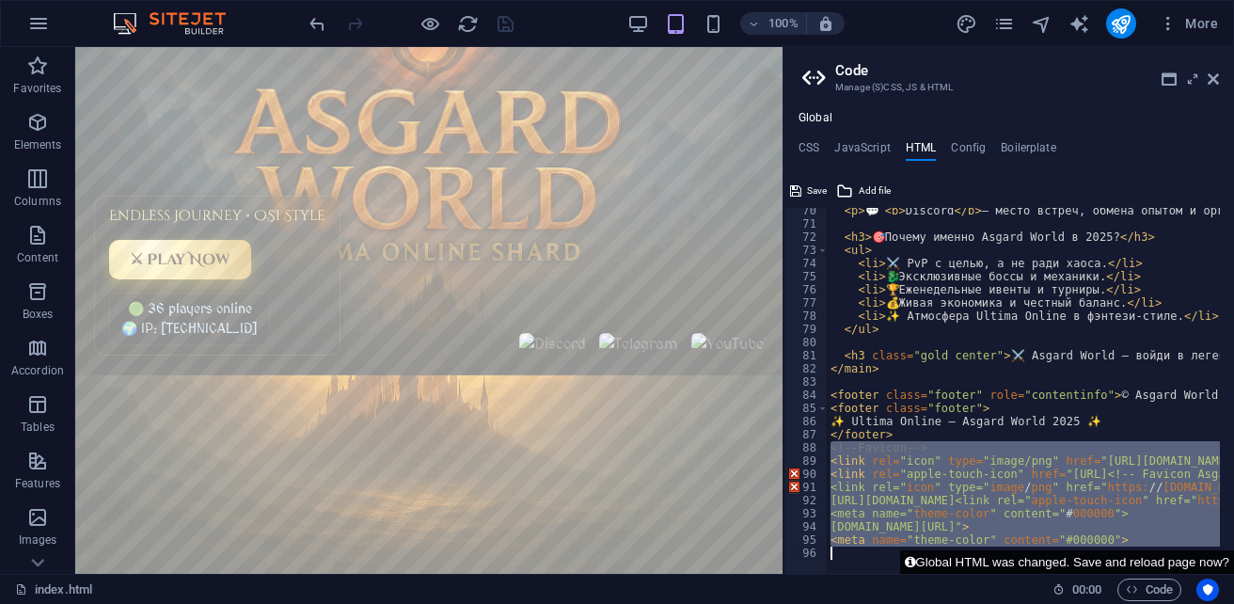
drag, startPoint x: 832, startPoint y: 451, endPoint x: 1143, endPoint y: 566, distance: 331.7
click at [1143, 566] on div "<link rel="apple-touch-icon" href="[URL]<!-- Favicon Asgard World --> <link rel…" at bounding box center [1008, 375] width 450 height 398
drag, startPoint x: 831, startPoint y: 449, endPoint x: 1120, endPoint y: 575, distance: 315.0
click at [1120, 574] on div "index.html (ru) Favorites Elements Columns Content Boxes Accordion Tables Featu…" at bounding box center [617, 310] width 1234 height 527
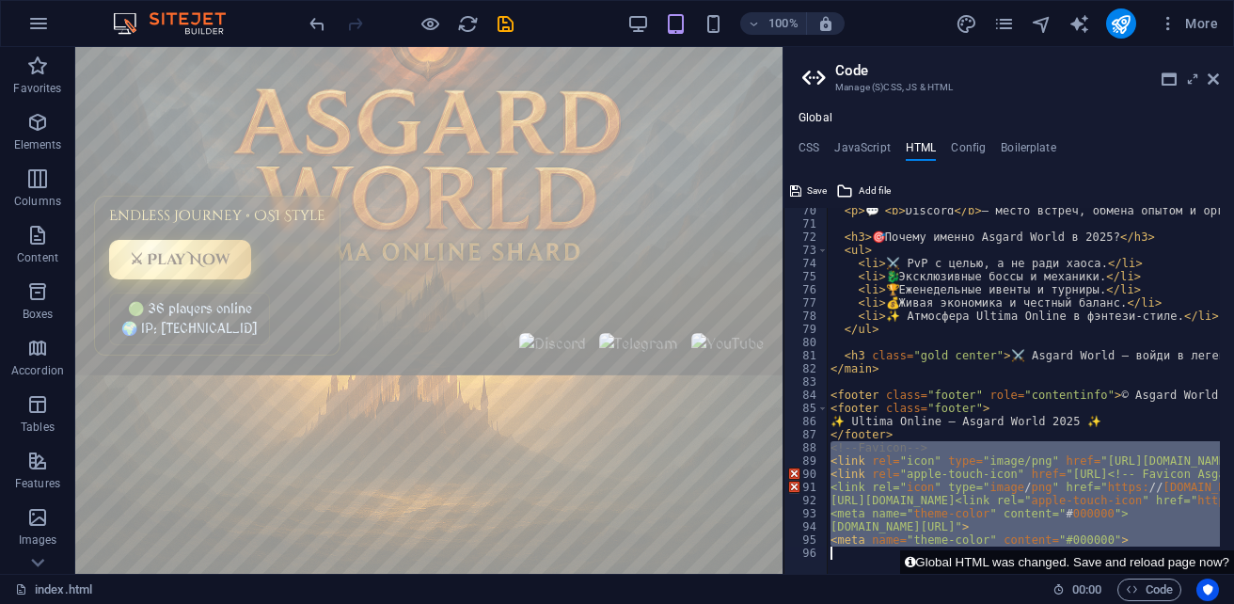
drag, startPoint x: 961, startPoint y: 489, endPoint x: 875, endPoint y: 448, distance: 95.9
click at [875, 448] on div "< p > 💬 < b > Discord </ b > — место встреч, обмена опытом и организации рейдов…" at bounding box center [1023, 391] width 393 height 366
drag, startPoint x: 828, startPoint y: 449, endPoint x: 1159, endPoint y: 562, distance: 348.8
click at [1159, 562] on div "<!-- Favicon --> 70 71 72 73 74 75 76 77 78 79 80 81 82 83 84 85 86 87 88 89 90…" at bounding box center [1008, 375] width 450 height 398
type textarea "<meta name="theme-color" content="#000000">"
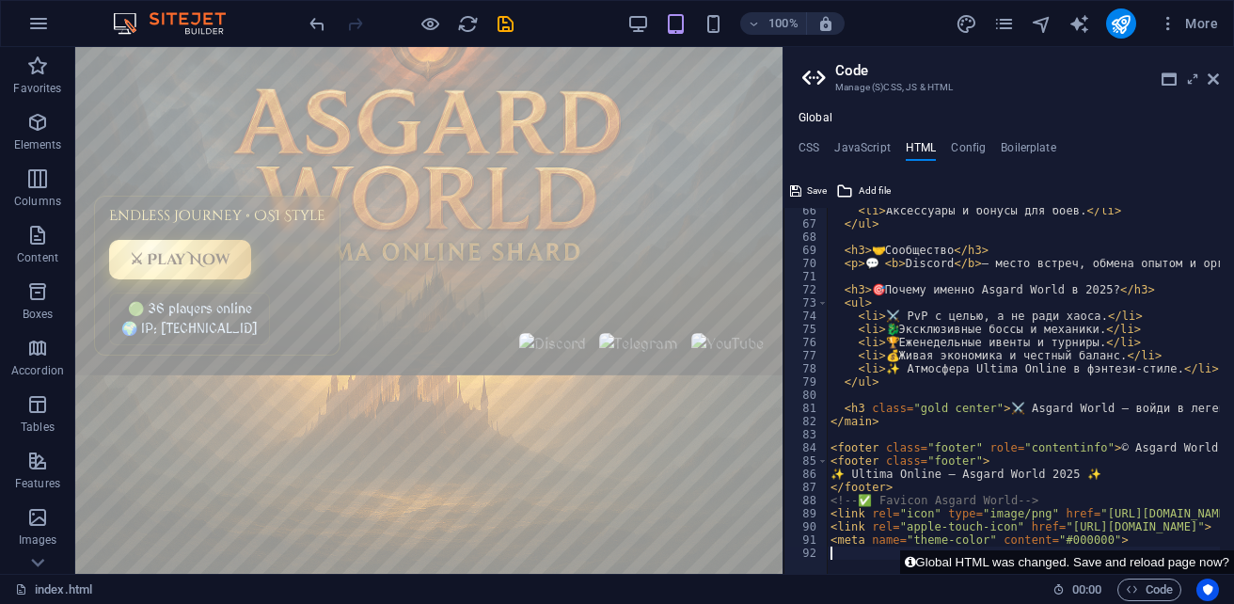
scroll to position [859, 0]
click at [812, 192] on span "Save" at bounding box center [817, 191] width 20 height 23
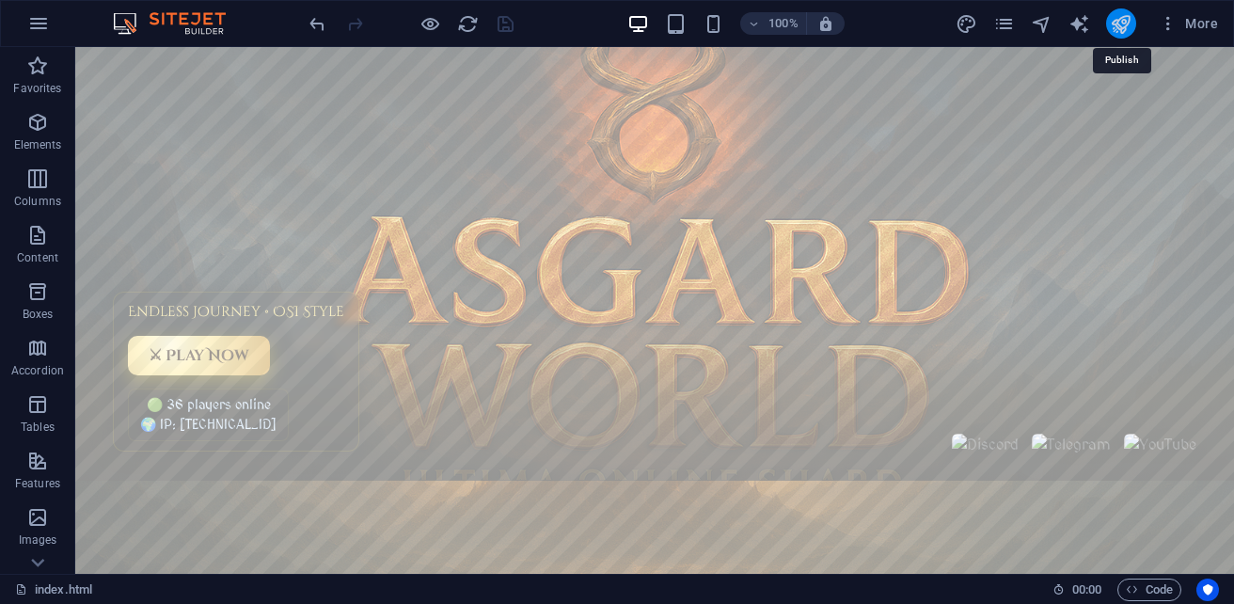
click at [1123, 27] on icon "publish" at bounding box center [1121, 24] width 22 height 22
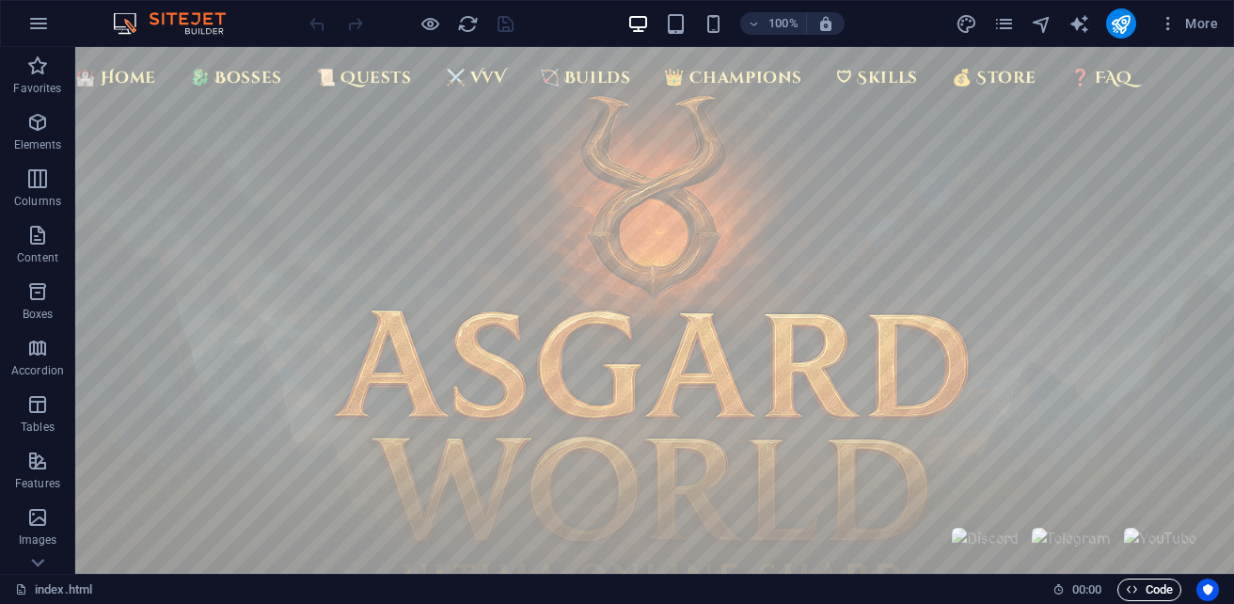
click at [1137, 587] on span "Code" at bounding box center [1149, 589] width 47 height 23
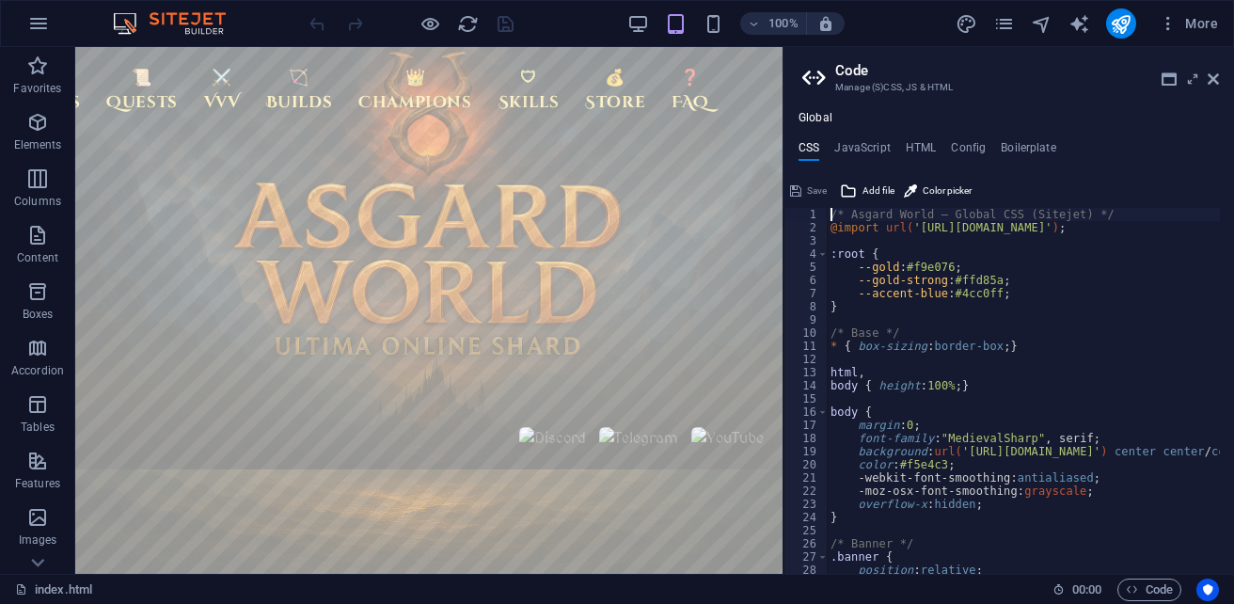
click at [563, 500] on body "🏰 Home 🐉 Bosses 📜 Quests ⚔️ VvV 🏹 Builds 👑 Champions 🛡 Skills 💰 Store ❓ FAQ End…" at bounding box center [428, 310] width 707 height 527
click at [1215, 80] on icon at bounding box center [1212, 78] width 11 height 15
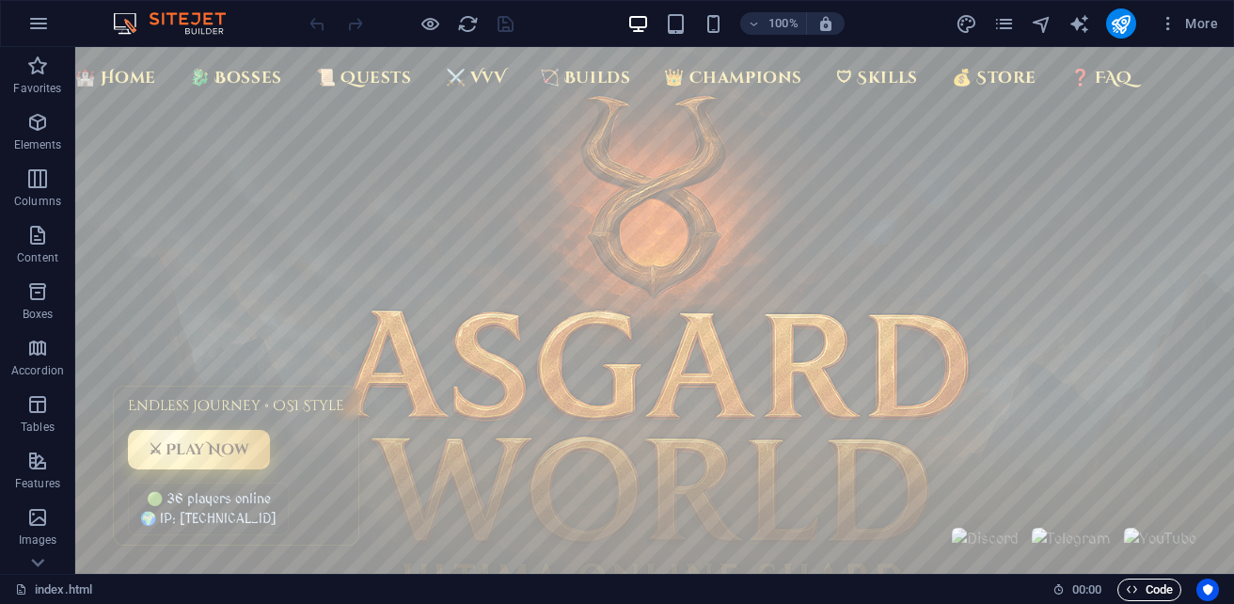
click at [1155, 587] on span "Code" at bounding box center [1149, 589] width 47 height 23
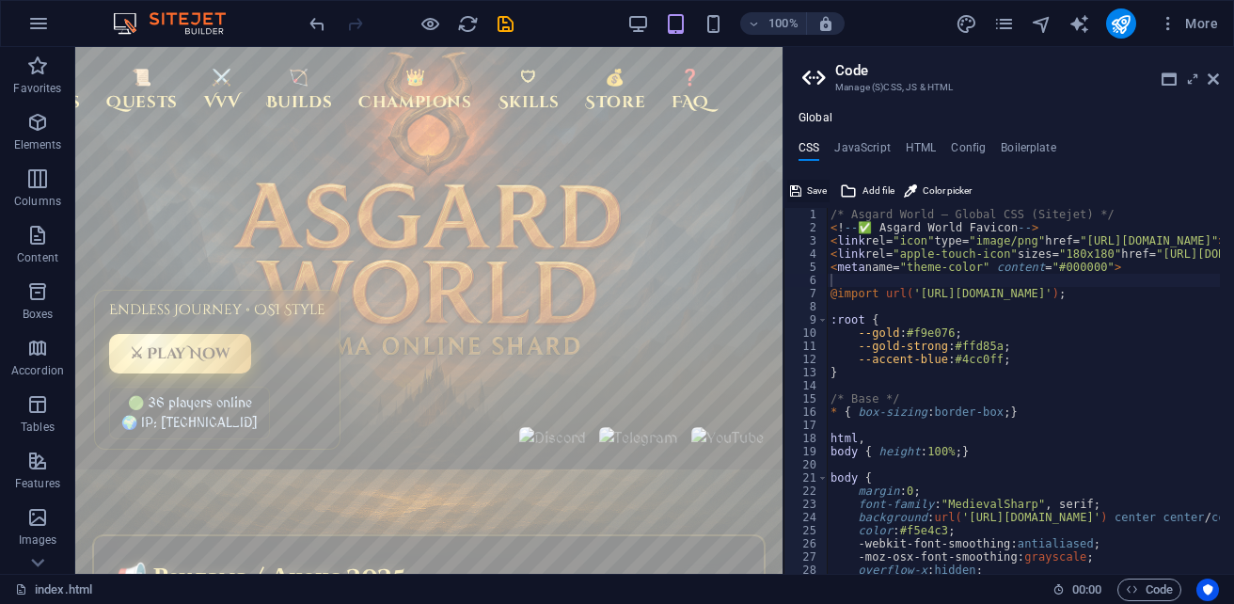
click at [815, 191] on span "Save" at bounding box center [817, 191] width 20 height 23
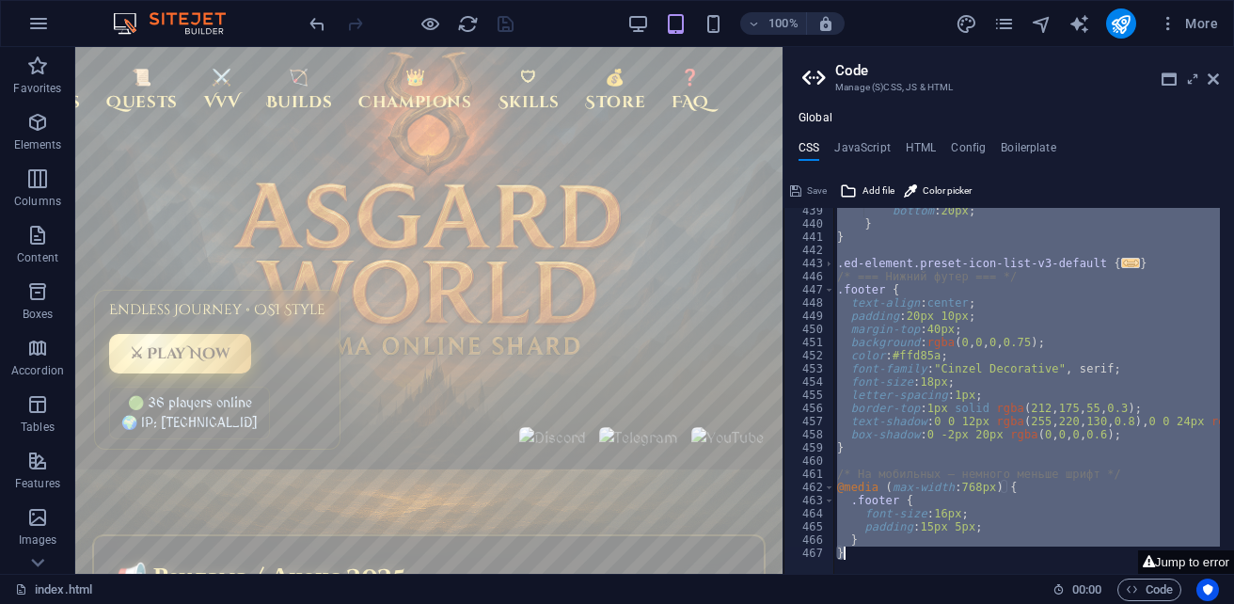
scroll to position [5770, 0]
drag, startPoint x: 832, startPoint y: 215, endPoint x: 1234, endPoint y: 641, distance: 585.4
click at [1233, 603] on html "[DOMAIN_NAME] index.html (ru) Favorites Elements Columns Content Boxes Accordio…" at bounding box center [617, 302] width 1234 height 604
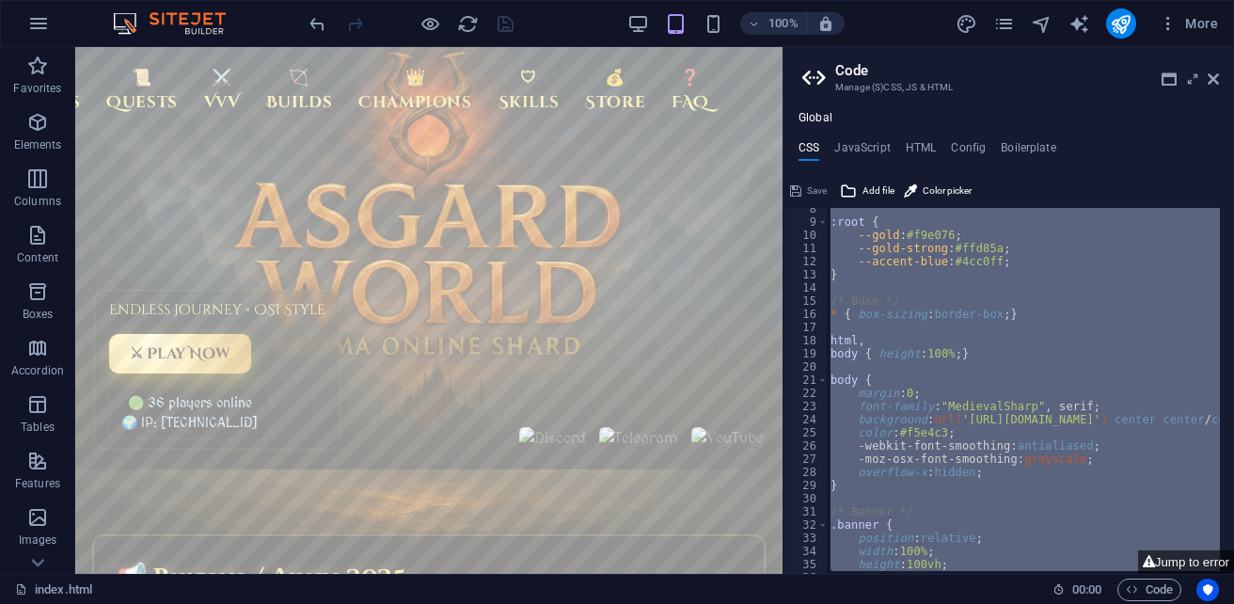
scroll to position [0, 0]
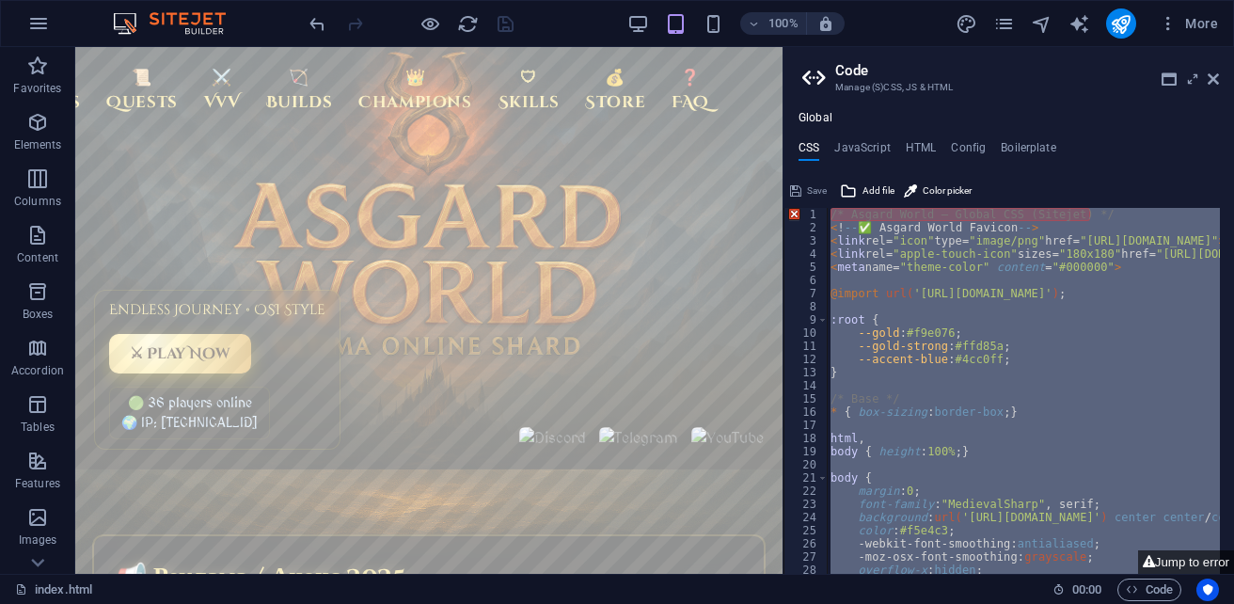
click at [1016, 272] on div "/* Asgard World — Global CSS (Sitejet) */ < ! -- ✅ Asgard World Favicon -- > < …" at bounding box center [1023, 391] width 393 height 366
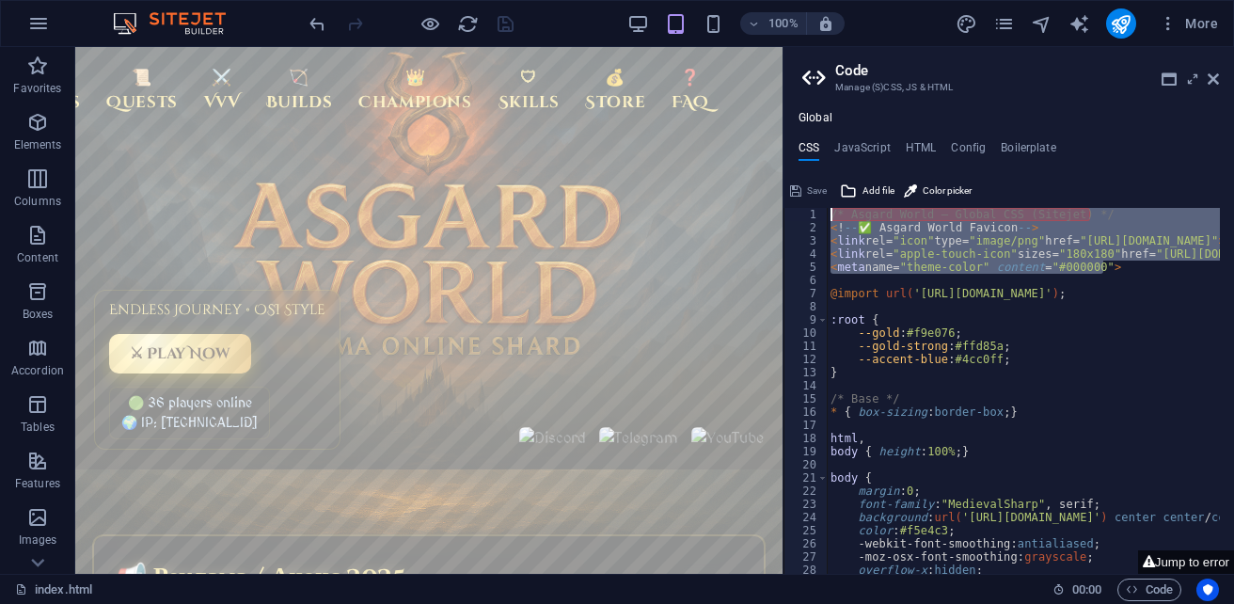
drag, startPoint x: 1115, startPoint y: 273, endPoint x: 814, endPoint y: 199, distance: 309.7
click at [814, 199] on div "<meta name="theme-color" content="#000000"> 1 2 3 4 5 6 7 8 9 10 11 12 13 14 15…" at bounding box center [1008, 375] width 450 height 398
type textarea "/* Asgard World — Global CSS (Sitejet) */ <!-- ✅ Asgard World Favicon -->"
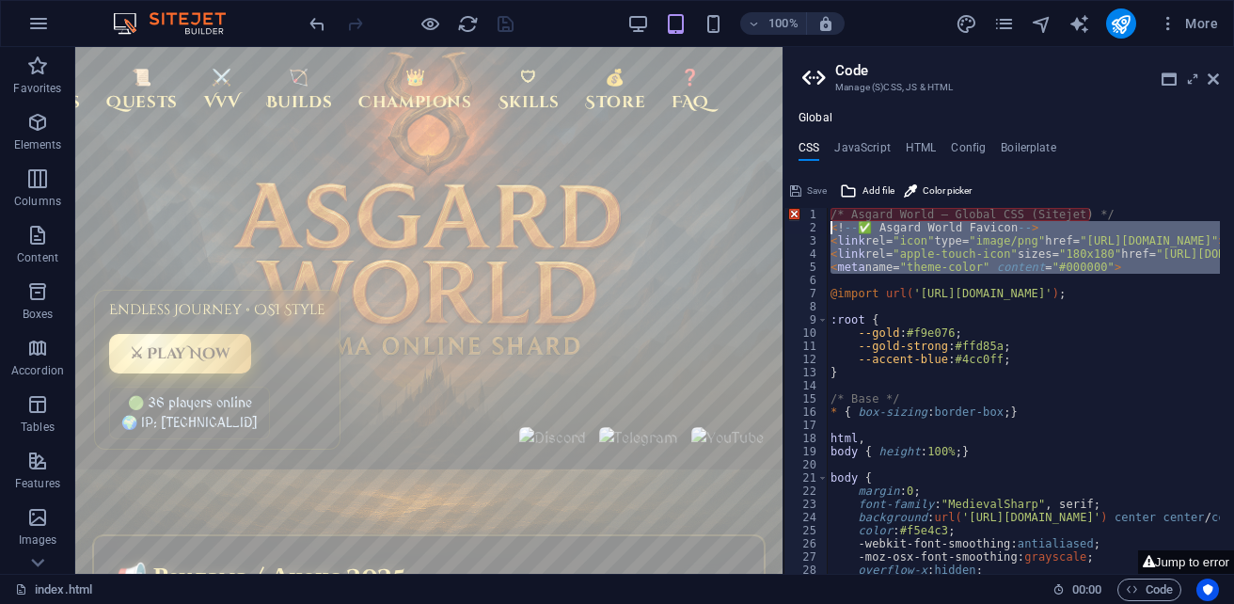
drag, startPoint x: 1116, startPoint y: 276, endPoint x: 801, endPoint y: 230, distance: 318.2
click at [801, 230] on div "1 2 3 4 5 6 7 8 9 10 11 12 13 14 15 16 17 18 19 20 21 22 23 24 25 26 27 28 29 3…" at bounding box center [1008, 391] width 450 height 366
type textarea "<!-- ✅ Asgard World Favicon --> <link rel="icon" type="image/png" href="https:/…"
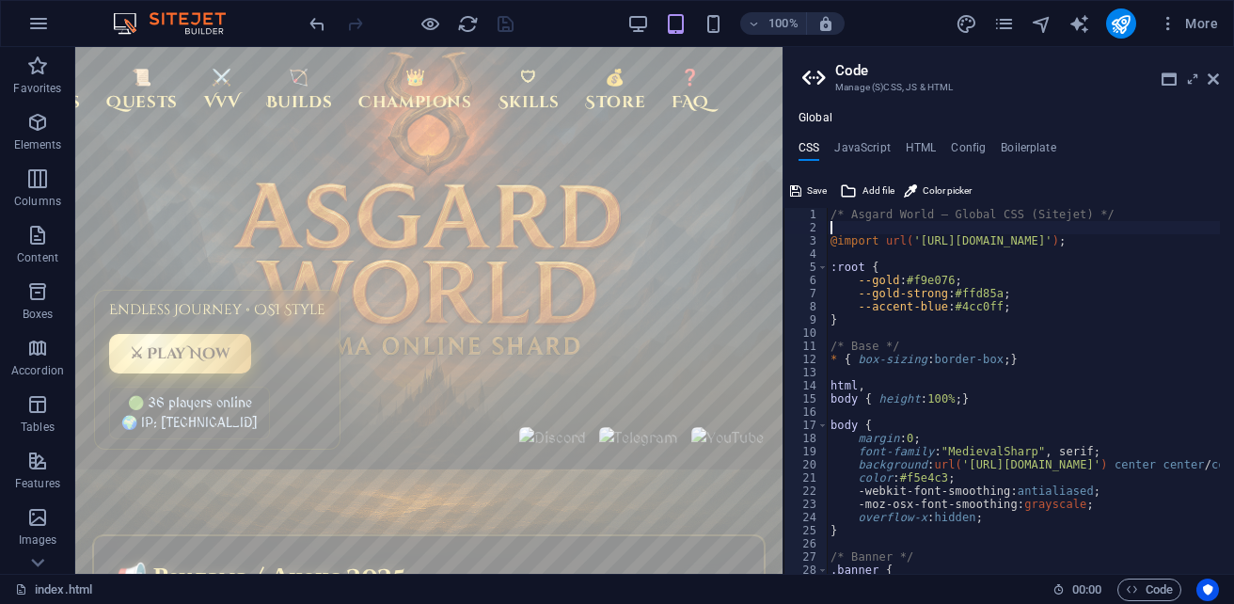
type textarea "/* Asgard World — Global CSS (Sitejet) */"
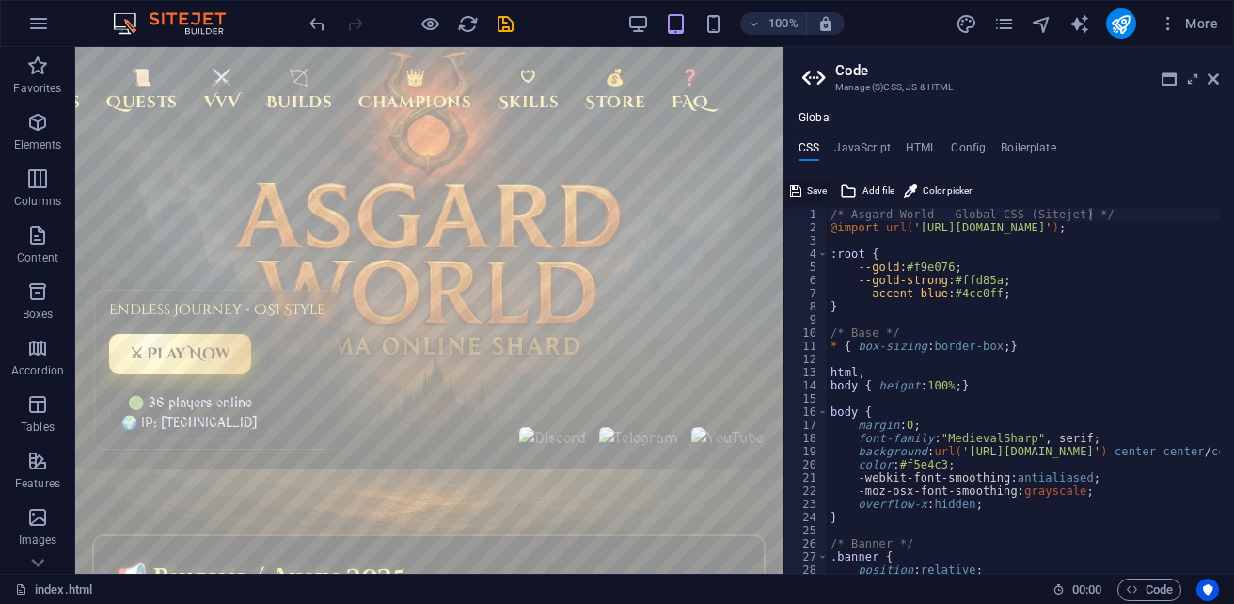
click at [818, 188] on span "Save" at bounding box center [817, 191] width 20 height 23
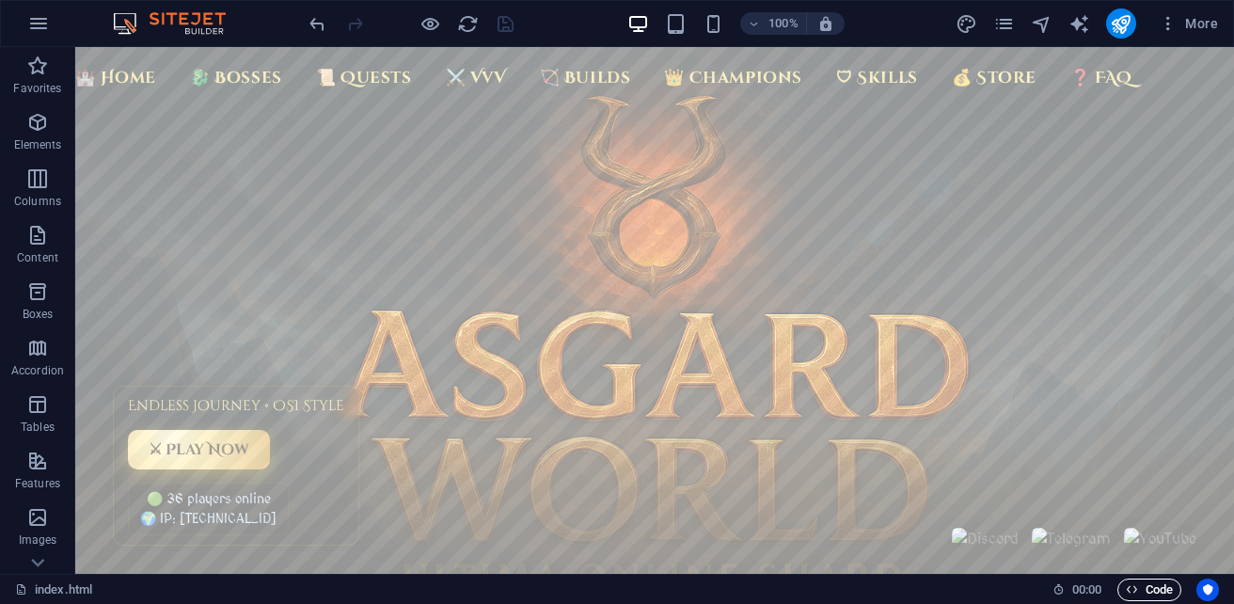
click at [1144, 585] on span "Code" at bounding box center [1149, 589] width 47 height 23
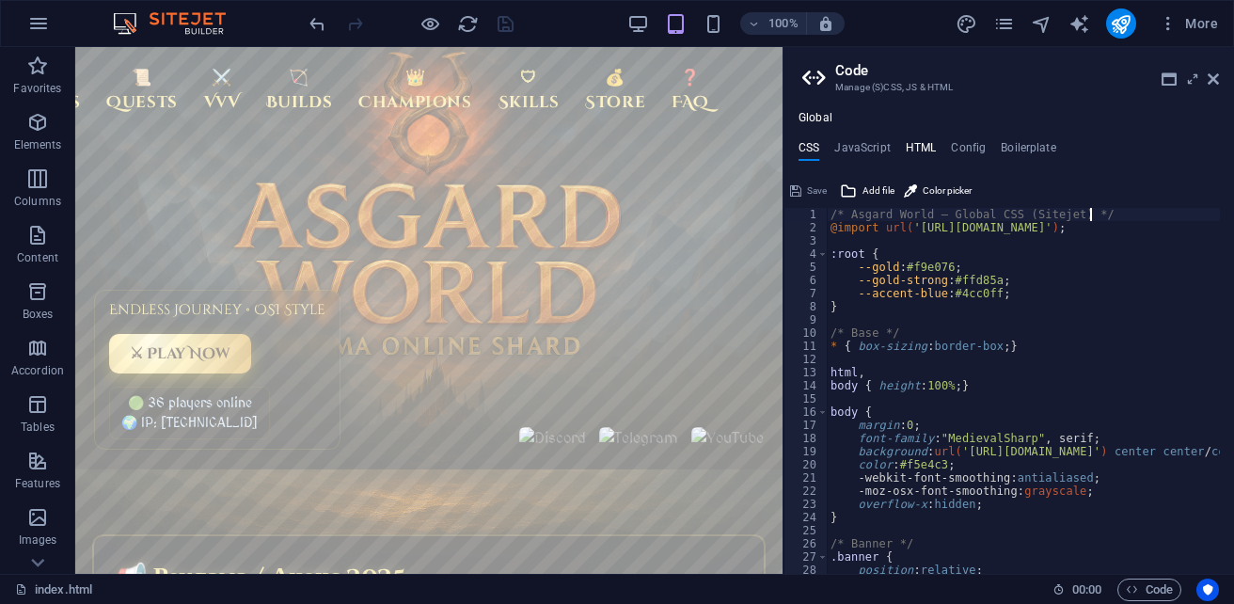
click at [922, 152] on h4 "HTML" at bounding box center [921, 151] width 31 height 21
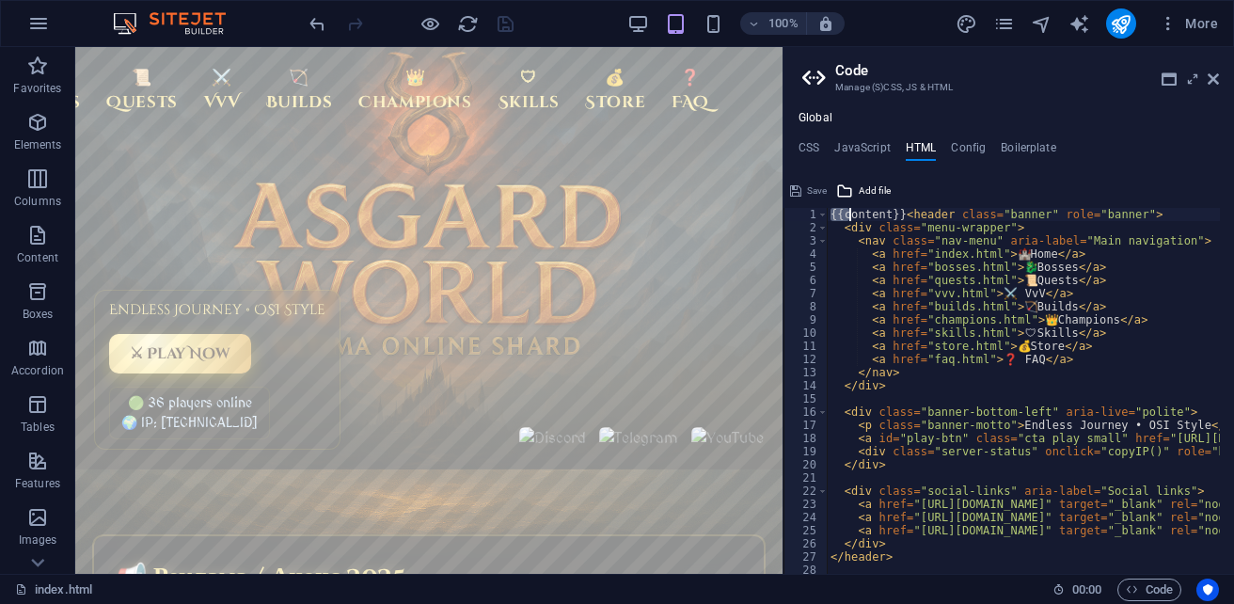
drag, startPoint x: 830, startPoint y: 220, endPoint x: 852, endPoint y: 216, distance: 22.0
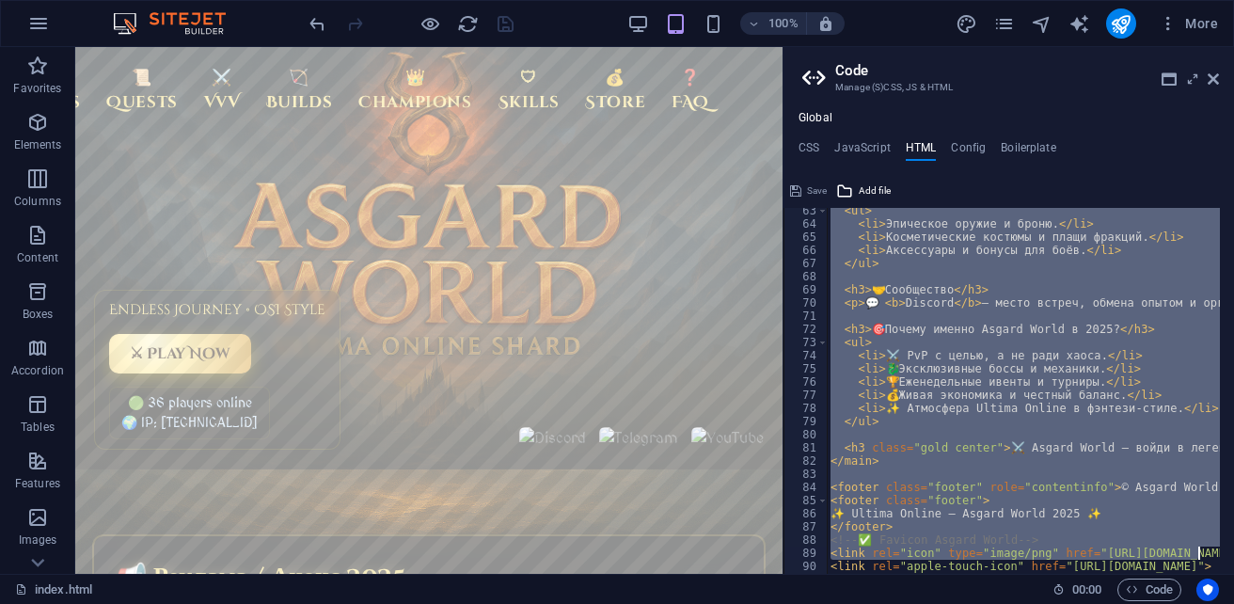
scroll to position [846, 0]
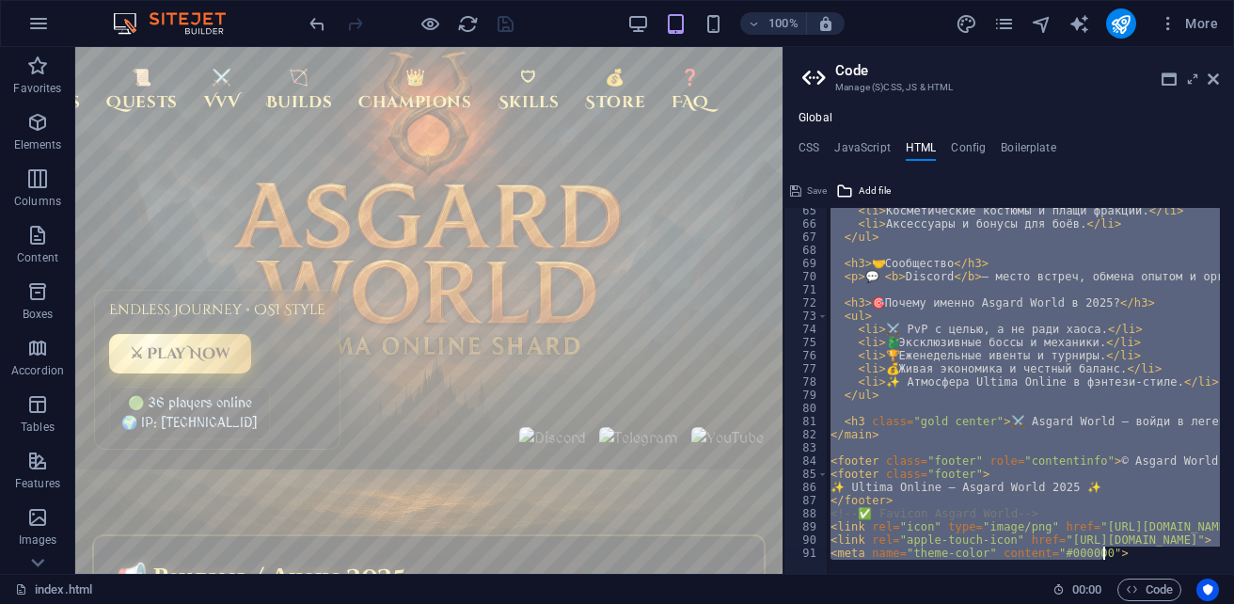
drag, startPoint x: 900, startPoint y: 214, endPoint x: 1234, endPoint y: 638, distance: 539.7
click at [1233, 603] on html "sb5985678.a.had.tf index.html (ru) Favorites Elements Columns Content Boxes Acc…" at bounding box center [617, 302] width 1234 height 604
type textarea "{{content}}"
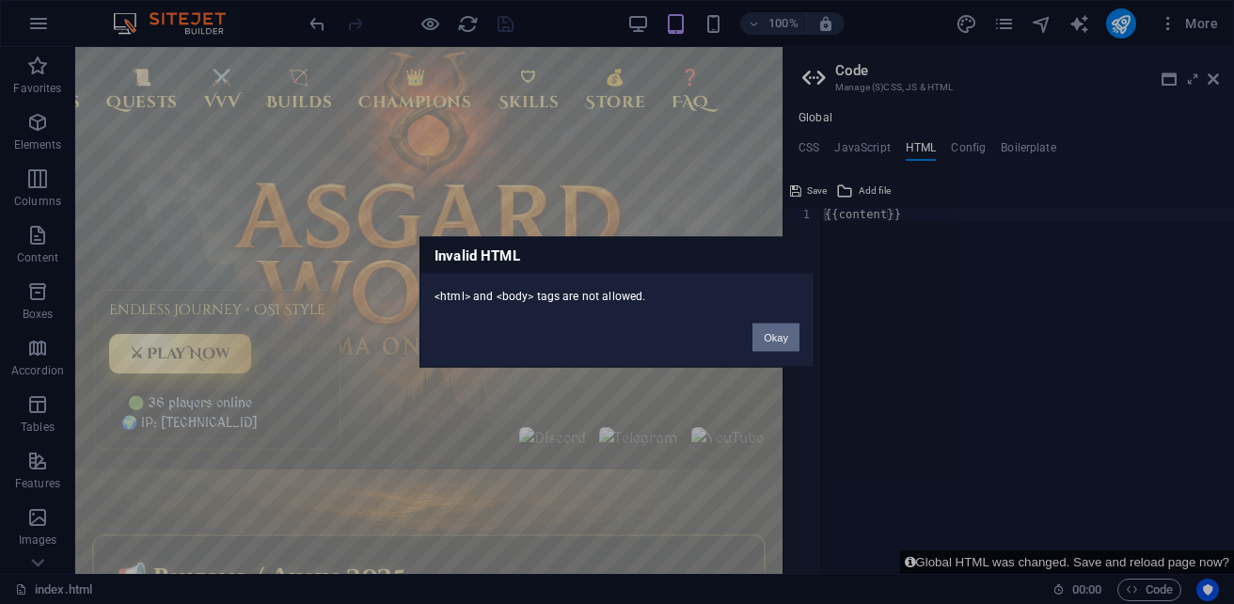
click at [773, 338] on button "Okay" at bounding box center [775, 337] width 47 height 28
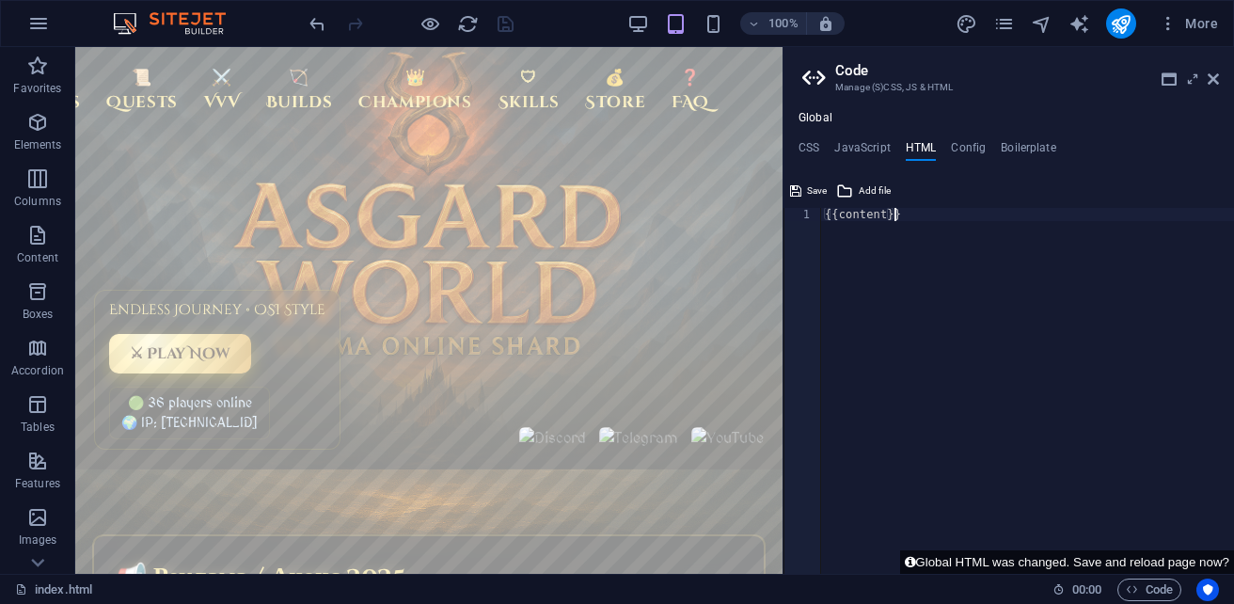
click at [895, 217] on div "{{content}}" at bounding box center [1027, 404] width 413 height 392
click at [1211, 75] on icon at bounding box center [1212, 78] width 11 height 15
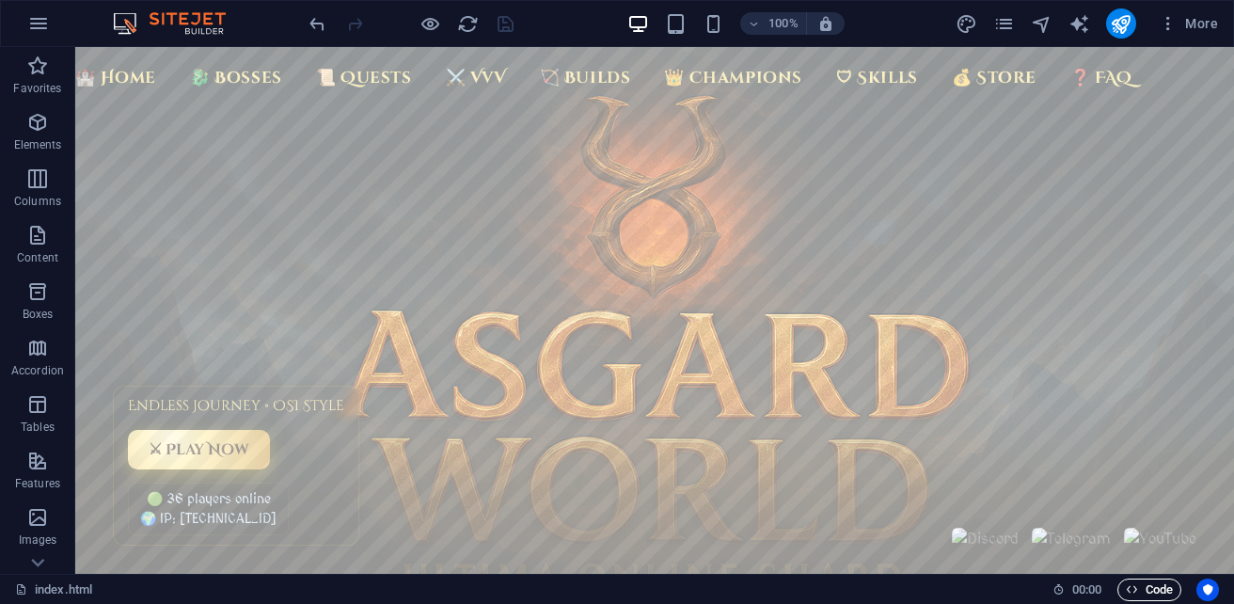
click at [1139, 591] on span "Code" at bounding box center [1149, 589] width 47 height 23
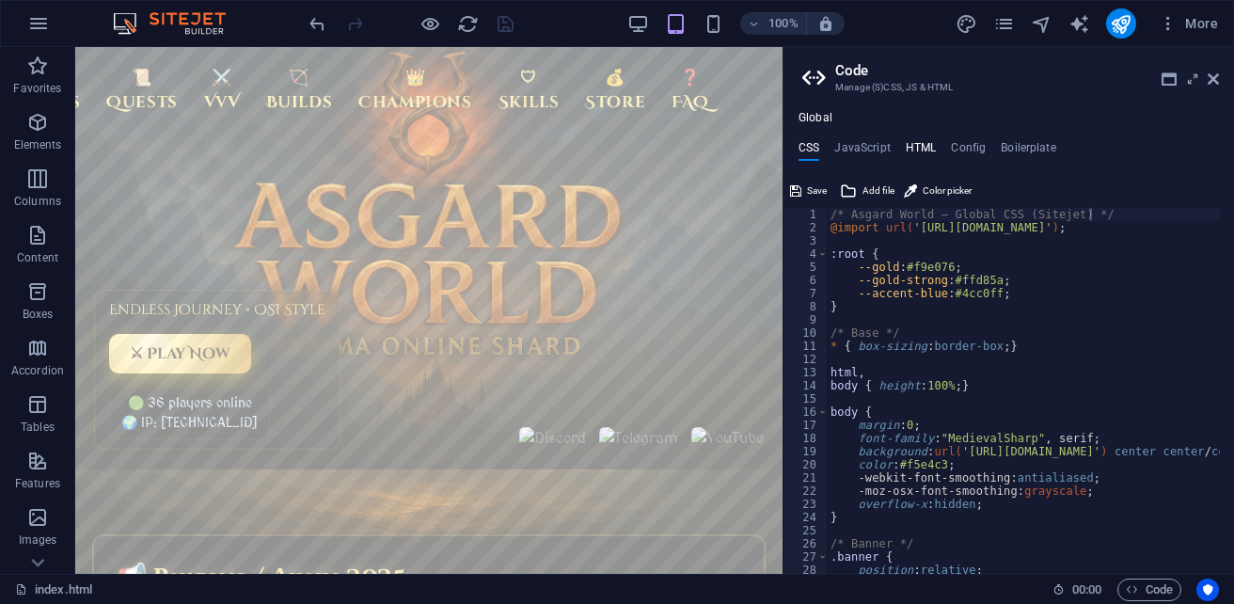
click at [920, 147] on h4 "HTML" at bounding box center [921, 151] width 31 height 21
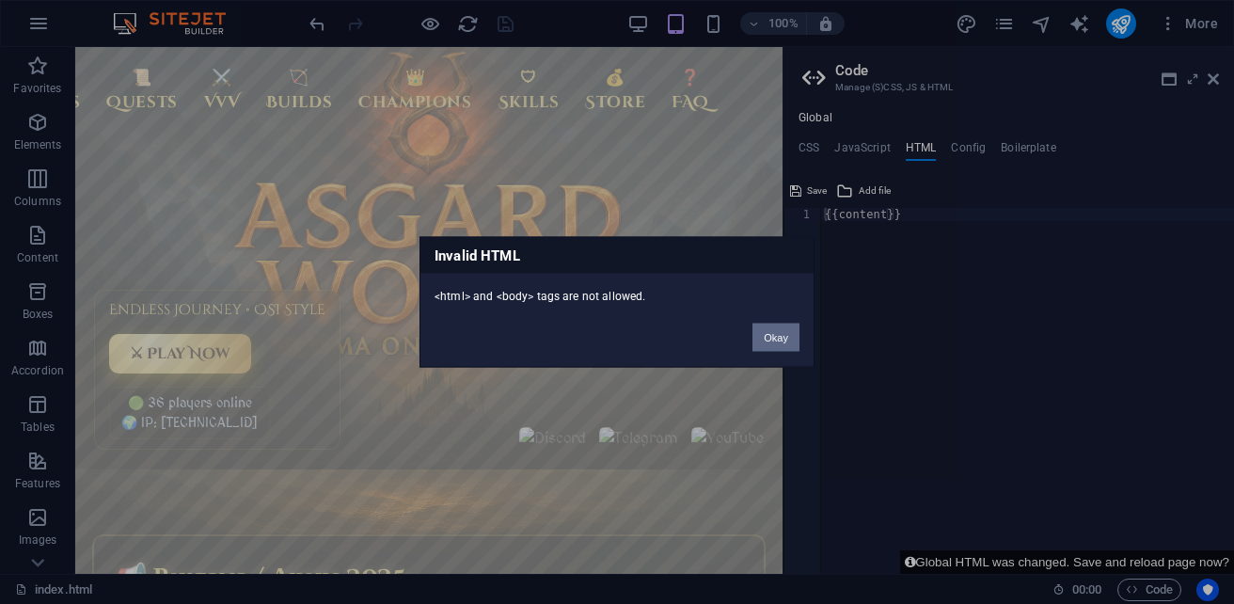
click at [781, 339] on button "Okay" at bounding box center [775, 337] width 47 height 28
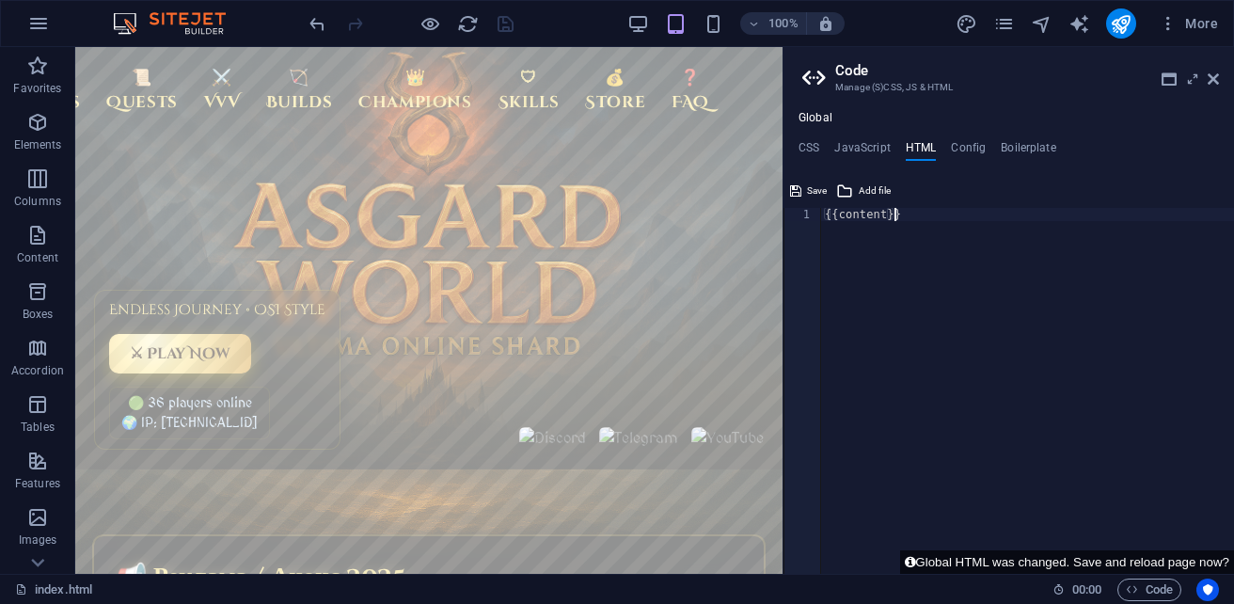
click at [934, 218] on div "{{content}}" at bounding box center [1027, 404] width 413 height 392
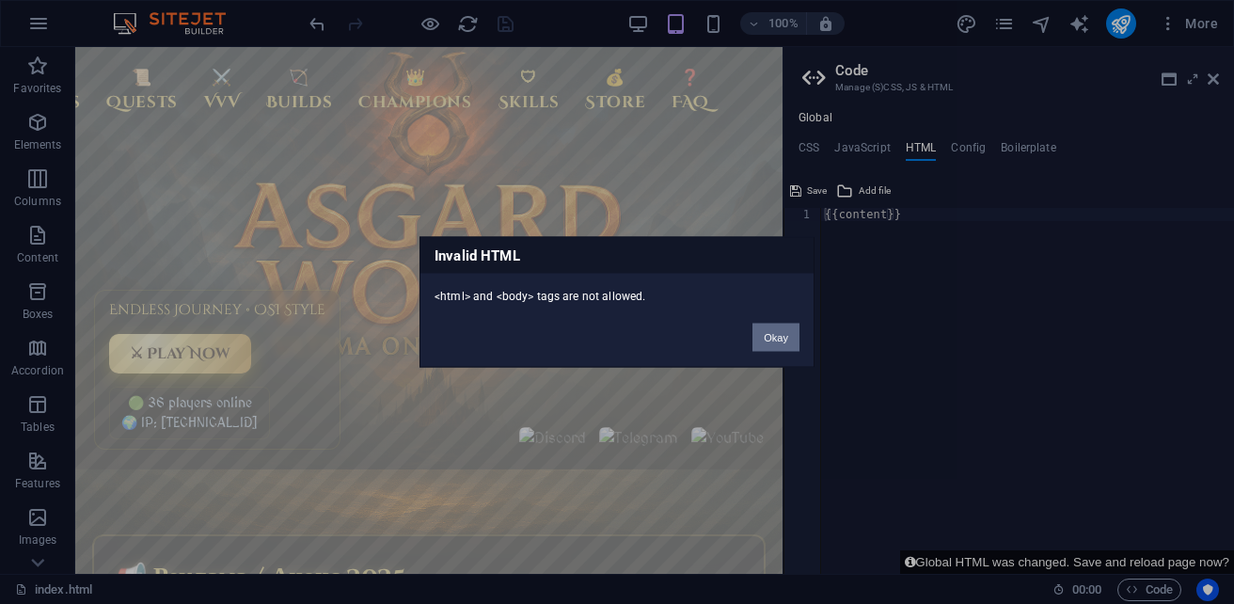
click at [767, 341] on button "Okay" at bounding box center [775, 337] width 47 height 28
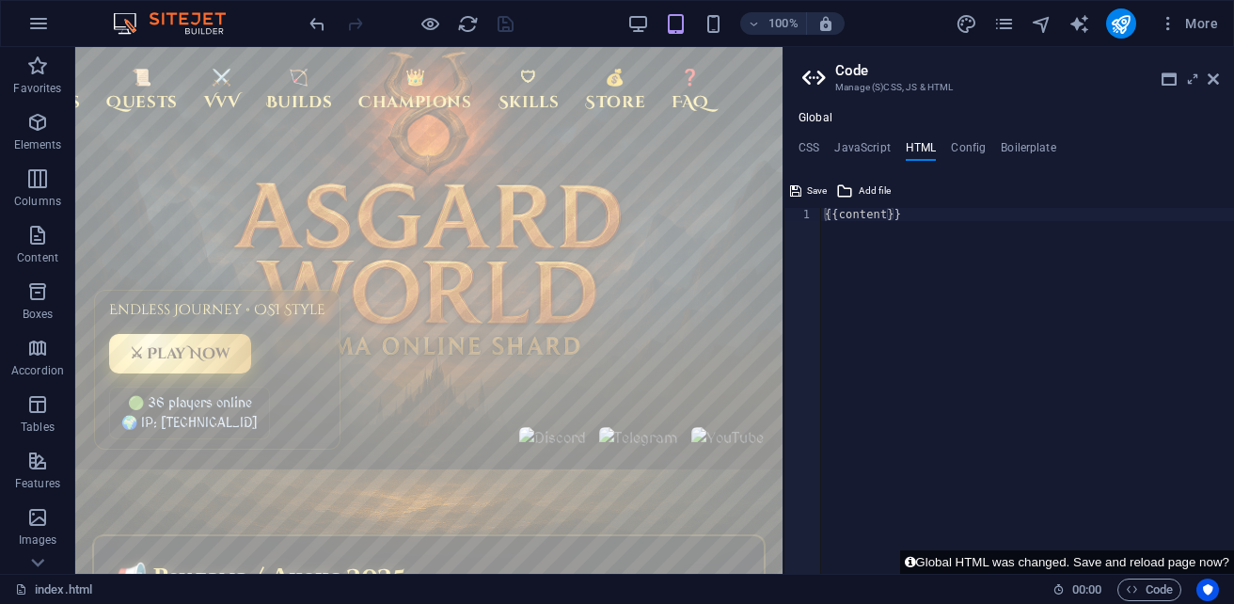
click at [933, 213] on div "{{content}}" at bounding box center [1027, 404] width 413 height 392
paste textarea
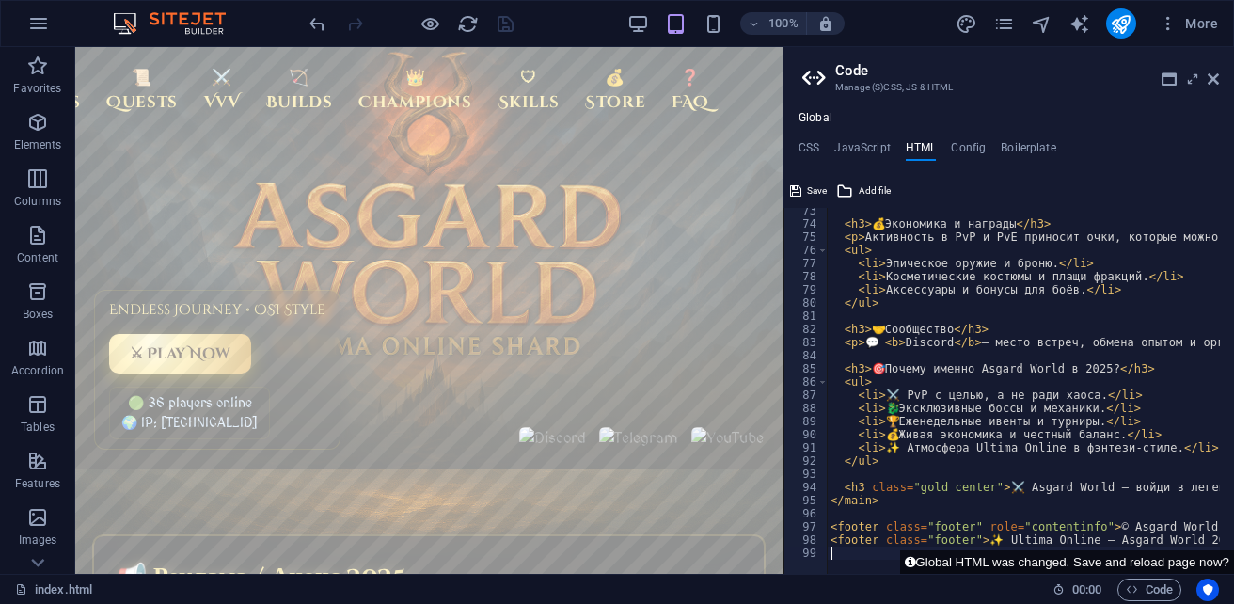
scroll to position [952, 0]
type textarea "<footer class="footer" role="contentinfo">2025 © Asgard World — Ultima Online O…"
click at [809, 190] on span "Save" at bounding box center [817, 191] width 20 height 23
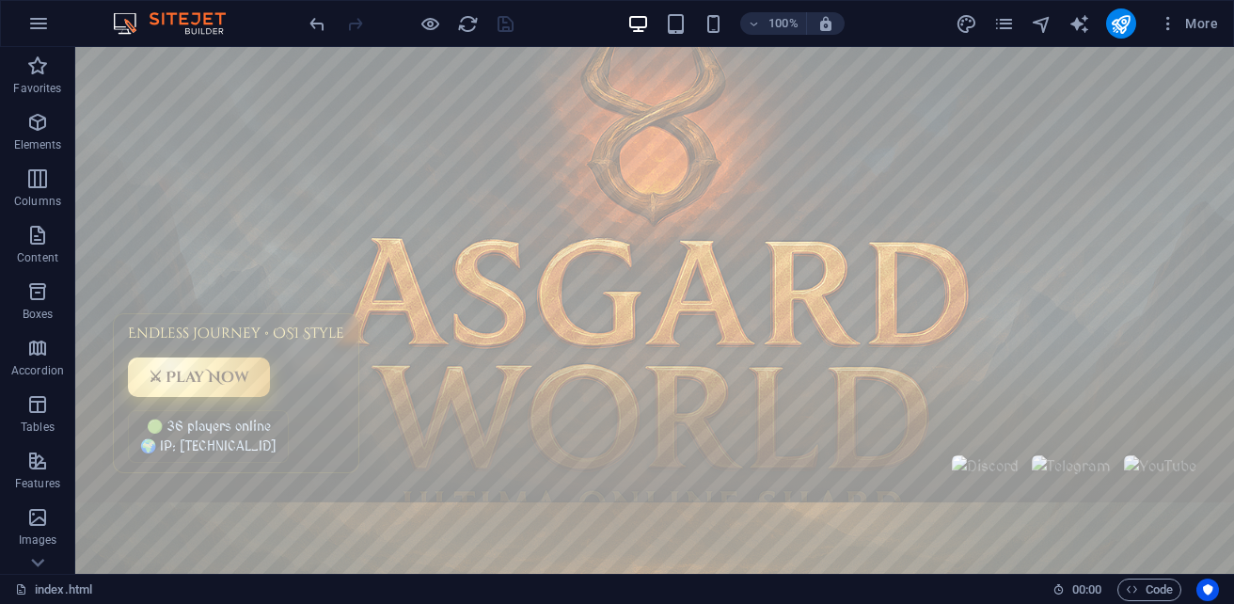
scroll to position [0, 0]
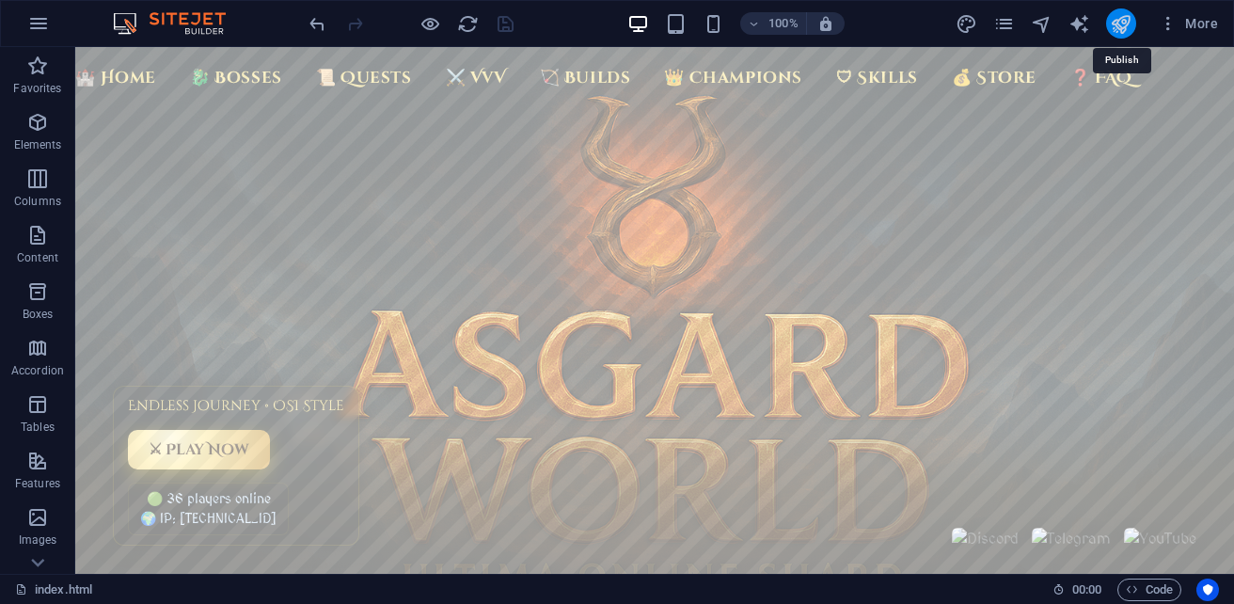
click at [1123, 22] on icon "publish" at bounding box center [1121, 24] width 22 height 22
click at [38, 136] on span "Elements" at bounding box center [37, 133] width 75 height 45
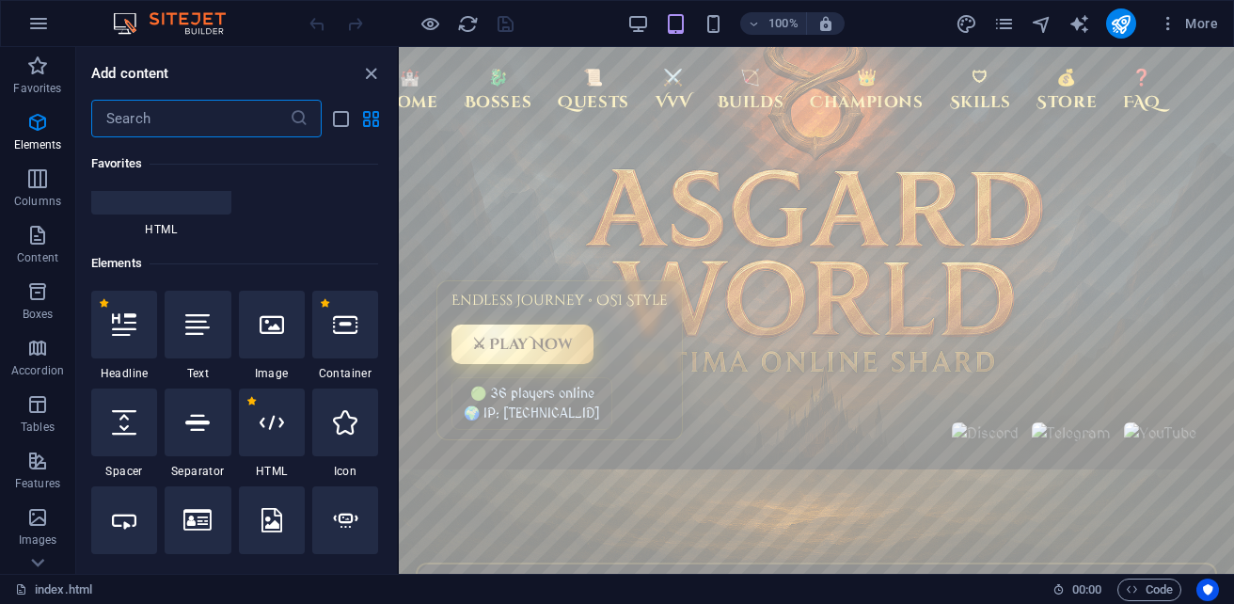
scroll to position [355, 0]
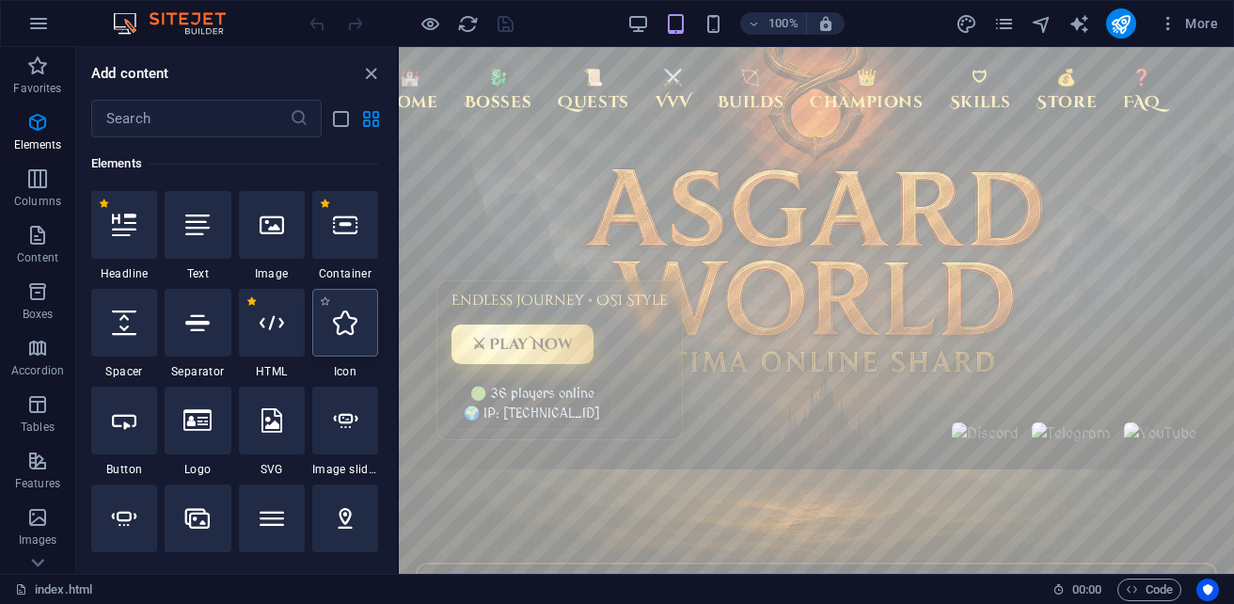
click at [330, 345] on div at bounding box center [345, 323] width 66 height 68
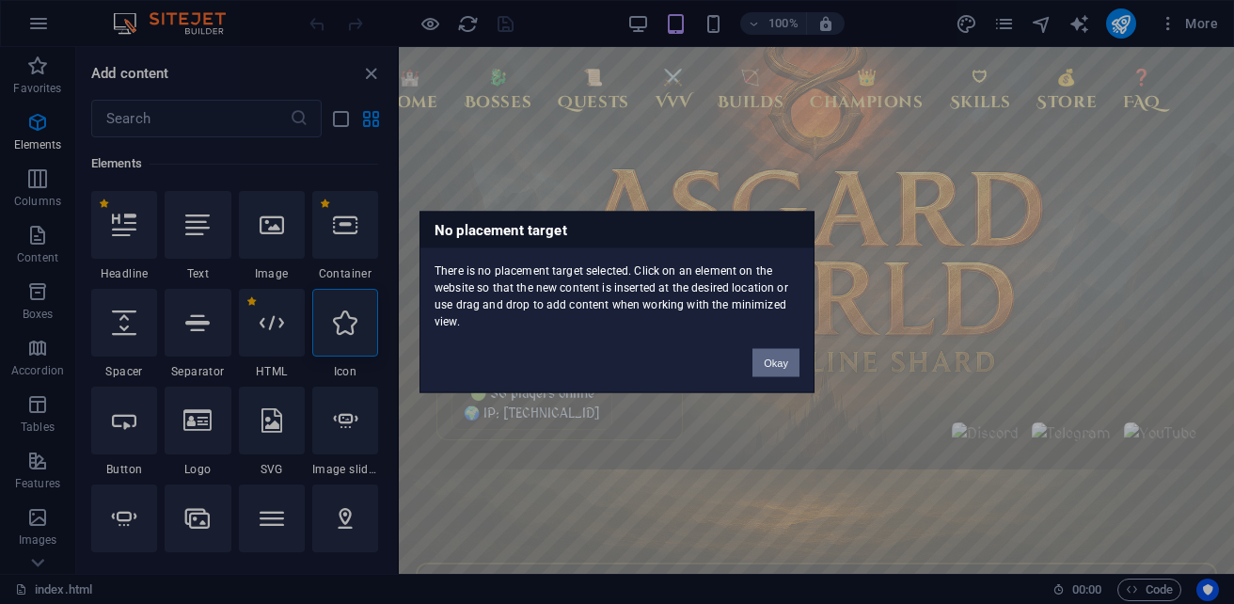
click at [771, 363] on button "Okay" at bounding box center [775, 363] width 47 height 28
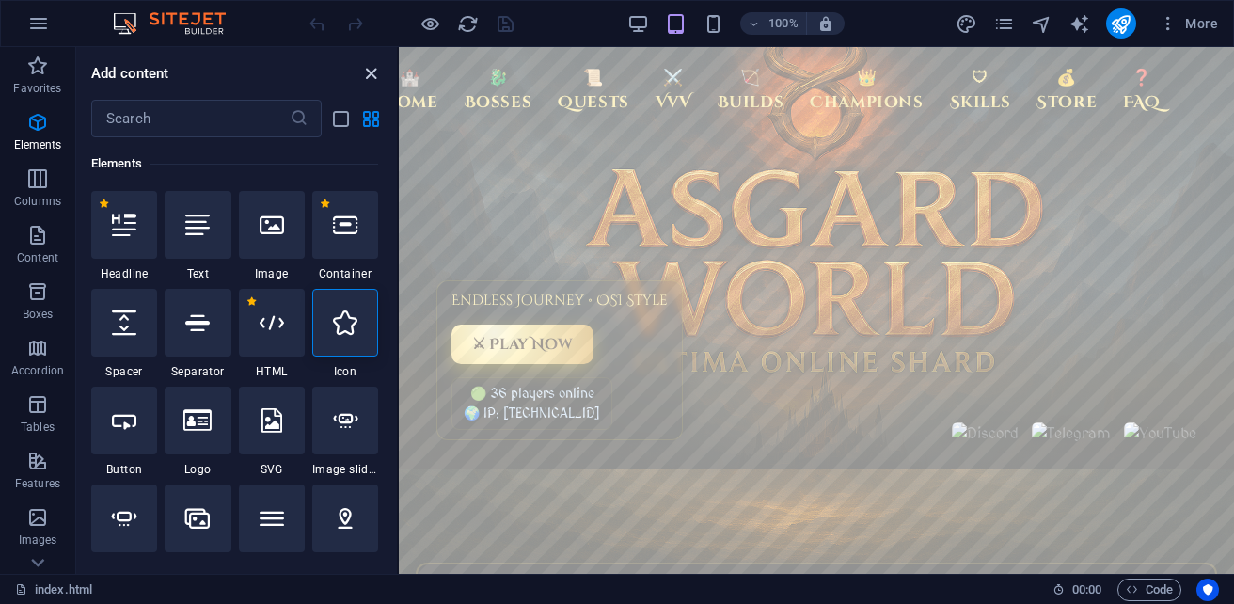
click at [371, 75] on icon "close panel" at bounding box center [371, 74] width 22 height 22
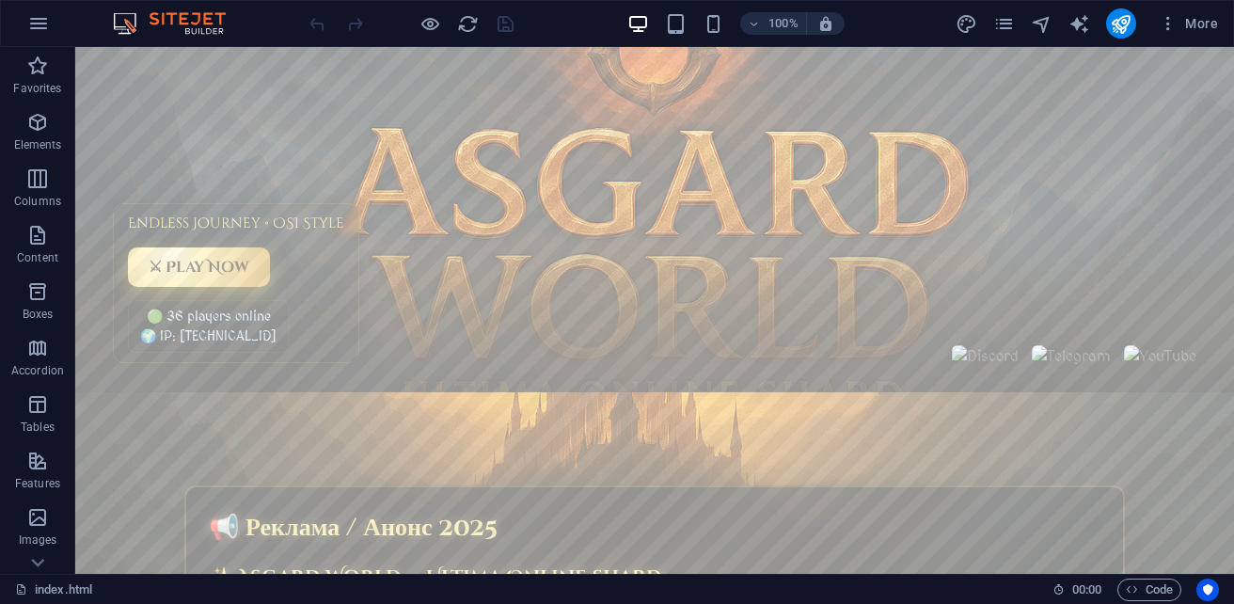
scroll to position [0, 0]
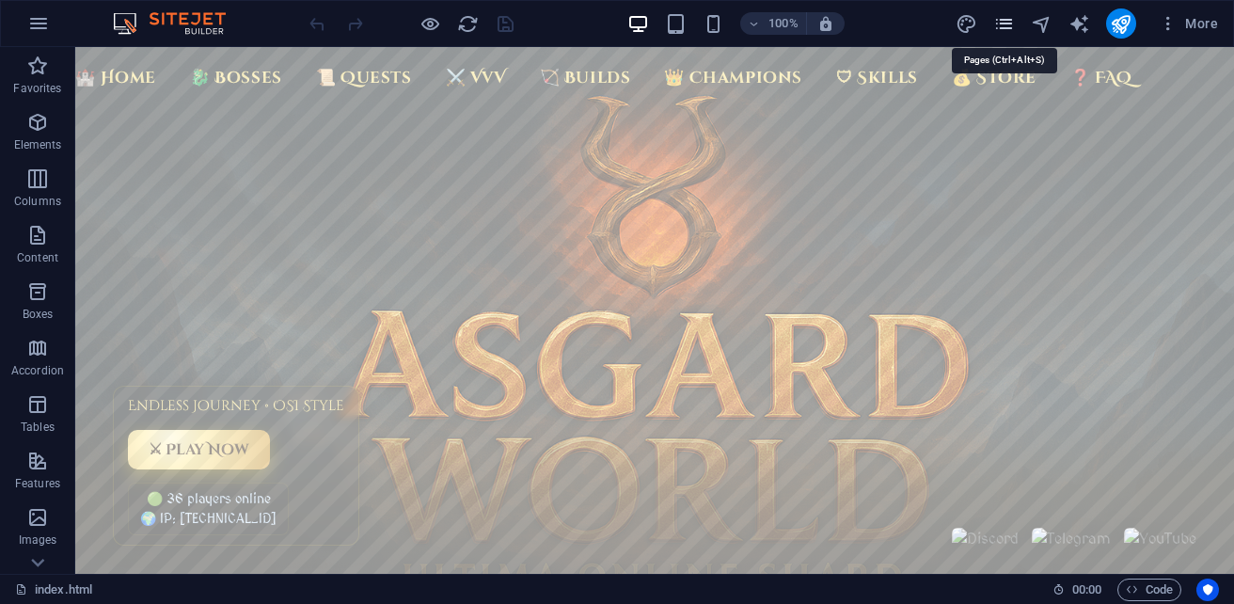
click at [1004, 16] on icon "pages" at bounding box center [1004, 24] width 22 height 22
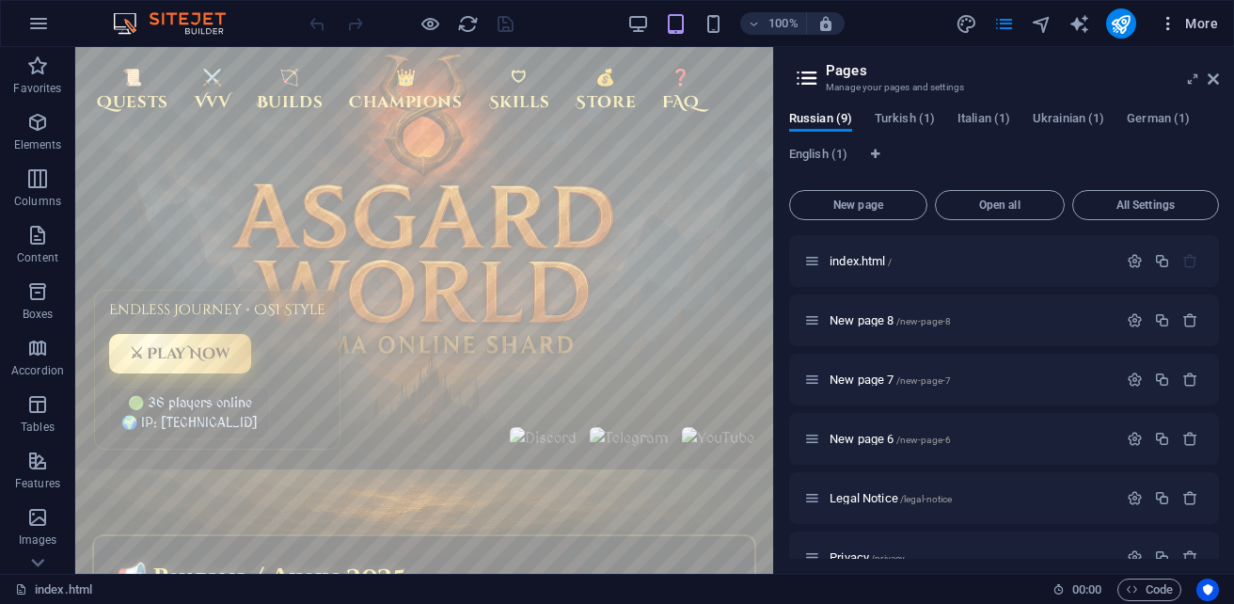
click at [1189, 24] on span "More" at bounding box center [1188, 23] width 59 height 19
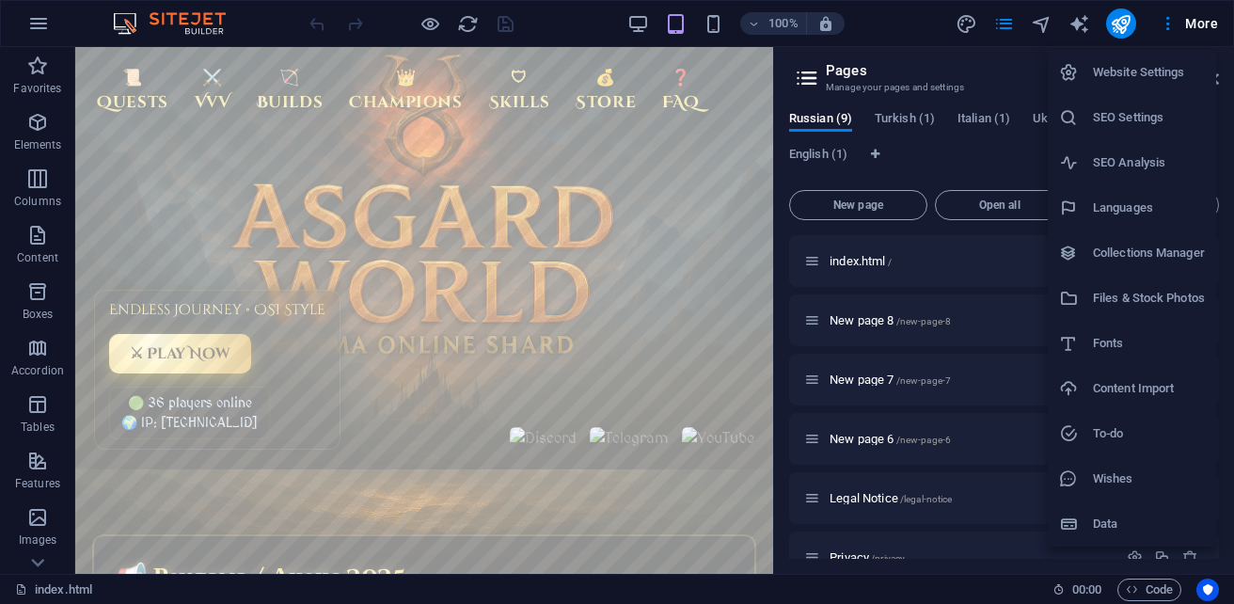
click at [1157, 69] on h6 "Website Settings" at bounding box center [1149, 72] width 112 height 23
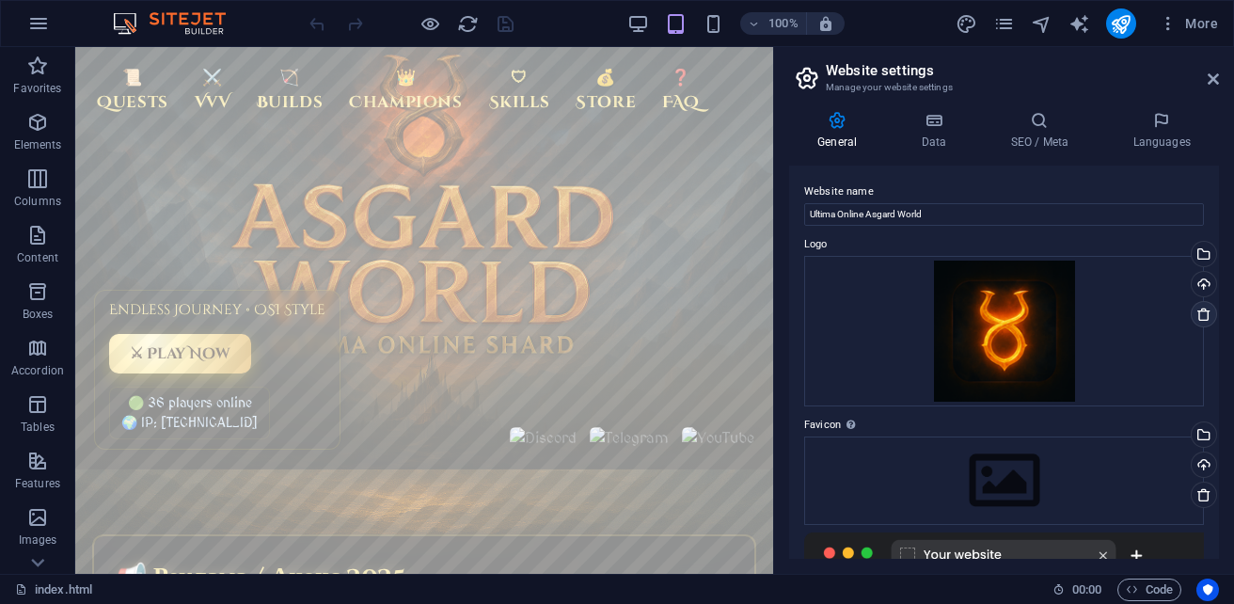
click at [1196, 319] on icon at bounding box center [1203, 314] width 15 height 15
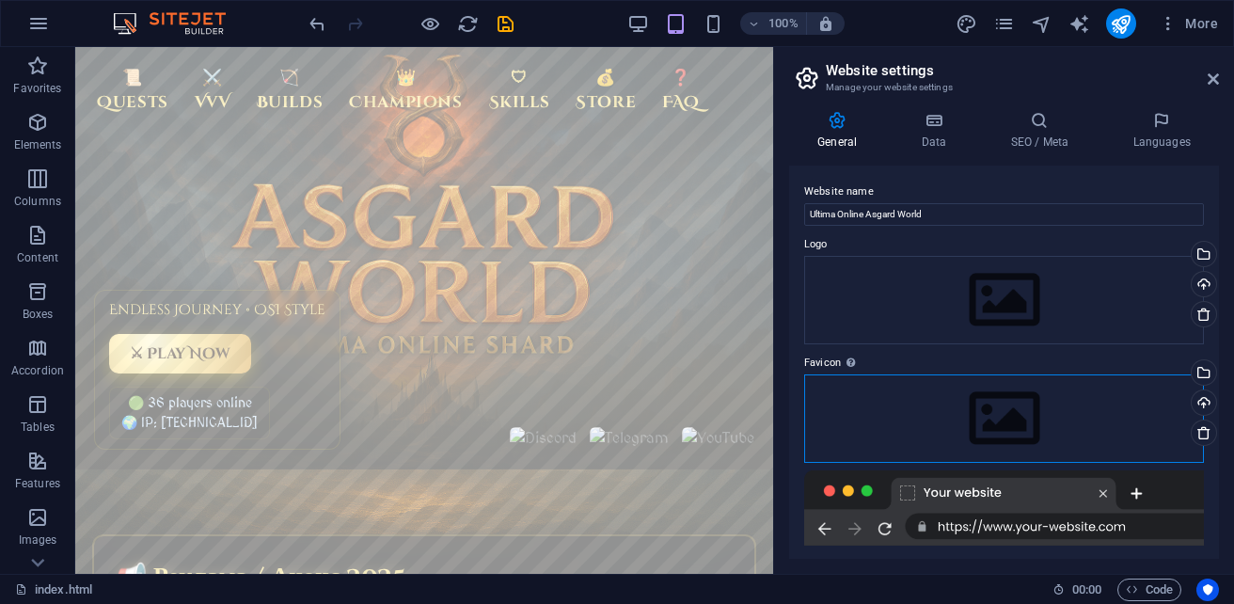
click at [905, 423] on div "Drag files here, click to choose files or select files from Files or our free s…" at bounding box center [1004, 418] width 400 height 88
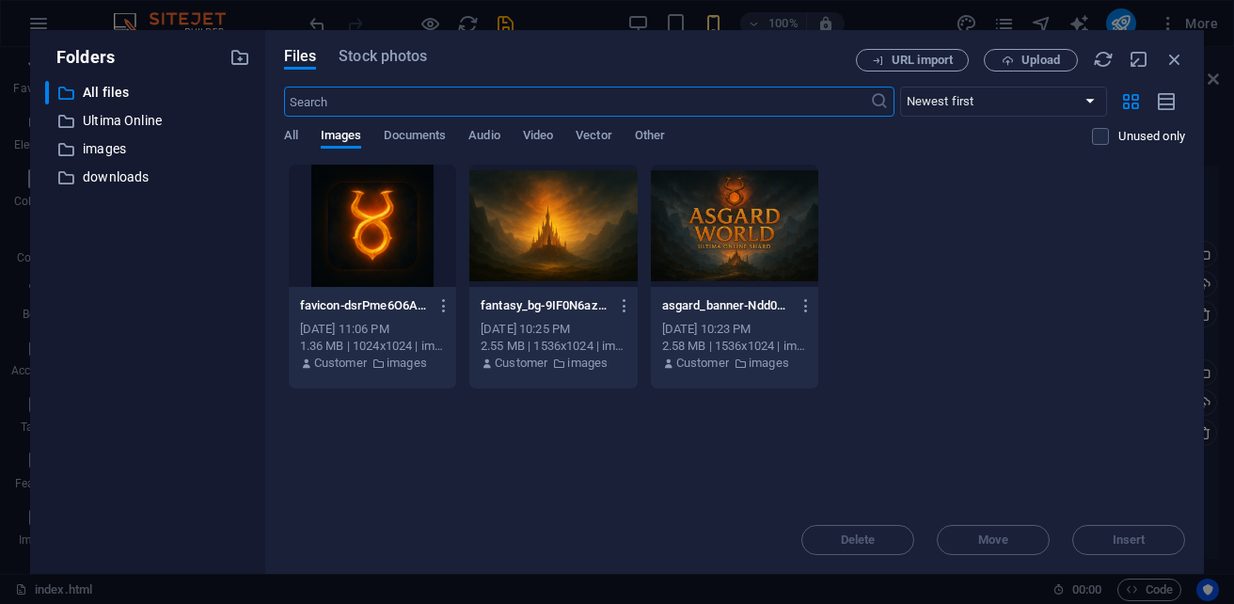
click at [343, 242] on div at bounding box center [372, 226] width 167 height 122
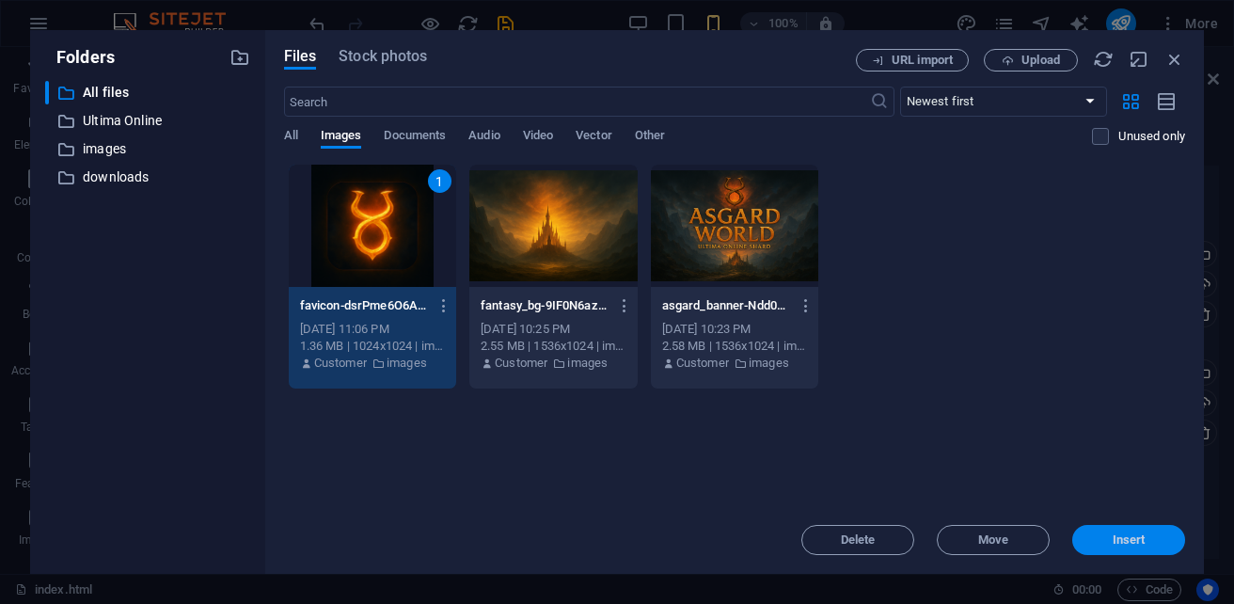
click at [1124, 541] on span "Insert" at bounding box center [1128, 539] width 33 height 11
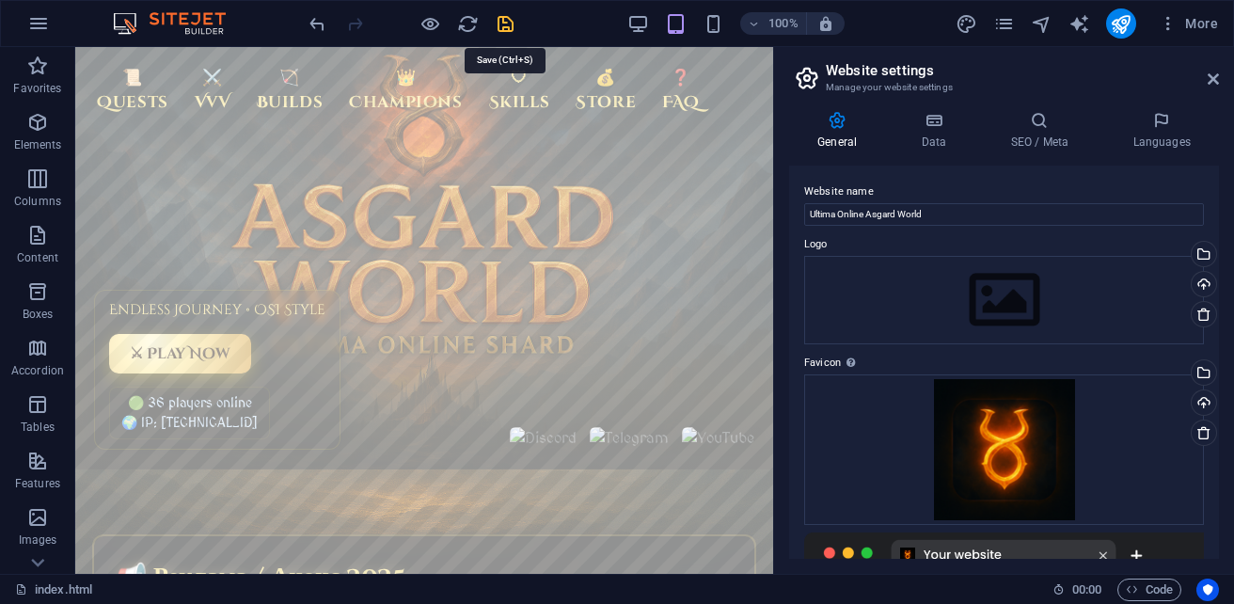
click at [503, 27] on icon "save" at bounding box center [506, 24] width 22 height 22
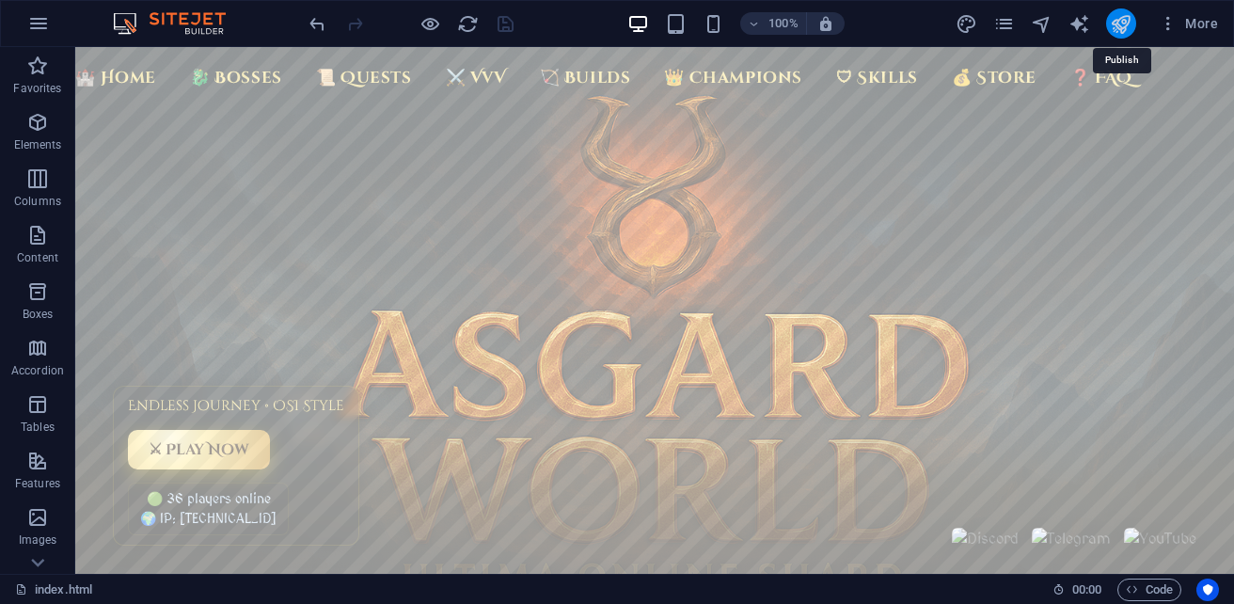
click at [1119, 24] on icon "publish" at bounding box center [1121, 24] width 22 height 22
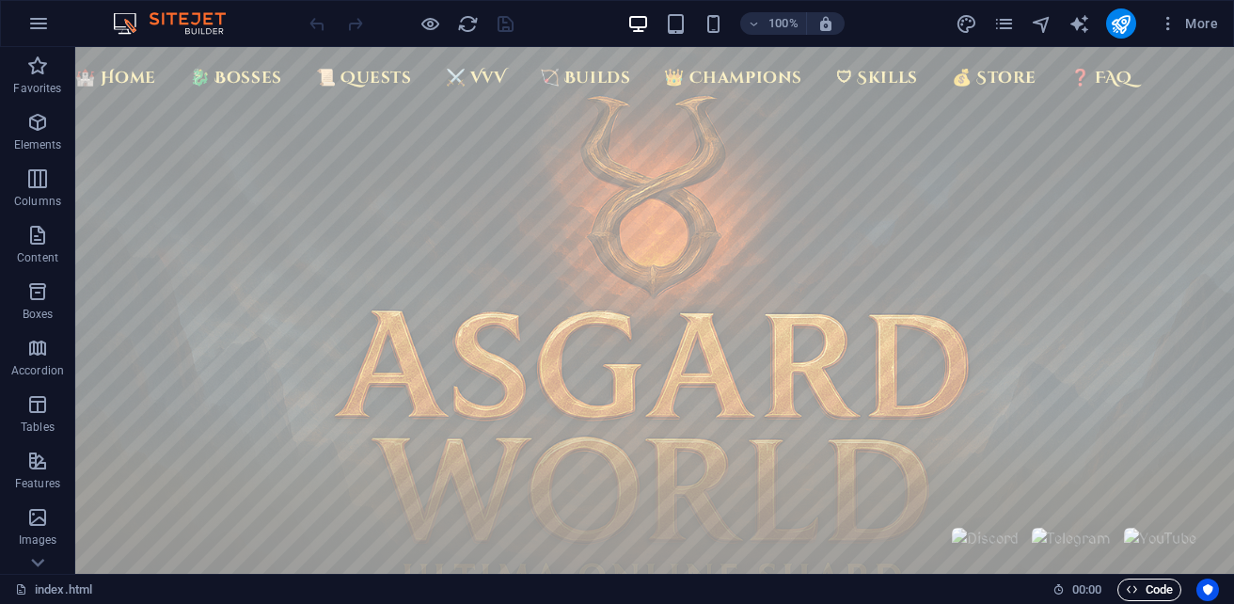
click at [1162, 589] on span "Code" at bounding box center [1149, 589] width 47 height 23
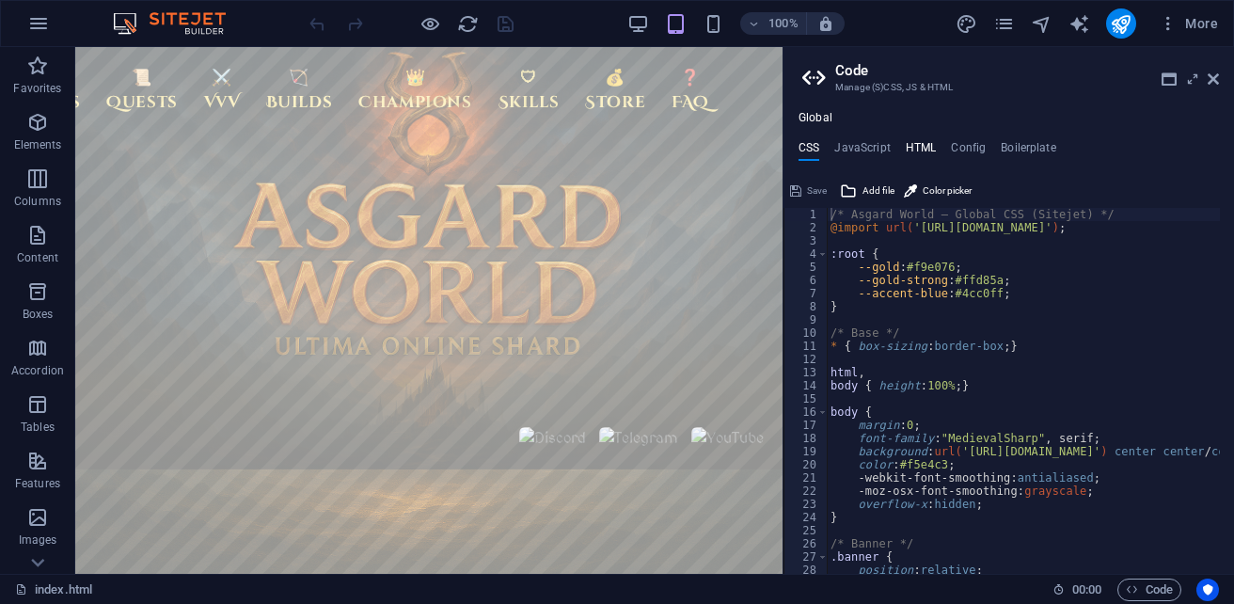
click at [926, 144] on h4 "HTML" at bounding box center [921, 151] width 31 height 21
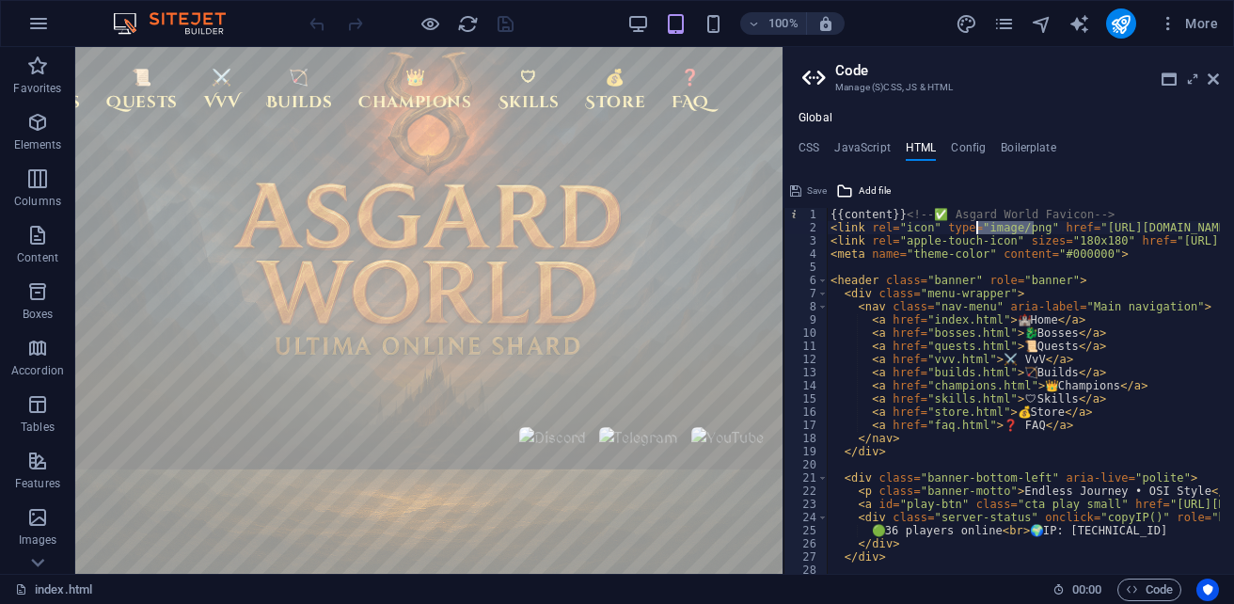
drag, startPoint x: 1032, startPoint y: 229, endPoint x: 979, endPoint y: 230, distance: 53.6
paste textarea "https://cdn1.site-media.eu/images/0/19721730/favicon-dsrPme6O6AKNROnzlZqUAw."
type textarea "<link rel="icon" type="https://cdn1.site-media.eu/images/0/19721730/favicon-dsr…"
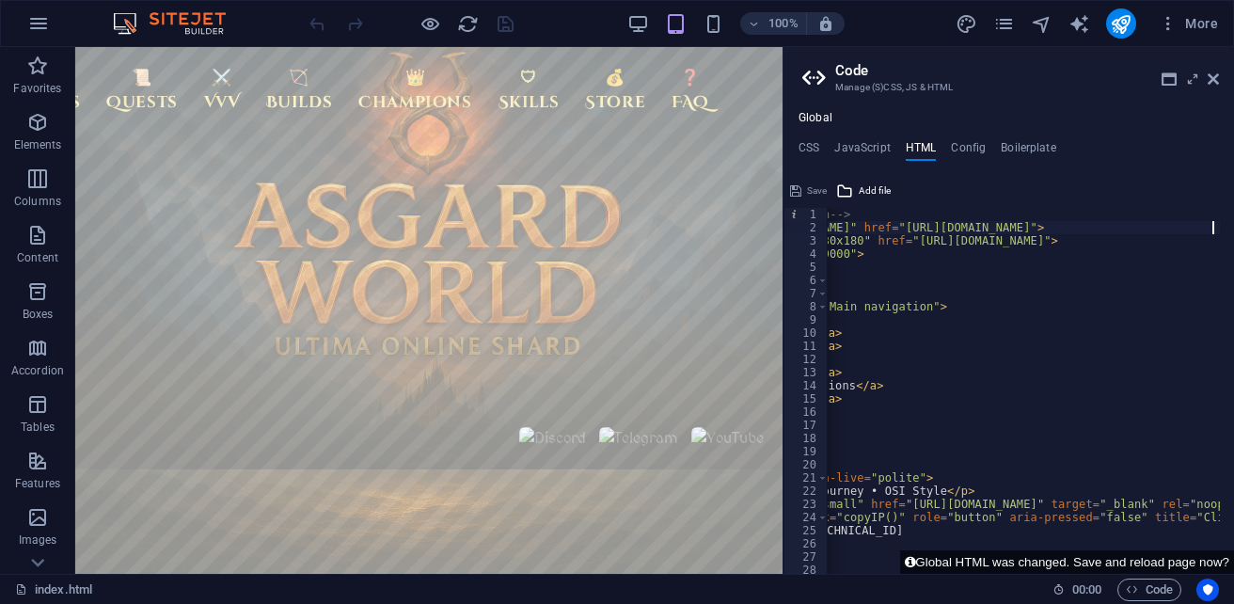
scroll to position [0, 264]
click at [799, 191] on icon at bounding box center [795, 191] width 11 height 23
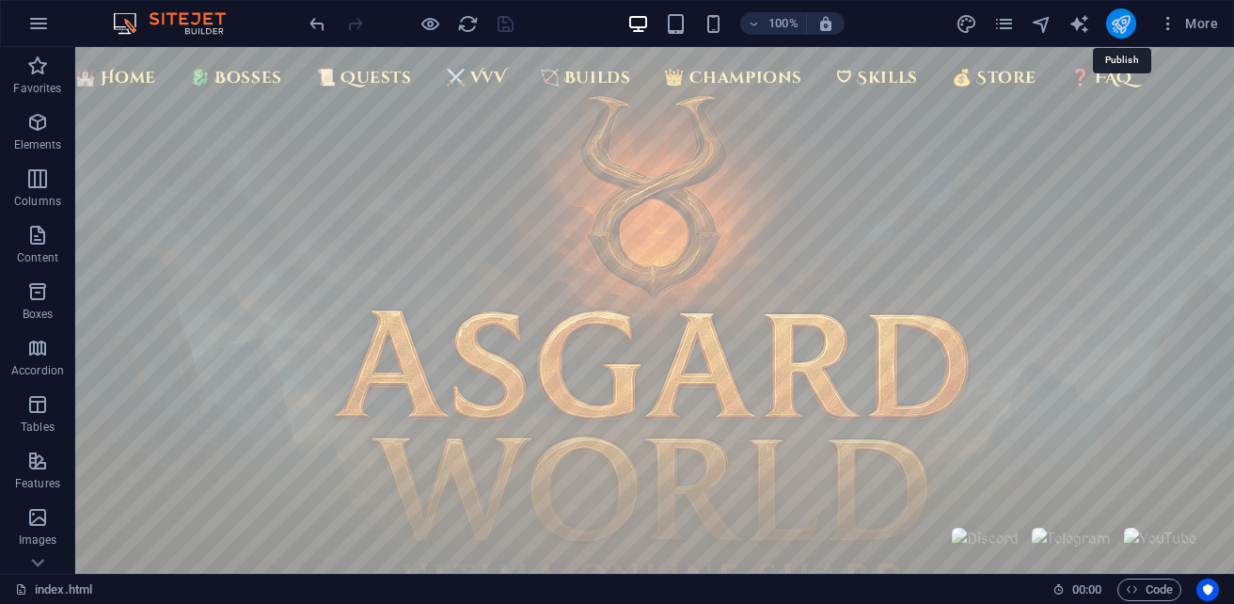
click at [1120, 31] on icon "publish" at bounding box center [1121, 24] width 22 height 22
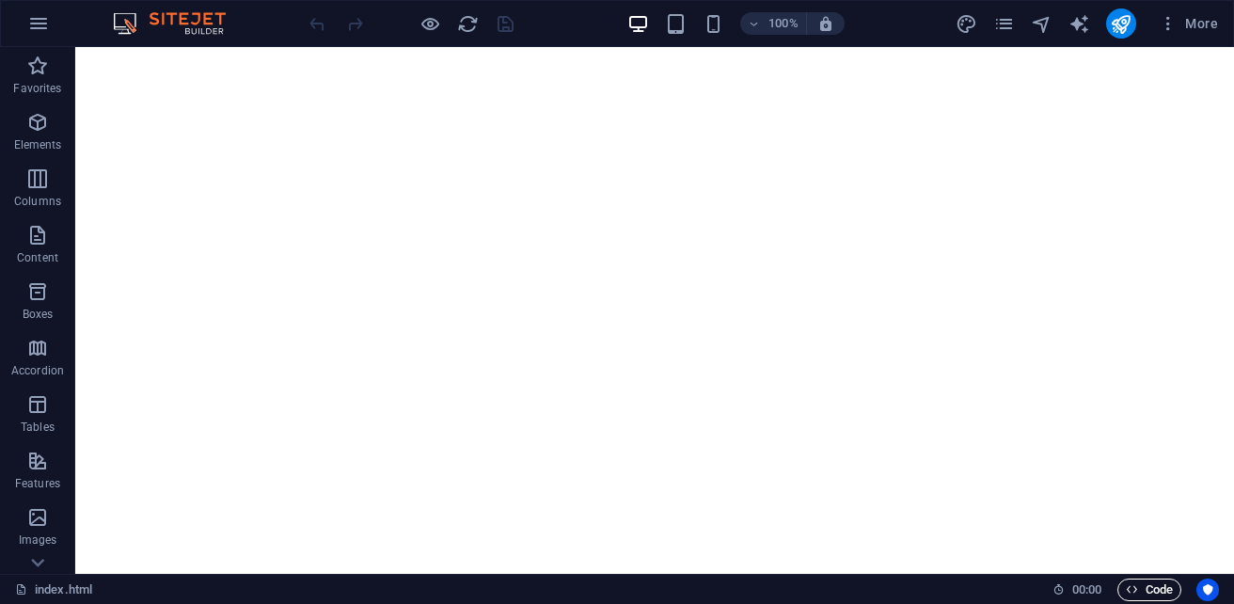
click at [1174, 581] on button "Code" at bounding box center [1149, 589] width 64 height 23
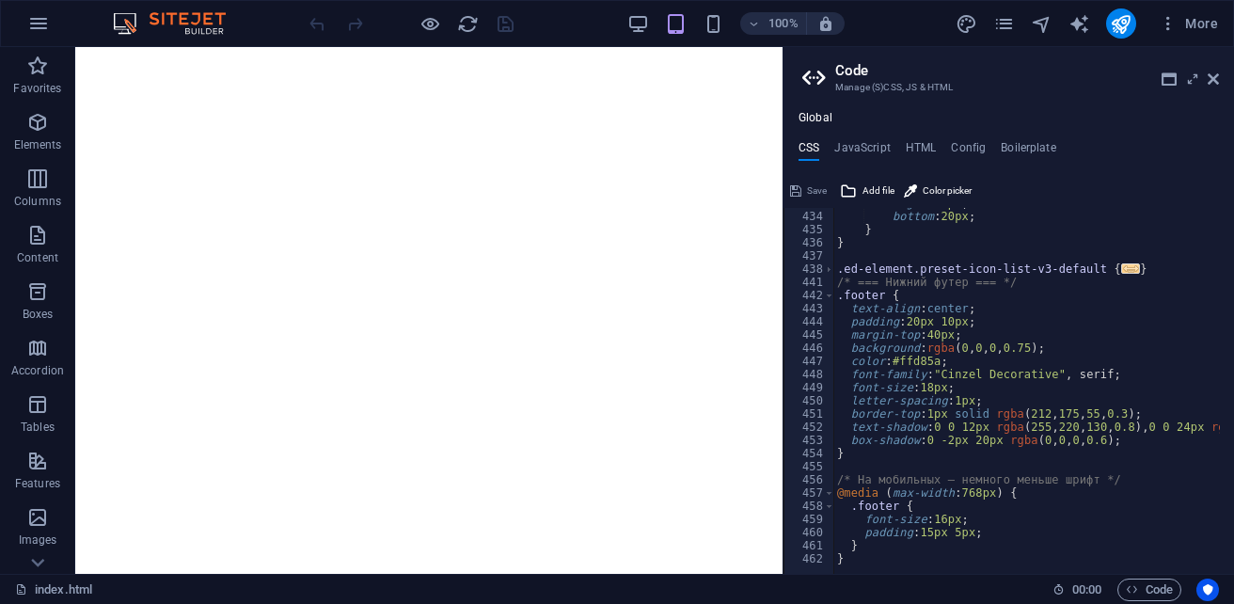
scroll to position [5704, 0]
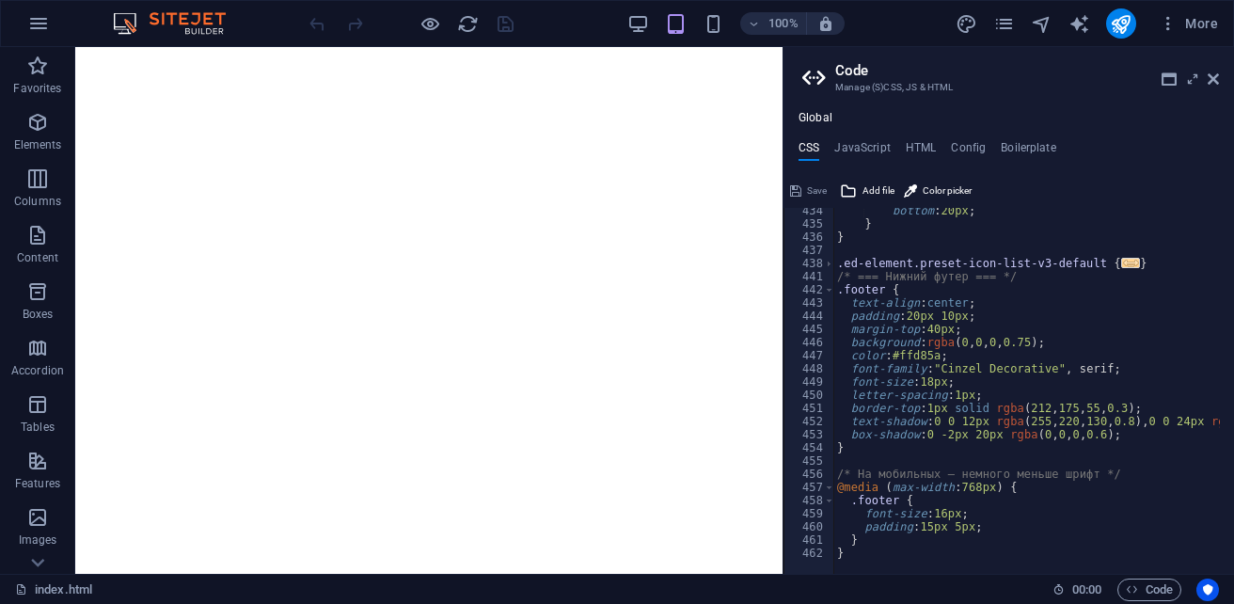
type textarea "}"
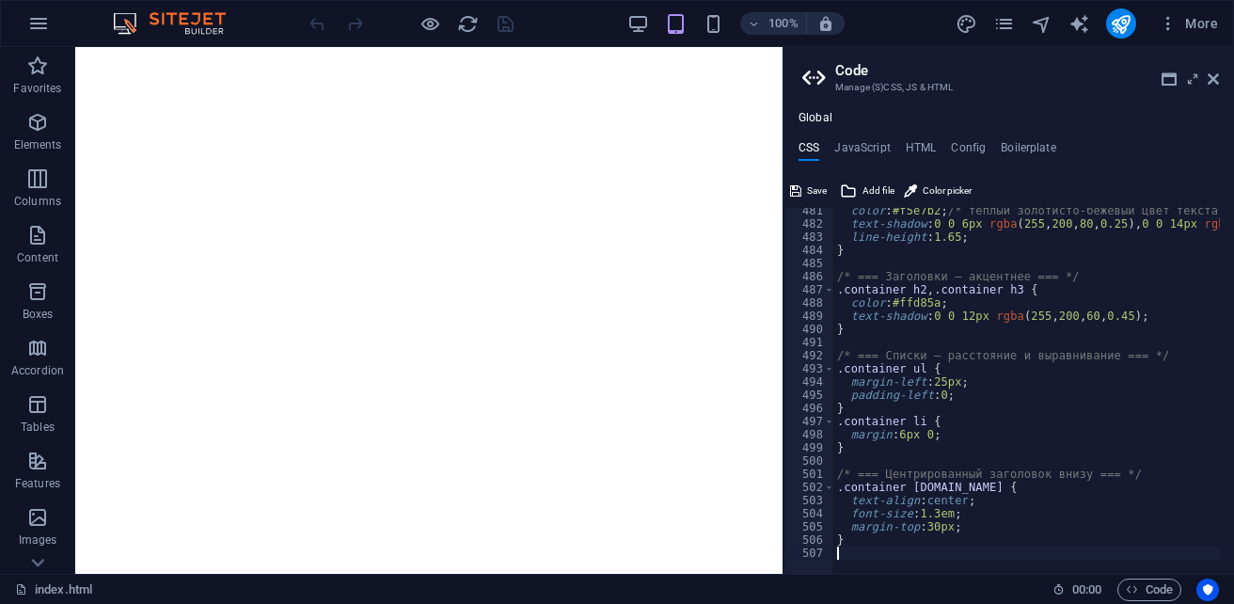
scroll to position [6297, 0]
click at [813, 190] on span "Save" at bounding box center [817, 191] width 20 height 23
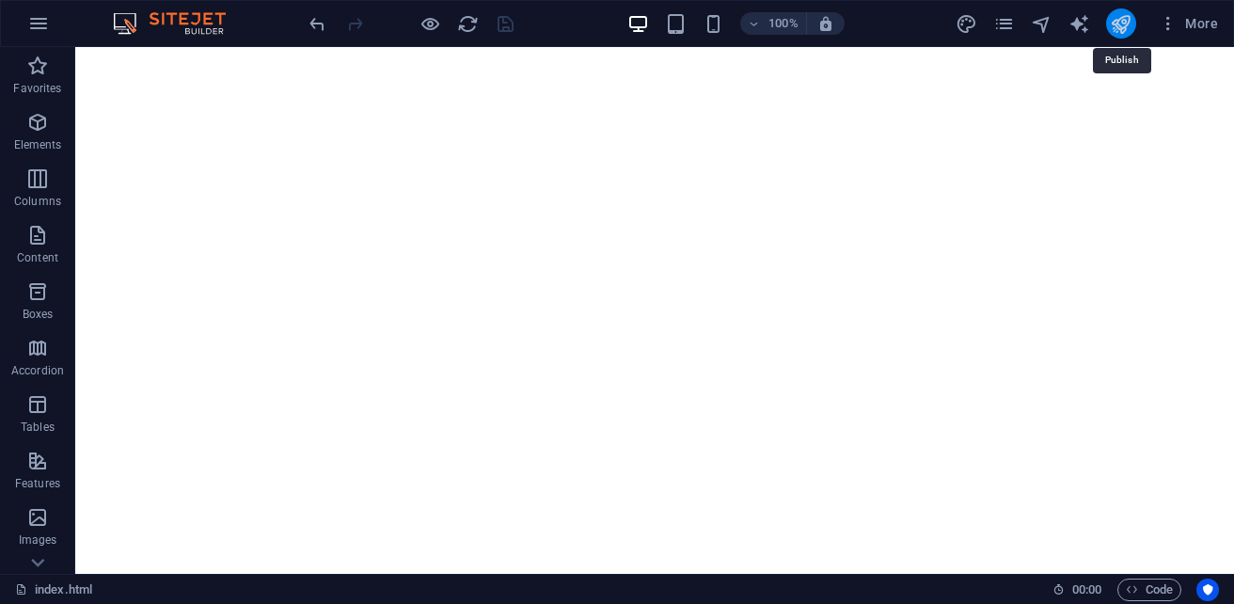
click at [1127, 27] on icon "publish" at bounding box center [1121, 24] width 22 height 22
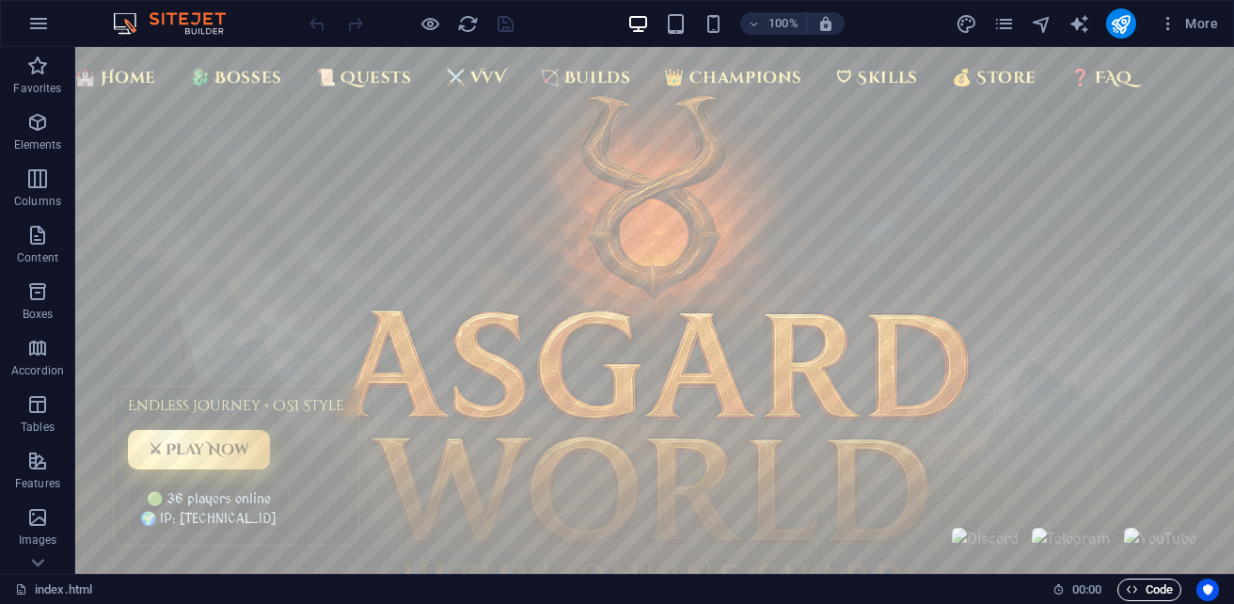
click at [1153, 588] on span "Code" at bounding box center [1149, 589] width 47 height 23
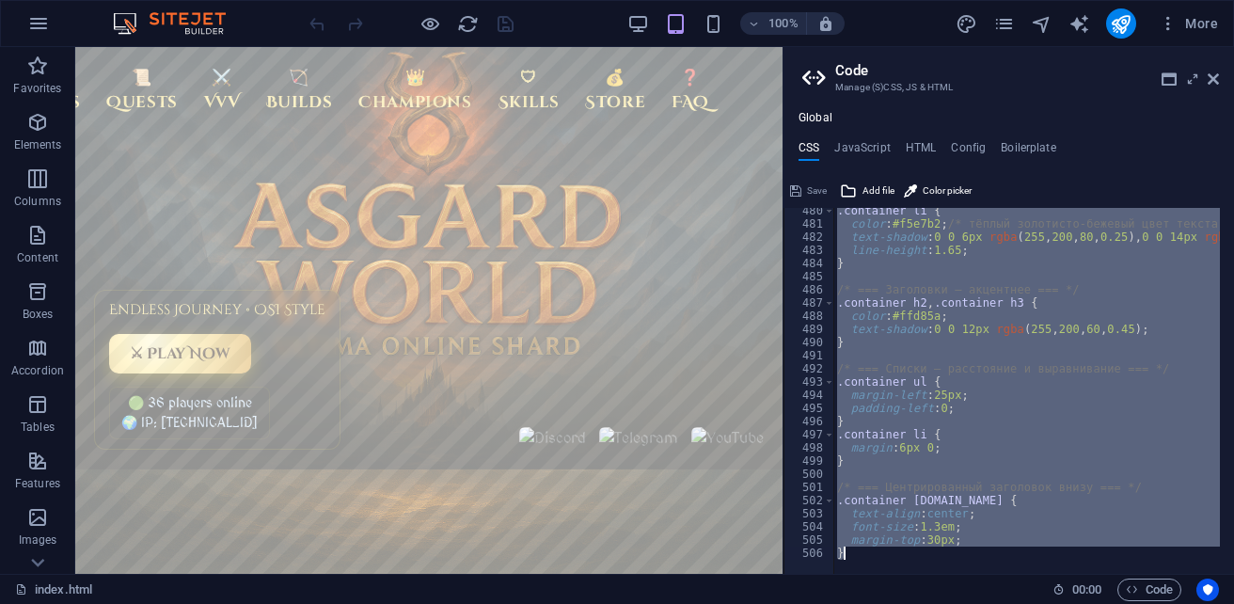
scroll to position [6283, 0]
drag, startPoint x: 831, startPoint y: 218, endPoint x: 1094, endPoint y: 611, distance: 472.6
click at [1094, 603] on html "sb5985678.a.had.tf index.html (ru) Favorites Elements Columns Content Boxes Acc…" at bounding box center [617, 302] width 1234 height 604
click at [850, 546] on div ".container li { color : #f5e7b2 ; /* тёплый золотисто-бежевый цвет текста */ te…" at bounding box center [1026, 391] width 386 height 366
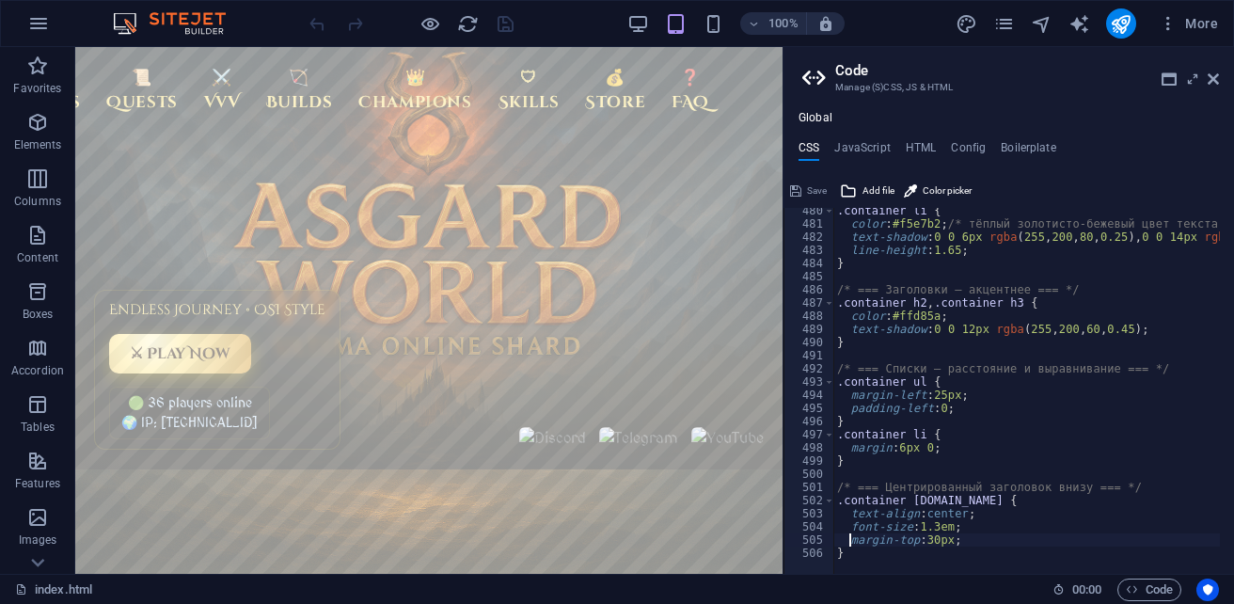
type textarea "}"
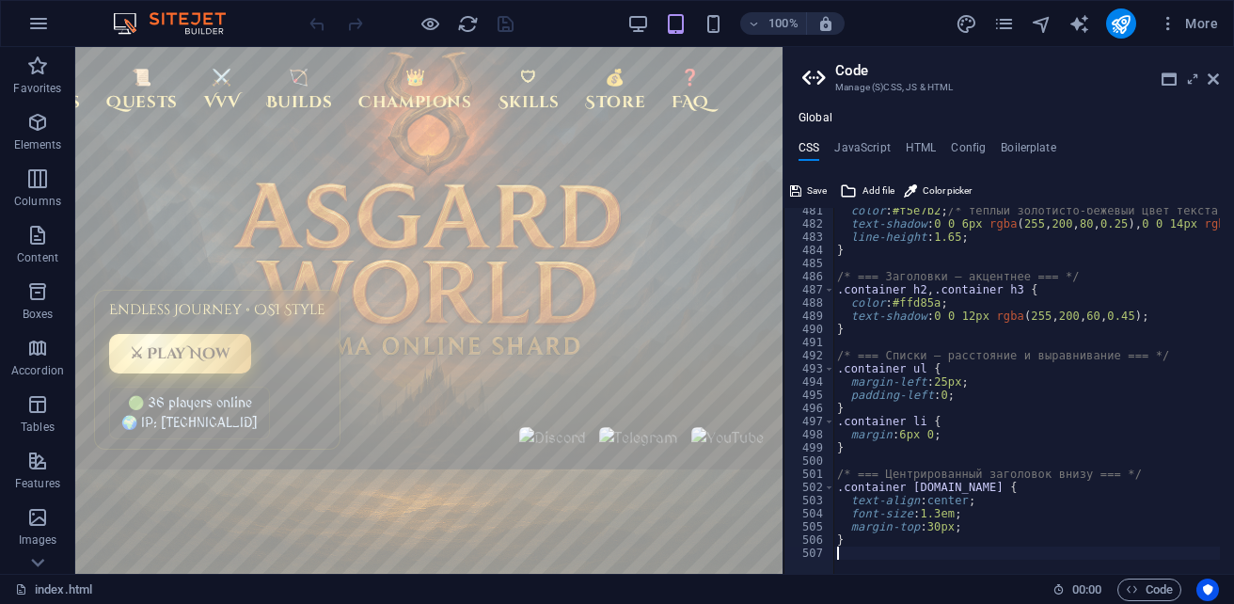
scroll to position [7205, 0]
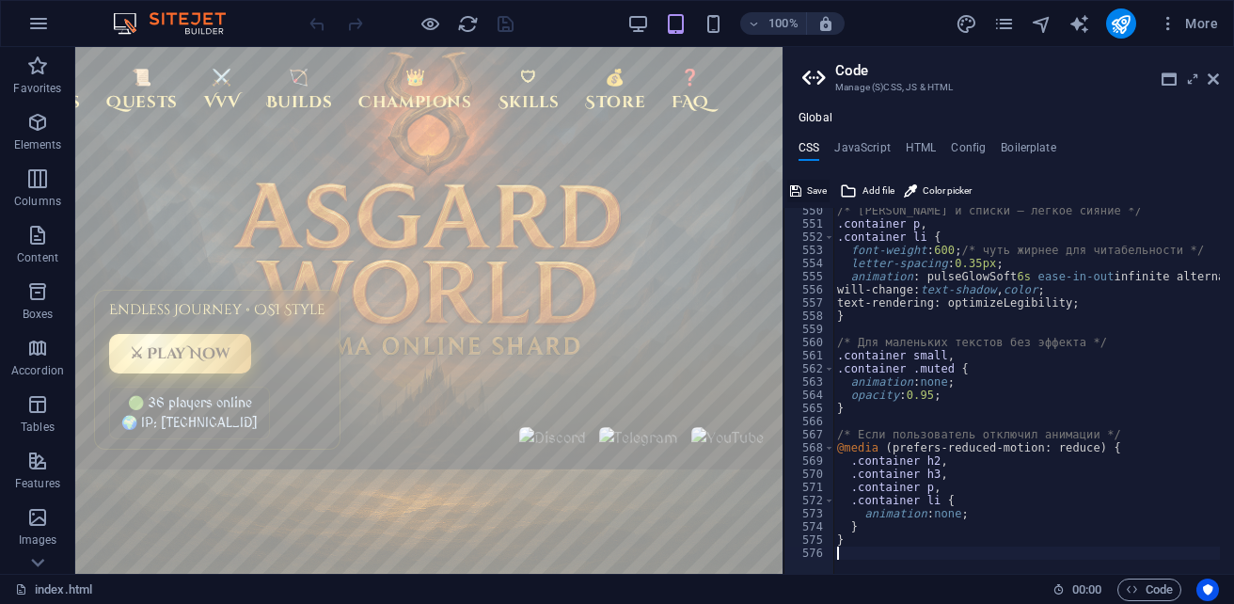
click at [815, 193] on span "Save" at bounding box center [817, 191] width 20 height 23
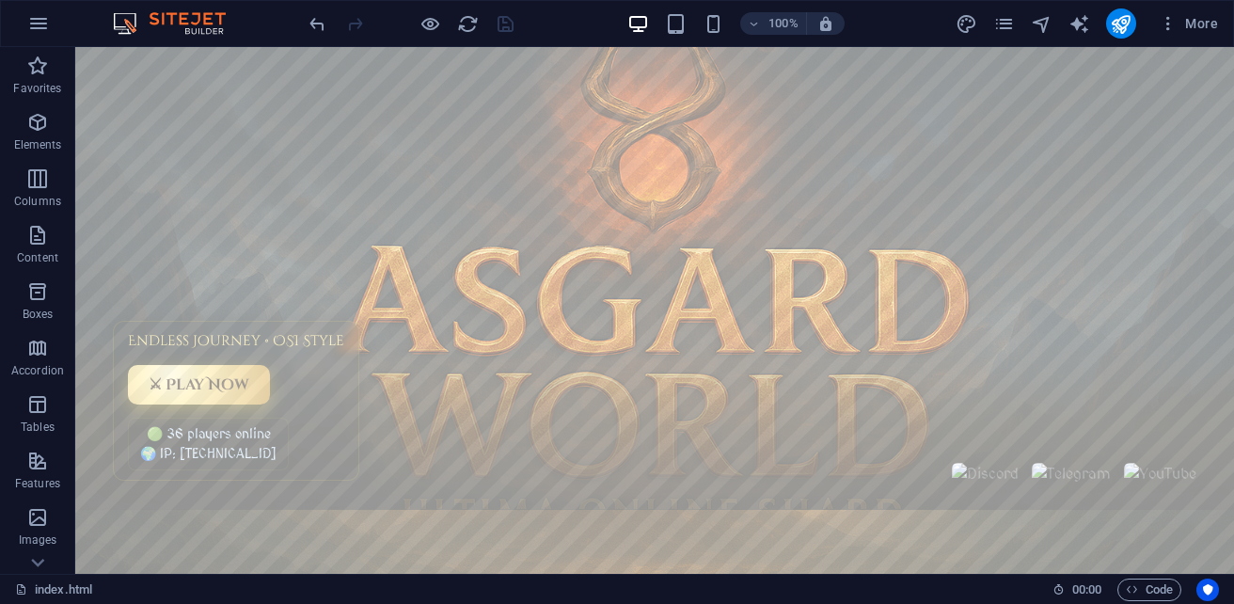
scroll to position [0, 0]
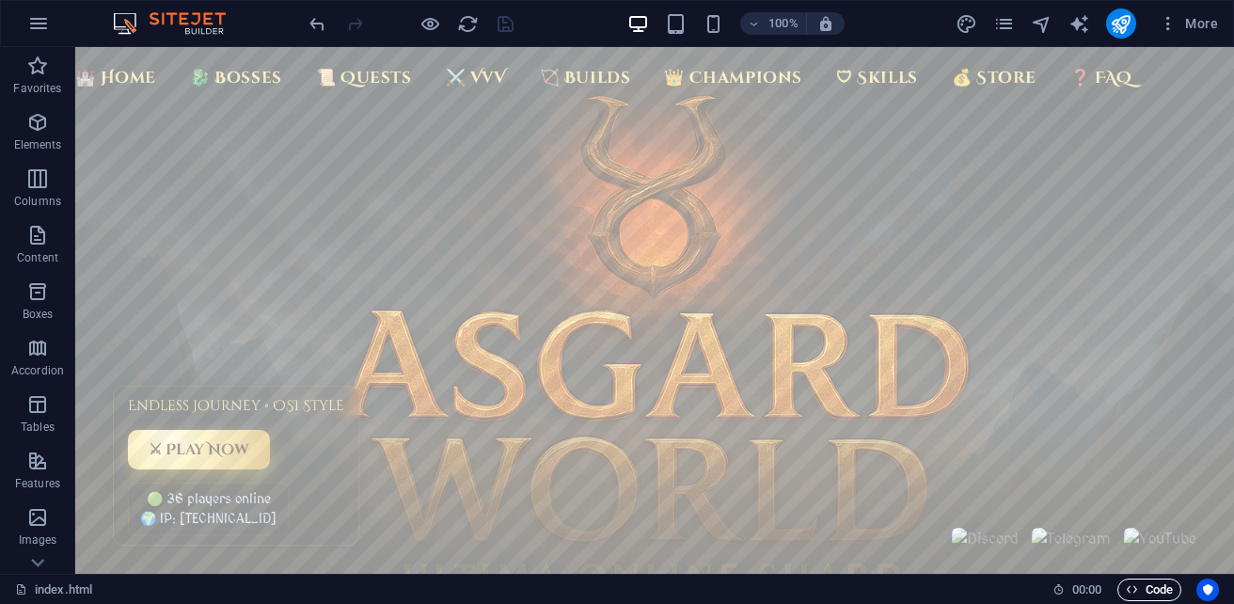
click at [1157, 587] on span "Code" at bounding box center [1149, 589] width 47 height 23
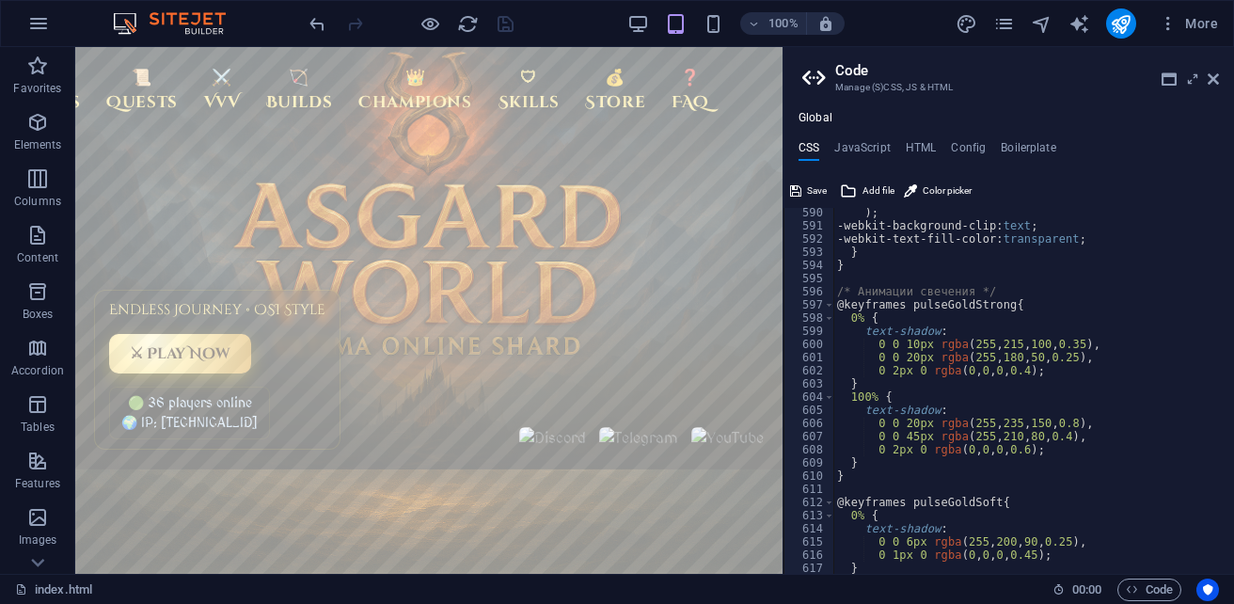
scroll to position [7730, 0]
click at [811, 191] on span "Save" at bounding box center [817, 191] width 20 height 23
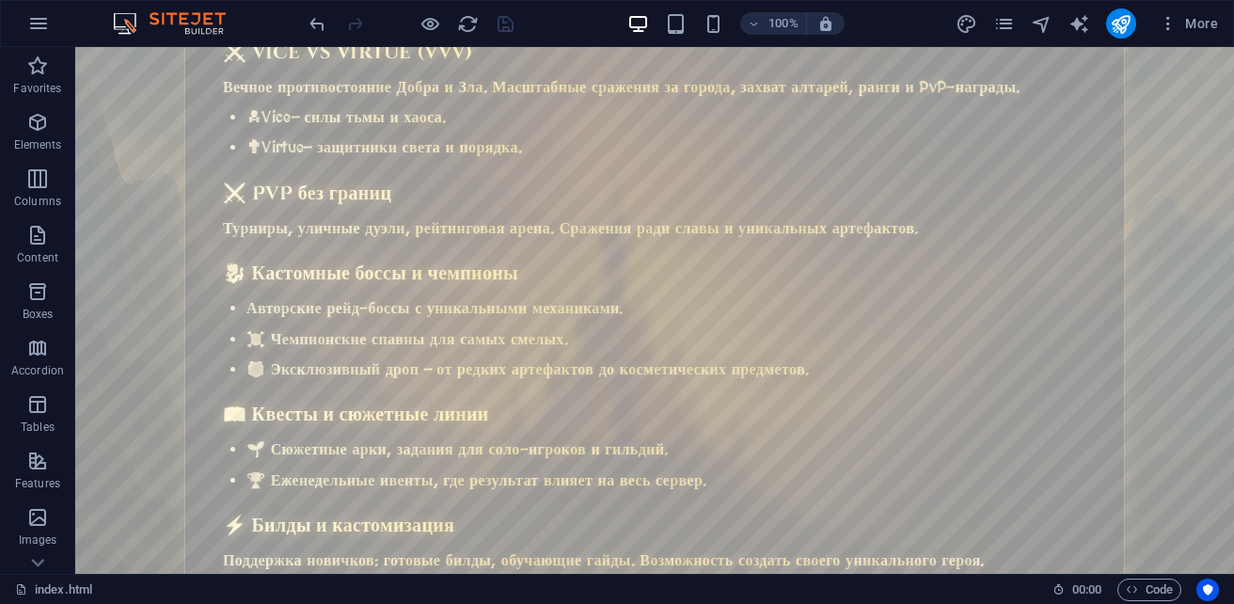
scroll to position [470, 0]
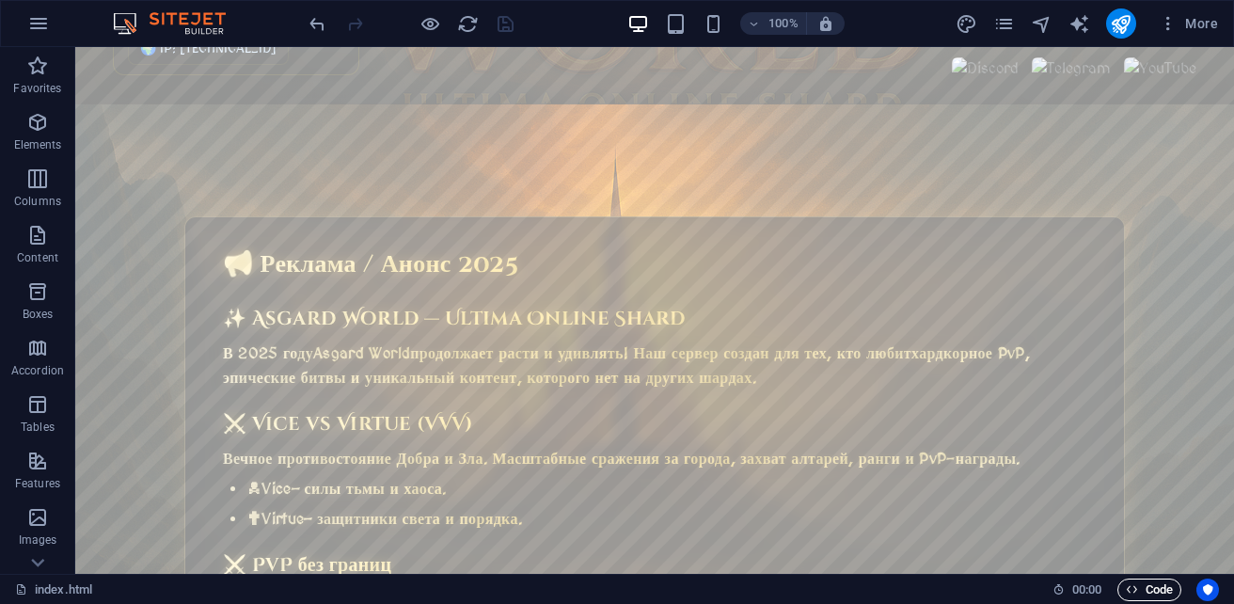
click at [1148, 586] on span "Code" at bounding box center [1149, 589] width 47 height 23
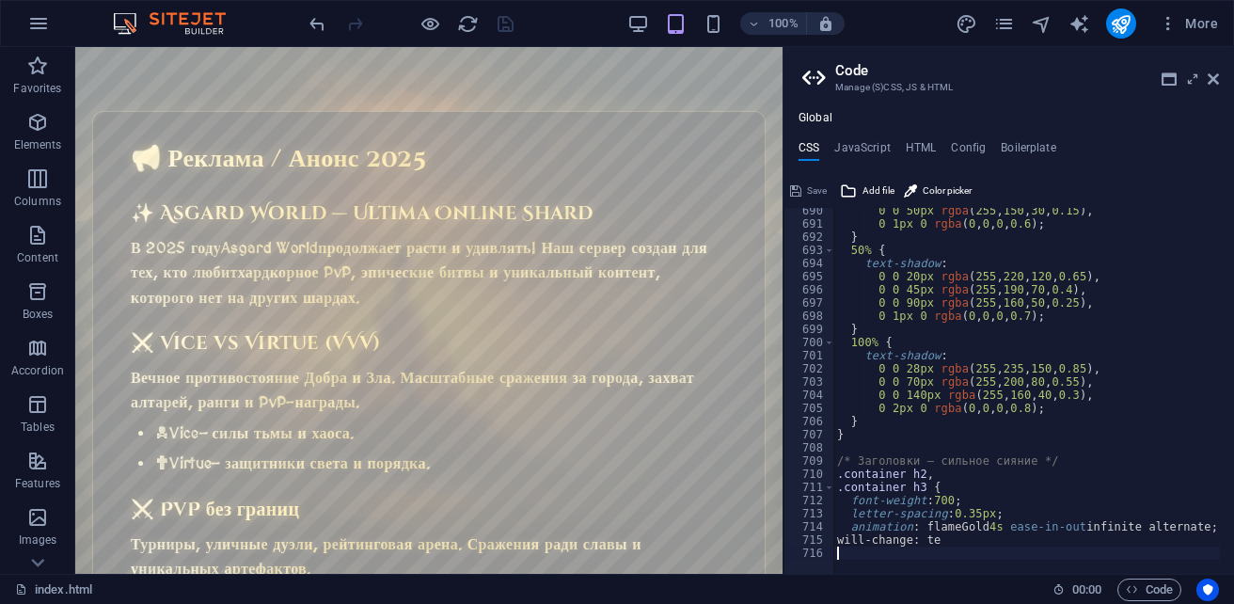
scroll to position [9048, 0]
click at [797, 197] on icon at bounding box center [795, 191] width 11 height 23
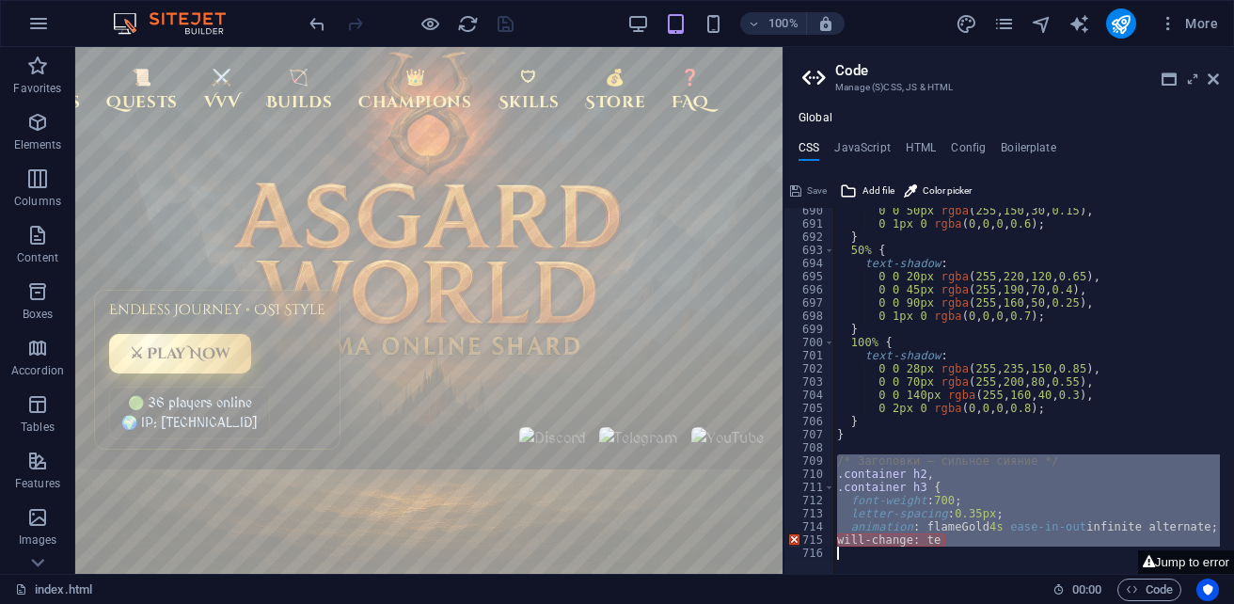
drag, startPoint x: 839, startPoint y: 462, endPoint x: 1109, endPoint y: 576, distance: 293.2
click at [1109, 574] on div "index.html (ru) Favorites Elements Columns Content Boxes Accordion Tables Featu…" at bounding box center [617, 310] width 1234 height 527
type textarea "will-change: te"
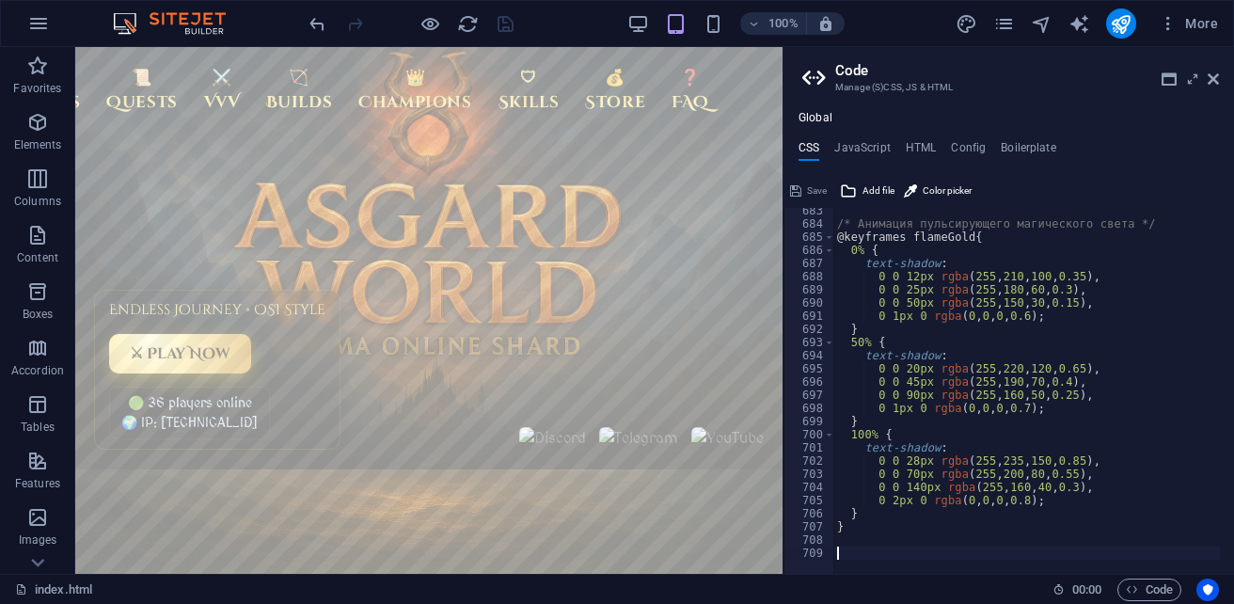
scroll to position [8956, 0]
paste textarea "}"
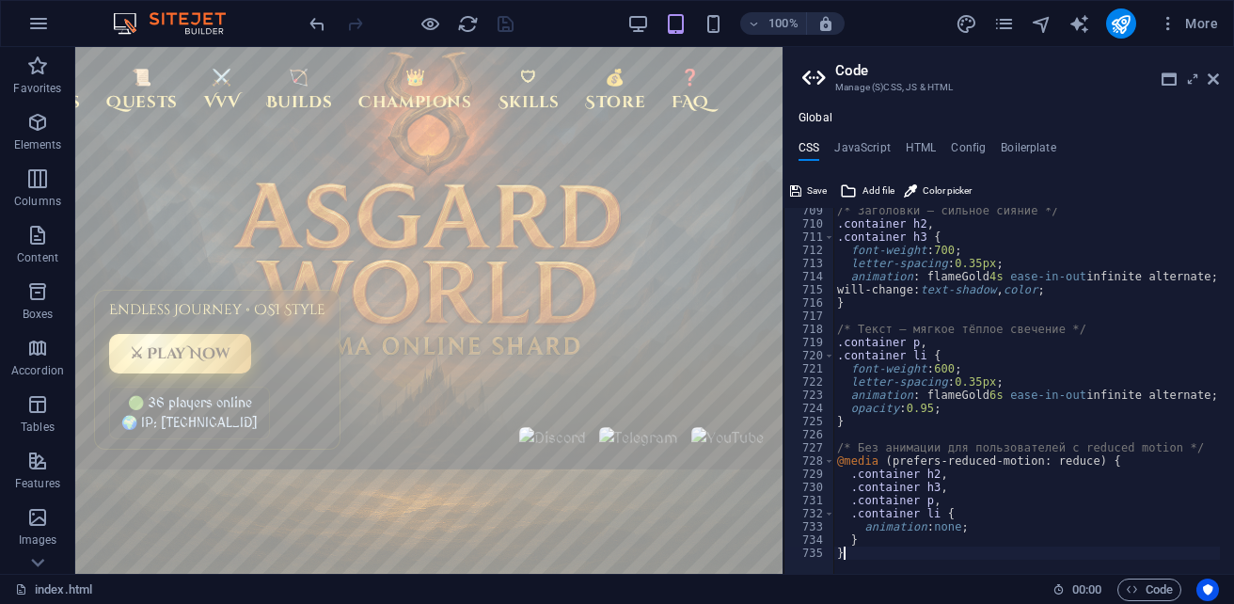
type textarea "}"
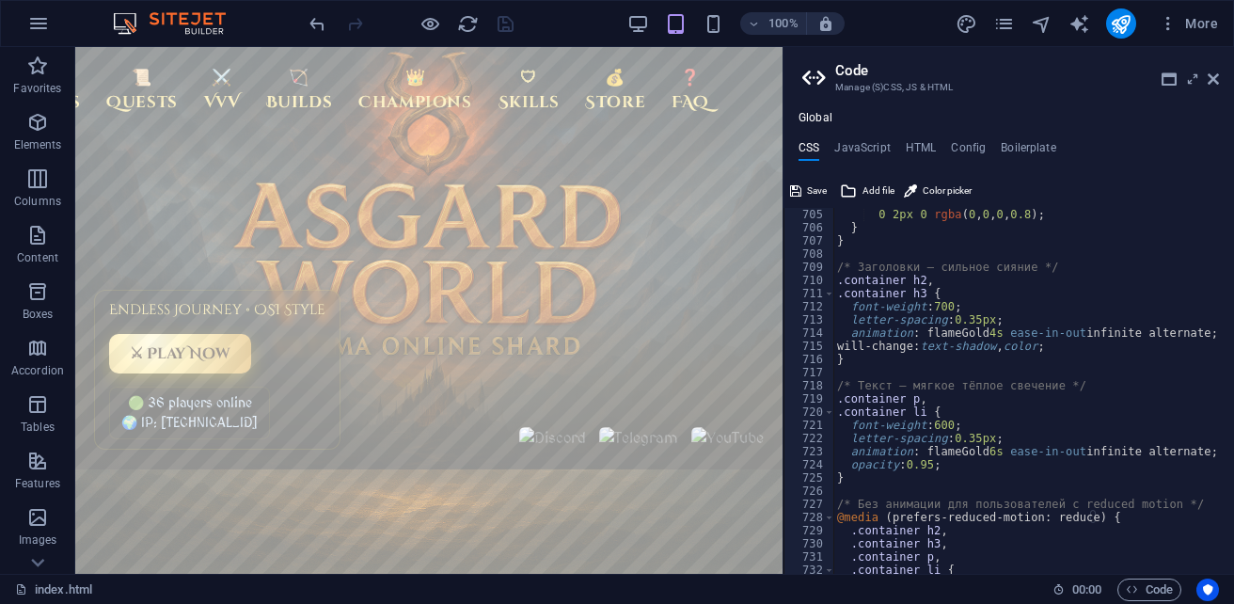
scroll to position [9298, 0]
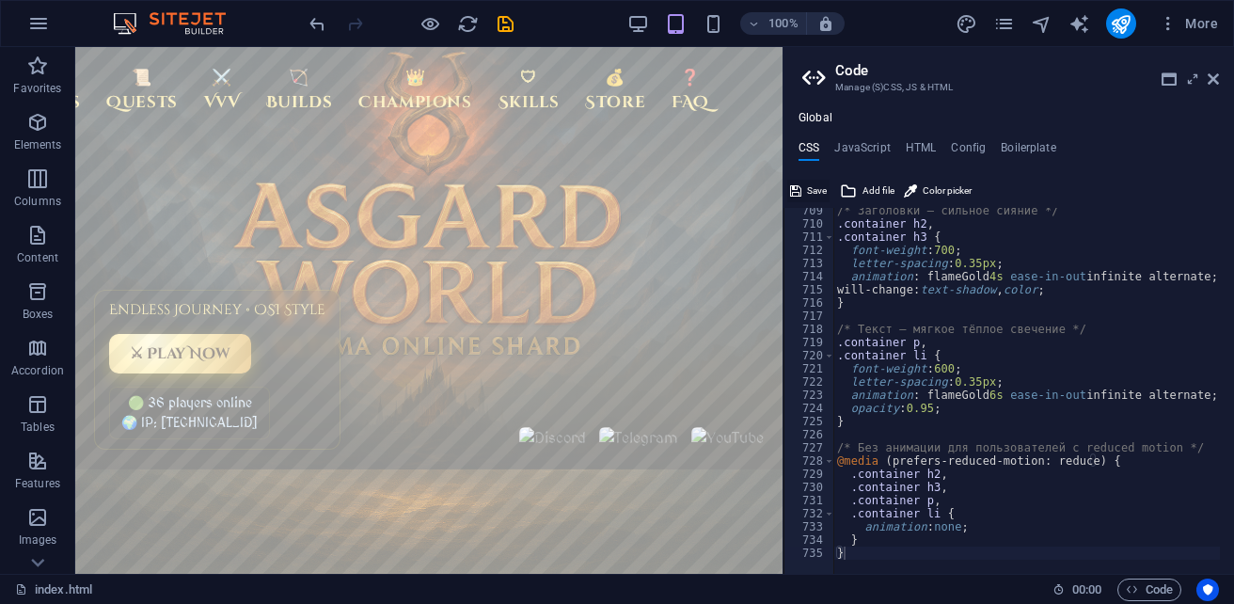
click at [812, 192] on span "Save" at bounding box center [817, 191] width 20 height 23
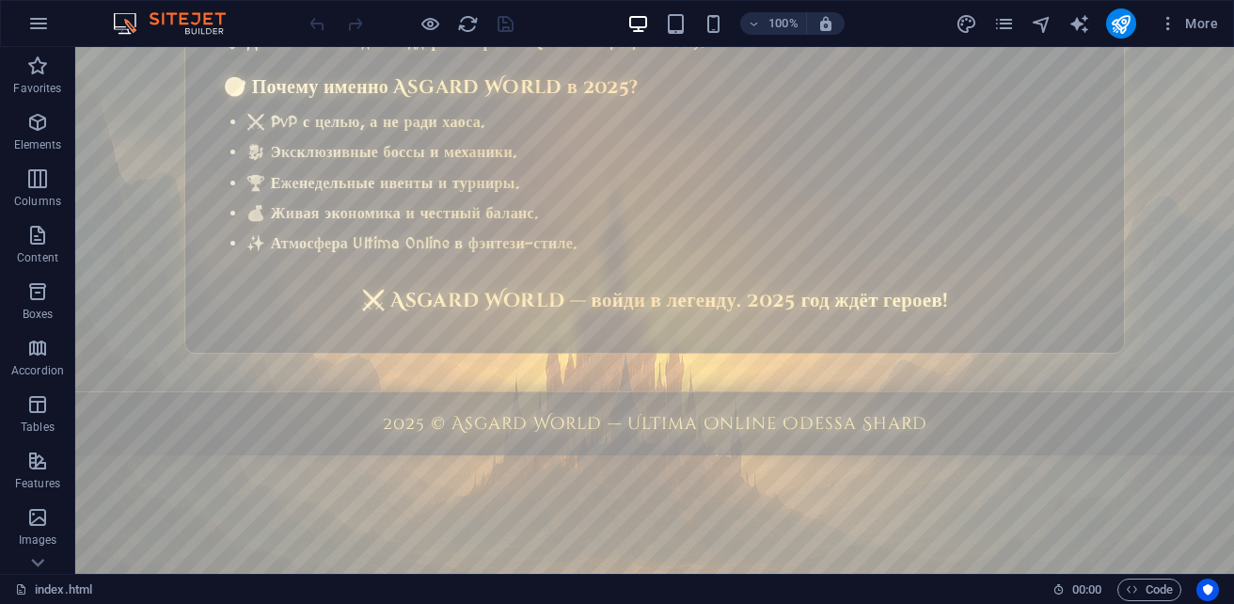
scroll to position [1355, 0]
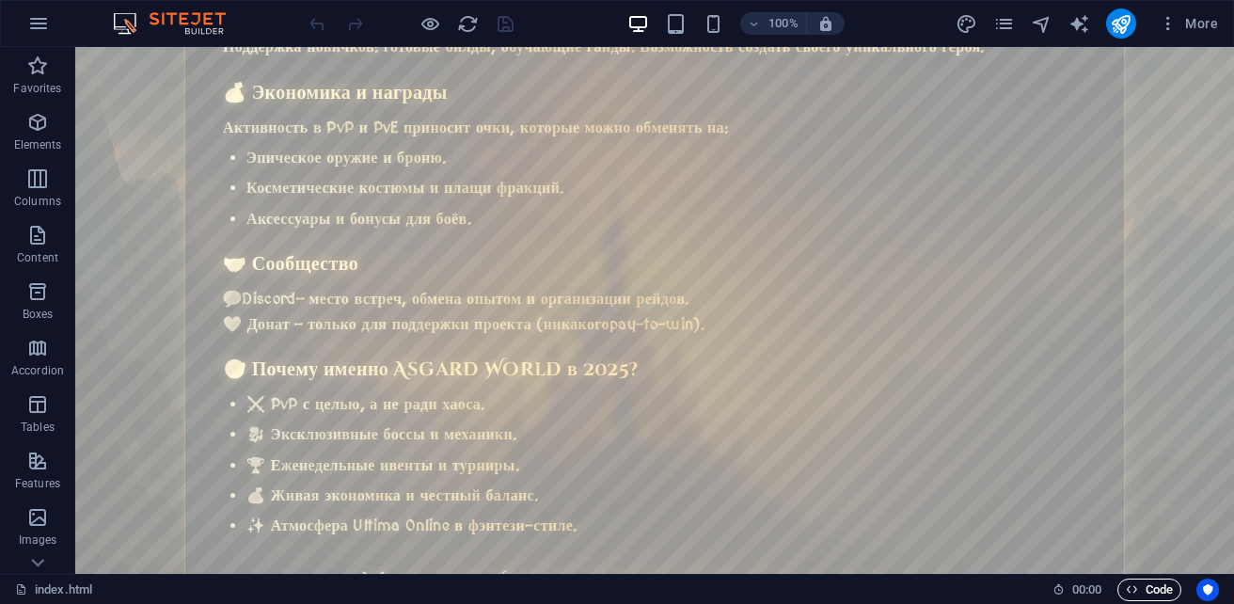
click at [1138, 592] on span "Code" at bounding box center [1149, 589] width 47 height 23
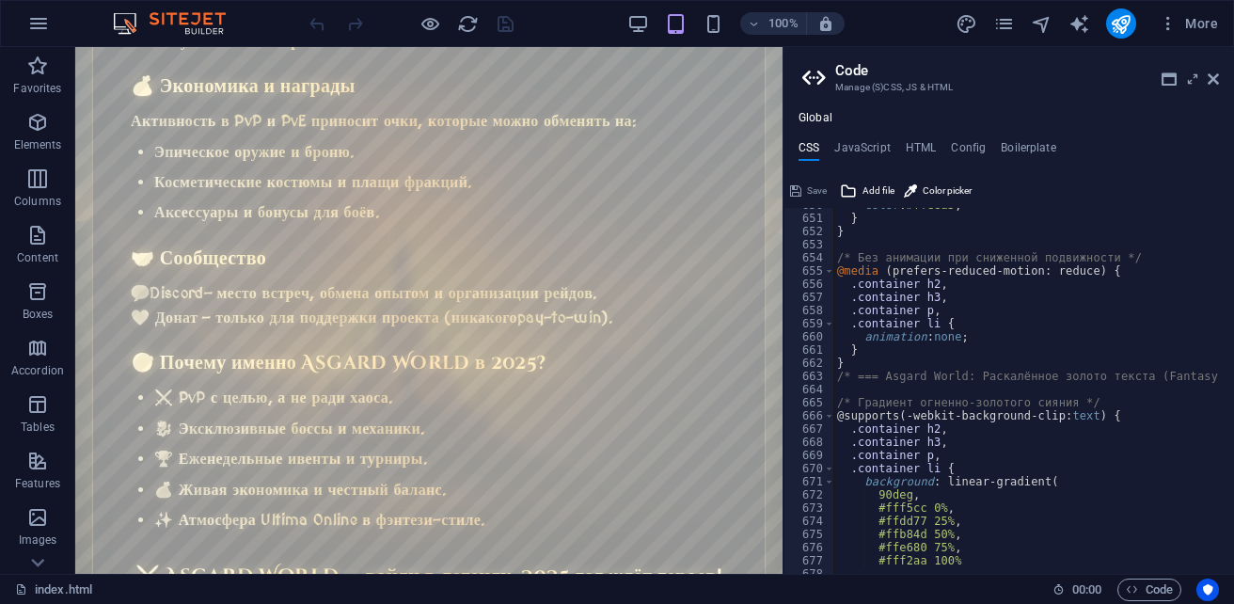
scroll to position [8527, 0]
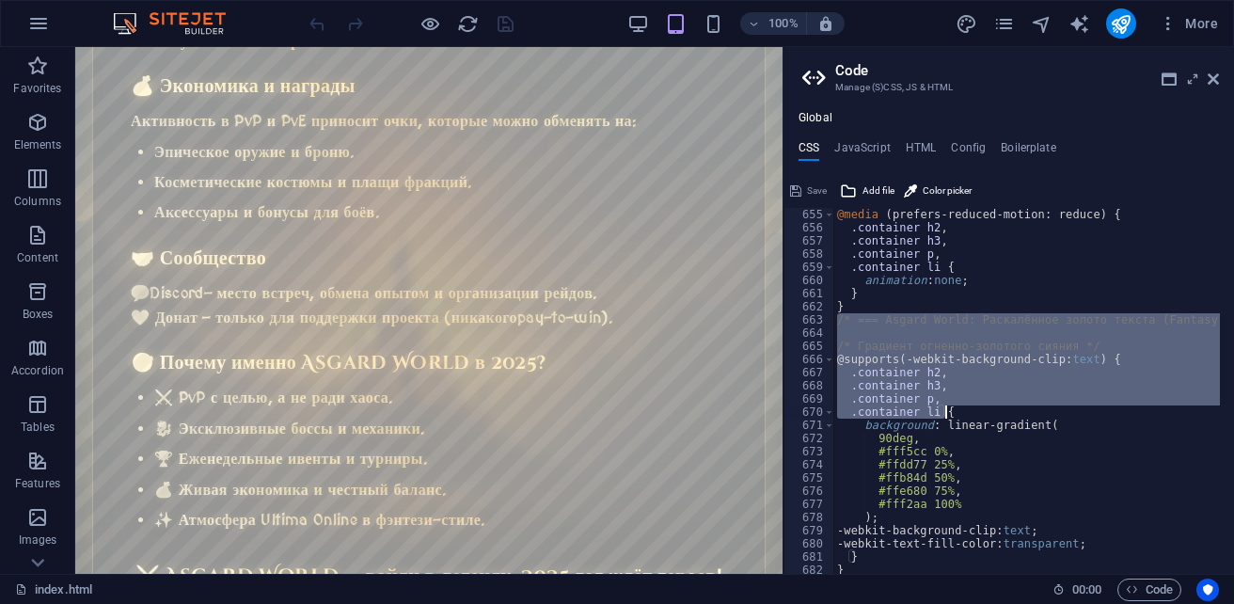
drag, startPoint x: 836, startPoint y: 384, endPoint x: 1107, endPoint y: 485, distance: 289.2
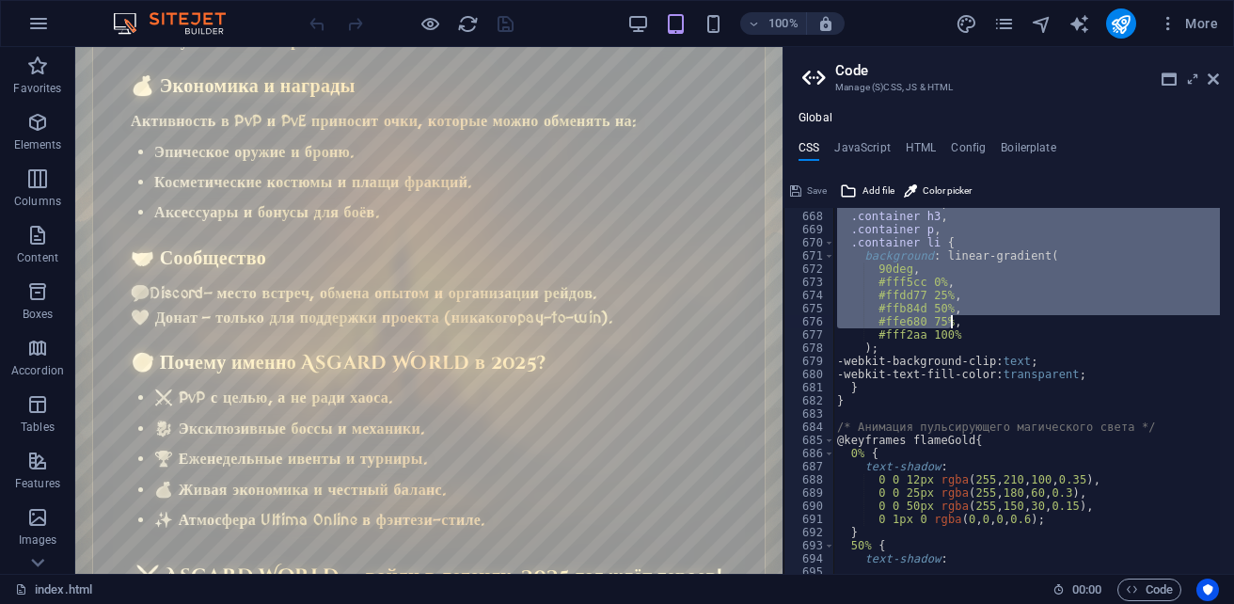
scroll to position [8753, 0]
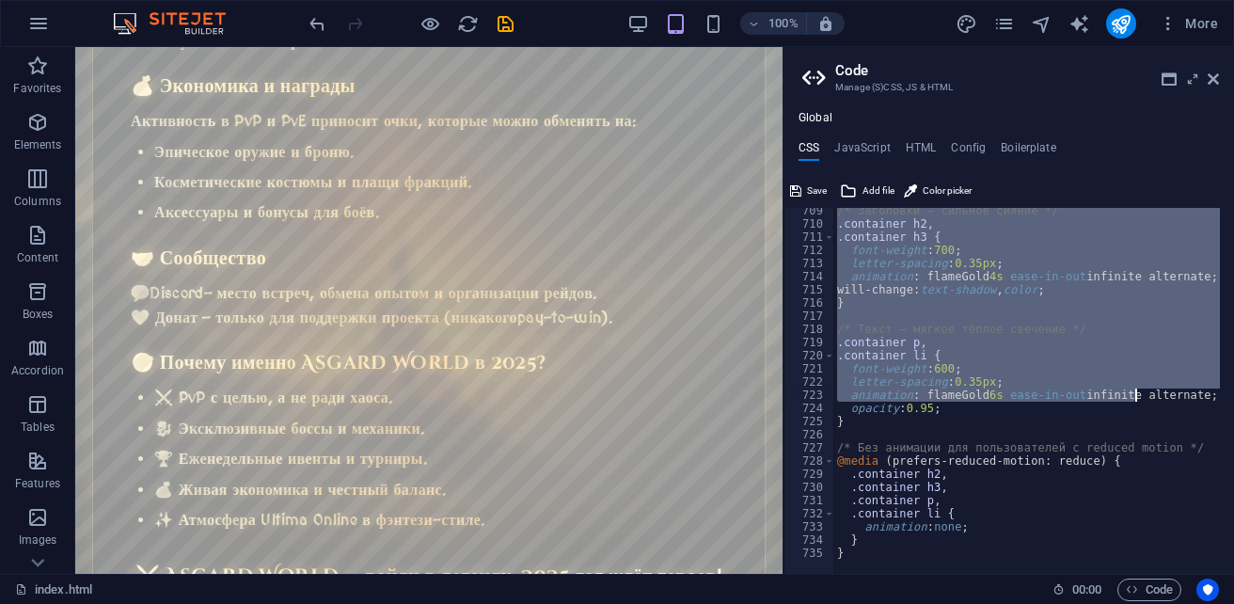
scroll to position [9298, 0]
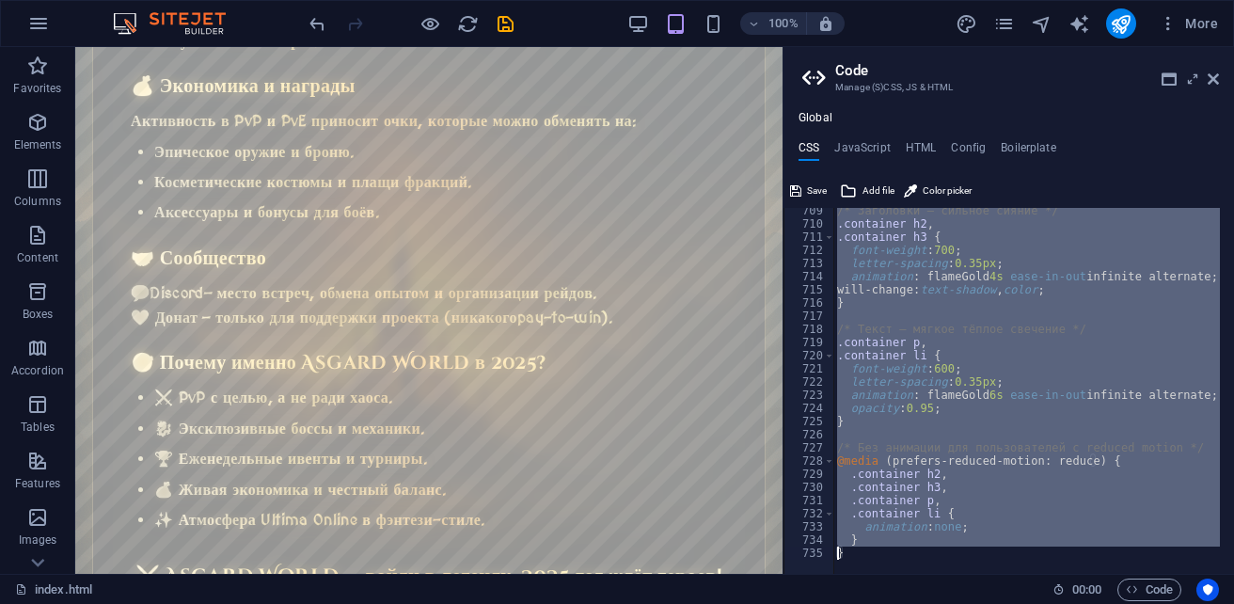
drag, startPoint x: 838, startPoint y: 478, endPoint x: 840, endPoint y: 556, distance: 78.1
click at [840, 556] on div "/* Анимация пульсирующего магического света */ 709 710 711 712 713 714 715 716 …" at bounding box center [1008, 391] width 450 height 366
type textarea "}"
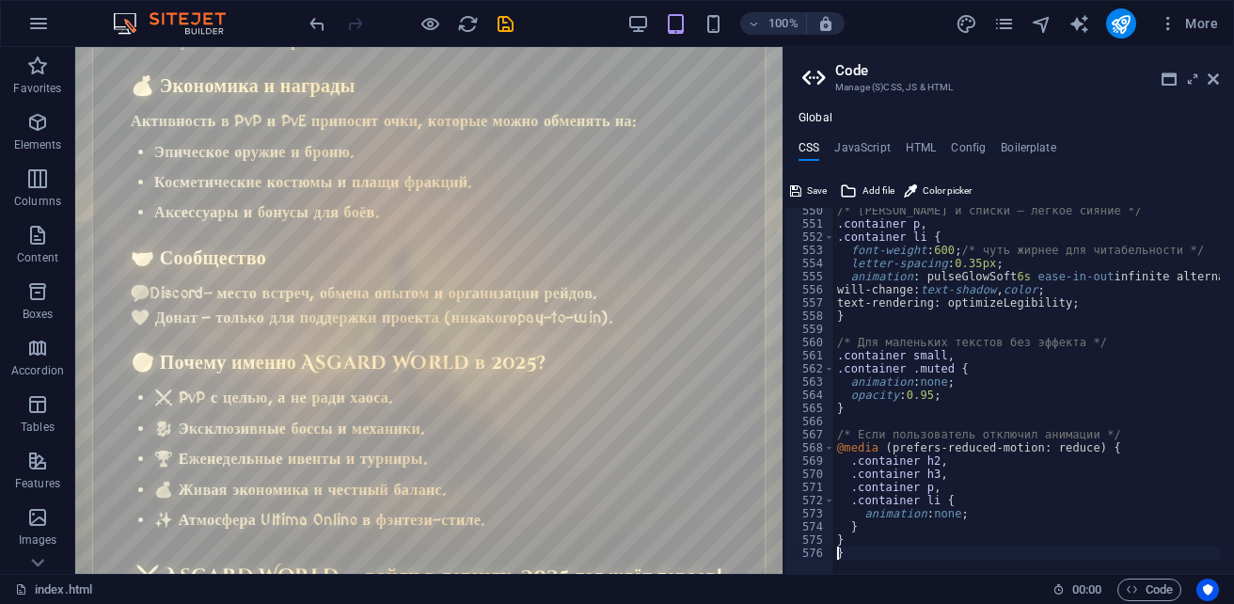
scroll to position [7205, 0]
click at [815, 190] on span "Save" at bounding box center [817, 191] width 20 height 23
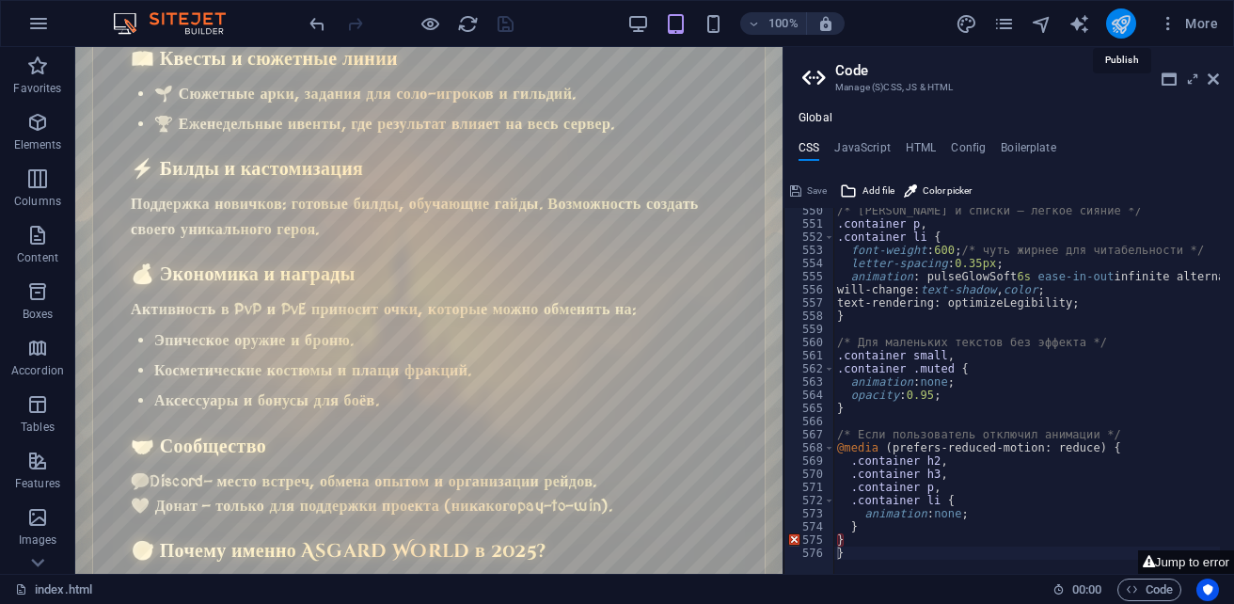
click at [1126, 28] on icon "publish" at bounding box center [1121, 24] width 22 height 22
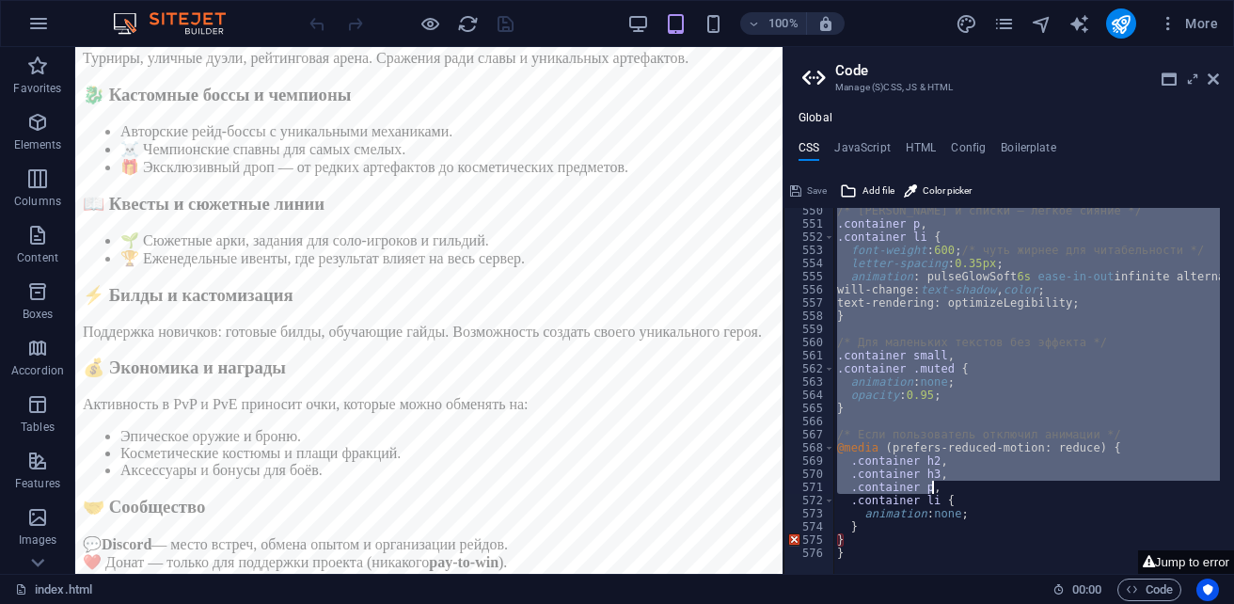
scroll to position [7205, 0]
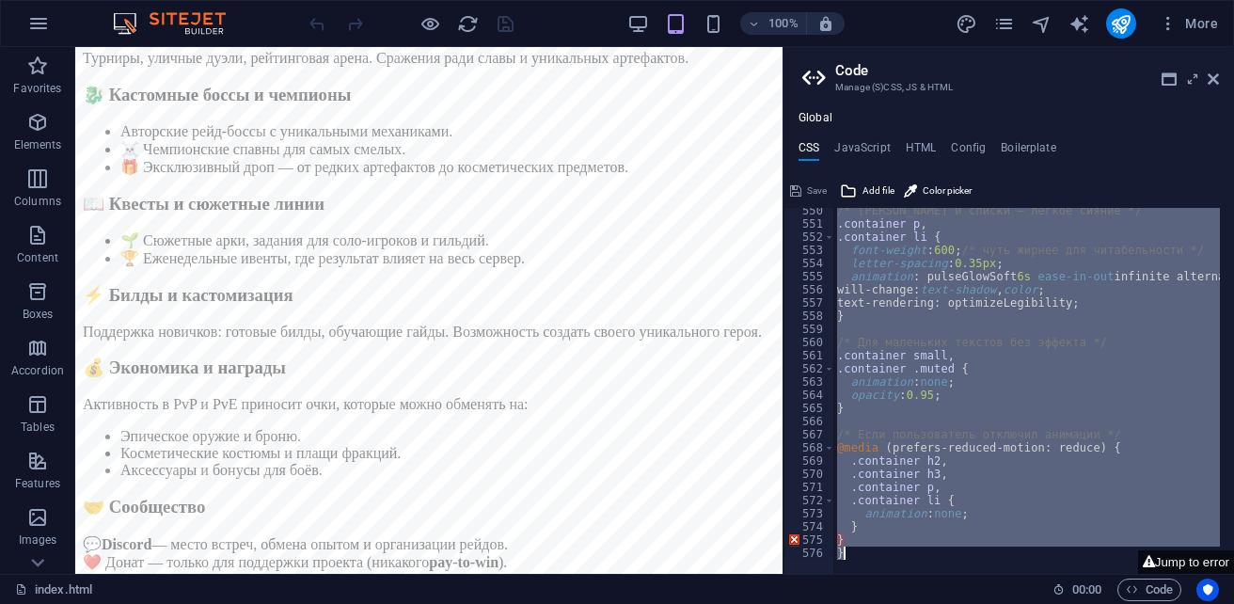
drag, startPoint x: 828, startPoint y: 216, endPoint x: 1032, endPoint y: 580, distance: 416.8
click at [1032, 574] on div "index.html (ru) Favorites Elements Columns Content Boxes Accordion Tables Featu…" at bounding box center [617, 310] width 1234 height 527
type textarea "} }"
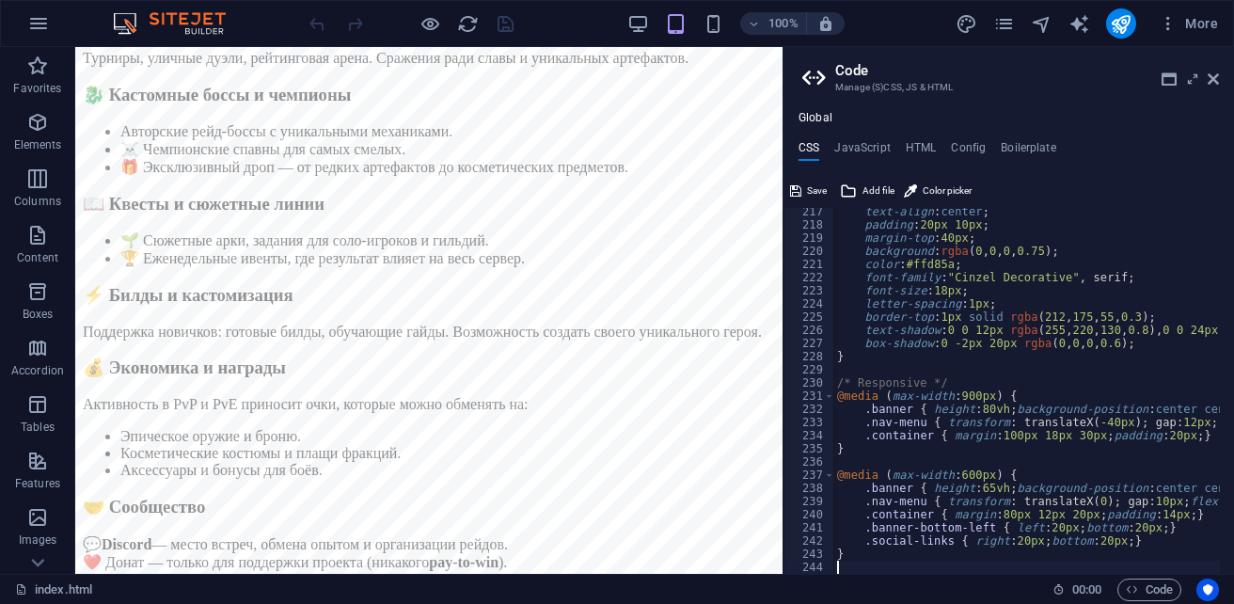
scroll to position [2846, 0]
click at [810, 197] on span "Save" at bounding box center [817, 191] width 20 height 23
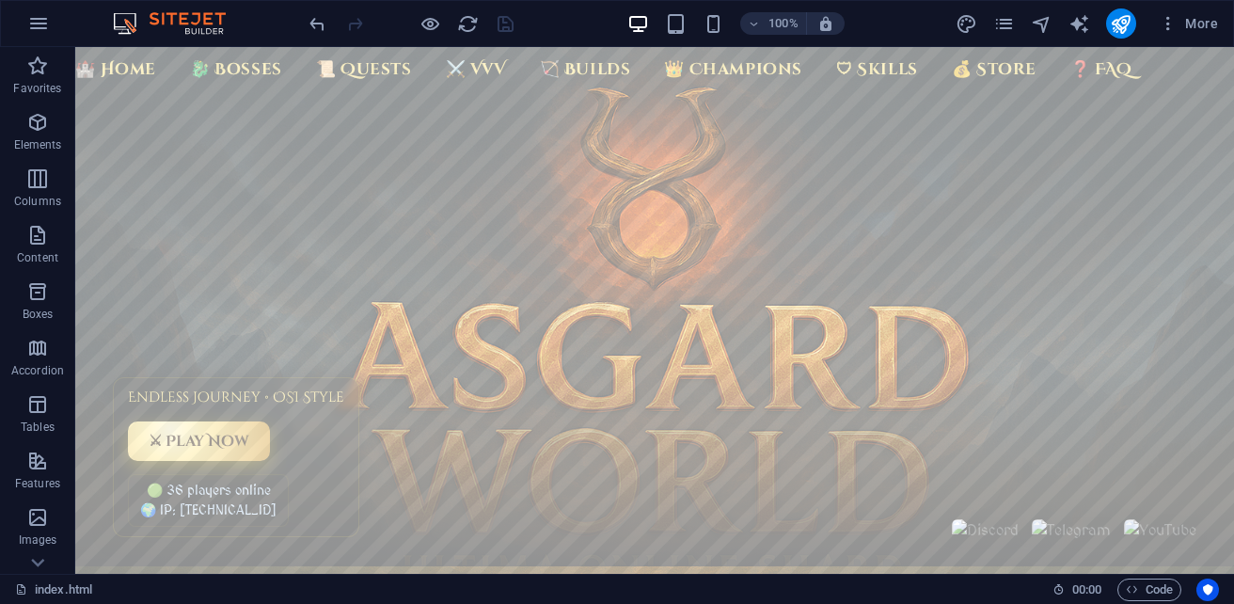
scroll to position [0, 0]
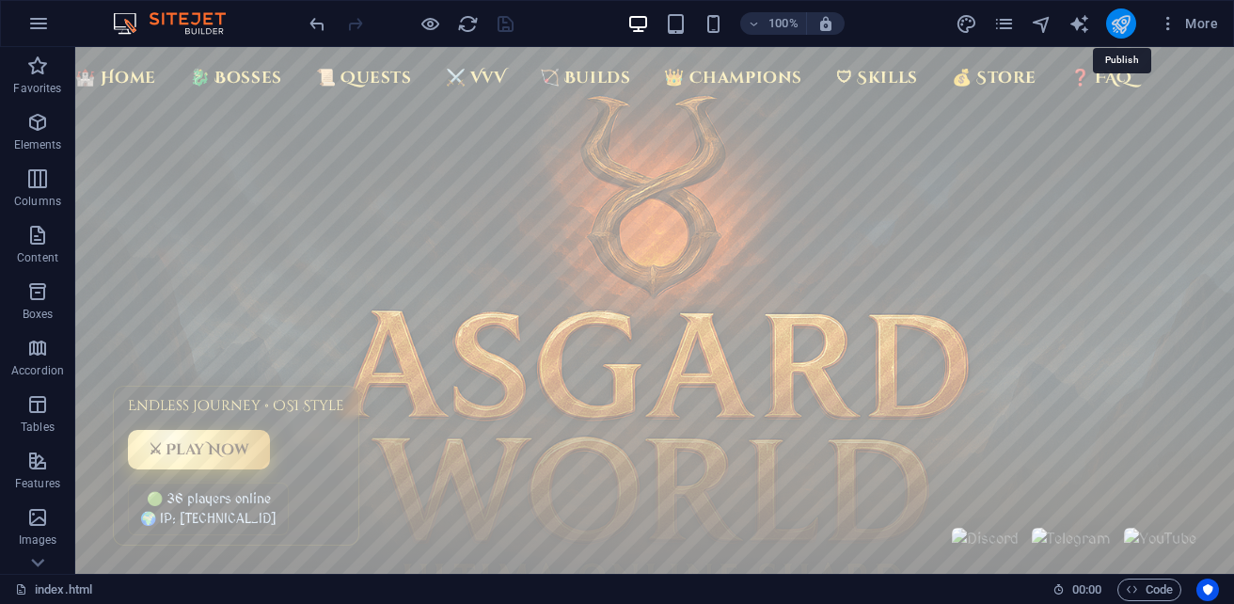
click at [1125, 21] on icon "publish" at bounding box center [1121, 24] width 22 height 22
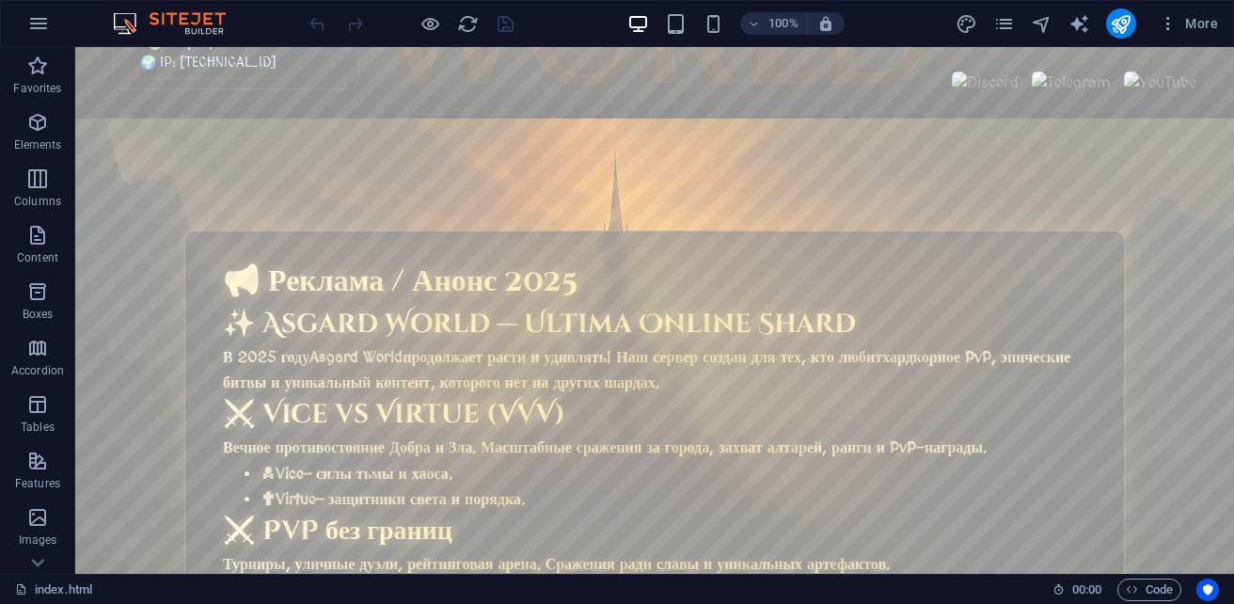
scroll to position [470, 0]
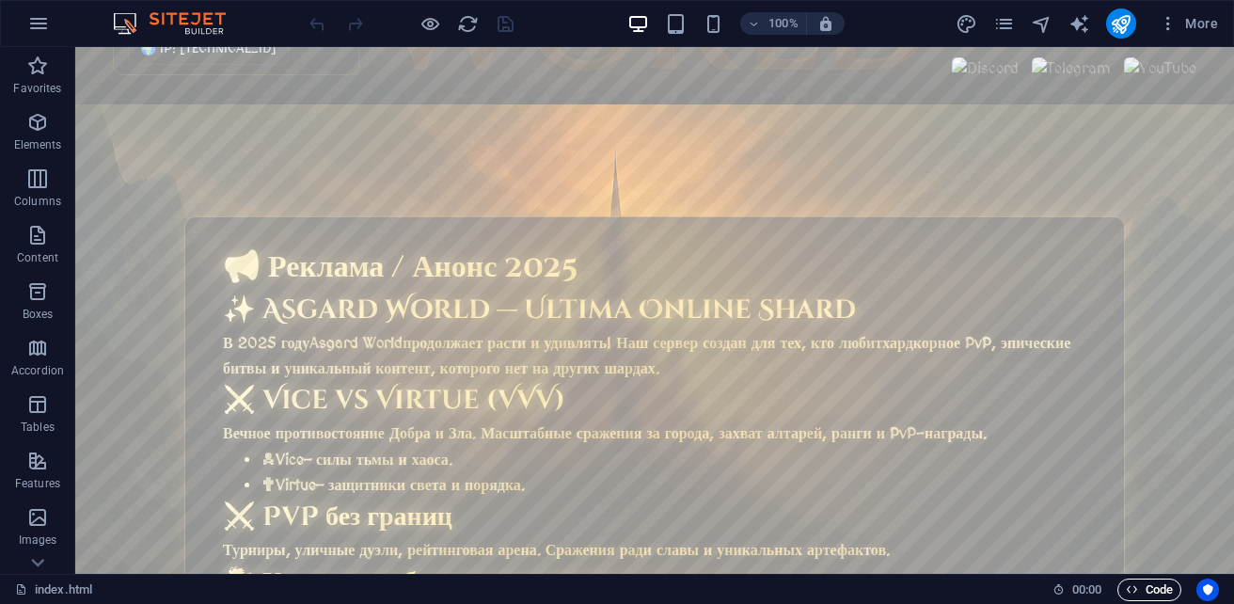
click at [1136, 592] on icon "button" at bounding box center [1132, 589] width 12 height 12
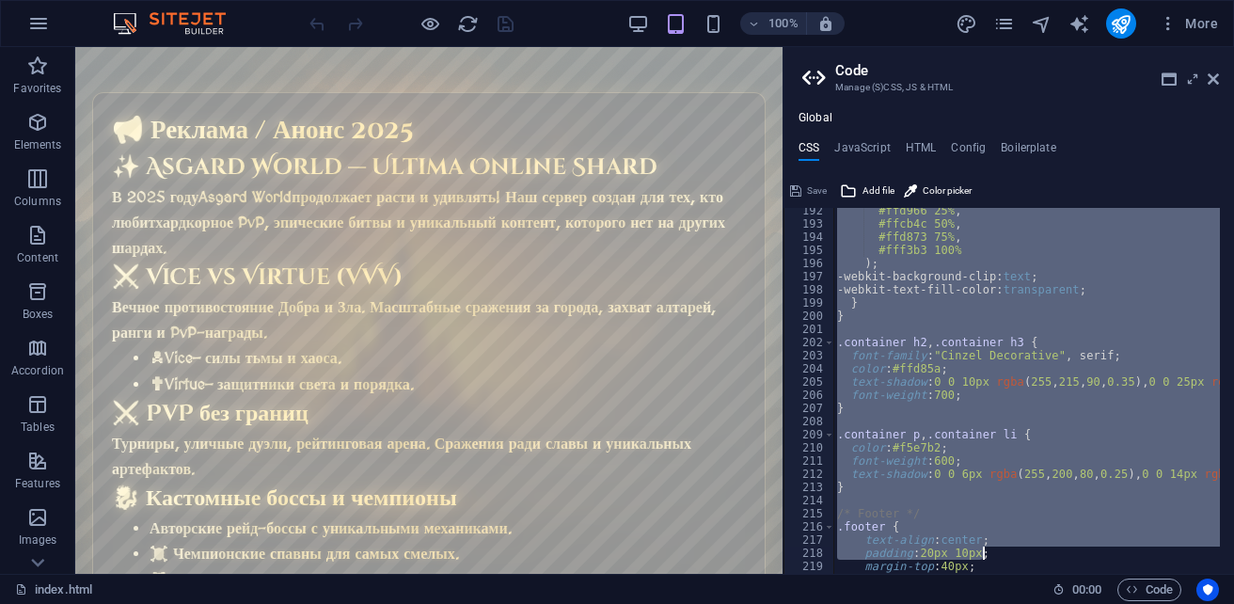
scroll to position [2847, 0]
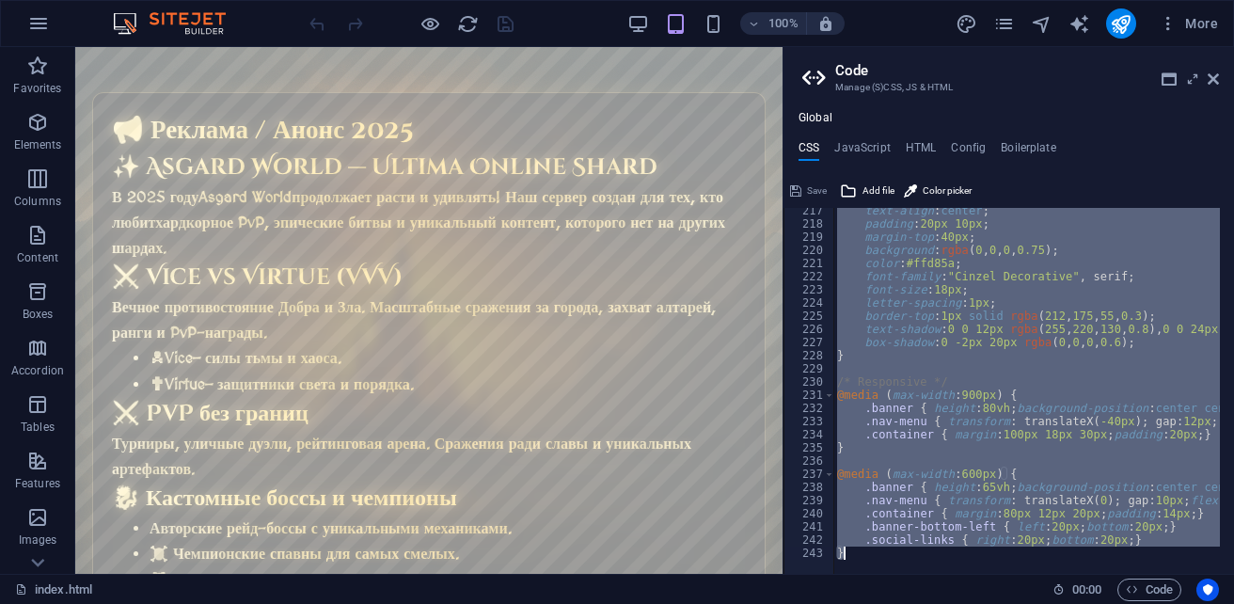
drag, startPoint x: 829, startPoint y: 215, endPoint x: 1206, endPoint y: 626, distance: 557.1
click at [1206, 603] on html "sb5985678.a.had.tf index.html (ru) Favorites Elements Columns Content Boxes Acc…" at bounding box center [617, 302] width 1234 height 604
type textarea ".social-links { right: 20px; bottom: 20px; } }"
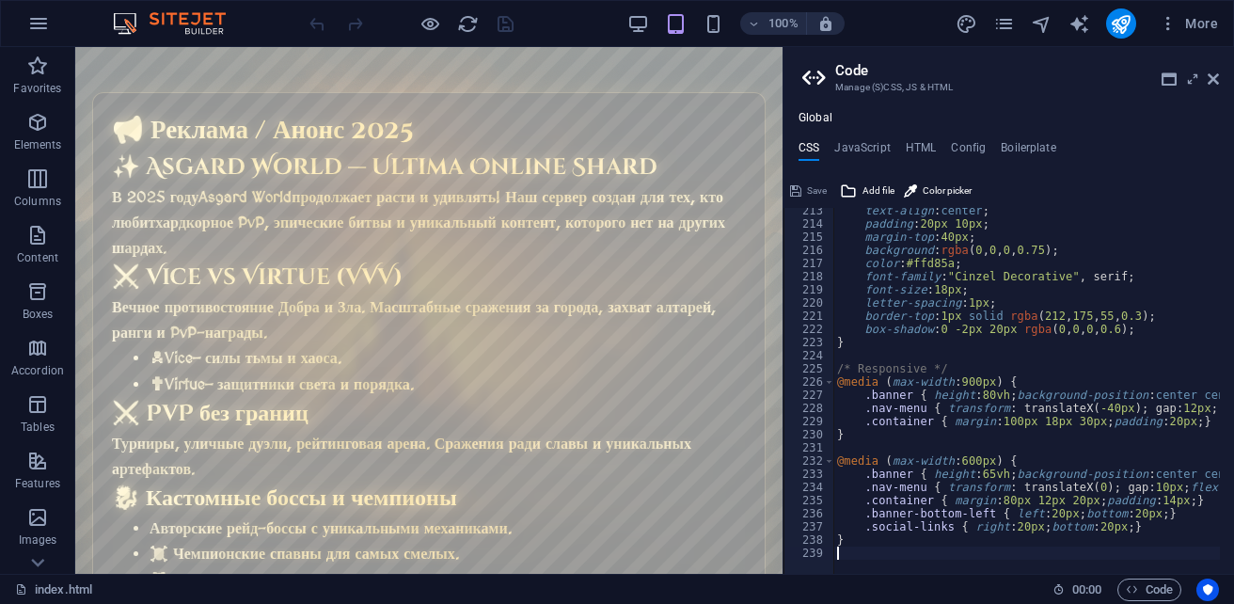
scroll to position [2795, 0]
click at [814, 193] on span "Save" at bounding box center [817, 191] width 20 height 23
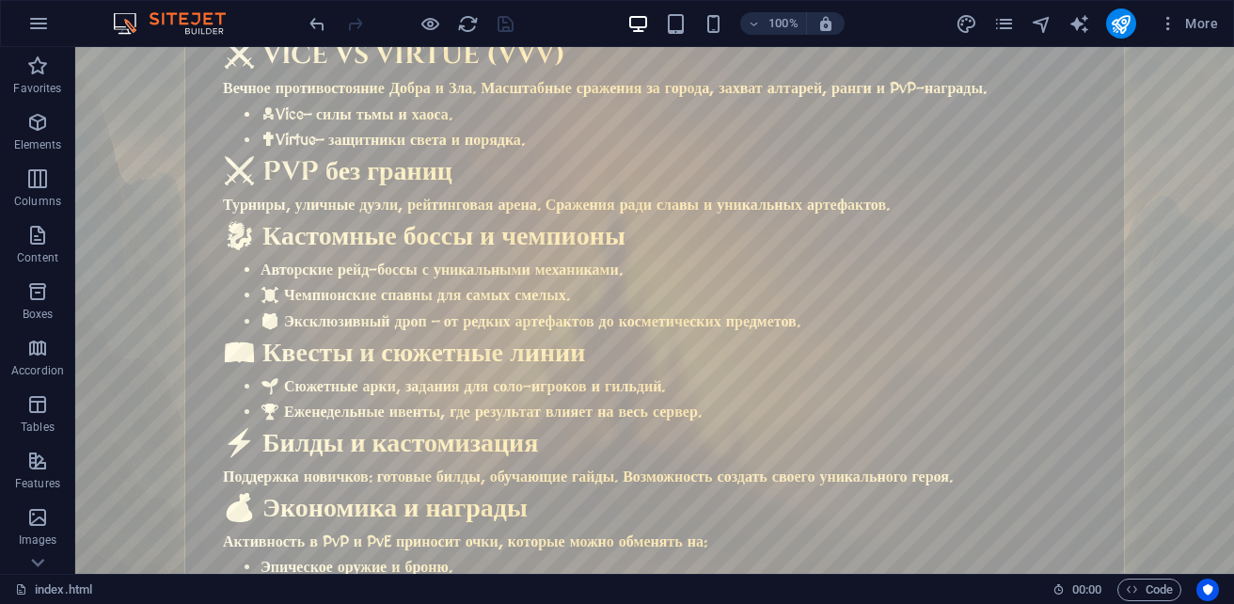
scroll to position [846, 0]
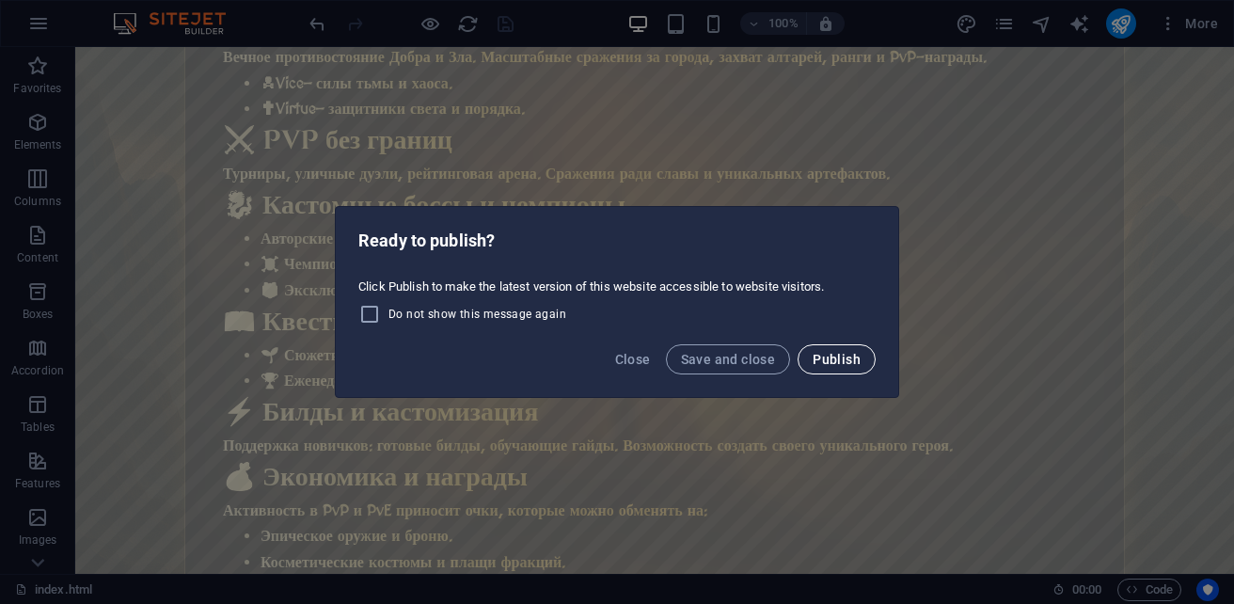
click at [801, 361] on button "Publish" at bounding box center [836, 359] width 78 height 30
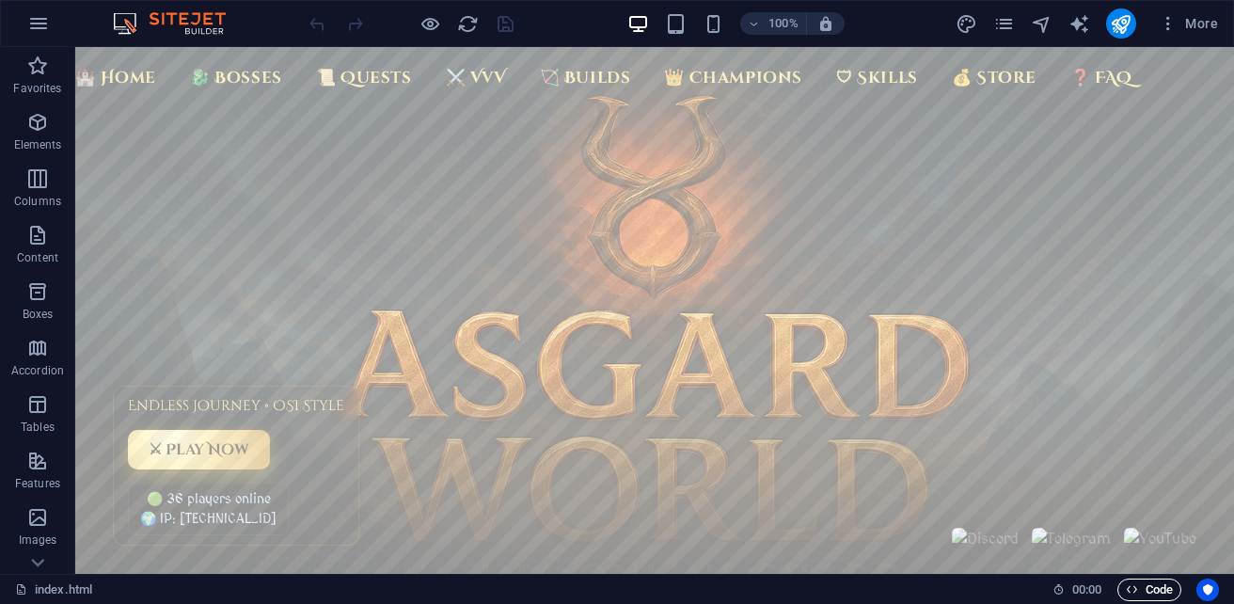
click at [1161, 591] on span "Code" at bounding box center [1149, 589] width 47 height 23
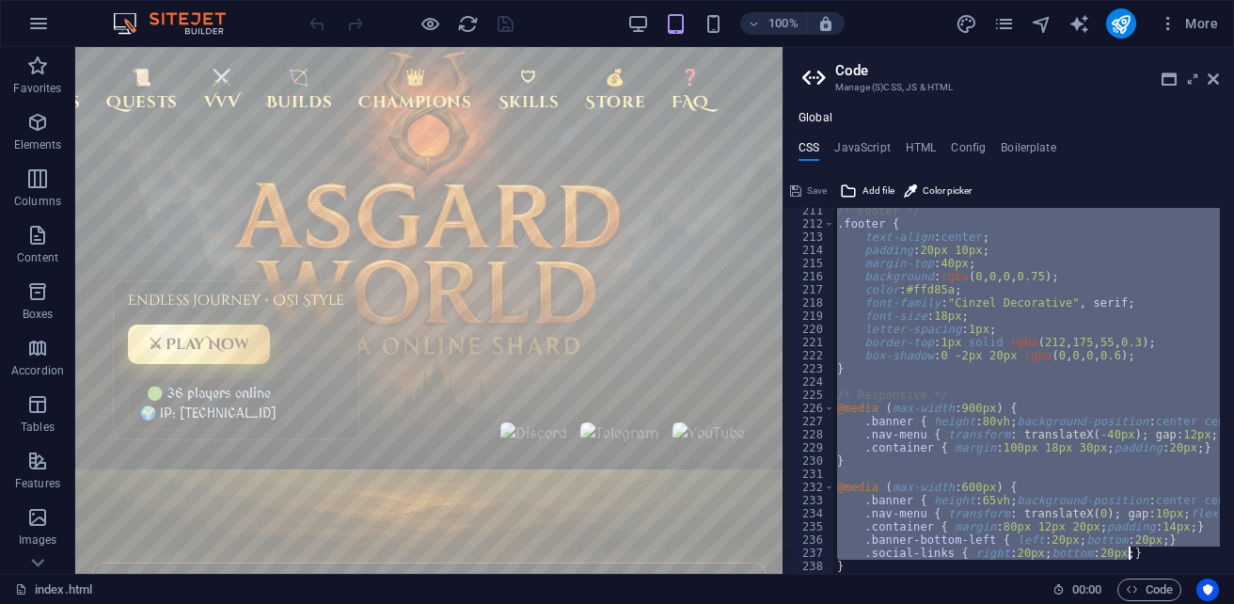
scroll to position [2782, 0]
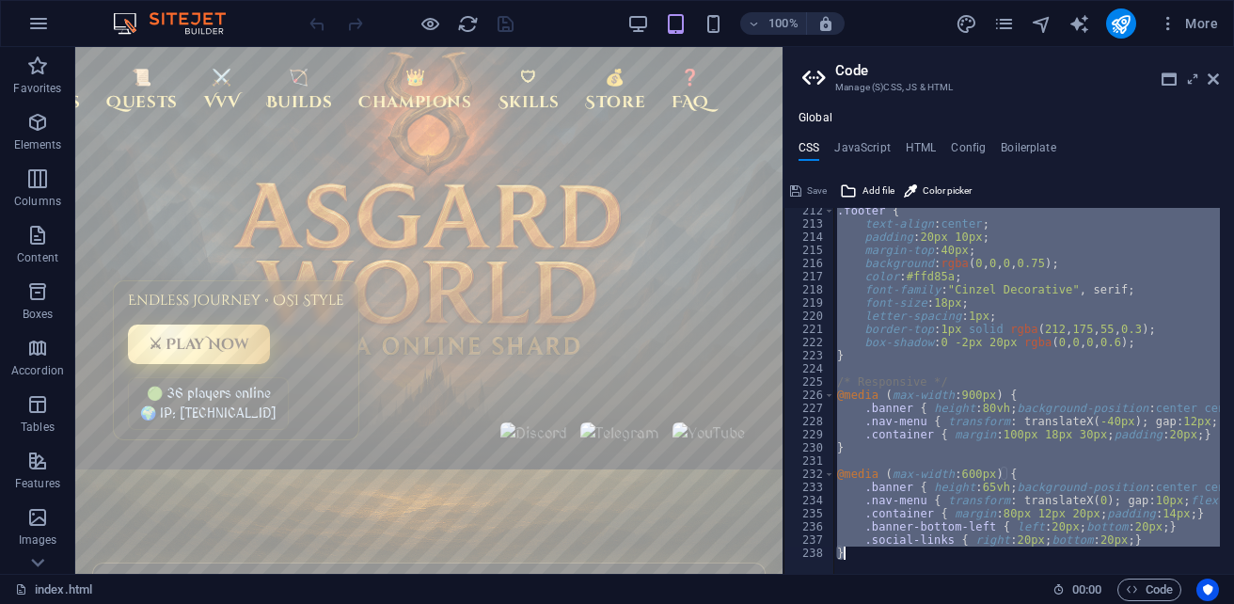
drag, startPoint x: 828, startPoint y: 214, endPoint x: 1022, endPoint y: 580, distance: 414.4
click at [1022, 574] on div "index.html (ru) Favorites Elements Columns Content Boxes Accordion Tables Featu…" at bounding box center [617, 310] width 1234 height 527
type textarea ".social-links { right: 20px; bottom: 20px; } }"
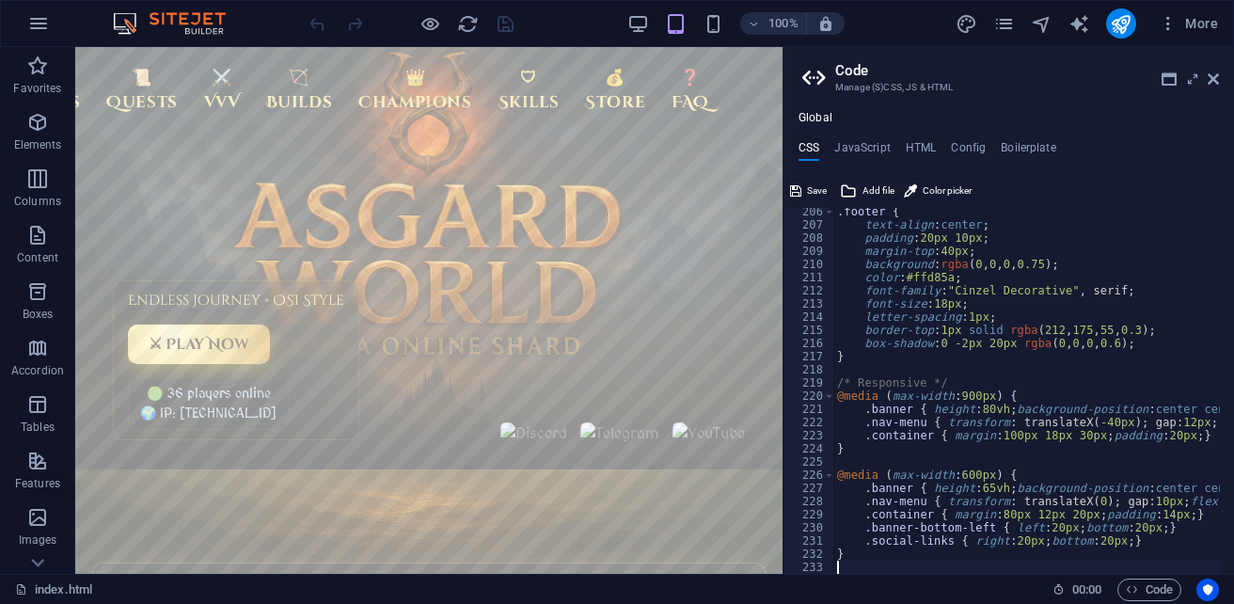
scroll to position [2702, 0]
click at [812, 189] on span "Save" at bounding box center [817, 191] width 20 height 23
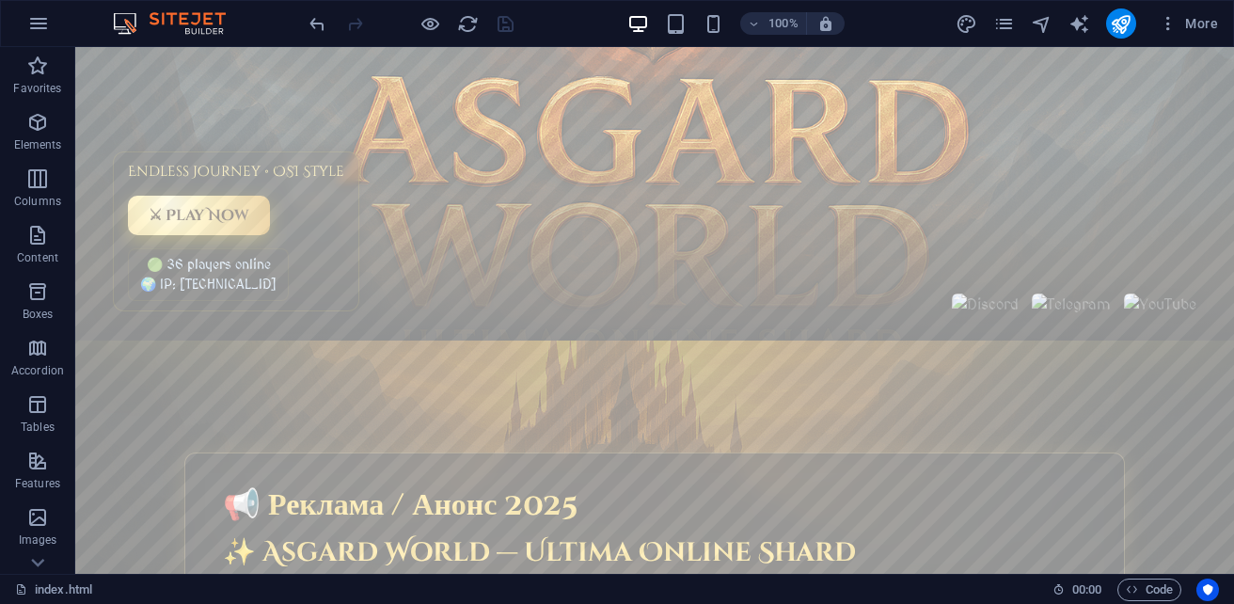
scroll to position [282, 0]
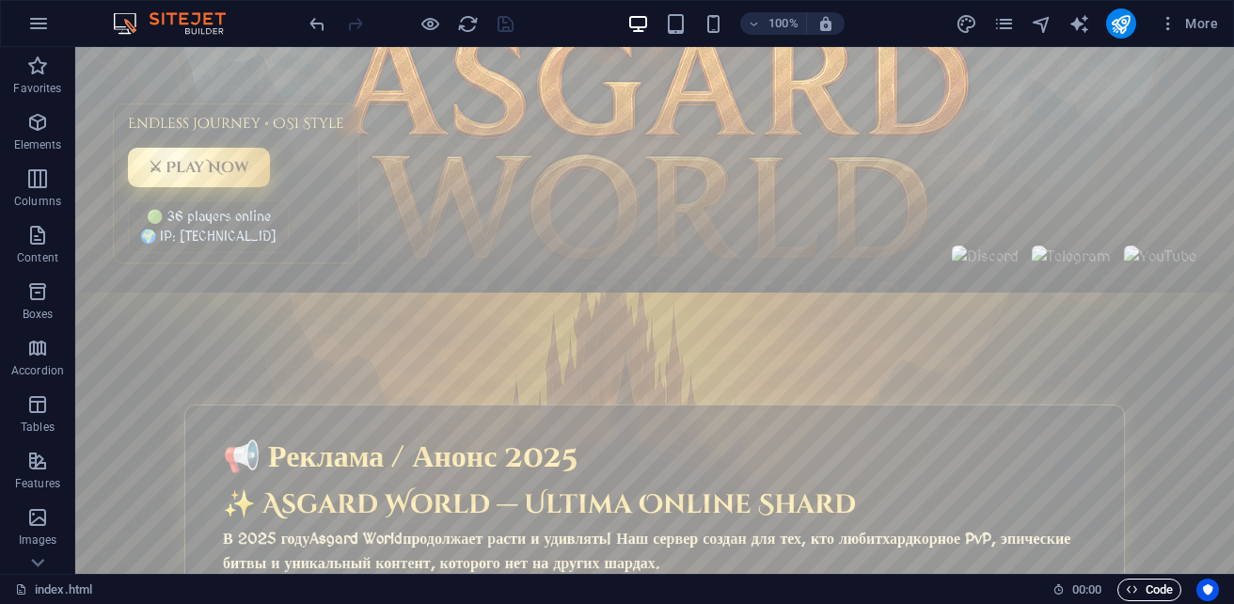
click at [1146, 586] on span "Code" at bounding box center [1149, 589] width 47 height 23
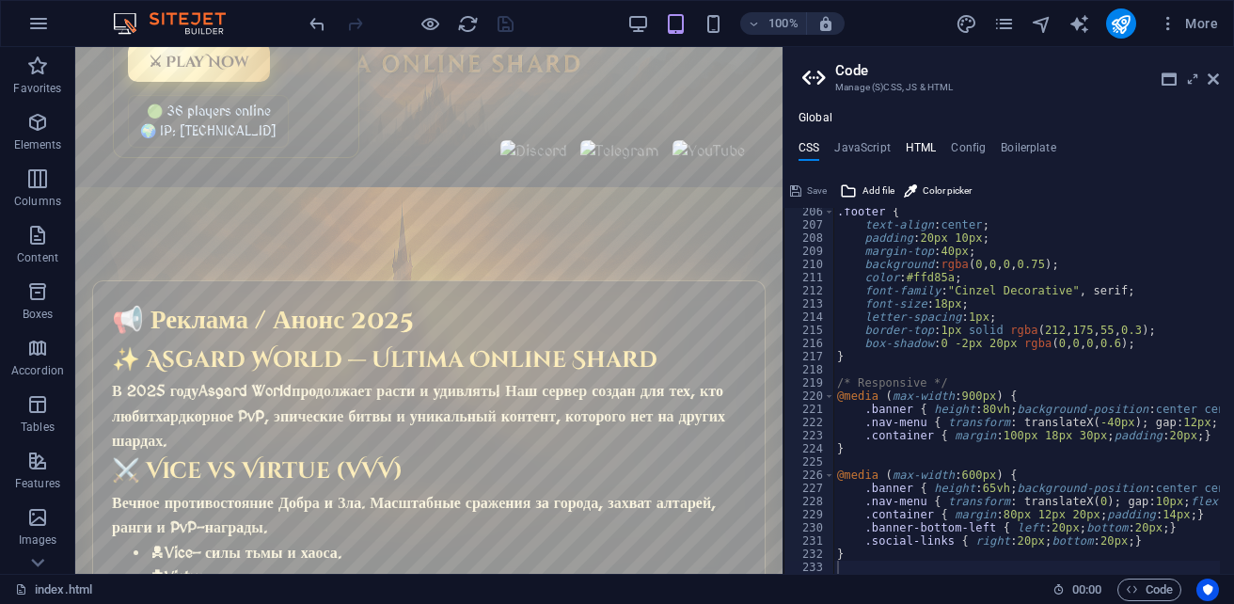
click at [912, 146] on h4 "HTML" at bounding box center [921, 151] width 31 height 21
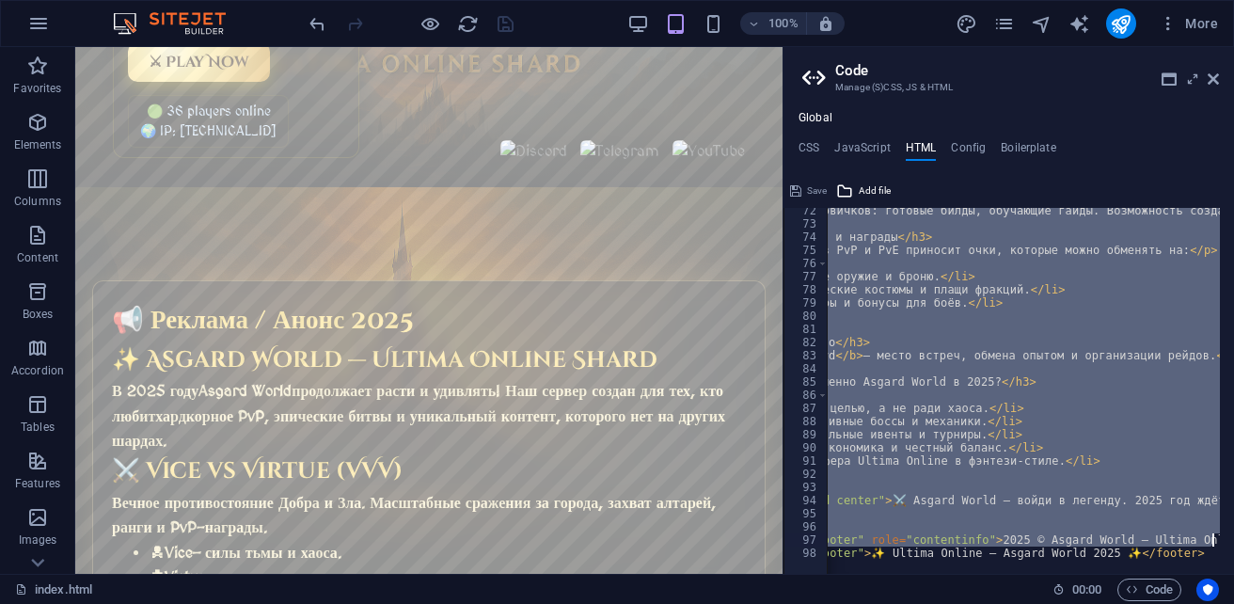
scroll to position [0, 175]
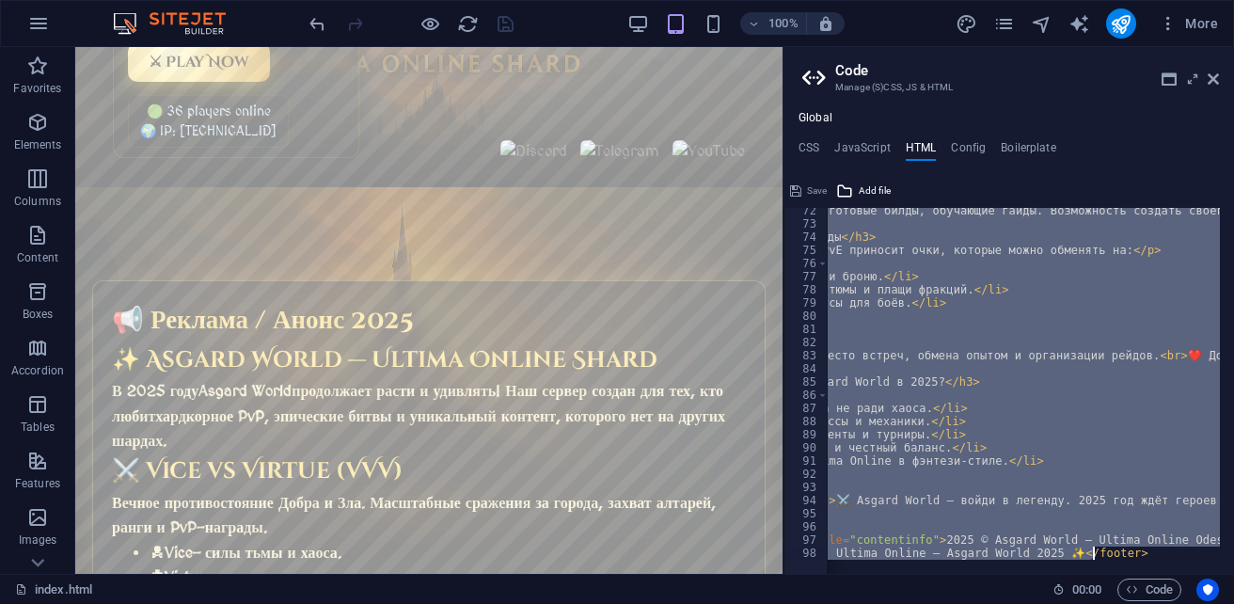
drag, startPoint x: 900, startPoint y: 213, endPoint x: 1200, endPoint y: 567, distance: 464.4
click at [1200, 567] on div "{{content}}<!-- ✅ Asgard World Favicon --> 72 73 74 75 76 77 78 79 80 81 82 83 …" at bounding box center [1008, 391] width 450 height 366
type textarea "{{content}}"
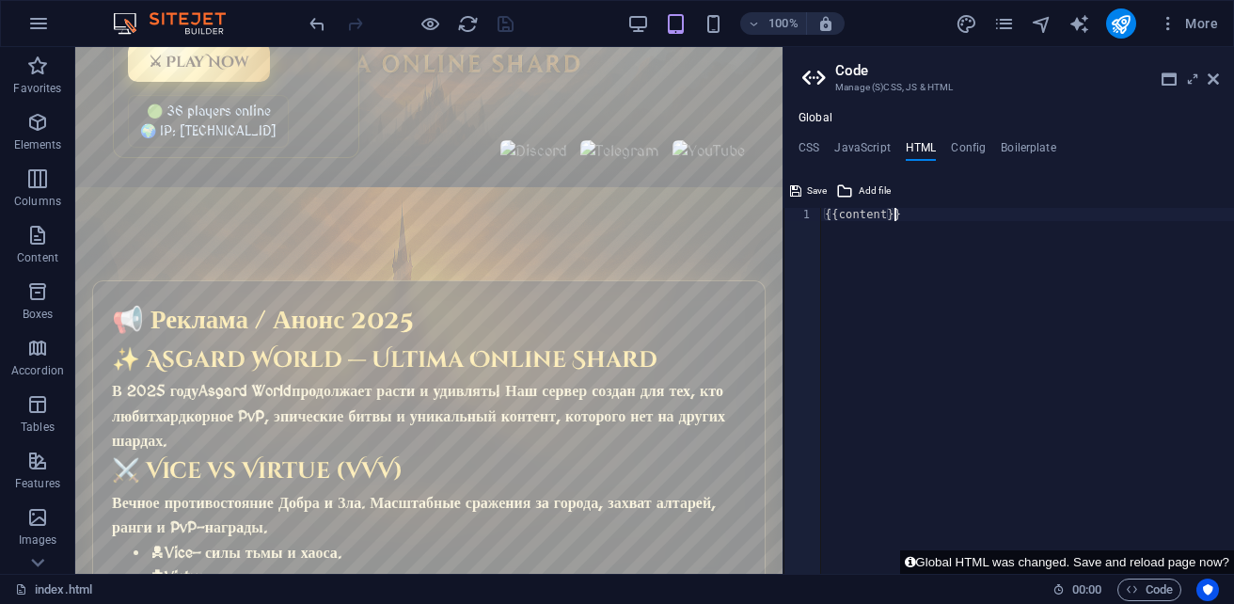
paste textarea
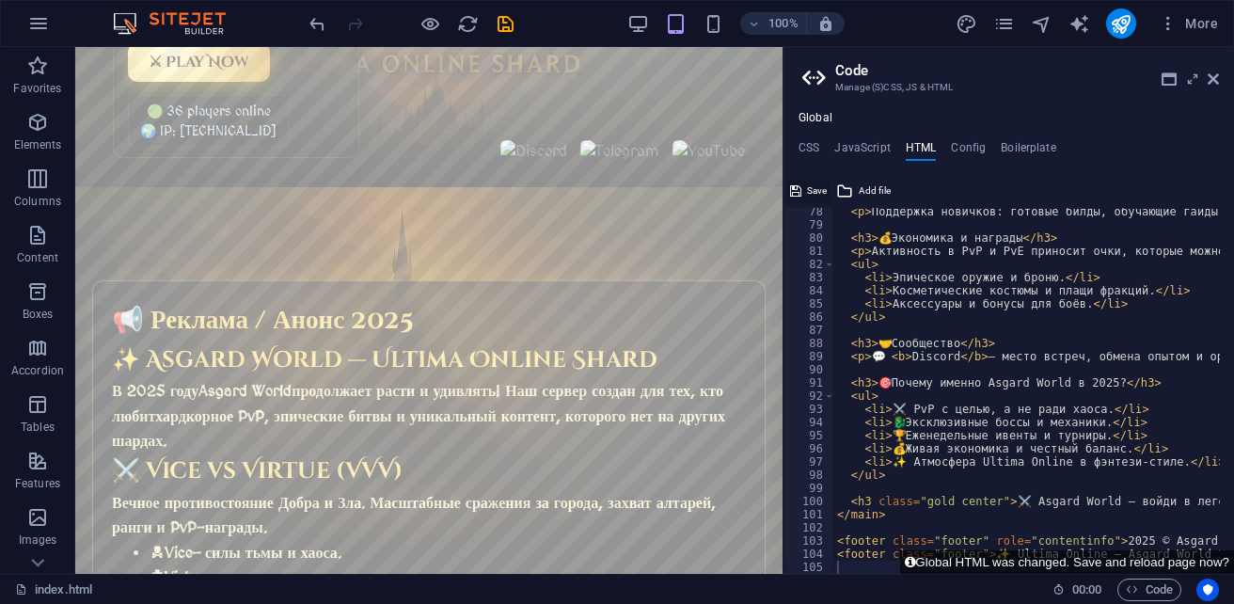
click at [812, 193] on span "Save" at bounding box center [817, 191] width 20 height 23
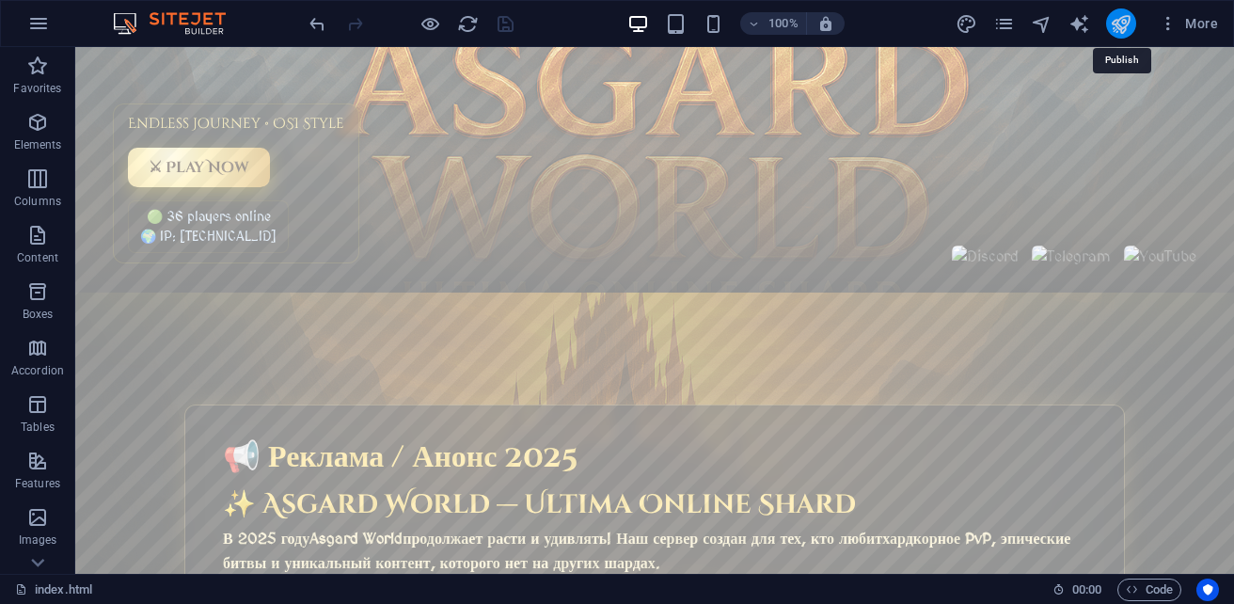
click at [1131, 24] on icon "publish" at bounding box center [1121, 24] width 22 height 22
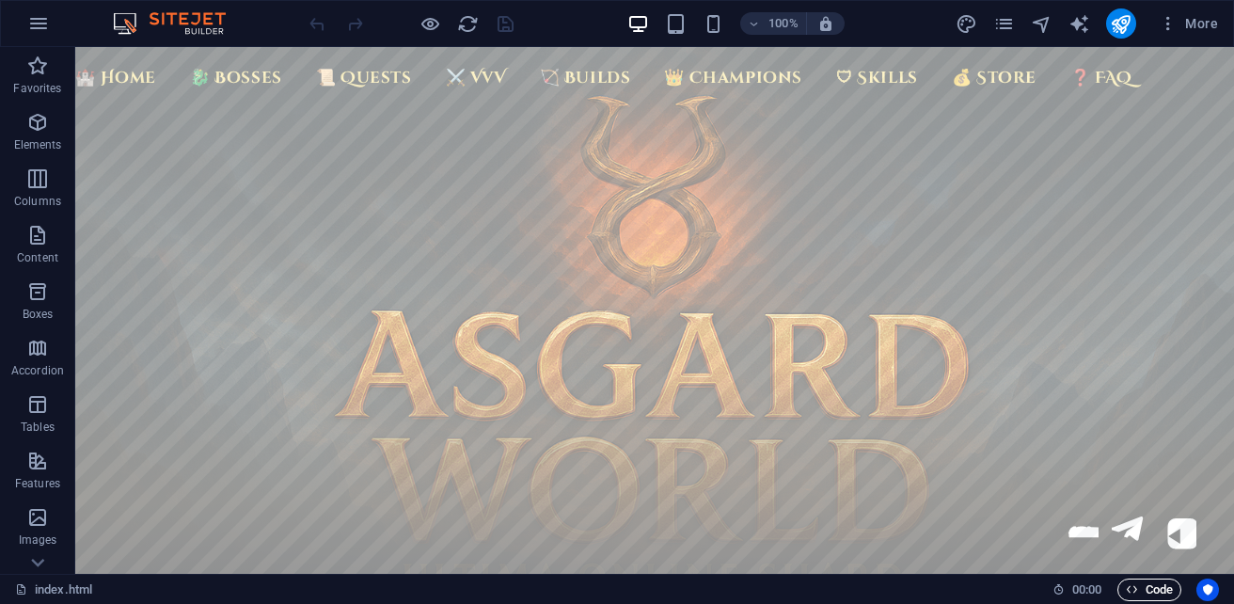
click at [1164, 592] on span "Code" at bounding box center [1149, 589] width 47 height 23
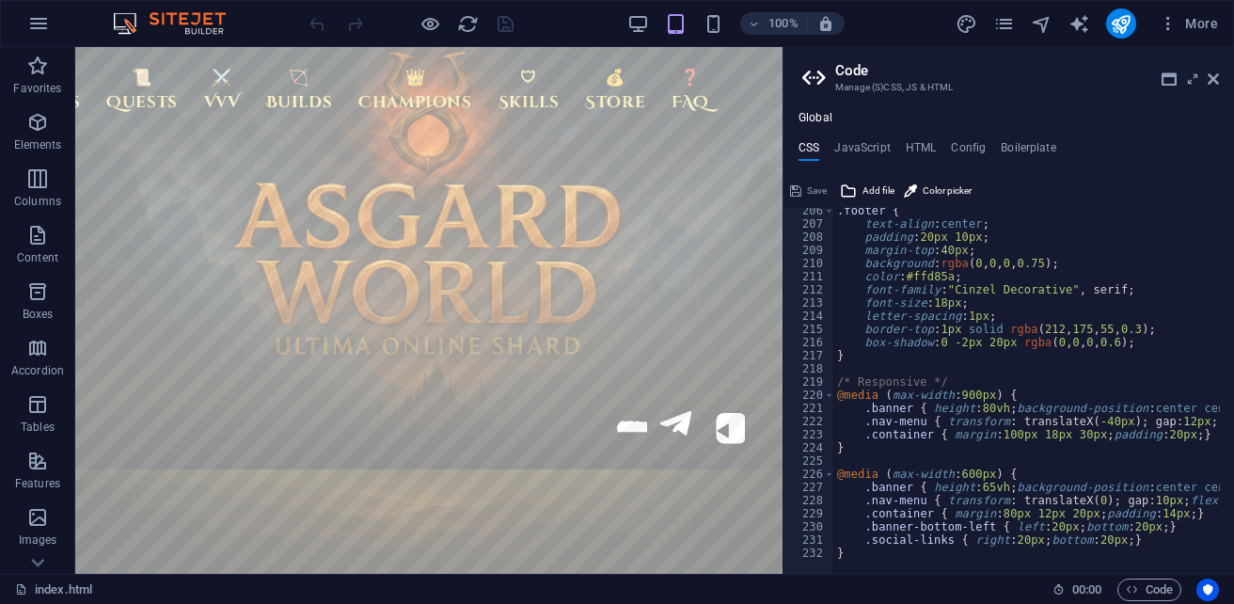
type textarea "}"
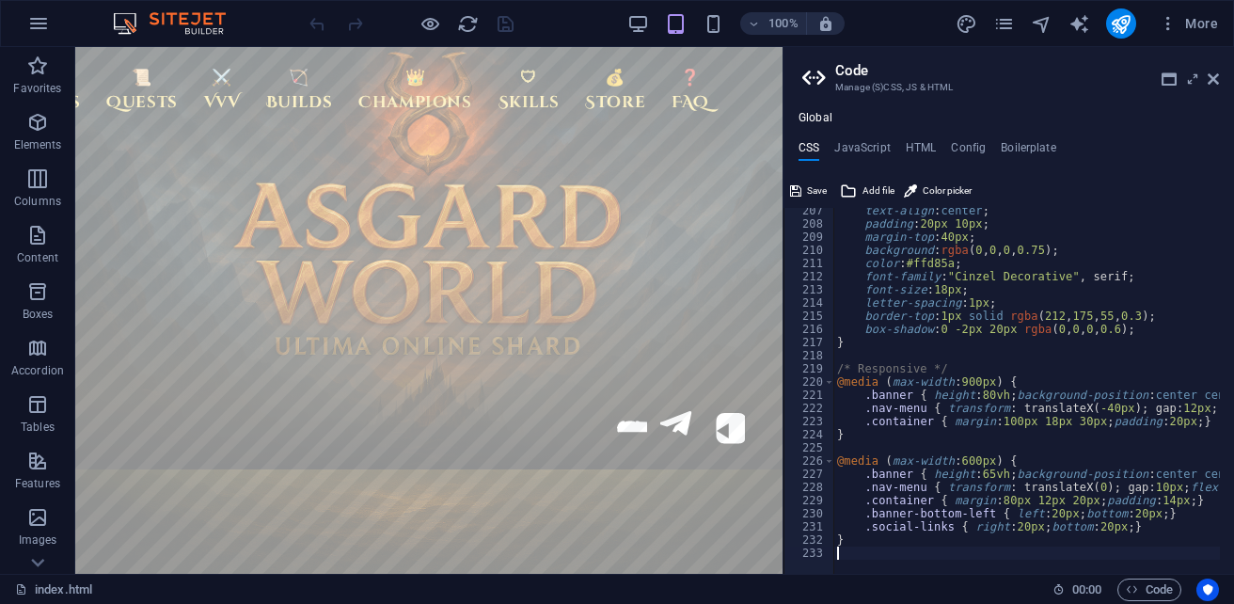
scroll to position [3242, 0]
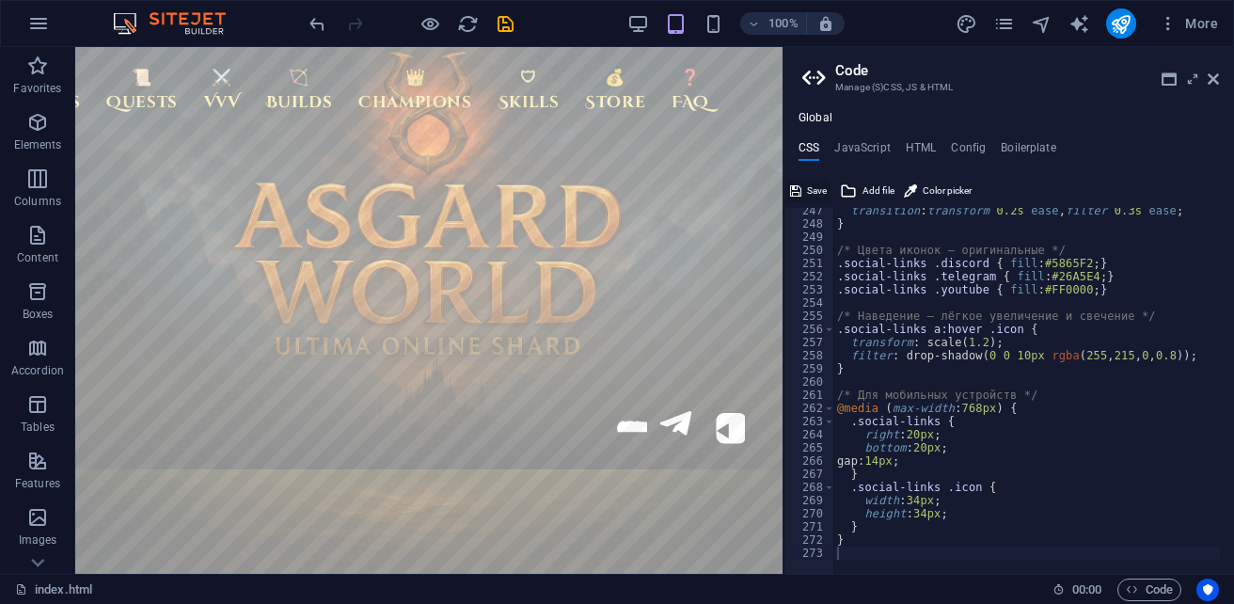
click at [817, 186] on span "Save" at bounding box center [817, 191] width 20 height 23
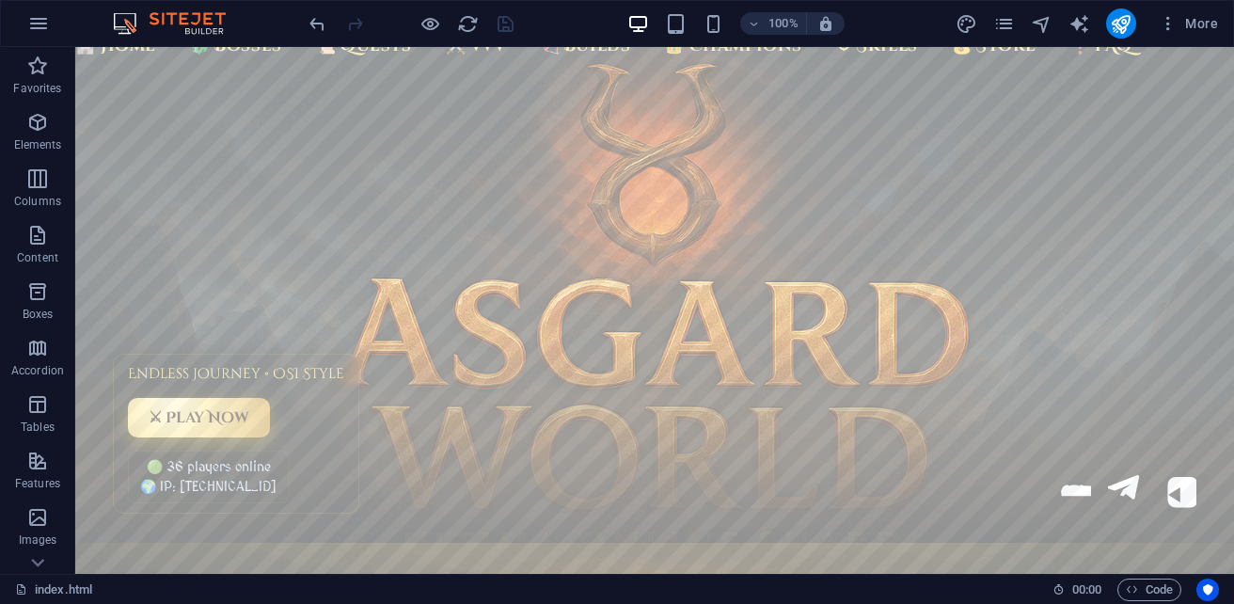
scroll to position [0, 0]
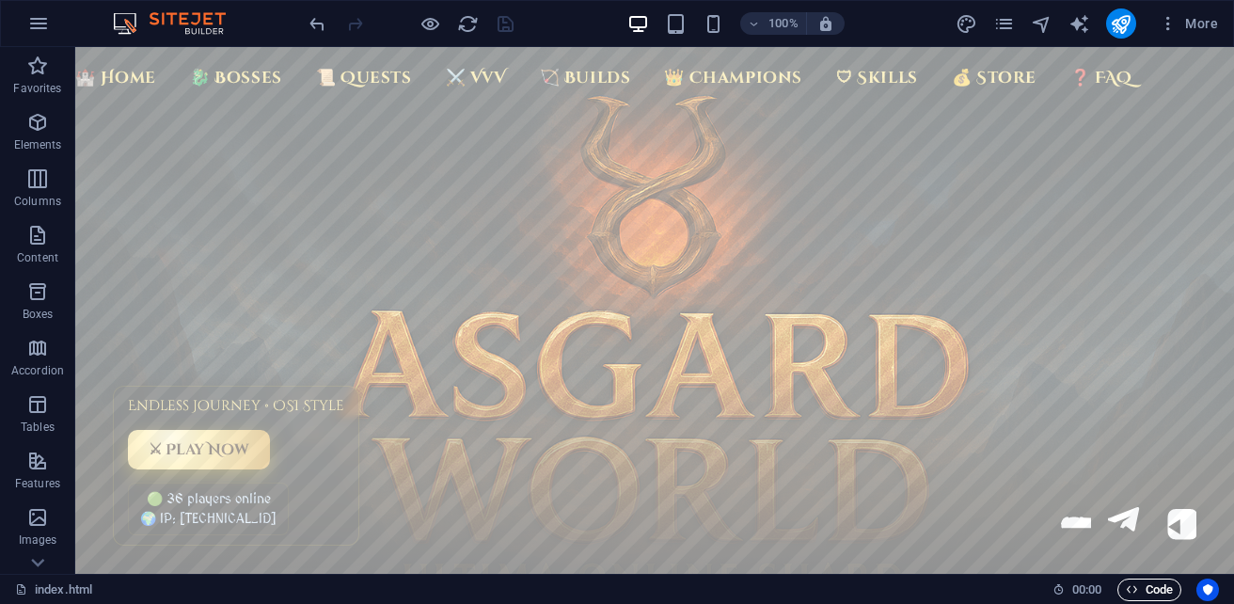
click at [1137, 591] on span "Code" at bounding box center [1149, 589] width 47 height 23
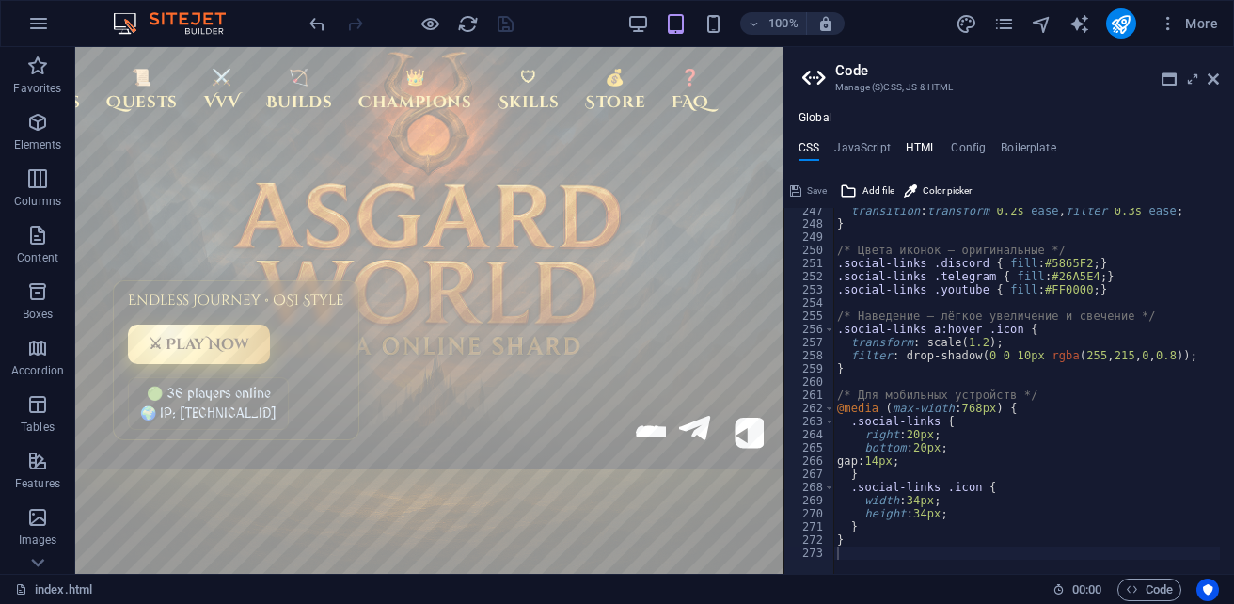
click at [907, 150] on h4 "HTML" at bounding box center [921, 151] width 31 height 21
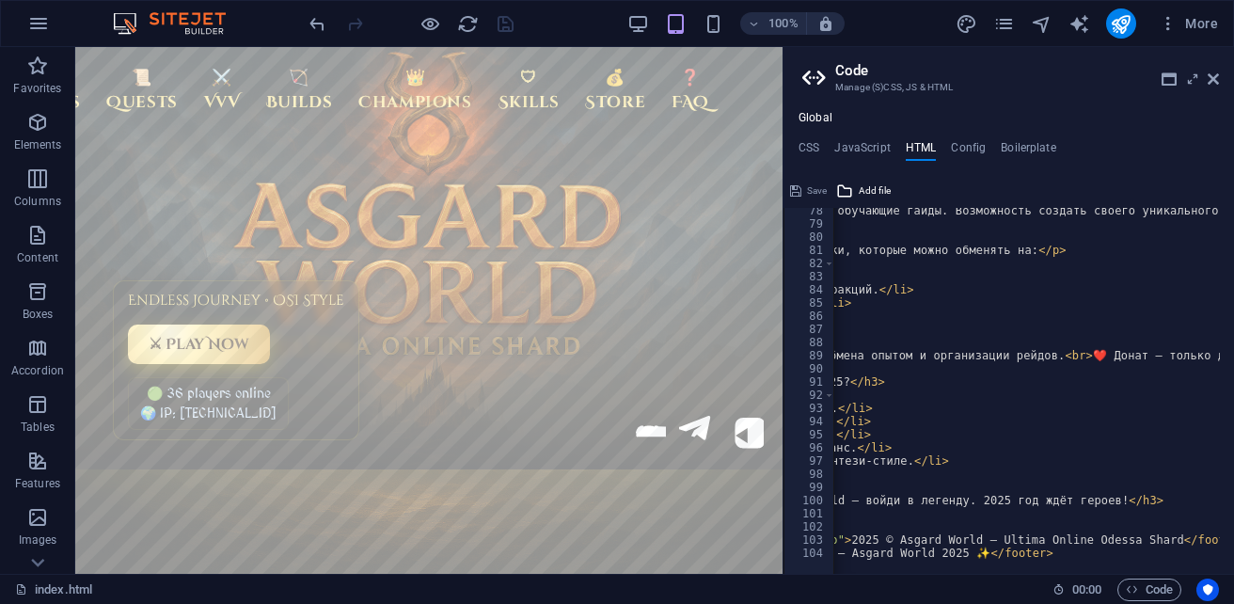
scroll to position [0, 243]
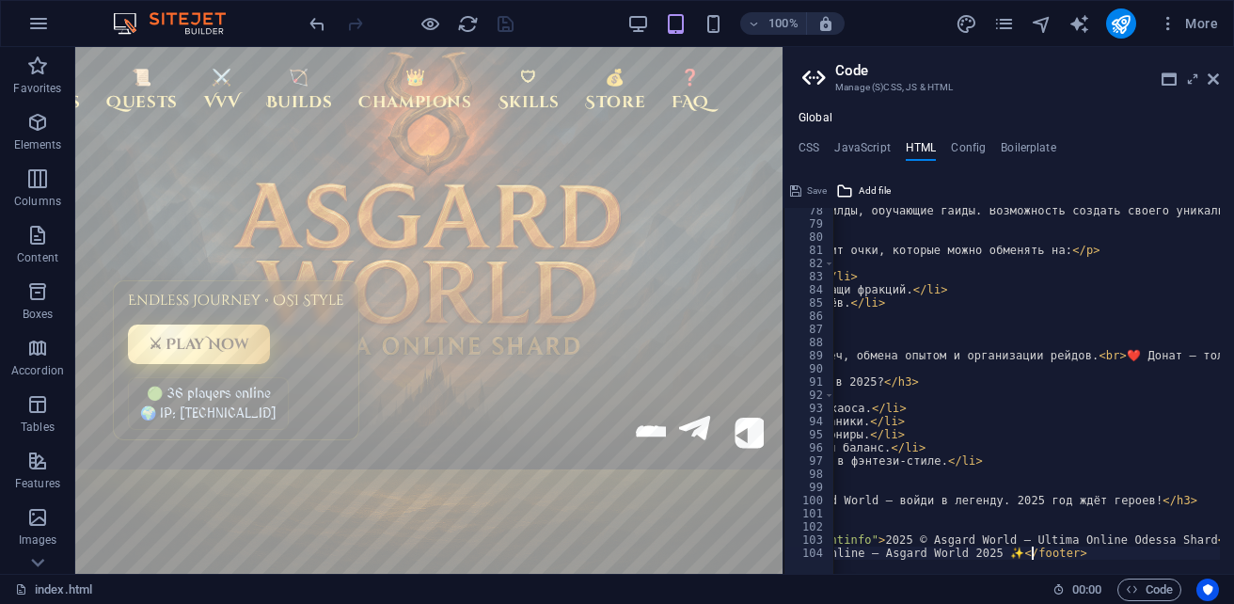
type textarea "<footer class="footer">✨ Ultima Online — Asgard World 2025 ✨</footer>"
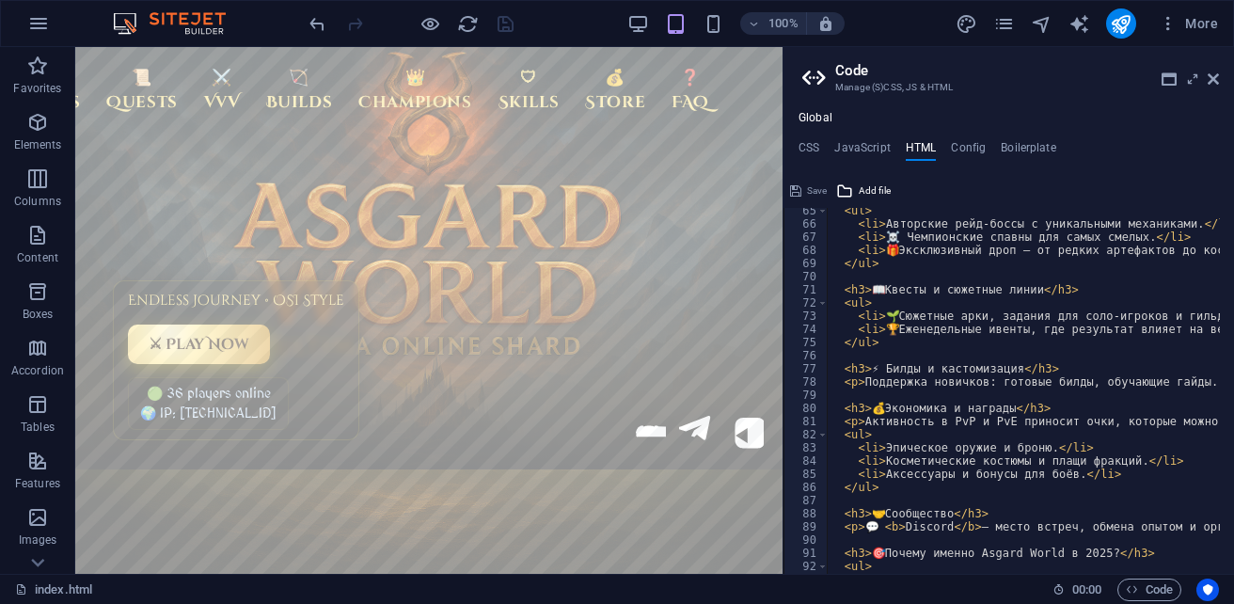
scroll to position [1017, 0]
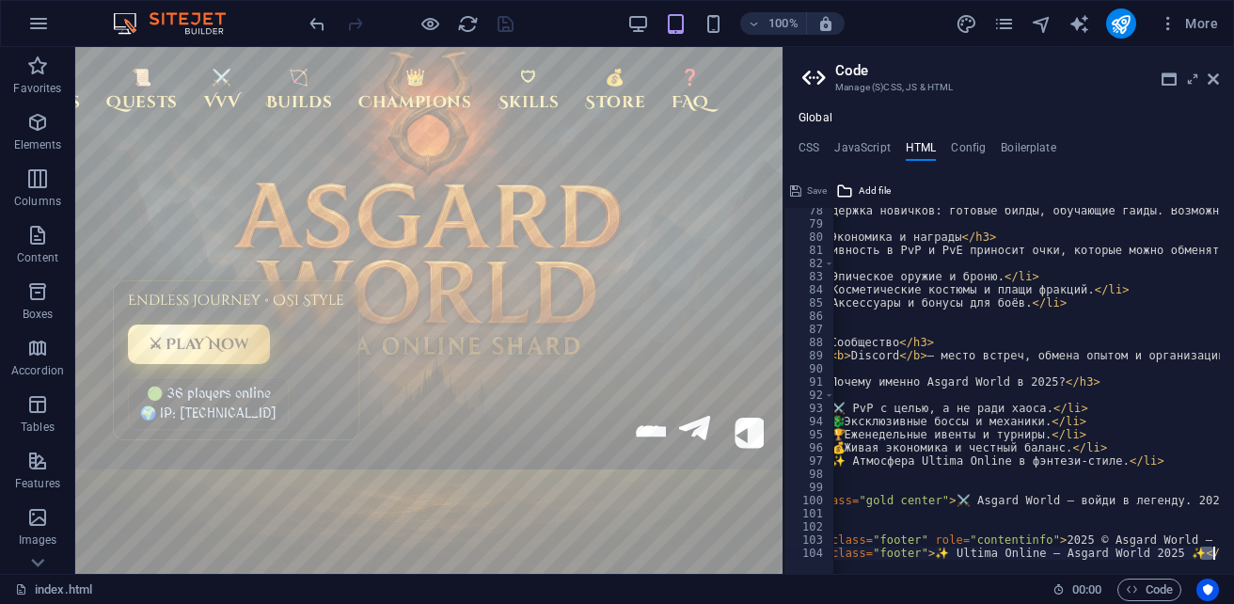
scroll to position [0, 61]
click at [1219, 549] on div "<footer class="footer">✨ Ultima Online — Asgard World 2025 ✨</footer> 78 79 80 …" at bounding box center [1008, 391] width 450 height 366
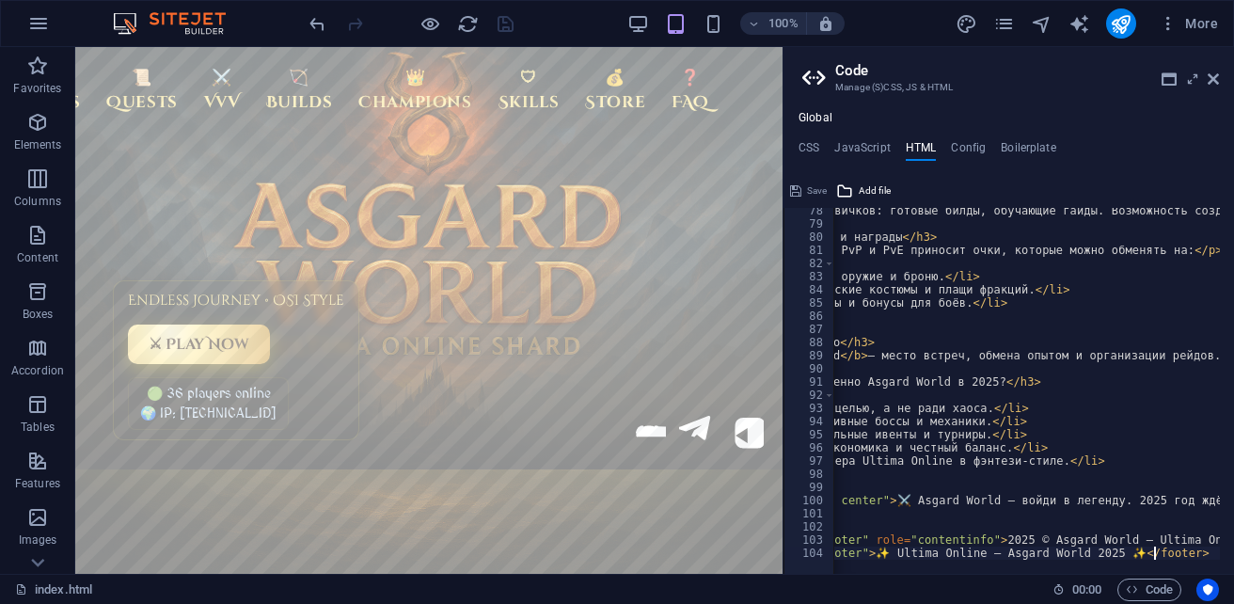
scroll to position [0, 156]
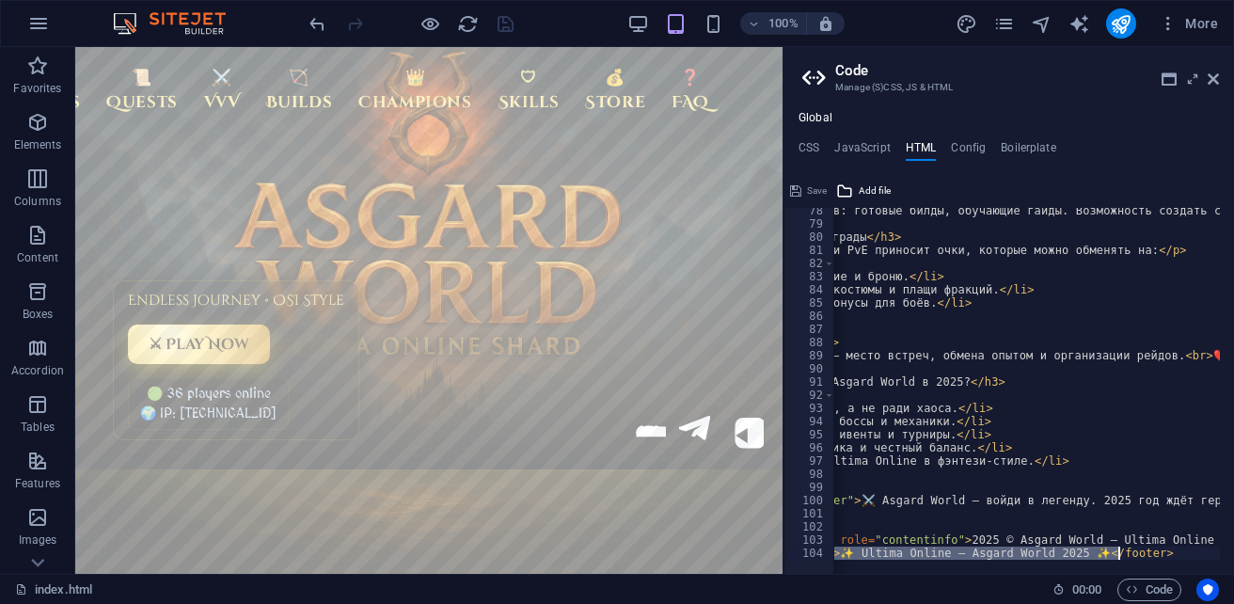
click at [1148, 552] on div "< p > Поддержка новичков: готовые билды, обучающие гайды. Возможность создать с…" at bounding box center [1026, 391] width 386 height 366
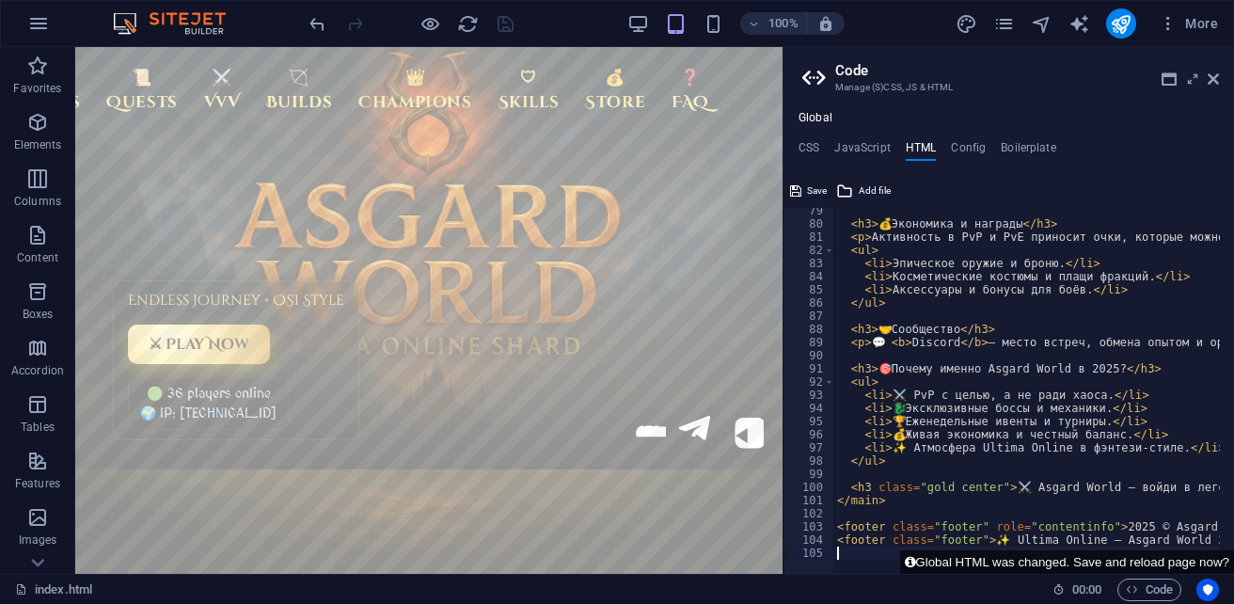
scroll to position [1189, 0]
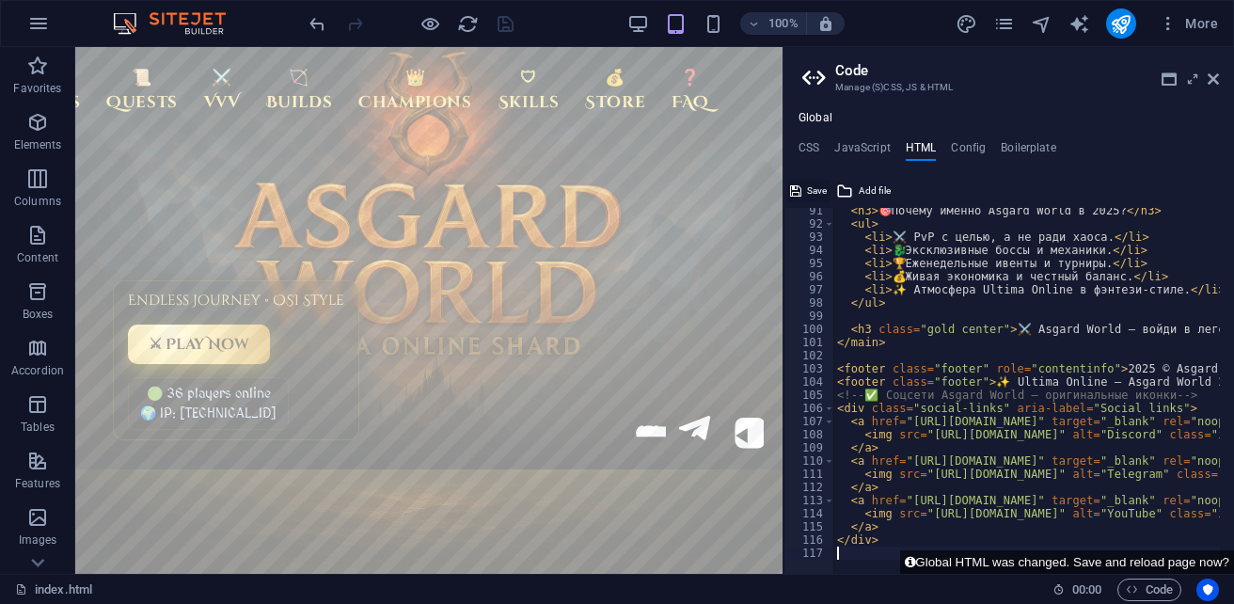
click at [815, 191] on span "Save" at bounding box center [817, 191] width 20 height 23
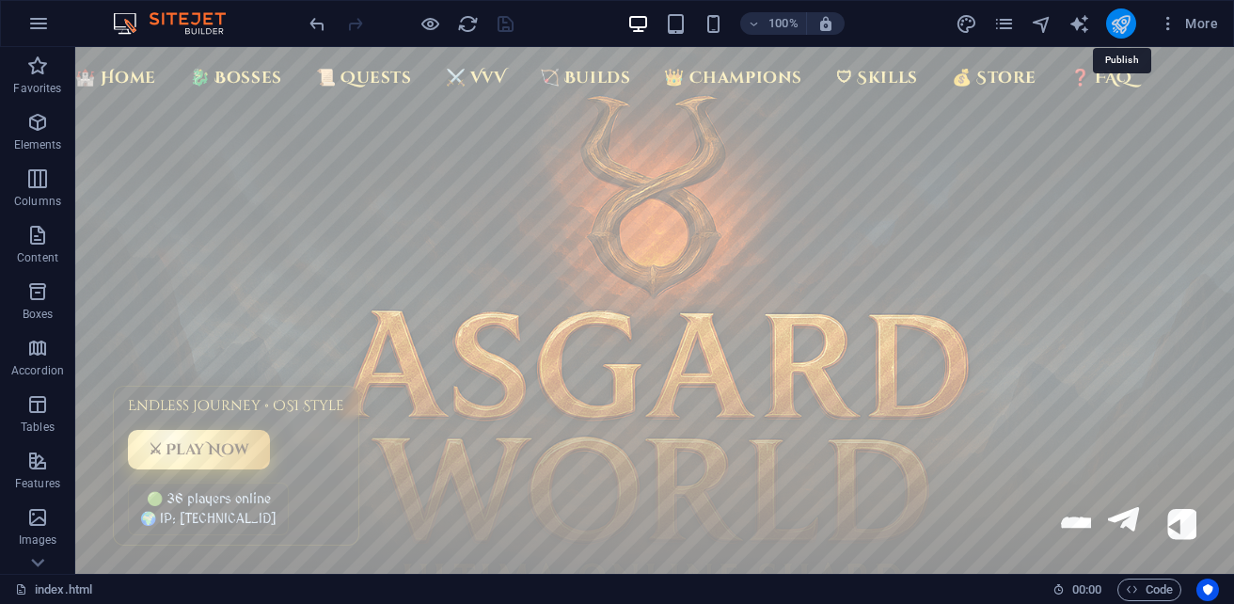
click at [1118, 29] on icon "publish" at bounding box center [1121, 24] width 22 height 22
click at [1157, 591] on span "Code" at bounding box center [1149, 589] width 47 height 23
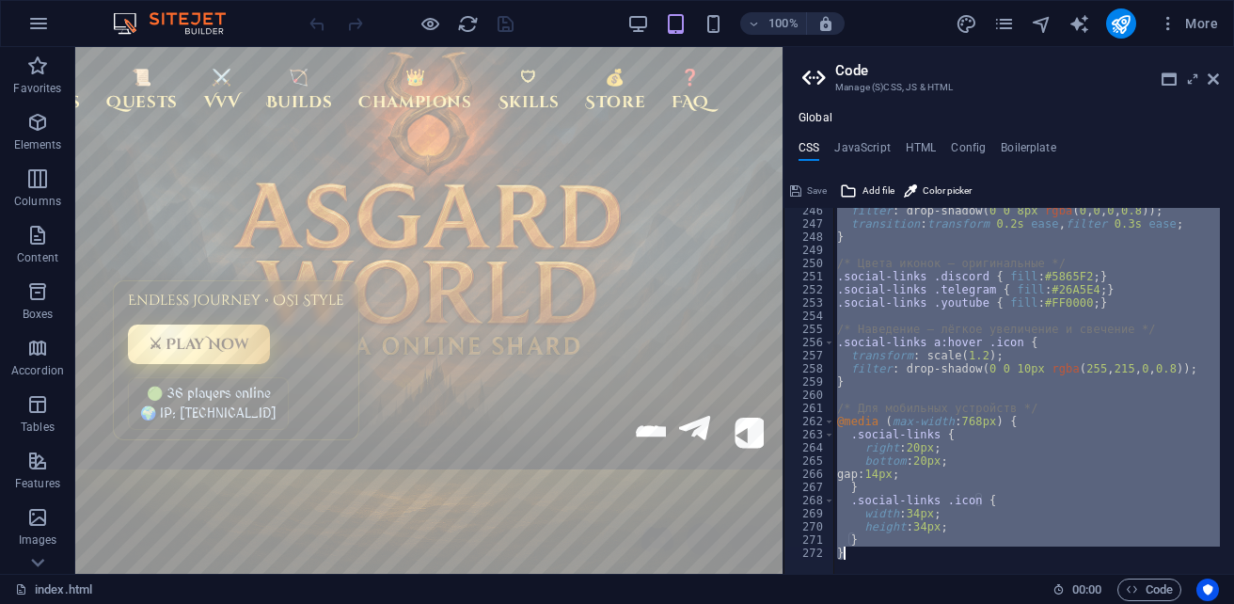
scroll to position [3229, 0]
drag, startPoint x: 831, startPoint y: 216, endPoint x: 1161, endPoint y: 612, distance: 515.4
click at [1161, 603] on html "sb5985678.a.had.tf index.html (ru) Favorites Elements Columns Content Boxes Acc…" at bounding box center [617, 302] width 1234 height 604
type textarea "} }"
click at [914, 150] on h4 "HTML" at bounding box center [921, 151] width 31 height 21
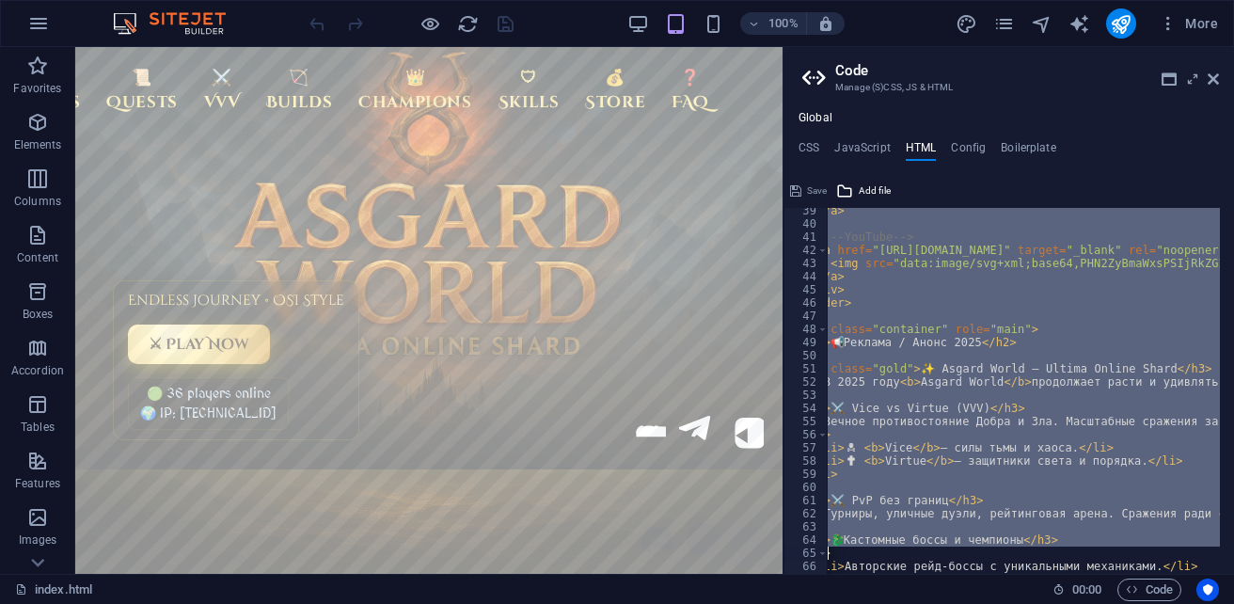
scroll to position [0, 41]
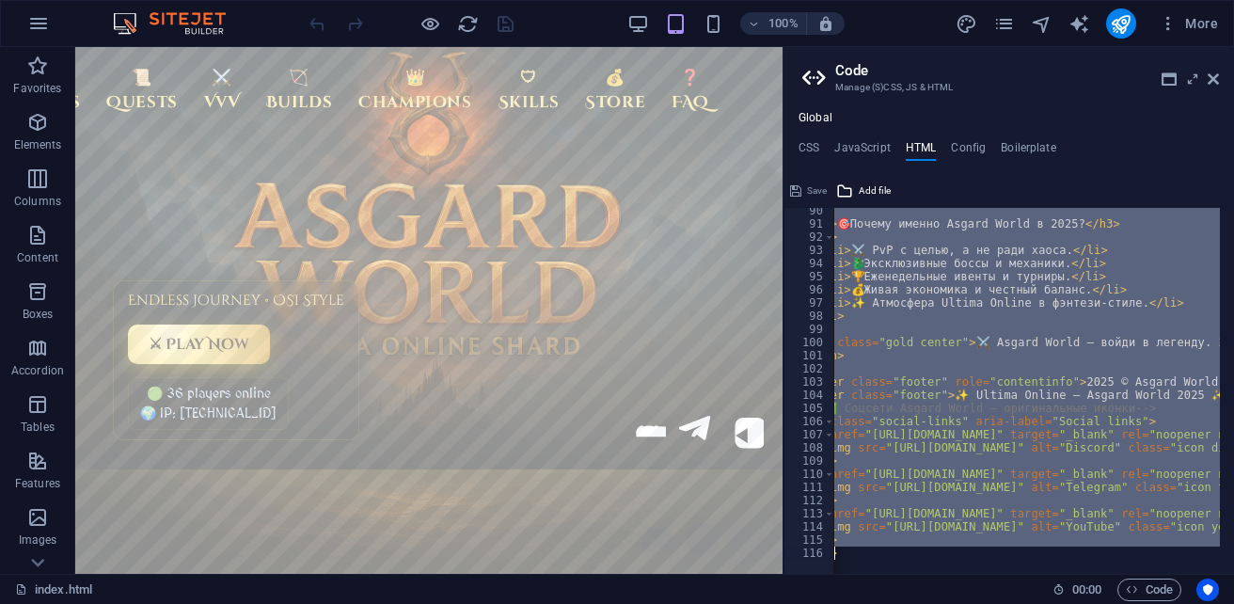
drag, startPoint x: 899, startPoint y: 213, endPoint x: 1234, endPoint y: 641, distance: 543.3
click at [1233, 603] on html "sb5985678.a.had.tf index.html (ru) Favorites Elements Columns Content Boxes Acc…" at bounding box center [617, 302] width 1234 height 604
type textarea "{{content}}"
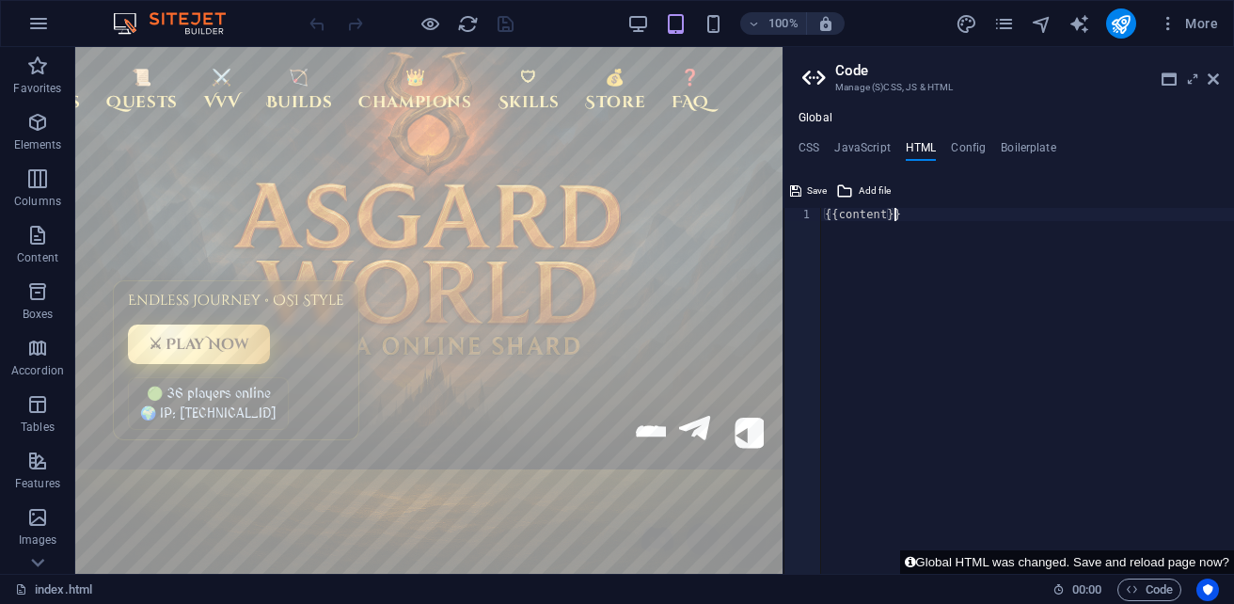
paste textarea
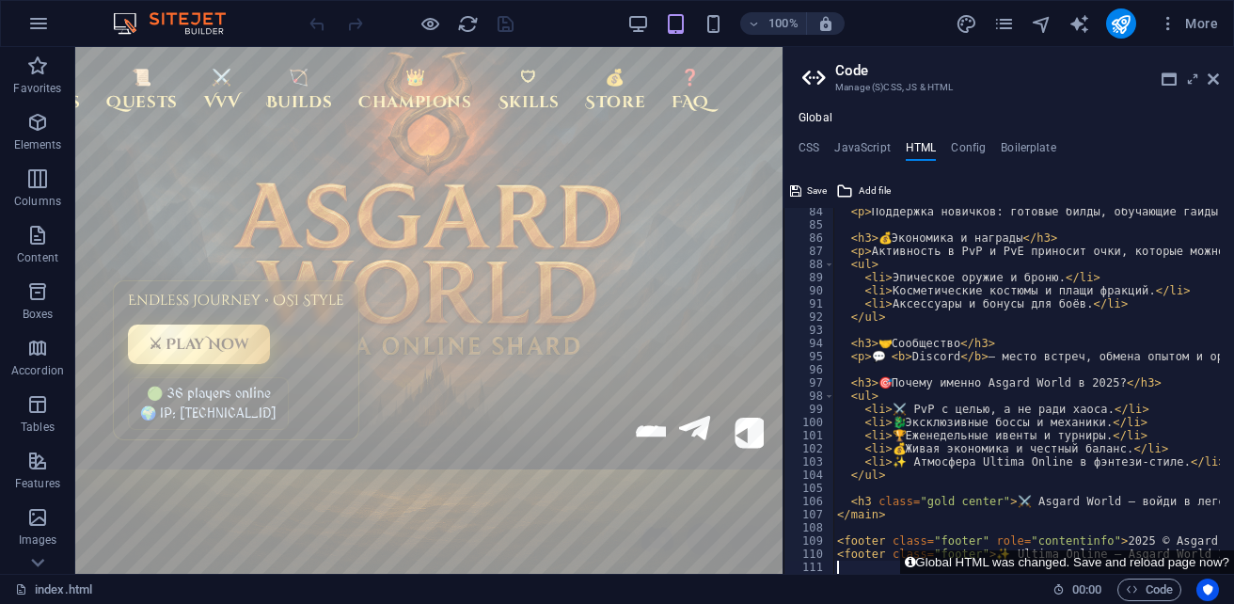
scroll to position [0, 2]
click at [813, 194] on span "Save" at bounding box center [817, 191] width 20 height 23
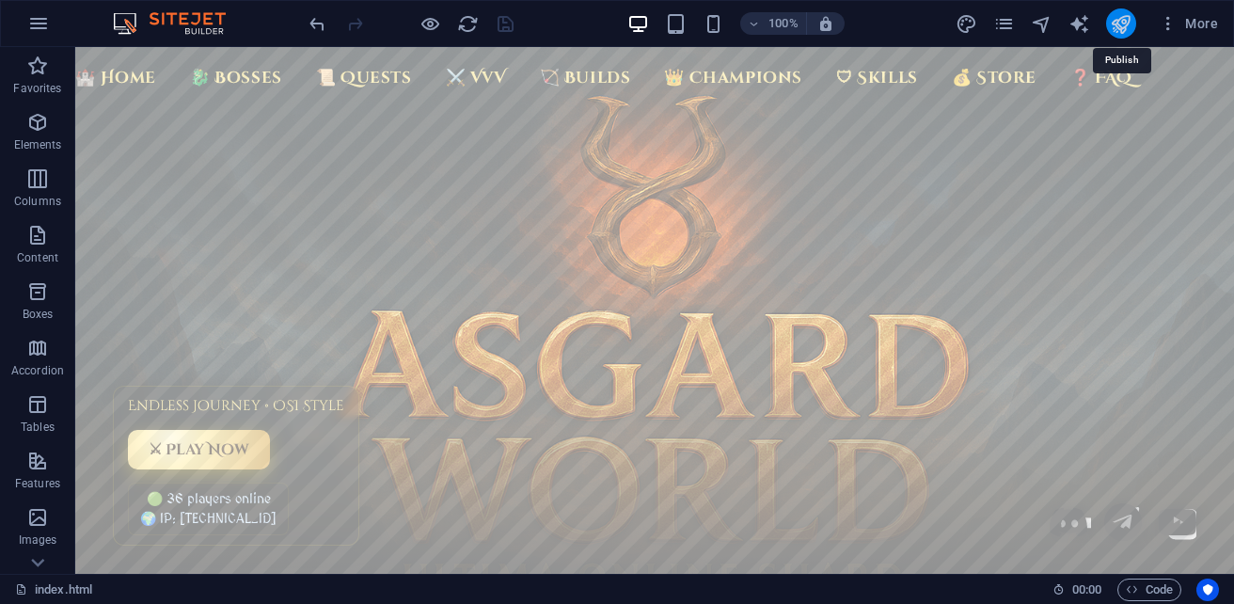
click at [1121, 24] on icon "publish" at bounding box center [1121, 24] width 22 height 22
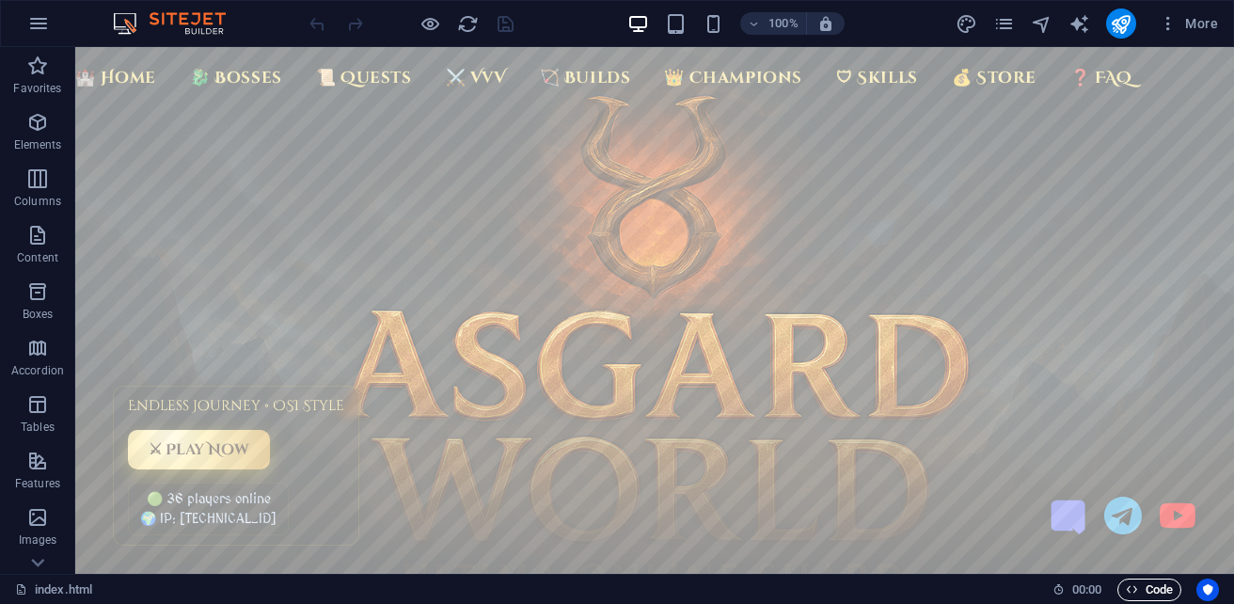
click at [1136, 589] on icon "button" at bounding box center [1132, 589] width 12 height 12
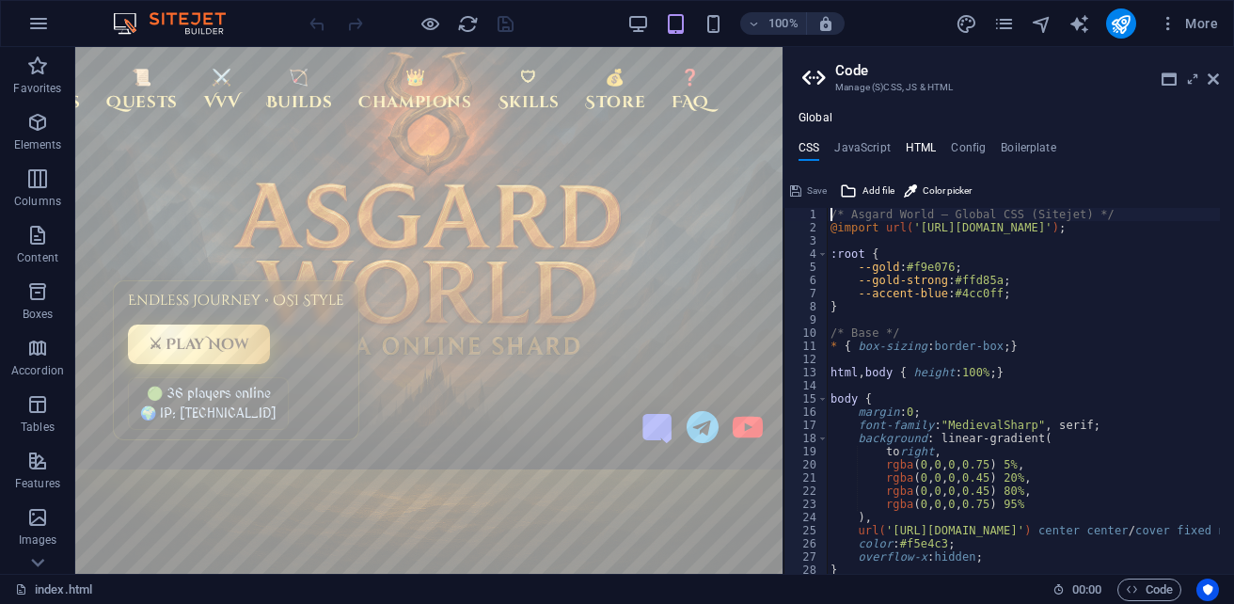
click at [921, 146] on h4 "HTML" at bounding box center [921, 151] width 31 height 21
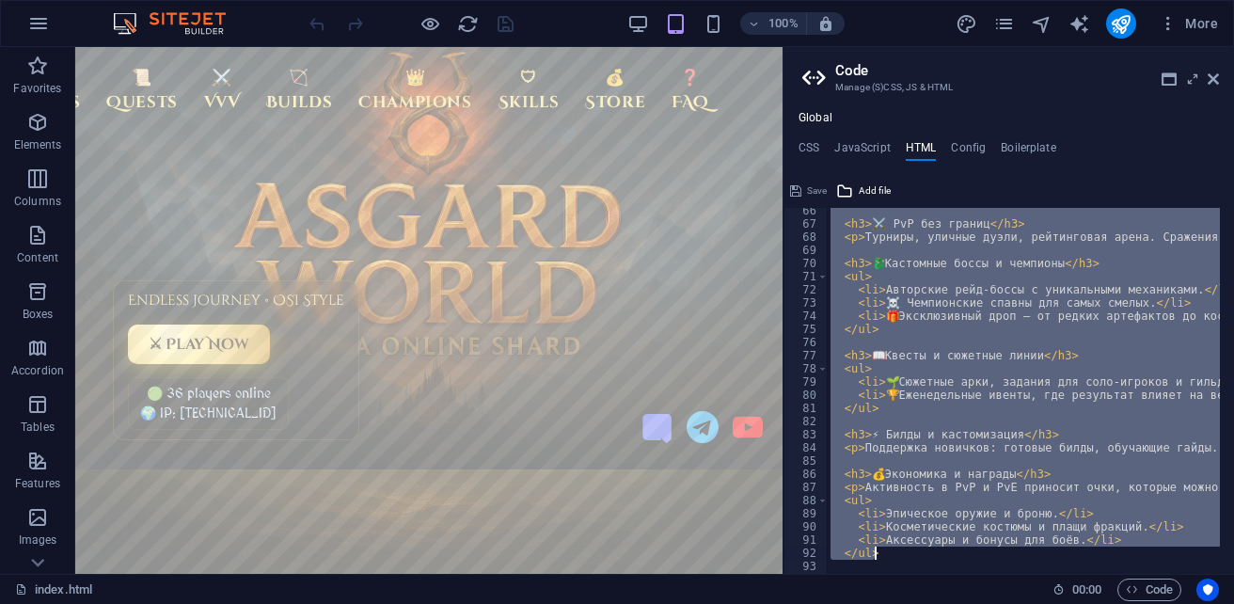
scroll to position [0, 61]
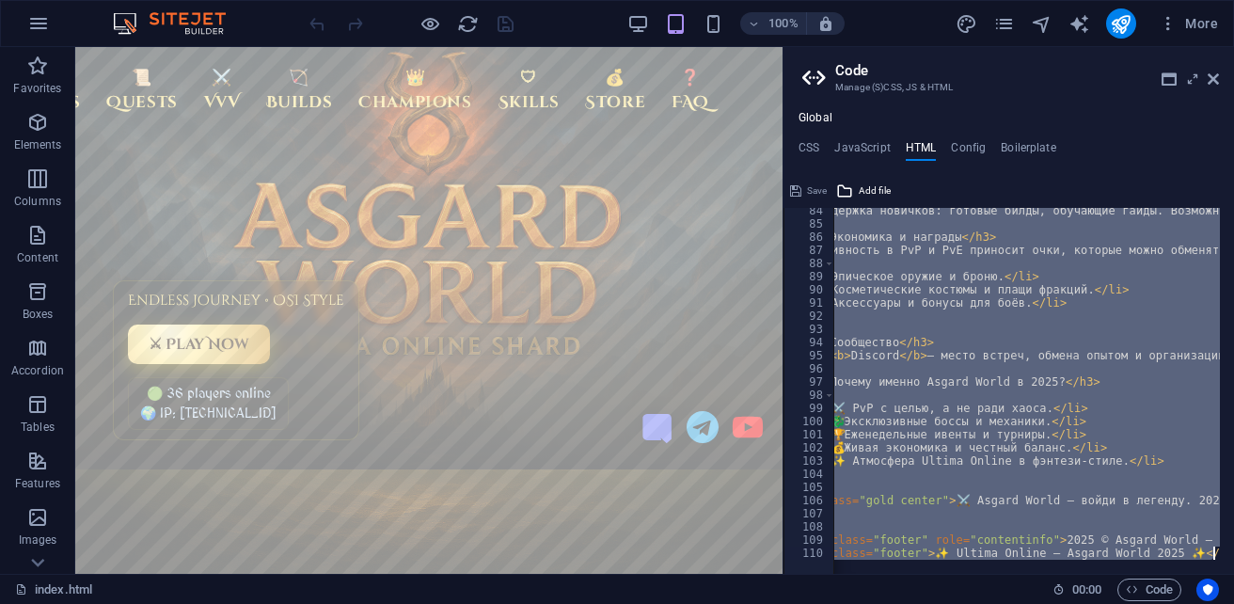
drag, startPoint x: 902, startPoint y: 218, endPoint x: 1200, endPoint y: 641, distance: 517.6
click at [1200, 603] on html "[DOMAIN_NAME] index.html (ru) Favorites Elements Columns Content Boxes Accordio…" at bounding box center [617, 302] width 1234 height 604
type textarea "{{content}}"
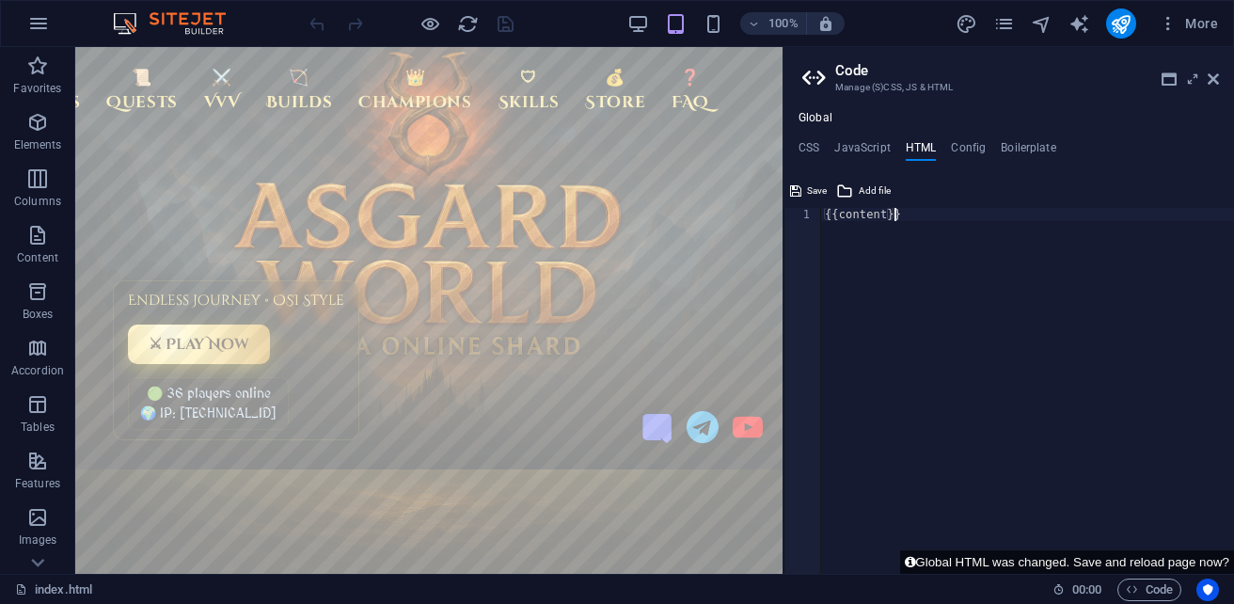
paste textarea
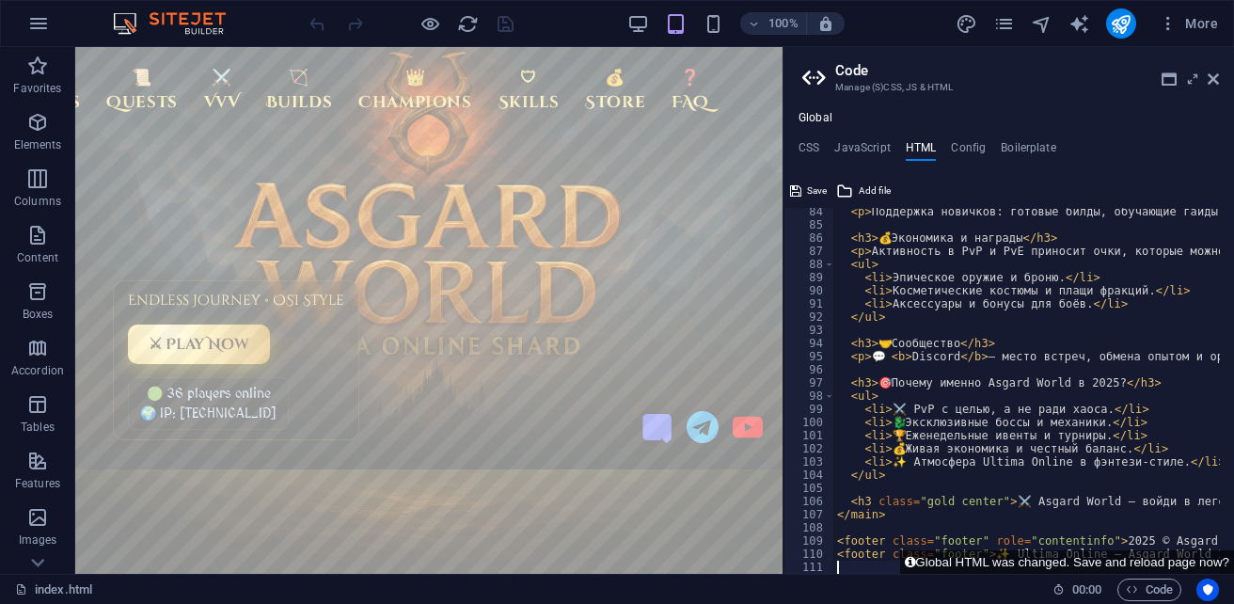
scroll to position [0, 2]
click at [815, 191] on span "Save" at bounding box center [817, 191] width 20 height 23
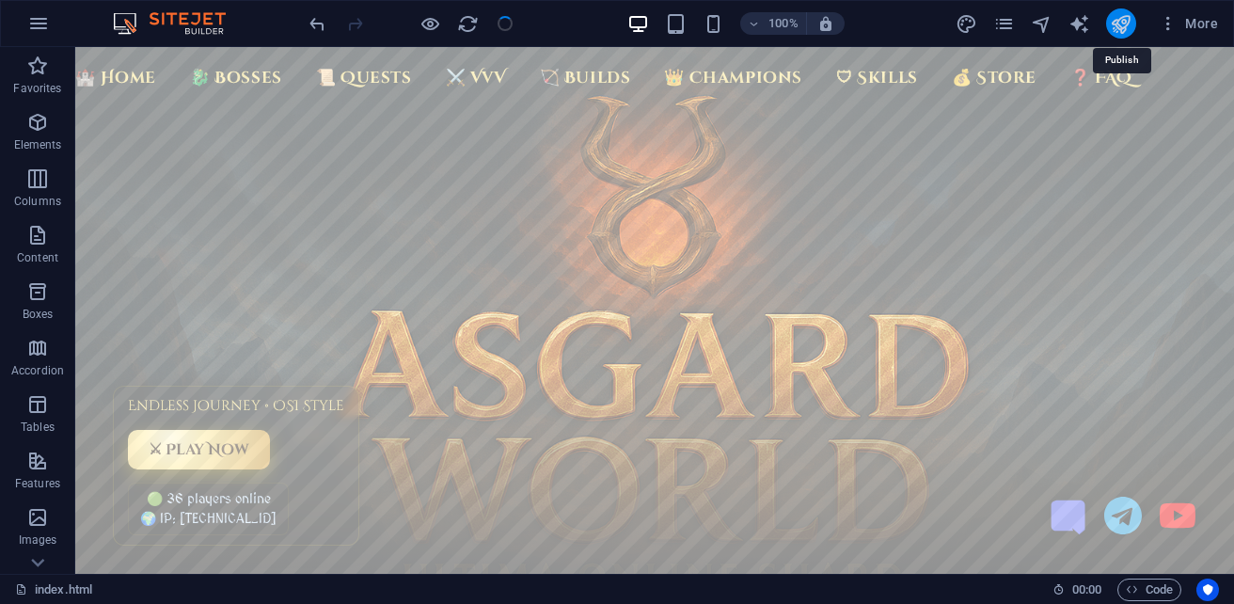
click at [1126, 26] on icon "publish" at bounding box center [1121, 24] width 22 height 22
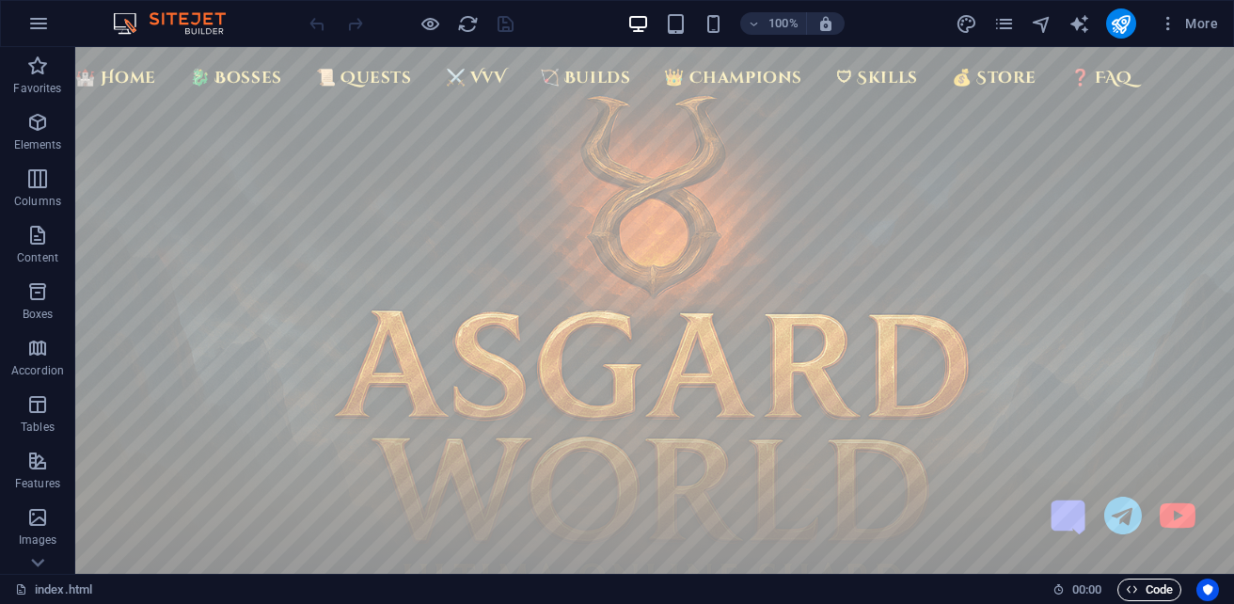
click at [1132, 585] on icon "button" at bounding box center [1132, 589] width 12 height 12
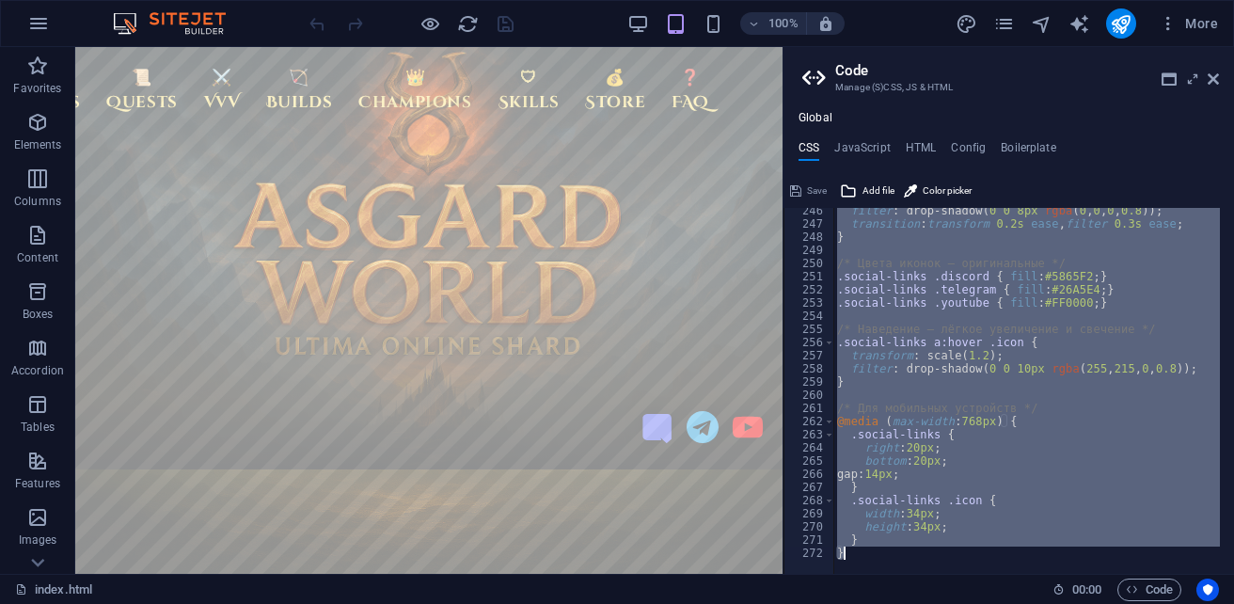
scroll to position [3229, 0]
drag, startPoint x: 828, startPoint y: 216, endPoint x: 1163, endPoint y: 641, distance: 541.0
click at [1163, 603] on html "[DOMAIN_NAME] index.html (ru) Favorites Elements Columns Content Boxes Accordio…" at bounding box center [617, 302] width 1234 height 604
type textarea "} }"
click at [929, 150] on h4 "HTML" at bounding box center [921, 151] width 31 height 21
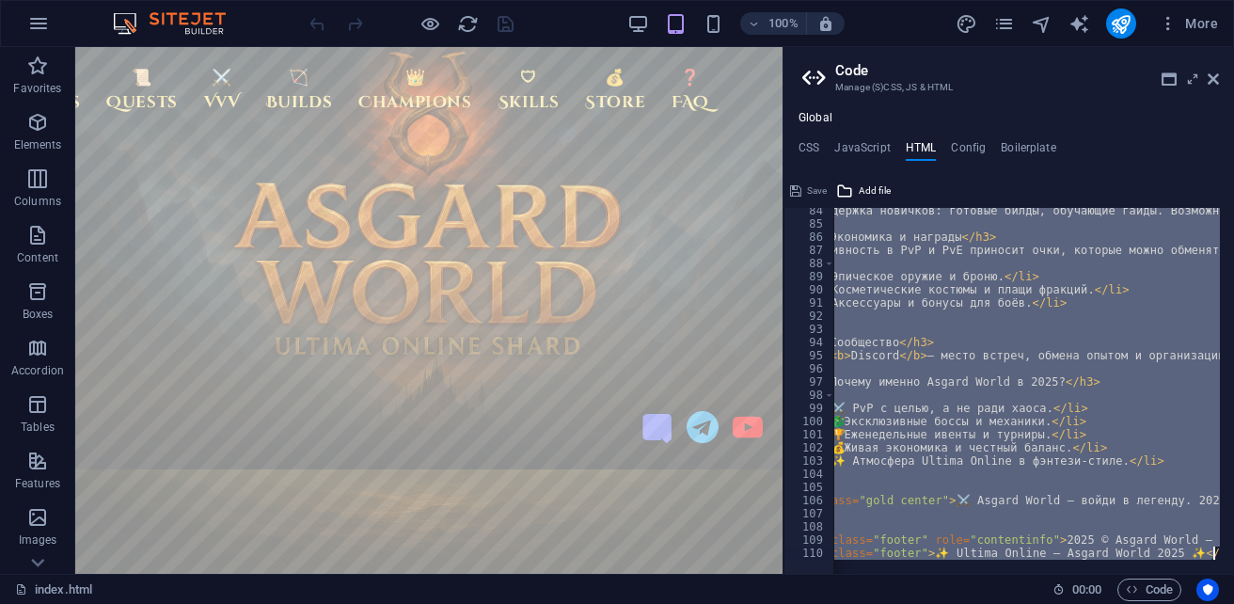
scroll to position [0, 61]
drag, startPoint x: 901, startPoint y: 214, endPoint x: 1234, endPoint y: 569, distance: 486.3
click at [1233, 569] on html "[DOMAIN_NAME] index.html (ru) Favorites Elements Columns Content Boxes Accordio…" at bounding box center [617, 302] width 1234 height 604
type textarea "<footer class="footer" role="contentinfo">2025 © Asgard World — Ultima Online O…"
